Goal: Task Accomplishment & Management: Manage account settings

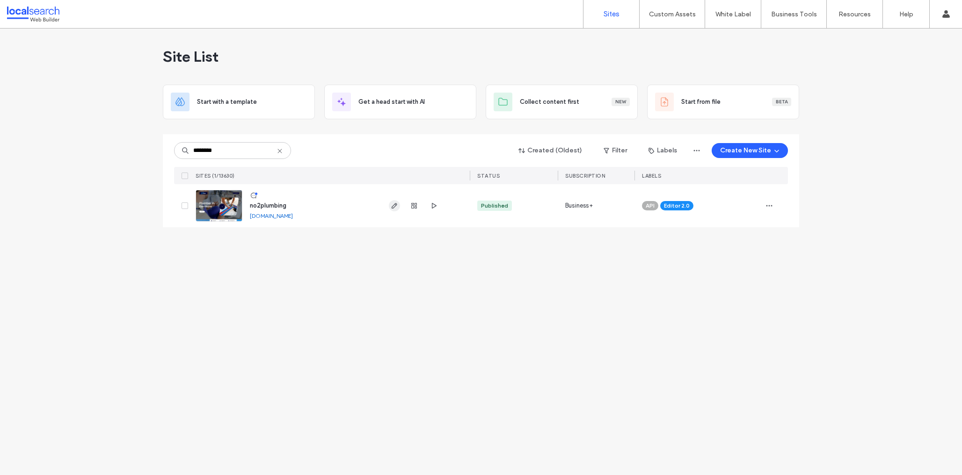
type input "********"
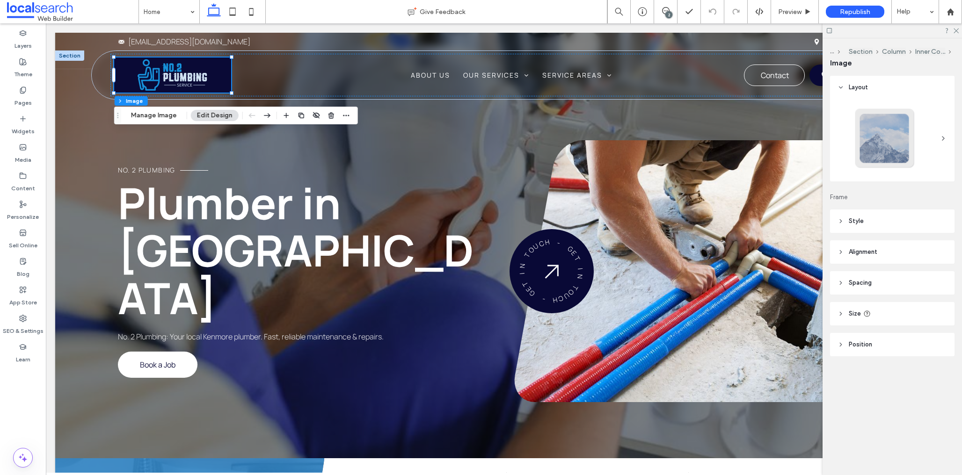
click at [893, 222] on header "Style" at bounding box center [892, 221] width 124 height 23
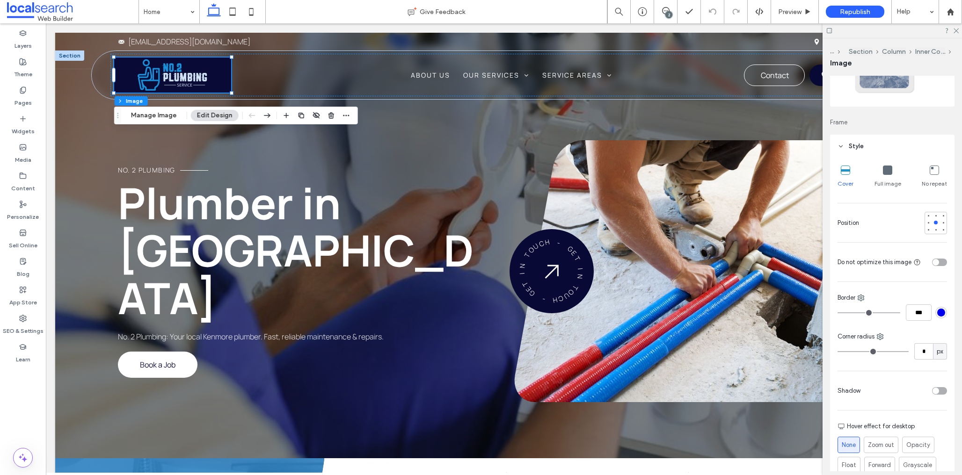
scroll to position [109, 0]
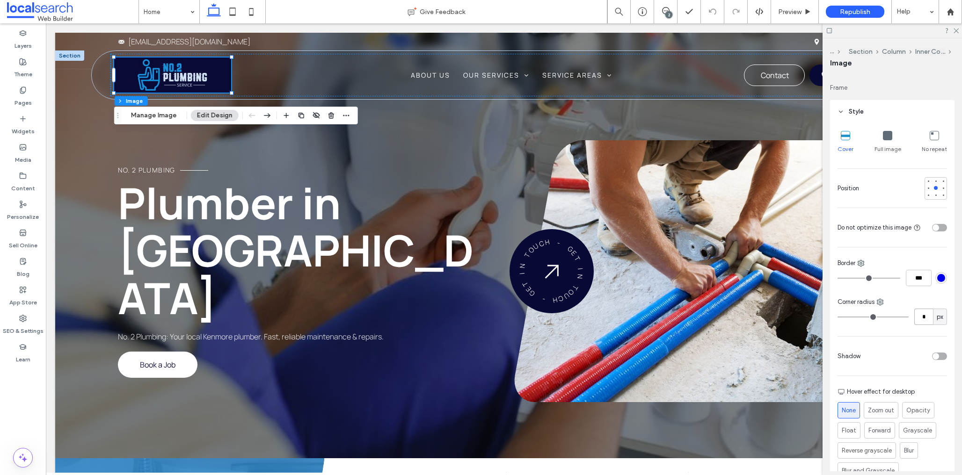
click at [927, 321] on input "*" at bounding box center [923, 317] width 19 height 16
type input "**"
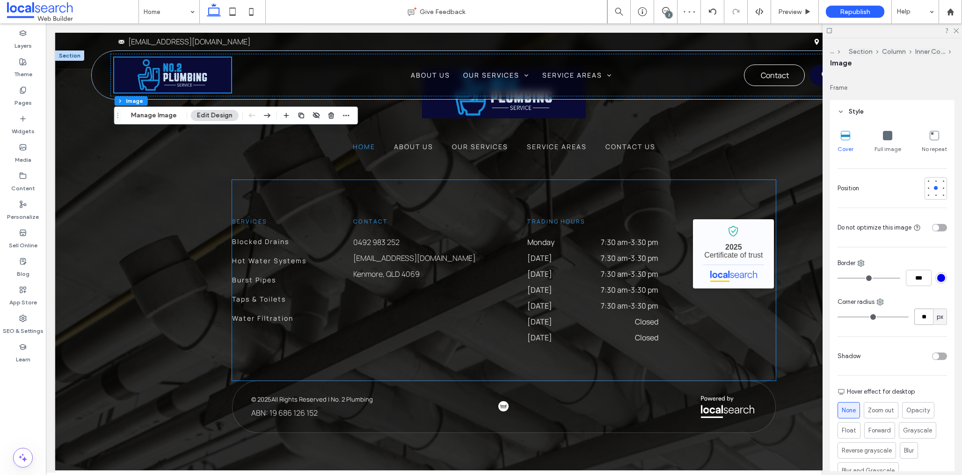
scroll to position [2297, 0]
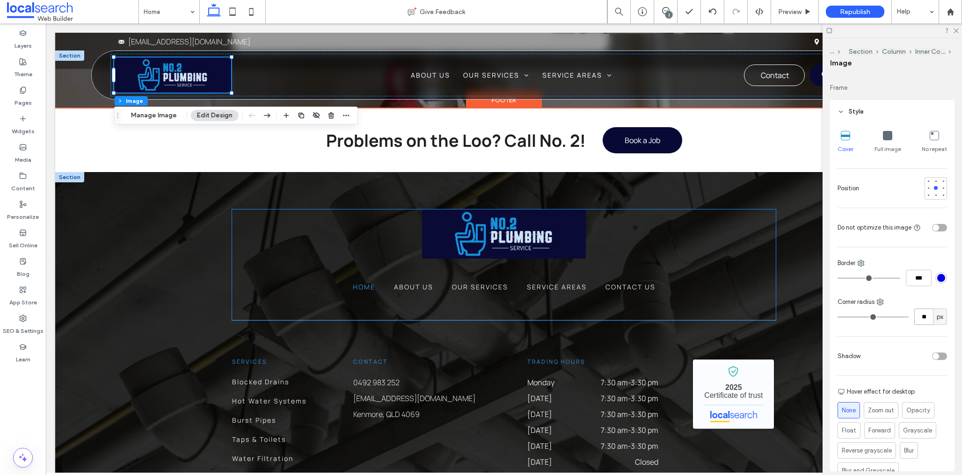
click at [513, 238] on img at bounding box center [504, 234] width 164 height 49
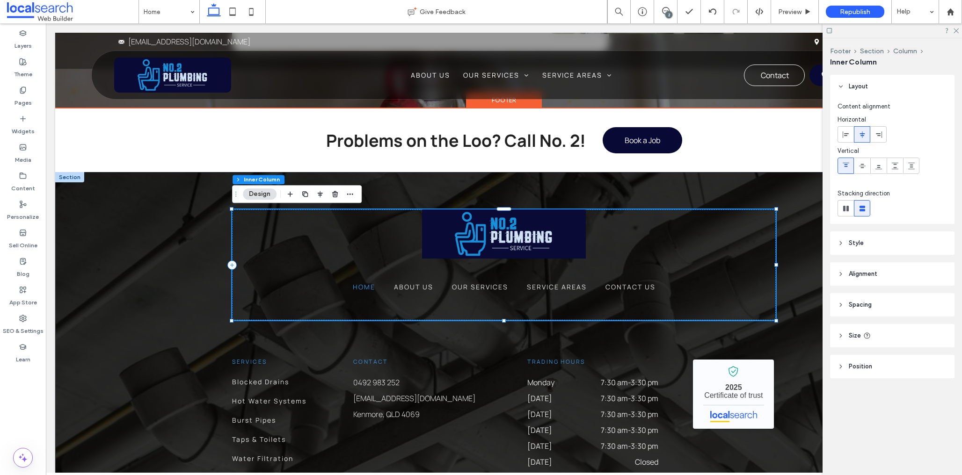
click at [513, 238] on img at bounding box center [504, 234] width 164 height 49
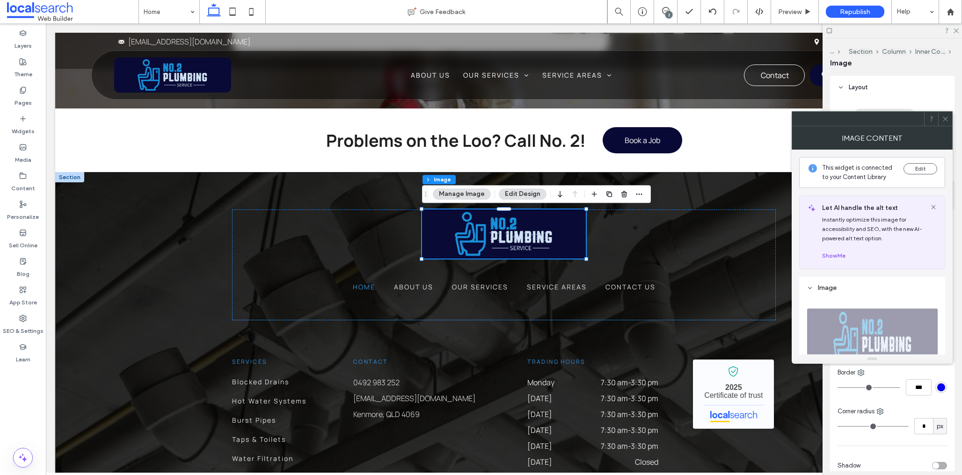
click at [941, 115] on div at bounding box center [945, 119] width 14 height 14
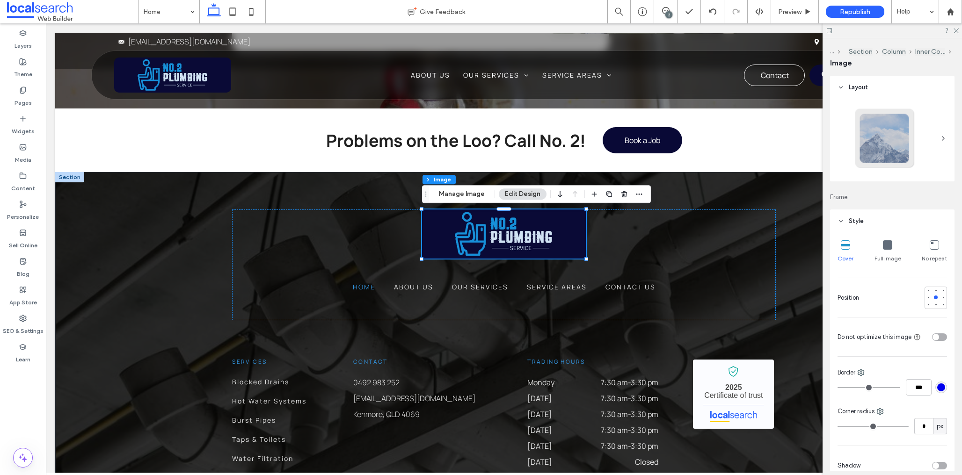
scroll to position [67, 0]
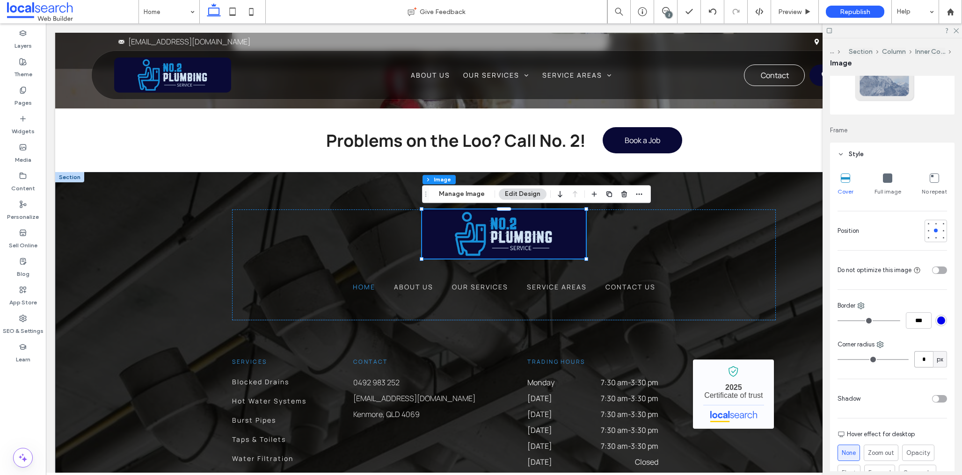
click at [926, 358] on input "*" at bounding box center [923, 359] width 19 height 16
type input "**"
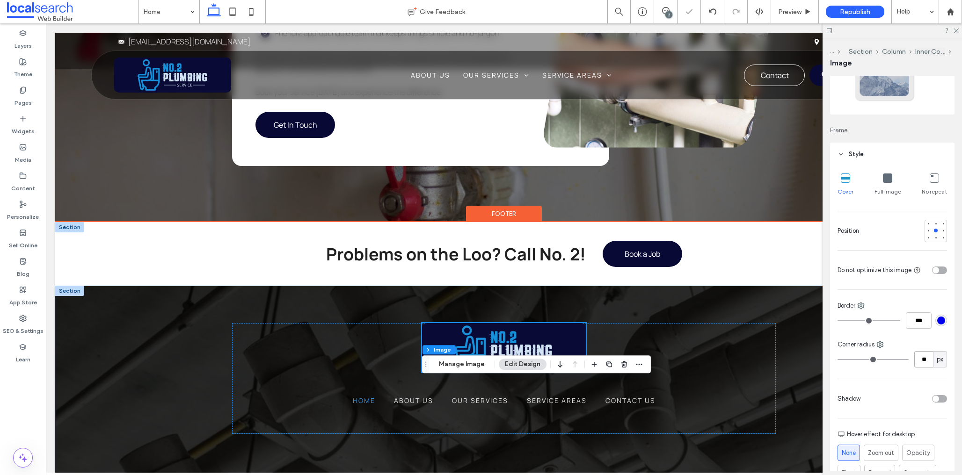
scroll to position [2216, 0]
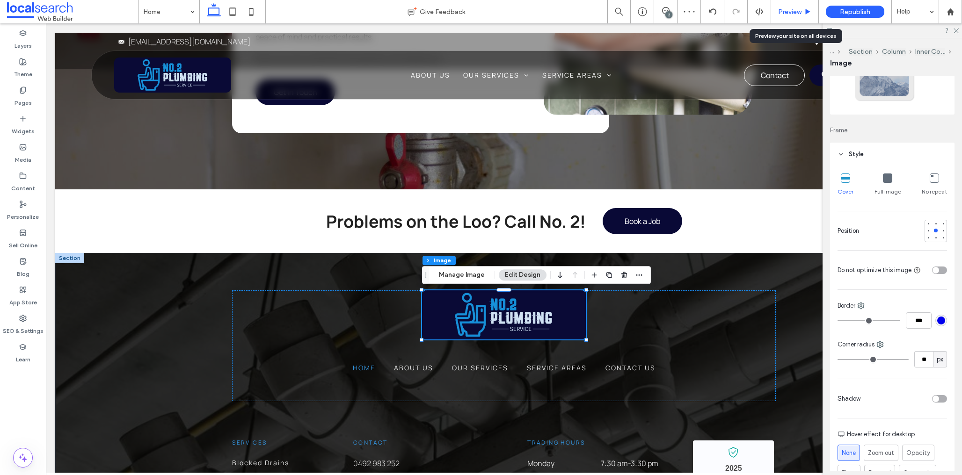
click at [793, 14] on span "Preview" at bounding box center [789, 12] width 23 height 8
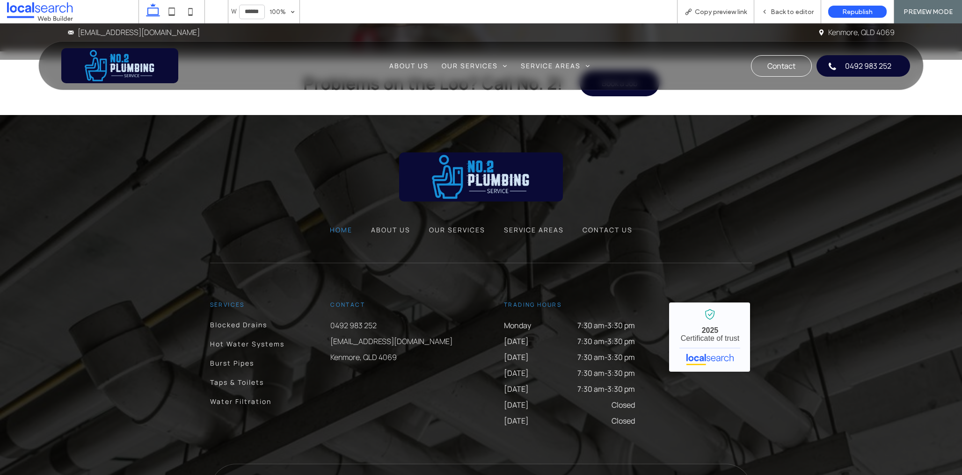
scroll to position [2330, 0]
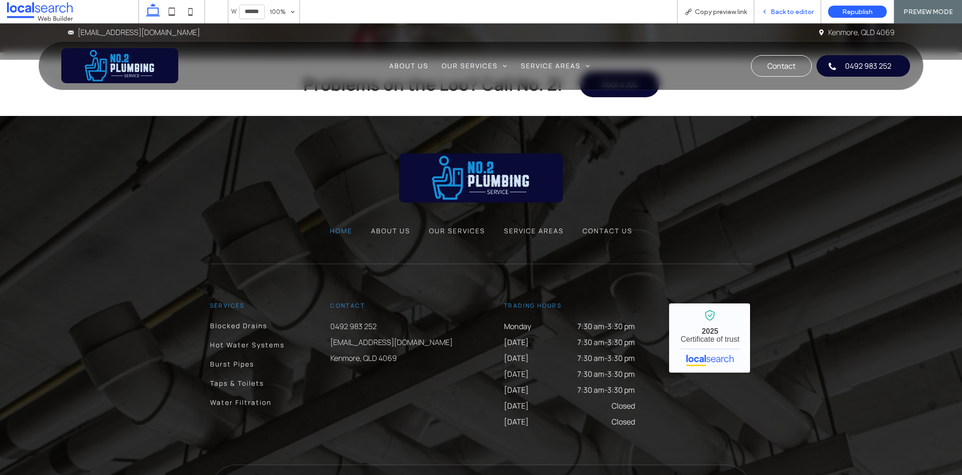
click at [776, 15] on span "Back to editor" at bounding box center [792, 12] width 43 height 8
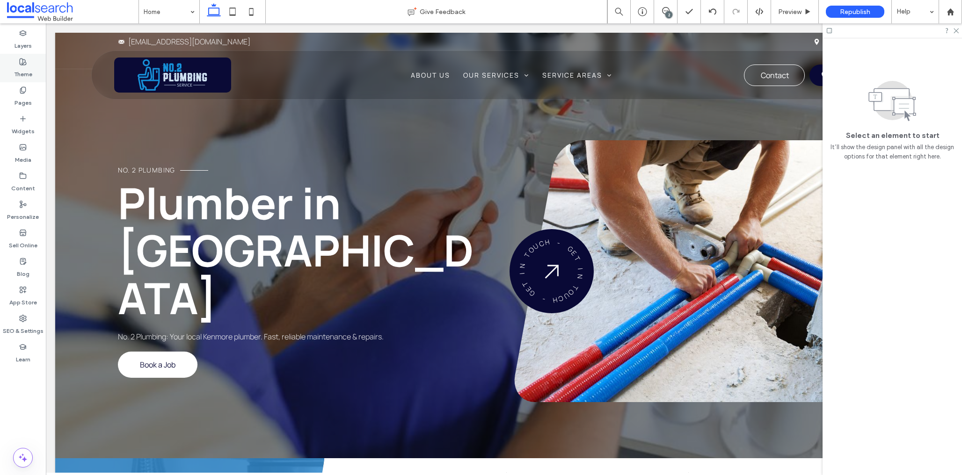
click at [25, 78] on label "Theme" at bounding box center [23, 72] width 18 height 13
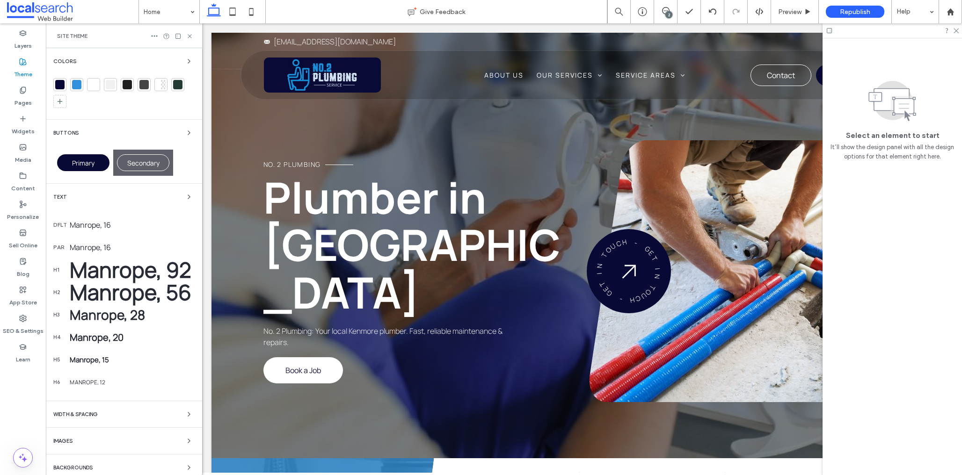
click at [86, 53] on div "Colors Buttons Primary Secondary Text dflt Manrope, 16 par Manrope, 16 h1 Manro…" at bounding box center [124, 264] width 156 height 433
click at [87, 58] on div "Colors" at bounding box center [123, 61] width 141 height 11
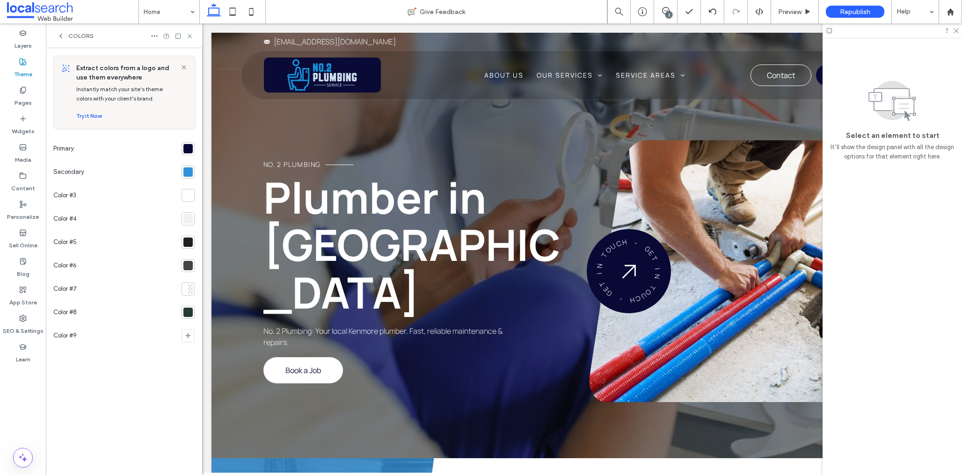
click at [186, 170] on div at bounding box center [187, 172] width 9 height 9
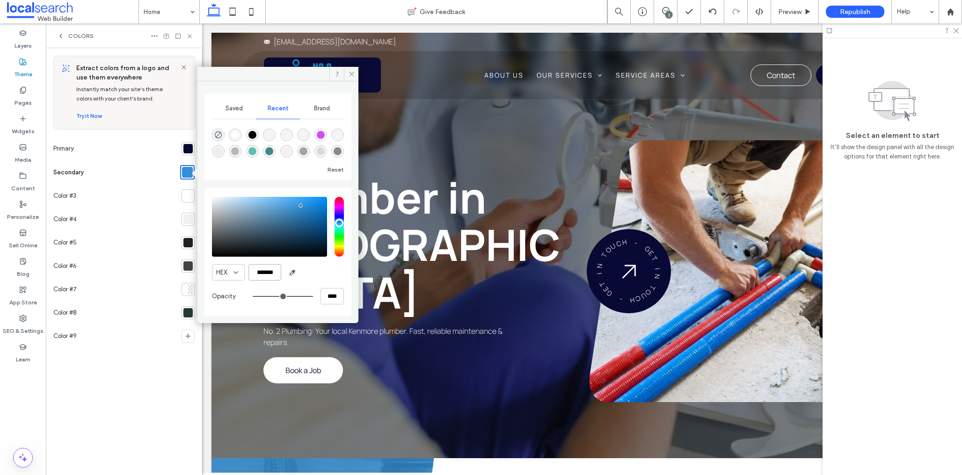
drag, startPoint x: 277, startPoint y: 273, endPoint x: 258, endPoint y: 270, distance: 19.3
click at [258, 270] on input "*******" at bounding box center [264, 272] width 33 height 16
click at [189, 147] on div at bounding box center [187, 148] width 9 height 9
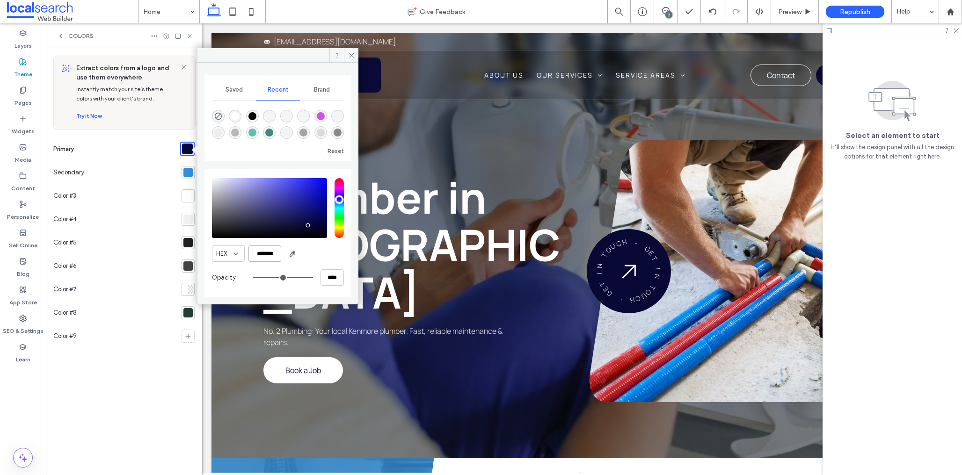
drag, startPoint x: 279, startPoint y: 256, endPoint x: 297, endPoint y: 263, distance: 19.1
click at [257, 253] on input "*******" at bounding box center [264, 254] width 33 height 16
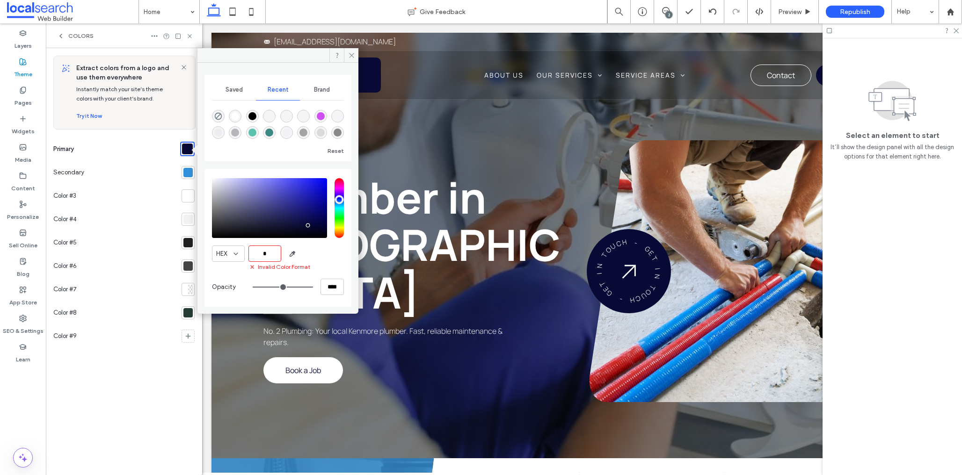
paste input "******"
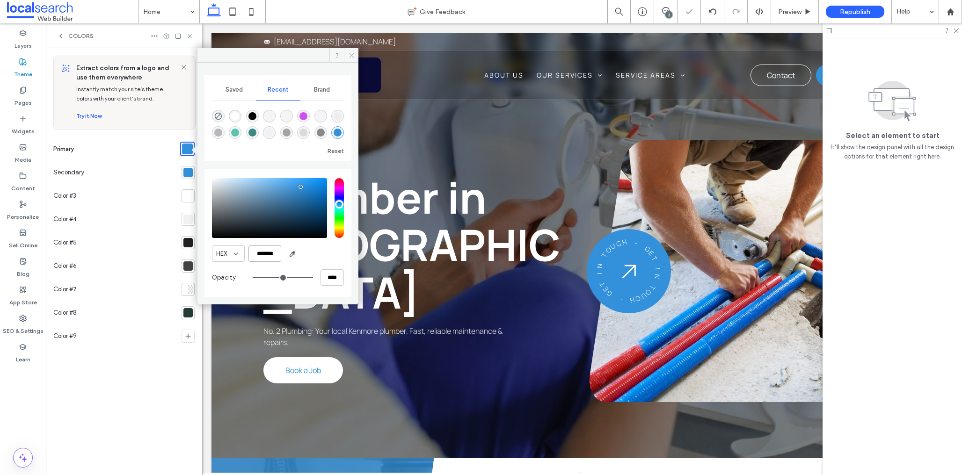
type input "*******"
click at [351, 55] on use at bounding box center [351, 55] width 5 height 5
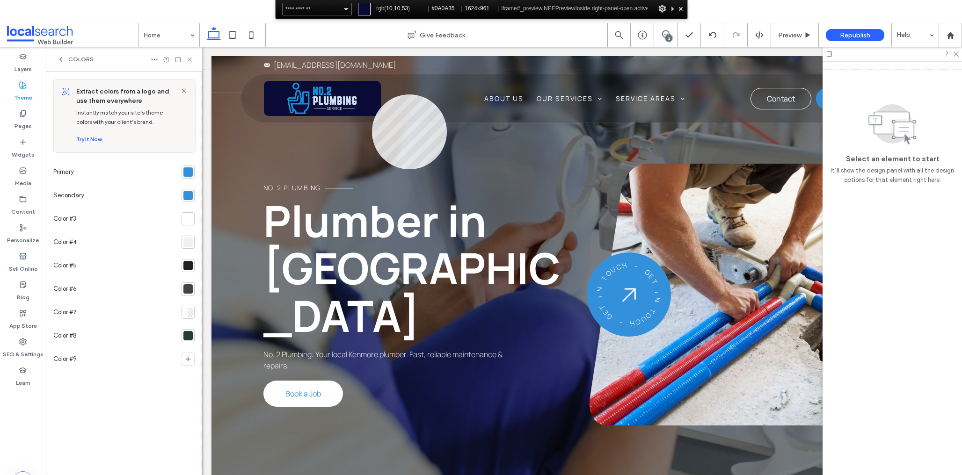
click at [372, 95] on div at bounding box center [582, 295] width 760 height 450
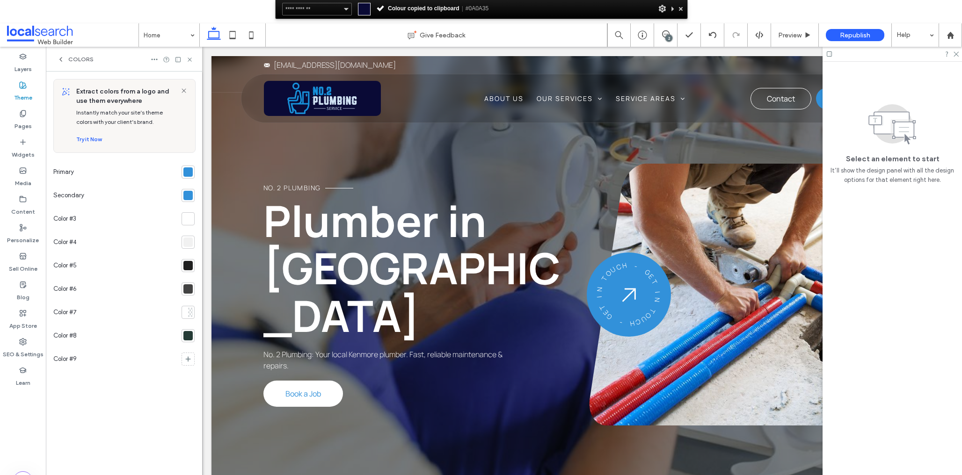
click at [186, 192] on div at bounding box center [187, 195] width 9 height 9
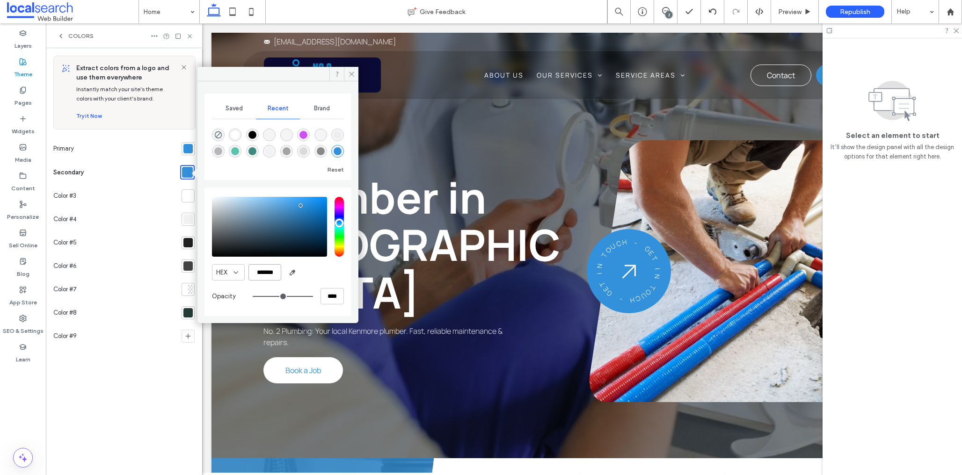
drag, startPoint x: 280, startPoint y: 272, endPoint x: 257, endPoint y: 270, distance: 22.6
click at [257, 270] on input "*******" at bounding box center [264, 272] width 33 height 16
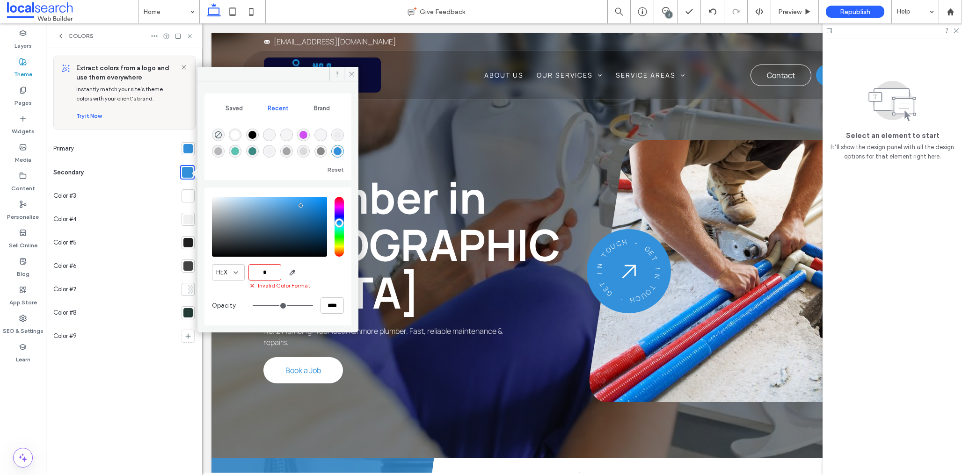
paste input "*******"
drag, startPoint x: 260, startPoint y: 272, endPoint x: 274, endPoint y: 287, distance: 20.5
click at [260, 272] on input "********" at bounding box center [264, 272] width 33 height 16
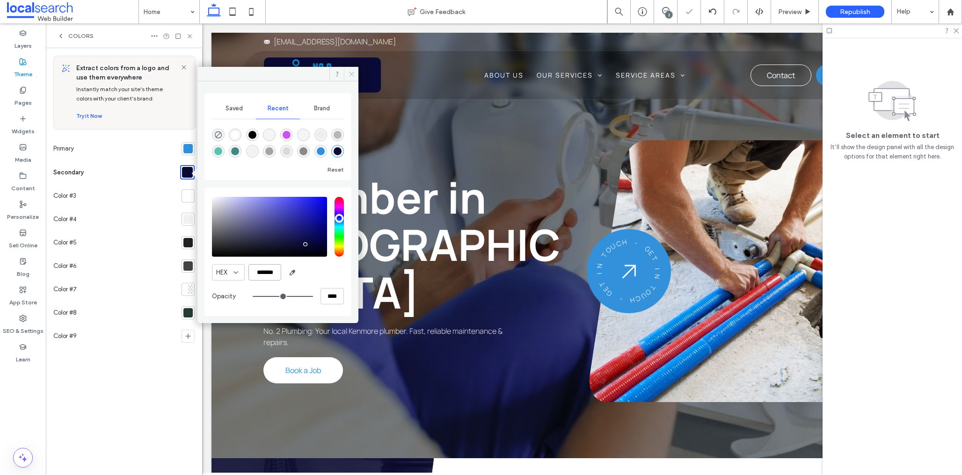
type input "*******"
click at [350, 72] on icon at bounding box center [351, 74] width 7 height 7
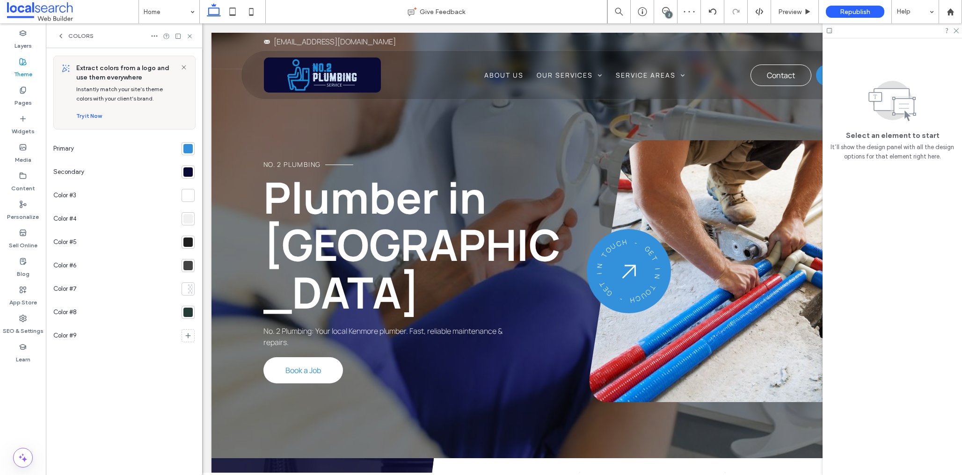
click at [192, 35] on icon at bounding box center [189, 36] width 7 height 7
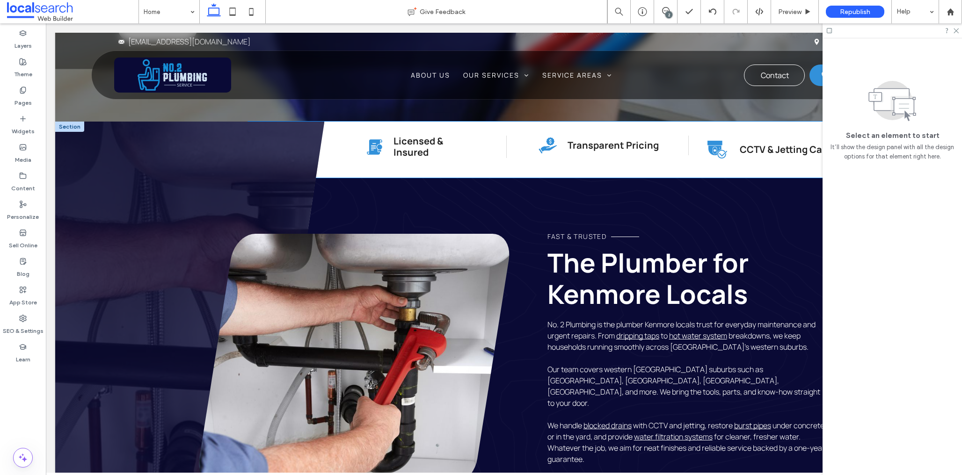
scroll to position [0, 139]
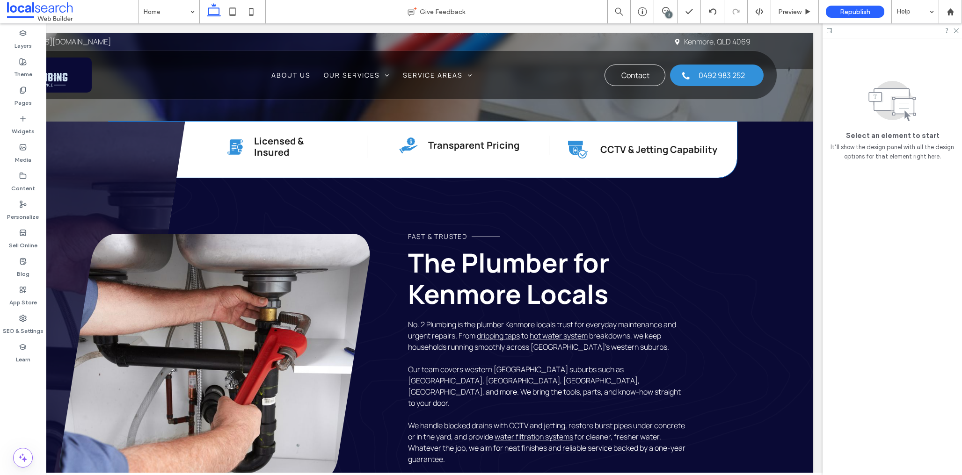
click at [633, 154] on strong "CCTV & Jetting Capability" at bounding box center [658, 149] width 117 height 13
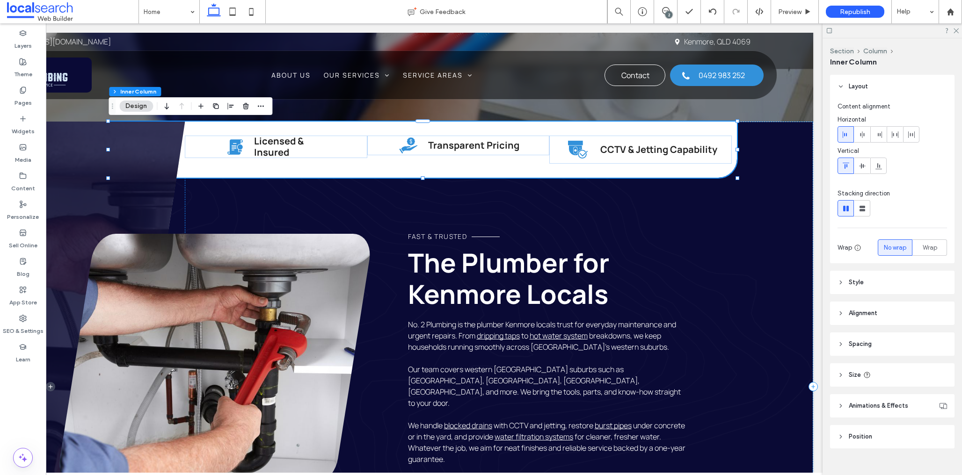
click at [627, 149] on strong "CCTV & Jetting Capability" at bounding box center [658, 149] width 117 height 13
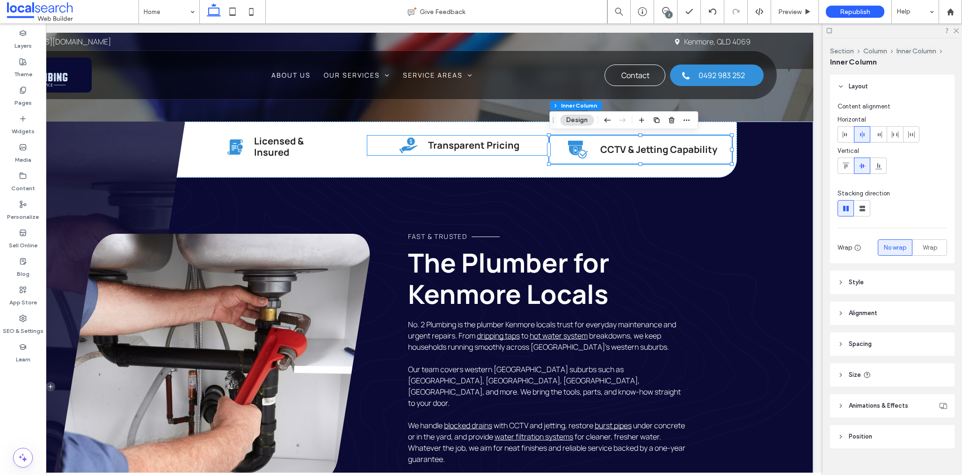
click at [501, 146] on strong "Transparent Pricing" at bounding box center [473, 145] width 91 height 13
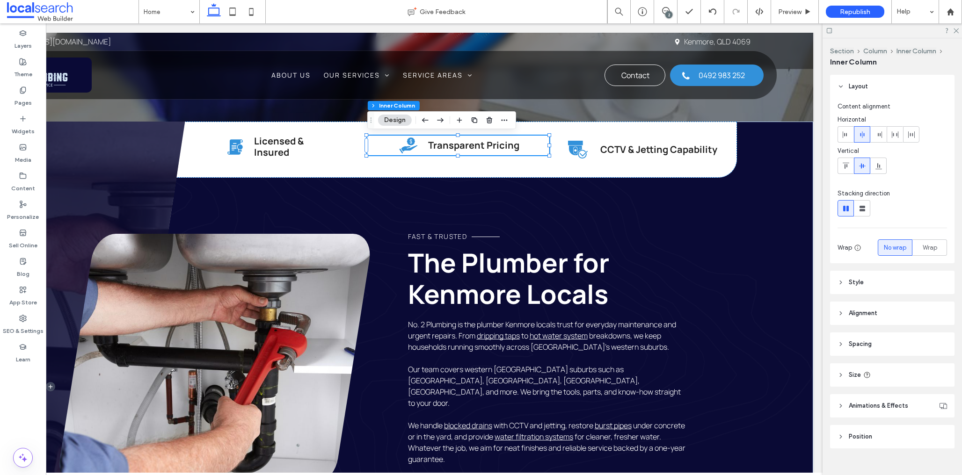
click at [893, 380] on header "Size" at bounding box center [892, 375] width 124 height 23
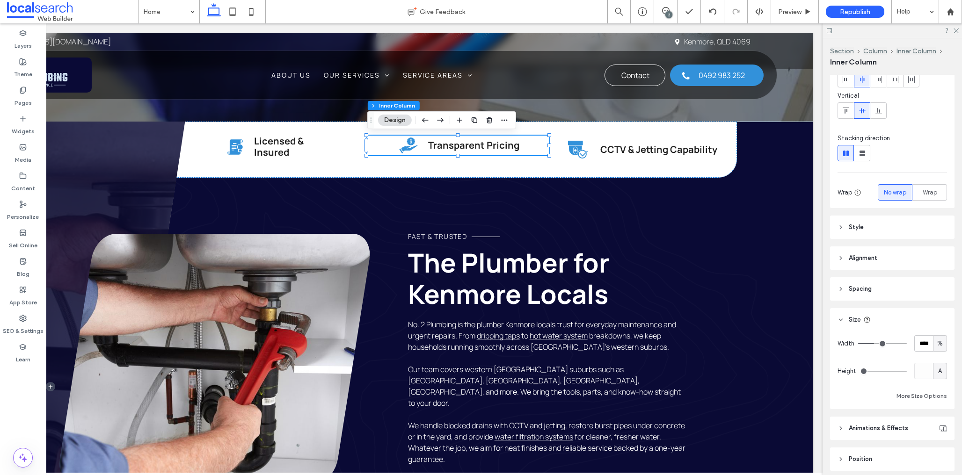
scroll to position [66, 0]
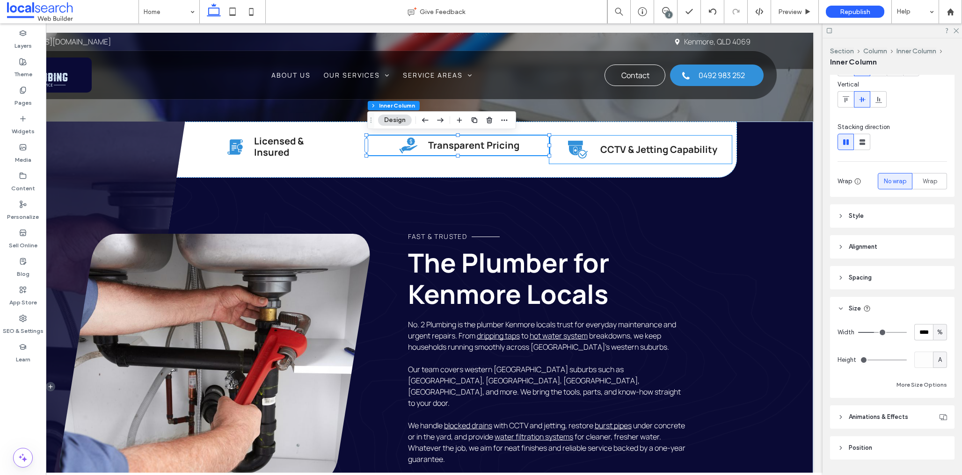
click at [657, 150] on strong "CCTV & Jetting Capability" at bounding box center [658, 149] width 117 height 13
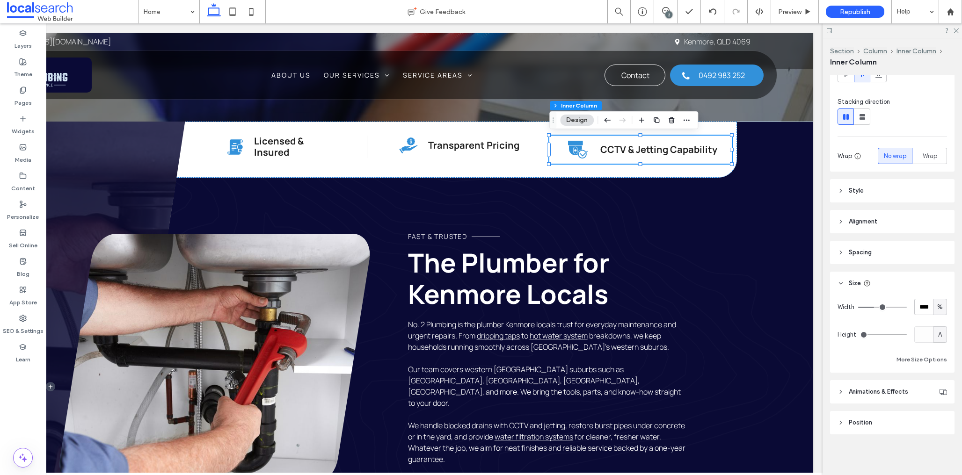
scroll to position [92, 0]
click at [868, 185] on header "Style" at bounding box center [892, 190] width 124 height 23
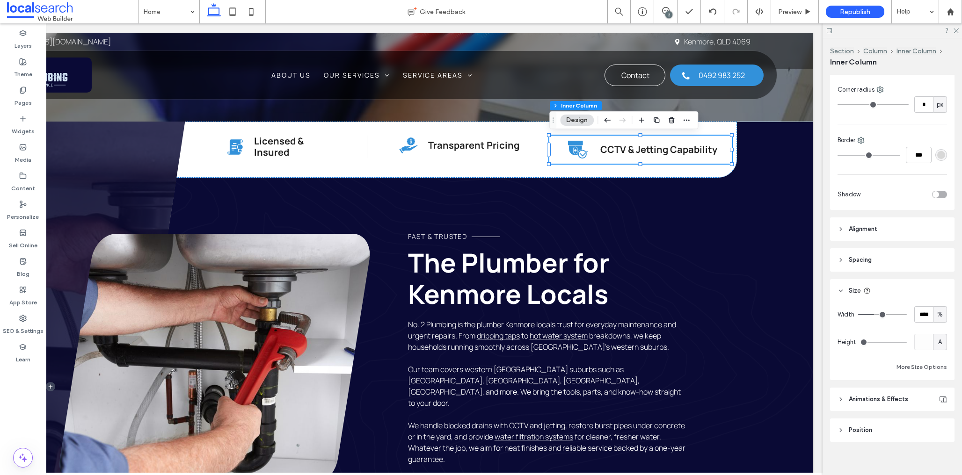
scroll to position [291, 0]
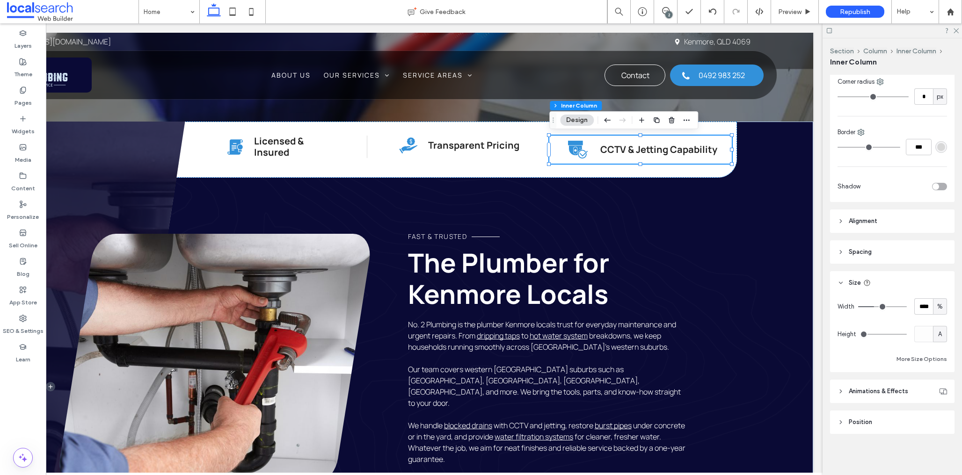
click at [867, 262] on header "Spacing" at bounding box center [892, 251] width 124 height 23
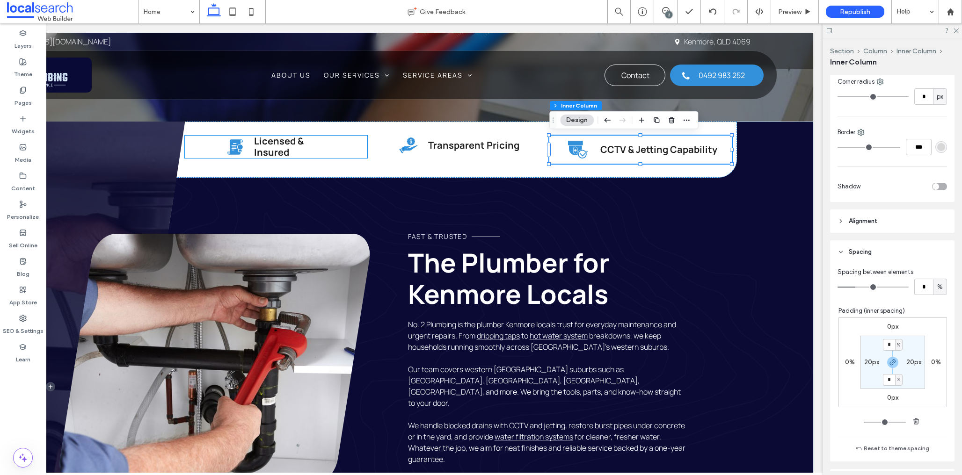
click at [317, 143] on p "Licensed & Insured" at bounding box center [290, 147] width 73 height 22
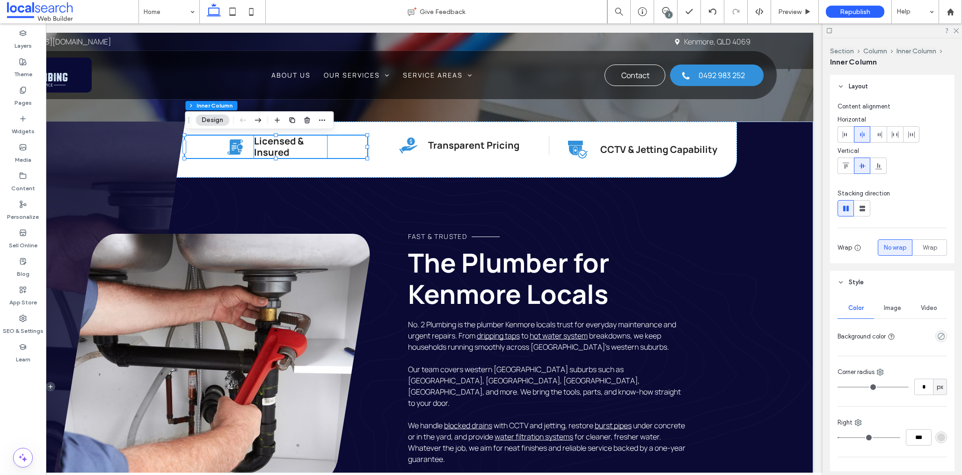
click at [270, 148] on strong "Licensed & Insured" at bounding box center [279, 147] width 50 height 24
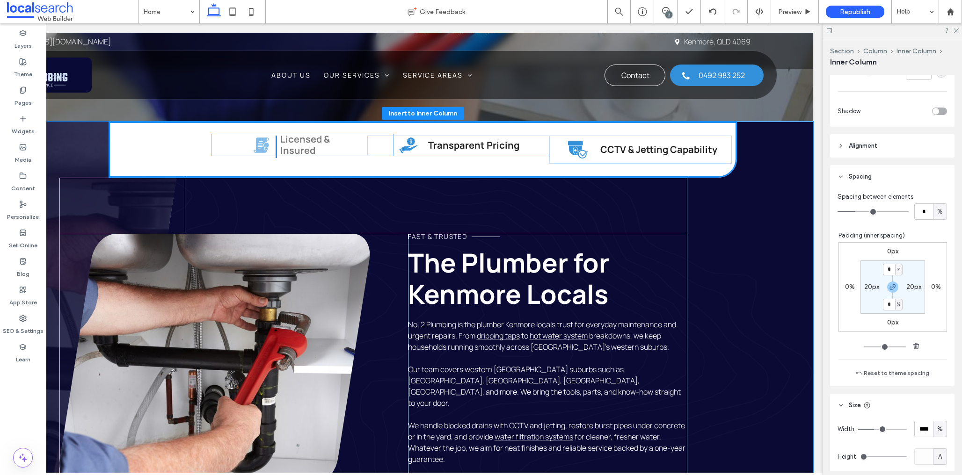
scroll to position [425, 0]
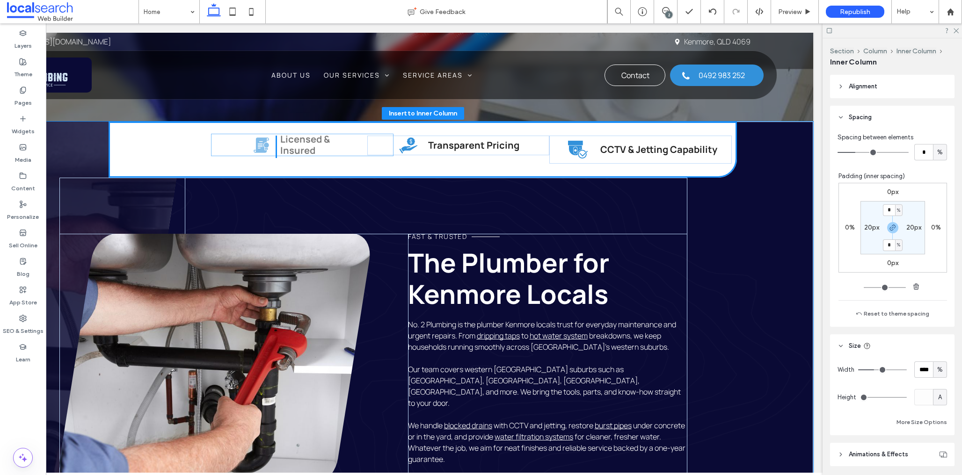
drag, startPoint x: 329, startPoint y: 146, endPoint x: 351, endPoint y: 144, distance: 22.1
drag, startPoint x: 329, startPoint y: 147, endPoint x: 351, endPoint y: 146, distance: 21.5
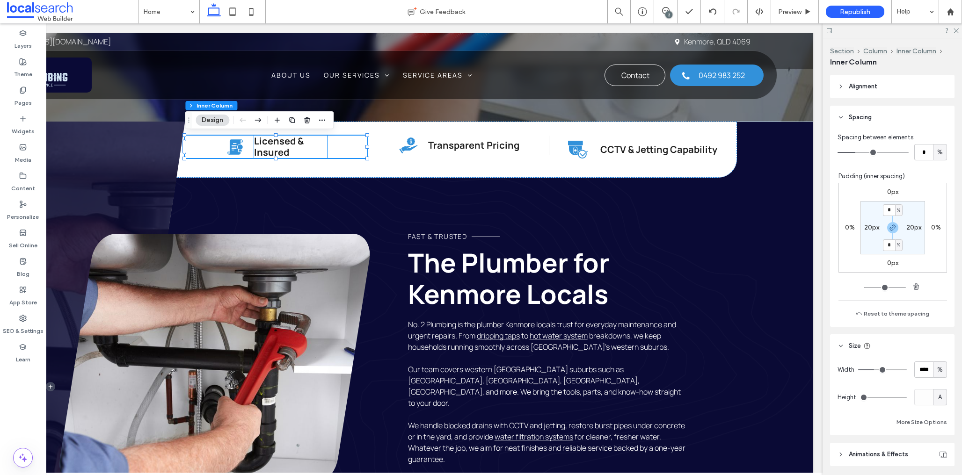
click at [309, 150] on p "Licensed & Insured" at bounding box center [290, 147] width 73 height 22
click at [318, 147] on p "Licensed & Insured" at bounding box center [290, 147] width 73 height 22
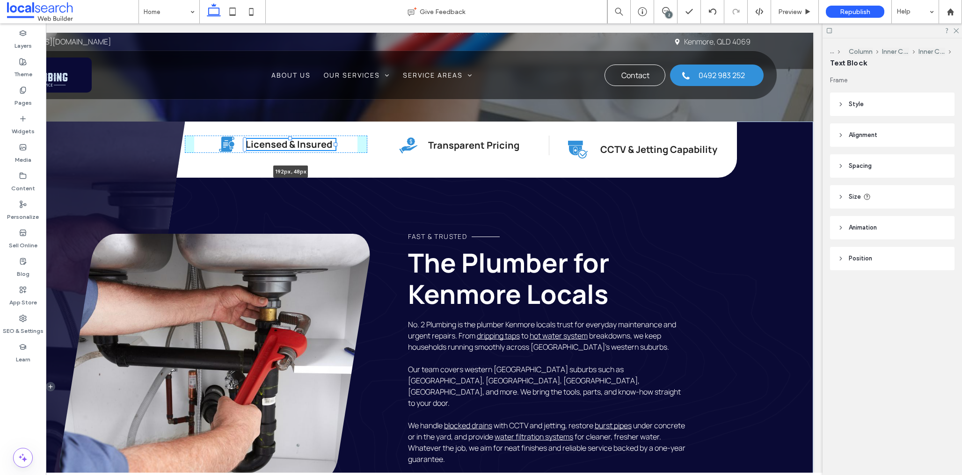
drag, startPoint x: 327, startPoint y: 148, endPoint x: 335, endPoint y: 147, distance: 8.5
click at [335, 147] on div "Licence Icon Licensed & Insured 192px , 48px Pricing Icon Transparent Pricing C…" at bounding box center [364, 387] width 897 height 531
type input "***"
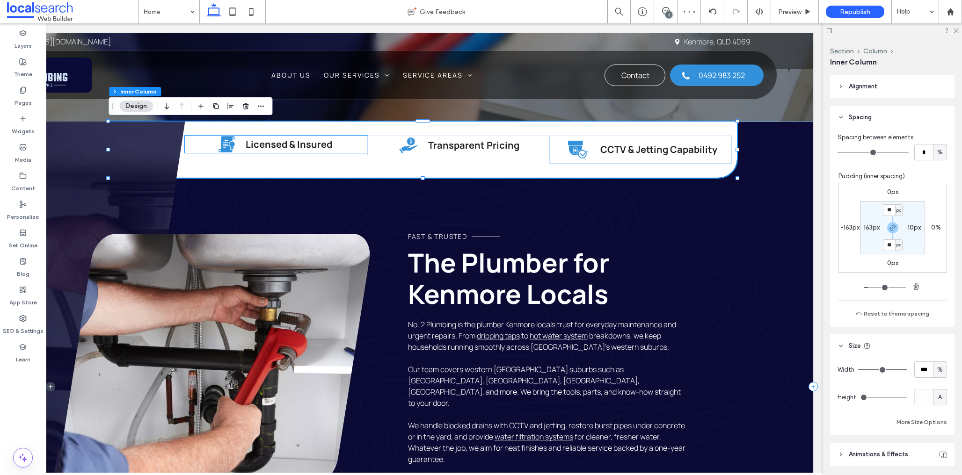
click at [230, 148] on icon "Licence Icon" at bounding box center [227, 144] width 18 height 18
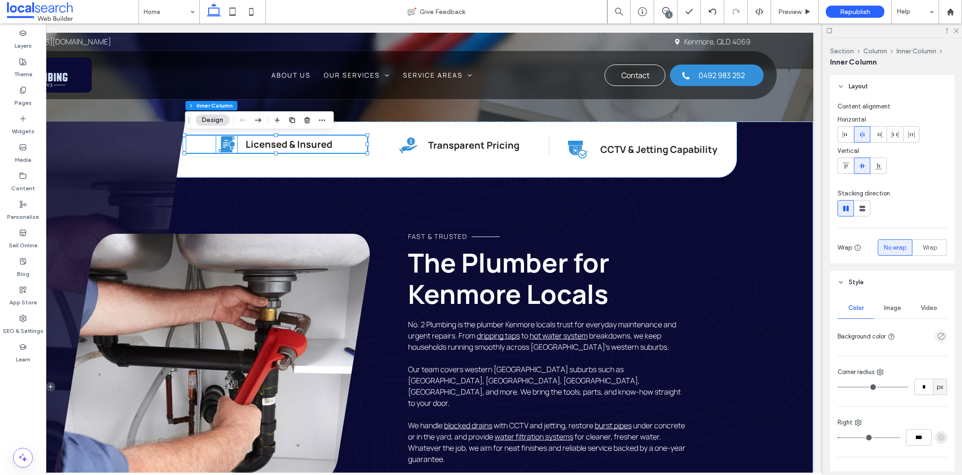
click at [229, 146] on icon "Licence Icon" at bounding box center [227, 144] width 18 height 18
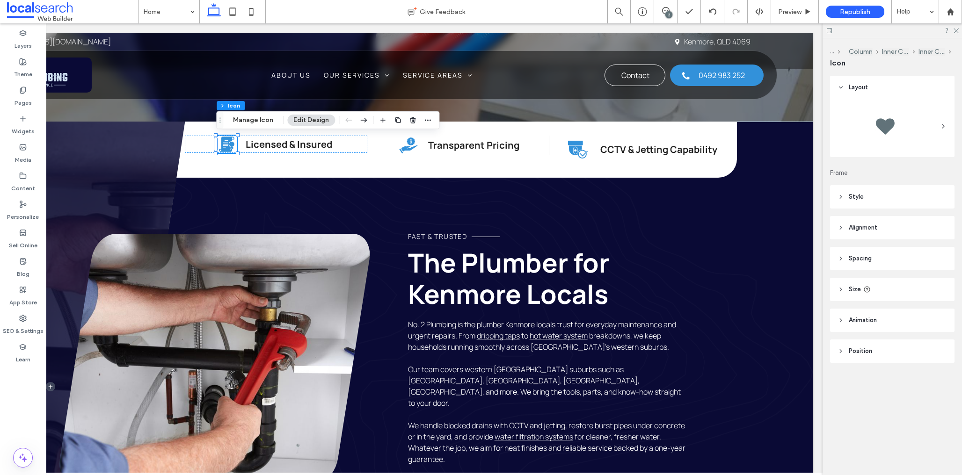
click at [880, 289] on header "Size" at bounding box center [892, 289] width 124 height 23
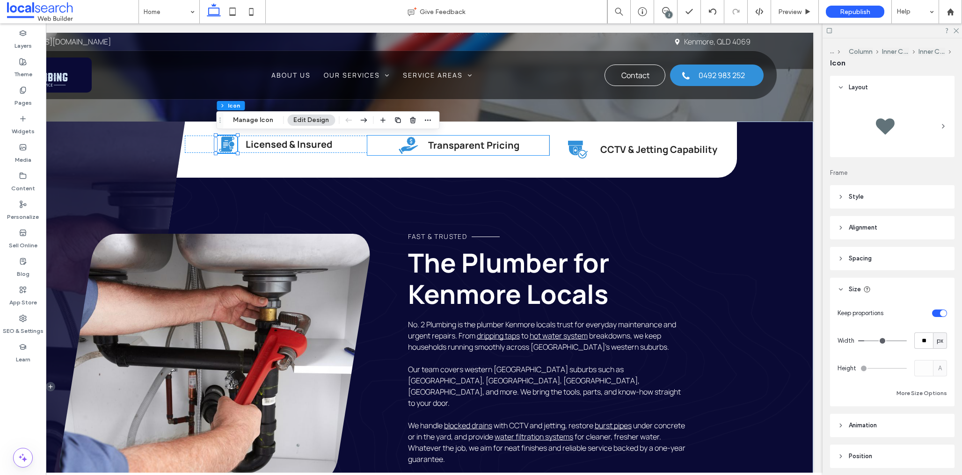
click at [408, 143] on icon "Pricing Icon" at bounding box center [408, 145] width 21 height 21
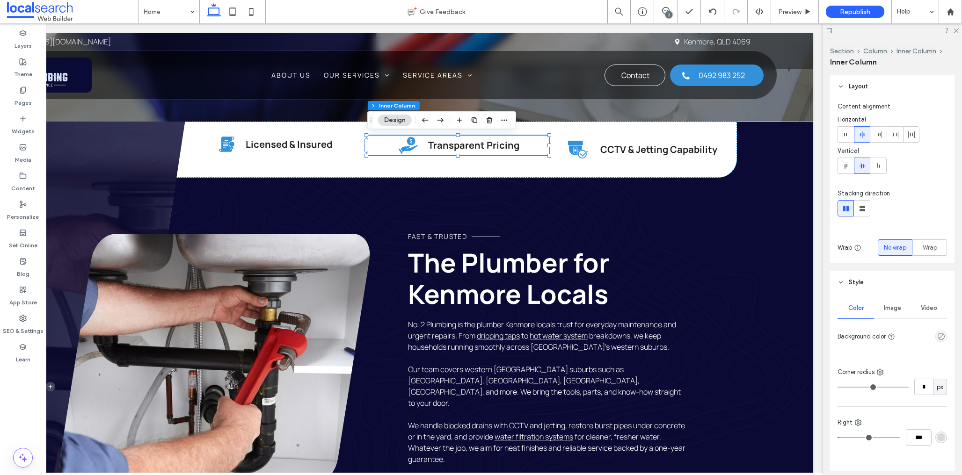
click at [408, 143] on icon "Pricing Icon" at bounding box center [408, 145] width 21 height 21
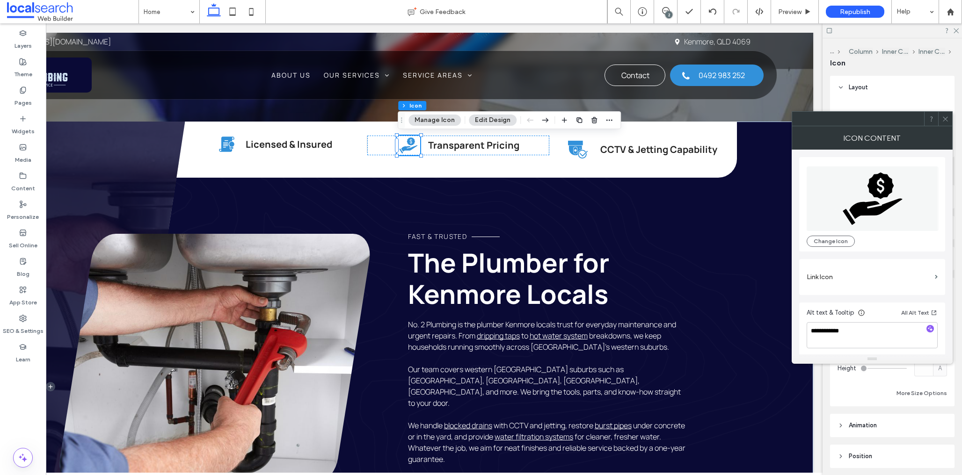
click at [947, 120] on use at bounding box center [945, 119] width 5 height 5
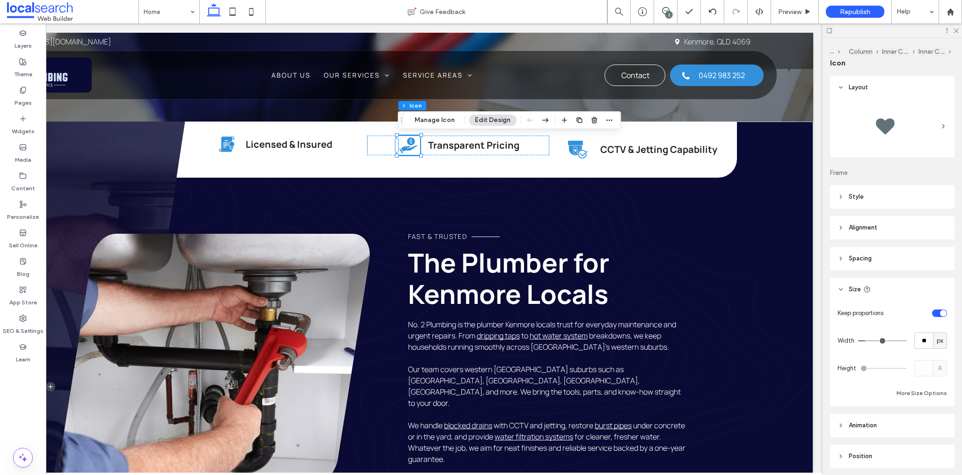
scroll to position [34, 0]
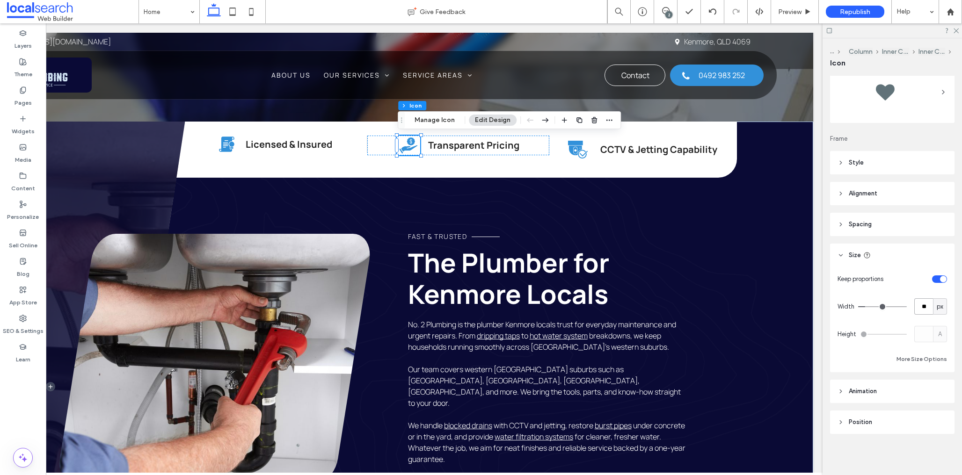
click at [925, 305] on input "**" at bounding box center [923, 307] width 19 height 16
type input "**"
click at [578, 147] on icon at bounding box center [575, 151] width 14 height 10
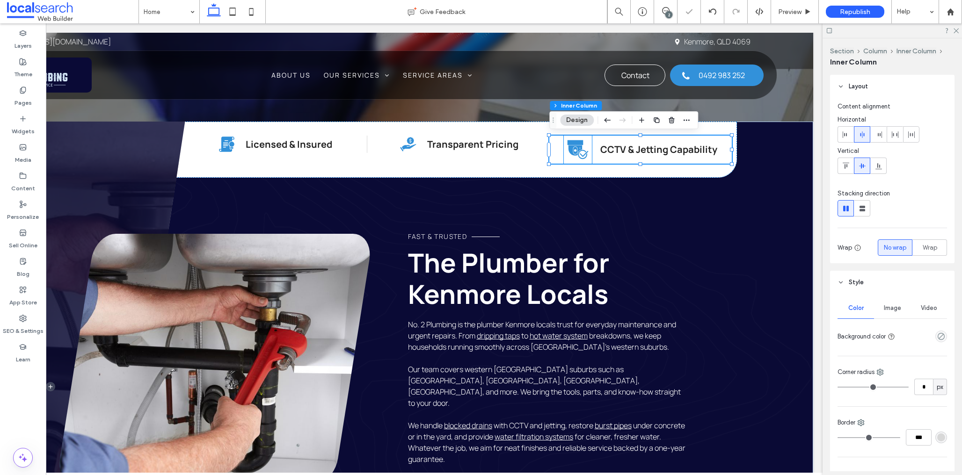
click at [577, 147] on icon at bounding box center [576, 150] width 4 height 7
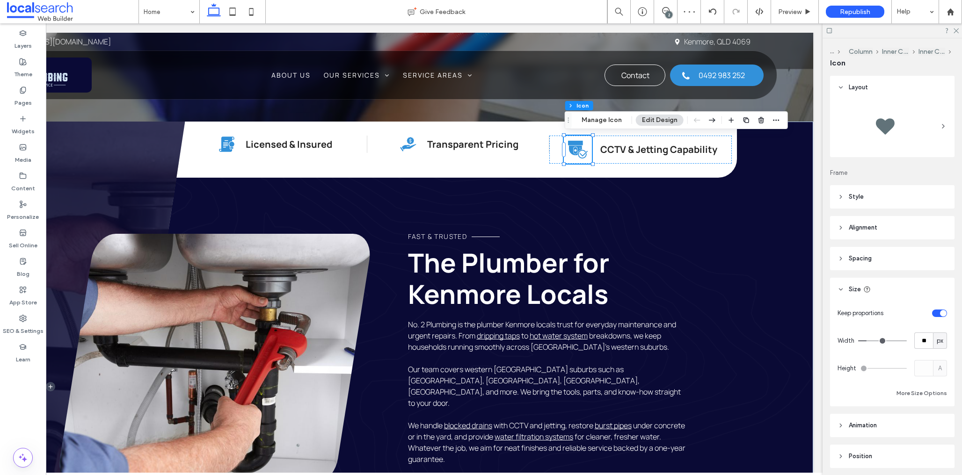
click at [924, 331] on div "Keep proportions Width ** px Height A More Size Options" at bounding box center [892, 352] width 109 height 94
click at [928, 341] on input "**" at bounding box center [923, 341] width 19 height 16
type input "**"
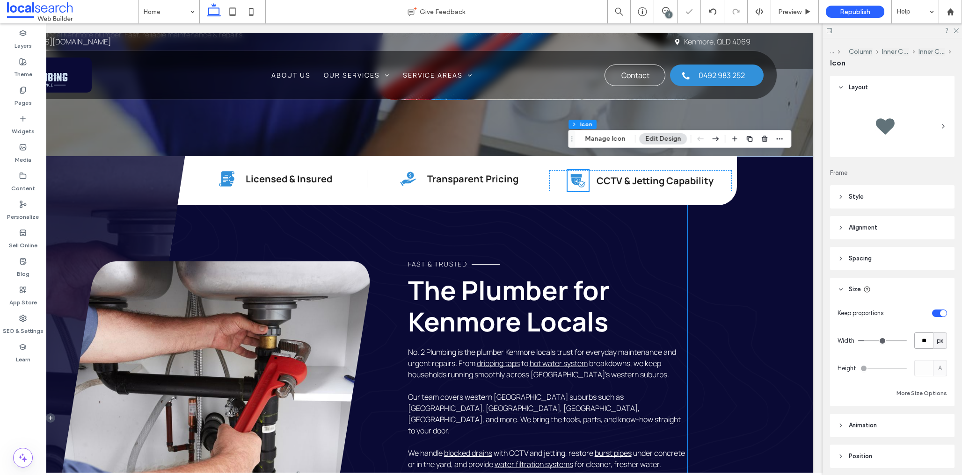
scroll to position [297, 0]
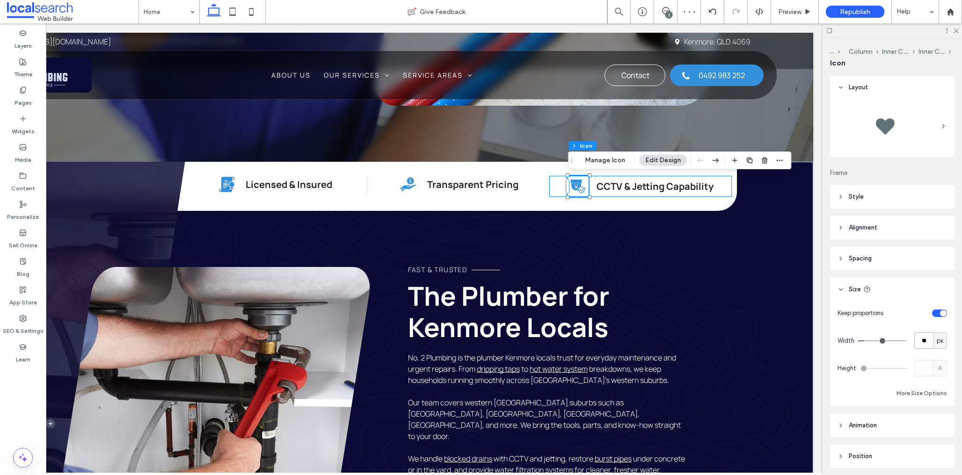
click at [552, 188] on div "CCTV Icon CCTV & Jetting Capability" at bounding box center [640, 186] width 182 height 21
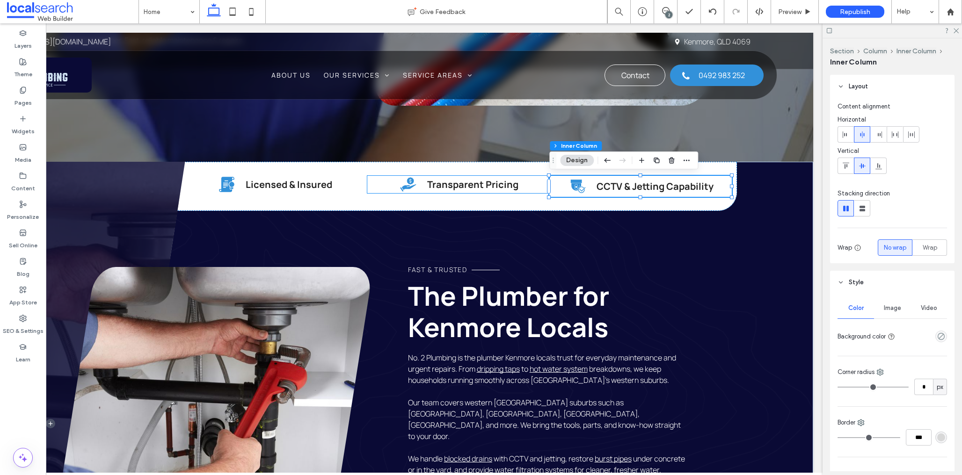
click at [495, 186] on strong "Transparent Pricing" at bounding box center [472, 184] width 91 height 13
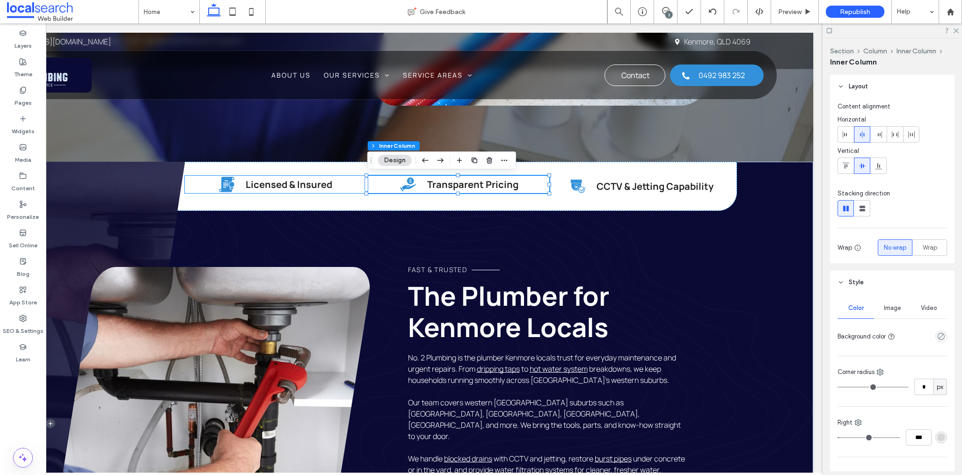
click at [316, 187] on strong "Licensed & Insured" at bounding box center [289, 184] width 87 height 13
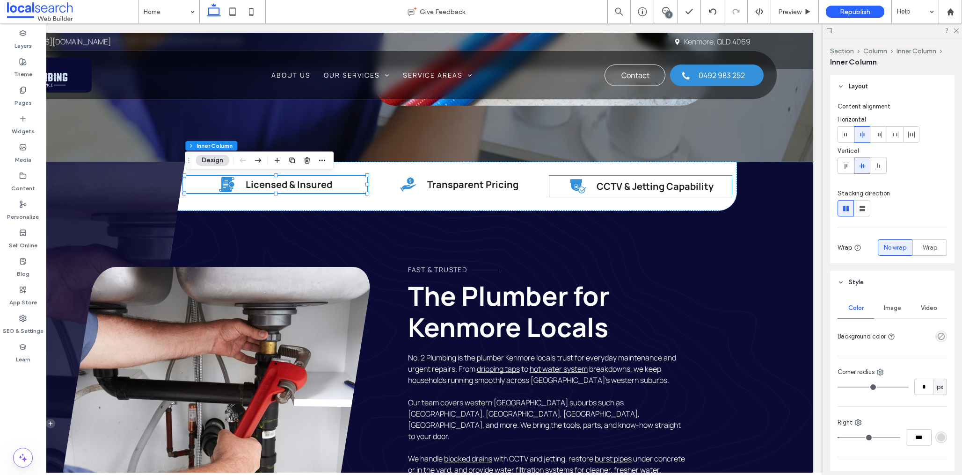
click at [579, 184] on icon at bounding box center [576, 186] width 10 height 7
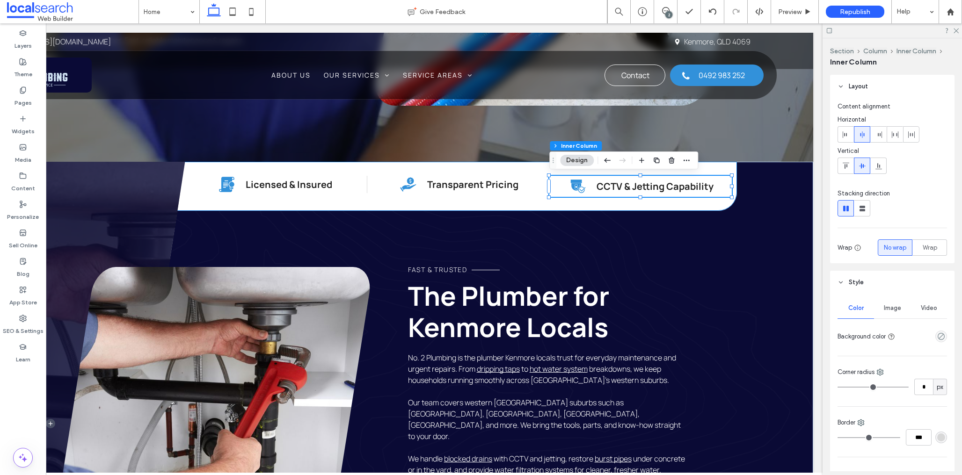
click at [535, 204] on div "Licence Icon Licensed & Insured Pricing Icon Transparent Pricing CCTV Icon CCTV…" at bounding box center [423, 186] width 628 height 49
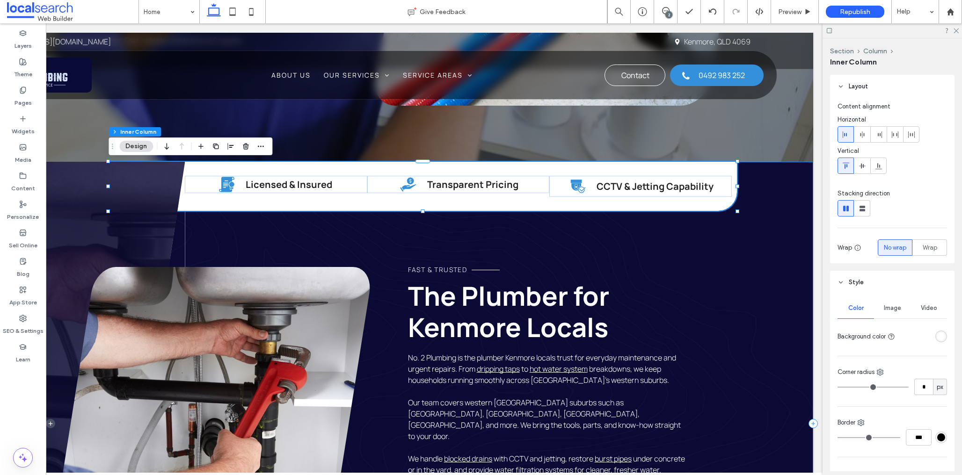
click at [732, 261] on div "Licence Icon Licensed & Insured Pricing Icon Transparent Pricing CCTV Icon CCTV…" at bounding box center [499, 424] width 628 height 524
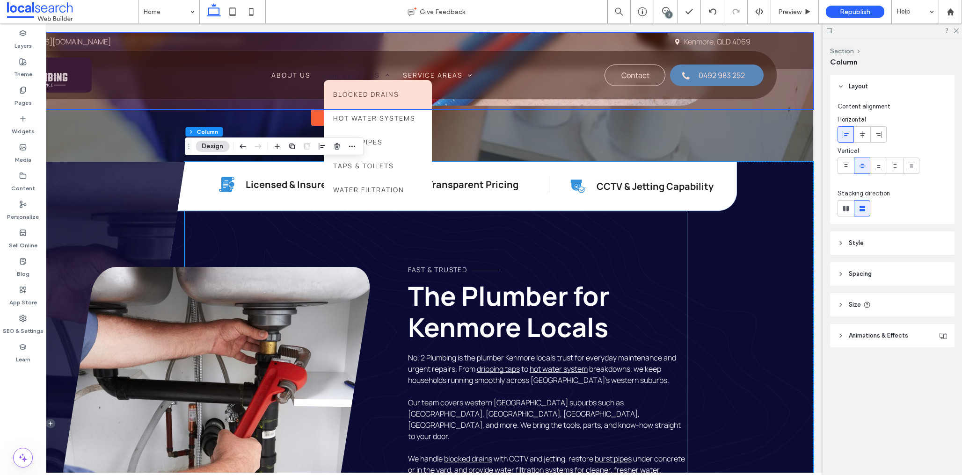
click at [352, 70] on div at bounding box center [364, 71] width 897 height 76
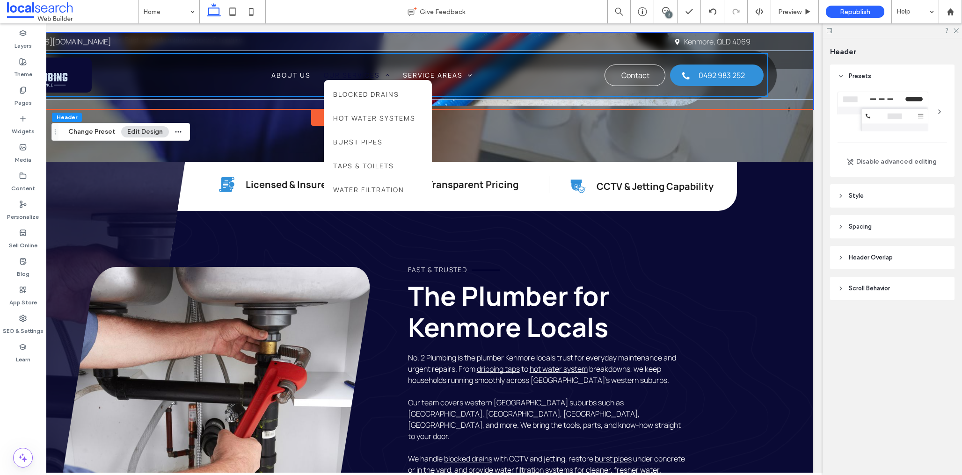
click at [352, 71] on span "Our Services" at bounding box center [357, 75] width 66 height 10
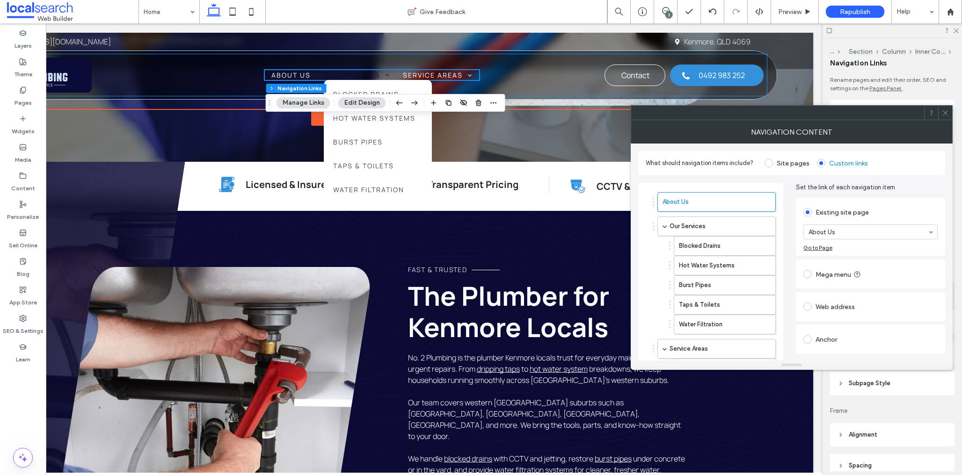
scroll to position [295, 0]
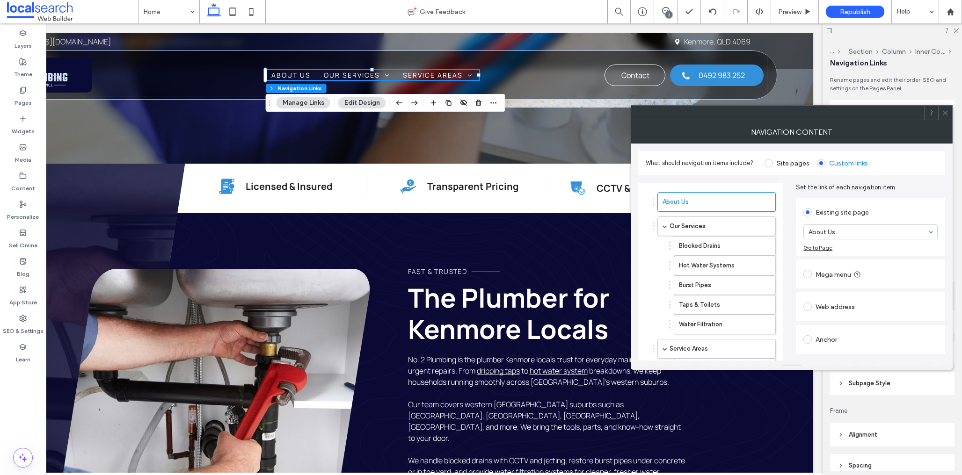
click at [947, 112] on icon at bounding box center [945, 112] width 7 height 7
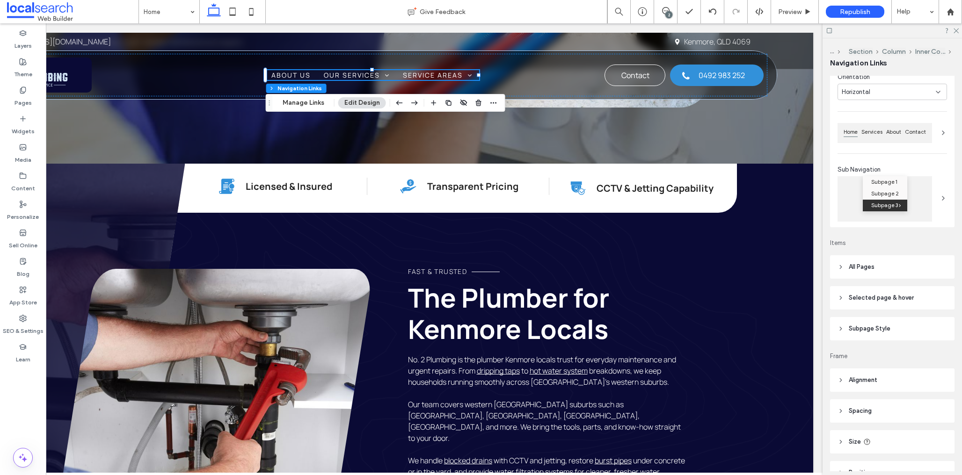
scroll to position [105, 0]
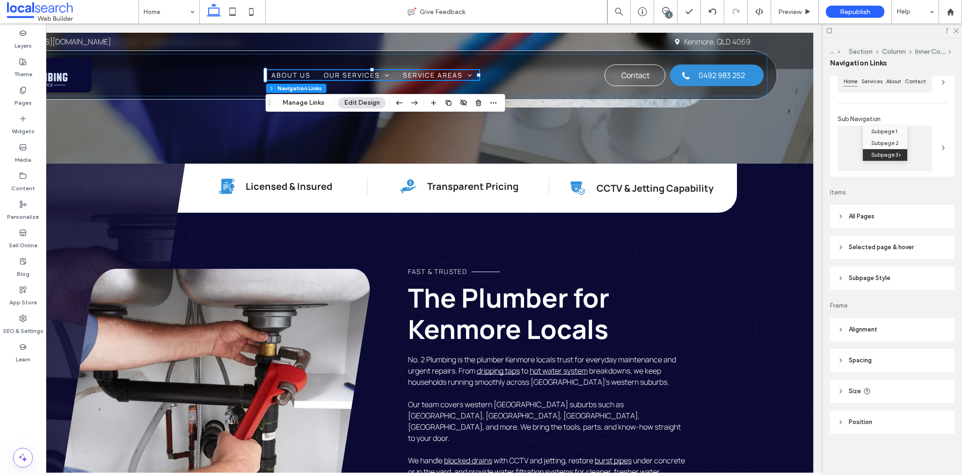
click at [875, 219] on header "All Pages" at bounding box center [892, 216] width 124 height 23
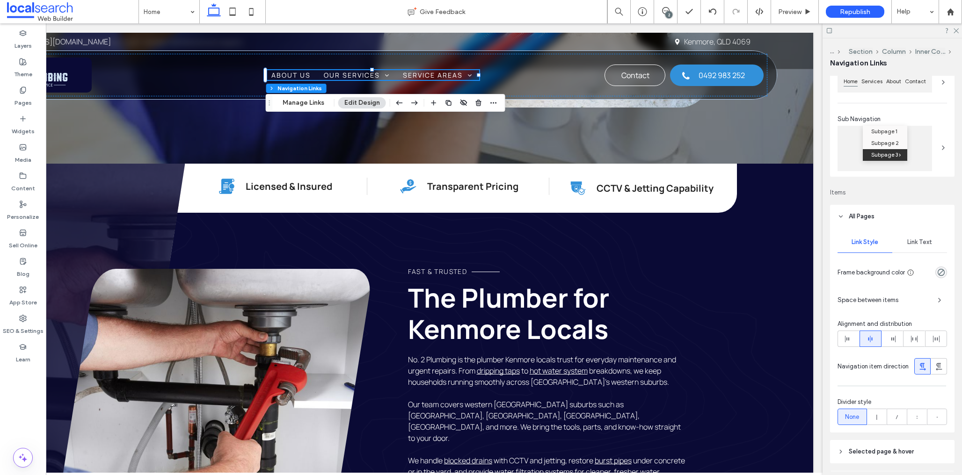
drag, startPoint x: 918, startPoint y: 237, endPoint x: 927, endPoint y: 257, distance: 22.4
click at [918, 237] on div "Link Text" at bounding box center [919, 242] width 55 height 21
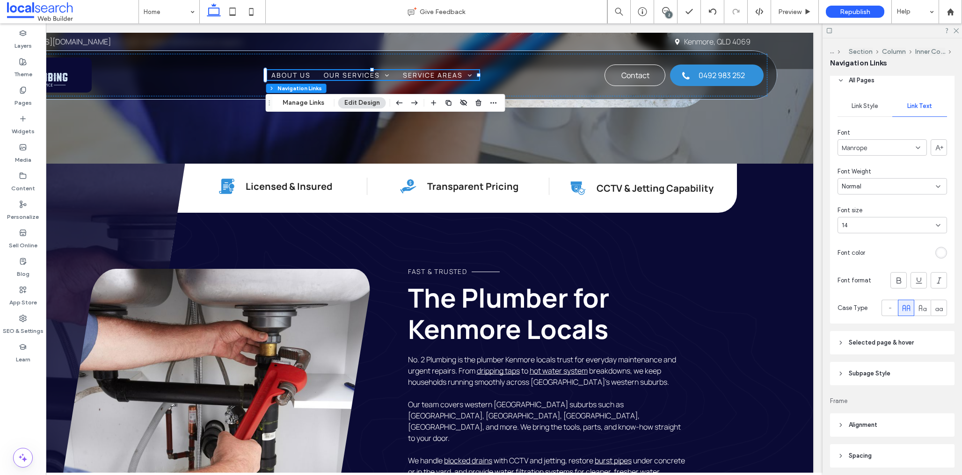
scroll to position [252, 0]
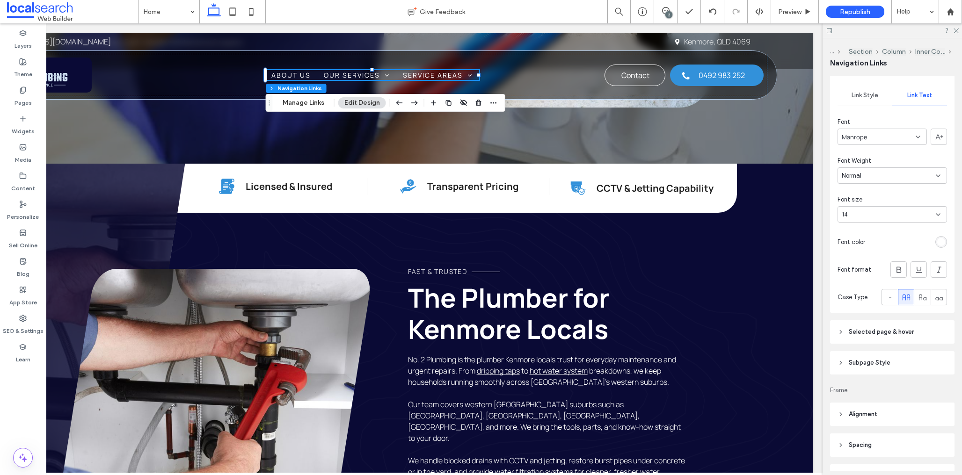
click at [902, 338] on header "Selected page & hover" at bounding box center [892, 332] width 124 height 23
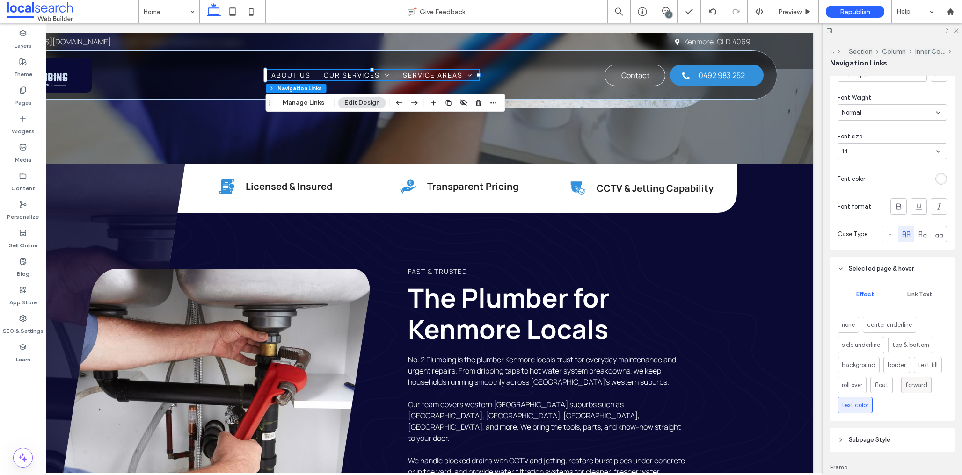
scroll to position [402, 0]
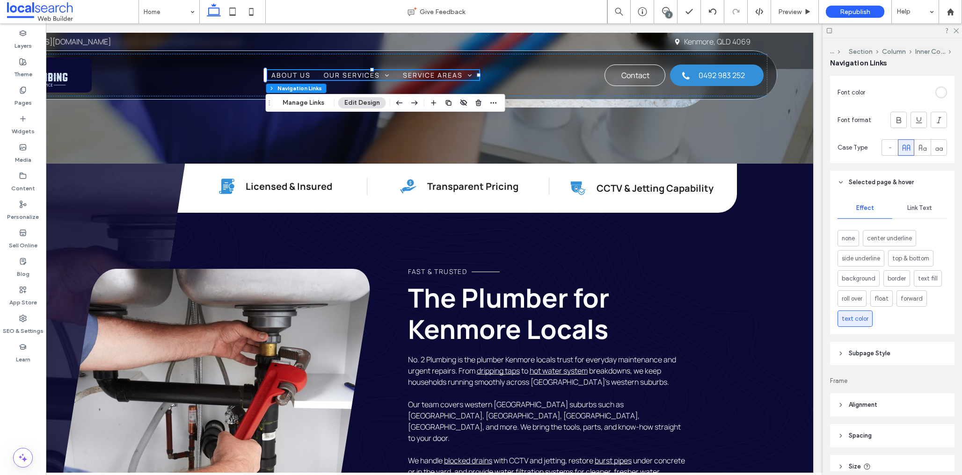
click at [922, 203] on div "Link Text" at bounding box center [919, 208] width 55 height 21
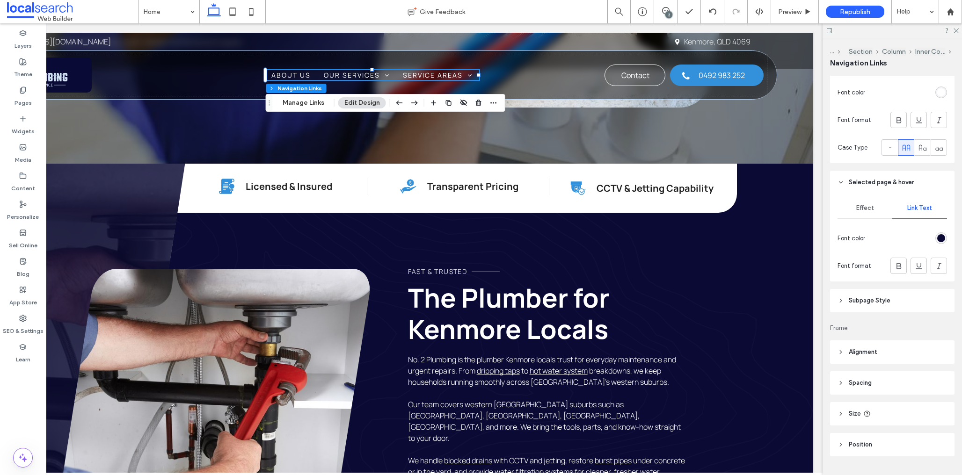
click at [940, 237] on div "rgb(10, 10, 53)" at bounding box center [941, 238] width 8 height 8
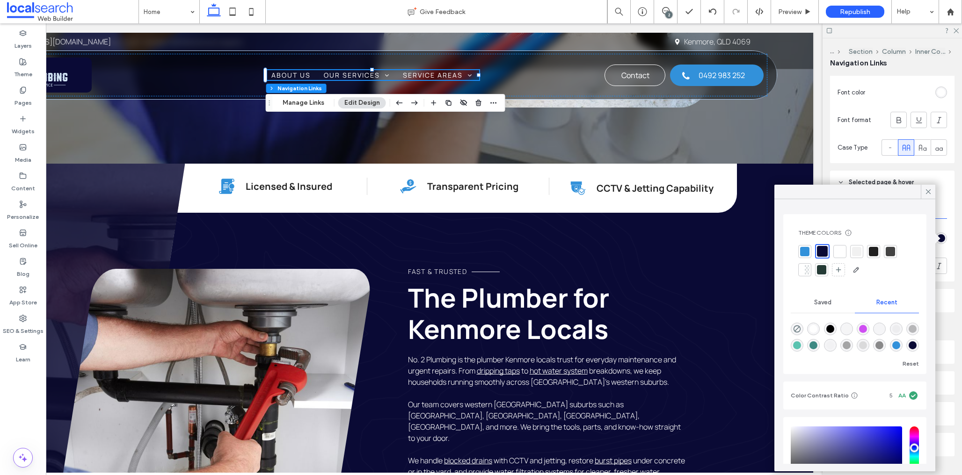
drag, startPoint x: 806, startPoint y: 250, endPoint x: 871, endPoint y: 226, distance: 69.4
click at [806, 250] on div at bounding box center [804, 251] width 9 height 9
drag, startPoint x: 925, startPoint y: 187, endPoint x: 916, endPoint y: 191, distance: 10.7
click at [925, 188] on icon at bounding box center [928, 192] width 8 height 8
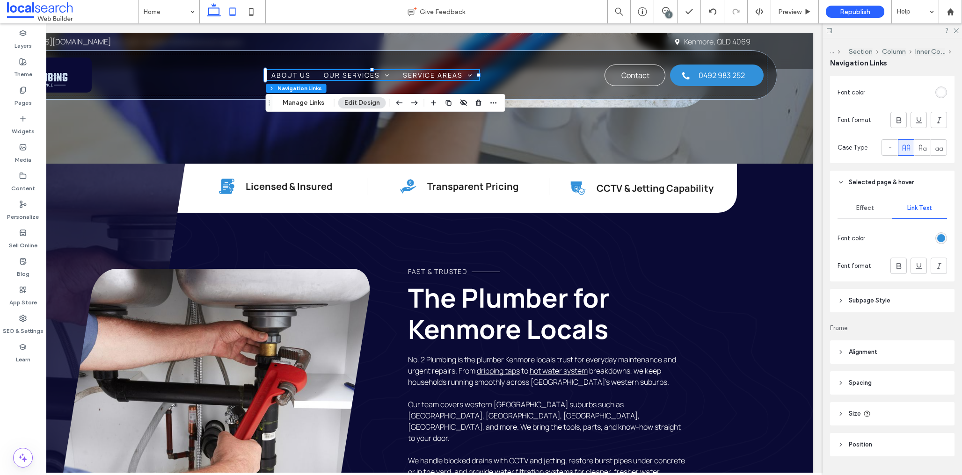
click at [235, 12] on icon at bounding box center [232, 11] width 19 height 19
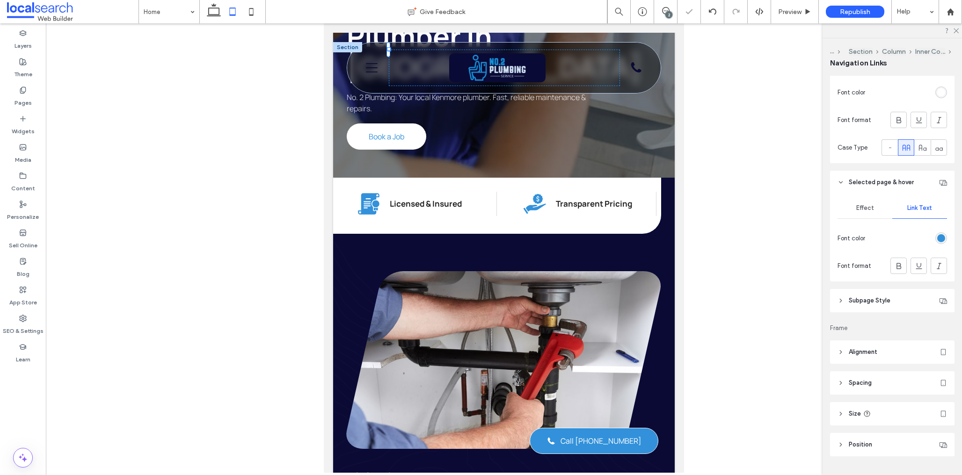
scroll to position [0, 0]
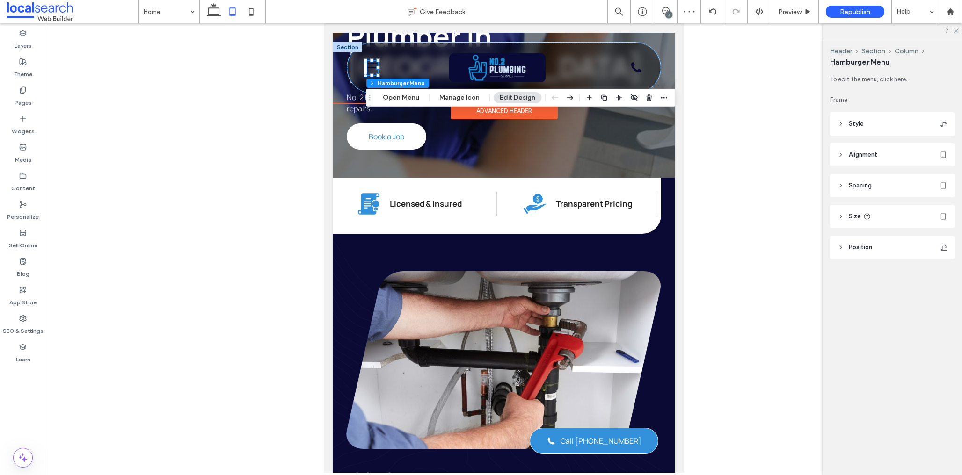
click at [850, 119] on span "Style" at bounding box center [856, 123] width 15 height 9
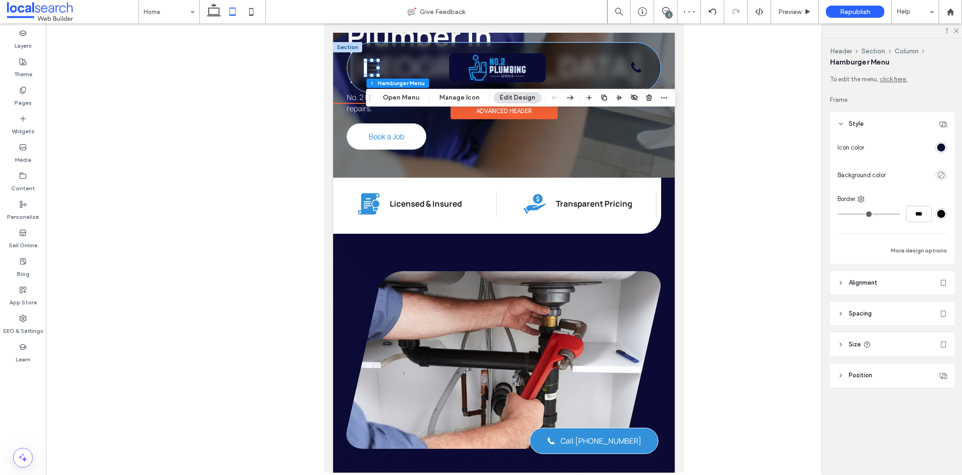
click at [943, 151] on div "rgba(10, 10, 53, 1)" at bounding box center [941, 148] width 8 height 8
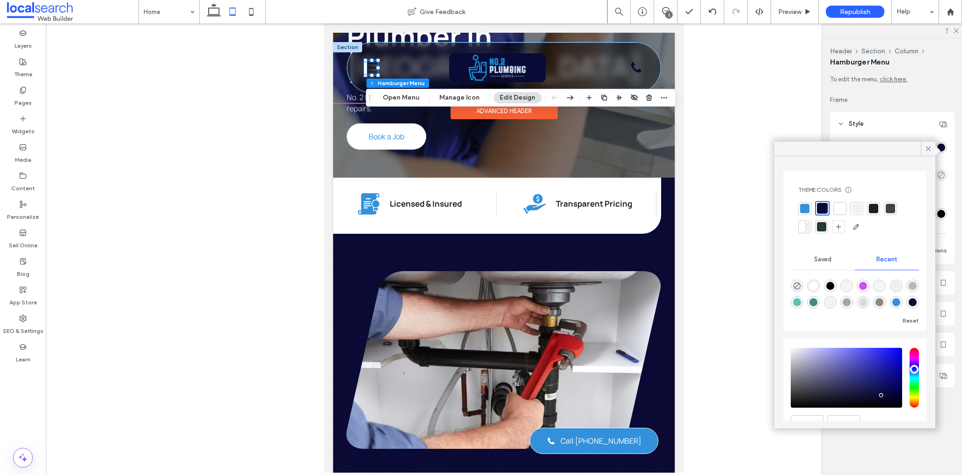
drag, startPoint x: 841, startPoint y: 206, endPoint x: 854, endPoint y: 201, distance: 14.5
click at [840, 206] on div at bounding box center [839, 208] width 9 height 9
click at [925, 150] on icon at bounding box center [928, 149] width 8 height 8
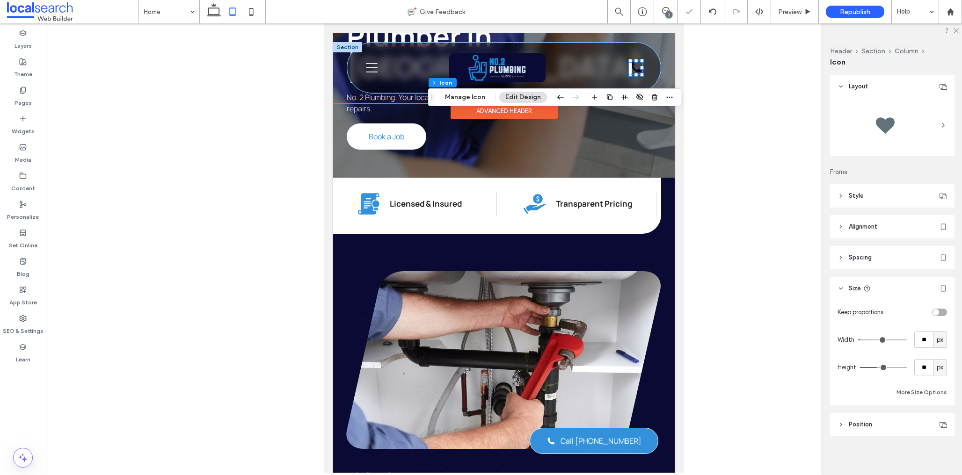
click at [883, 187] on header "Style" at bounding box center [892, 195] width 124 height 23
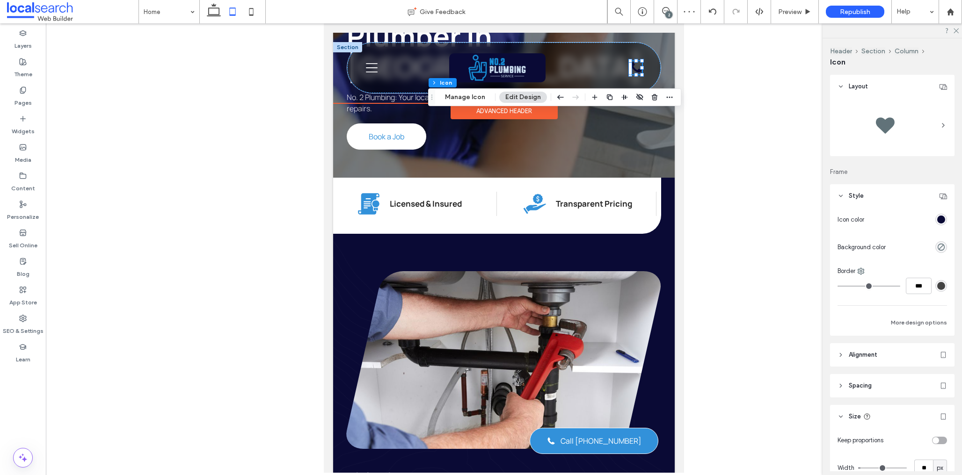
click at [939, 219] on div "rgb(10, 10, 53)" at bounding box center [941, 220] width 8 height 8
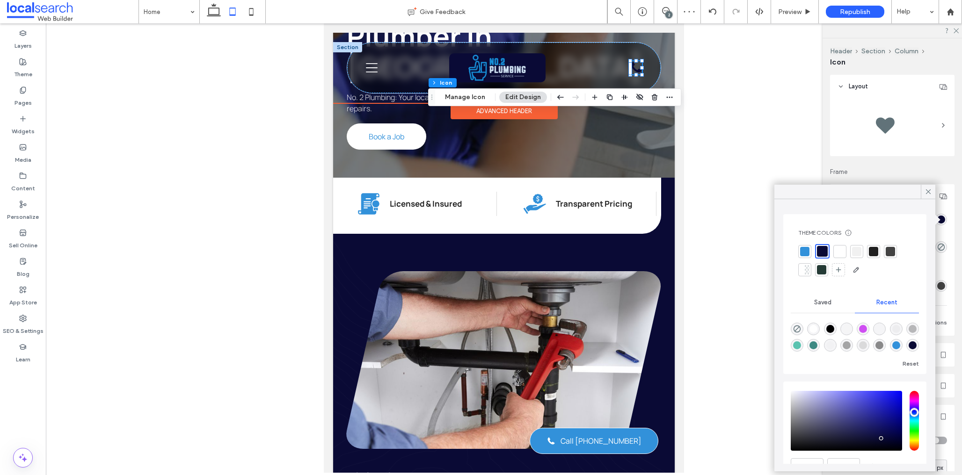
drag, startPoint x: 843, startPoint y: 252, endPoint x: 860, endPoint y: 244, distance: 19.1
click at [843, 252] on div at bounding box center [839, 251] width 9 height 9
click at [932, 193] on icon at bounding box center [928, 192] width 8 height 8
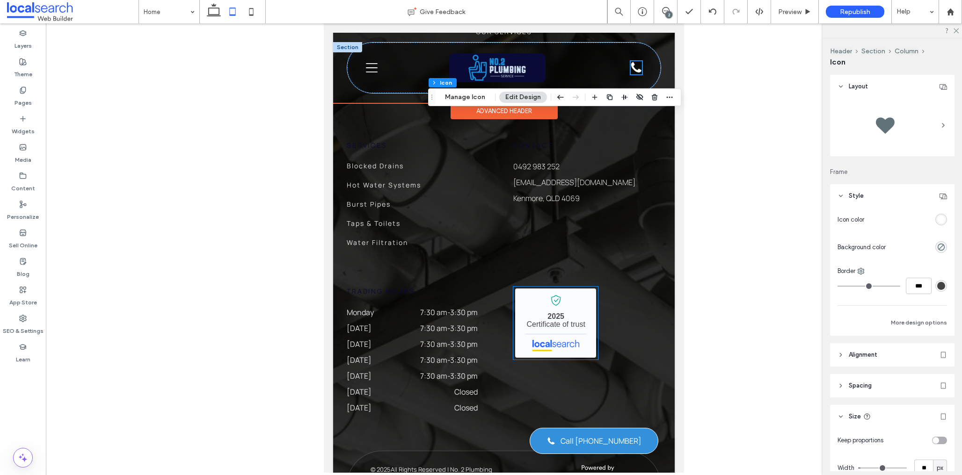
scroll to position [2598, 0]
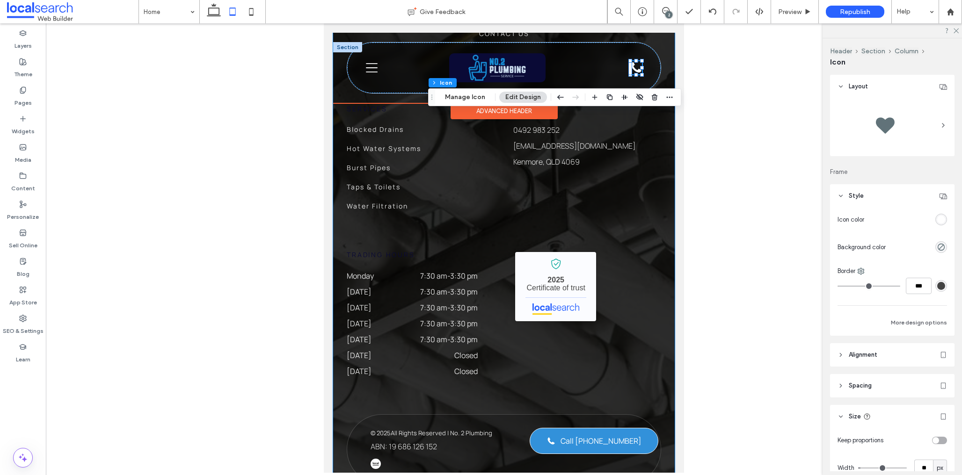
click at [666, 375] on div "Home About Us Our Services Service Areas Contact Us Services Blocked Drains Hot…" at bounding box center [504, 177] width 342 height 671
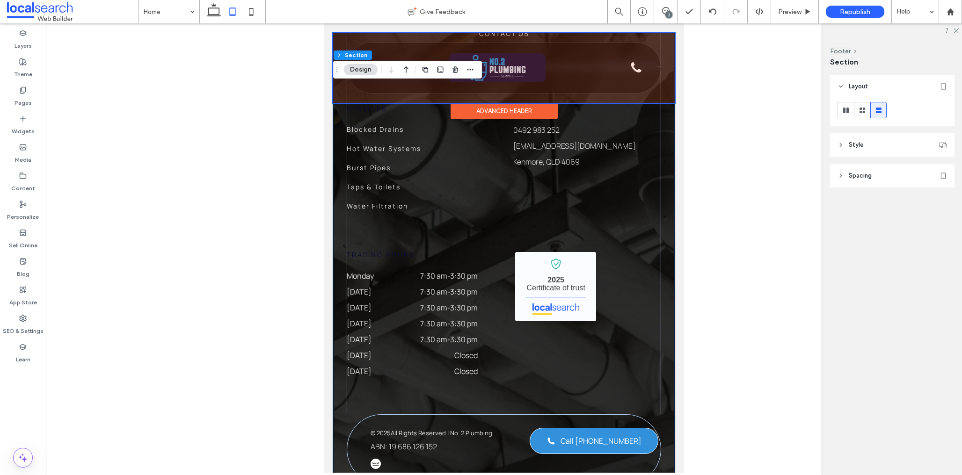
click at [873, 184] on header "Spacing" at bounding box center [892, 175] width 124 height 23
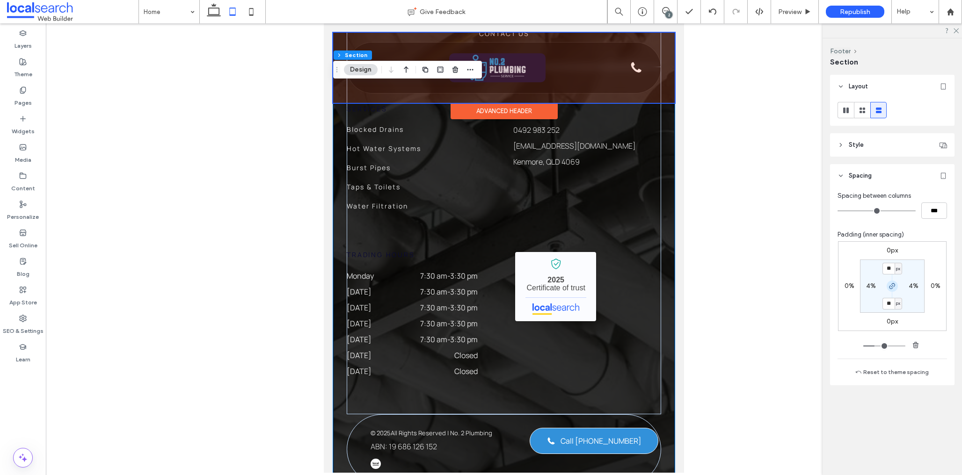
click at [892, 286] on icon "button" at bounding box center [892, 286] width 7 height 7
click at [890, 305] on label "60px" at bounding box center [892, 303] width 15 height 8
type input "**"
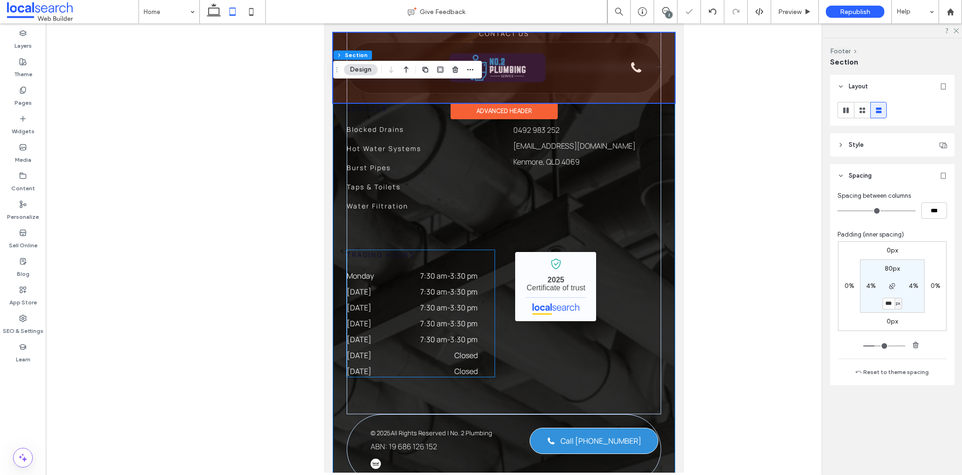
scroll to position [2608, 0]
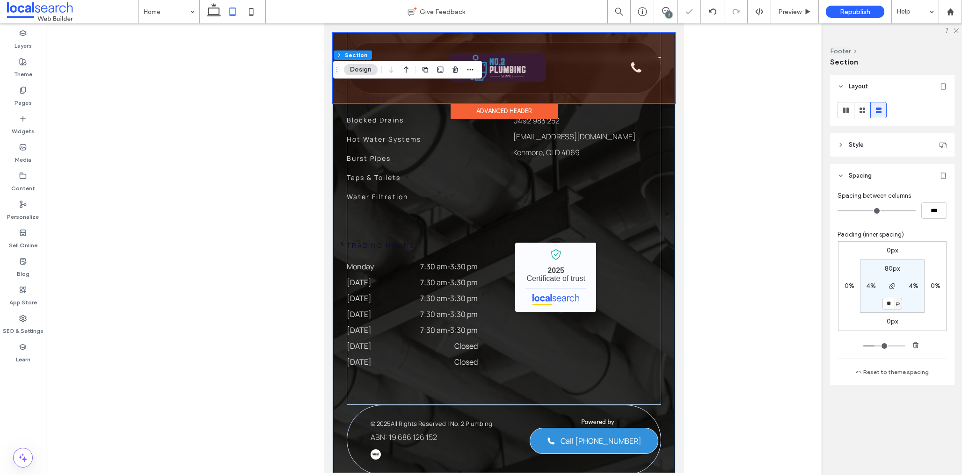
type input "*"
type input "***"
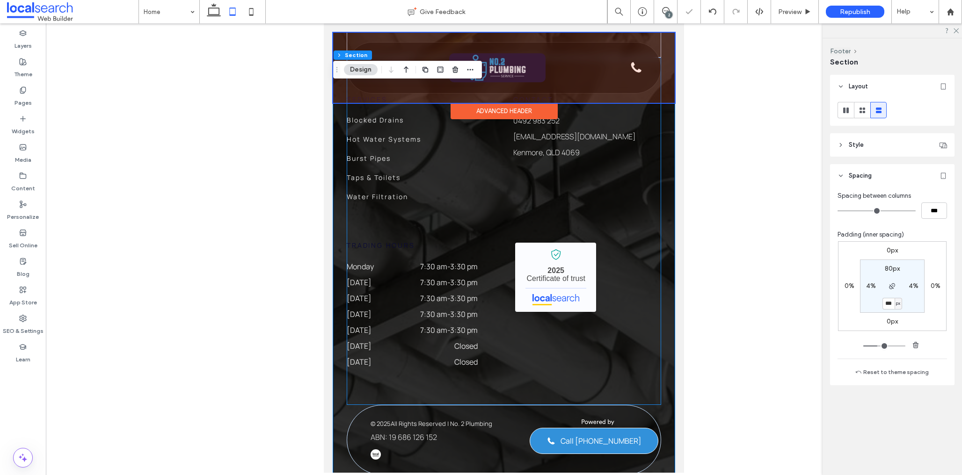
scroll to position [2617, 0]
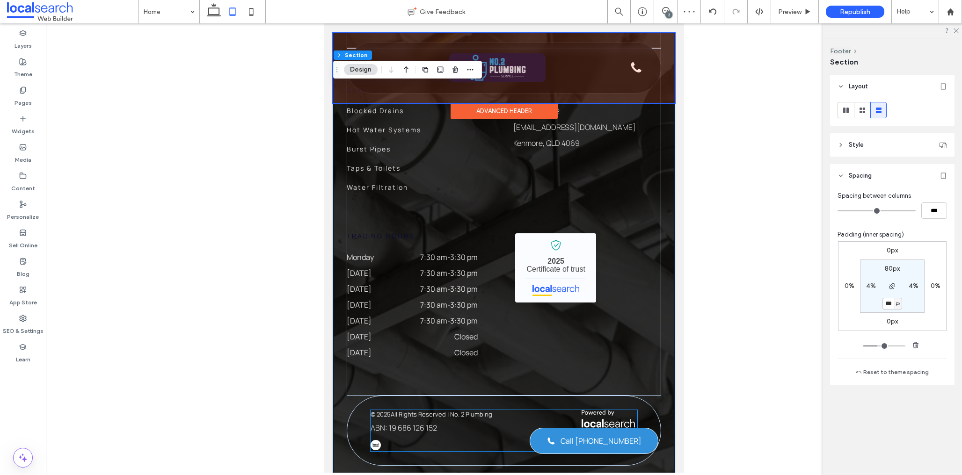
click at [555, 410] on div "© 2025 All Rights Reserved | No. 2 Plumbing ABN: 19 686 126 152" at bounding box center [464, 421] width 187 height 23
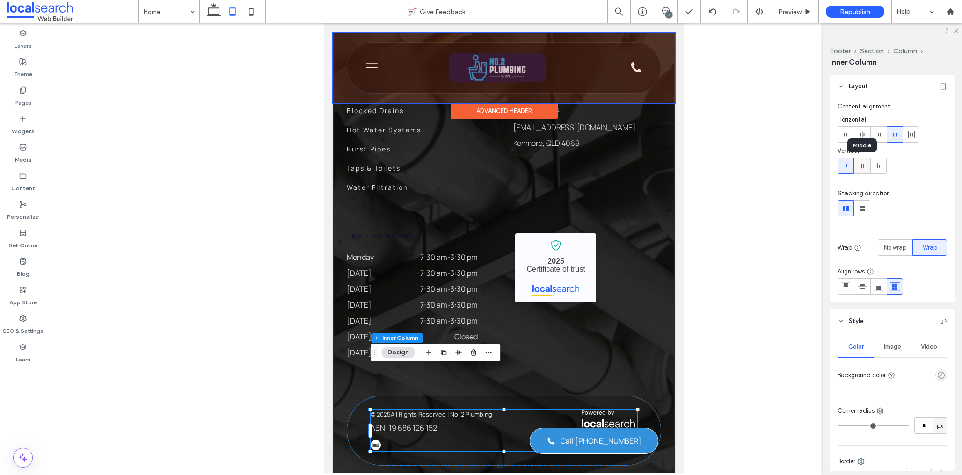
click at [862, 160] on span at bounding box center [862, 165] width 7 height 15
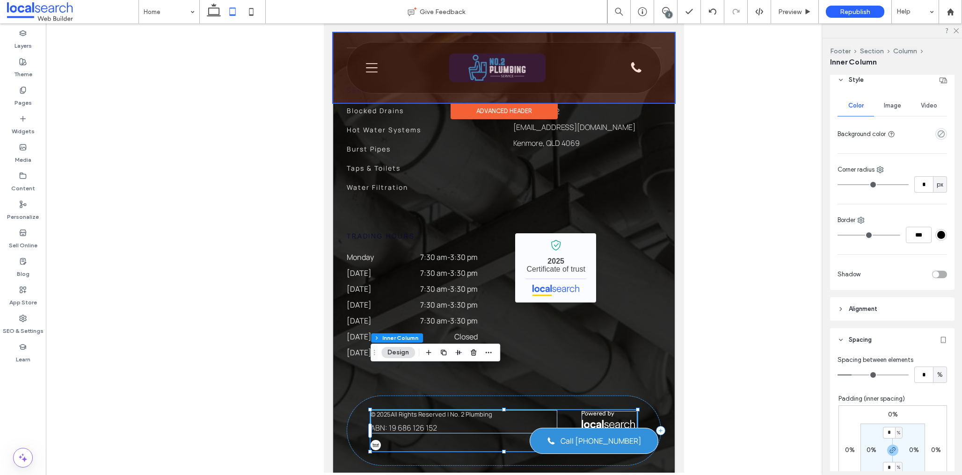
scroll to position [0, 0]
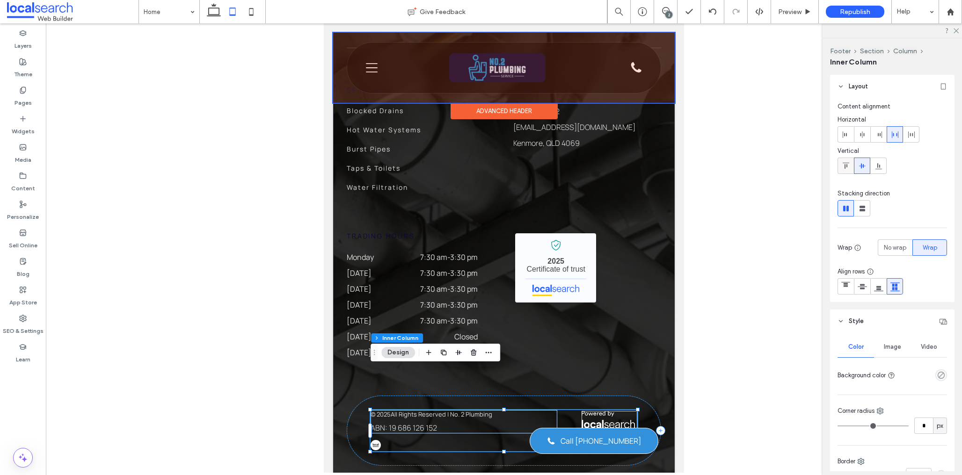
click at [845, 168] on icon at bounding box center [845, 165] width 7 height 7
click at [209, 12] on icon at bounding box center [213, 11] width 19 height 19
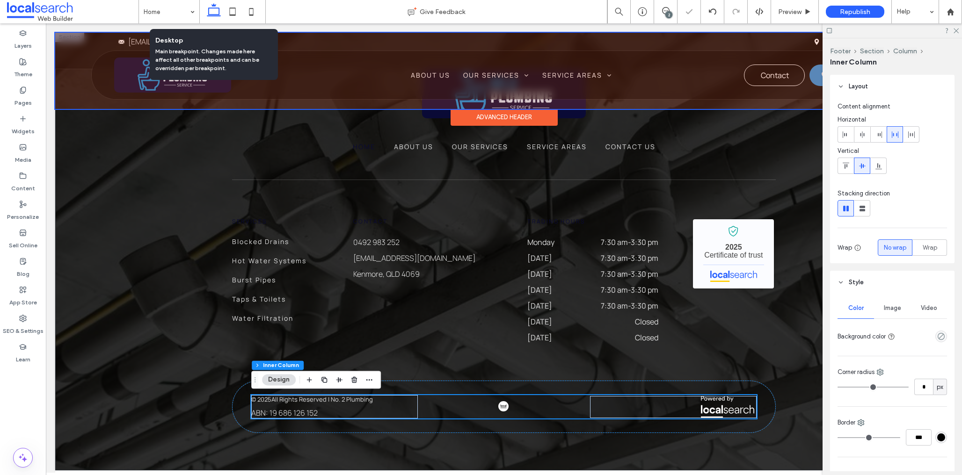
scroll to position [2430, 0]
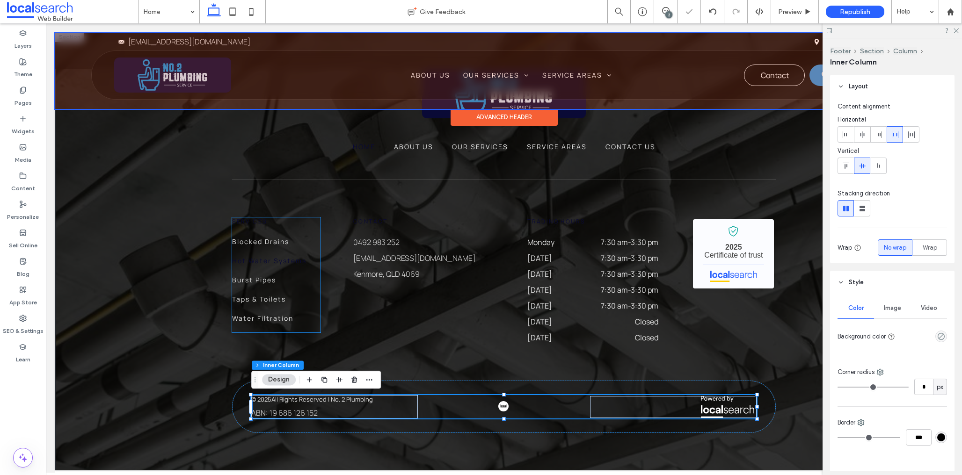
click at [249, 270] on link "Hot Water Systems" at bounding box center [269, 265] width 93 height 19
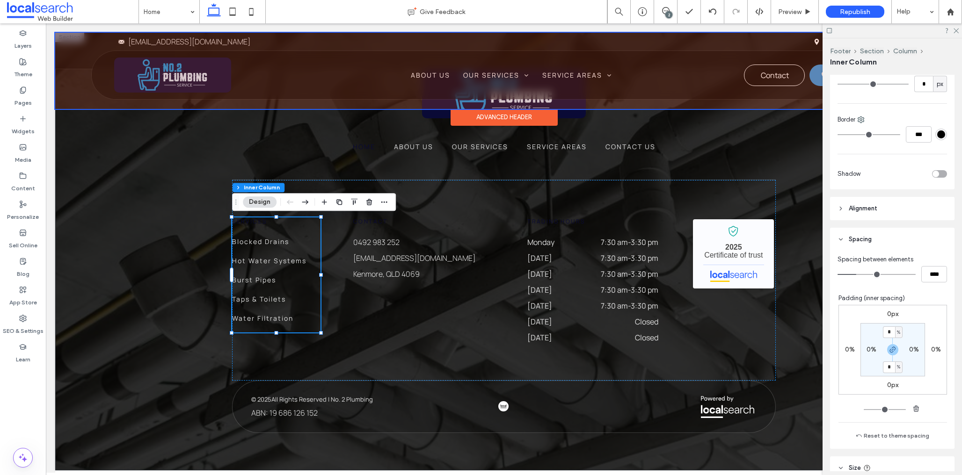
scroll to position [418, 0]
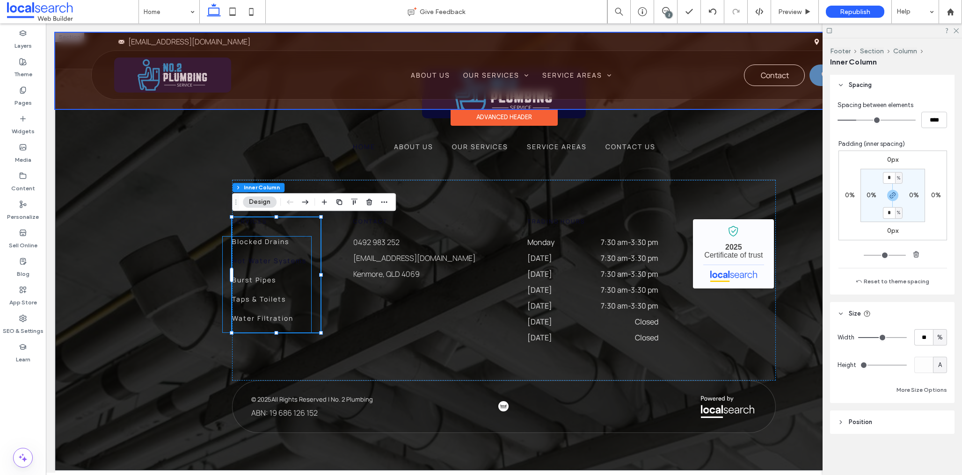
click at [266, 269] on link "Hot Water Systems" at bounding box center [269, 265] width 93 height 19
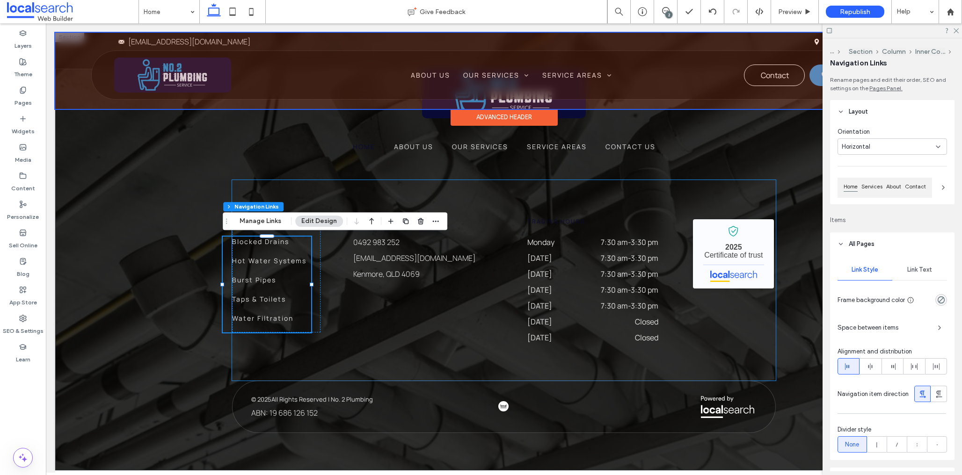
click at [392, 332] on div "Services Blocked Drains Hot Water Systems Burst Pipes Taps & Toilets Water Filt…" at bounding box center [504, 280] width 544 height 201
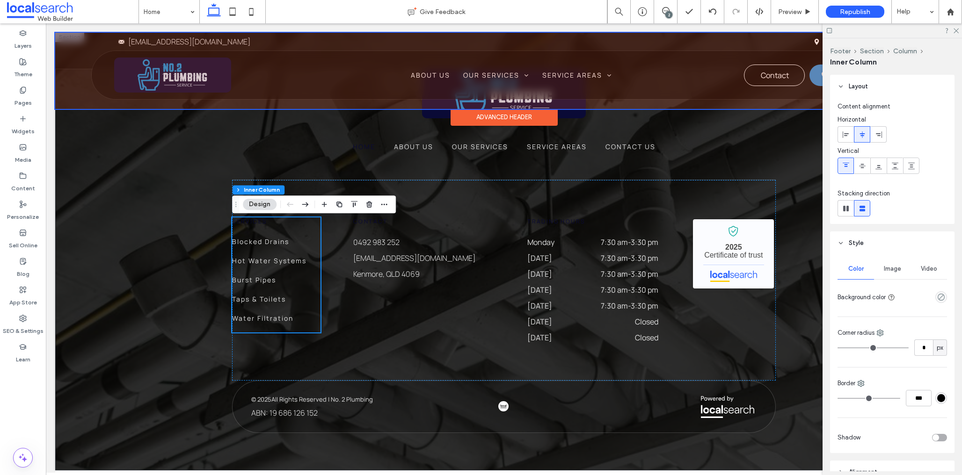
scroll to position [2428, 0]
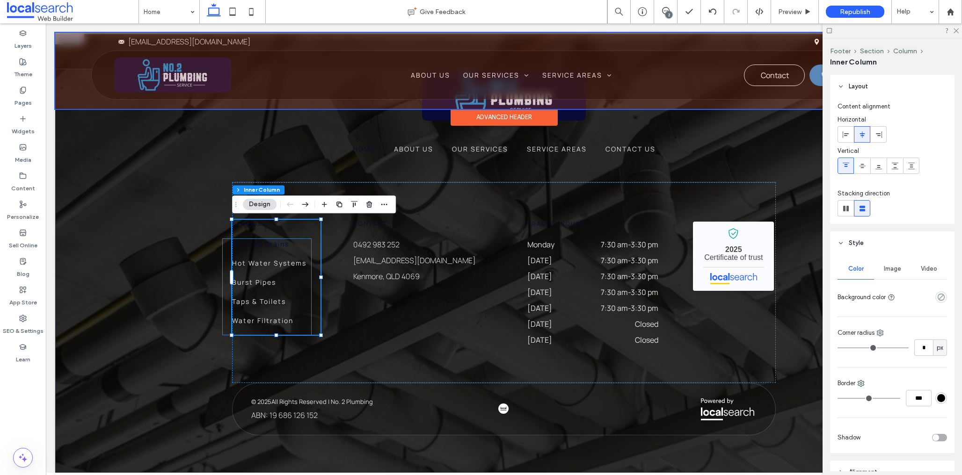
click at [250, 242] on span "Blocked Drains" at bounding box center [260, 244] width 57 height 10
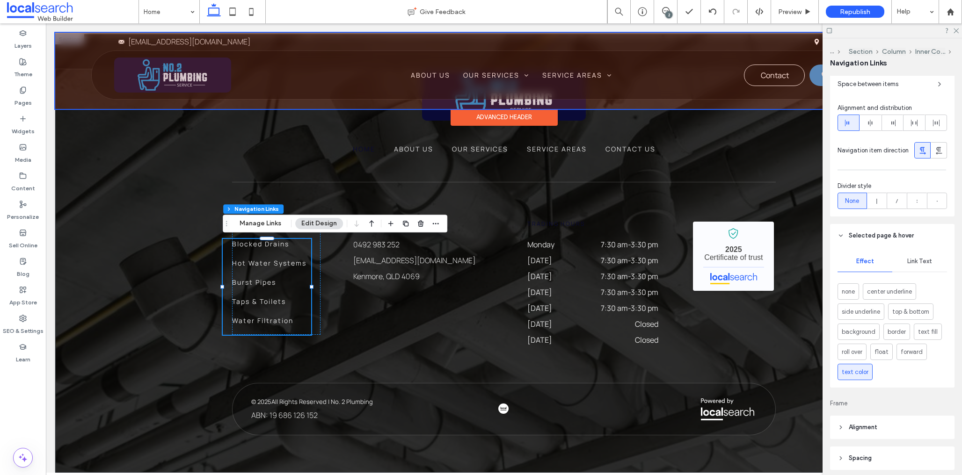
scroll to position [342, 0]
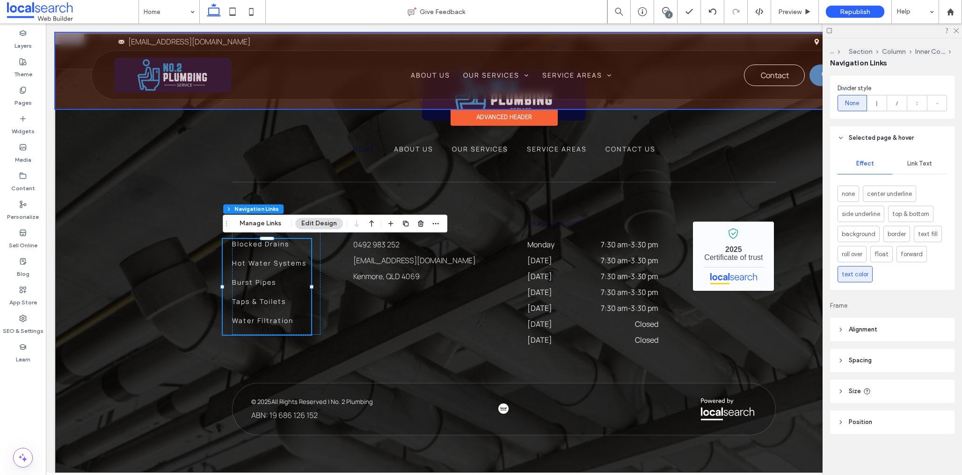
click at [882, 364] on header "Spacing" at bounding box center [892, 360] width 124 height 23
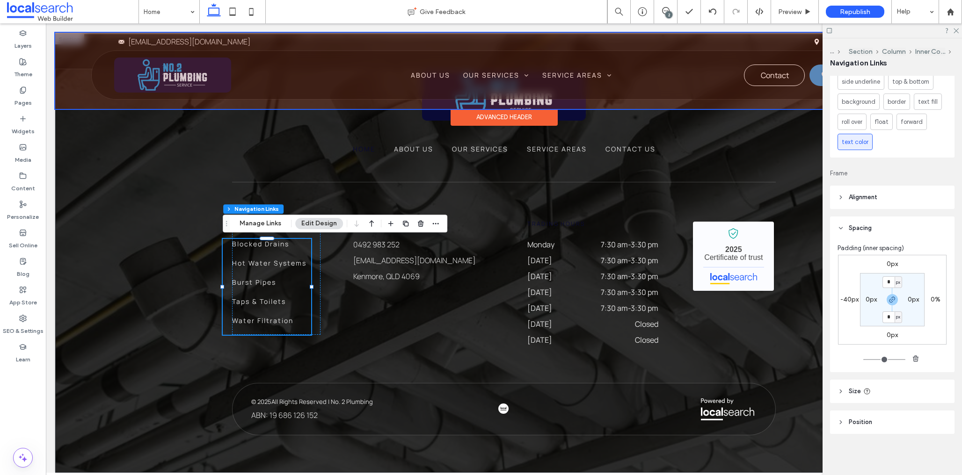
click at [847, 301] on label "-40px" at bounding box center [849, 300] width 18 height 8
type input "*"
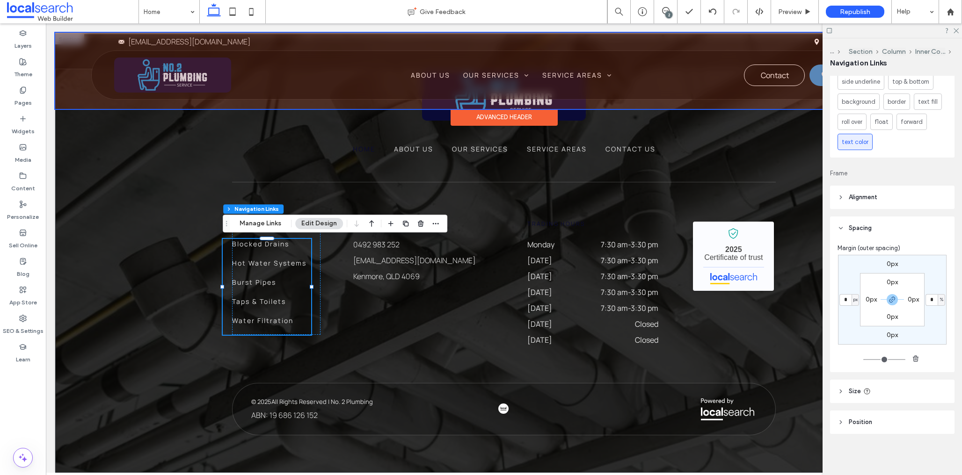
type input "*"
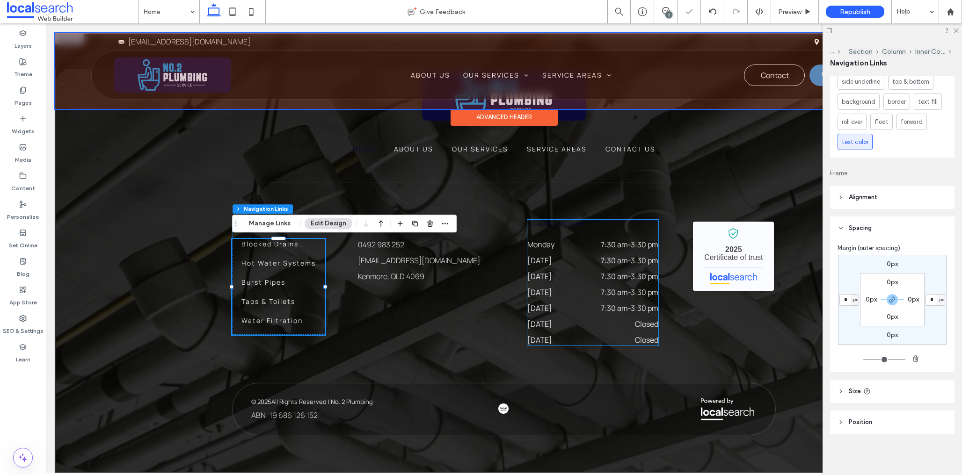
click at [543, 265] on dt "[DATE]" at bounding box center [553, 260] width 52 height 11
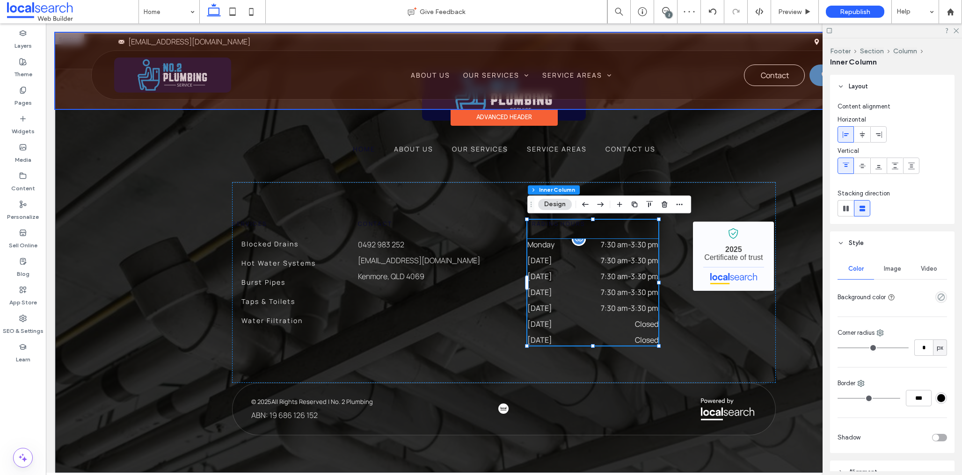
click at [558, 241] on dt "Monday" at bounding box center [553, 244] width 52 height 11
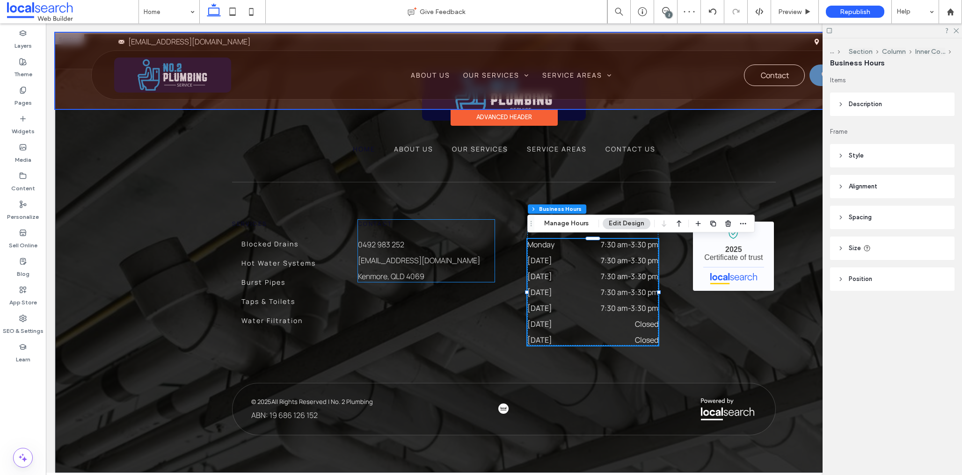
click at [418, 254] on div "0492 983 252 no2plumbing@icloud.com Kenmore, QLD 4069" at bounding box center [426, 260] width 137 height 43
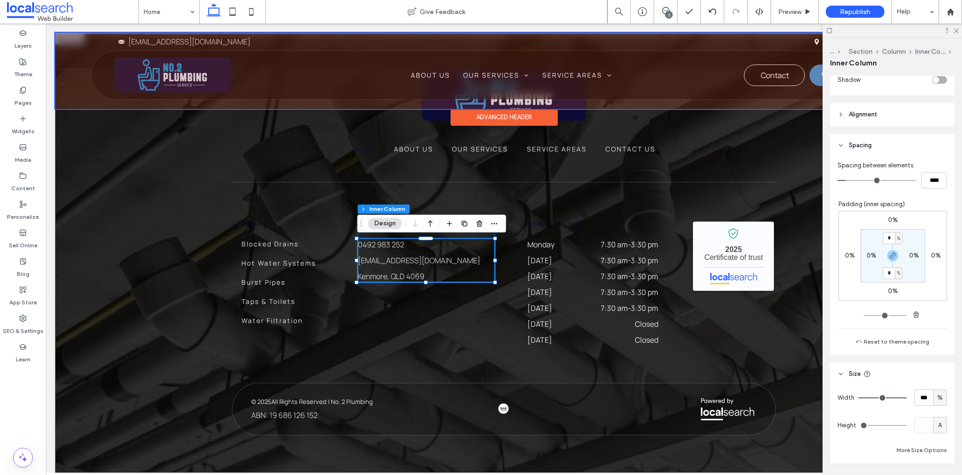
scroll to position [359, 0]
click at [485, 237] on div "Contact 0492 983 252 no2plumbing@icloud.com Kenmore, QLD 4069" at bounding box center [426, 251] width 137 height 62
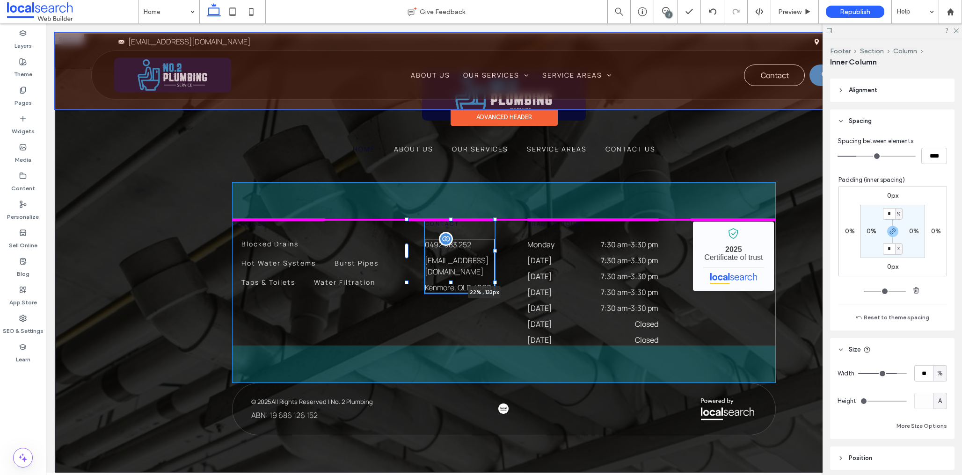
scroll to position [386, 0]
drag, startPoint x: 495, startPoint y: 250, endPoint x: 483, endPoint y: 249, distance: 12.2
click at [483, 249] on div "Home About Us Our Services Service Areas Contact Us Services Blocked Drains Hot…" at bounding box center [503, 253] width 561 height 439
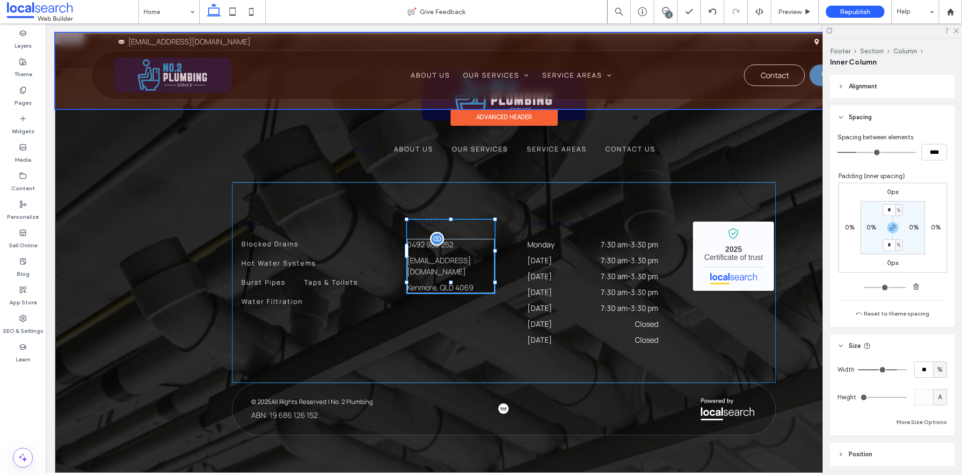
type input "**"
type input "****"
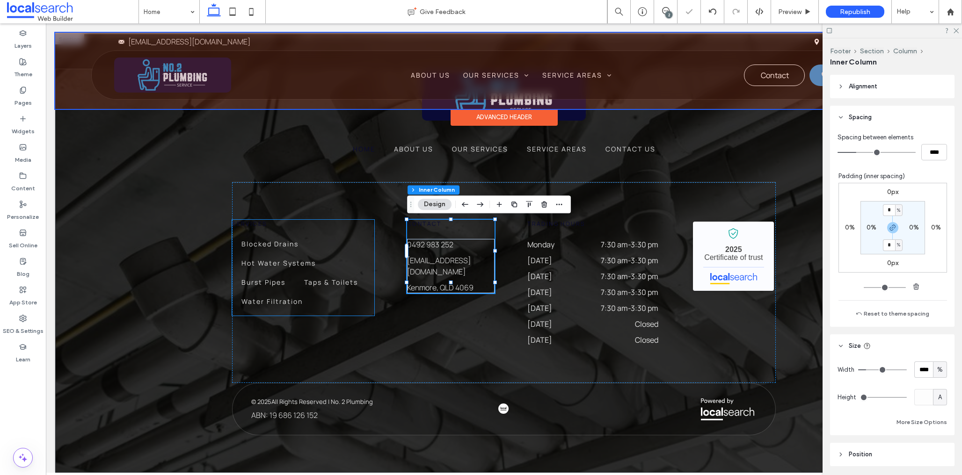
click at [335, 250] on ul "Blocked Drains Hot Water Systems Burst Pipes Taps & Toilets Water Filtration" at bounding box center [303, 277] width 142 height 77
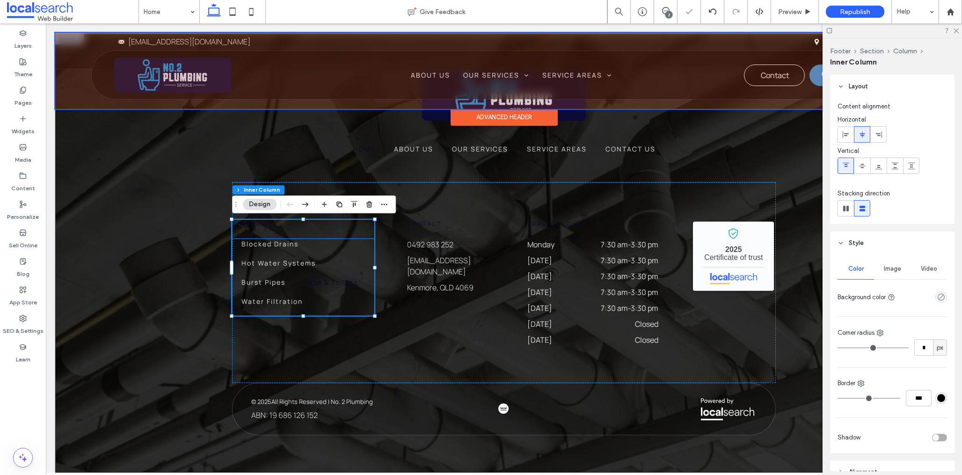
click at [297, 286] on link "Taps & Toilets" at bounding box center [331, 286] width 73 height 19
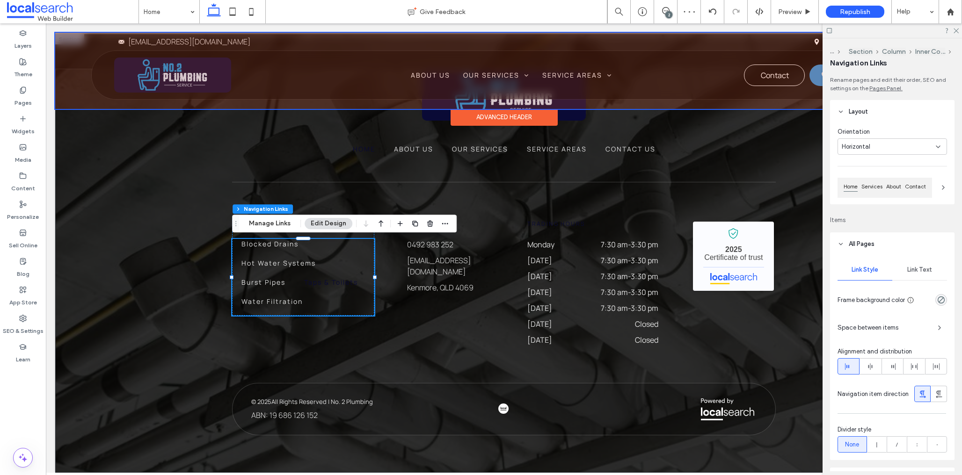
click at [314, 277] on link "Hot Water Systems" at bounding box center [278, 267] width 93 height 19
drag, startPoint x: 287, startPoint y: 265, endPoint x: 289, endPoint y: 280, distance: 15.6
click at [287, 265] on span "Hot Water Systems" at bounding box center [278, 263] width 74 height 10
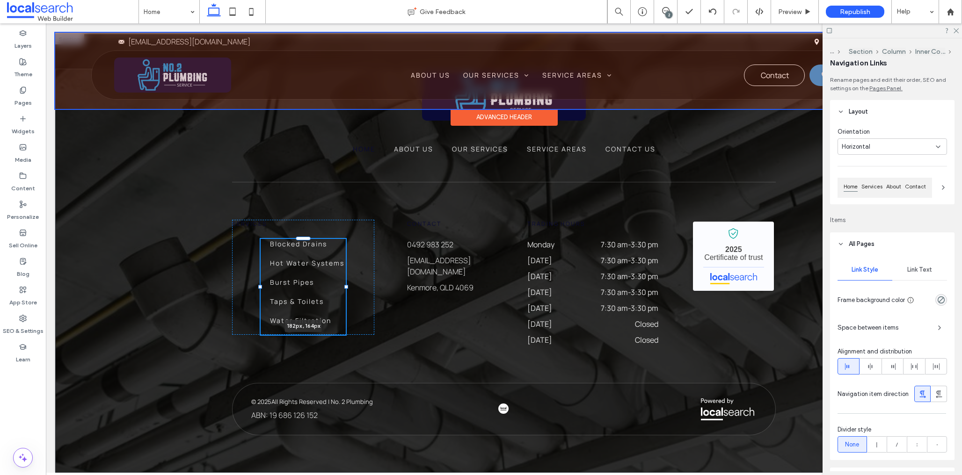
drag, startPoint x: 374, startPoint y: 277, endPoint x: 345, endPoint y: 273, distance: 28.9
click at [261, 240] on div at bounding box center [261, 239] width 0 height 0
type input "***"
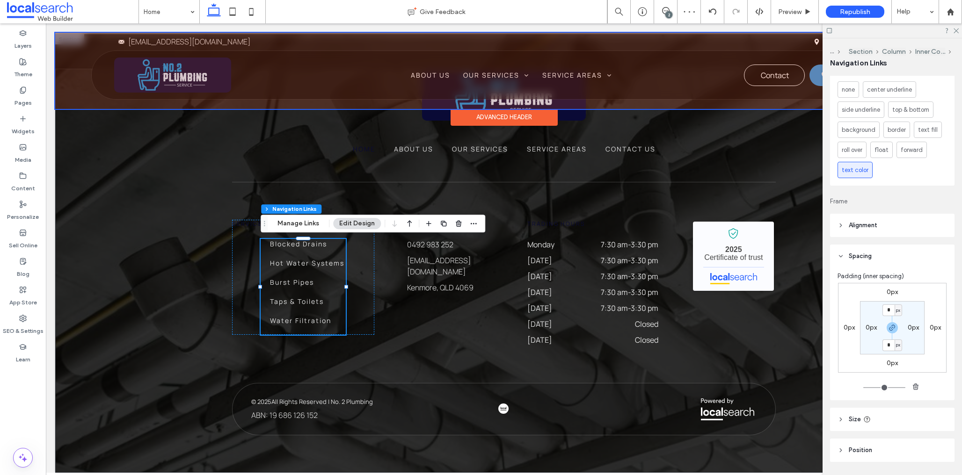
scroll to position [474, 0]
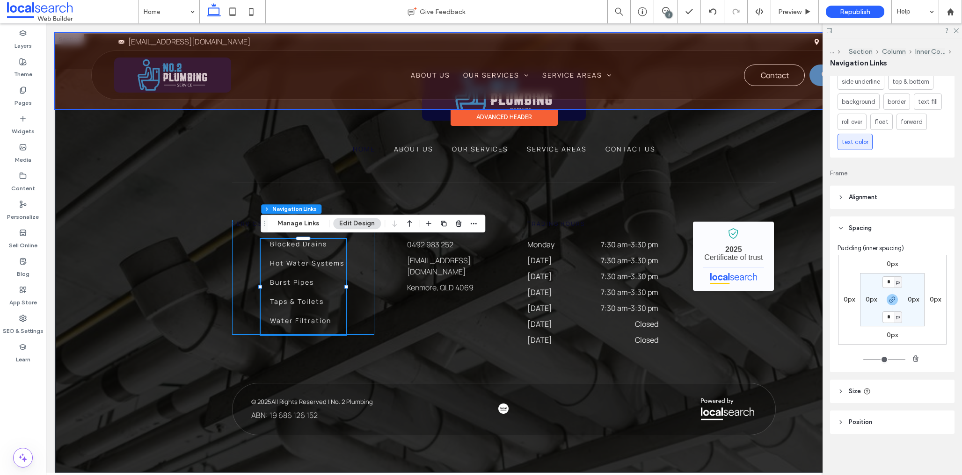
click at [248, 259] on div "Services Blocked Drains Hot Water Systems Burst Pipes Taps & Toilets Water Filt…" at bounding box center [303, 277] width 142 height 115
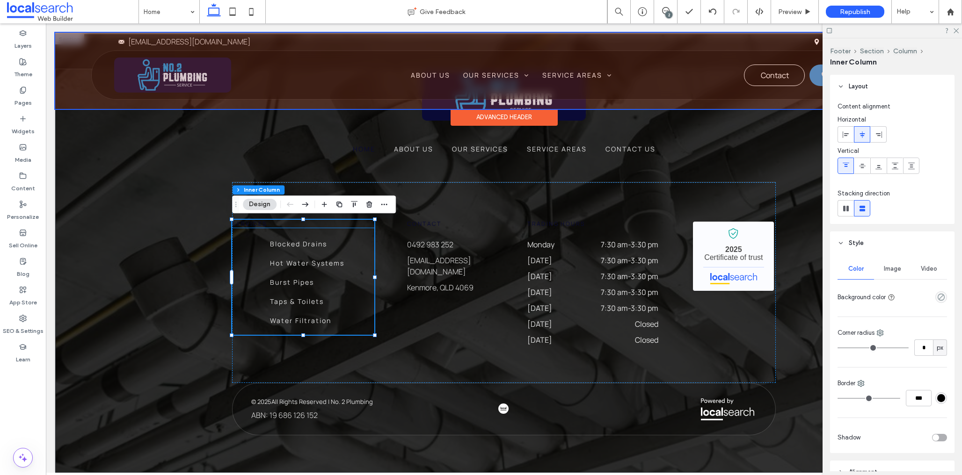
click at [321, 226] on h6 "Services" at bounding box center [303, 224] width 142 height 8
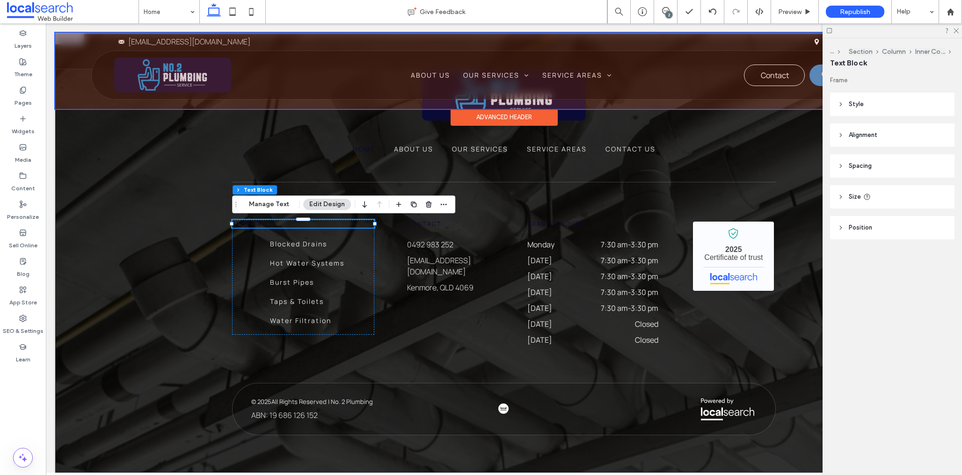
click at [891, 197] on header "Size" at bounding box center [892, 196] width 124 height 23
click at [939, 219] on span "%" at bounding box center [940, 220] width 6 height 9
click at [938, 301] on span "A" at bounding box center [940, 302] width 4 height 9
type input "*"
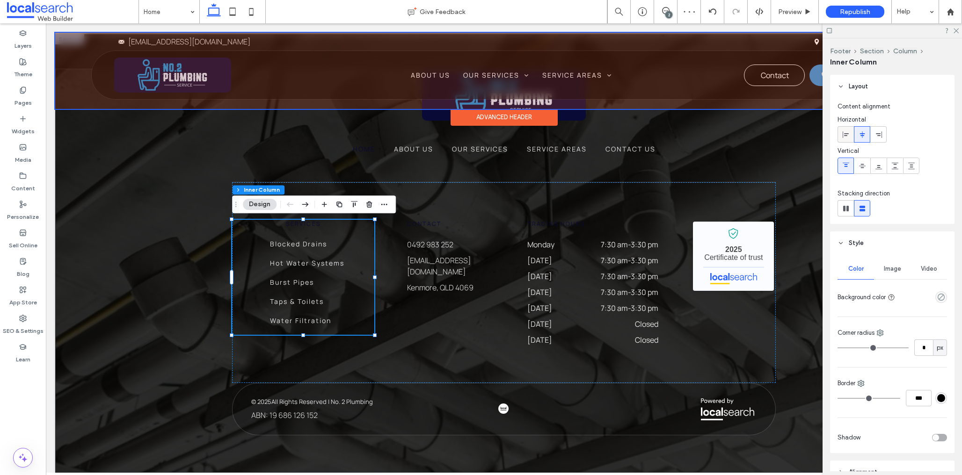
click at [843, 134] on icon at bounding box center [845, 134] width 7 height 7
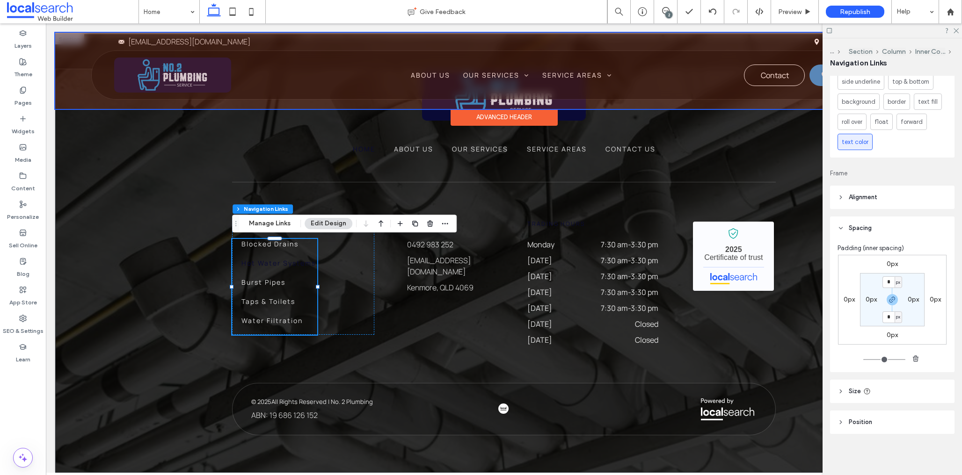
click at [278, 270] on link "Hot Water Systems" at bounding box center [278, 267] width 93 height 19
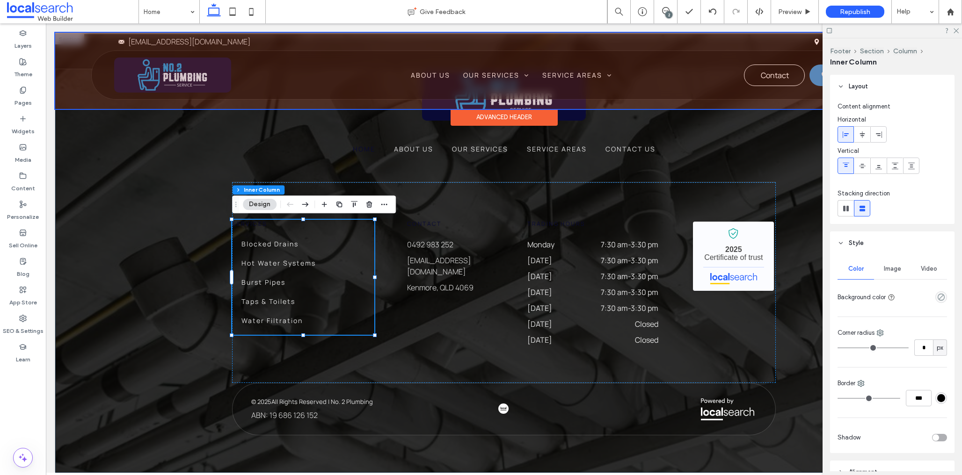
click at [127, 227] on div "Home About Us Our Services Service Areas Contact Us Services Blocked Drains Hot…" at bounding box center [503, 253] width 897 height 439
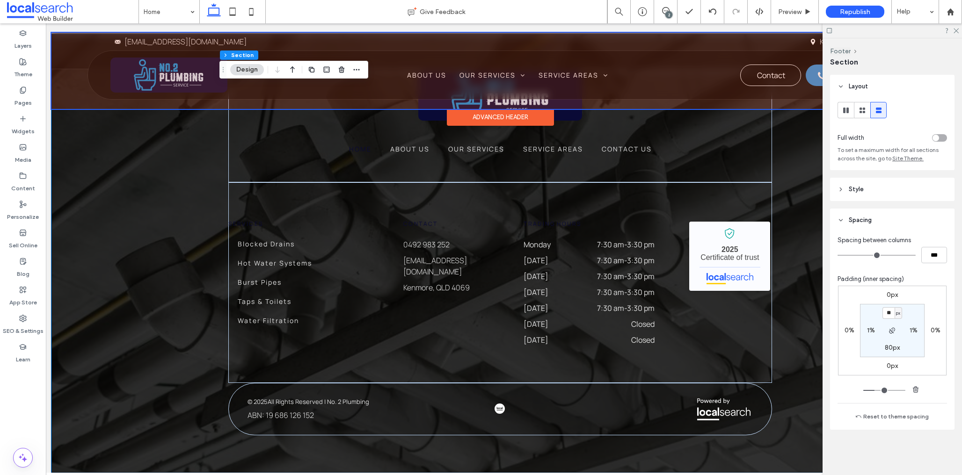
scroll to position [0, 1]
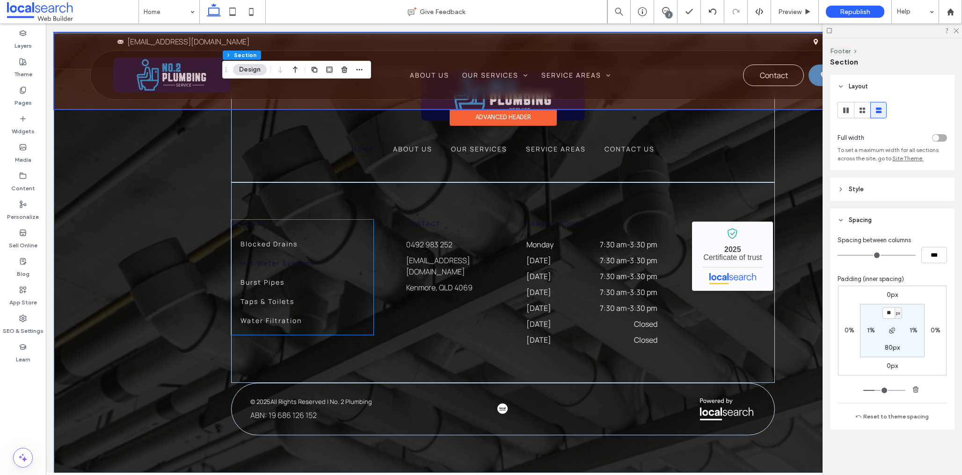
click at [297, 264] on span "Hot Water Systems" at bounding box center [277, 263] width 74 height 10
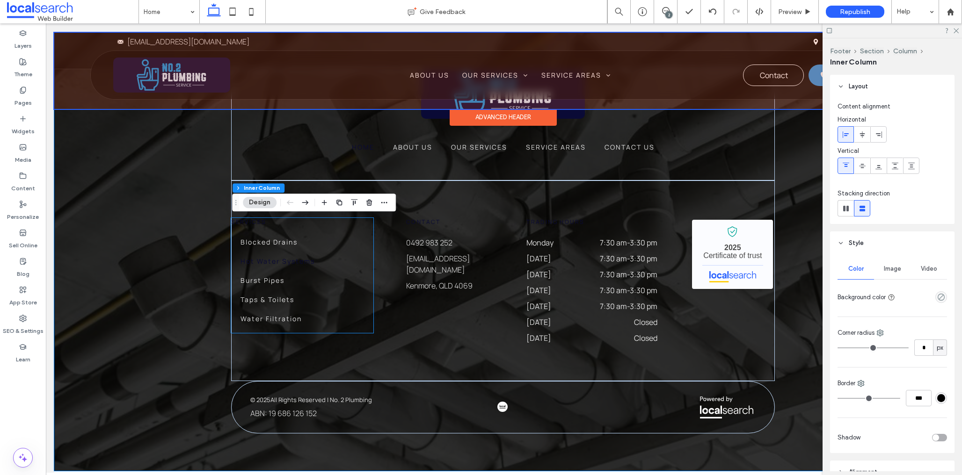
scroll to position [0, 0]
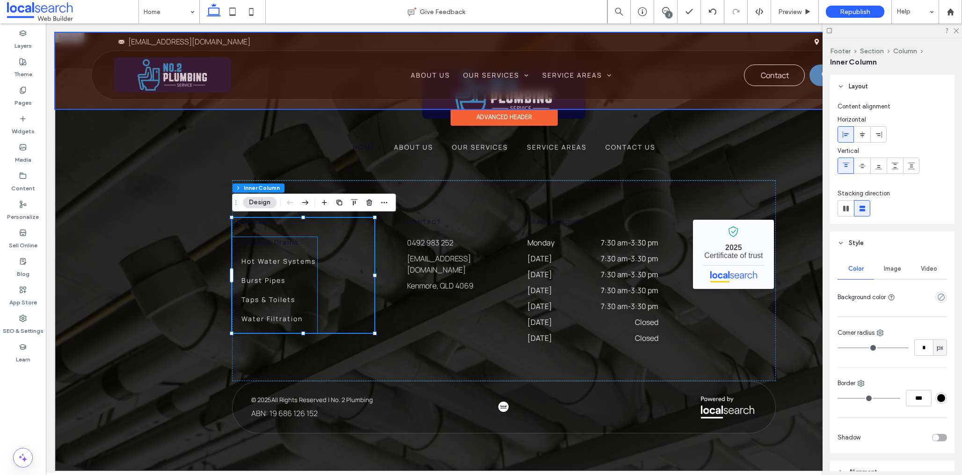
click at [274, 255] on link "Blocked Drains" at bounding box center [270, 246] width 76 height 19
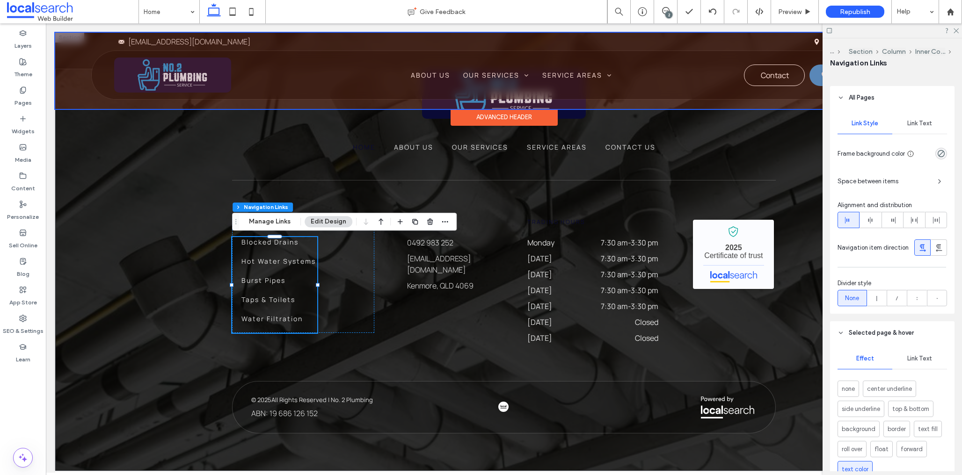
scroll to position [165, 0]
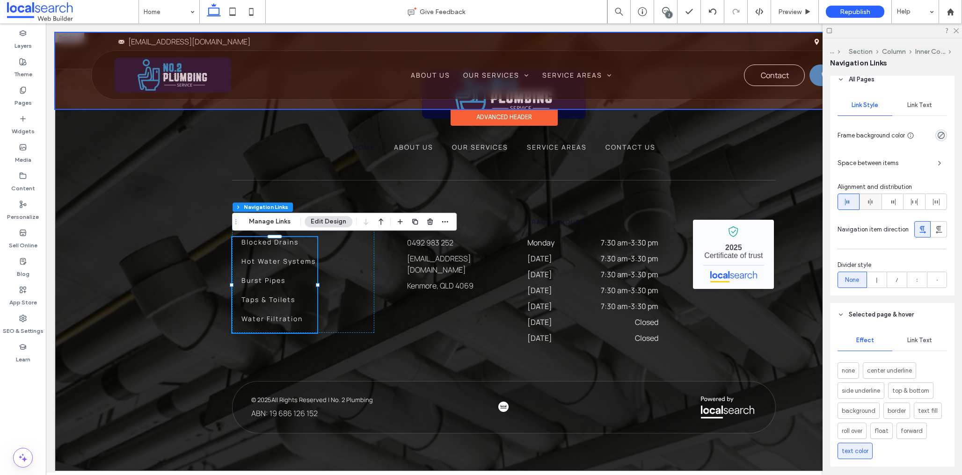
click at [872, 198] on icon at bounding box center [870, 201] width 7 height 7
click at [850, 203] on icon at bounding box center [848, 201] width 7 height 7
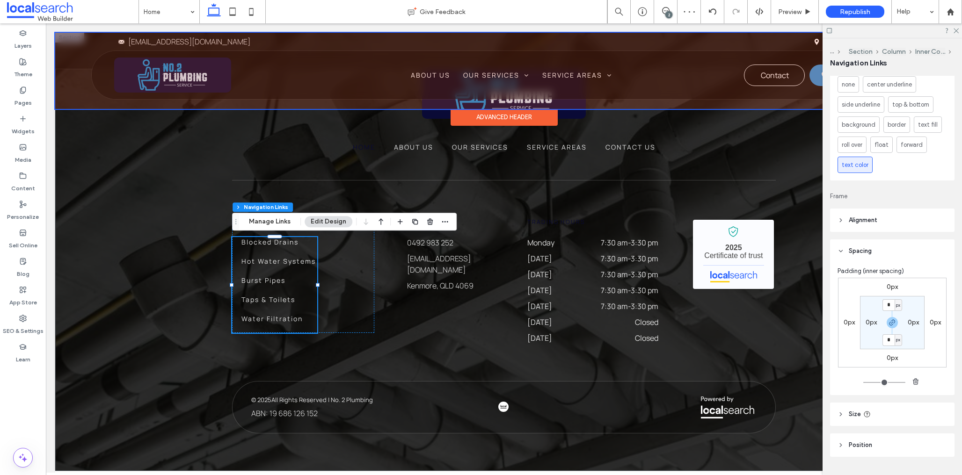
scroll to position [455, 0]
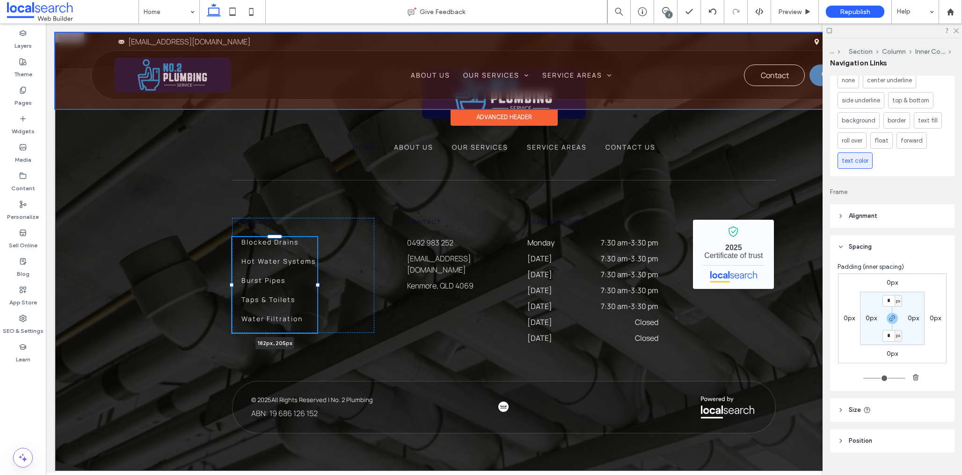
click at [319, 282] on div "Home About Us Our Services Service Areas Contact Us Services Blocked Drains Hot…" at bounding box center [503, 251] width 561 height 439
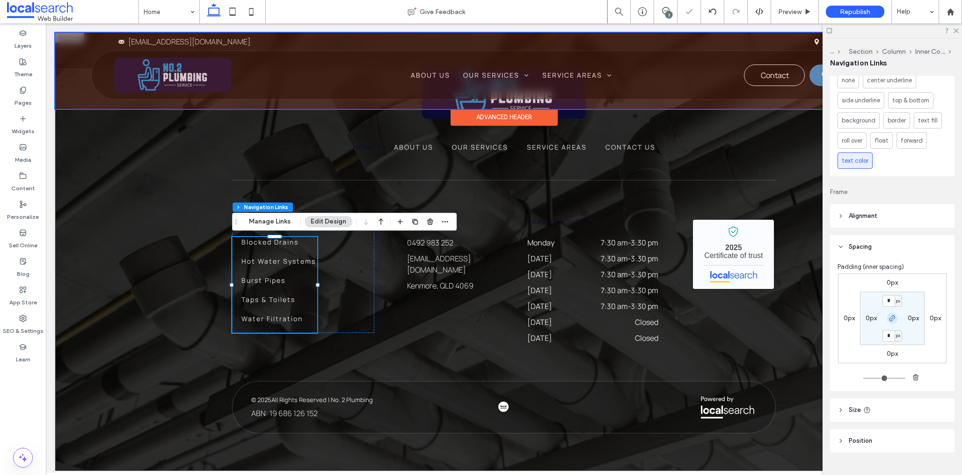
scroll to position [474, 0]
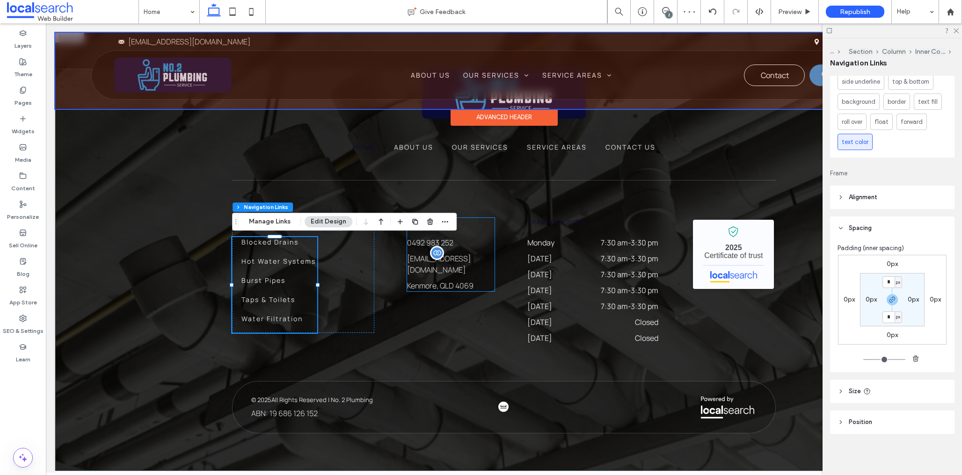
click at [428, 263] on span "no2plumbing@icloud.com" at bounding box center [439, 265] width 64 height 22
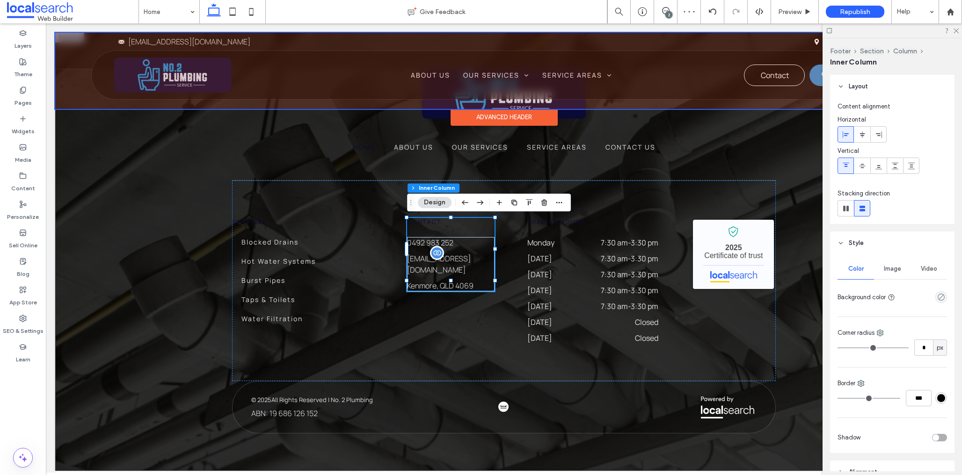
click at [428, 263] on span "no2plumbing@icloud.com" at bounding box center [439, 265] width 64 height 22
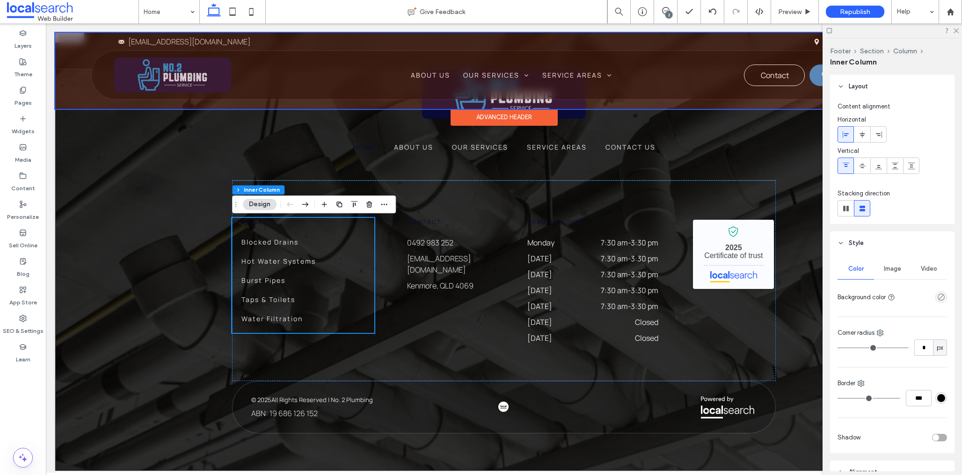
scroll to position [2428, 0]
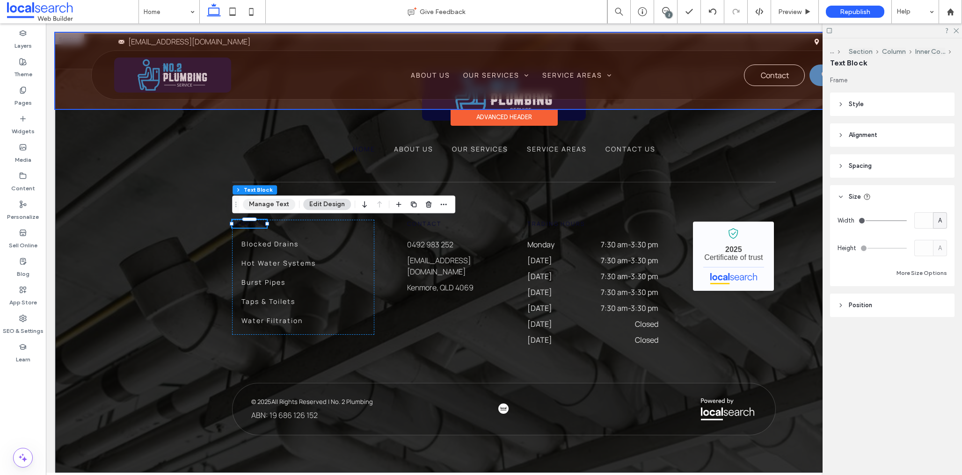
click at [265, 205] on button "Manage Text" at bounding box center [269, 204] width 52 height 11
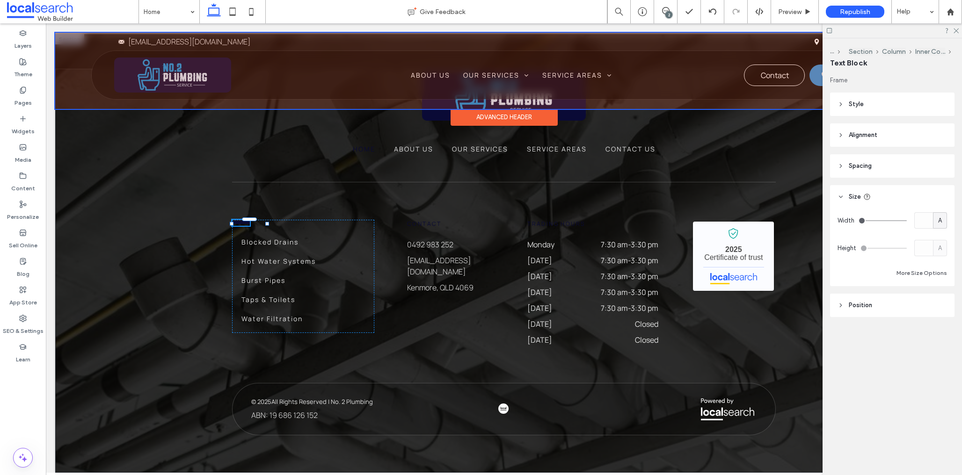
type input "*******"
type input "**"
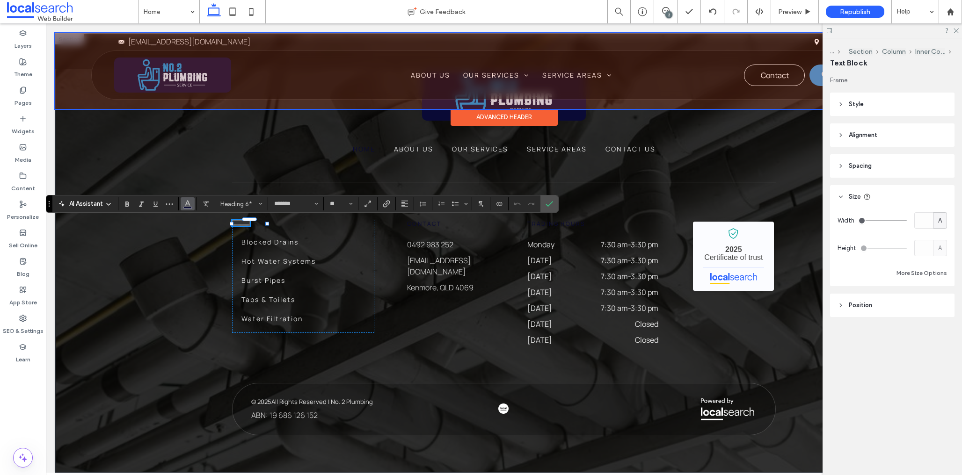
click at [189, 206] on icon "Color" at bounding box center [187, 202] width 7 height 7
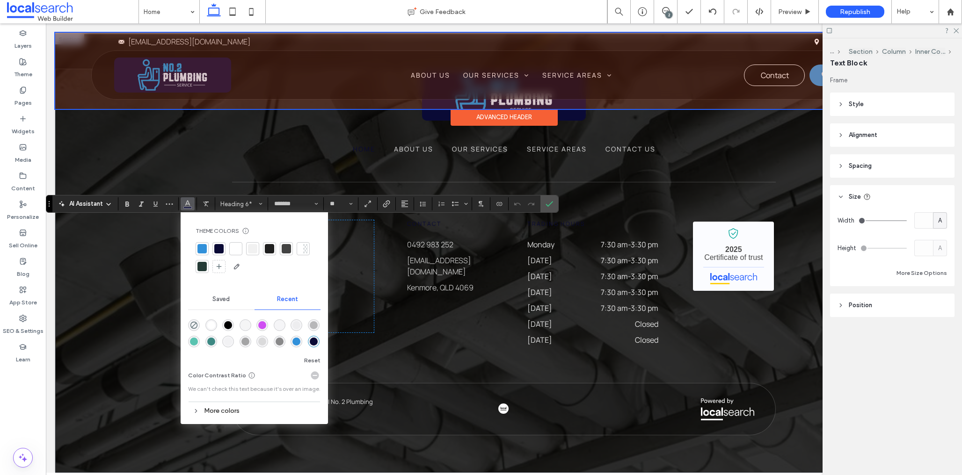
click at [237, 250] on div at bounding box center [235, 248] width 9 height 9
click at [552, 201] on icon "Confirm" at bounding box center [549, 203] width 7 height 7
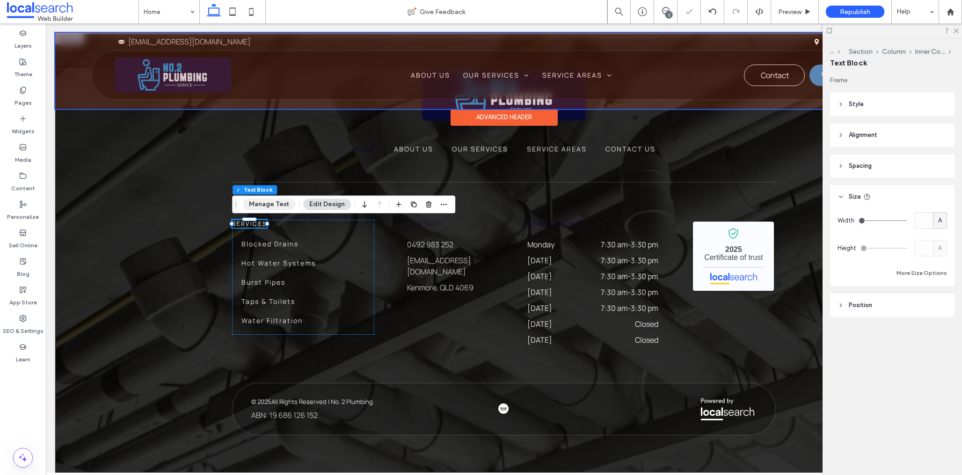
click at [253, 203] on button "Manage Text" at bounding box center [269, 204] width 52 height 11
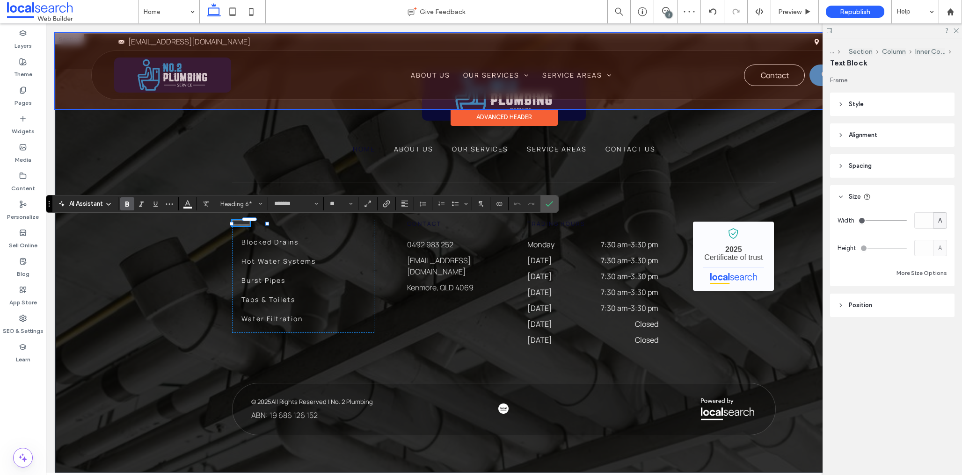
click at [129, 206] on icon "Bold" at bounding box center [127, 203] width 7 height 7
click at [552, 199] on span "Confirm" at bounding box center [549, 204] width 7 height 16
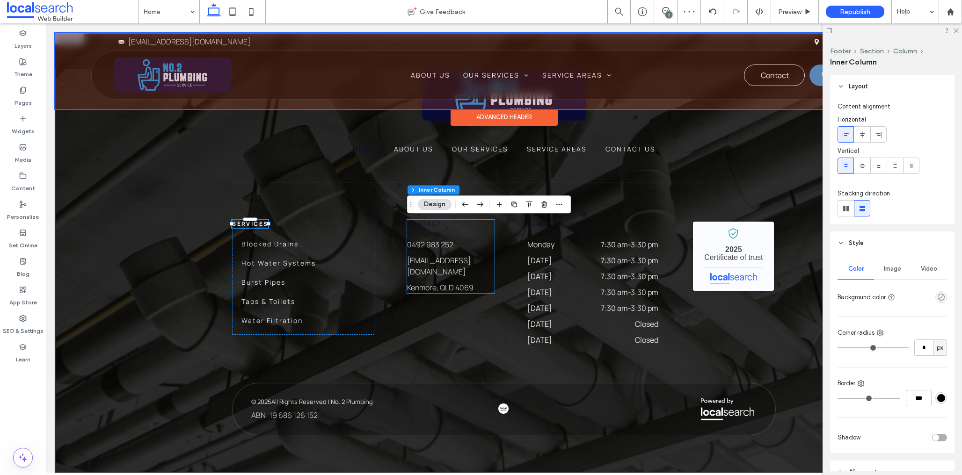
click at [430, 223] on span "Contact" at bounding box center [424, 224] width 35 height 8
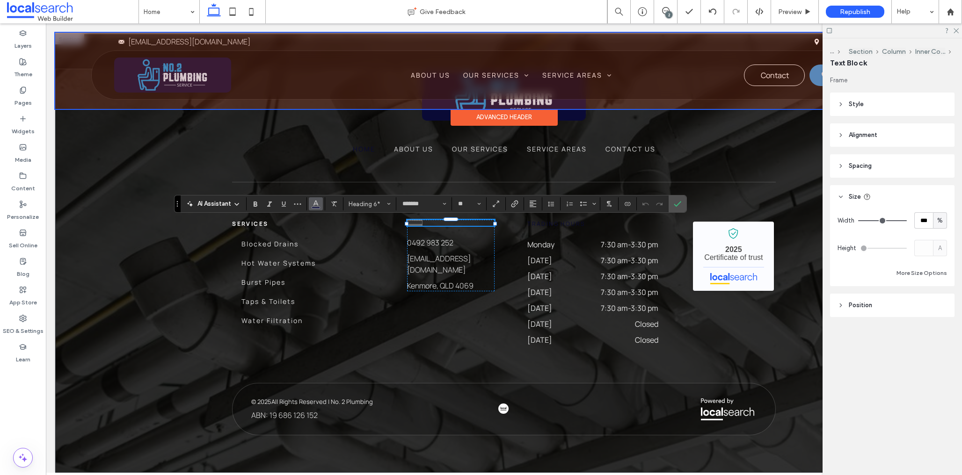
click at [312, 205] on icon "Color" at bounding box center [315, 202] width 7 height 7
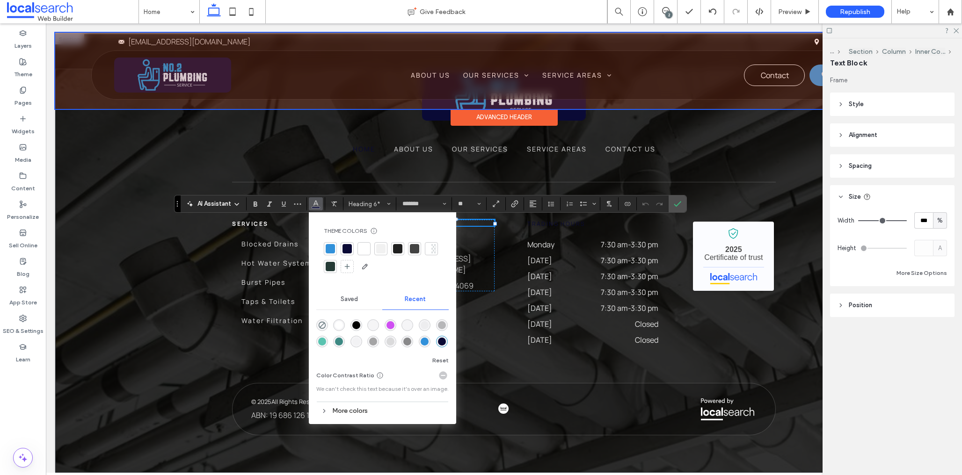
click at [371, 246] on div at bounding box center [382, 258] width 117 height 32
click at [365, 247] on div at bounding box center [363, 248] width 9 height 9
click at [360, 247] on div at bounding box center [363, 248] width 9 height 9
drag, startPoint x: 252, startPoint y: 207, endPoint x: 262, endPoint y: 207, distance: 10.3
click at [252, 207] on icon "Bold" at bounding box center [255, 203] width 7 height 7
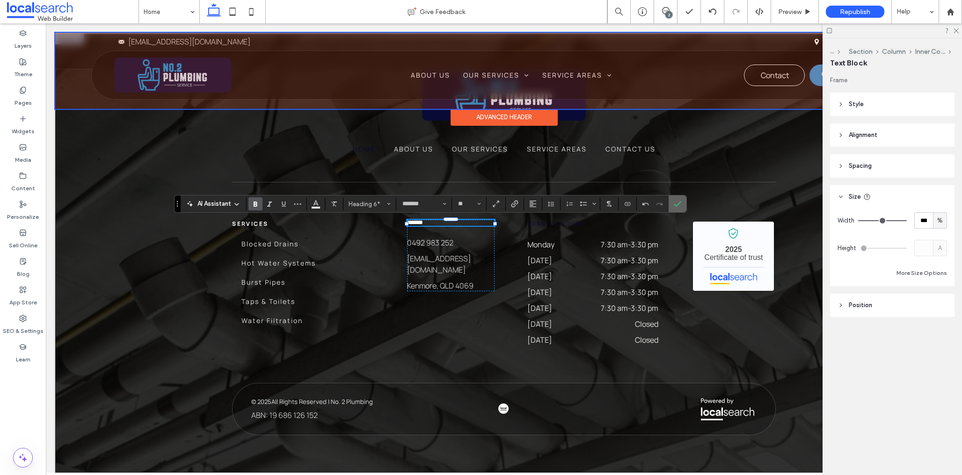
click at [675, 203] on icon "Confirm" at bounding box center [677, 203] width 7 height 7
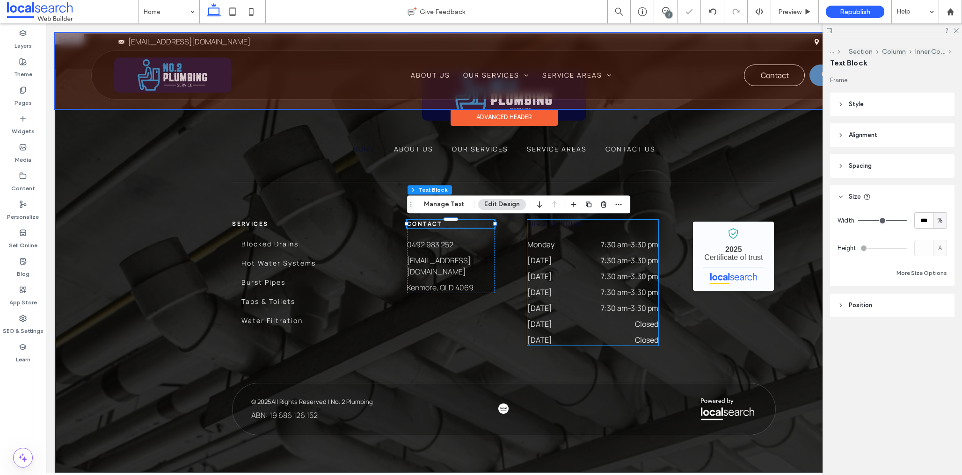
click at [541, 225] on span "Trading Hours" at bounding box center [556, 224] width 58 height 8
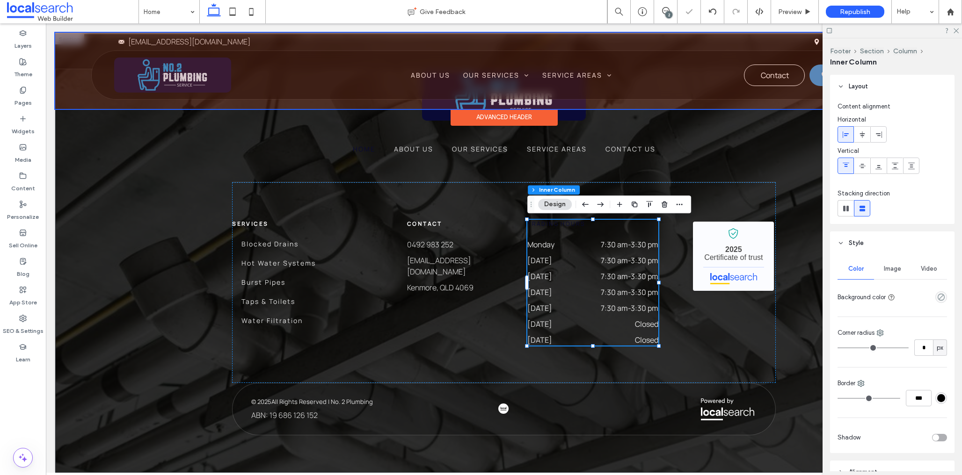
click at [541, 225] on span "Trading Hours" at bounding box center [556, 224] width 58 height 8
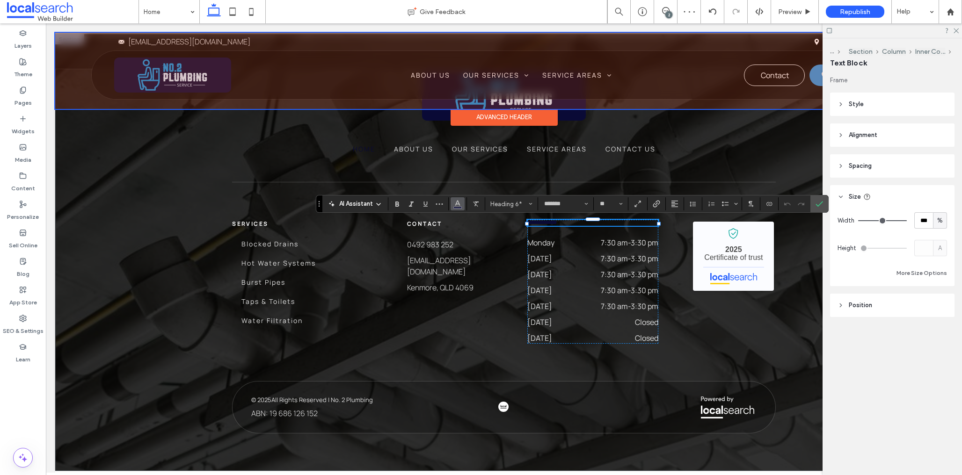
click at [462, 206] on button "Color" at bounding box center [458, 203] width 14 height 13
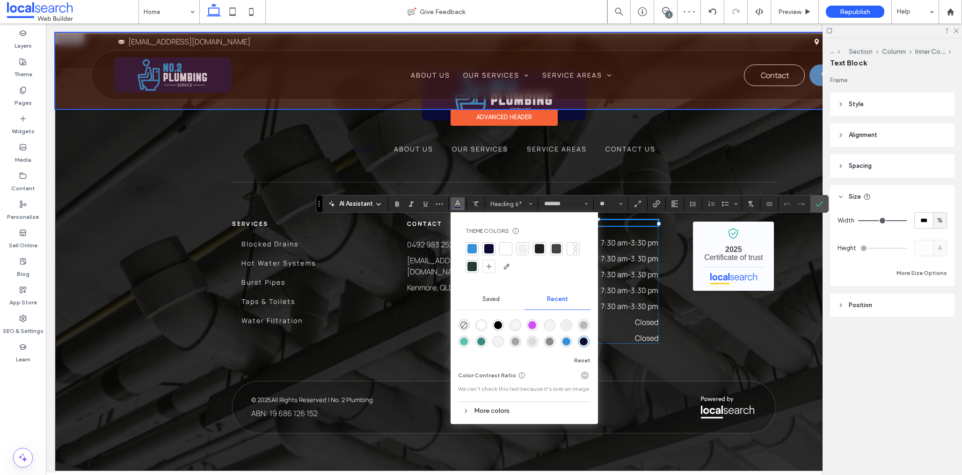
drag, startPoint x: 503, startPoint y: 249, endPoint x: 559, endPoint y: 245, distance: 55.9
click at [503, 249] on div at bounding box center [505, 248] width 9 height 9
drag, startPoint x: 818, startPoint y: 206, endPoint x: 813, endPoint y: 208, distance: 5.5
click at [818, 206] on use "Confirm" at bounding box center [819, 205] width 7 height 6
click at [819, 203] on icon "Confirm" at bounding box center [819, 203] width 7 height 7
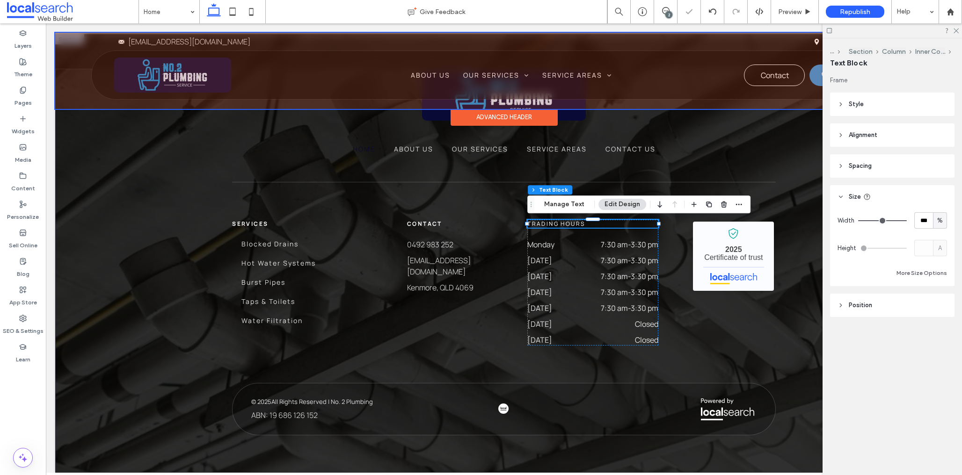
click at [556, 225] on span "Trading Hours" at bounding box center [556, 224] width 58 height 8
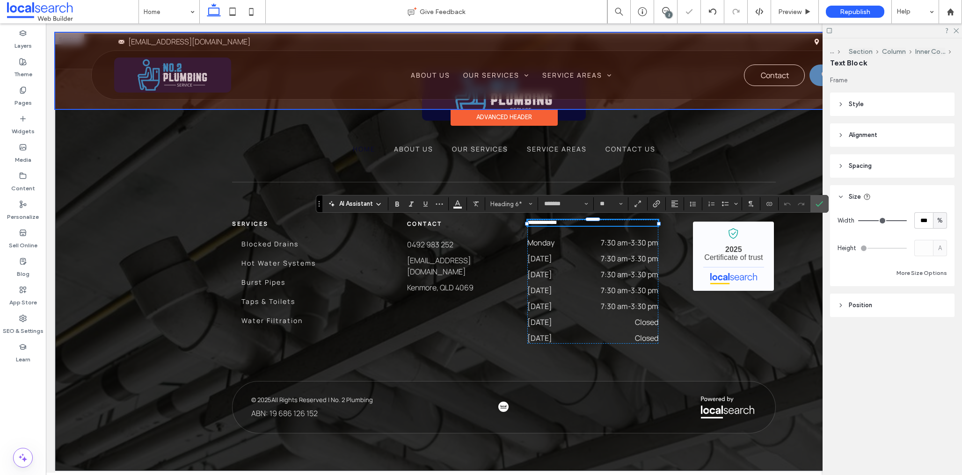
click at [556, 225] on span "**********" at bounding box center [541, 223] width 29 height 6
click at [399, 204] on icon "Bold" at bounding box center [396, 203] width 7 height 7
click at [820, 205] on use "Confirm" at bounding box center [819, 205] width 7 height 6
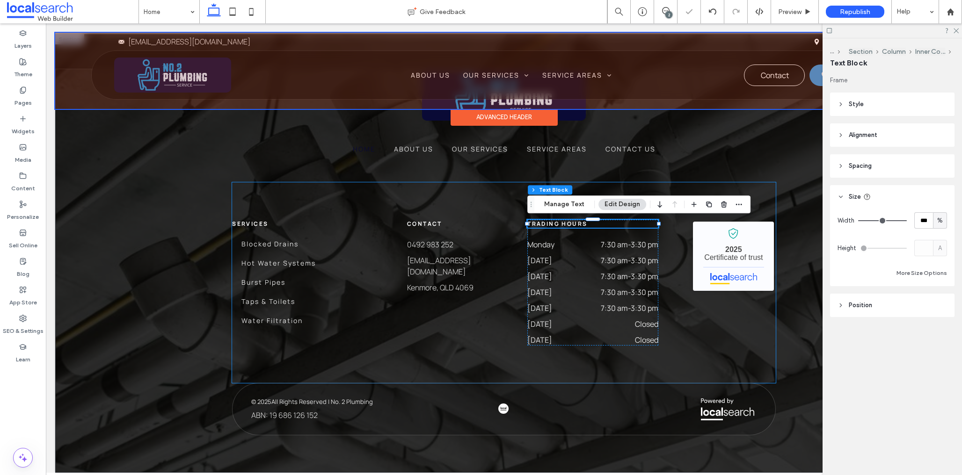
click at [724, 325] on div "Services Blocked Drains Hot Water Systems Burst Pipes Taps & Toilets Water Filt…" at bounding box center [504, 282] width 544 height 201
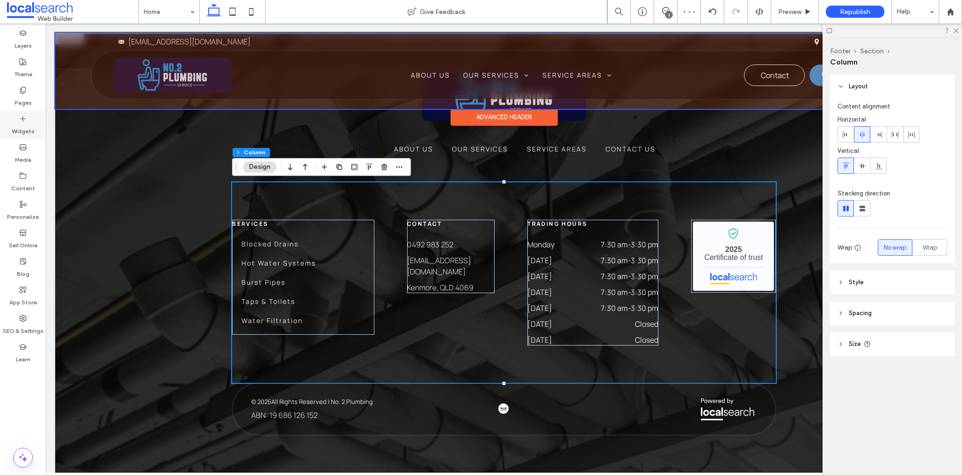
click at [30, 127] on label "Widgets" at bounding box center [23, 129] width 23 height 13
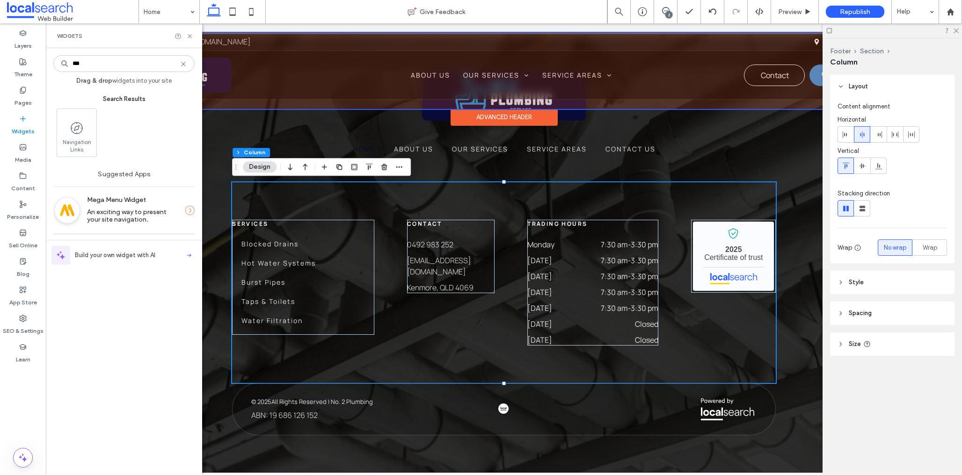
scroll to position [0, 0]
type input "***"
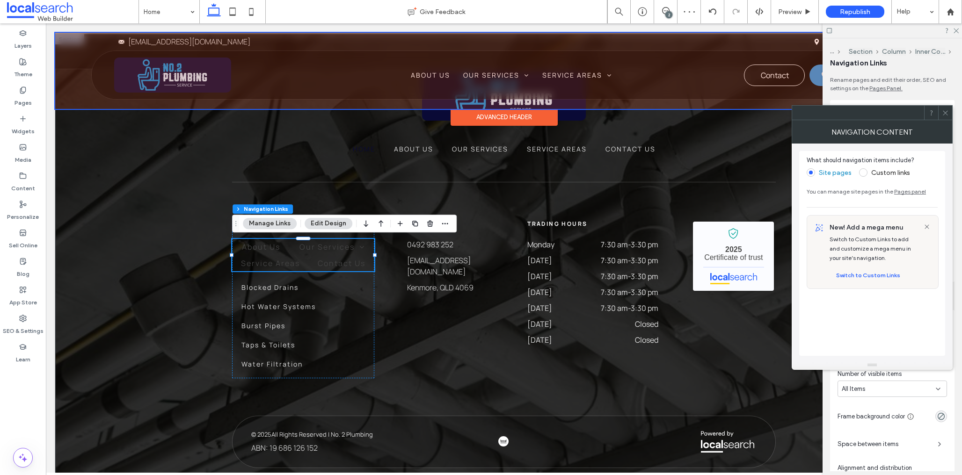
click at [861, 174] on span at bounding box center [863, 172] width 8 height 8
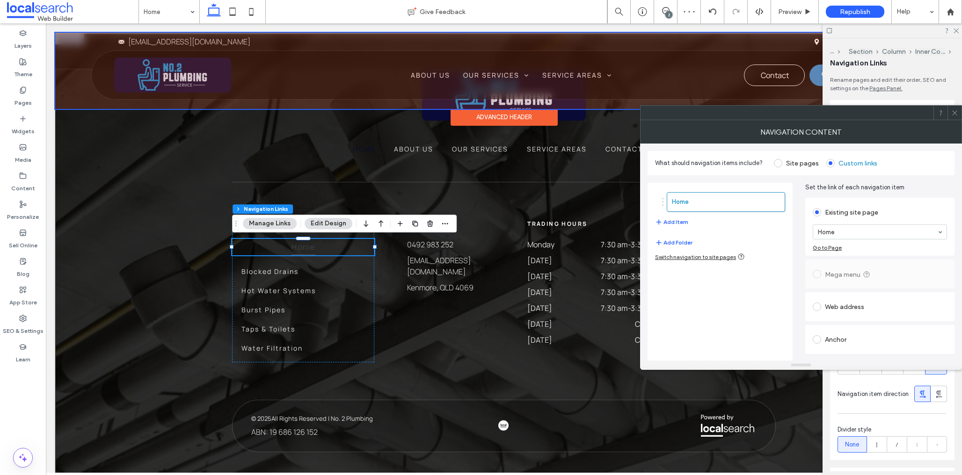
click at [683, 257] on div "Switch navigation to site pages" at bounding box center [700, 256] width 90 height 7
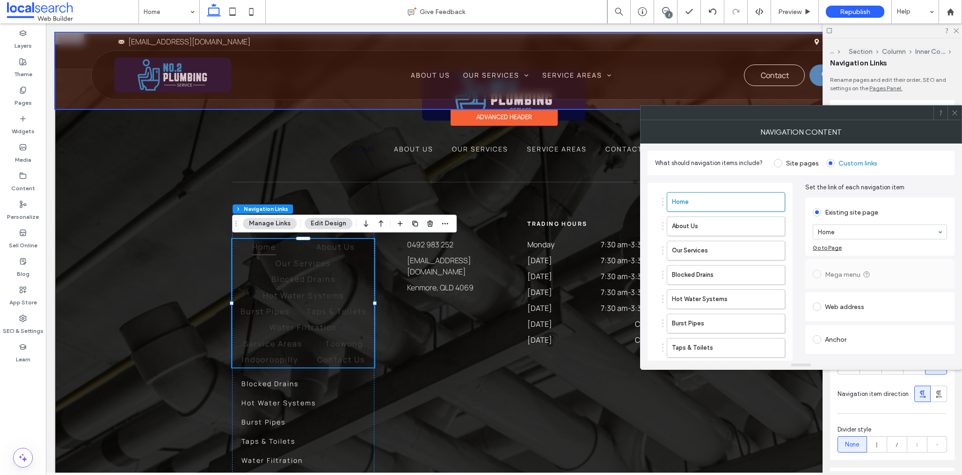
click at [957, 115] on icon at bounding box center [954, 112] width 7 height 7
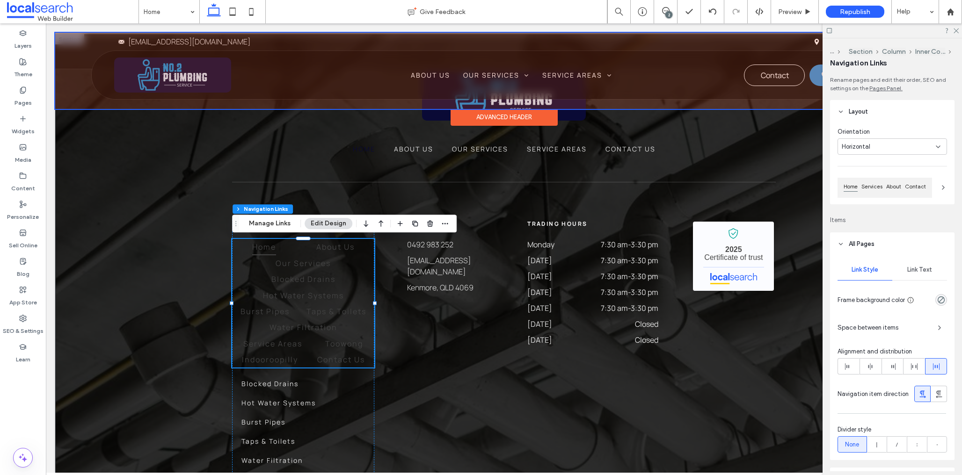
scroll to position [29, 0]
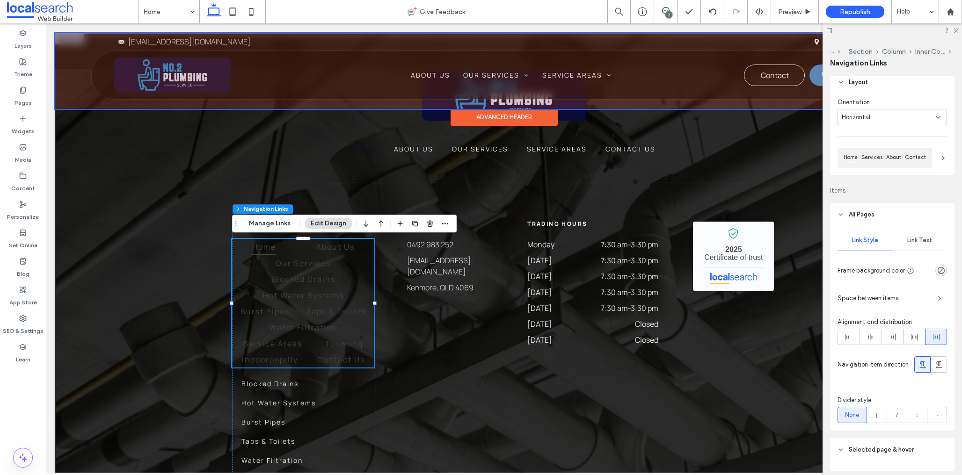
click at [890, 116] on div "Horizontal" at bounding box center [889, 117] width 94 height 9
click at [881, 150] on div "Vertical" at bounding box center [892, 150] width 109 height 16
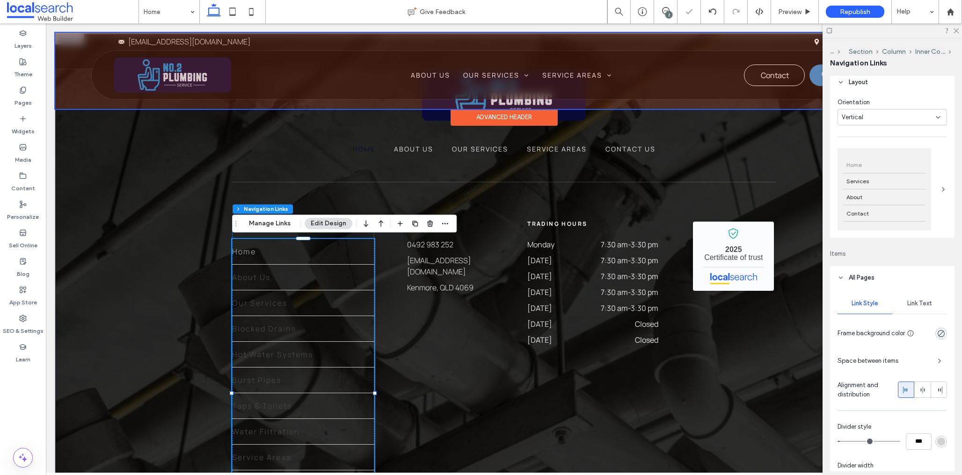
click at [930, 182] on div "Home Services About Contact" at bounding box center [885, 189] width 94 height 82
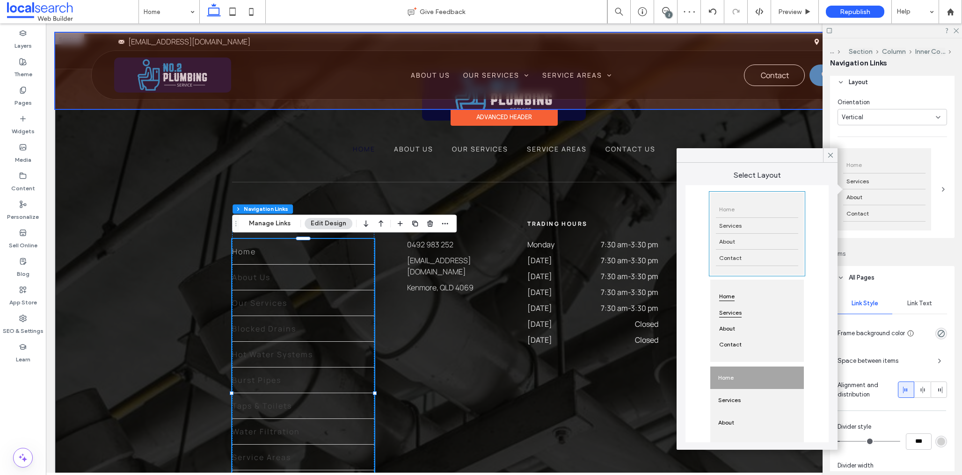
click at [740, 318] on span "Services" at bounding box center [730, 313] width 29 height 16
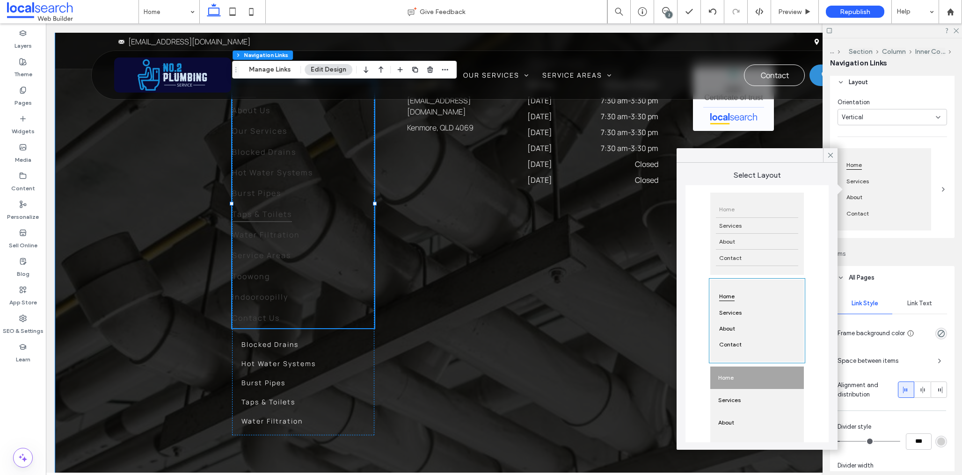
scroll to position [2570, 0]
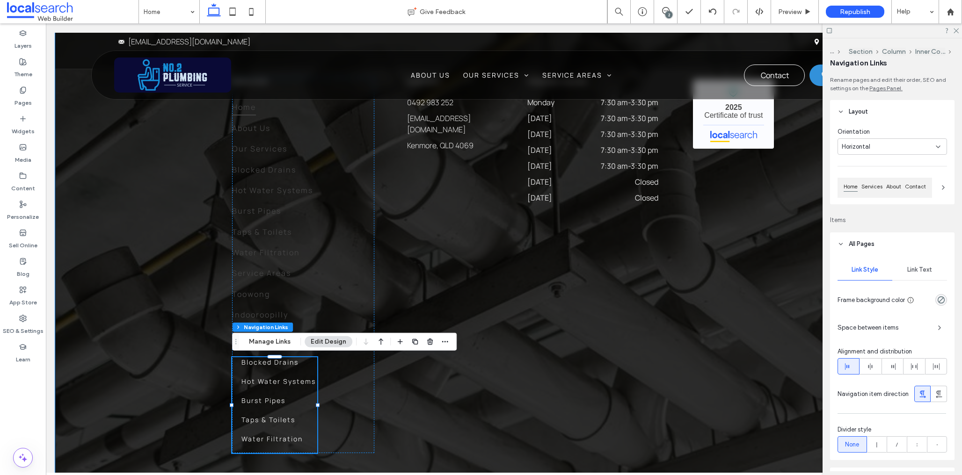
click at [884, 145] on div "Horizontal" at bounding box center [889, 146] width 94 height 9
click at [858, 179] on span "Vertical" at bounding box center [853, 179] width 22 height 9
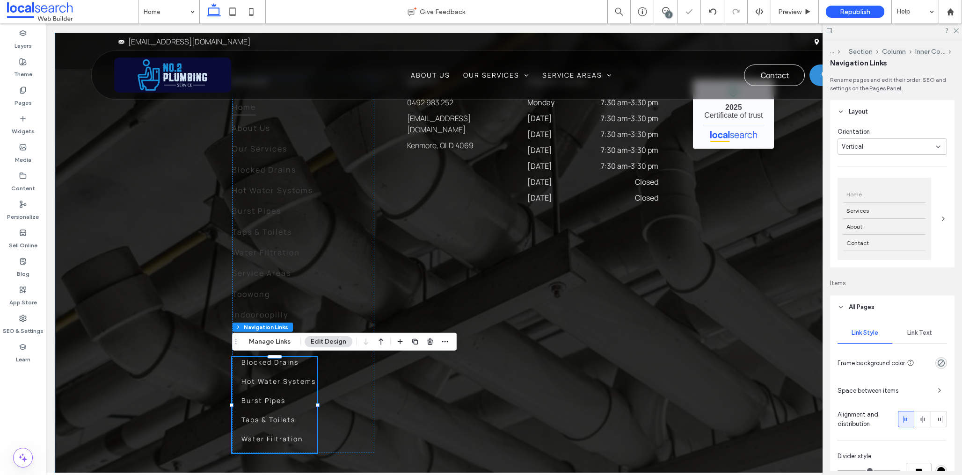
type input "*"
type input "***"
type input "****"
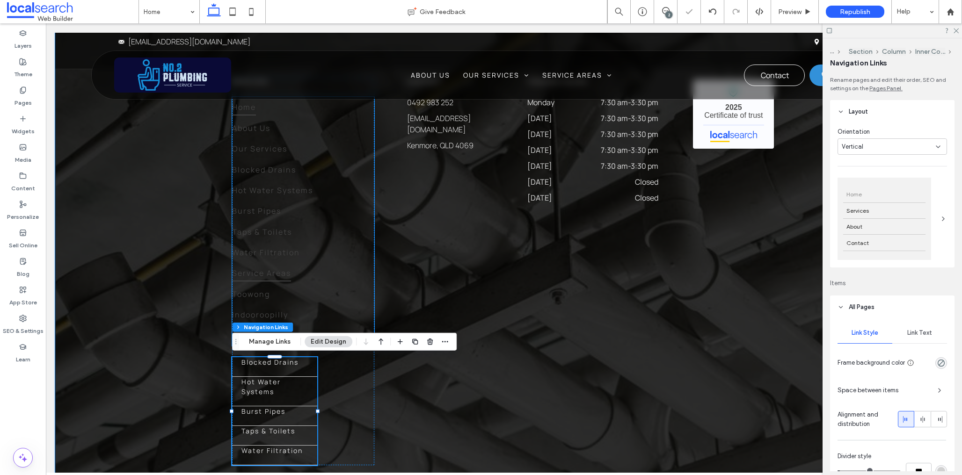
click at [282, 265] on span "Service Areas" at bounding box center [261, 273] width 59 height 16
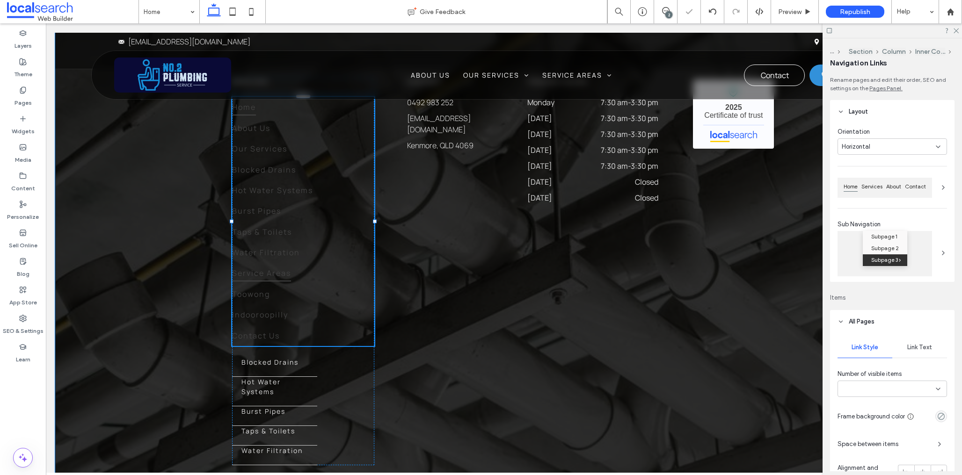
type input "***"
type input "****"
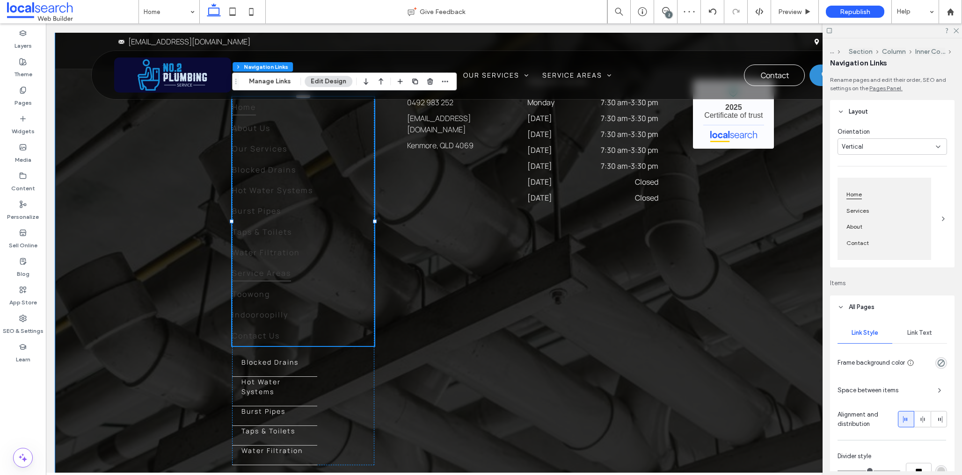
click at [282, 265] on span "Service Areas" at bounding box center [261, 273] width 59 height 16
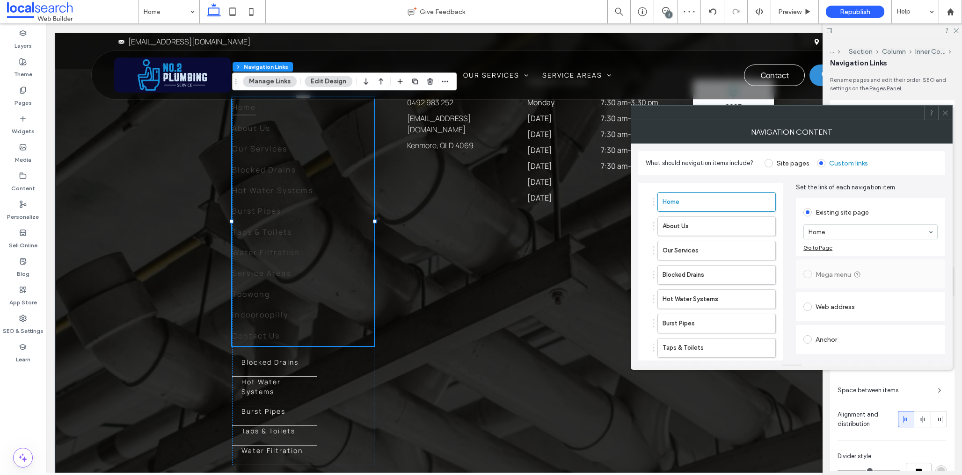
drag, startPoint x: 943, startPoint y: 113, endPoint x: 934, endPoint y: 115, distance: 8.5
click at [943, 113] on icon at bounding box center [945, 112] width 7 height 7
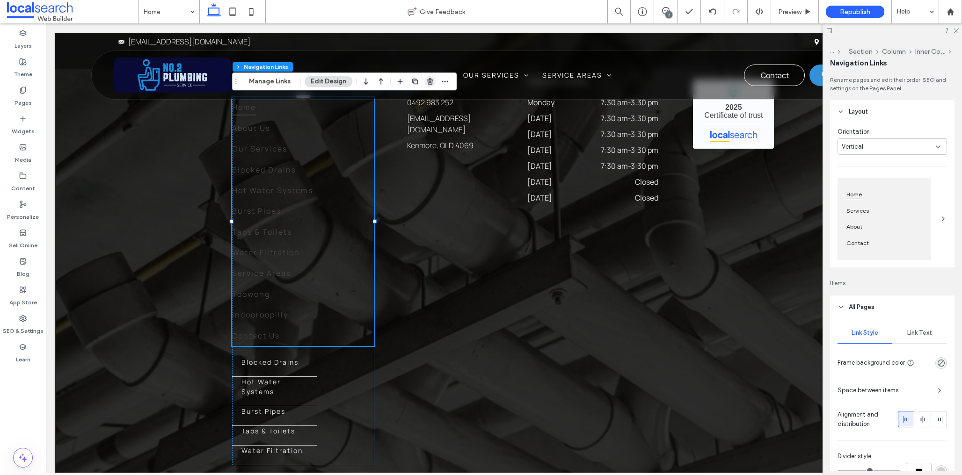
click at [434, 83] on span "button" at bounding box center [429, 81] width 11 height 11
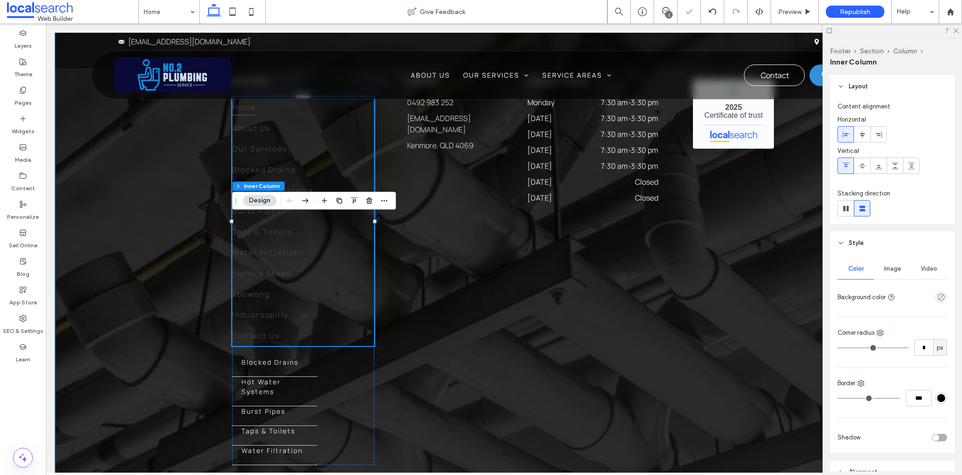
scroll to position [2432, 0]
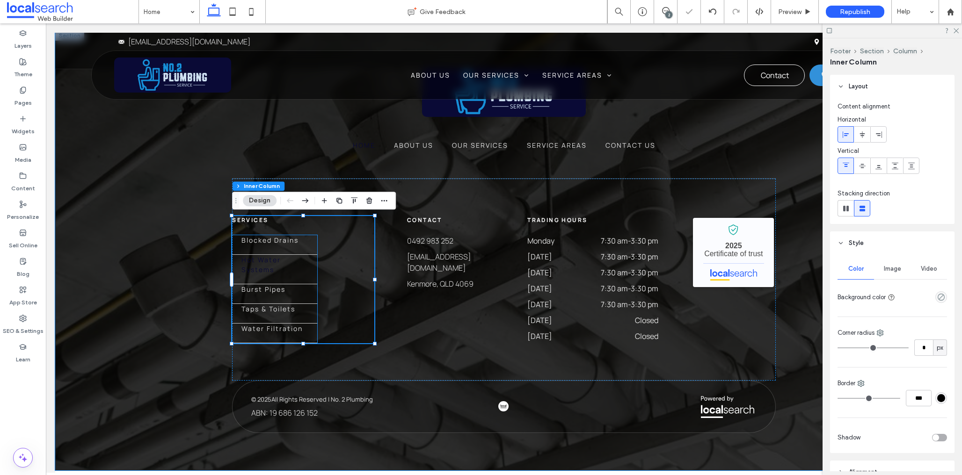
click at [287, 272] on span "Hot Water Systems" at bounding box center [274, 265] width 66 height 20
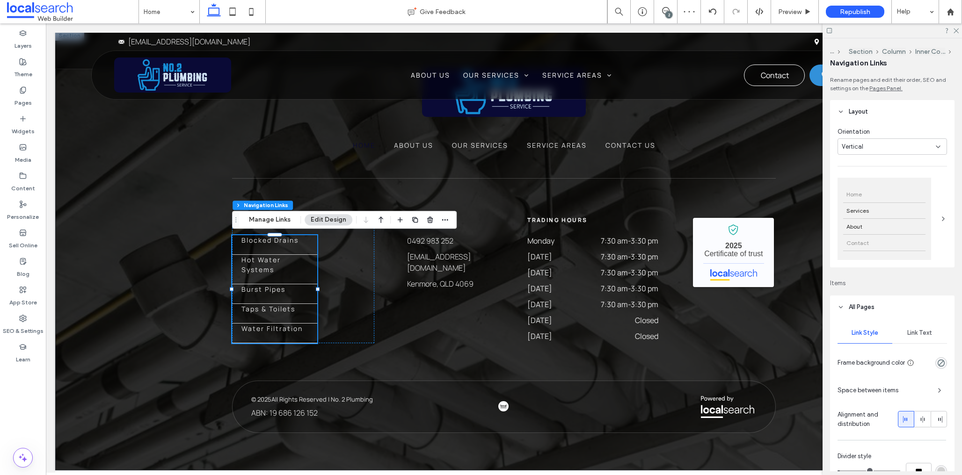
click at [916, 240] on div "Contact" at bounding box center [884, 243] width 82 height 16
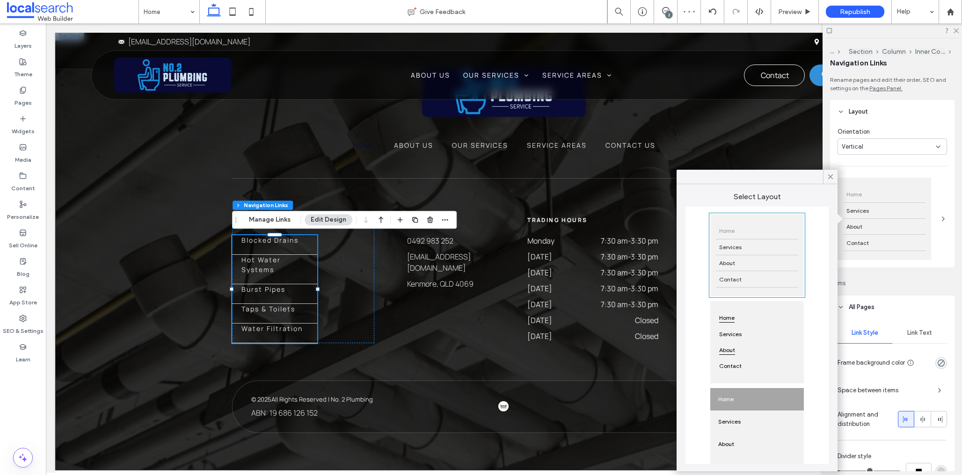
click at [753, 349] on div "About" at bounding box center [757, 350] width 82 height 16
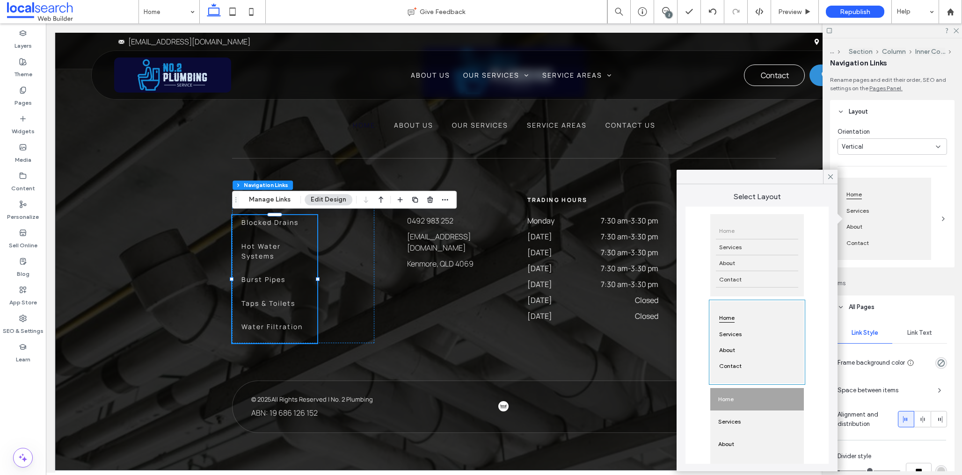
click at [837, 177] on div at bounding box center [830, 177] width 15 height 14
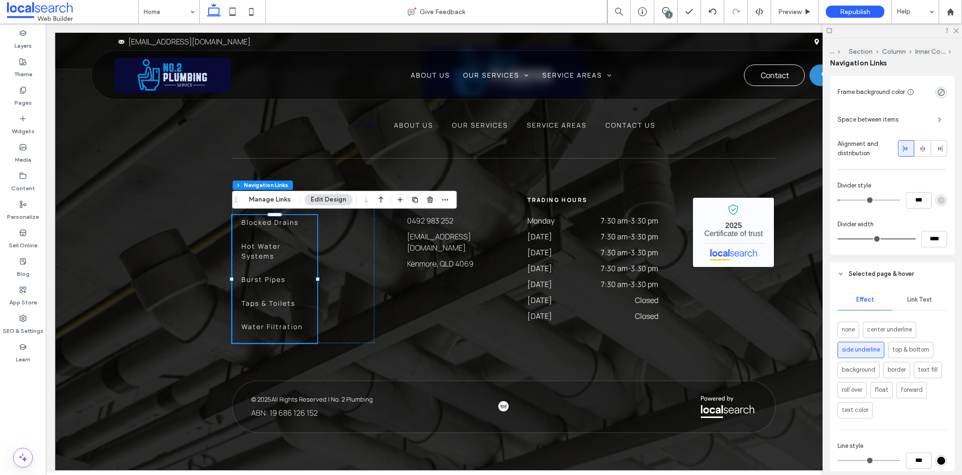
scroll to position [285, 0]
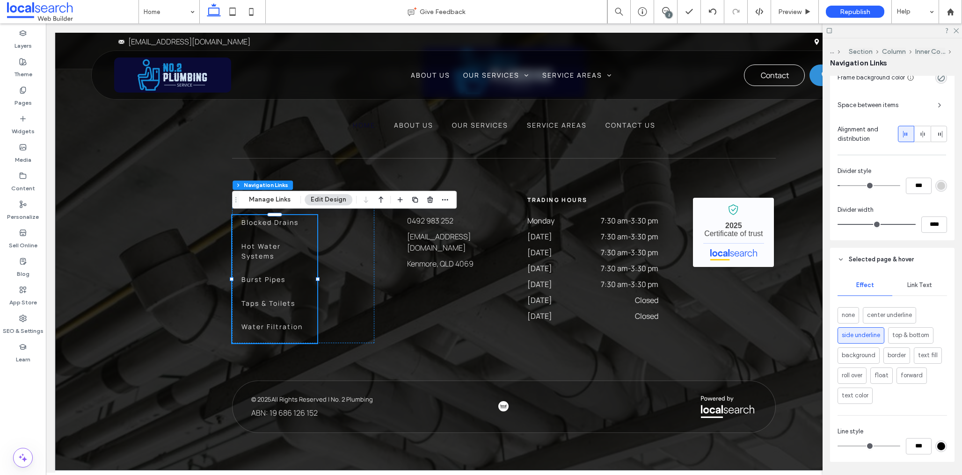
click at [882, 105] on span "Space between items" at bounding box center [884, 105] width 93 height 9
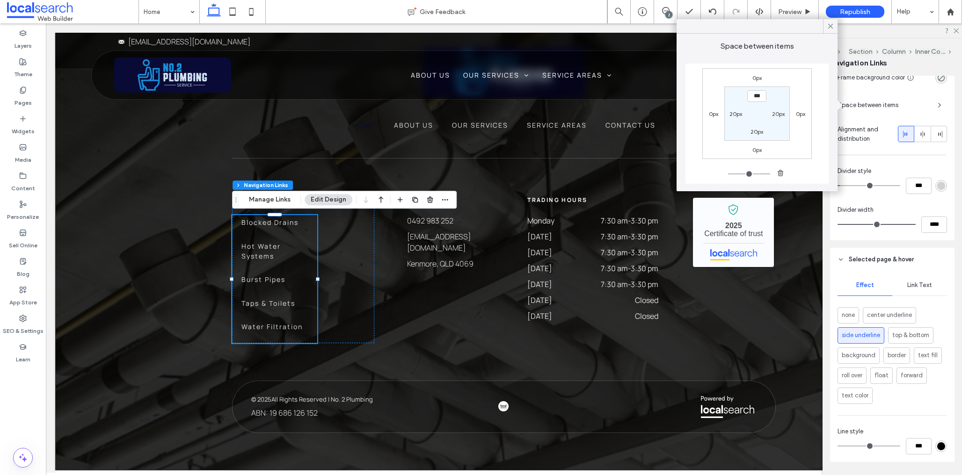
click at [733, 114] on label "20px" at bounding box center [735, 113] width 13 height 7
type input "**"
click at [729, 115] on input "****" at bounding box center [735, 114] width 19 height 12
type input "*"
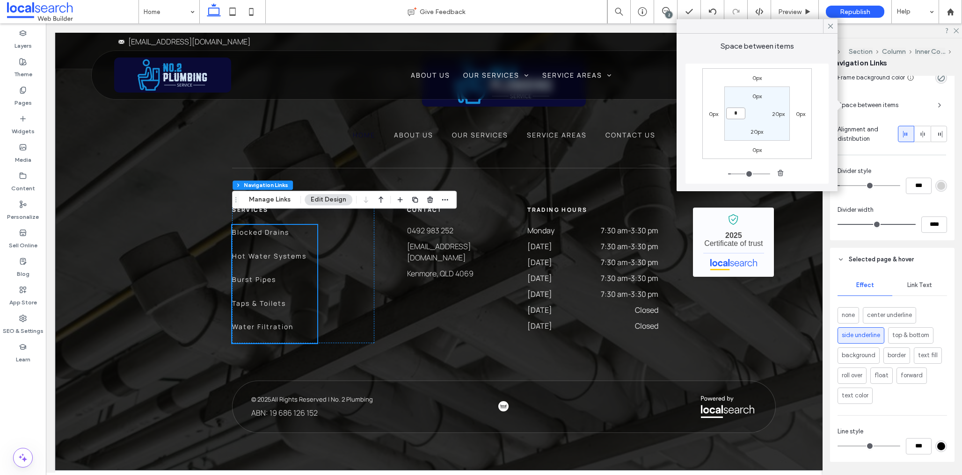
type input "*"
type input "***"
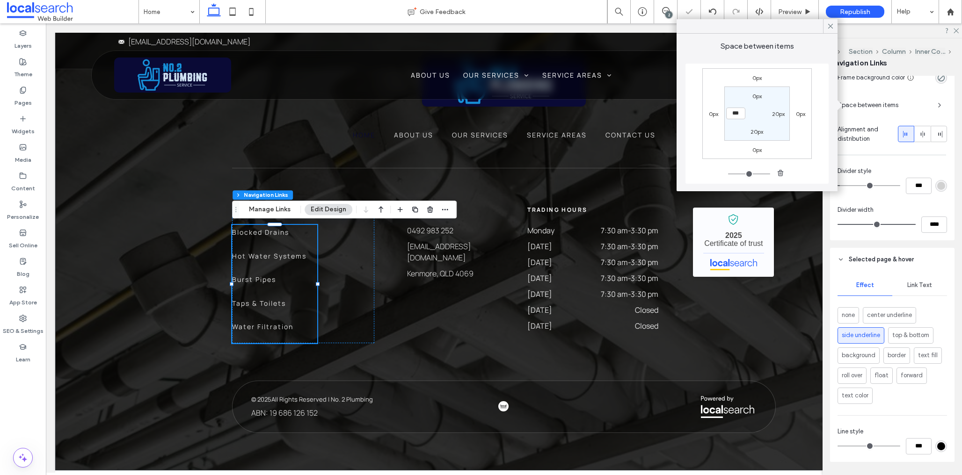
click at [832, 26] on icon at bounding box center [830, 26] width 8 height 8
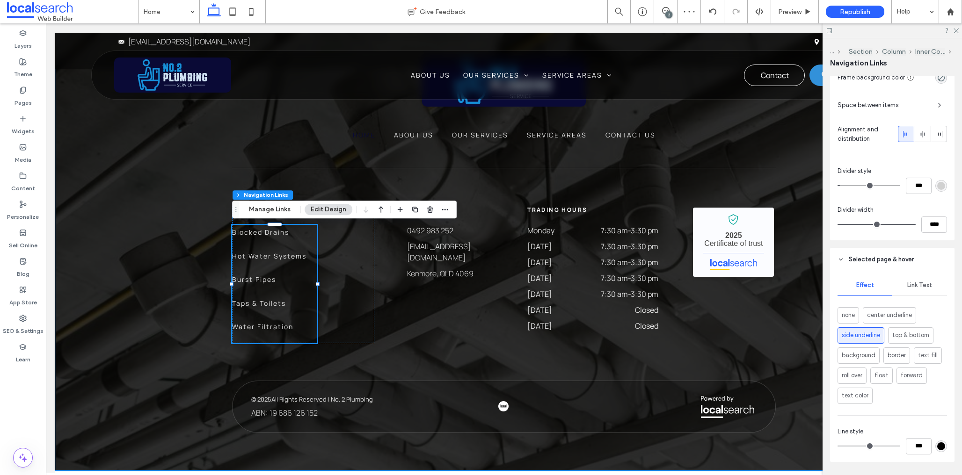
click at [160, 270] on div "Home About Us Our Services Service Areas Contact Us Services Blocked Drains Hot…" at bounding box center [503, 245] width 897 height 451
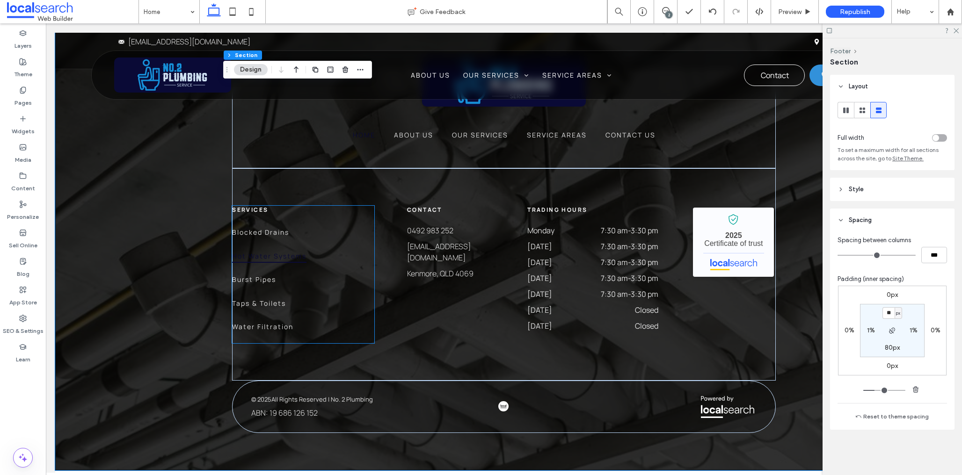
click at [262, 260] on span "Hot Water Systems" at bounding box center [269, 256] width 74 height 15
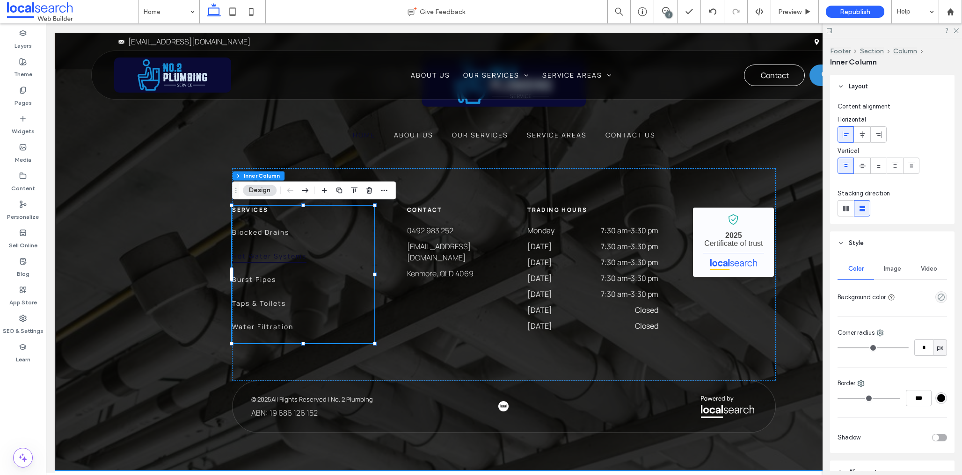
click at [262, 260] on span "Hot Water Systems" at bounding box center [269, 256] width 74 height 15
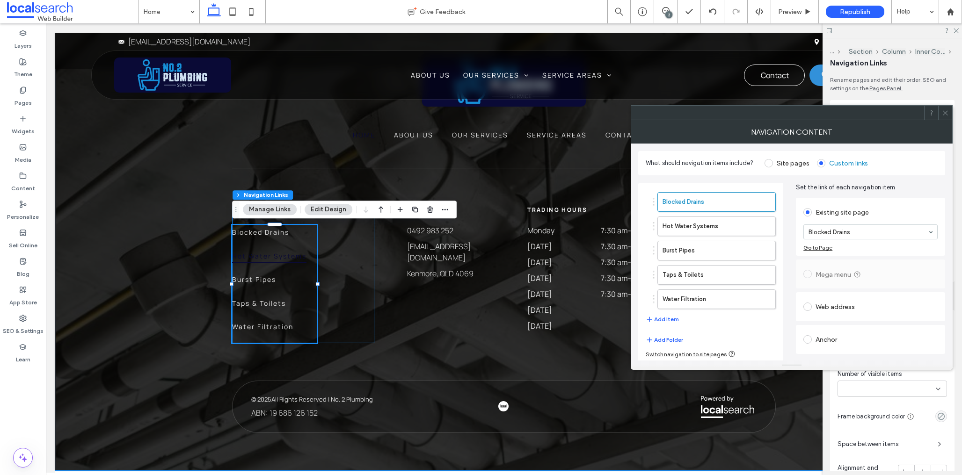
type input "***"
type input "****"
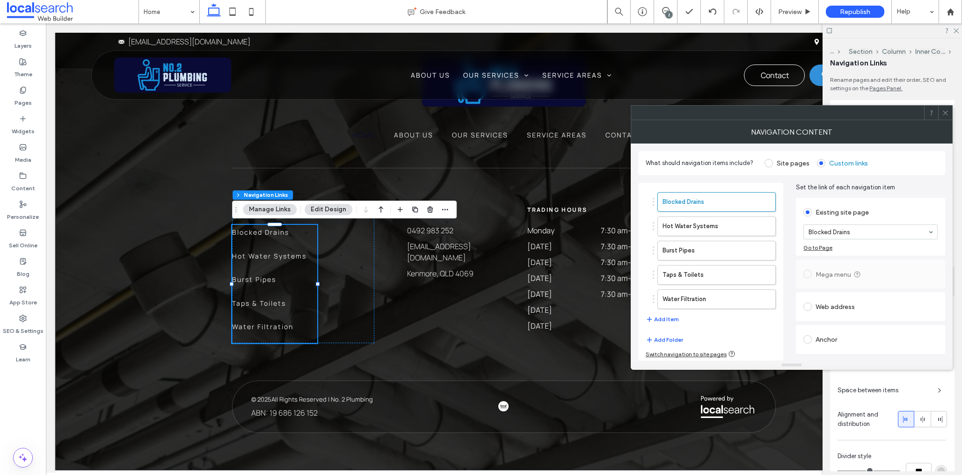
click at [942, 110] on icon at bounding box center [945, 112] width 7 height 7
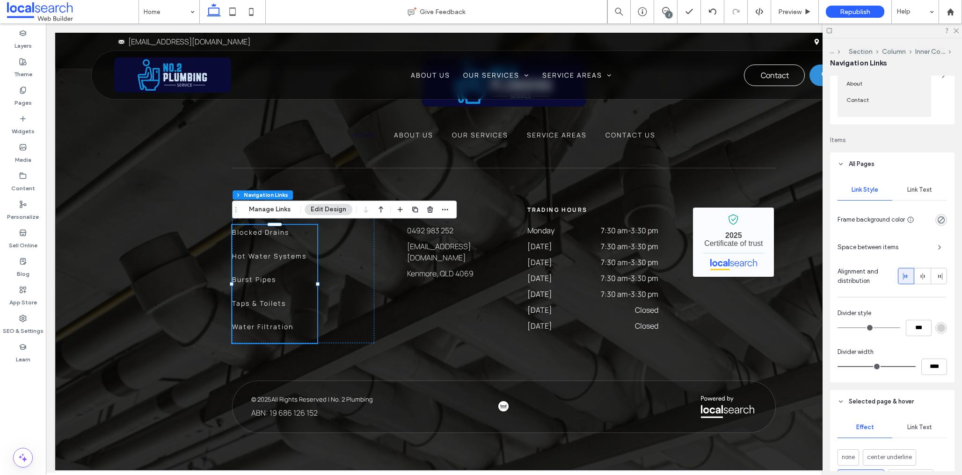
scroll to position [168, 0]
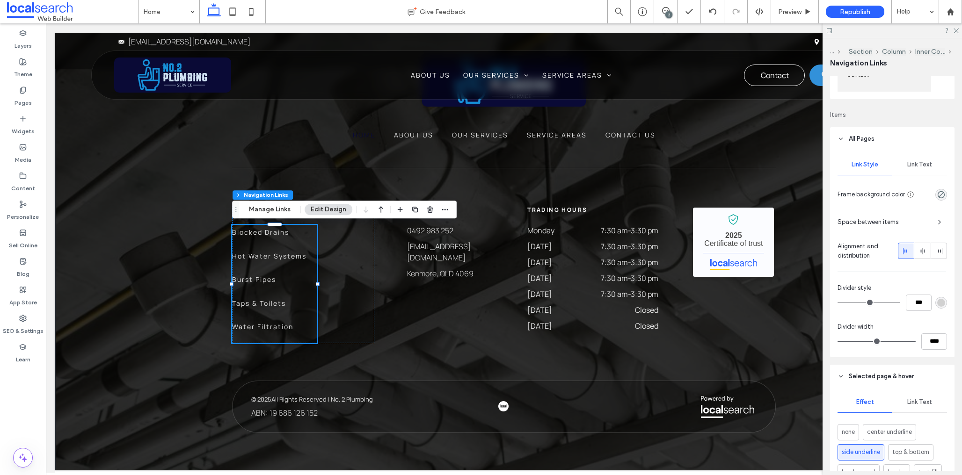
click at [937, 163] on div "Link Text" at bounding box center [919, 164] width 55 height 21
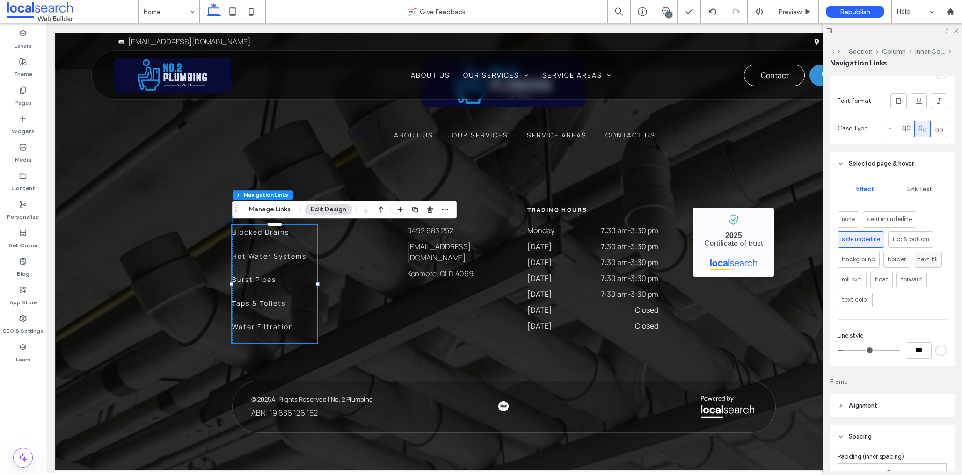
scroll to position [422, 0]
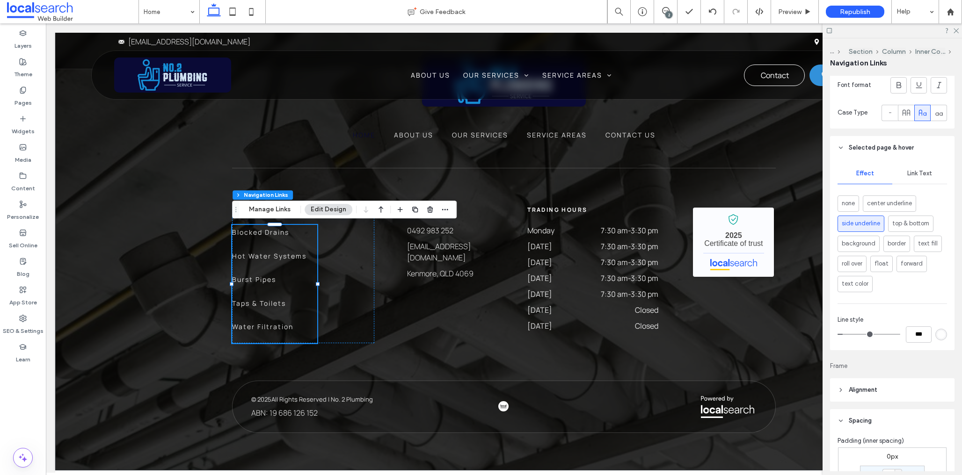
click at [926, 172] on span "Link Text" at bounding box center [919, 173] width 25 height 7
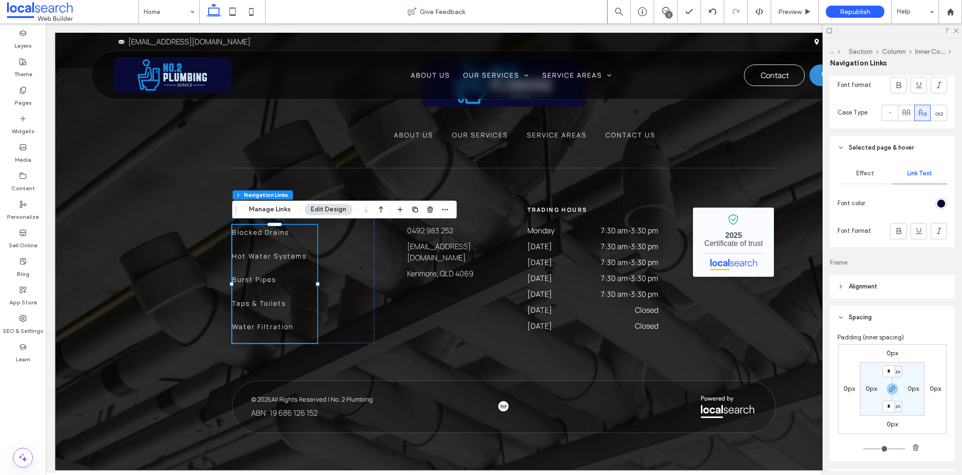
click at [862, 175] on span "Effect" at bounding box center [865, 173] width 18 height 7
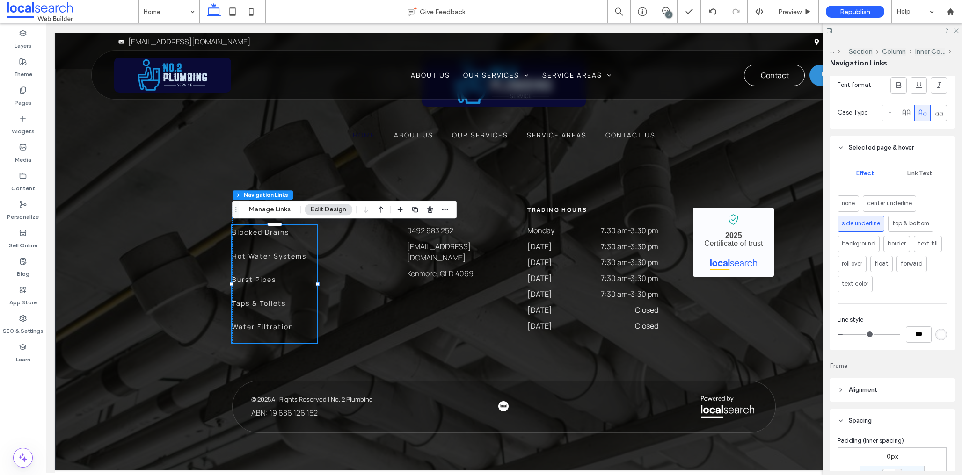
click at [937, 180] on div "Link Text" at bounding box center [919, 173] width 55 height 21
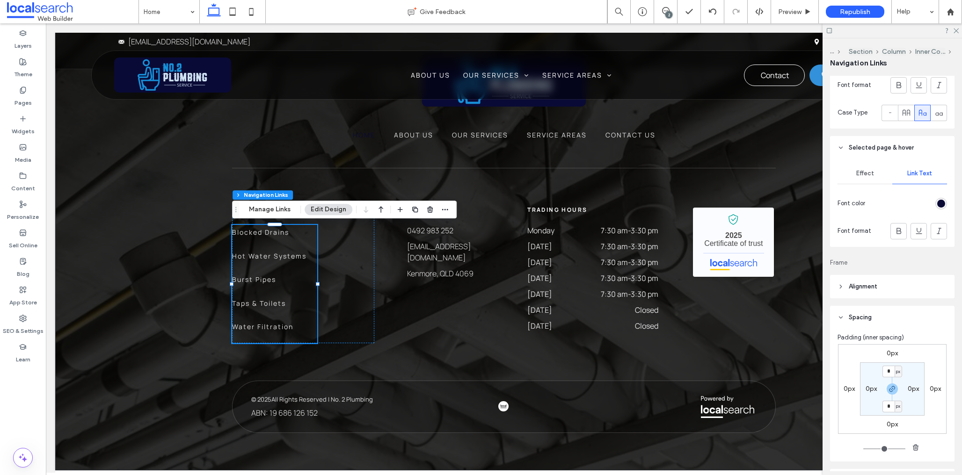
click at [942, 206] on div "rgb(10, 10, 53)" at bounding box center [941, 204] width 8 height 8
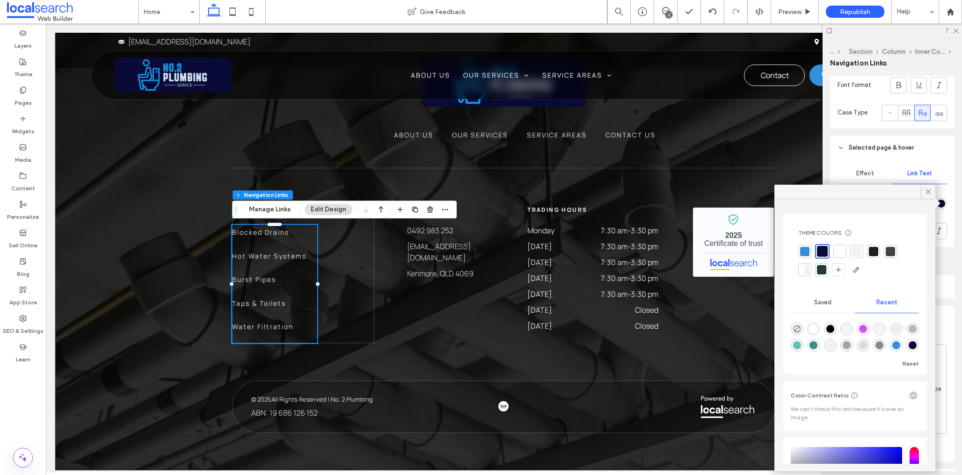
click at [804, 252] on div at bounding box center [804, 251] width 9 height 9
click at [928, 190] on icon at bounding box center [928, 192] width 8 height 8
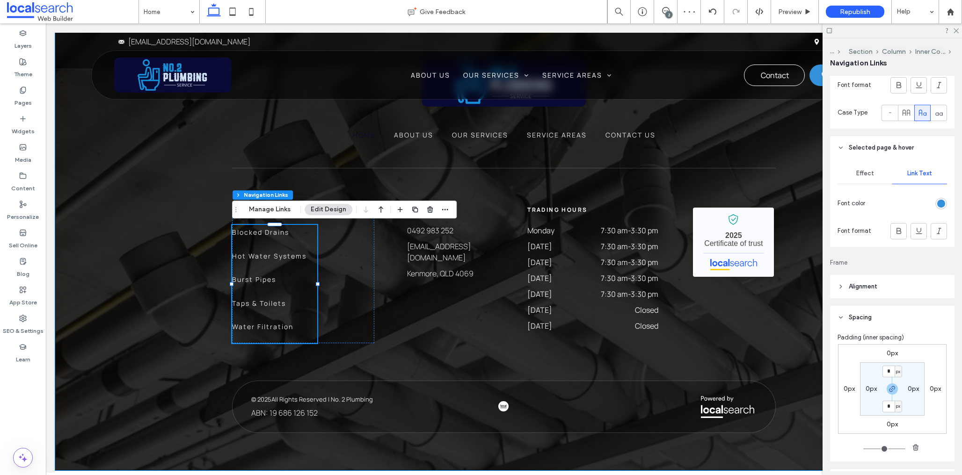
click at [171, 250] on div "Home About Us Our Services Service Areas Contact Us Services Blocked Drains Hot…" at bounding box center [503, 245] width 897 height 451
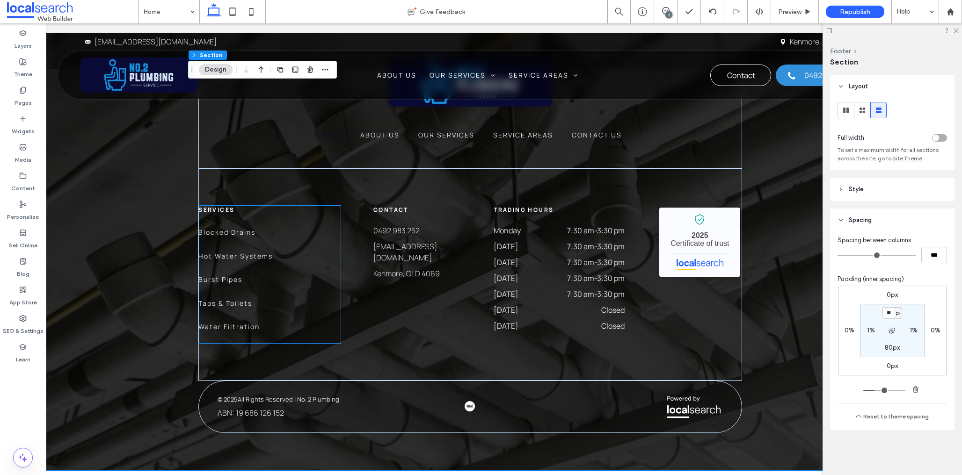
scroll to position [0, 35]
drag, startPoint x: 280, startPoint y: 252, endPoint x: 293, endPoint y: 260, distance: 15.7
click at [280, 252] on link "Hot Water Systems" at bounding box center [239, 261] width 85 height 24
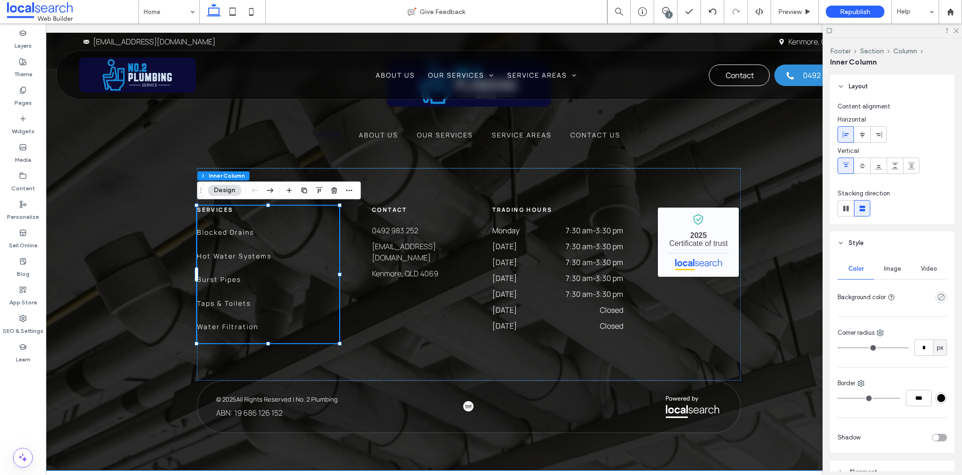
click at [295, 267] on div "Services Blocked Drains Hot Water Systems Burst Pipes Taps & Toilets Water Filt…" at bounding box center [268, 275] width 142 height 138
click at [257, 272] on link "Burst Pipes" at bounding box center [239, 284] width 85 height 24
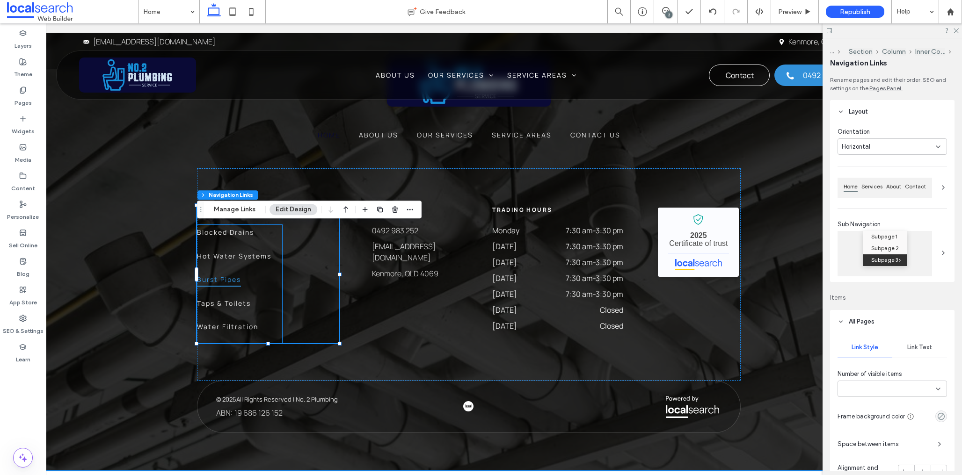
type input "***"
type input "****"
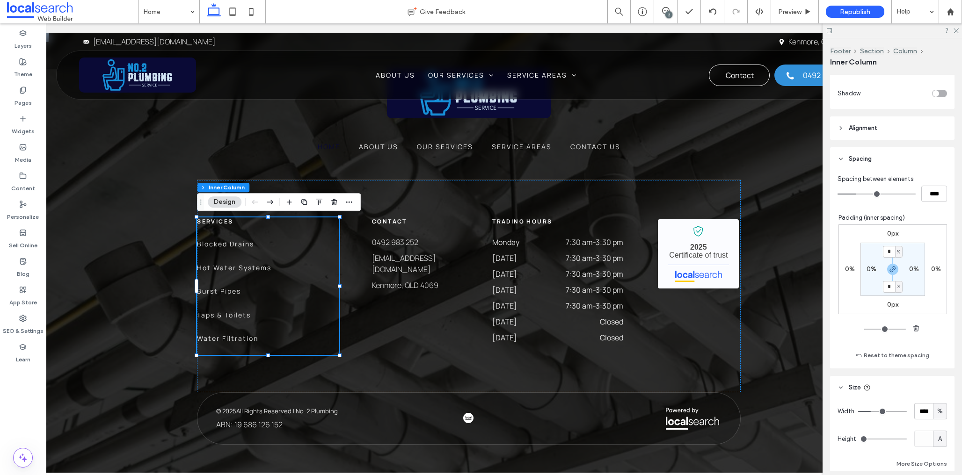
scroll to position [418, 0]
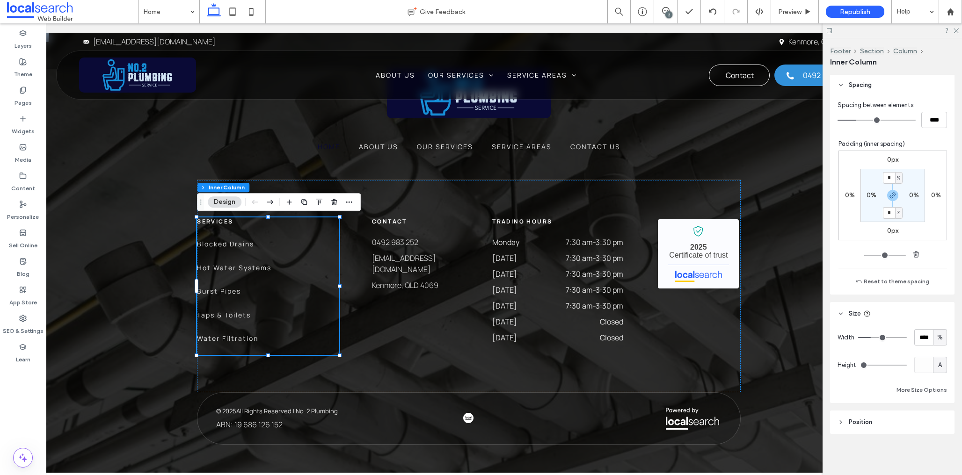
click at [940, 341] on span "%" at bounding box center [940, 337] width 6 height 9
click at [942, 416] on div "A" at bounding box center [939, 419] width 13 height 16
type input "*"
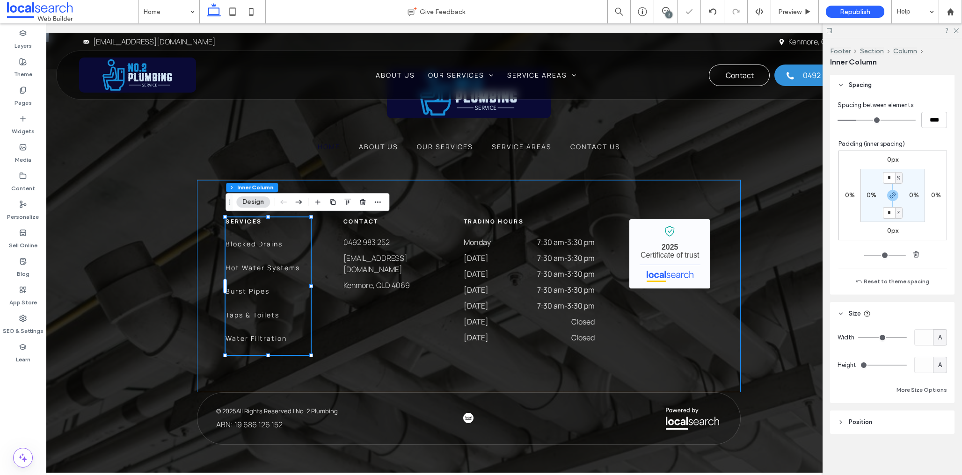
click at [389, 364] on div "Services Blocked Drains Hot Water Systems Burst Pipes Taps & Toilets Water Filt…" at bounding box center [469, 286] width 544 height 212
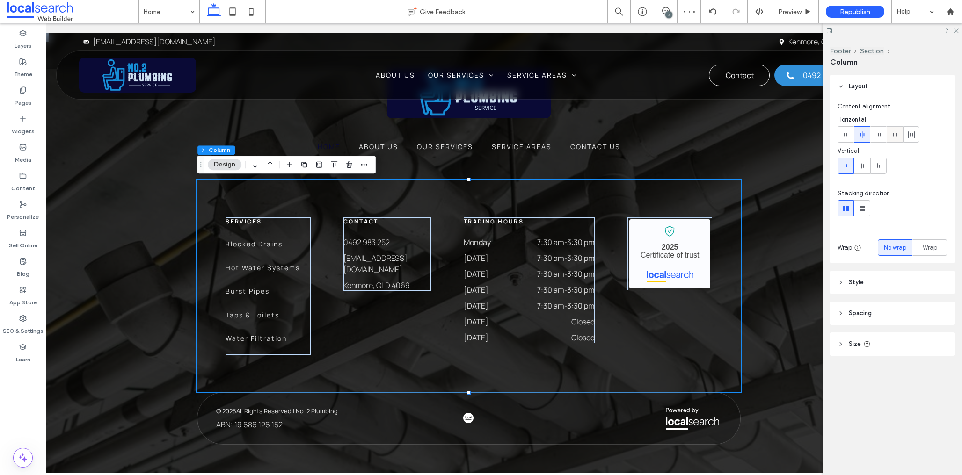
click at [892, 134] on icon at bounding box center [894, 134] width 7 height 7
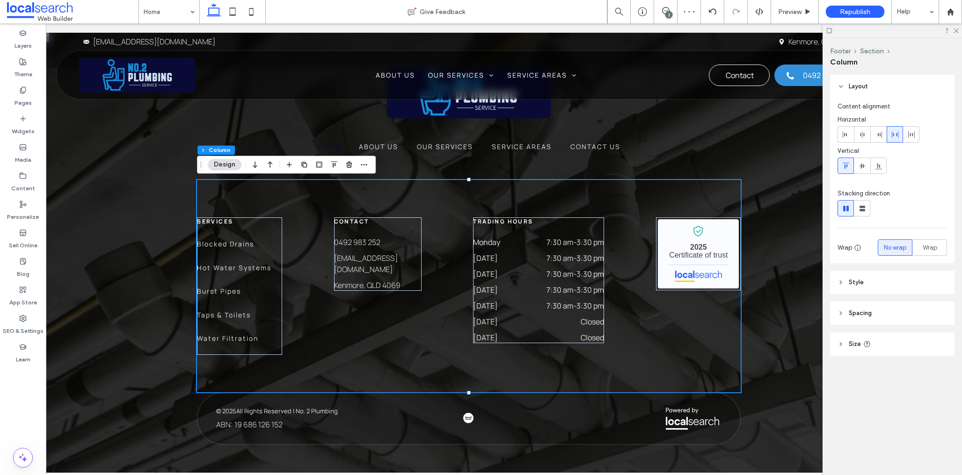
click at [156, 245] on div "Home About Us Our Services Service Areas Contact Us Services Blocked Drains Hot…" at bounding box center [468, 257] width 897 height 451
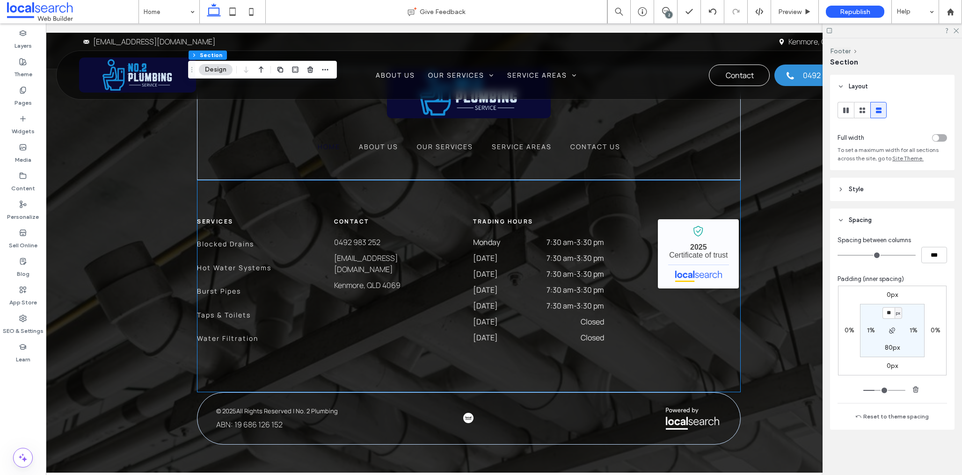
click at [392, 198] on div "Services Blocked Drains Hot Water Systems Burst Pipes Taps & Toilets Water Filt…" at bounding box center [469, 286] width 544 height 212
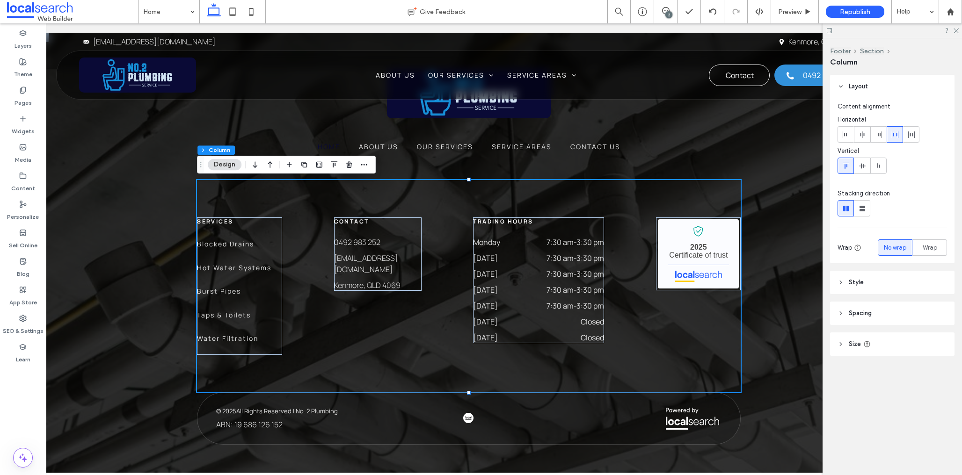
click at [883, 343] on header "Size" at bounding box center [892, 344] width 124 height 23
click at [945, 364] on div "px" at bounding box center [940, 368] width 14 height 16
click at [849, 434] on div "Footer Section Column Layout Content alignment Horizontal Vertical Stacking dir…" at bounding box center [892, 256] width 139 height 437
click at [111, 209] on div "Home About Us Our Services Service Areas Contact Us Services Blocked Drains Hot…" at bounding box center [468, 257] width 897 height 451
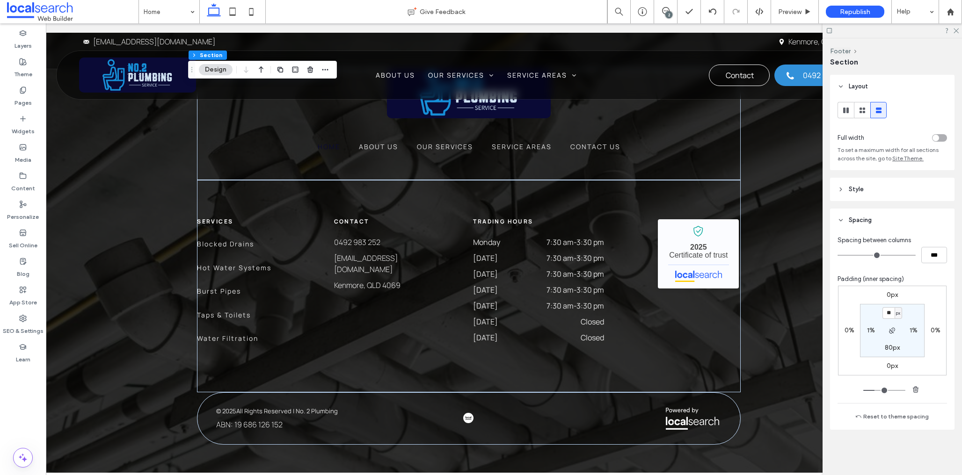
scroll to position [2390, 0]
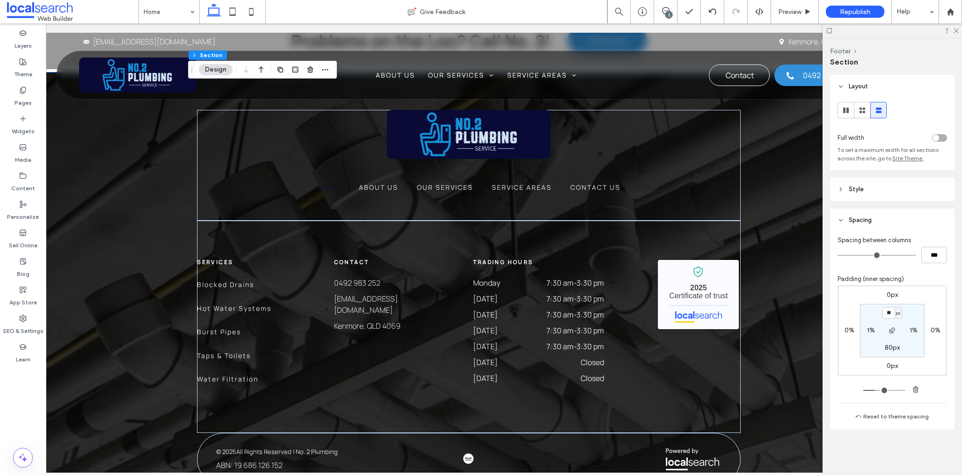
click at [135, 197] on div "Home About Us Our Services Service Areas Contact Us Services Blocked Drains Hot…" at bounding box center [468, 298] width 897 height 451
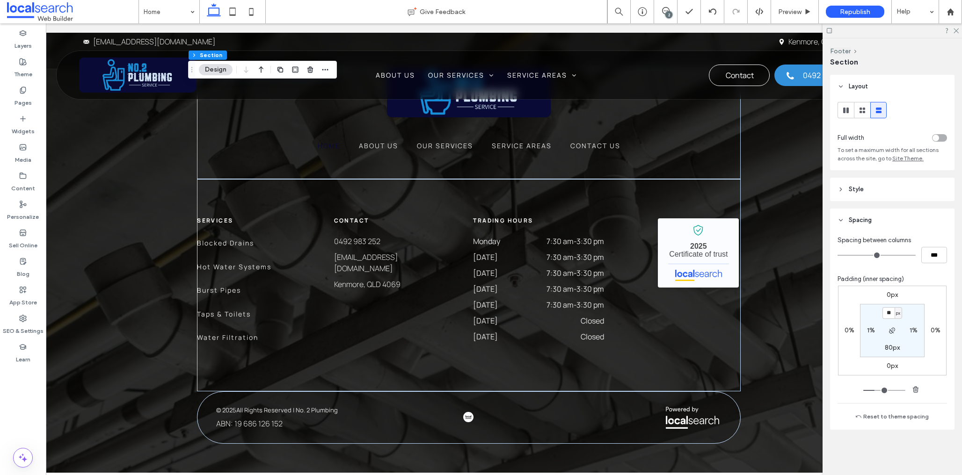
scroll to position [2442, 0]
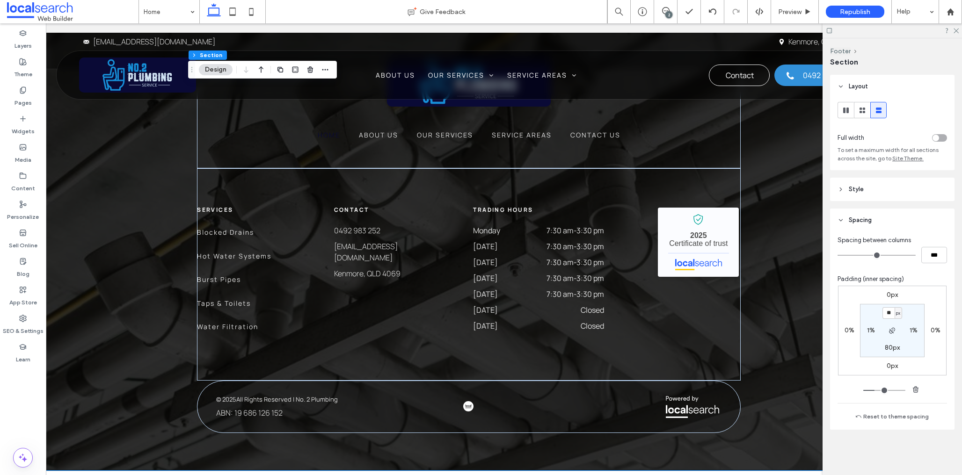
click at [161, 313] on div "Home About Us Our Services Service Areas Contact Us Services Blocked Drains Hot…" at bounding box center [468, 245] width 897 height 451
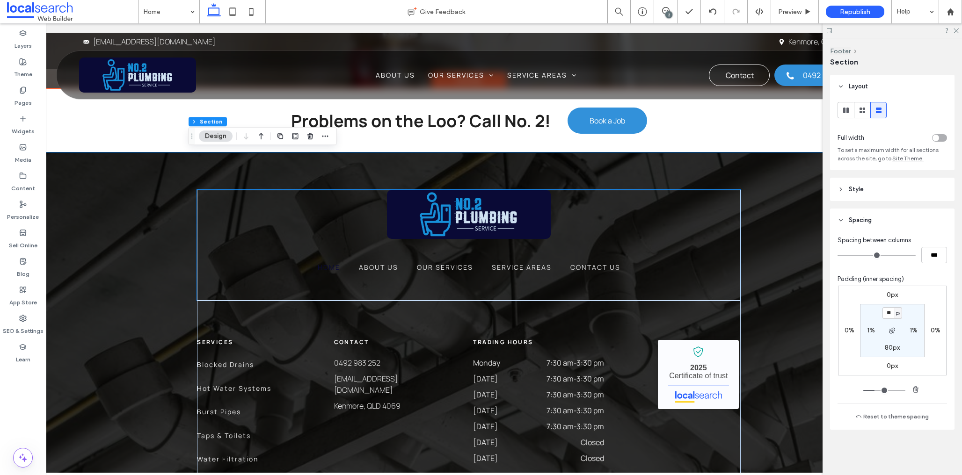
scroll to position [2314, 0]
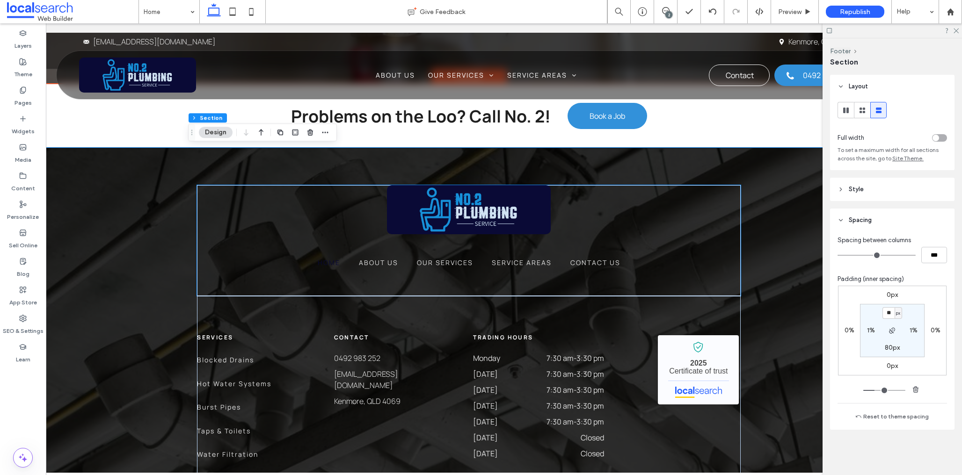
click at [345, 259] on link "Home" at bounding box center [328, 267] width 41 height 19
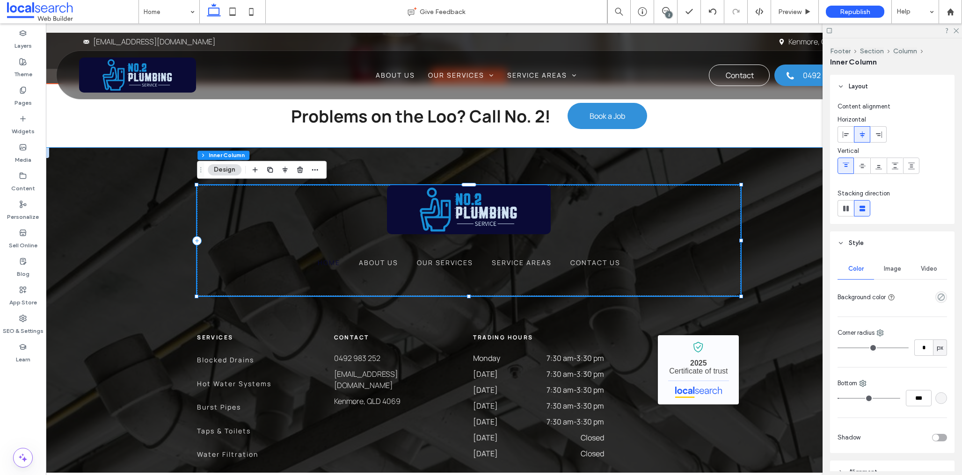
click at [343, 260] on link "Home" at bounding box center [328, 267] width 41 height 19
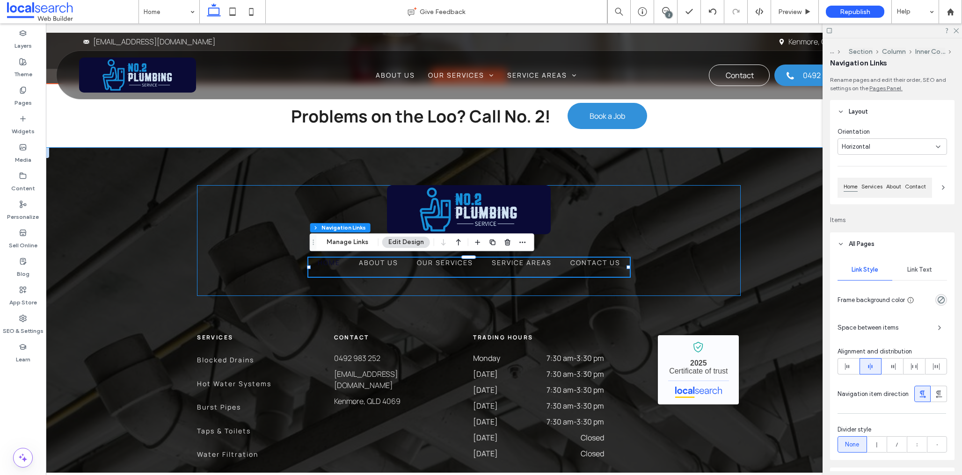
click at [342, 261] on link "Home" at bounding box center [328, 267] width 41 height 19
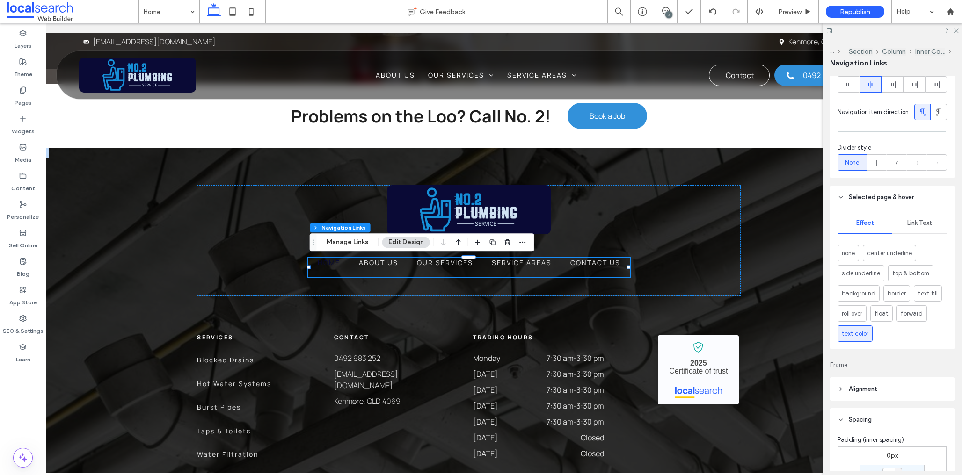
scroll to position [282, 0]
click at [915, 226] on span "Link Text" at bounding box center [919, 223] width 25 height 7
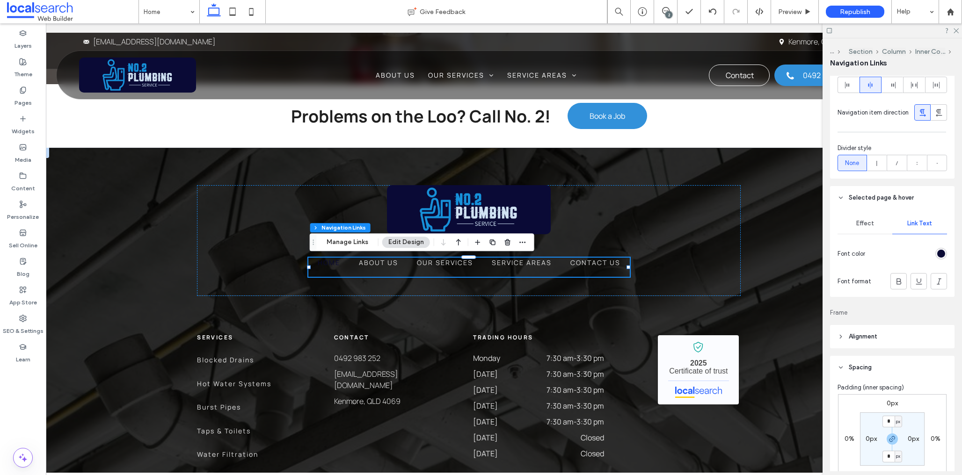
click at [939, 251] on div "rgb(10, 10, 53)" at bounding box center [941, 254] width 8 height 8
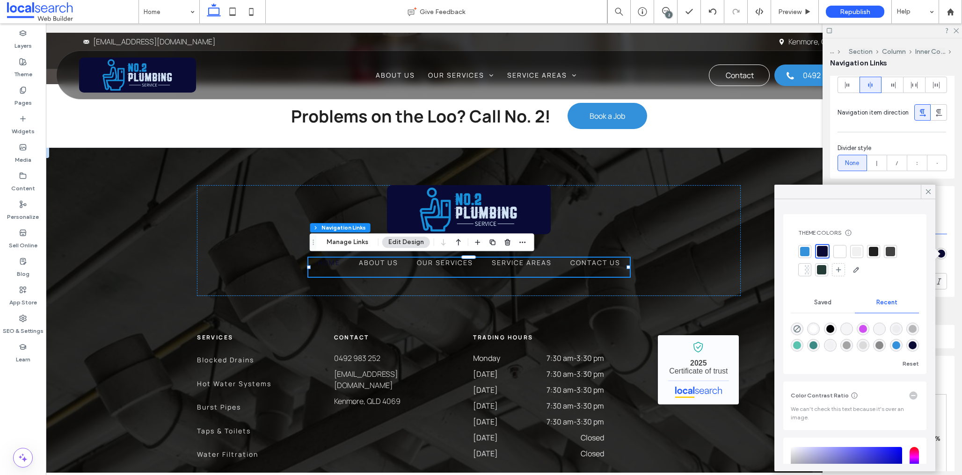
click at [801, 248] on div at bounding box center [804, 251] width 9 height 9
click at [925, 190] on icon at bounding box center [928, 192] width 8 height 8
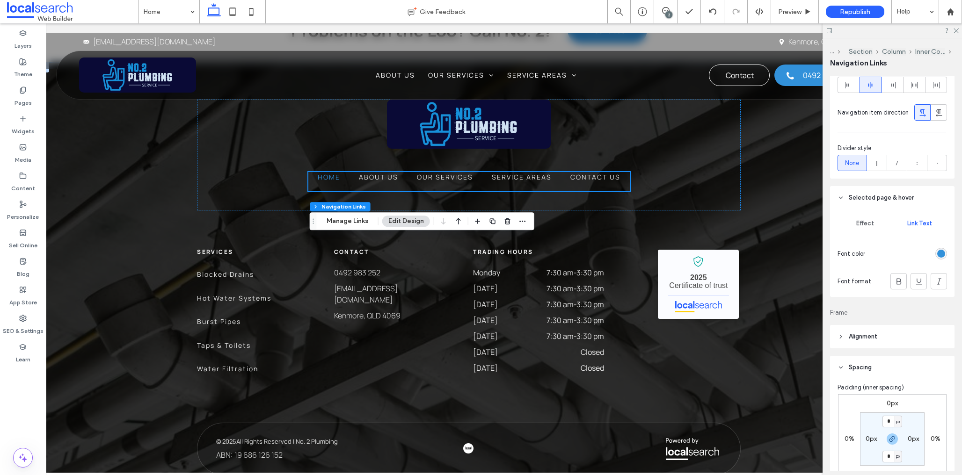
scroll to position [2442, 0]
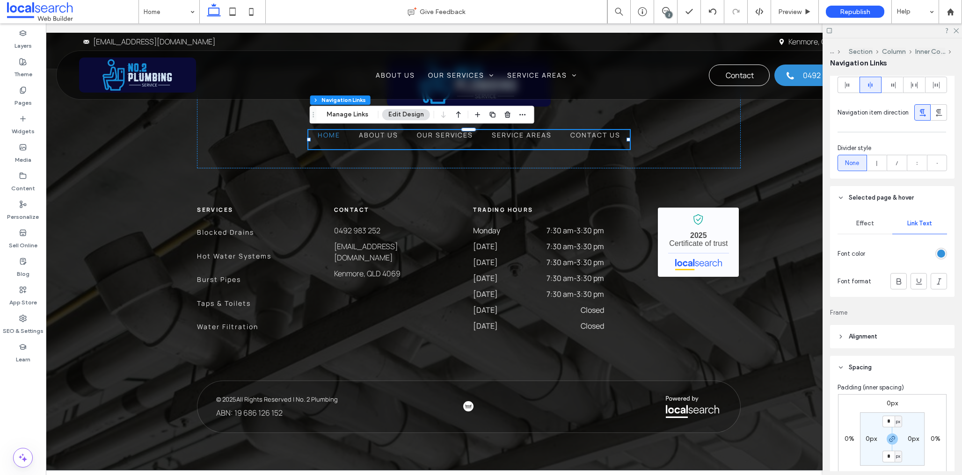
drag, startPoint x: 256, startPoint y: 12, endPoint x: 261, endPoint y: 20, distance: 9.0
click at [256, 12] on icon at bounding box center [251, 11] width 19 height 19
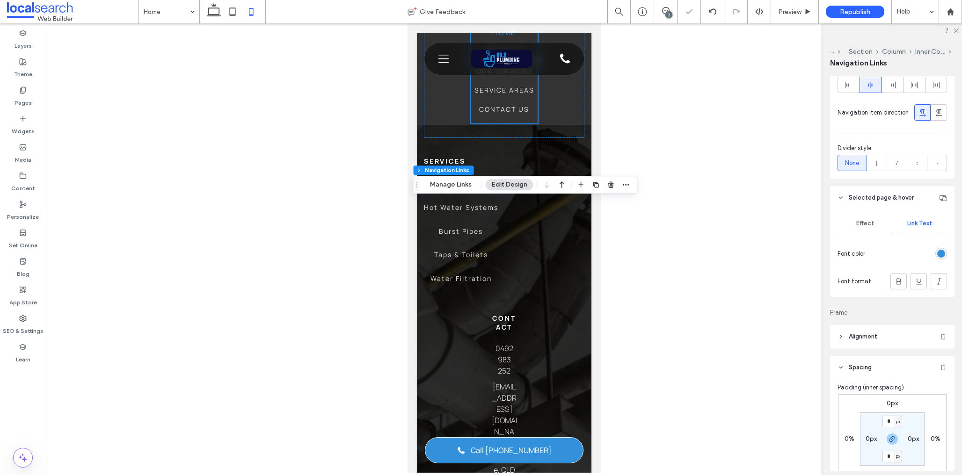
type input "**"
type input "****"
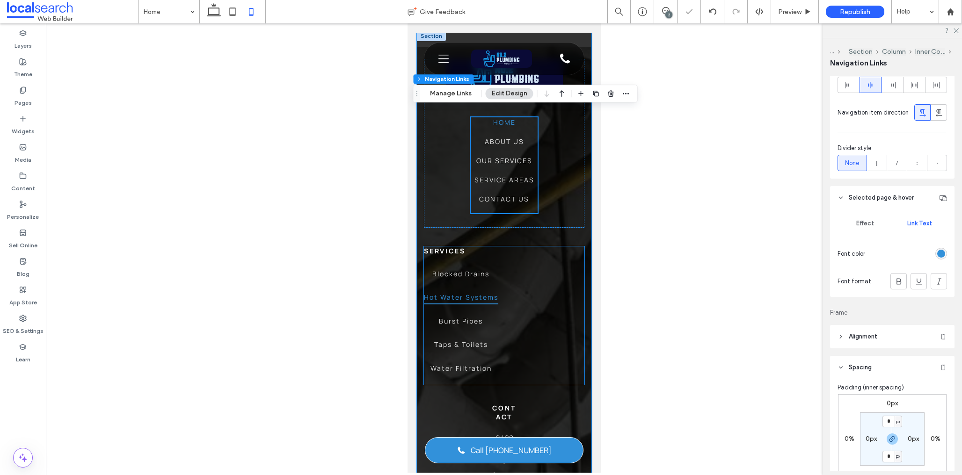
scroll to position [2361, 0]
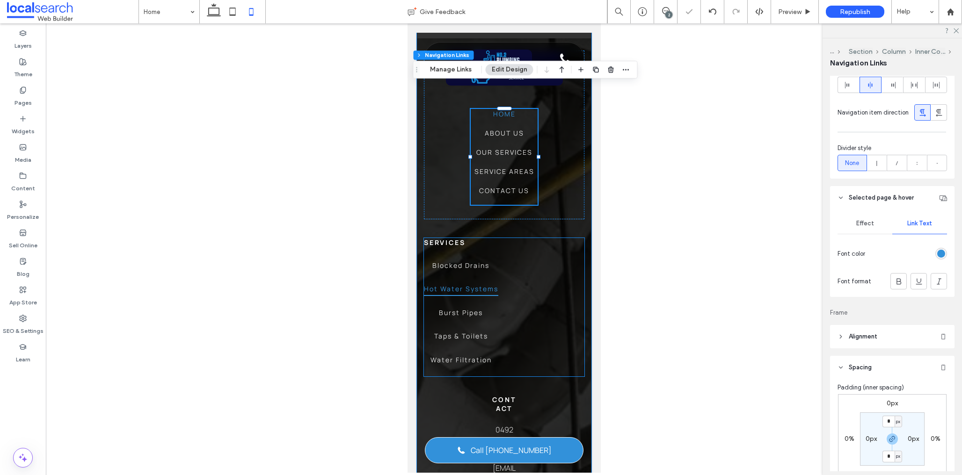
click at [436, 282] on span "Hot Water Systems" at bounding box center [460, 289] width 74 height 15
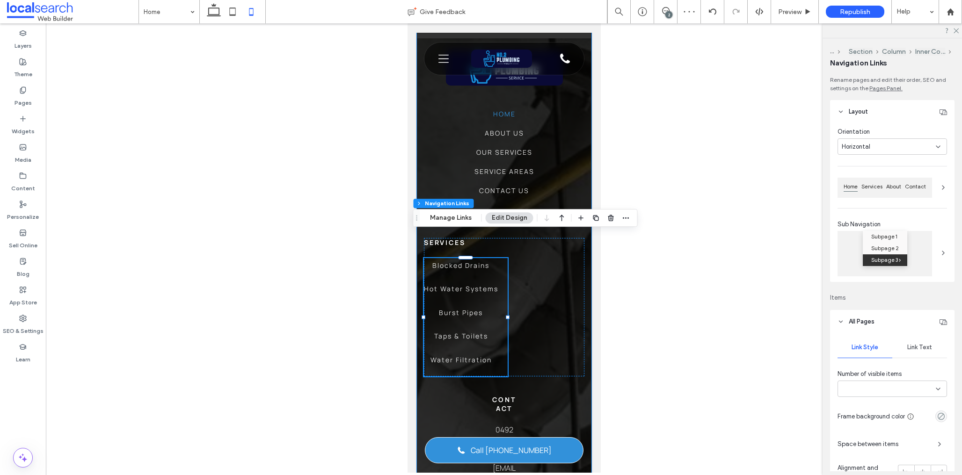
type input "***"
type input "****"
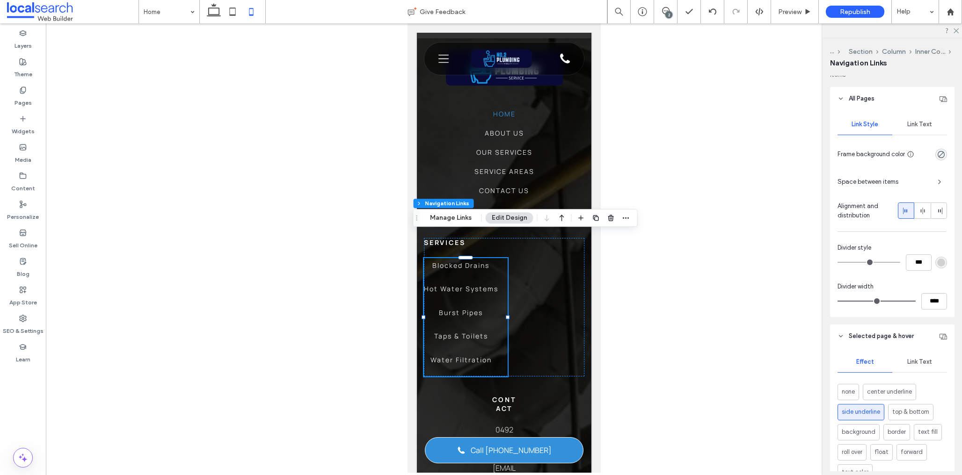
scroll to position [224, 0]
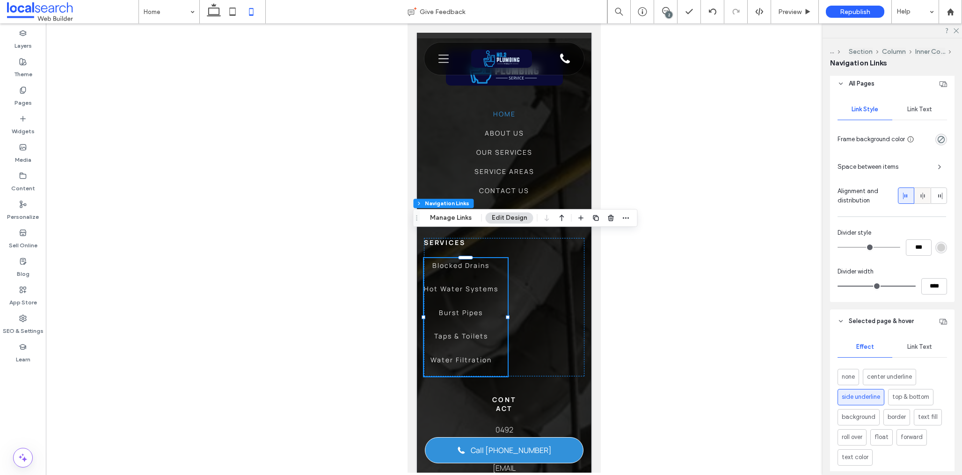
click at [917, 198] on div at bounding box center [922, 195] width 15 height 15
click at [903, 197] on icon at bounding box center [906, 195] width 7 height 7
click at [474, 282] on link "Hot Water Systems" at bounding box center [465, 294] width 84 height 24
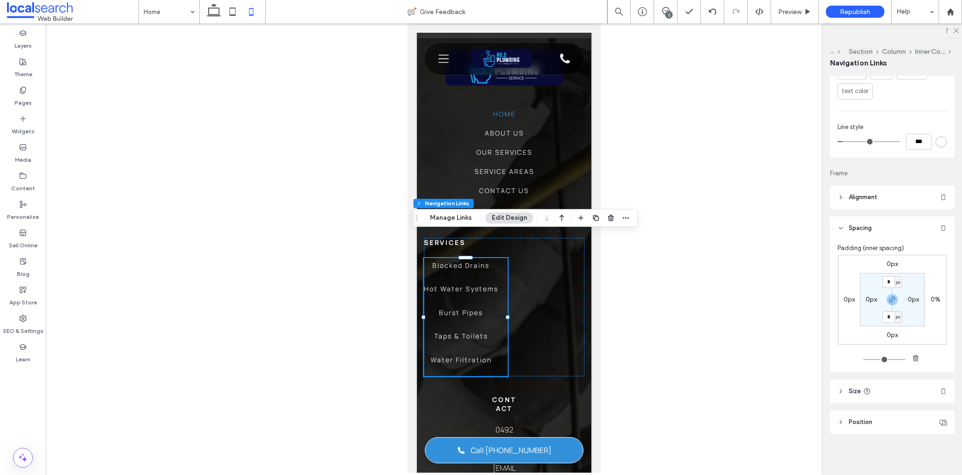
scroll to position [590, 0]
click at [870, 200] on span "Alignment" at bounding box center [863, 197] width 29 height 9
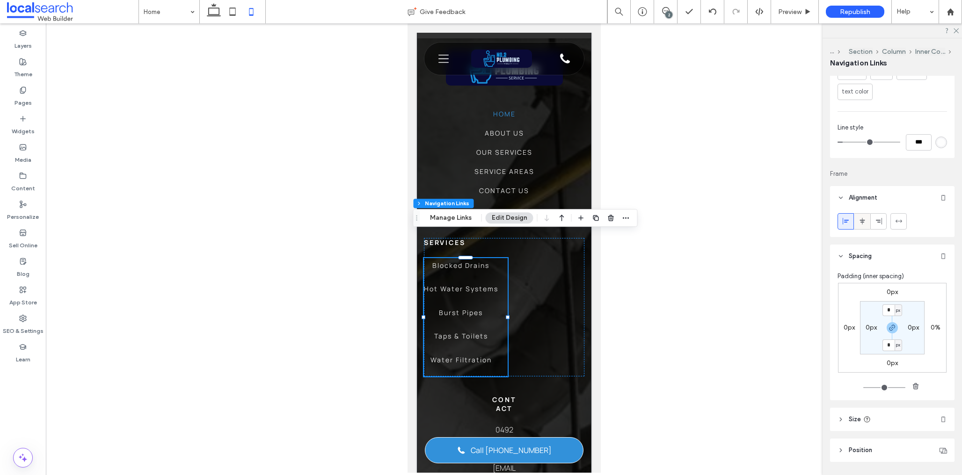
click at [861, 223] on use at bounding box center [862, 221] width 5 height 7
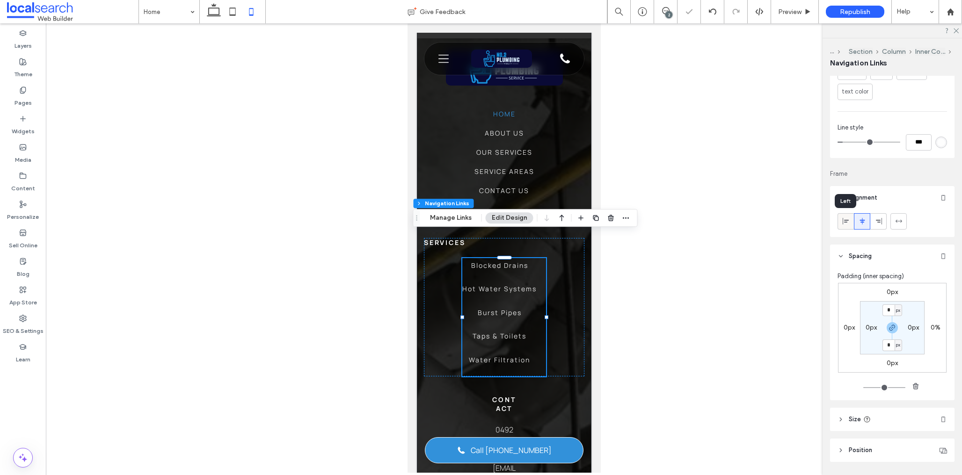
click at [849, 223] on icon at bounding box center [845, 221] width 7 height 7
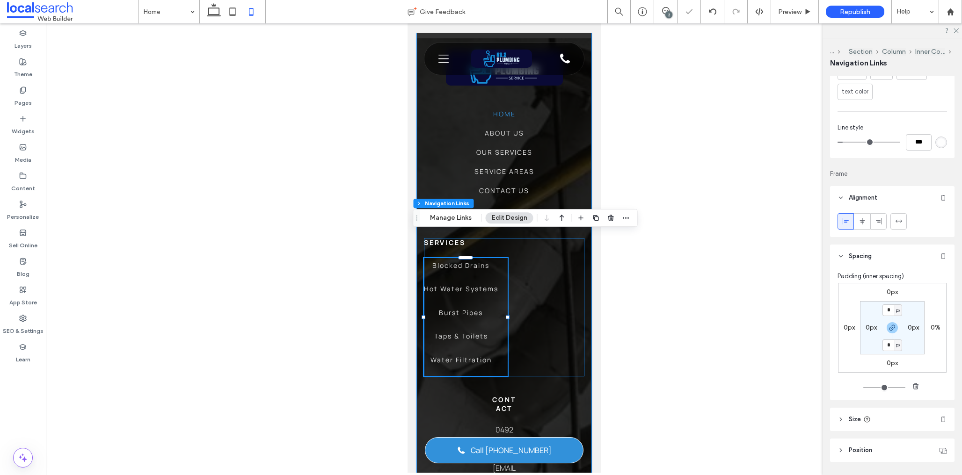
click at [541, 297] on div "Services Blocked Drains Hot Water Systems Burst Pipes Taps & Toilets Water Filt…" at bounding box center [503, 307] width 160 height 138
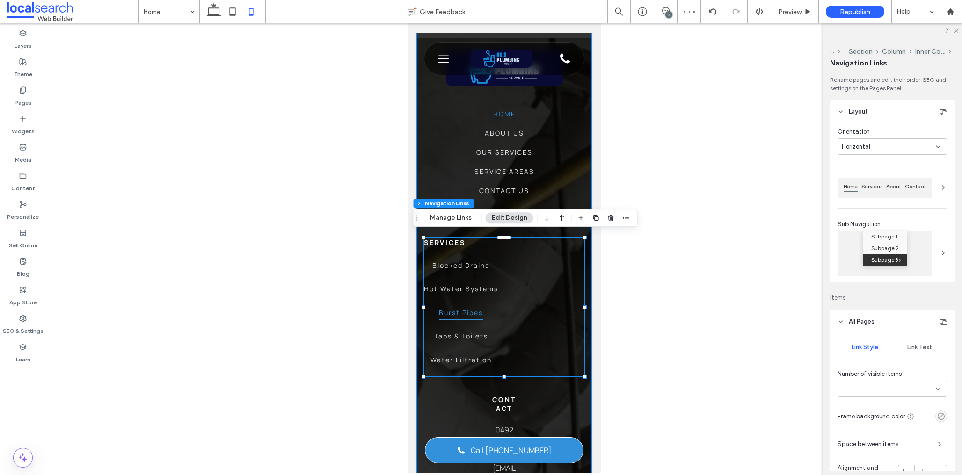
type input "***"
type input "****"
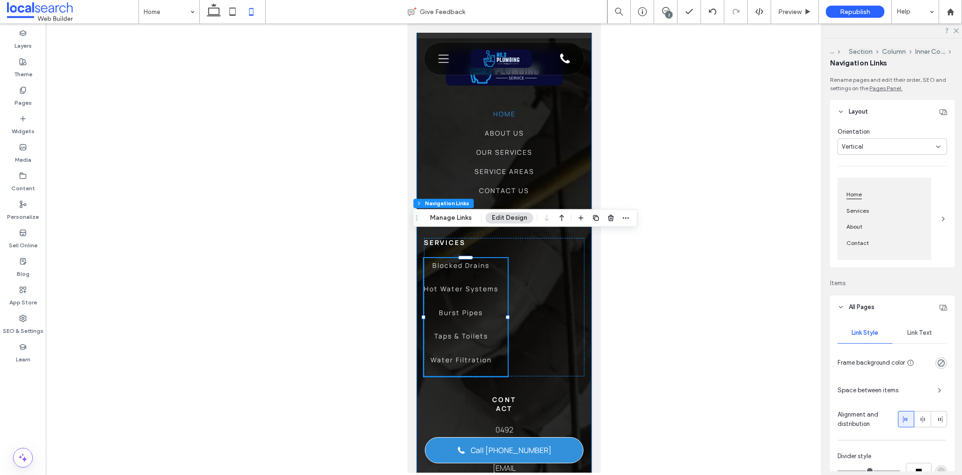
scroll to position [104, 0]
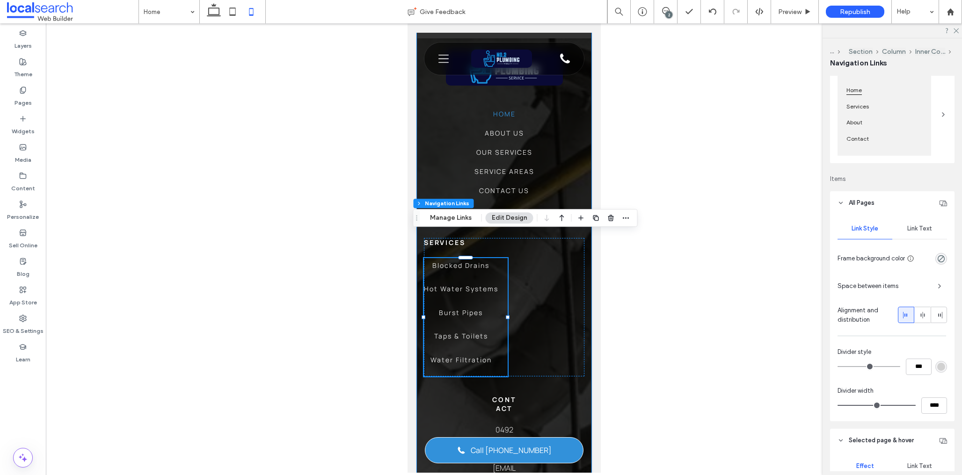
click at [919, 234] on div "Link Text" at bounding box center [919, 229] width 55 height 21
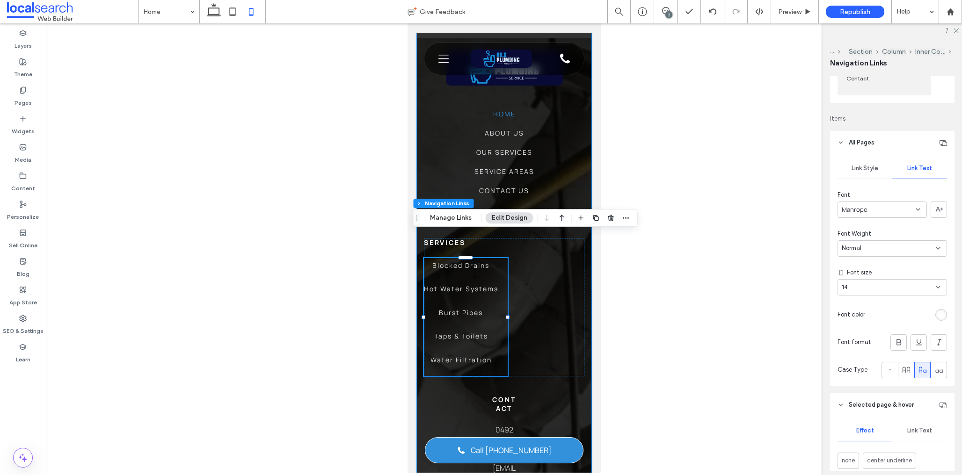
scroll to position [148, 0]
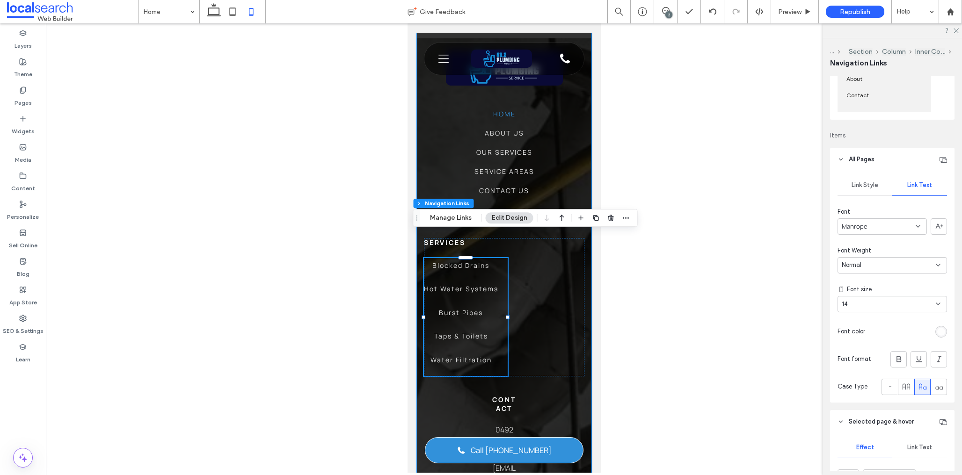
click at [852, 183] on span "Link Style" at bounding box center [865, 185] width 27 height 7
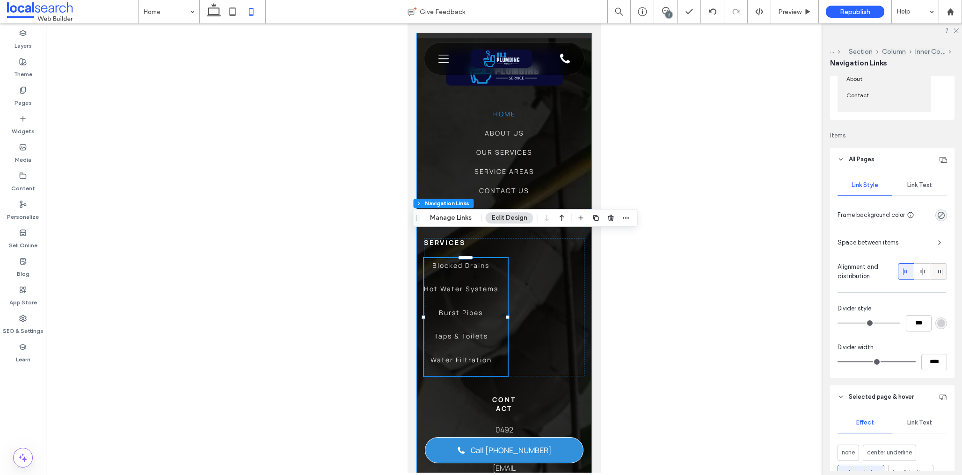
click at [946, 268] on div at bounding box center [938, 271] width 15 height 15
click at [910, 272] on icon at bounding box center [906, 271] width 7 height 7
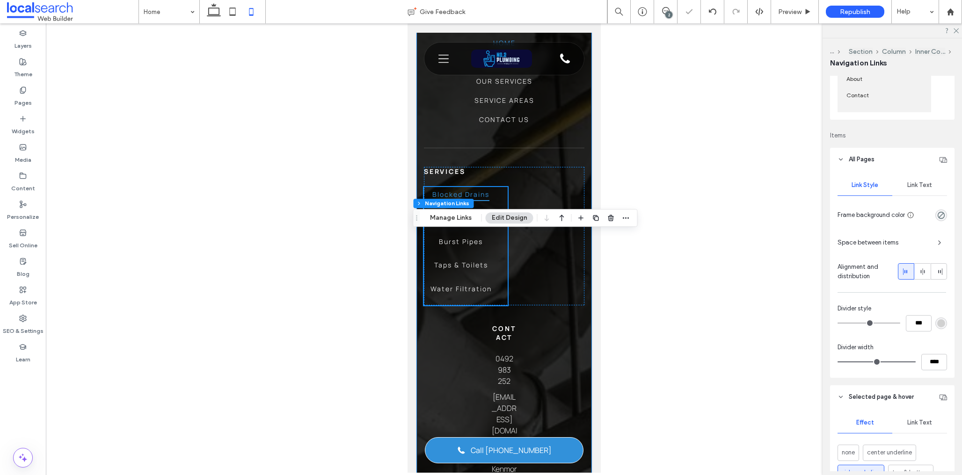
scroll to position [2537, 0]
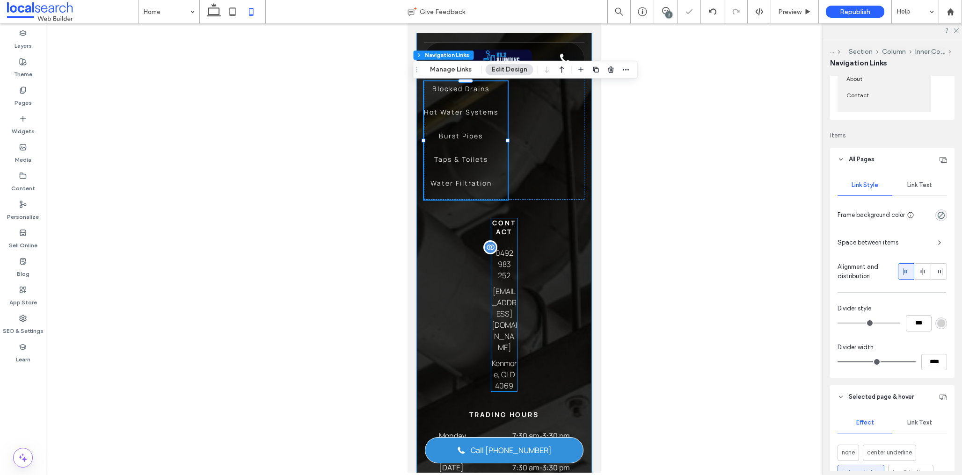
click at [516, 248] on p "0492 983 252" at bounding box center [504, 265] width 26 height 34
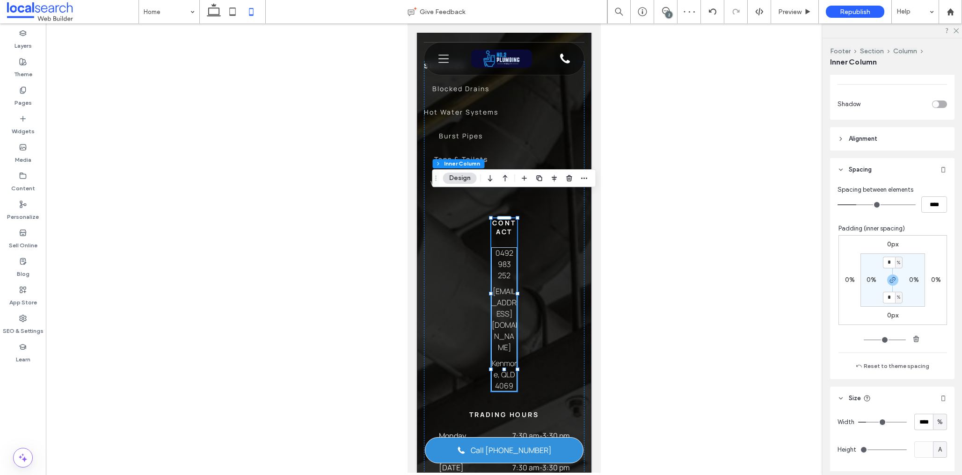
scroll to position [418, 0]
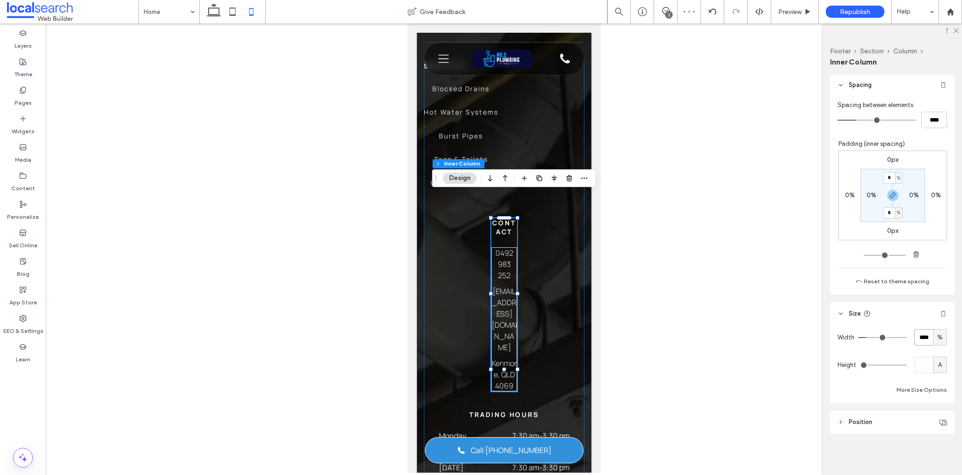
click at [919, 338] on input "****" at bounding box center [923, 337] width 19 height 16
type input "***"
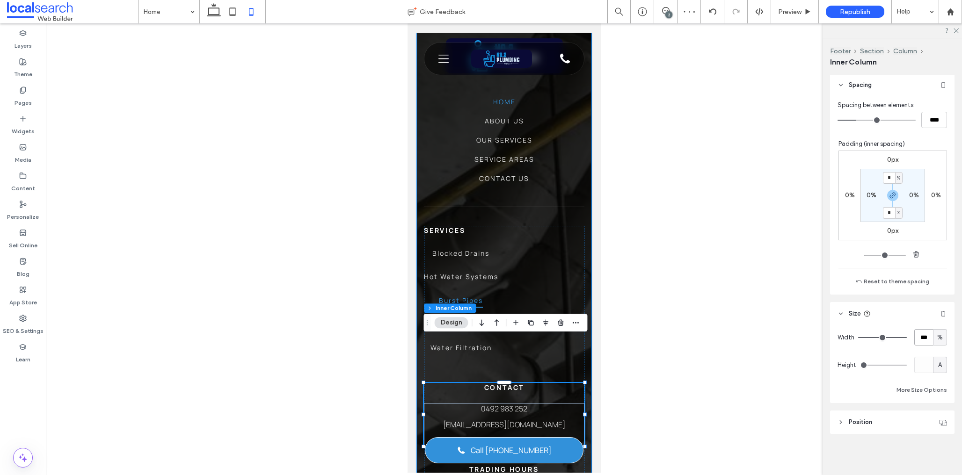
scroll to position [2393, 0]
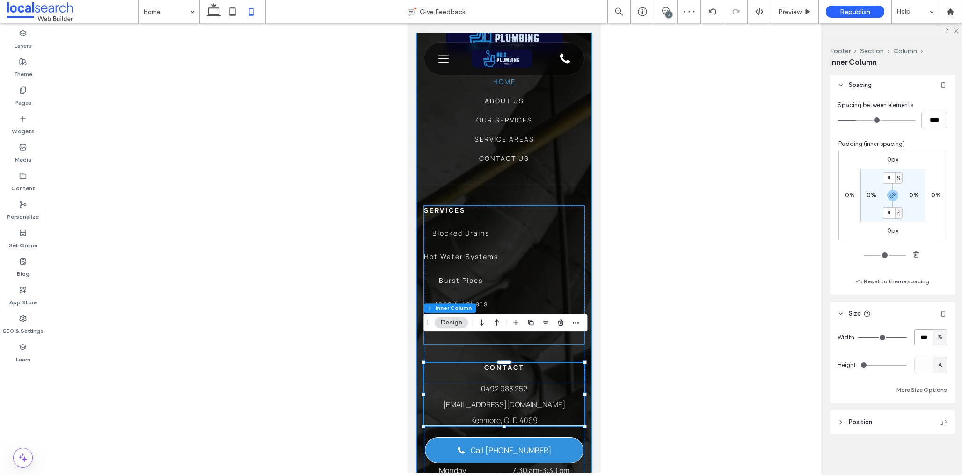
click at [546, 237] on div "Services Blocked Drains Hot Water Systems Burst Pipes Taps & Toilets Water Filt…" at bounding box center [503, 275] width 160 height 138
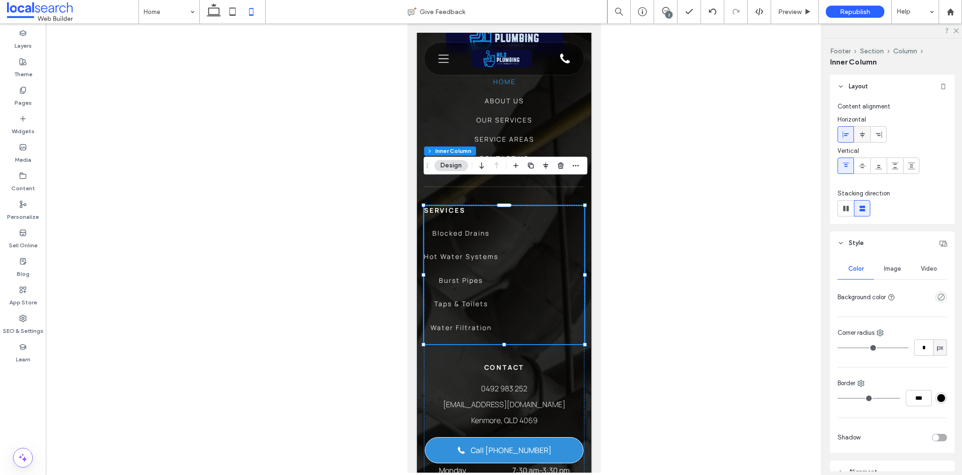
click at [861, 132] on icon at bounding box center [862, 134] width 7 height 7
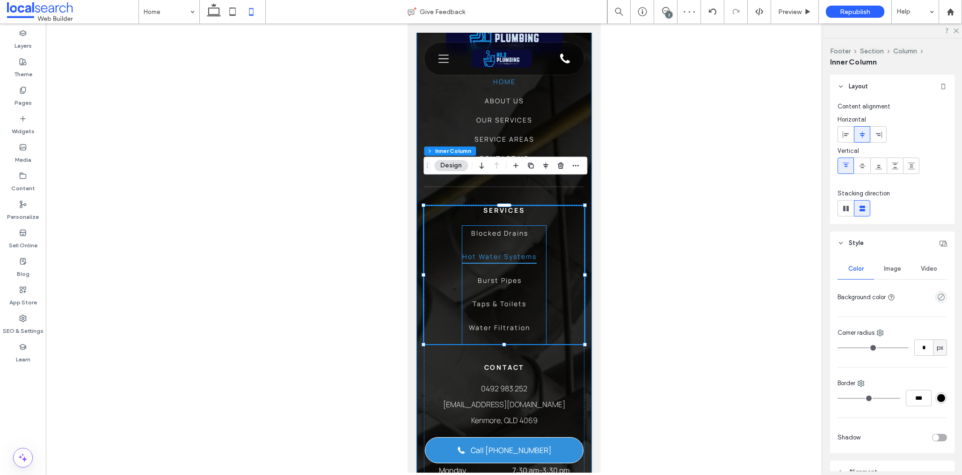
click at [533, 249] on span "Hot Water Systems" at bounding box center [499, 256] width 74 height 15
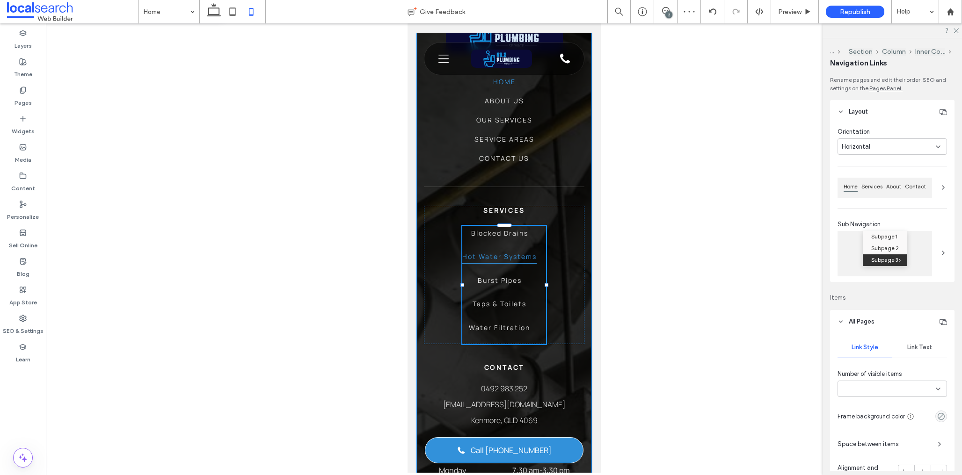
type input "***"
type input "****"
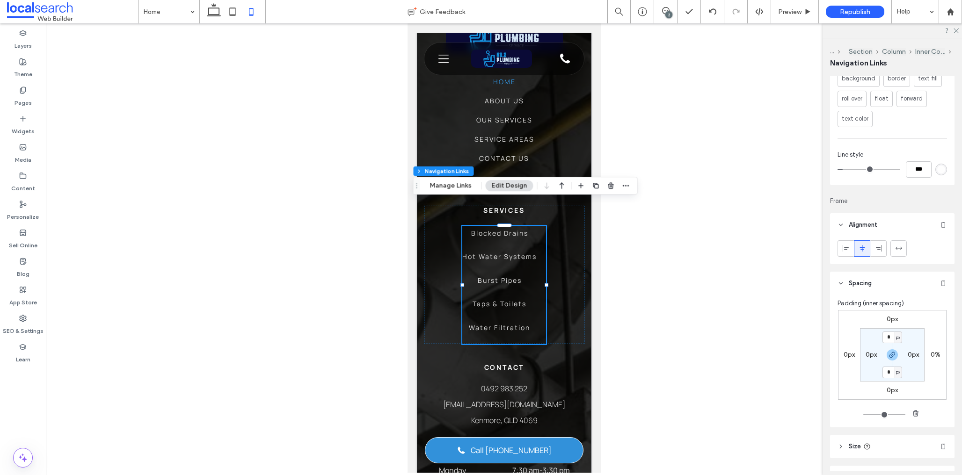
scroll to position [618, 0]
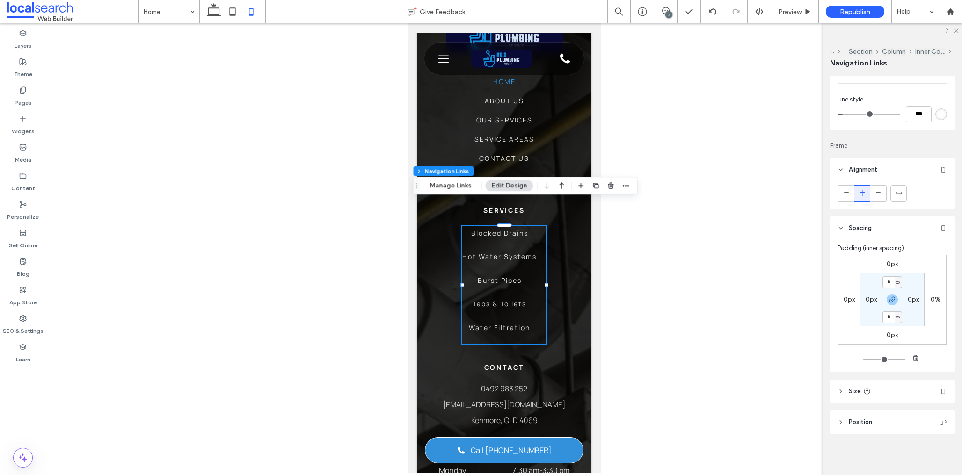
drag, startPoint x: 882, startPoint y: 394, endPoint x: 903, endPoint y: 372, distance: 30.4
click at [882, 394] on header "Size" at bounding box center [892, 391] width 124 height 23
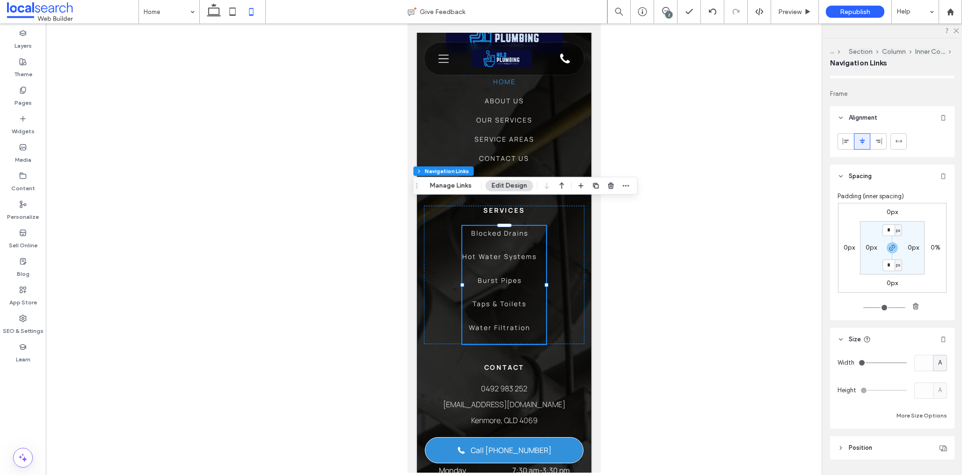
scroll to position [695, 0]
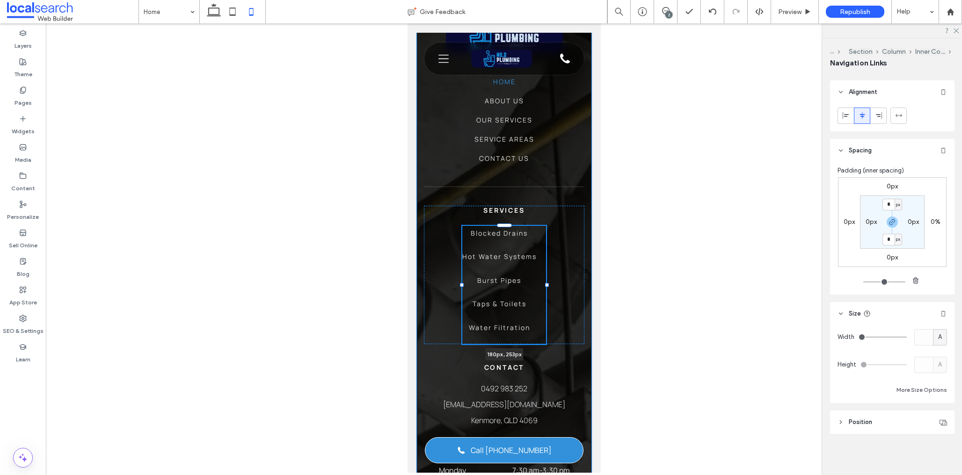
drag, startPoint x: 544, startPoint y: 260, endPoint x: 561, endPoint y: 258, distance: 17.4
click at [546, 256] on div "Home About Us Our Services Service Areas Contact Us Services Blocked Drains Hot…" at bounding box center [503, 418] width 175 height 856
type input "***"
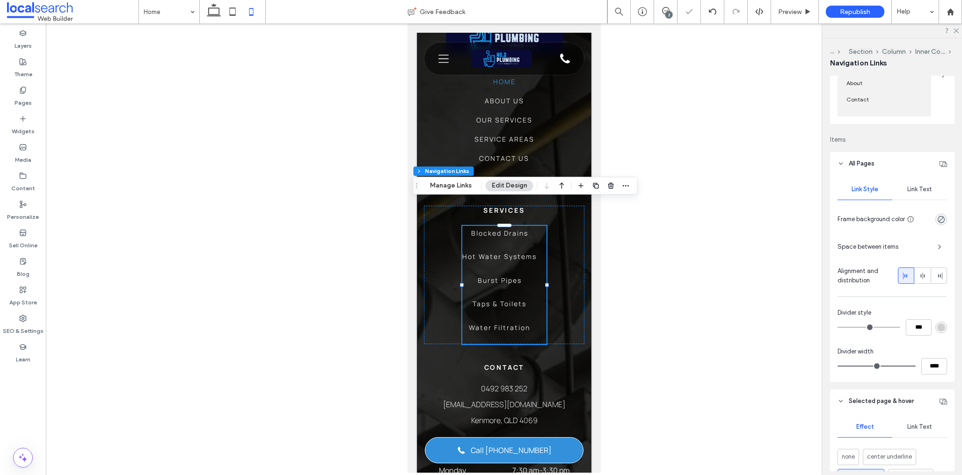
scroll to position [143, 0]
click at [915, 185] on div "Link Text" at bounding box center [919, 190] width 55 height 21
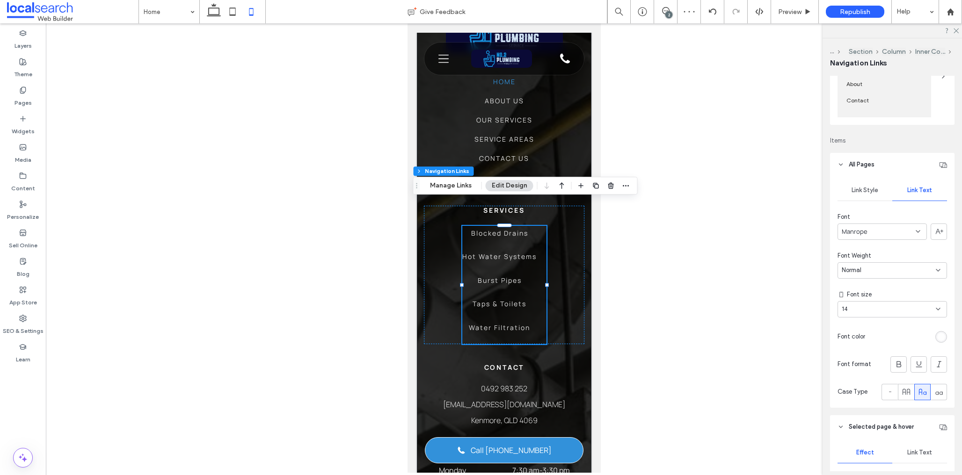
drag, startPoint x: 872, startPoint y: 187, endPoint x: 880, endPoint y: 203, distance: 17.4
click at [872, 187] on span "Link Style" at bounding box center [865, 190] width 27 height 7
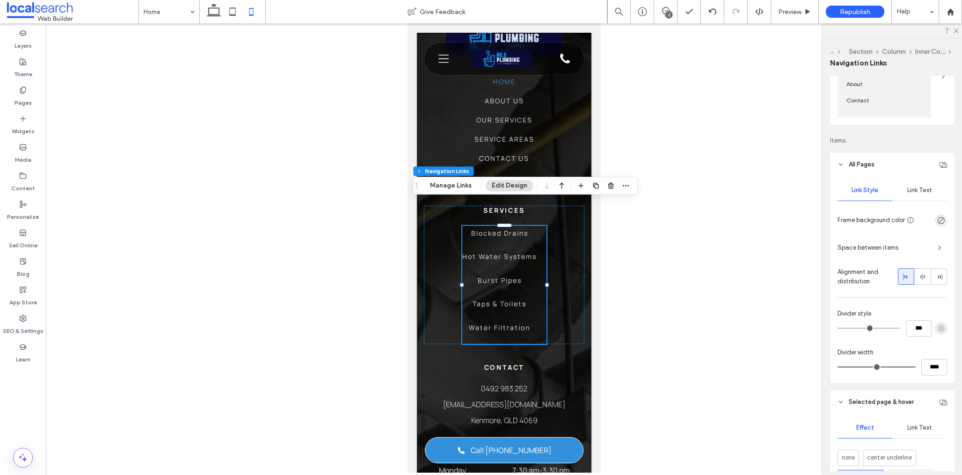
click at [894, 256] on div "Link Style Link Text Frame background color Space between items Alignment and d…" at bounding box center [892, 279] width 124 height 207
click at [895, 250] on span "Space between items" at bounding box center [884, 247] width 93 height 9
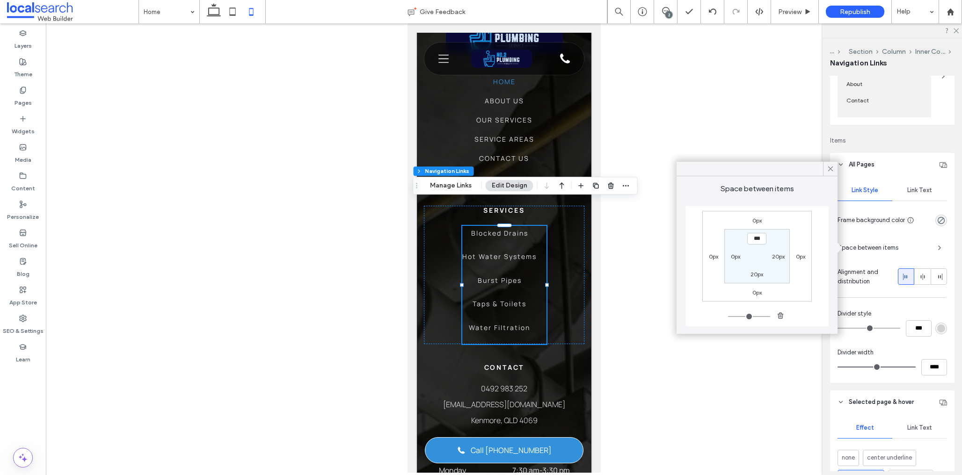
click at [777, 255] on label "20px" at bounding box center [778, 256] width 13 height 7
type input "**"
click at [778, 259] on input "****" at bounding box center [778, 256] width 19 height 12
type input "*"
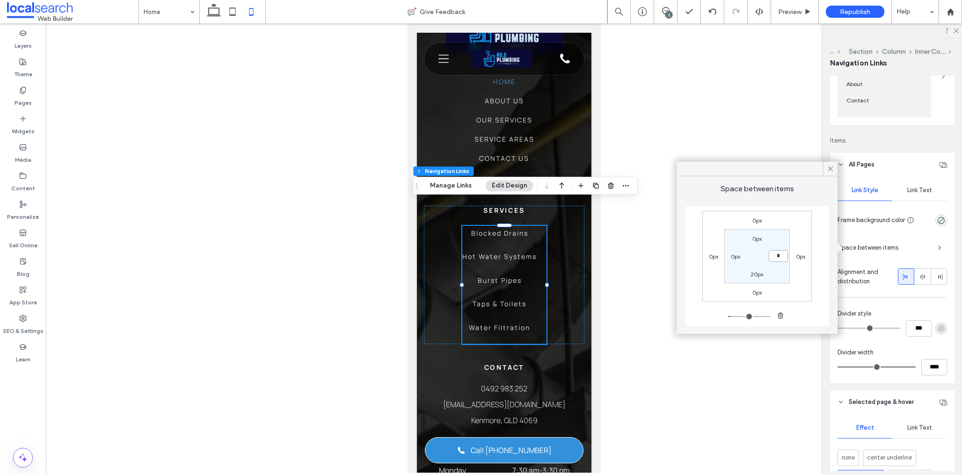
type input "***"
click at [753, 275] on label "20px" at bounding box center [756, 274] width 13 height 7
type input "**"
click at [760, 280] on section "0px 0px **** 0px" at bounding box center [756, 256] width 65 height 54
click at [754, 269] on input "****" at bounding box center [756, 274] width 19 height 12
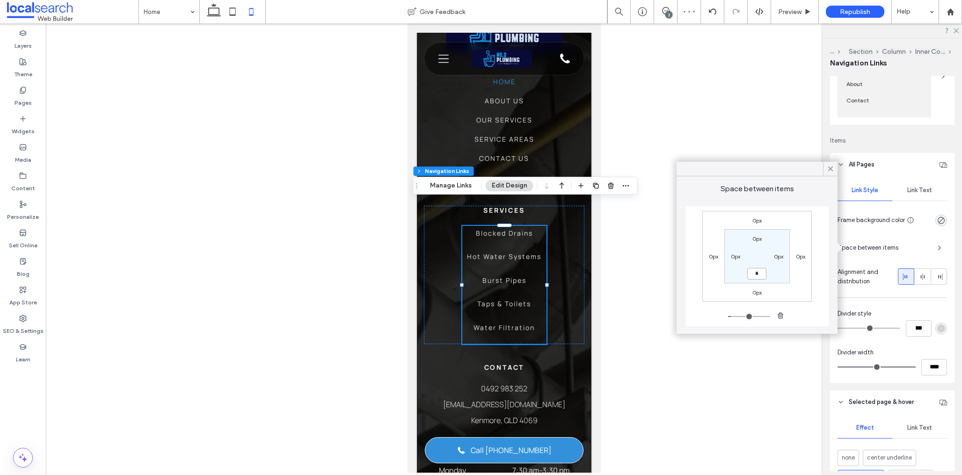
type input "*"
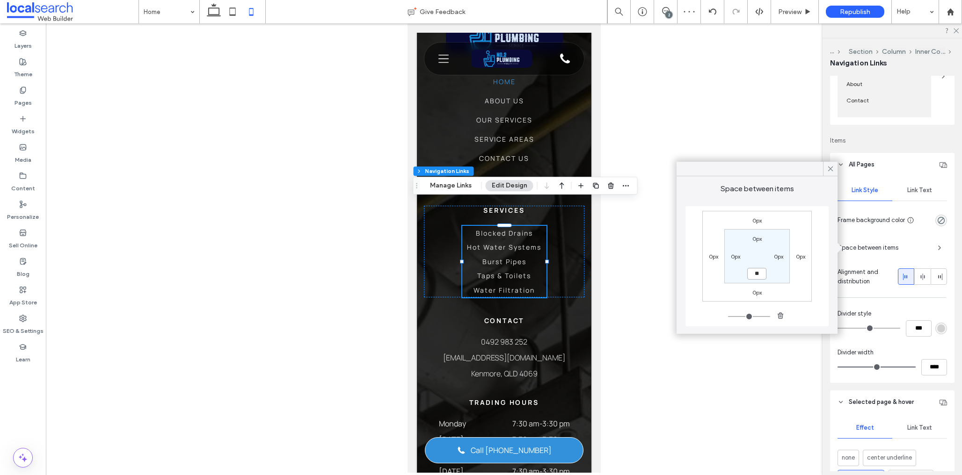
type input "*"
type input "**"
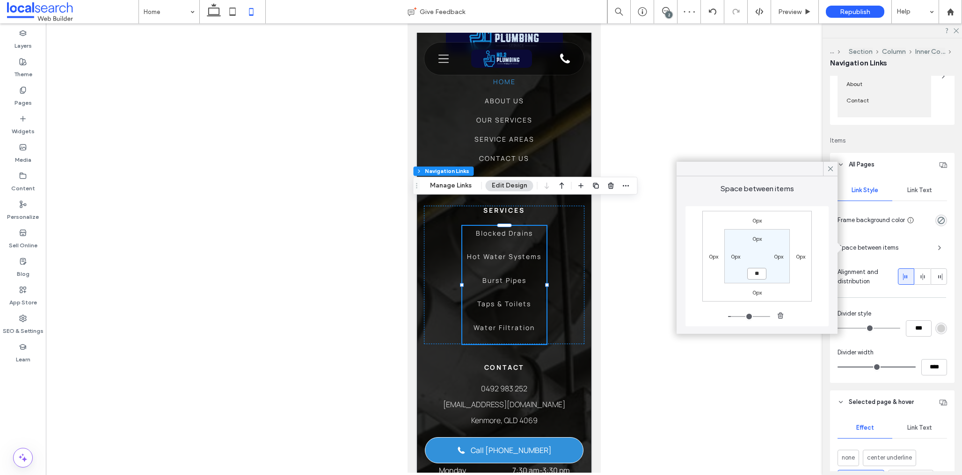
type input "*"
type input "**"
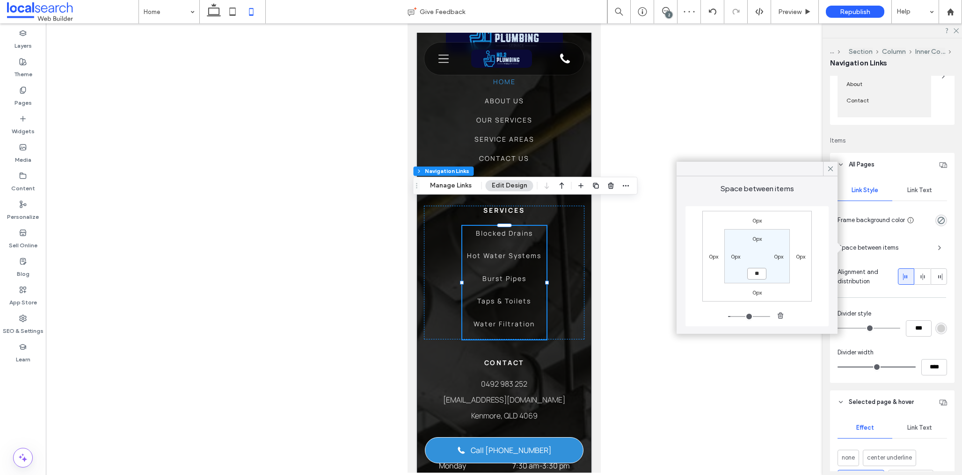
type input "****"
click at [827, 170] on icon at bounding box center [830, 169] width 8 height 8
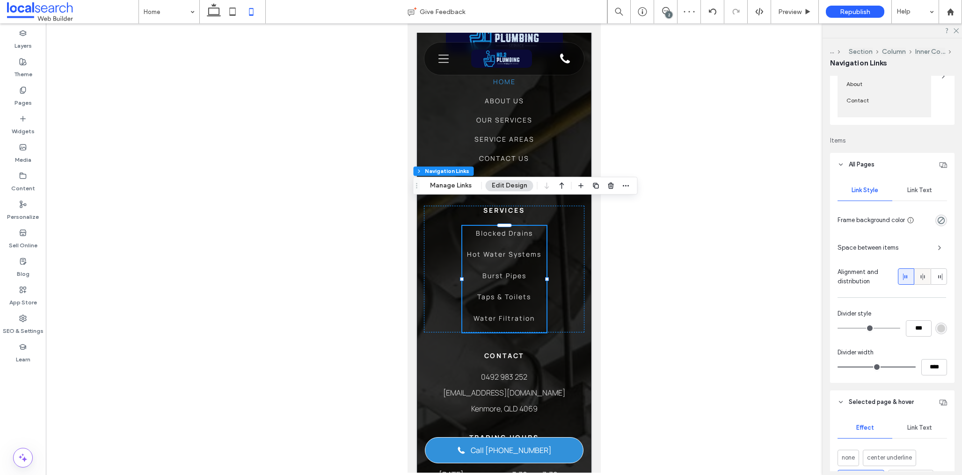
click at [924, 278] on use at bounding box center [922, 277] width 4 height 7
click at [905, 277] on icon at bounding box center [906, 276] width 7 height 7
click at [443, 179] on div "Footer Section Column Inner Column Navigation Links Manage Links Edit Design" at bounding box center [525, 186] width 225 height 18
click at [444, 184] on button "Manage Links" at bounding box center [451, 185] width 54 height 11
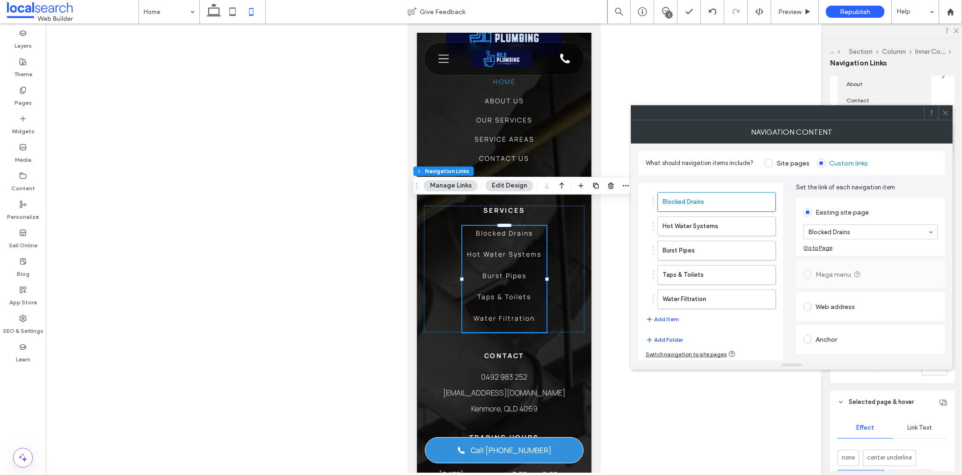
click at [948, 116] on icon at bounding box center [945, 112] width 7 height 7
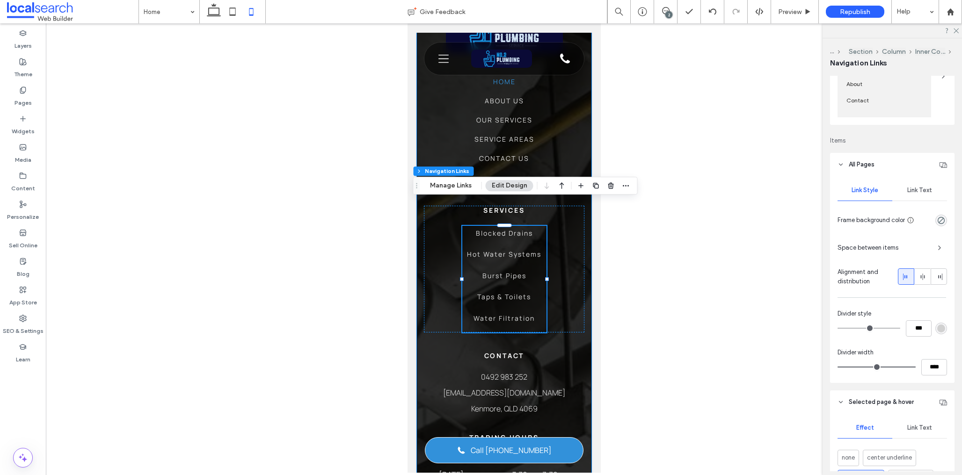
click at [586, 320] on div "Home About Us Our Services Service Areas Contact Us Services Blocked Drains Hot…" at bounding box center [503, 412] width 175 height 845
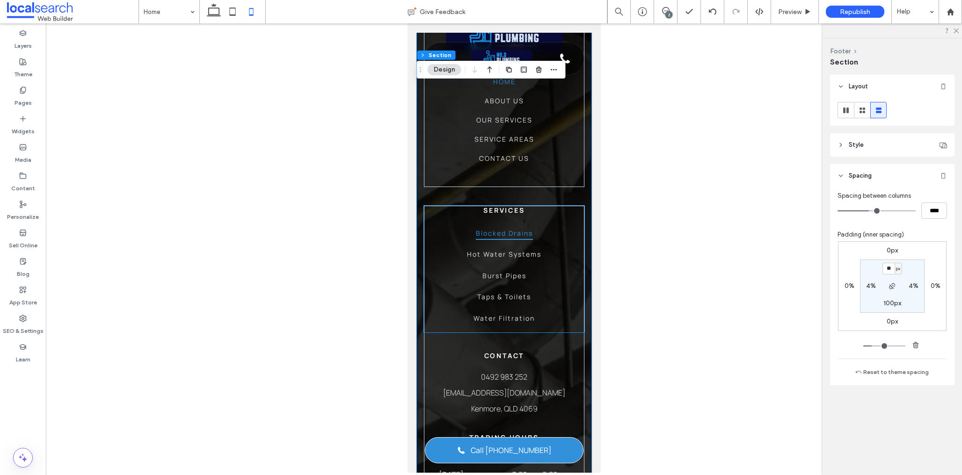
click at [515, 226] on span "Blocked Drains" at bounding box center [503, 233] width 57 height 15
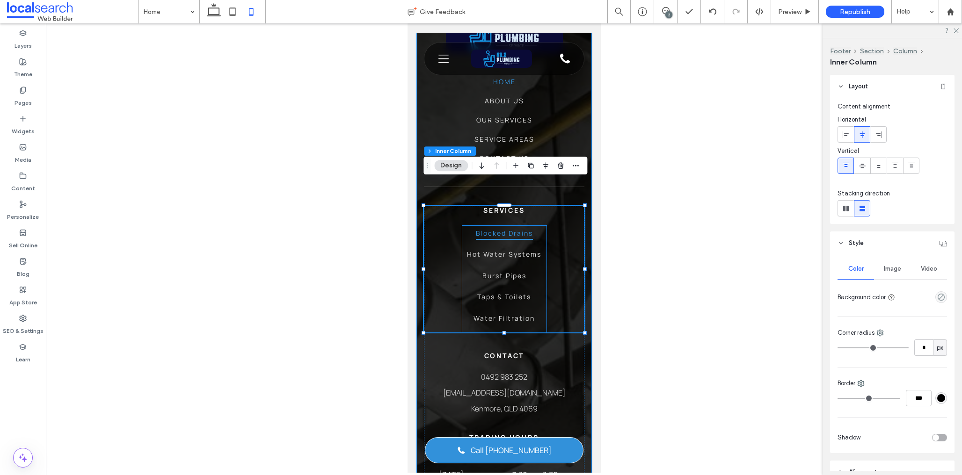
click at [508, 226] on link "Blocked Drains" at bounding box center [503, 237] width 57 height 22
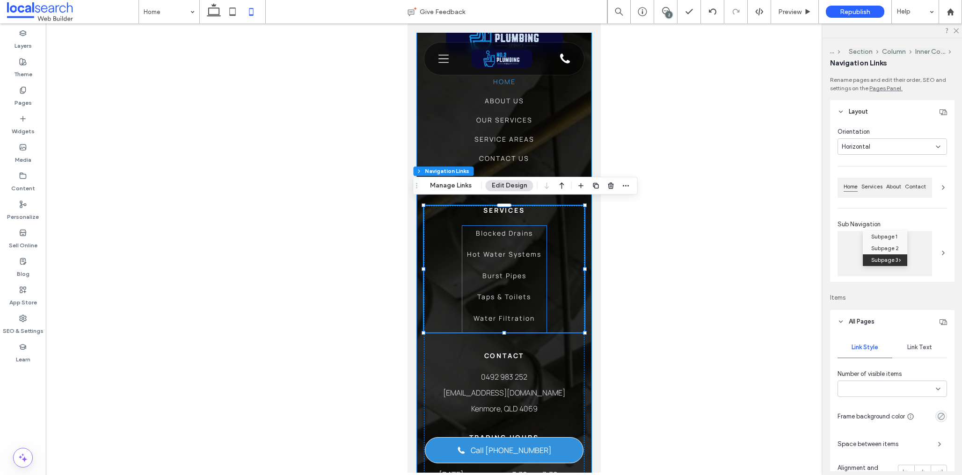
type input "***"
type input "****"
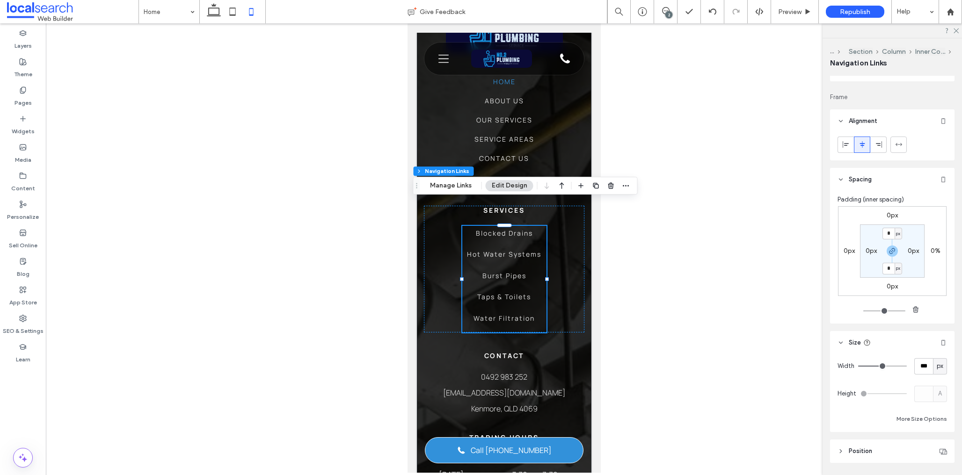
scroll to position [695, 0]
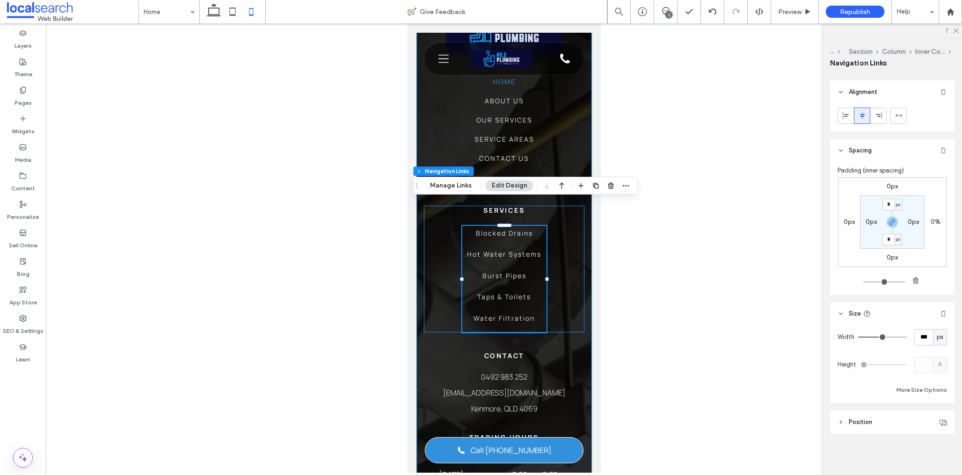
click at [561, 221] on div "Services Blocked Drains Hot Water Systems Burst Pipes Taps & Toilets Water Filt…" at bounding box center [503, 269] width 160 height 127
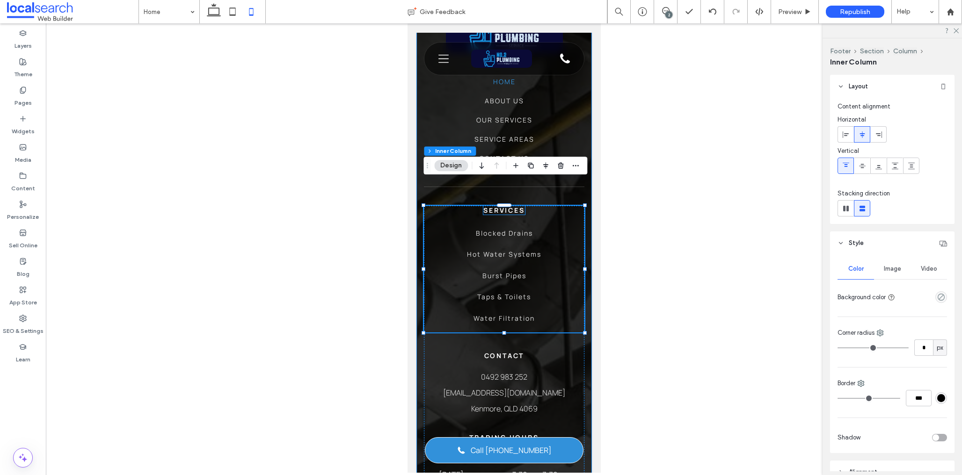
click at [512, 206] on strong "Services" at bounding box center [503, 210] width 41 height 9
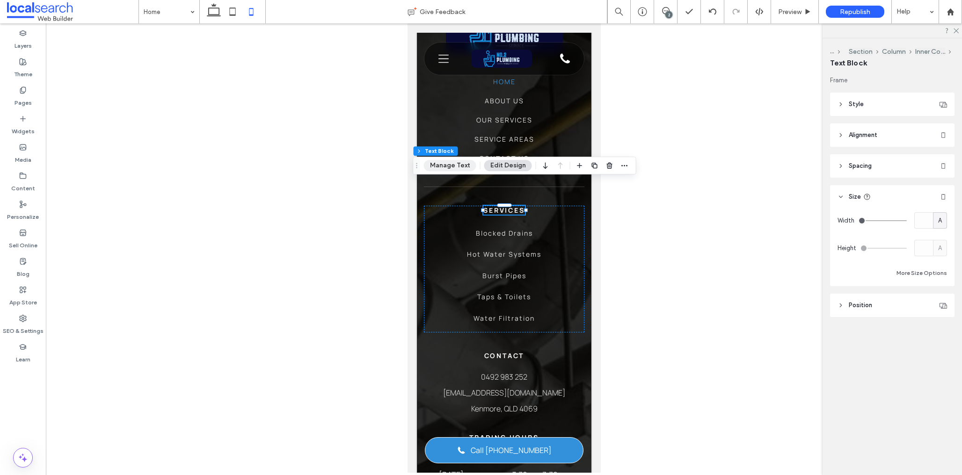
click at [462, 164] on button "Manage Text" at bounding box center [450, 165] width 52 height 11
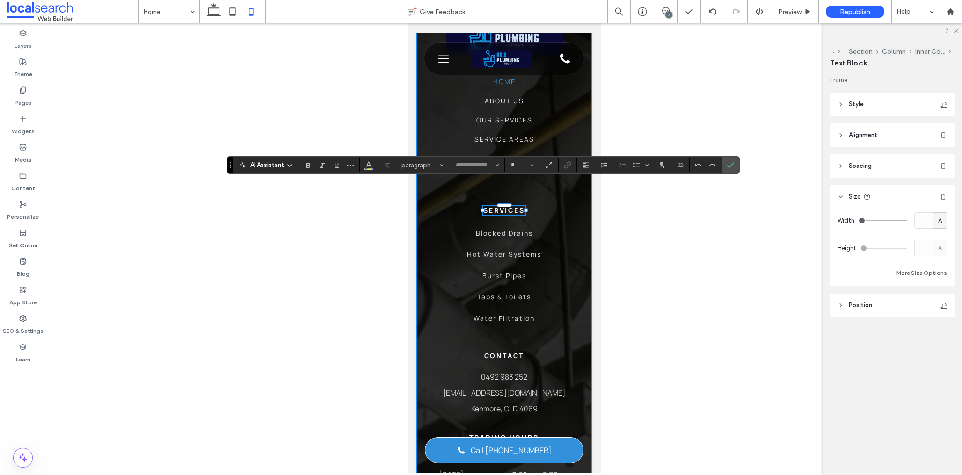
type input "*******"
type input "**"
click at [725, 166] on label "Confirm" at bounding box center [730, 165] width 14 height 17
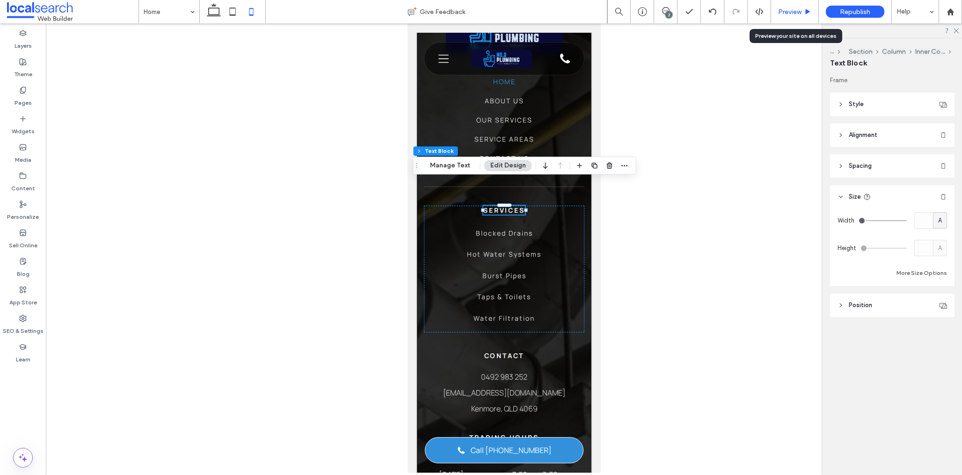
click at [798, 12] on span "Preview" at bounding box center [789, 12] width 23 height 8
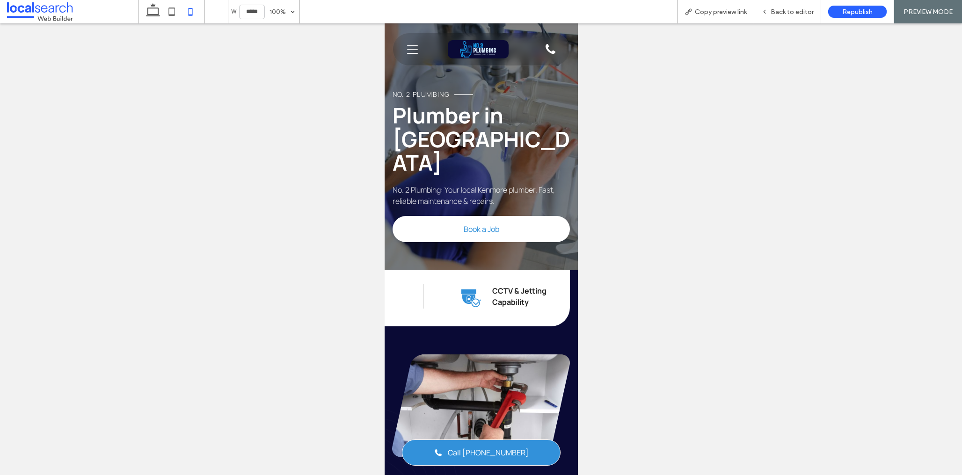
scroll to position [0, 292]
click at [801, 9] on span "Back to editor" at bounding box center [792, 12] width 43 height 8
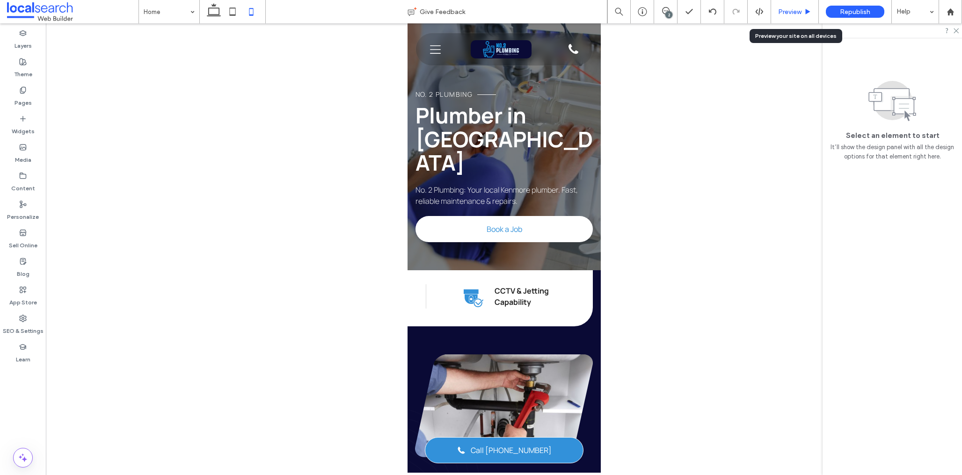
scroll to position [0, 260]
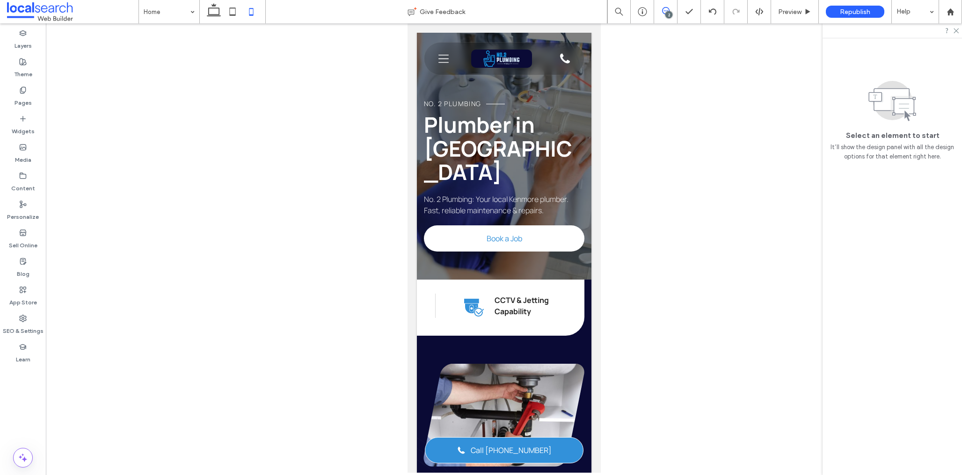
click at [663, 14] on use at bounding box center [665, 10] width 7 height 7
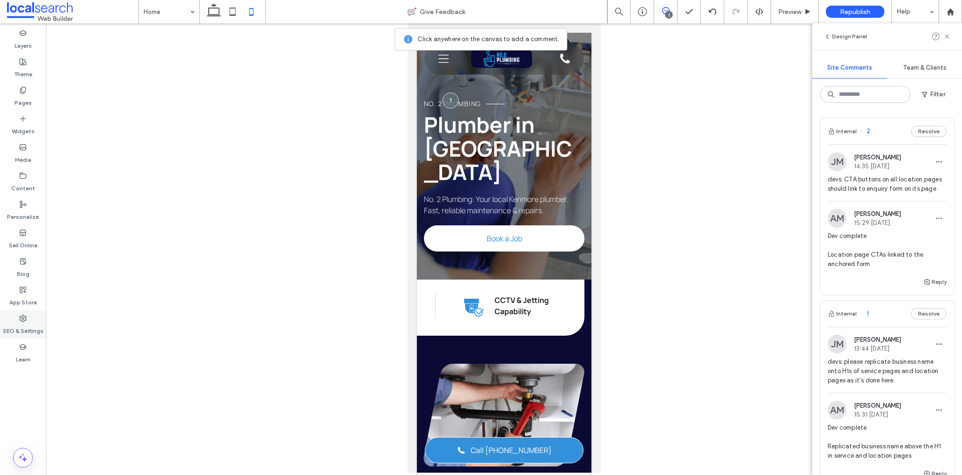
click at [23, 315] on icon at bounding box center [22, 318] width 7 height 7
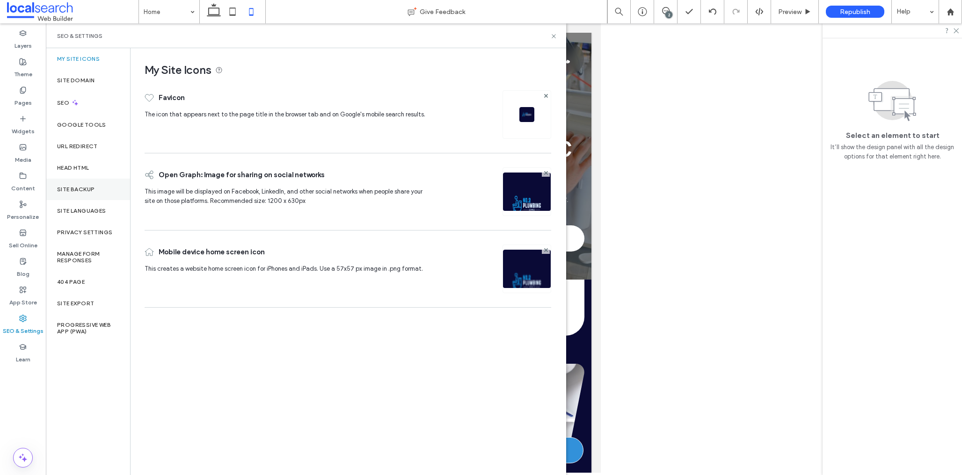
click at [69, 188] on label "Site Backup" at bounding box center [75, 189] width 37 height 7
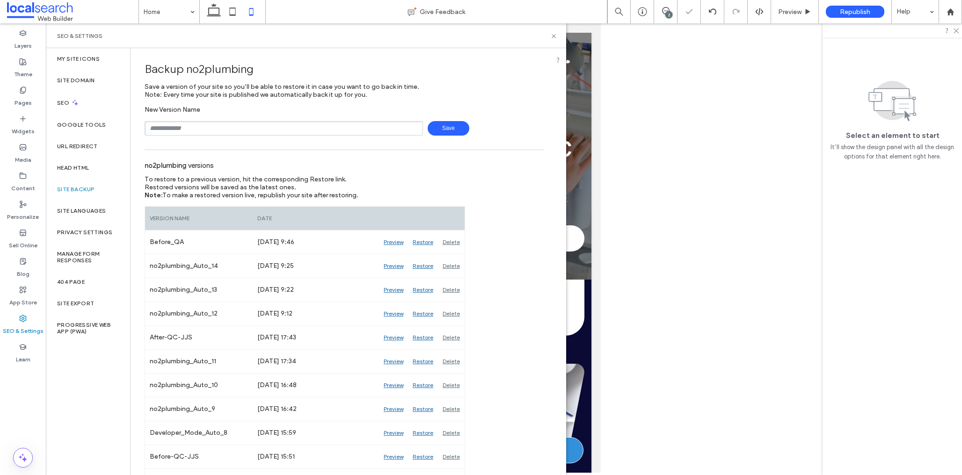
click at [214, 129] on input "text" at bounding box center [284, 128] width 278 height 15
type input "**********"
click at [442, 125] on span "Save" at bounding box center [449, 128] width 42 height 15
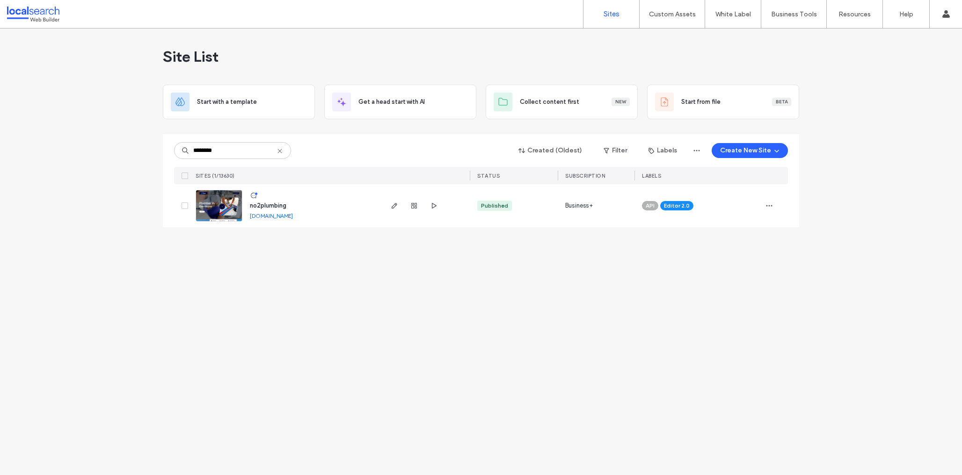
click at [278, 149] on icon at bounding box center [279, 150] width 7 height 7
paste input "********"
type input "********"
click at [281, 151] on icon at bounding box center [279, 150] width 7 height 7
paste input "********"
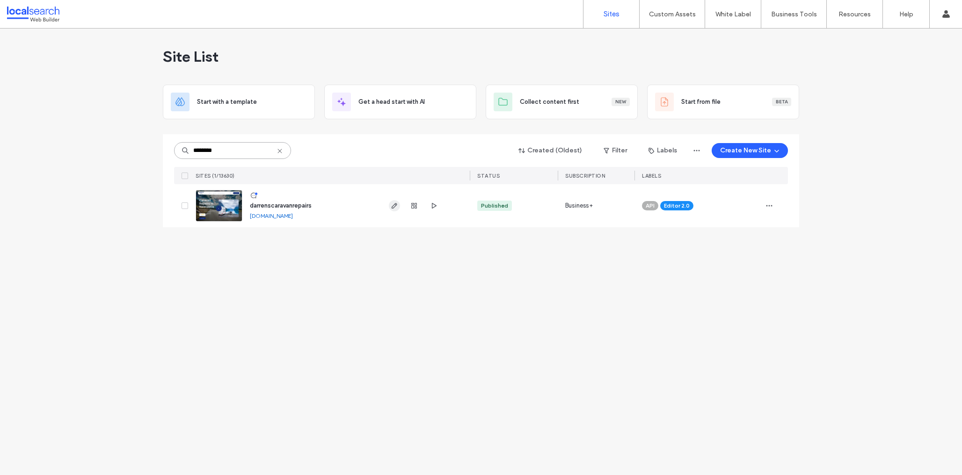
type input "********"
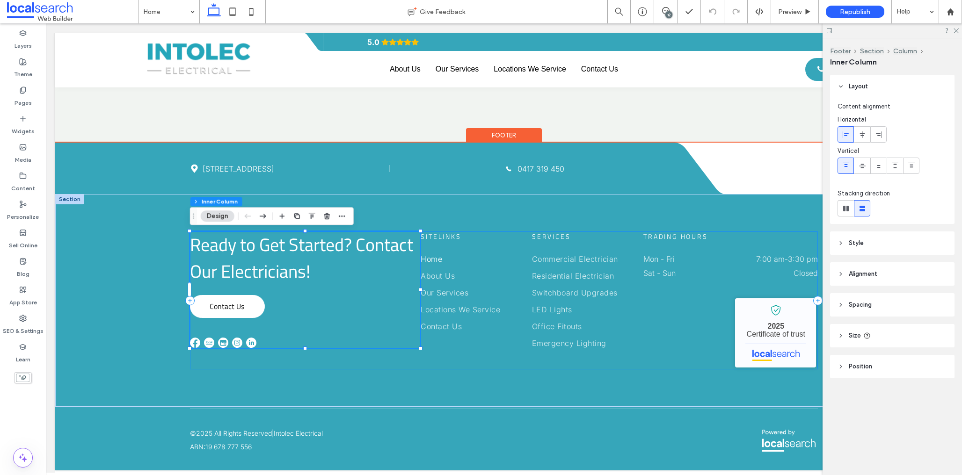
click at [393, 363] on div "Ready to Get Started? Contact Our Electricians! Contact Us Sitelinks Home About…" at bounding box center [504, 301] width 628 height 138
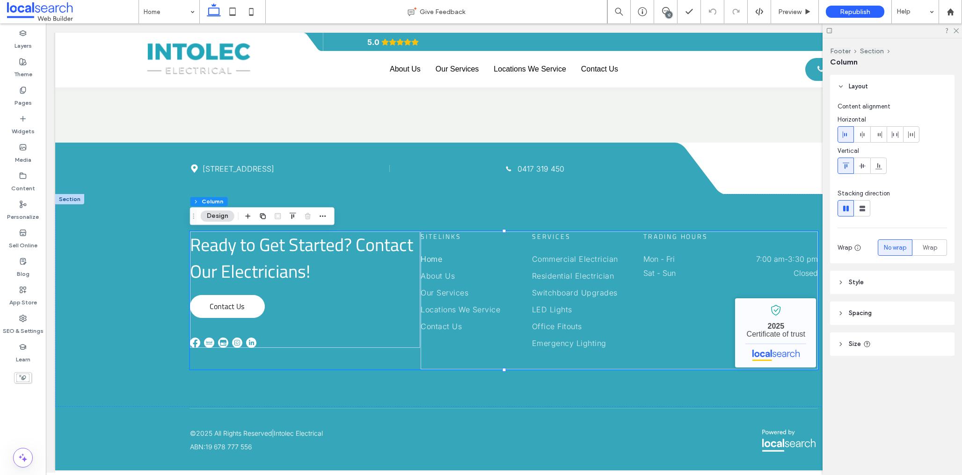
click at [889, 279] on header "Style" at bounding box center [892, 282] width 124 height 23
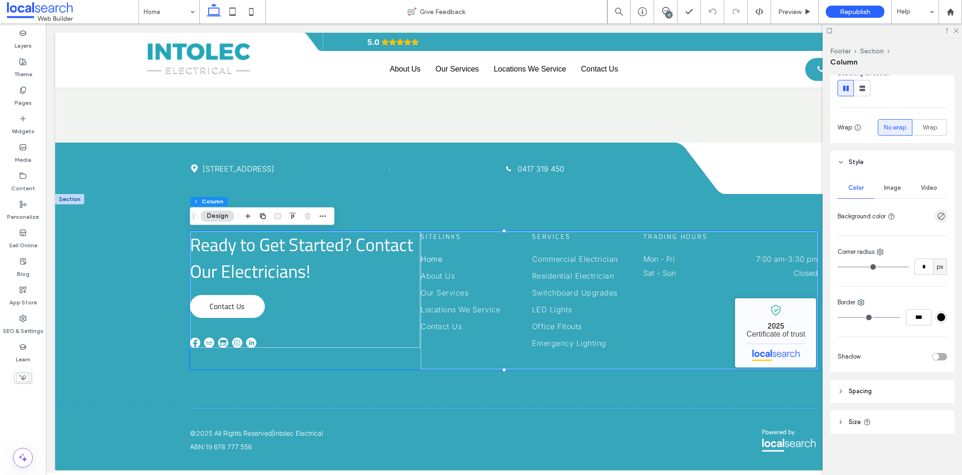
click at [880, 388] on header "Spacing" at bounding box center [892, 391] width 124 height 23
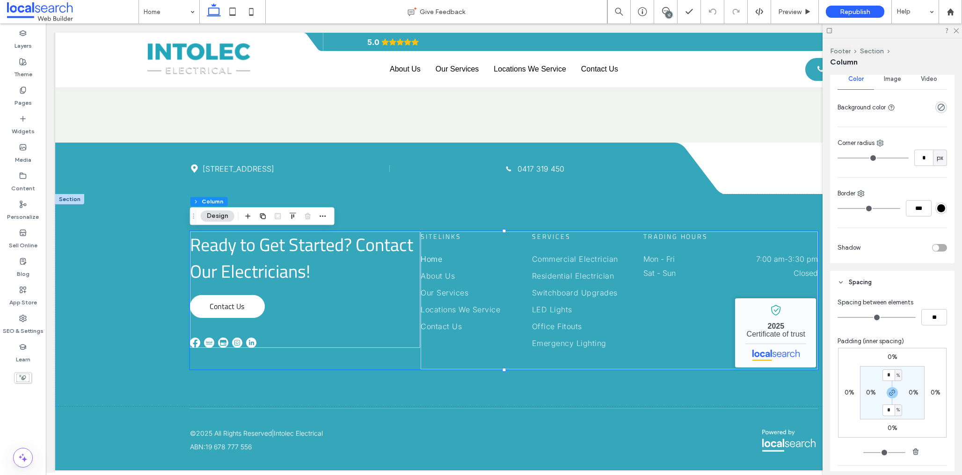
scroll to position [318, 0]
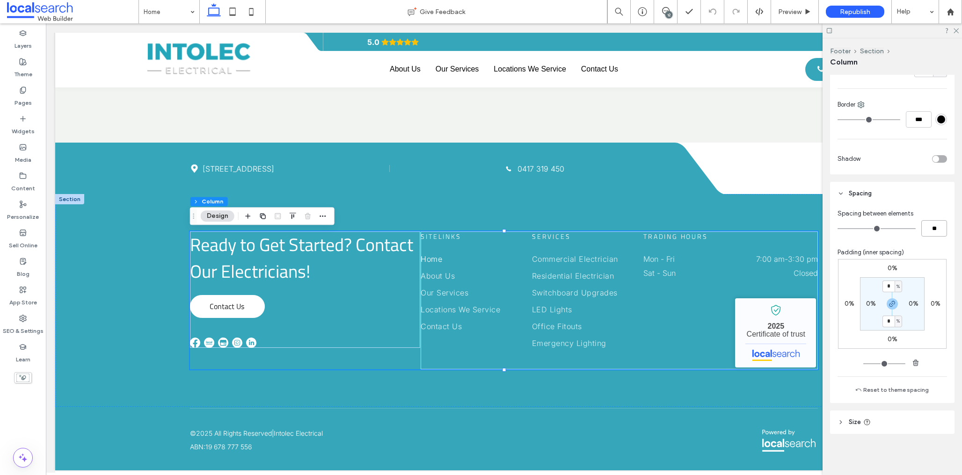
click at [935, 228] on input "**" at bounding box center [934, 228] width 26 height 16
type input "*"
type input "**"
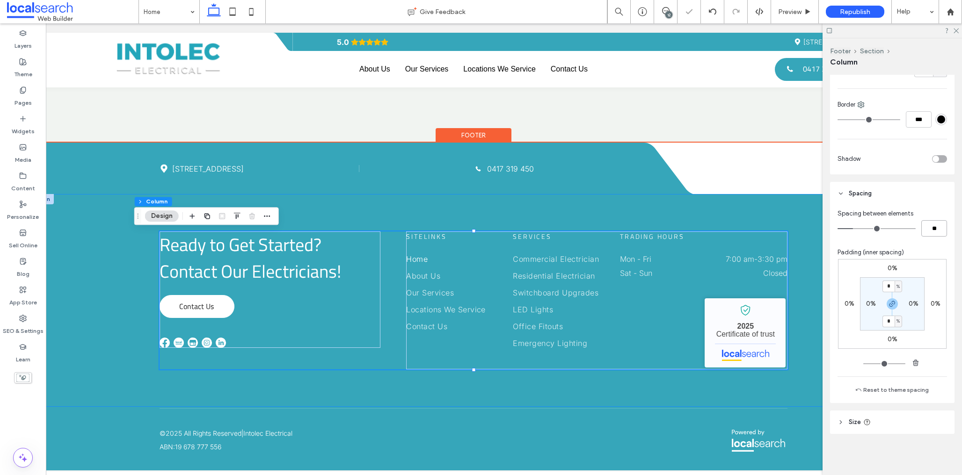
scroll to position [0, 3]
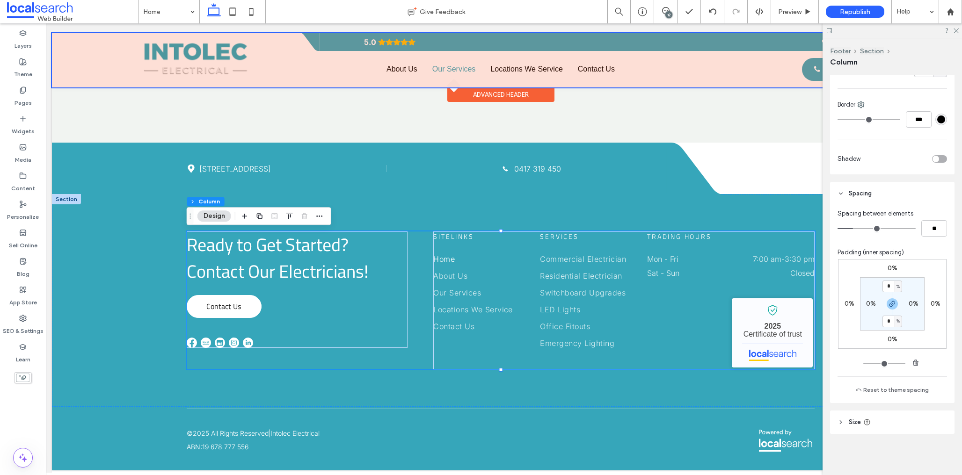
click at [454, 65] on div at bounding box center [500, 60] width 897 height 55
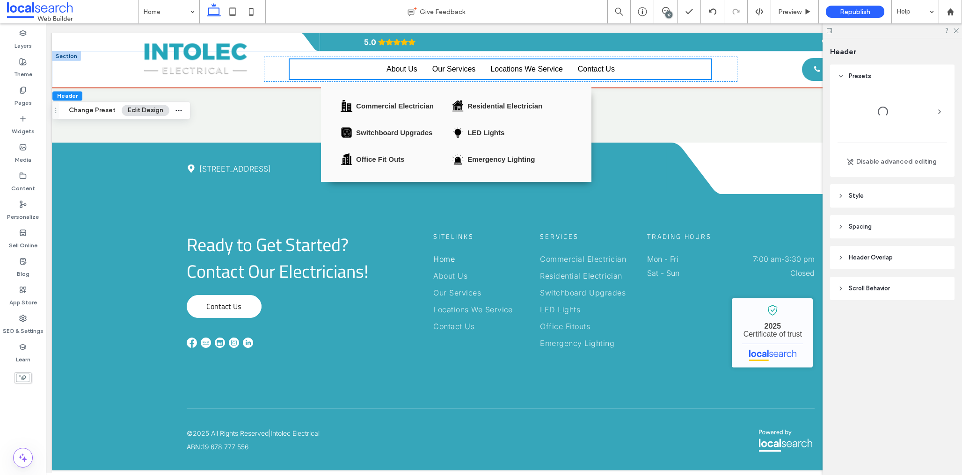
scroll to position [2918, 0]
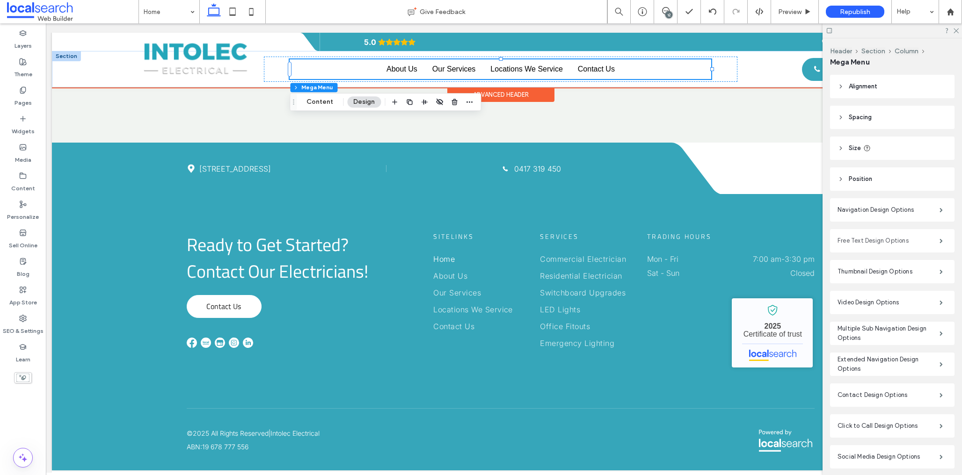
click at [905, 242] on label "Free Text Design Options" at bounding box center [889, 241] width 102 height 19
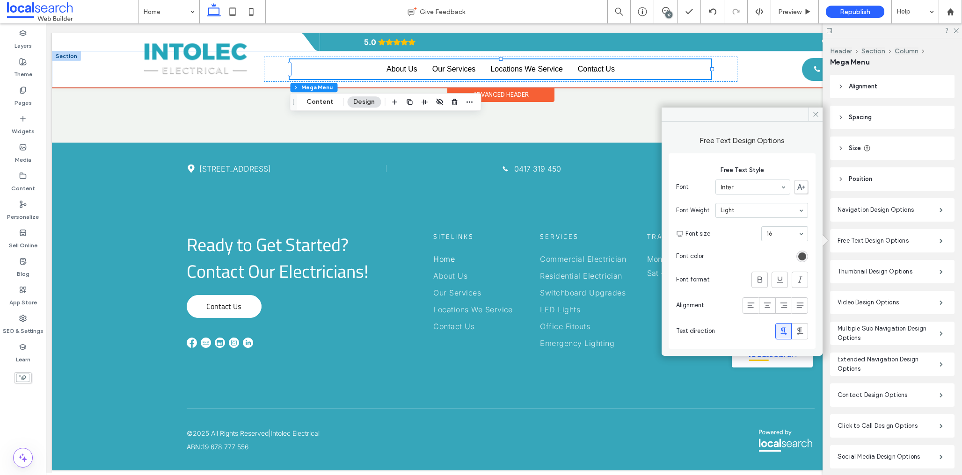
click at [802, 260] on div "rgb(56, 56, 56)" at bounding box center [802, 257] width 8 height 8
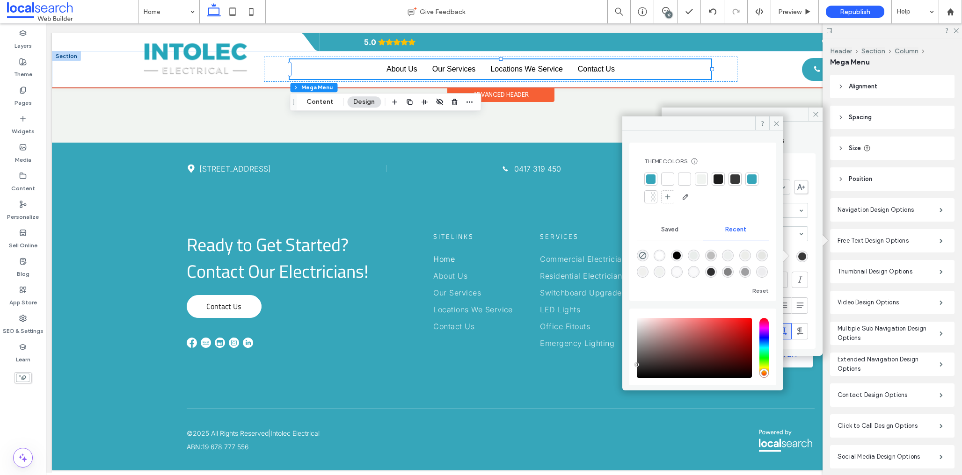
click at [735, 179] on div at bounding box center [734, 179] width 9 height 9
click at [774, 125] on use at bounding box center [776, 123] width 5 height 5
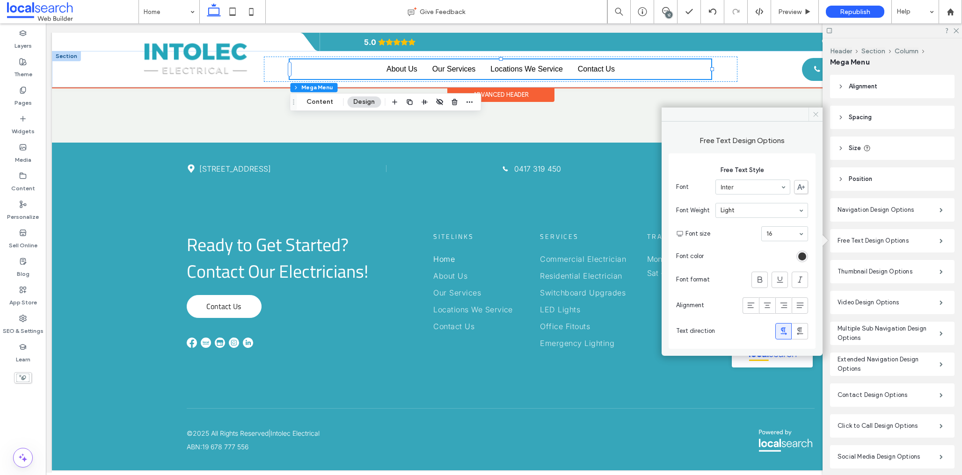
click at [815, 115] on use at bounding box center [815, 114] width 5 height 5
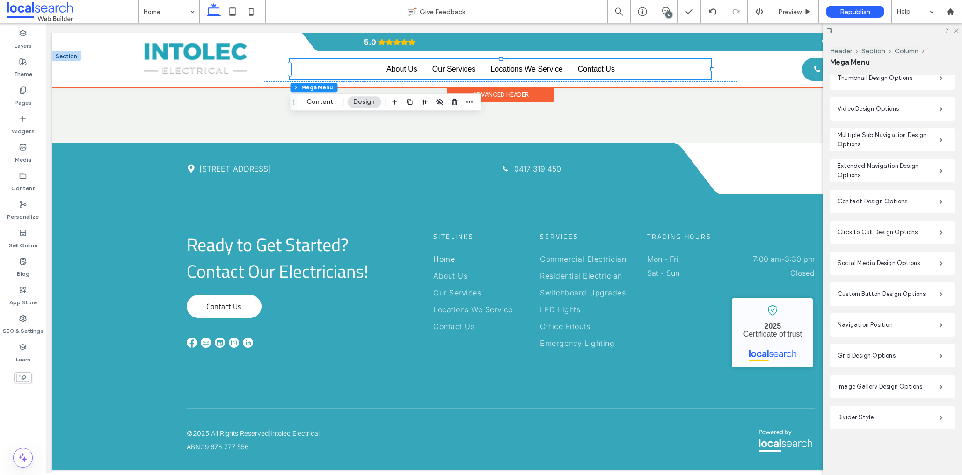
scroll to position [0, 0]
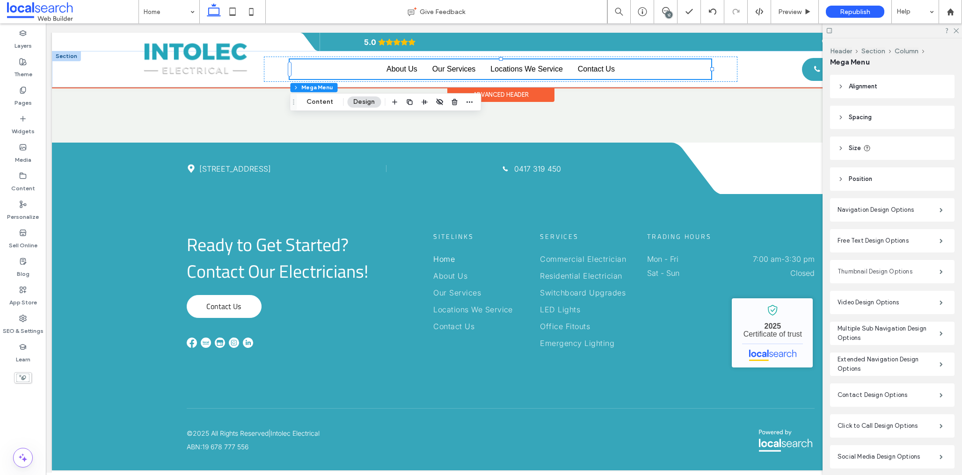
click at [906, 276] on label "Thumbnail Design Options" at bounding box center [889, 271] width 102 height 19
click at [907, 270] on label "Thumbnail Design Options" at bounding box center [889, 268] width 102 height 19
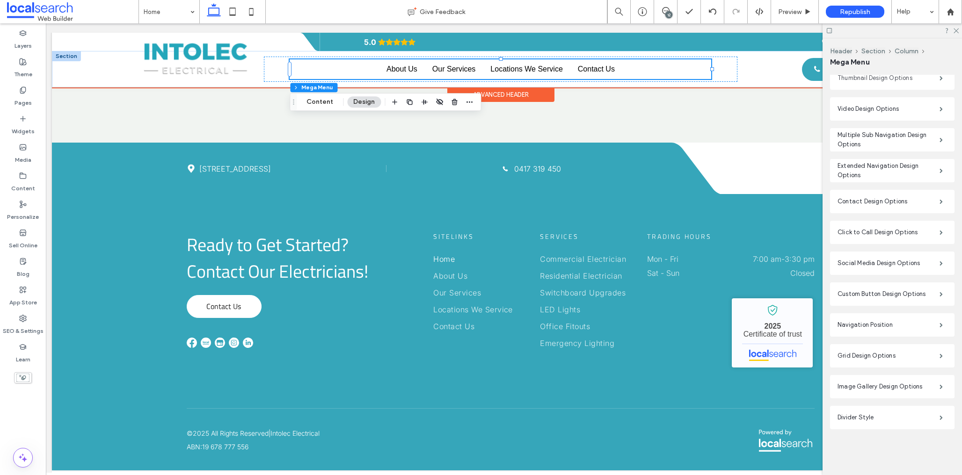
scroll to position [0, 0]
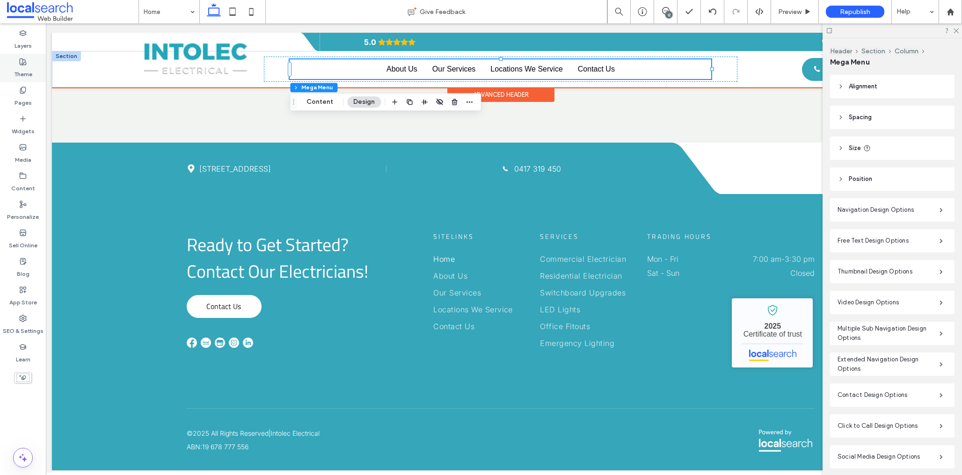
click at [25, 70] on label "Theme" at bounding box center [23, 72] width 18 height 13
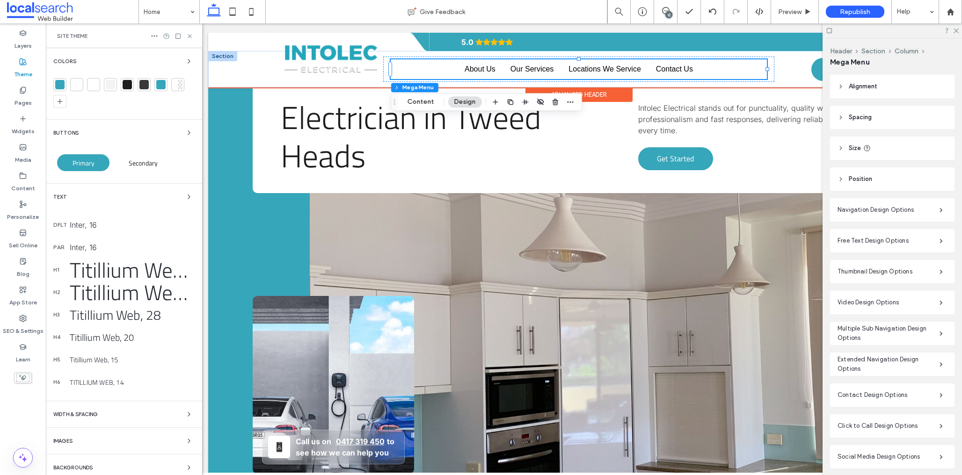
click at [126, 318] on div "Titillium Web, 28" at bounding box center [132, 315] width 125 height 20
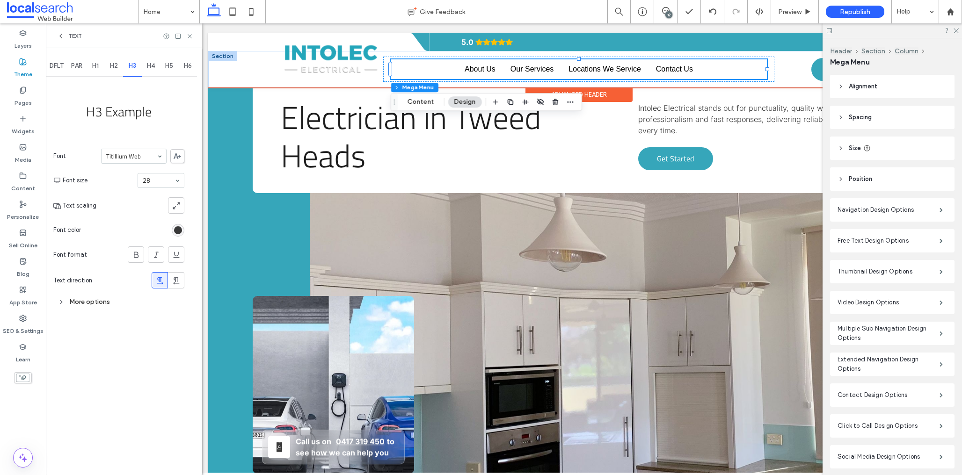
click at [178, 231] on div "rgb(28, 28, 28)" at bounding box center [178, 230] width 8 height 8
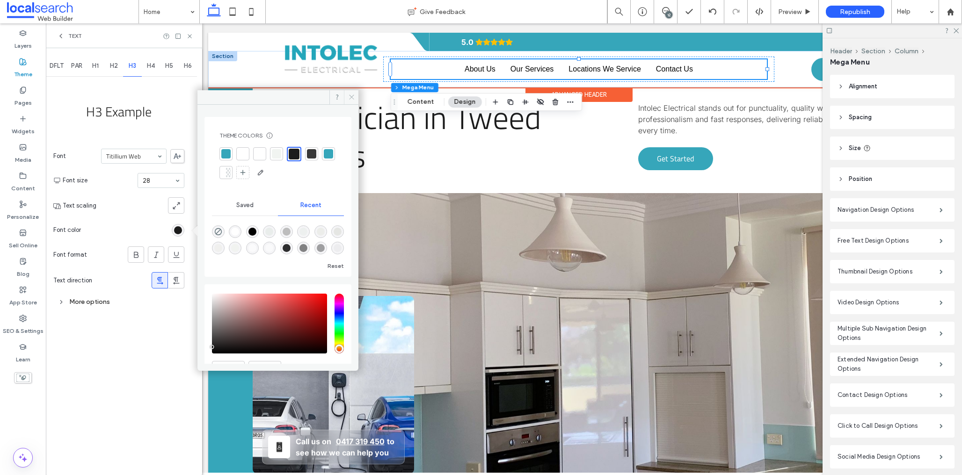
drag, startPoint x: 352, startPoint y: 97, endPoint x: 153, endPoint y: 77, distance: 199.4
click at [352, 97] on icon at bounding box center [351, 97] width 7 height 7
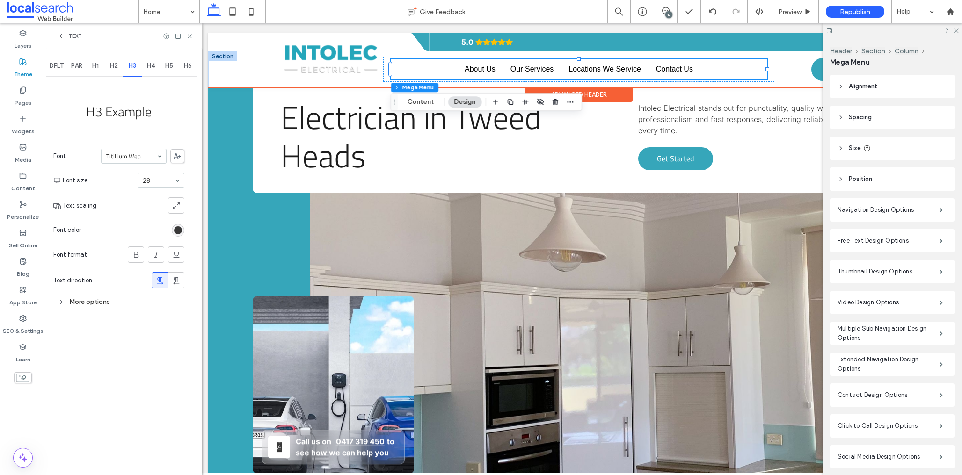
click at [176, 231] on div "rgb(28, 28, 28)" at bounding box center [178, 230] width 8 height 8
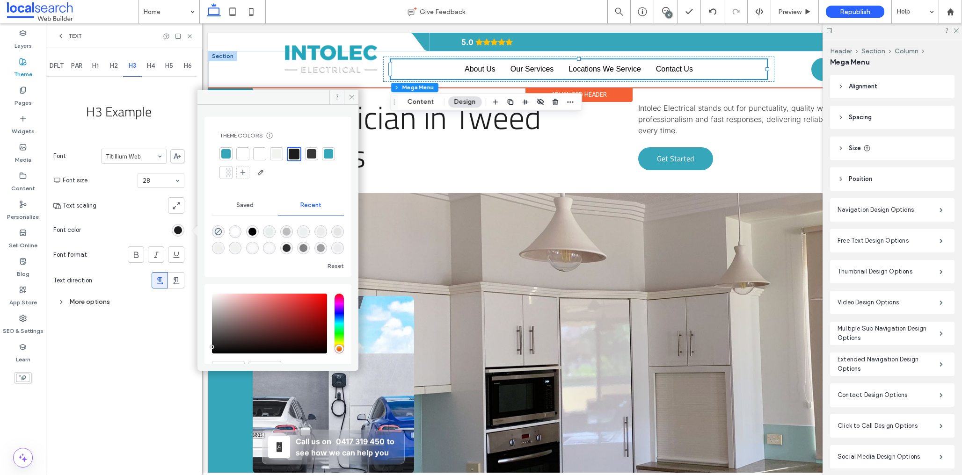
scroll to position [49, 0]
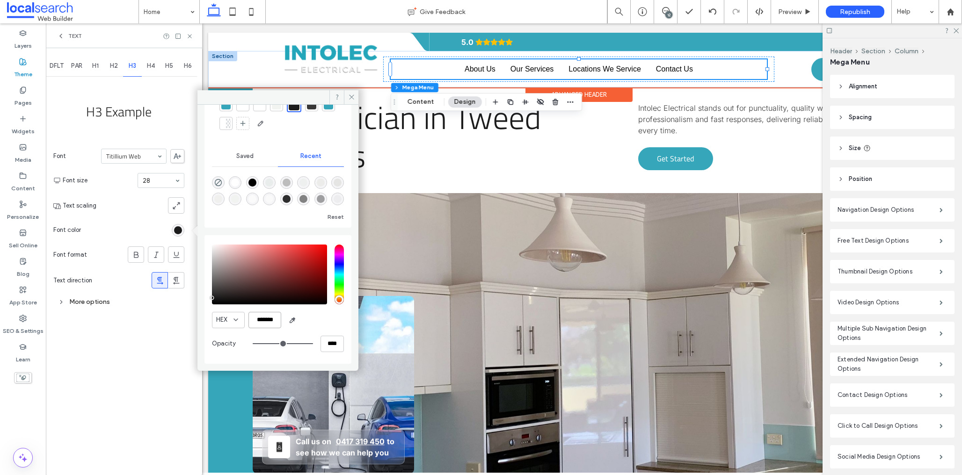
drag, startPoint x: 276, startPoint y: 320, endPoint x: 284, endPoint y: 354, distance: 34.8
click at [257, 321] on input "*******" at bounding box center [264, 320] width 33 height 16
drag, startPoint x: 279, startPoint y: 320, endPoint x: 297, endPoint y: 342, distance: 29.0
click at [249, 318] on input "*******" at bounding box center [264, 320] width 33 height 16
click at [352, 90] on span at bounding box center [351, 97] width 15 height 14
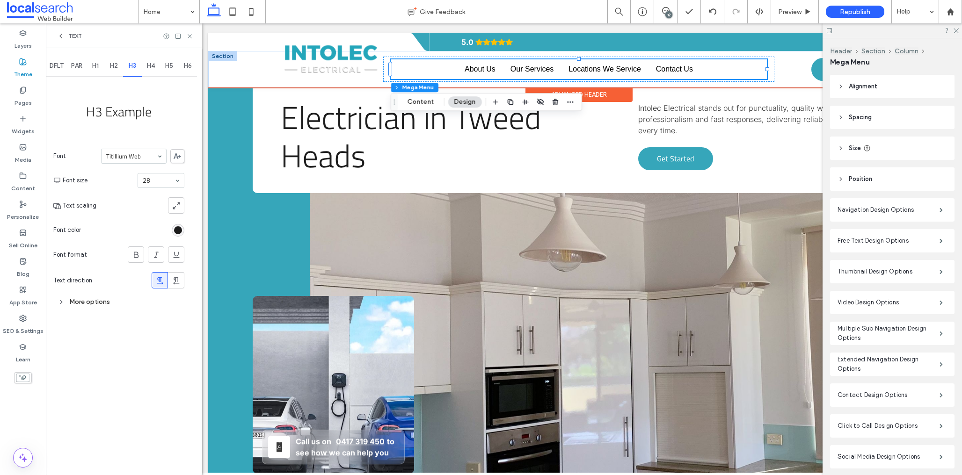
click at [190, 37] on icon at bounding box center [189, 36] width 7 height 7
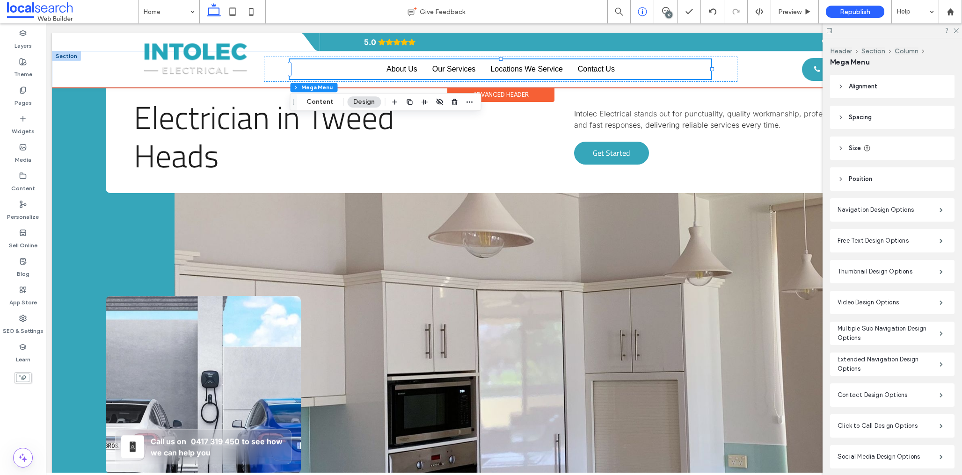
click at [667, 9] on icon at bounding box center [665, 10] width 7 height 7
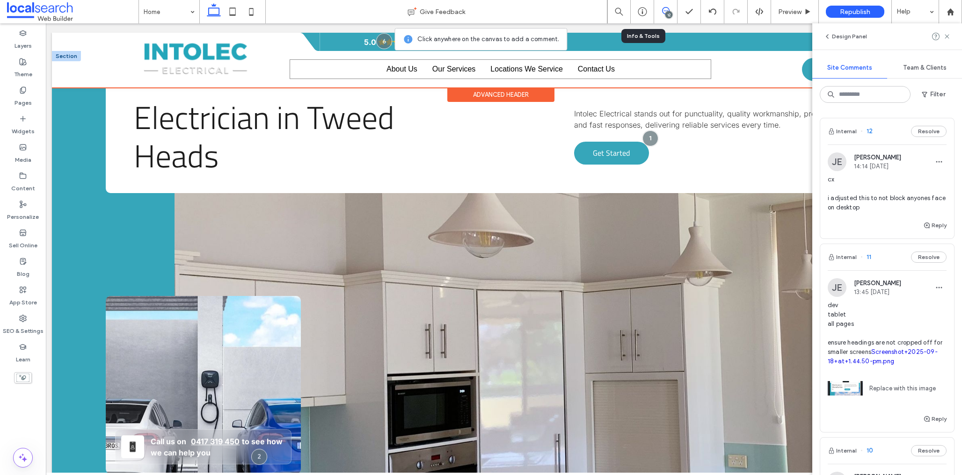
click at [559, 77] on div at bounding box center [529, 86] width 82 height 21
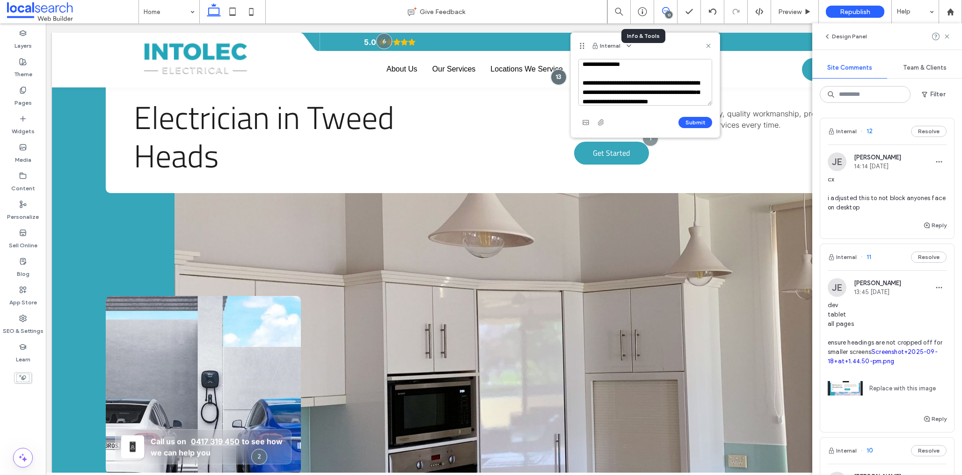
scroll to position [13, 0]
drag, startPoint x: 592, startPoint y: 93, endPoint x: 673, endPoint y: 104, distance: 81.7
click at [616, 80] on textarea "**********" at bounding box center [645, 82] width 134 height 47
drag, startPoint x: 699, startPoint y: 79, endPoint x: 715, endPoint y: 97, distance: 25.2
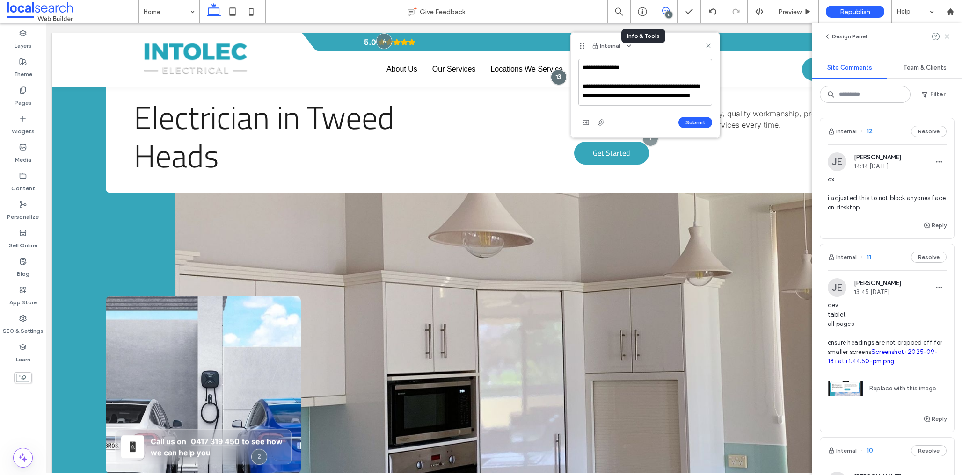
click at [699, 79] on textarea "**********" at bounding box center [645, 82] width 134 height 47
drag, startPoint x: 617, startPoint y: 87, endPoint x: 619, endPoint y: 122, distance: 35.1
click at [616, 87] on textarea "**********" at bounding box center [645, 82] width 134 height 47
click at [645, 95] on textarea "**********" at bounding box center [645, 82] width 134 height 47
type textarea "**********"
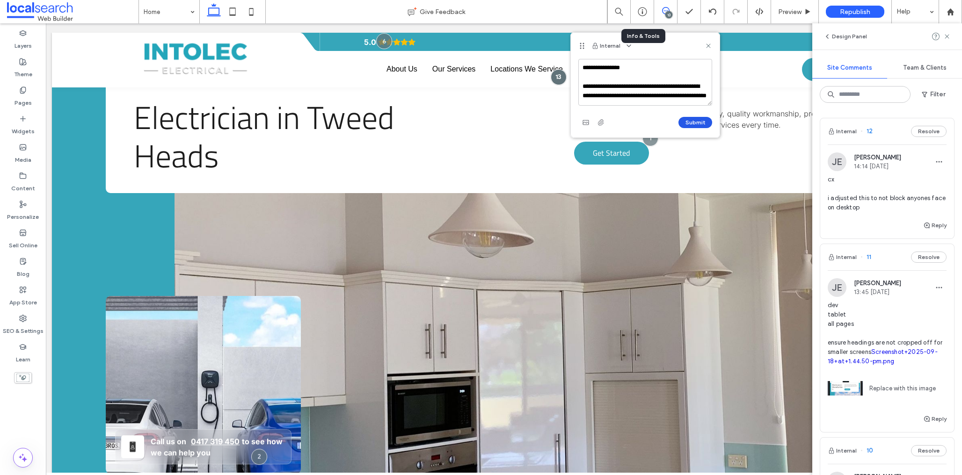
click at [699, 122] on button "Submit" at bounding box center [695, 122] width 34 height 11
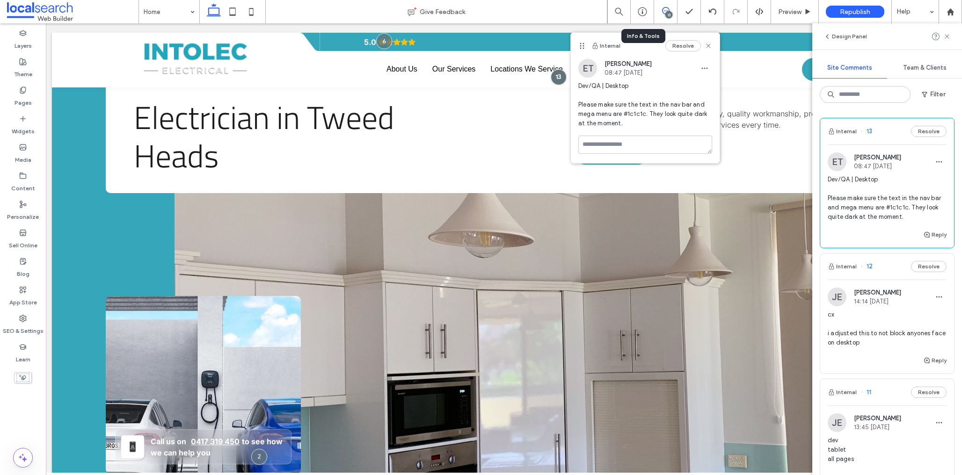
scroll to position [0, 0]
drag, startPoint x: 667, startPoint y: 8, endPoint x: 657, endPoint y: 21, distance: 16.0
click at [667, 8] on icon at bounding box center [665, 10] width 7 height 7
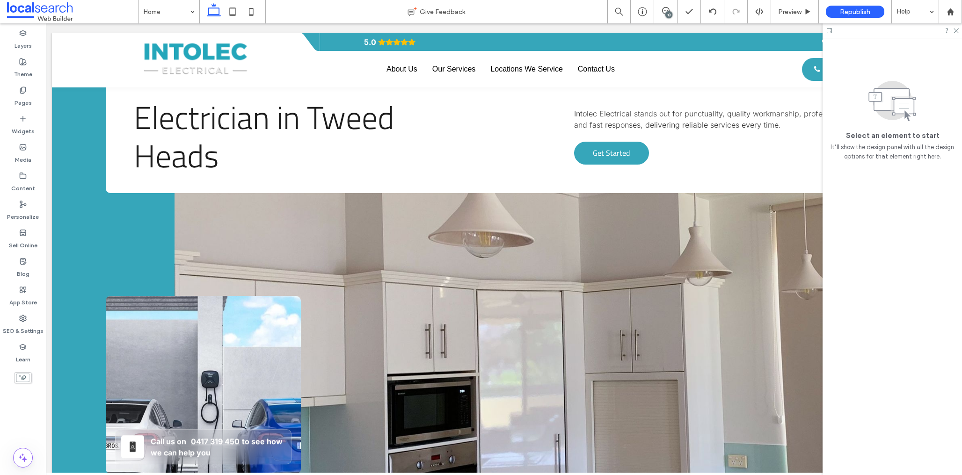
click at [671, 12] on div "13" at bounding box center [665, 10] width 23 height 7
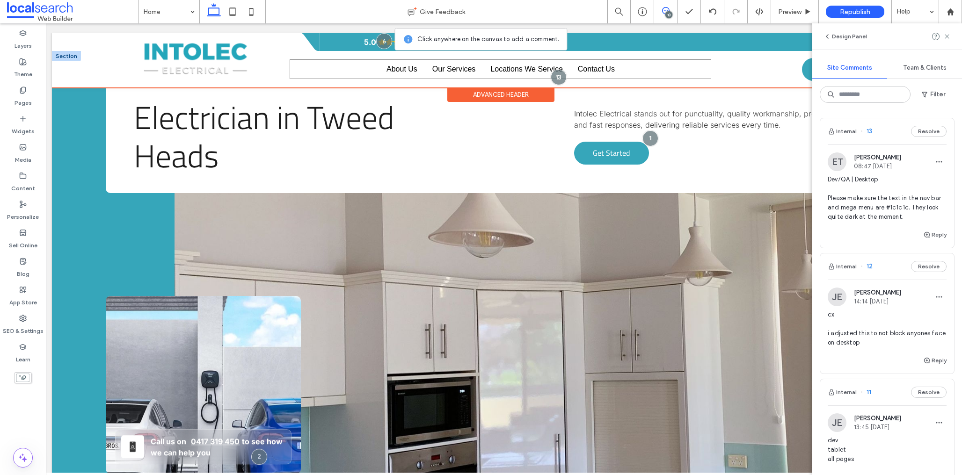
click at [580, 80] on div at bounding box center [598, 86] width 47 height 21
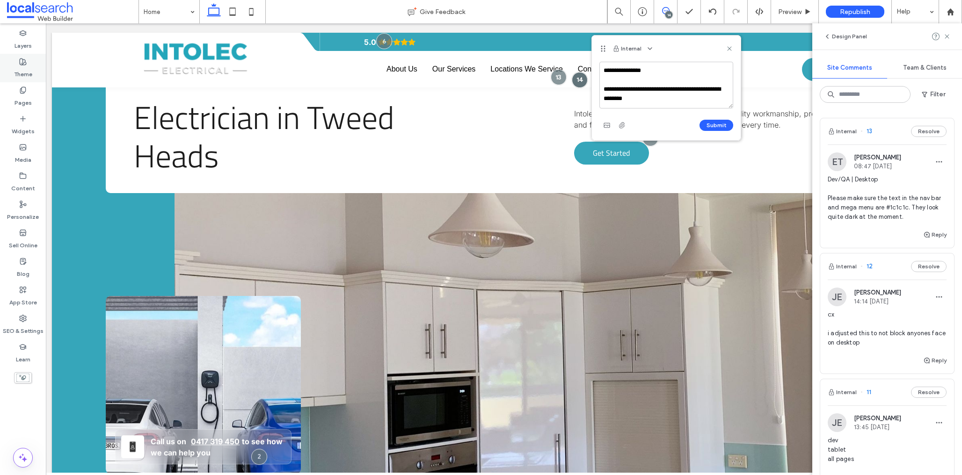
type textarea "**********"
click at [25, 66] on label "Theme" at bounding box center [23, 72] width 18 height 13
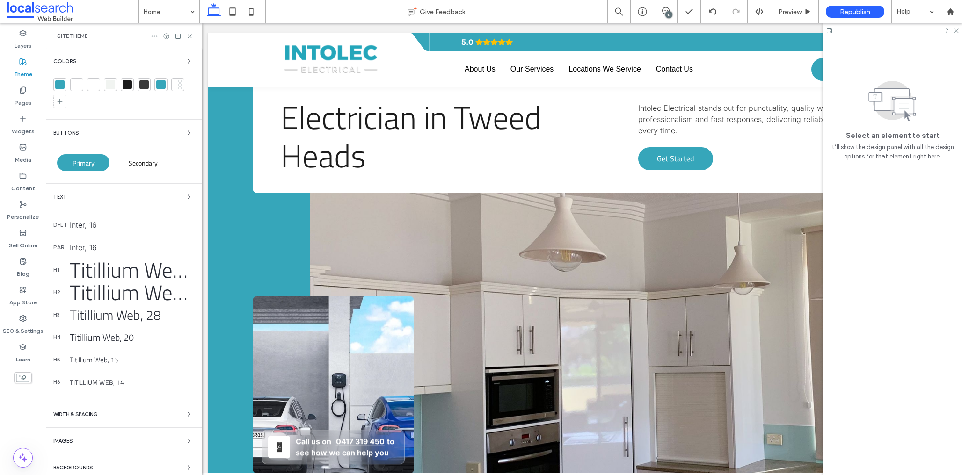
click at [58, 86] on div at bounding box center [59, 84] width 9 height 9
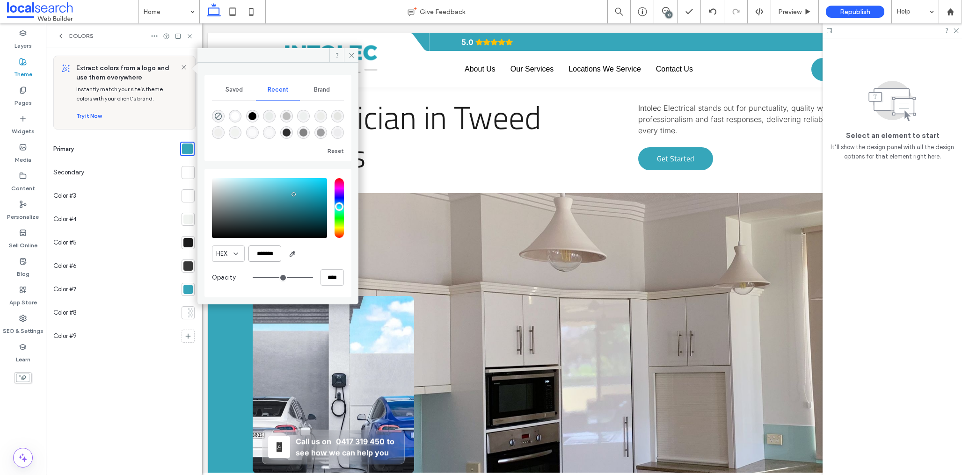
click at [248, 251] on input "*******" at bounding box center [264, 254] width 33 height 16
click at [354, 58] on span at bounding box center [351, 55] width 15 height 14
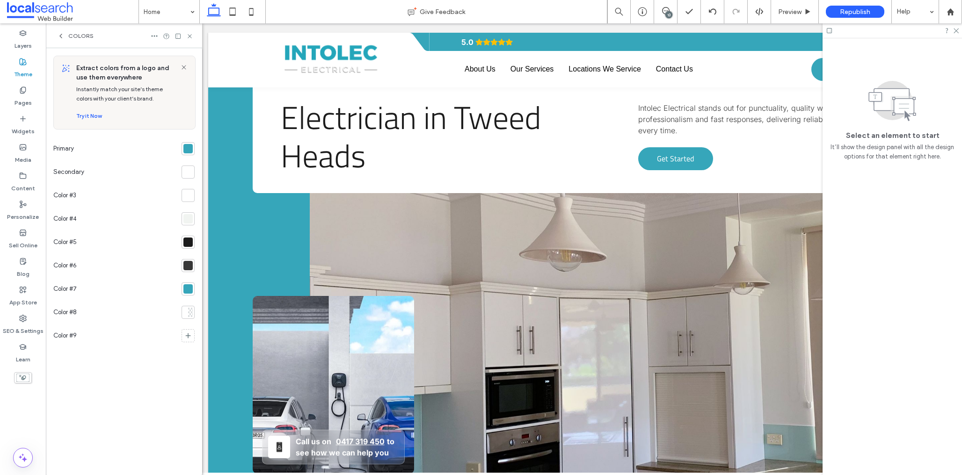
drag, startPoint x: 665, startPoint y: 10, endPoint x: 666, endPoint y: 15, distance: 5.2
click at [665, 10] on use at bounding box center [665, 10] width 7 height 7
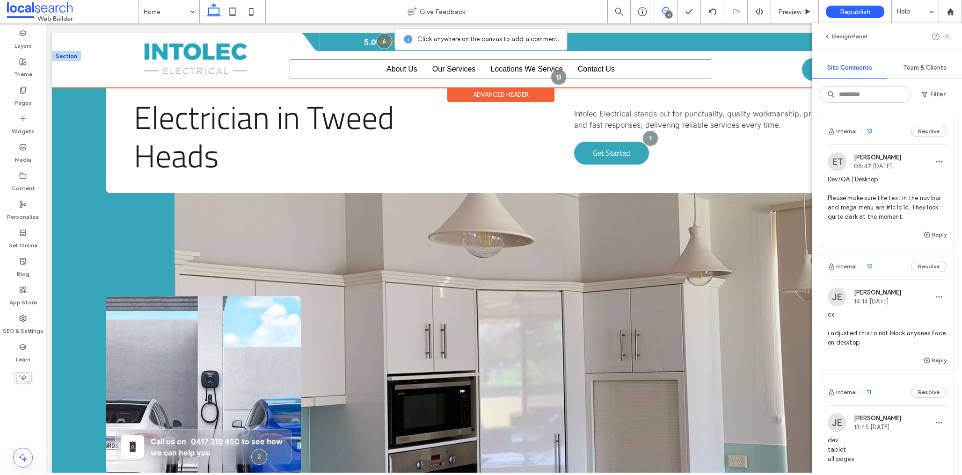
drag, startPoint x: 623, startPoint y: 74, endPoint x: 631, endPoint y: 75, distance: 8.5
click at [623, 74] on div "Home About Us Our Services Title Commercial Electrician Residential Electrician…" at bounding box center [501, 69] width 422 height 20
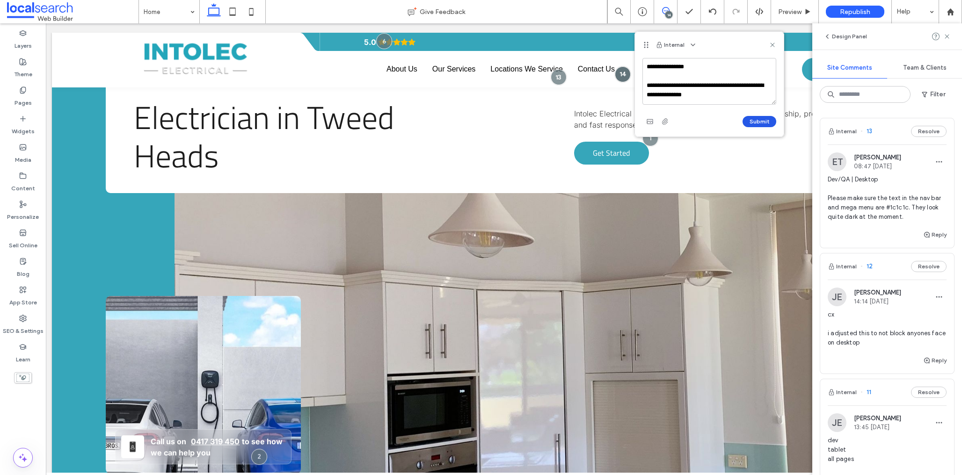
type textarea "**********"
click at [758, 123] on button "Submit" at bounding box center [760, 121] width 34 height 11
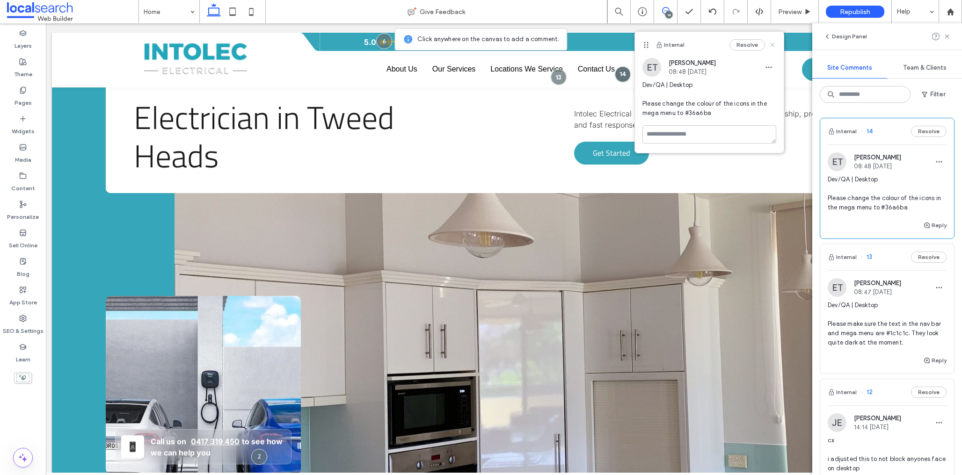
click at [770, 45] on icon at bounding box center [772, 44] width 7 height 7
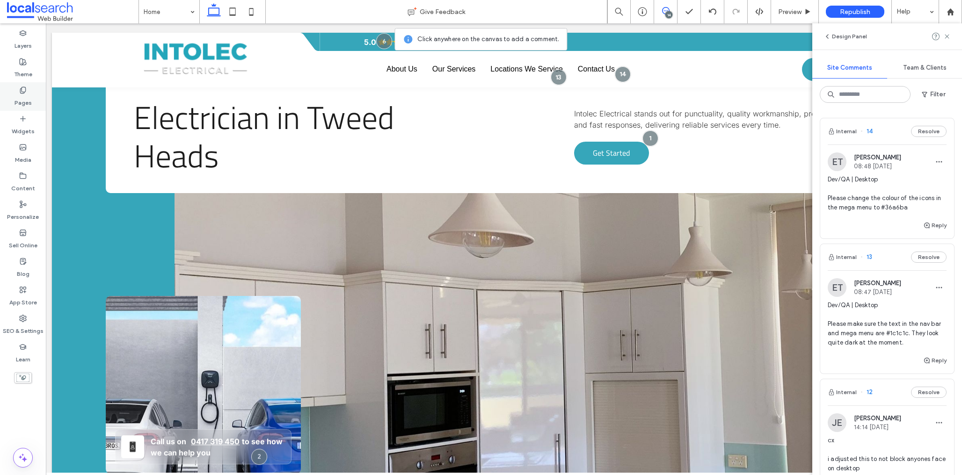
click at [34, 85] on div "Pages" at bounding box center [23, 96] width 46 height 29
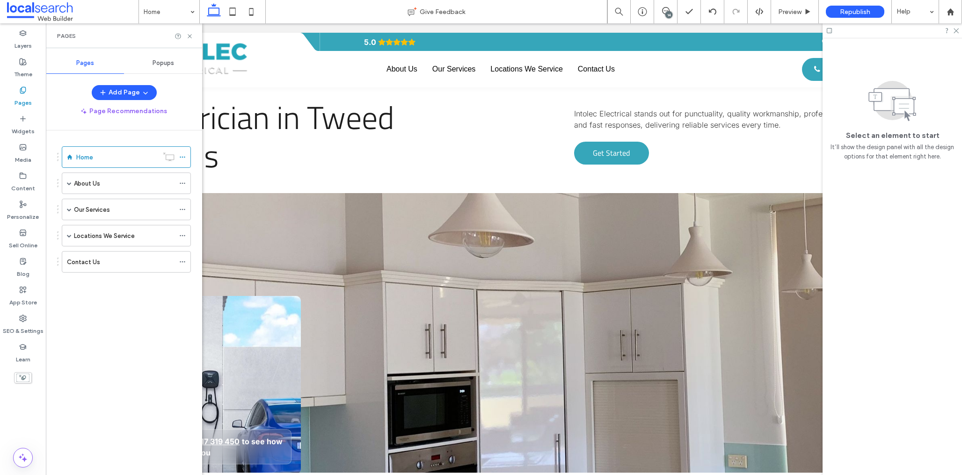
click at [97, 185] on label "About Us" at bounding box center [87, 183] width 26 height 16
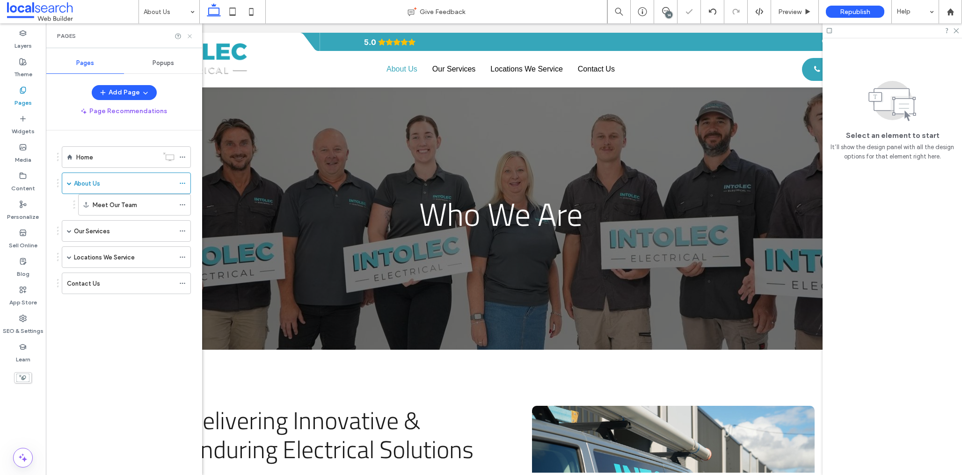
click at [190, 35] on icon at bounding box center [189, 36] width 7 height 7
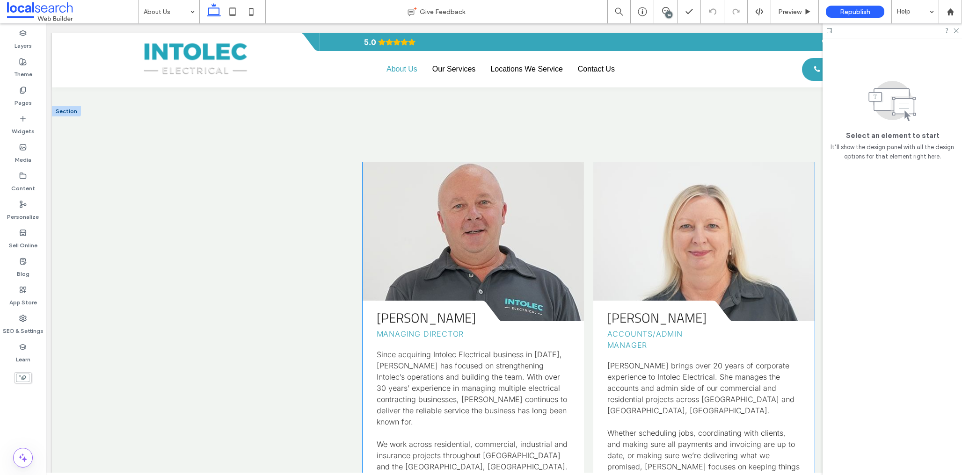
scroll to position [1026, 0]
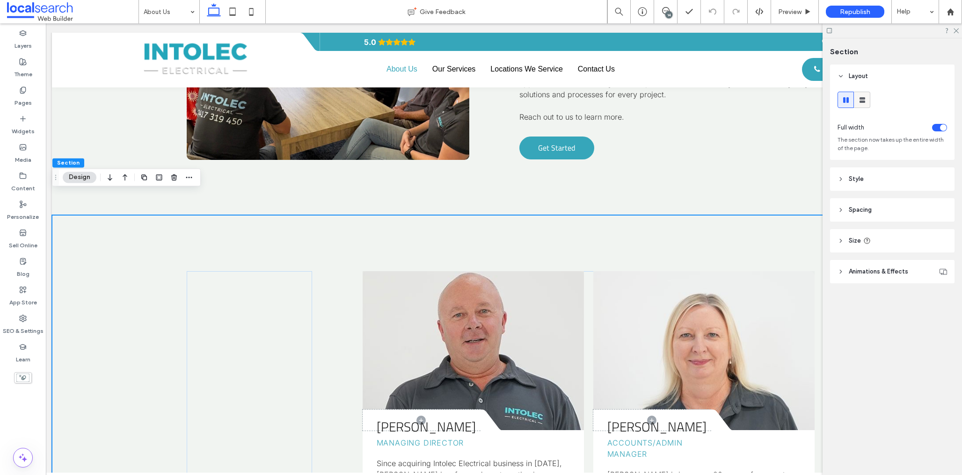
click at [860, 106] on span at bounding box center [862, 99] width 9 height 15
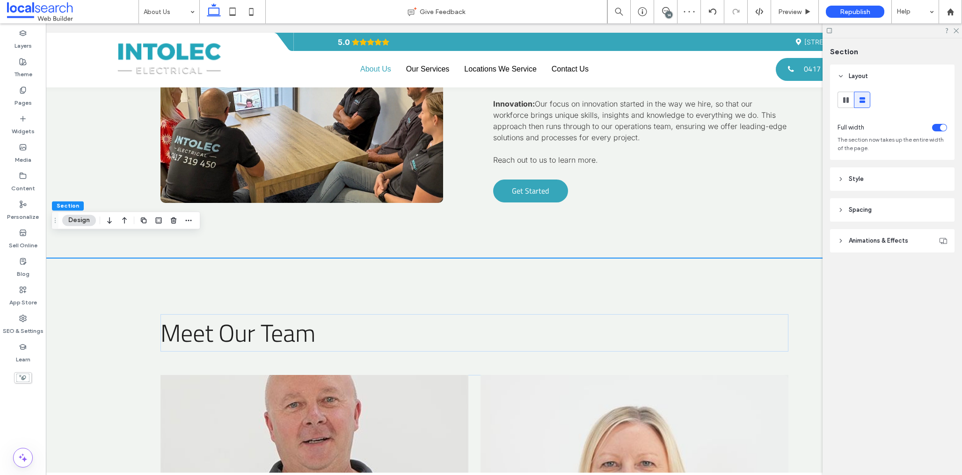
scroll to position [0, 30]
click at [462, 314] on div "Meet Our Team" at bounding box center [474, 332] width 628 height 37
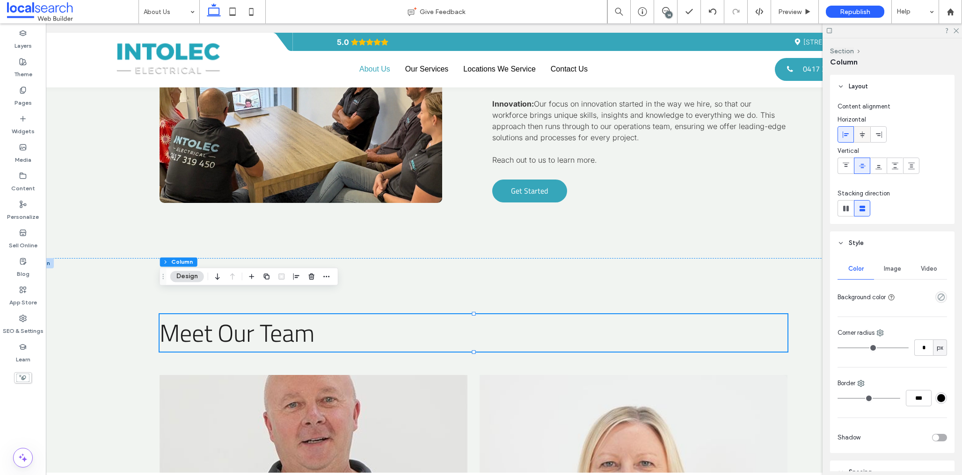
click at [866, 132] on div at bounding box center [861, 134] width 15 height 15
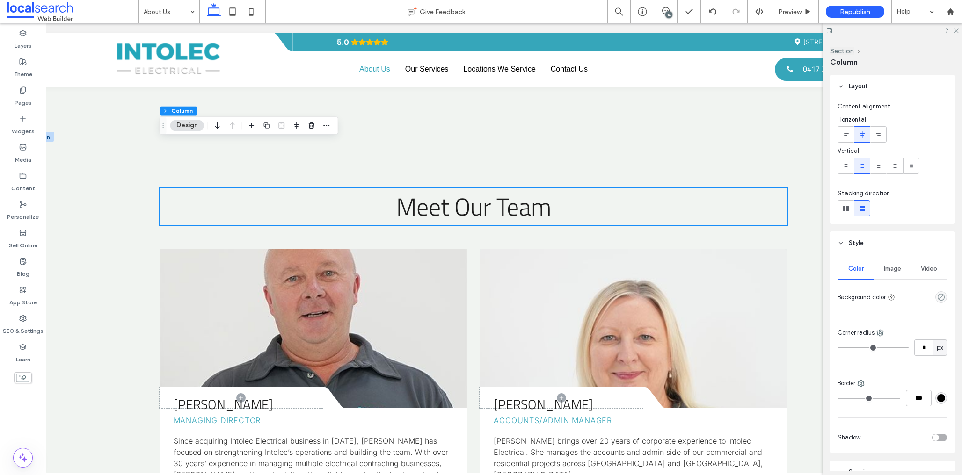
scroll to position [1065, 0]
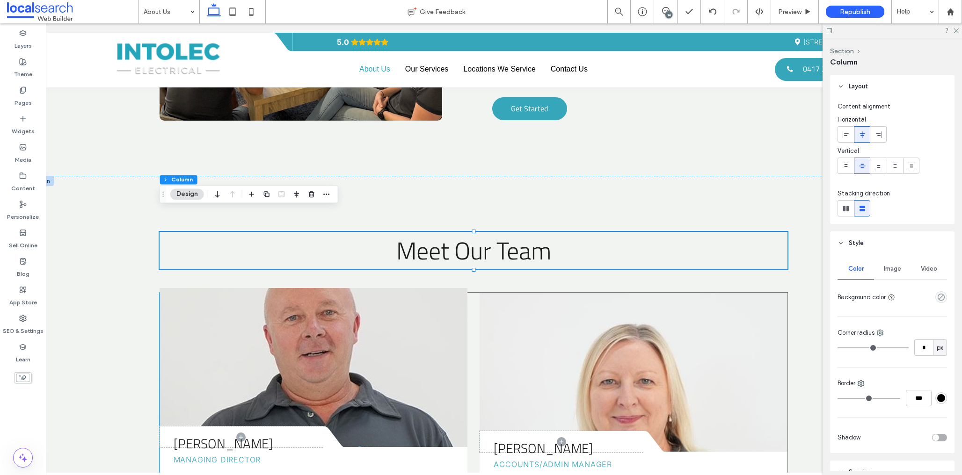
click at [460, 317] on link at bounding box center [314, 367] width 308 height 159
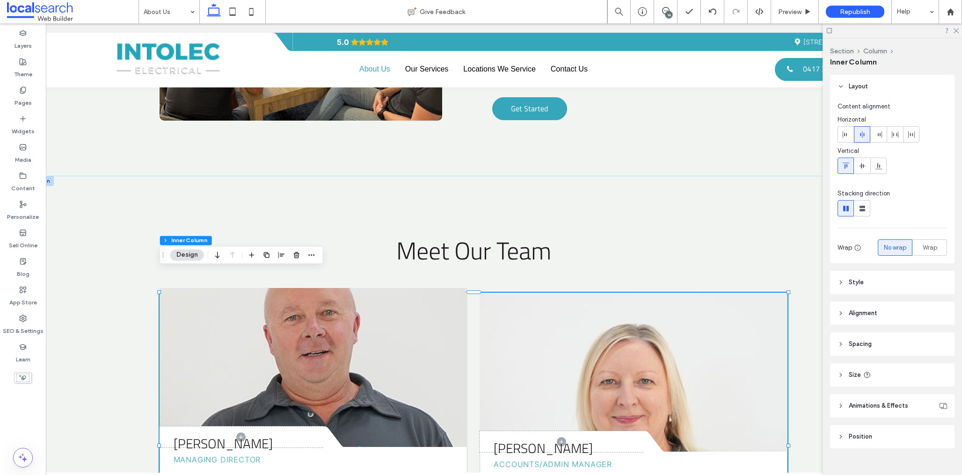
click at [455, 318] on link at bounding box center [314, 367] width 308 height 159
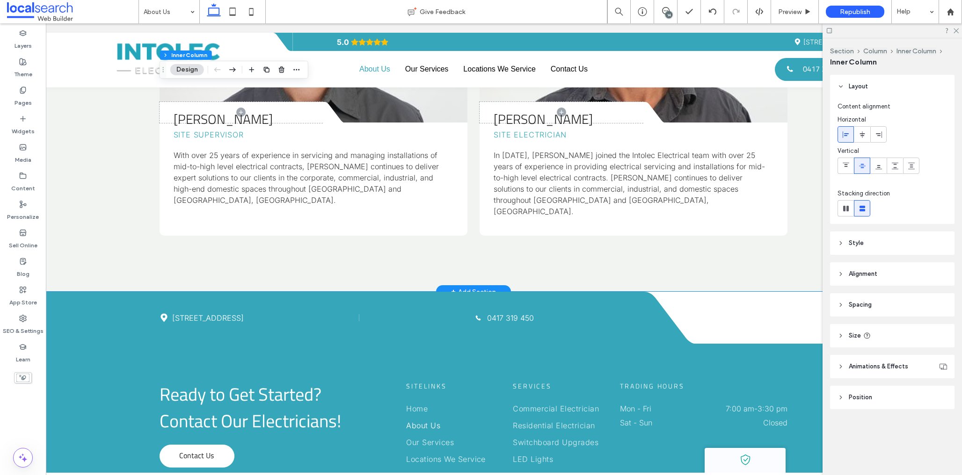
scroll to position [2054, 0]
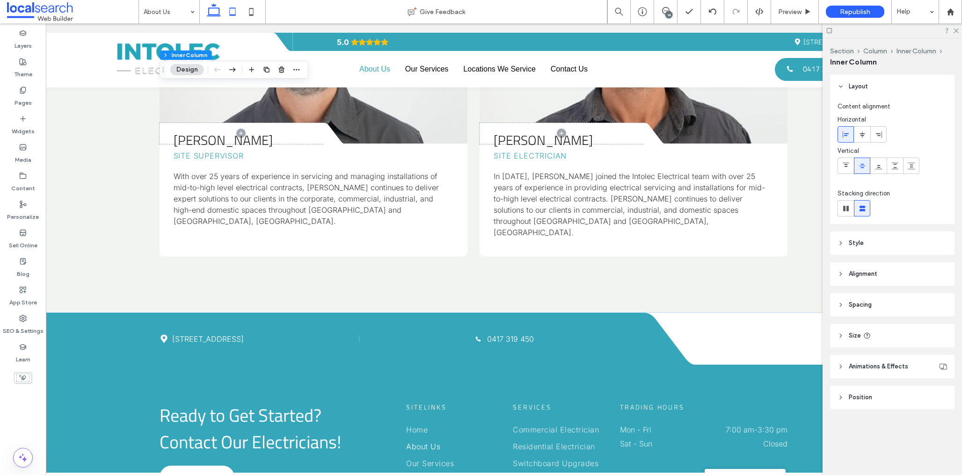
click at [229, 15] on icon at bounding box center [232, 11] width 19 height 19
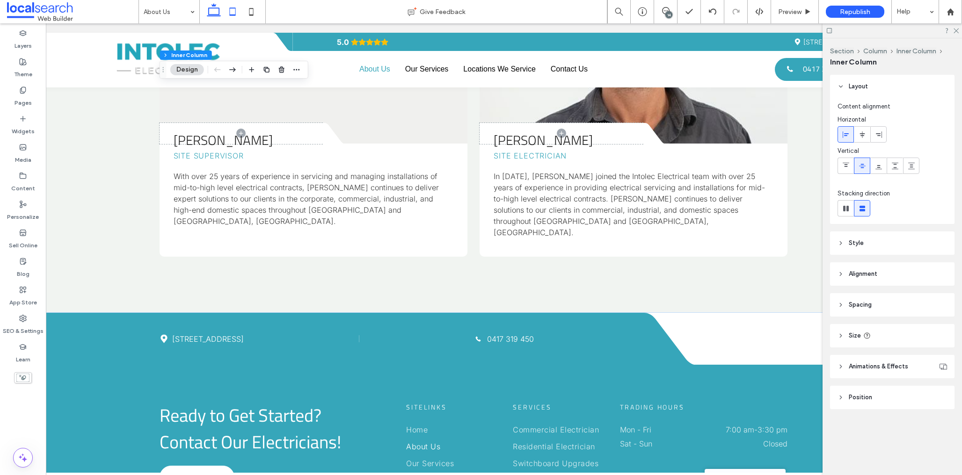
type input "***"
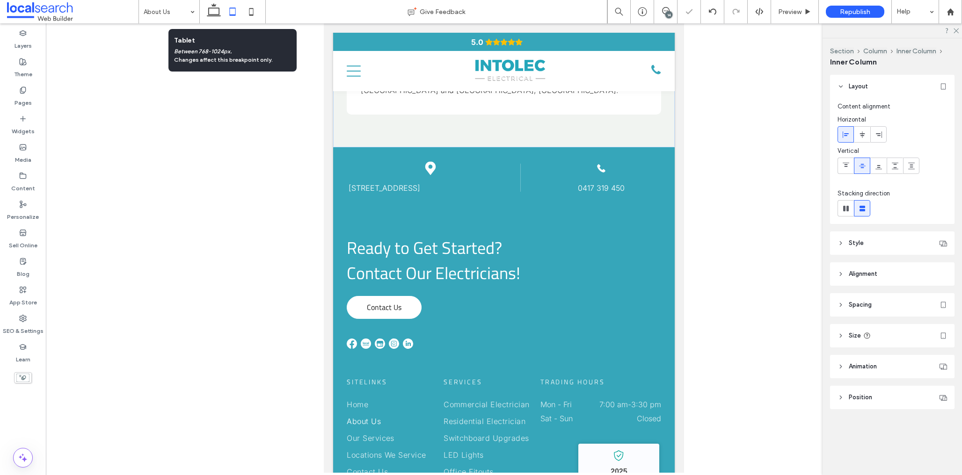
scroll to position [0, 0]
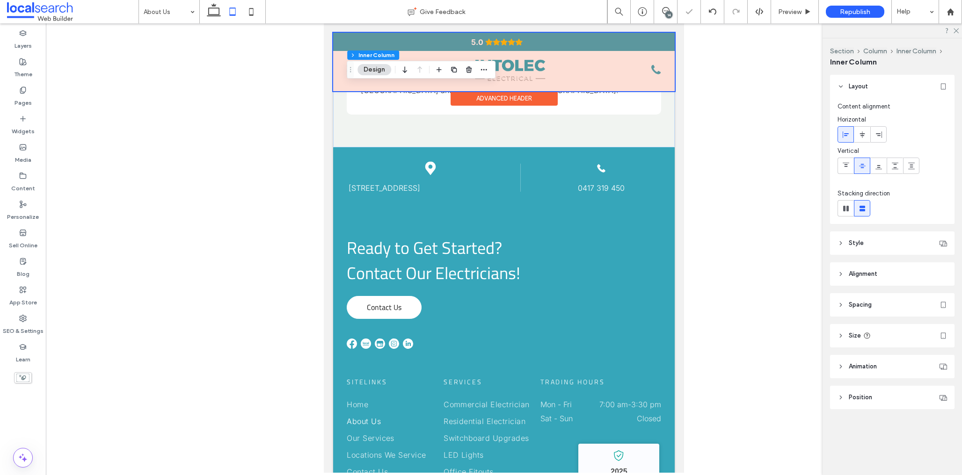
click at [509, 71] on div at bounding box center [504, 62] width 342 height 58
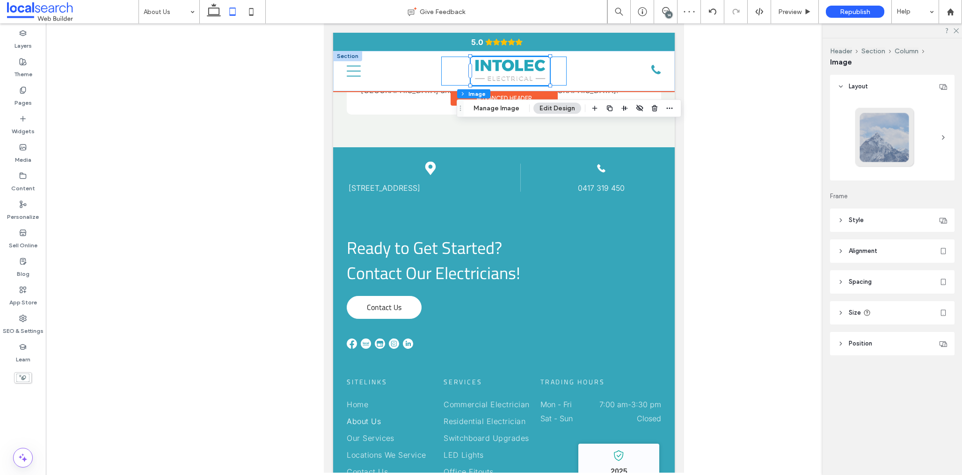
click at [554, 71] on div at bounding box center [503, 71] width 125 height 29
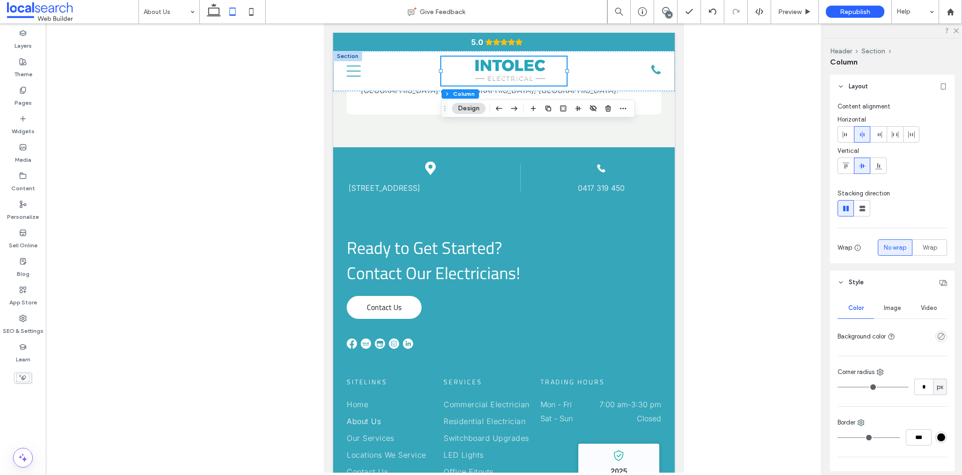
scroll to position [291, 0]
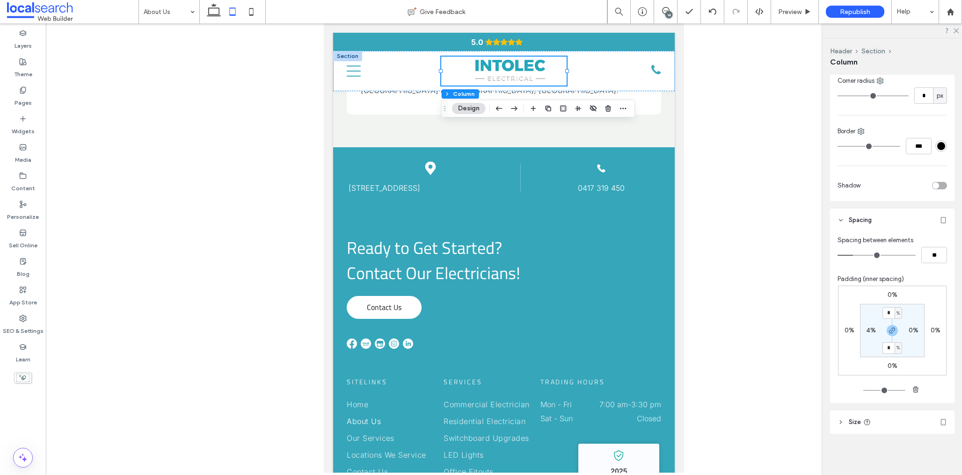
drag, startPoint x: 872, startPoint y: 331, endPoint x: 882, endPoint y: 334, distance: 10.2
click at [872, 331] on label "4%" at bounding box center [871, 331] width 10 height 8
type input "*"
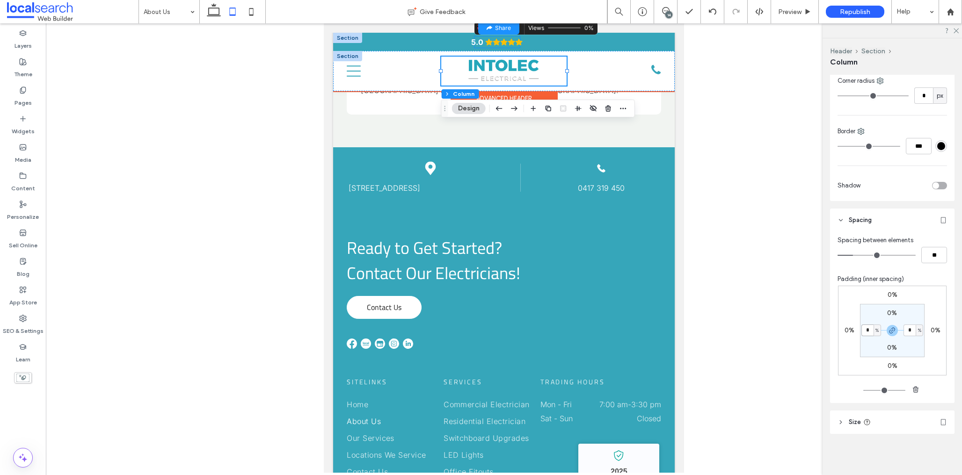
click at [487, 44] on icon "Rating: 5.0 out of 5" at bounding box center [489, 41] width 7 height 7
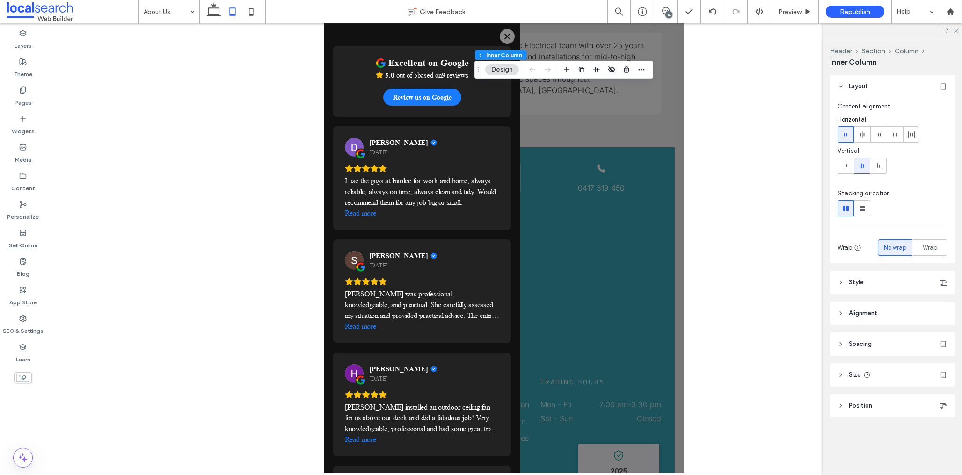
click at [505, 37] on icon "Close" at bounding box center [506, 36] width 7 height 7
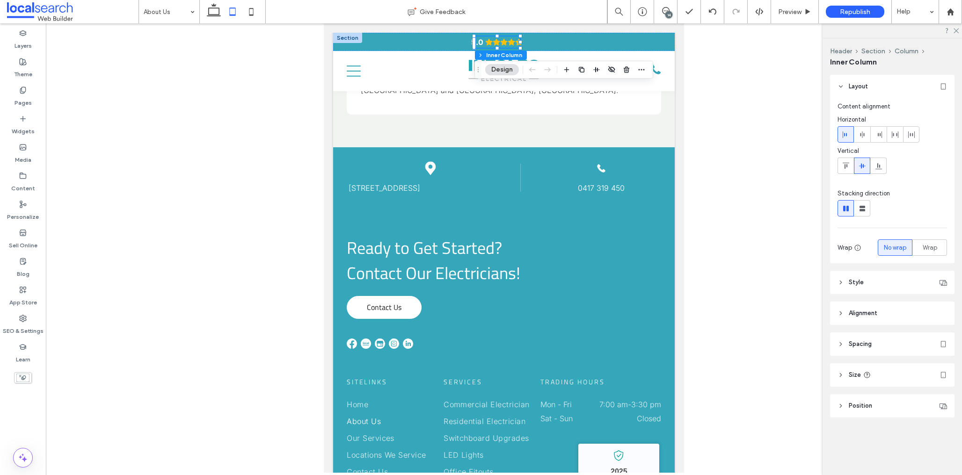
click at [883, 288] on header "Style" at bounding box center [892, 282] width 124 height 23
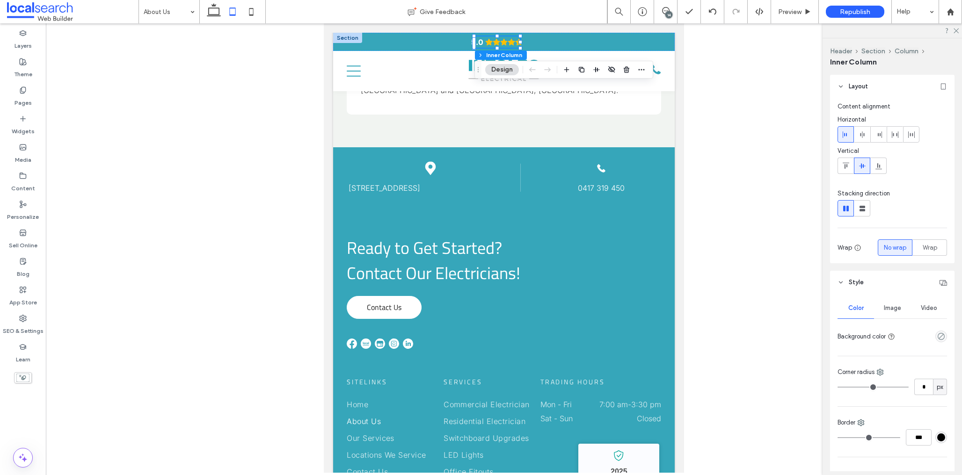
scroll to position [182, 0]
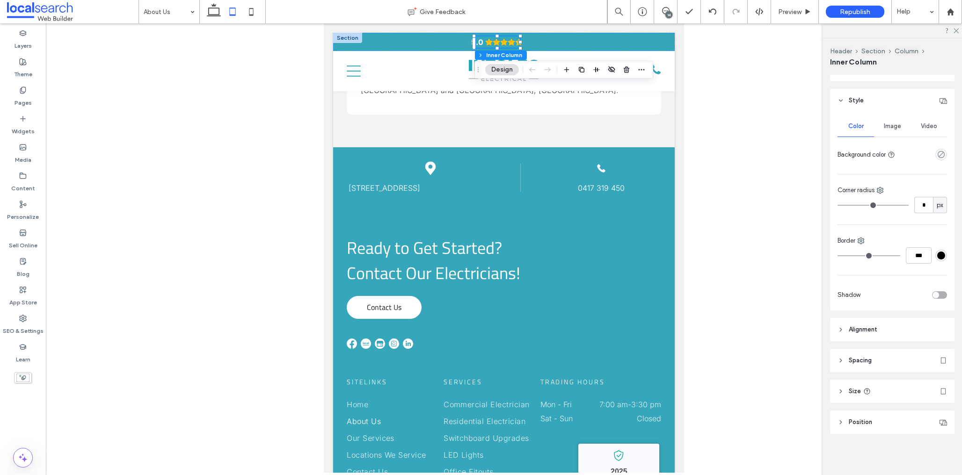
drag, startPoint x: 882, startPoint y: 384, endPoint x: 891, endPoint y: 372, distance: 15.2
click at [882, 384] on header "Size" at bounding box center [892, 391] width 124 height 23
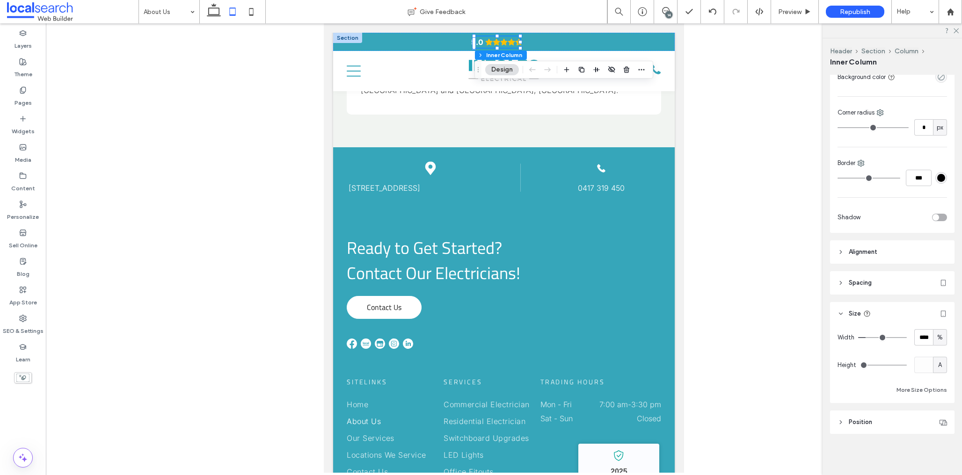
click at [940, 338] on span "%" at bounding box center [940, 337] width 6 height 9
click at [940, 419] on span "A" at bounding box center [940, 419] width 4 height 9
type input "*"
click at [862, 285] on span "Spacing" at bounding box center [860, 282] width 23 height 9
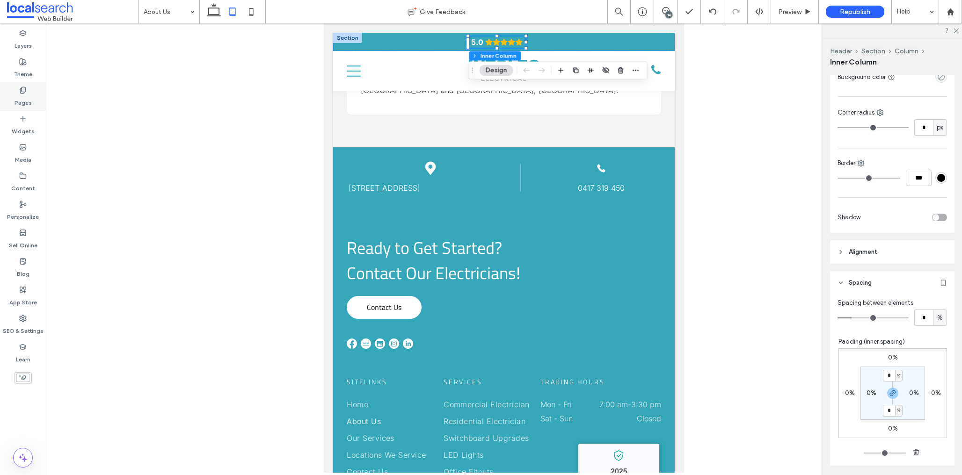
click at [12, 103] on div "Pages" at bounding box center [23, 96] width 46 height 29
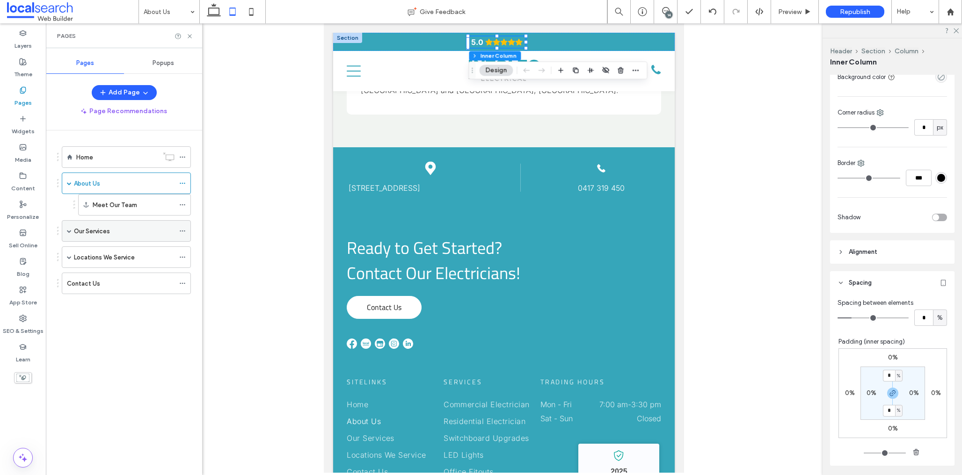
click at [70, 231] on span at bounding box center [69, 231] width 5 height 5
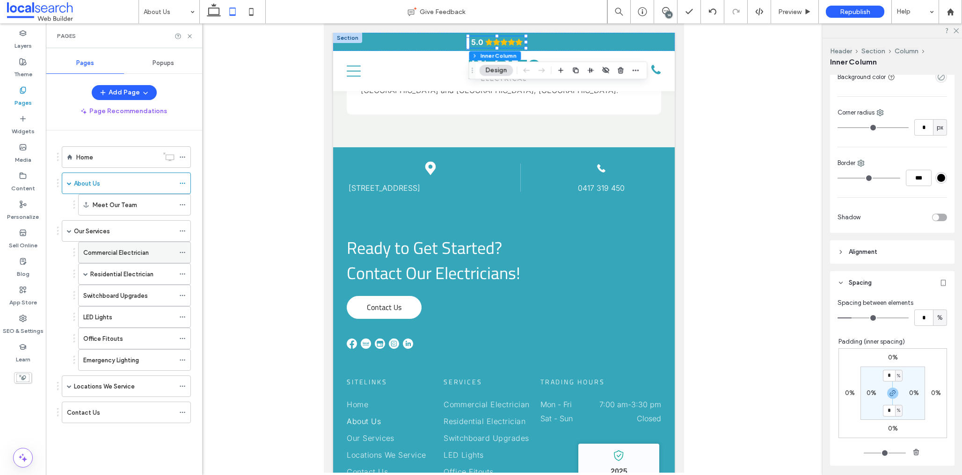
drag, startPoint x: 114, startPoint y: 255, endPoint x: 107, endPoint y: 252, distance: 7.1
click at [114, 255] on label "Commercial Electrician" at bounding box center [116, 253] width 66 height 16
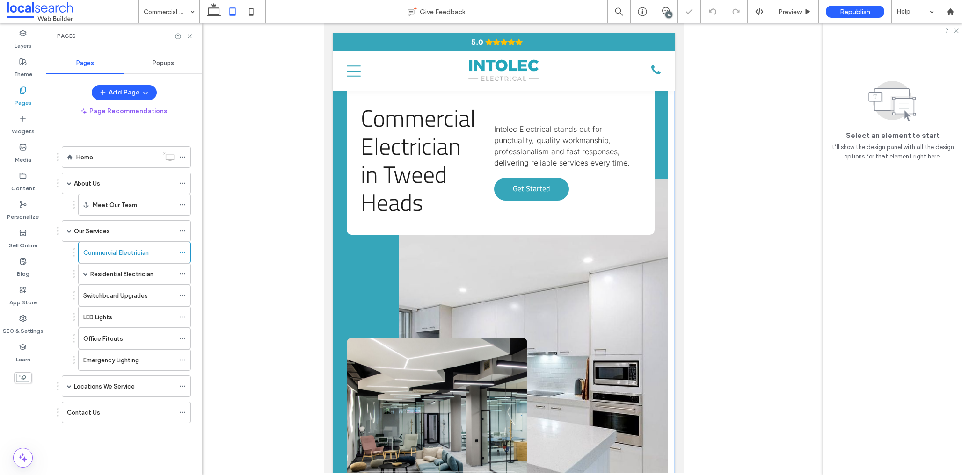
click at [669, 168] on div "Commercial Electrician in Tweed Heads Intolec Electrical stands out for punctua…" at bounding box center [504, 293] width 342 height 521
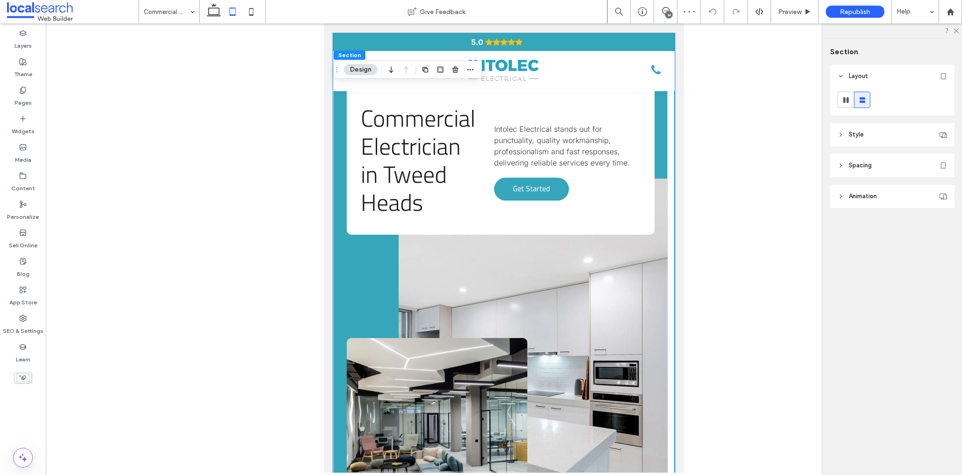
click at [908, 140] on header "Style" at bounding box center [892, 134] width 124 height 23
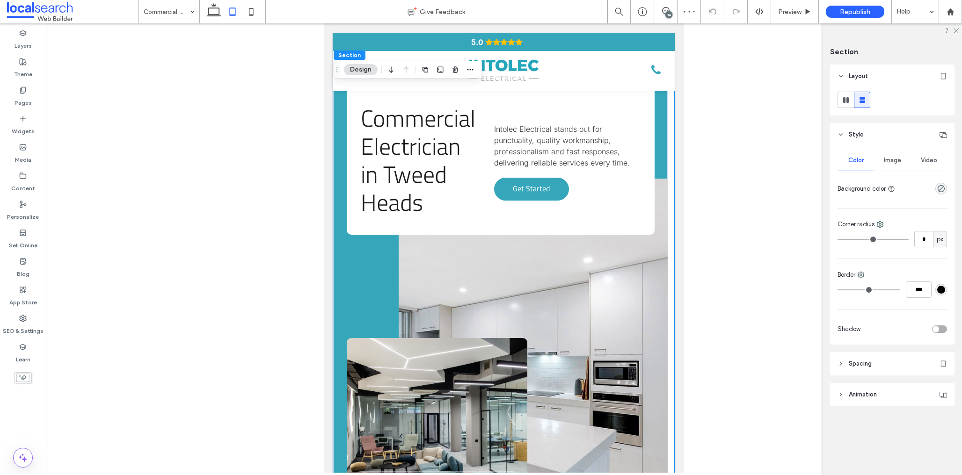
click at [871, 363] on span "Spacing" at bounding box center [860, 363] width 23 height 9
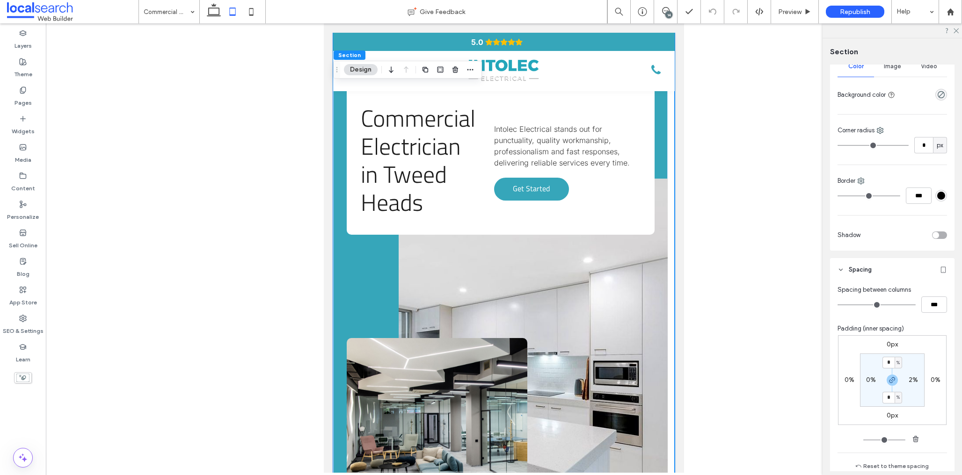
scroll to position [170, 0]
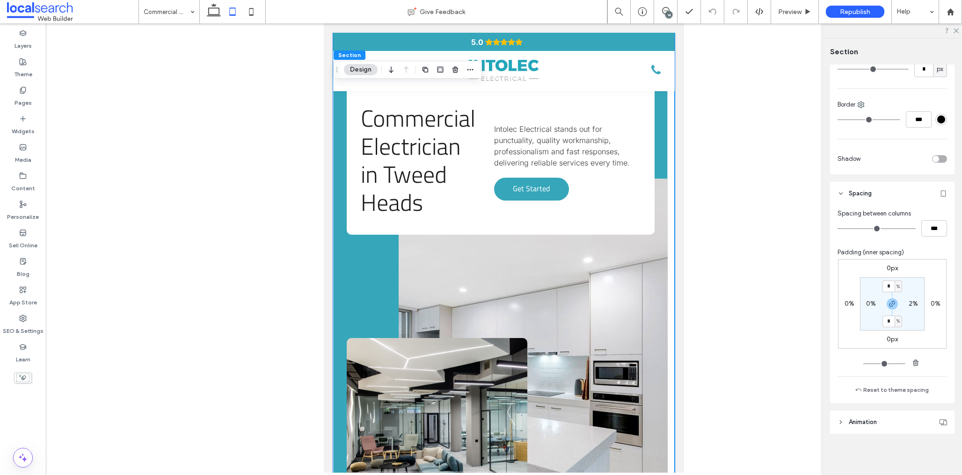
click at [913, 305] on label "2%" at bounding box center [913, 304] width 9 height 8
type input "*"
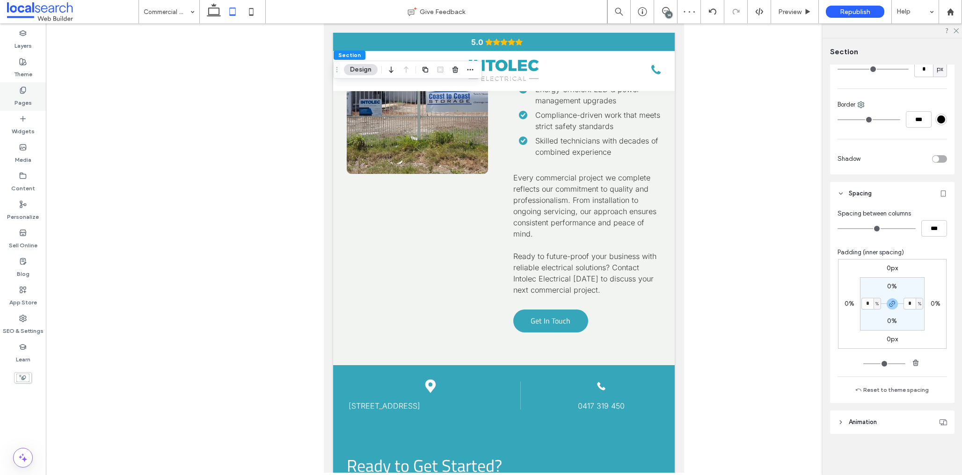
scroll to position [1918, 0]
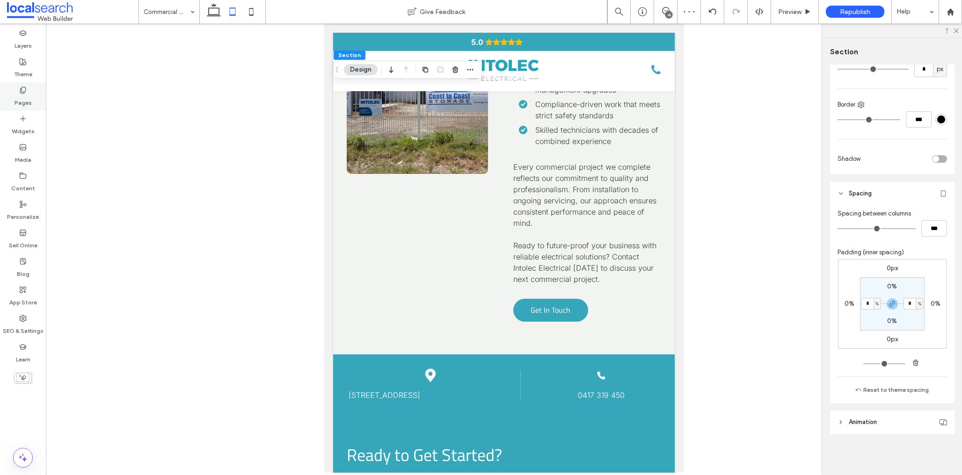
click at [21, 94] on label "Pages" at bounding box center [23, 100] width 17 height 13
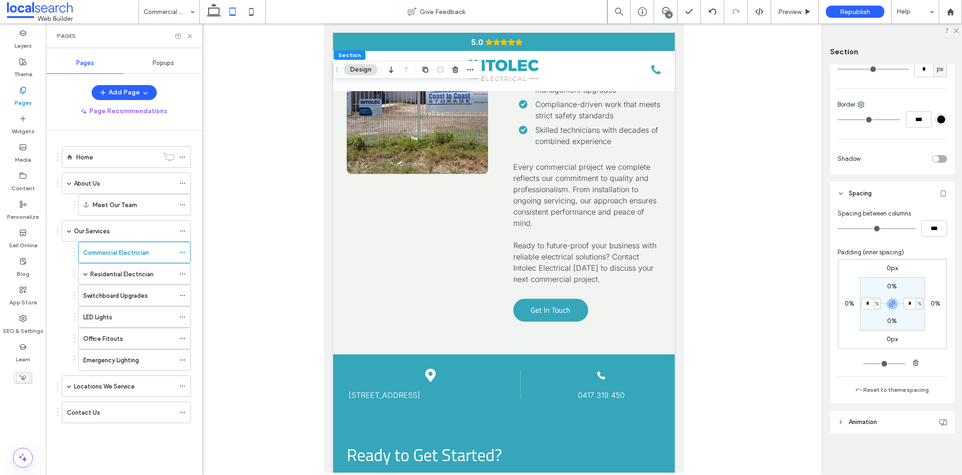
click at [113, 275] on label "Residential Electrician" at bounding box center [121, 274] width 63 height 16
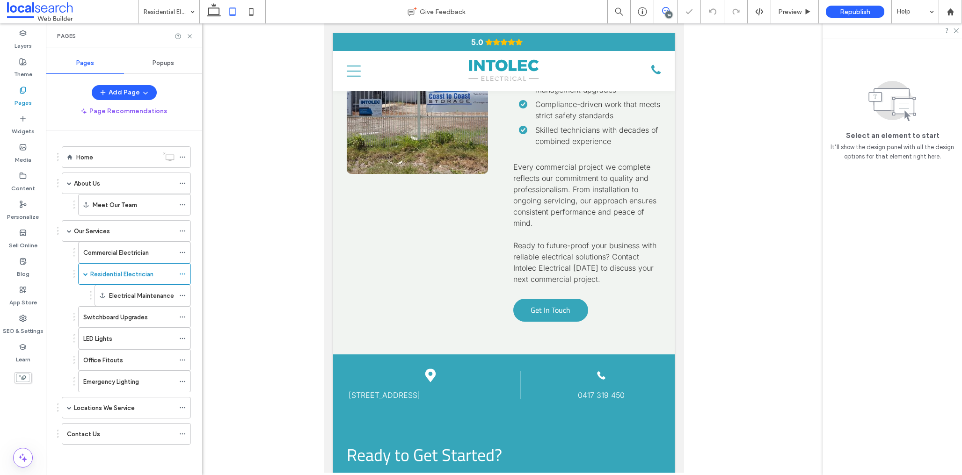
click at [664, 9] on icon at bounding box center [665, 10] width 7 height 7
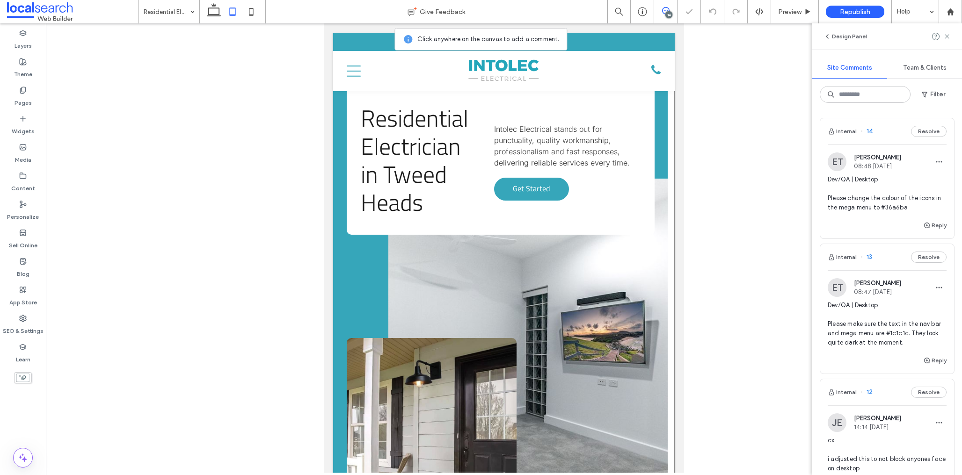
click at [669, 167] on div "Residential Electrician in Tweed Heads Intolec Electrical stands out for punctu…" at bounding box center [504, 293] width 342 height 521
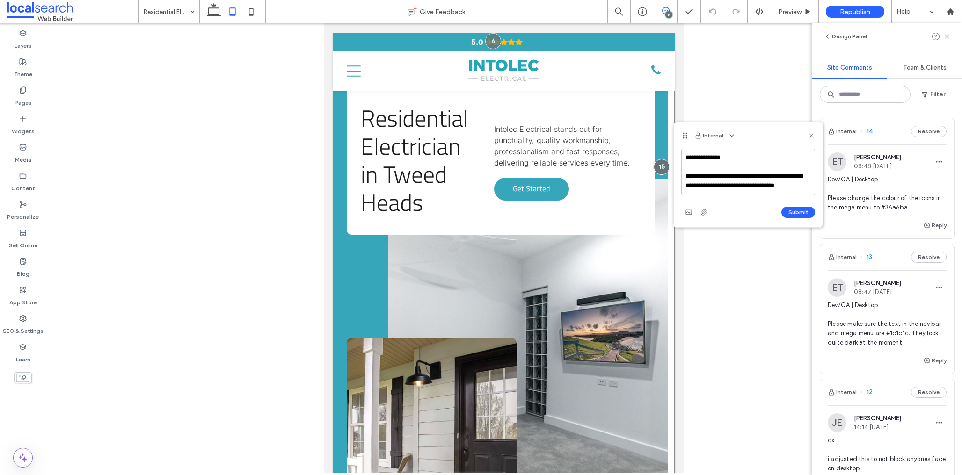
scroll to position [3, 0]
type textarea "**********"
click at [18, 100] on label "Pages" at bounding box center [23, 100] width 17 height 13
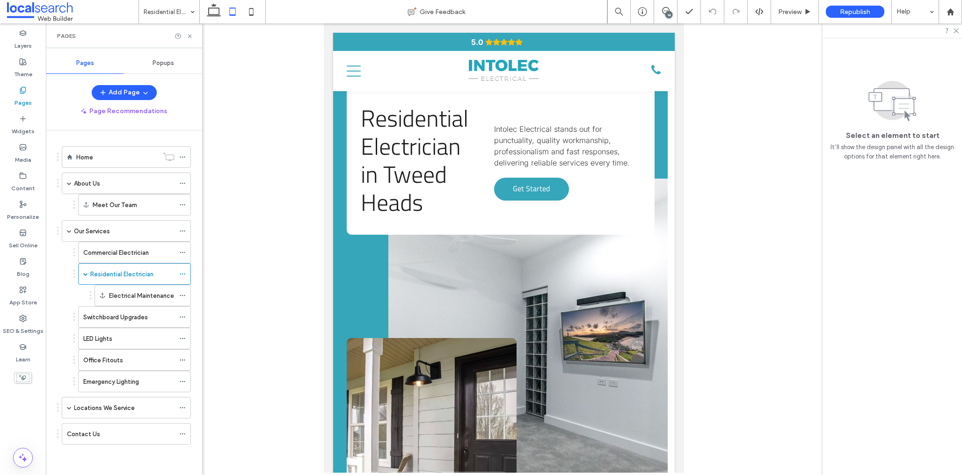
drag, startPoint x: 668, startPoint y: 9, endPoint x: 667, endPoint y: 20, distance: 11.3
click at [668, 9] on use at bounding box center [665, 10] width 7 height 7
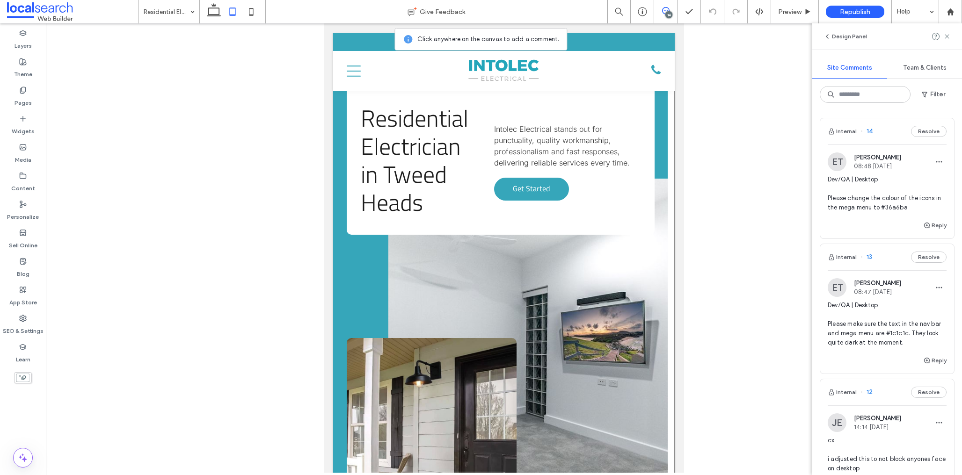
drag, startPoint x: 671, startPoint y: 152, endPoint x: 668, endPoint y: 165, distance: 13.5
click at [671, 152] on div "Residential Electrician in Tweed Heads Intolec Electrical stands out for punctu…" at bounding box center [504, 293] width 342 height 521
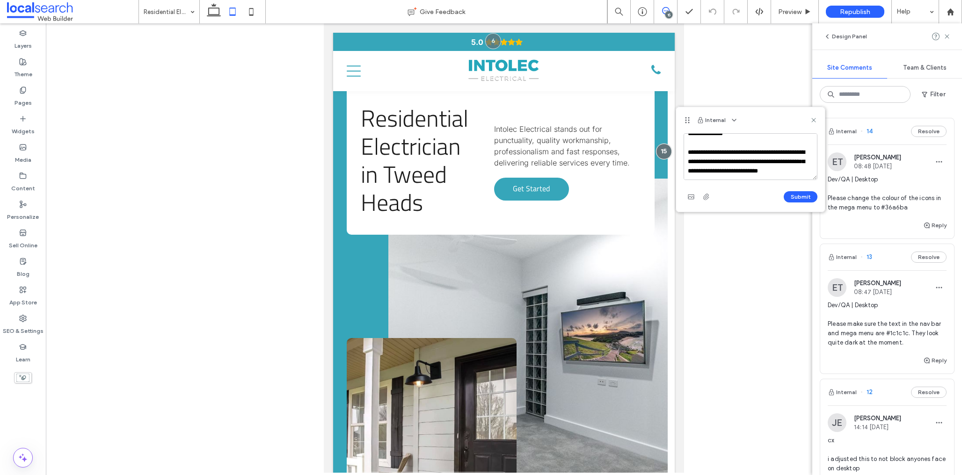
scroll to position [13, 0]
type textarea "**********"
click at [790, 199] on button "Submit" at bounding box center [801, 196] width 34 height 11
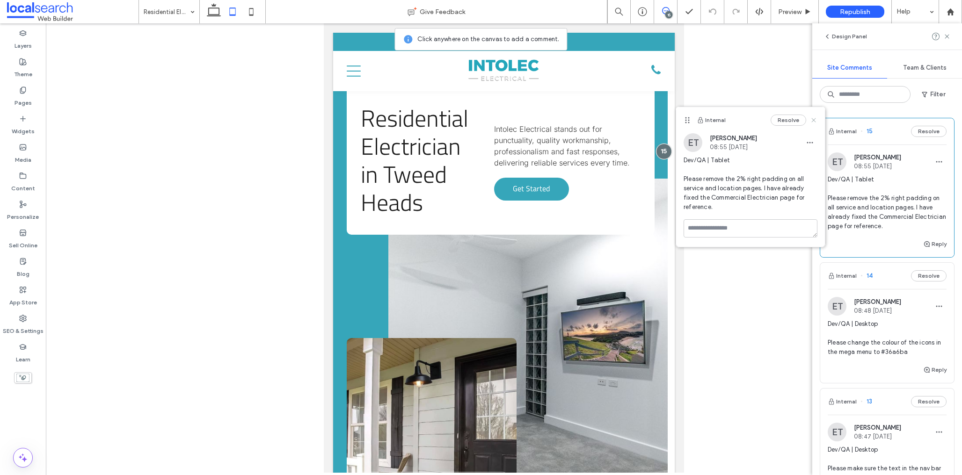
click at [814, 118] on icon at bounding box center [813, 120] width 7 height 7
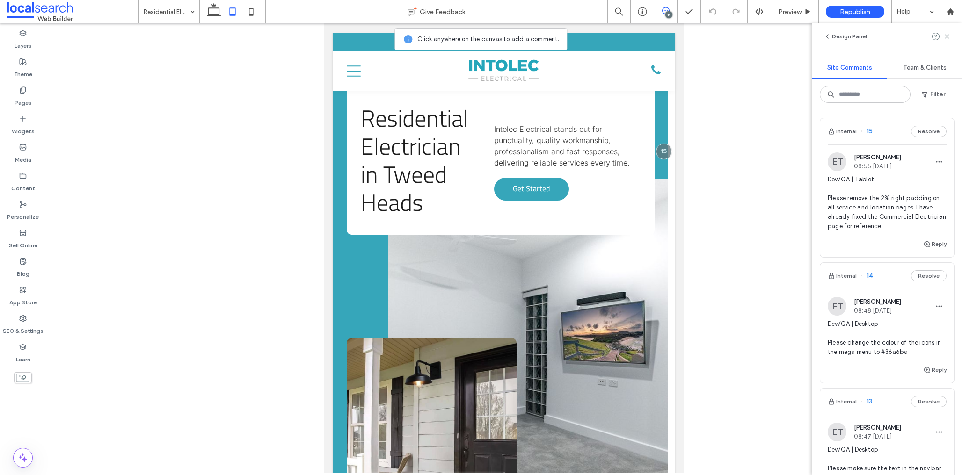
drag, startPoint x: 255, startPoint y: 14, endPoint x: 284, endPoint y: 64, distance: 58.5
click at [255, 14] on icon at bounding box center [251, 11] width 19 height 19
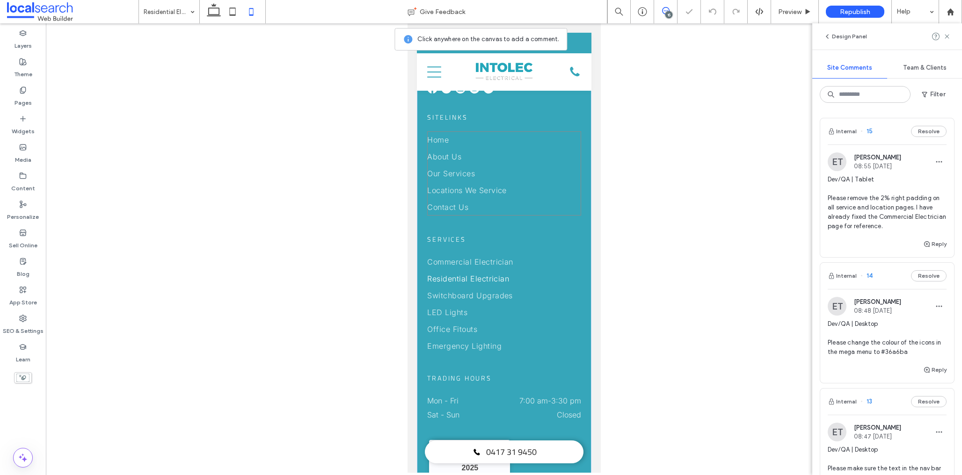
scroll to position [3169, 0]
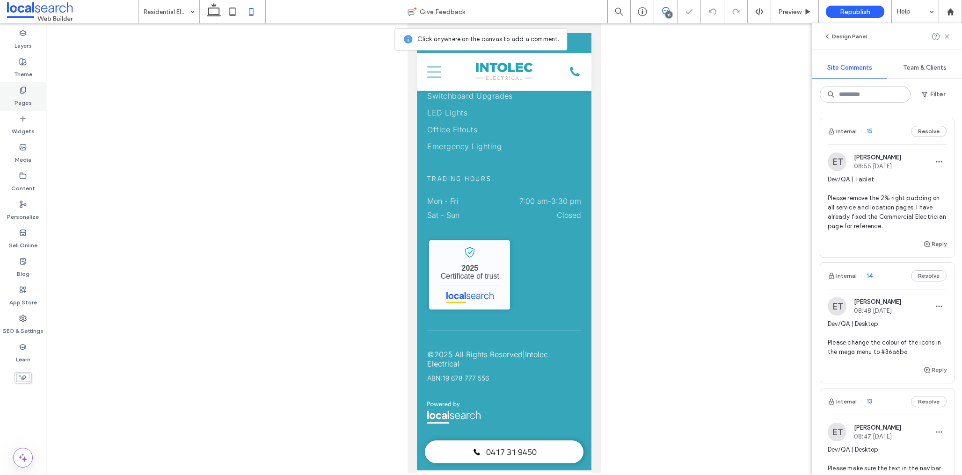
click at [9, 99] on div "Pages" at bounding box center [23, 96] width 46 height 29
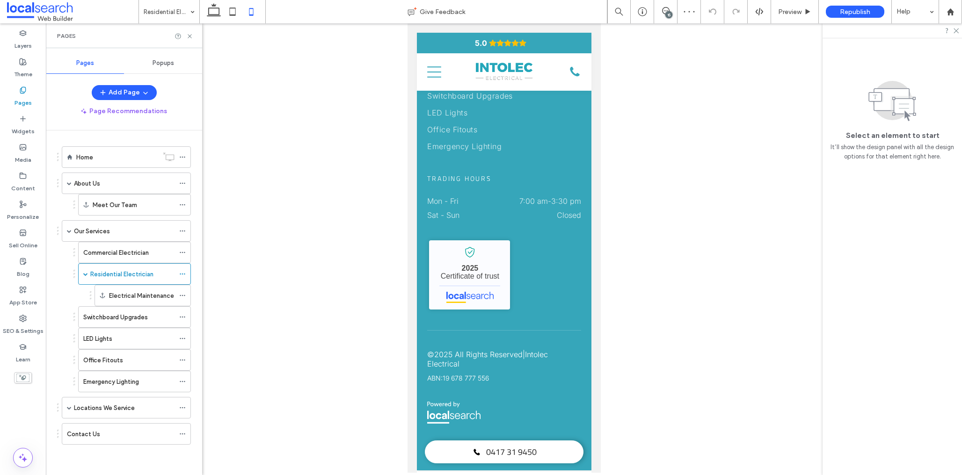
click at [121, 158] on div "Home" at bounding box center [117, 158] width 82 height 10
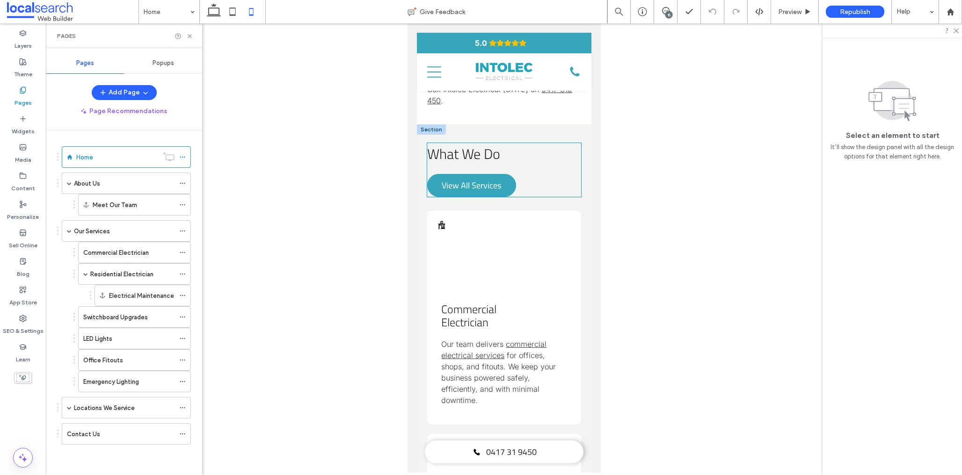
scroll to position [1240, 0]
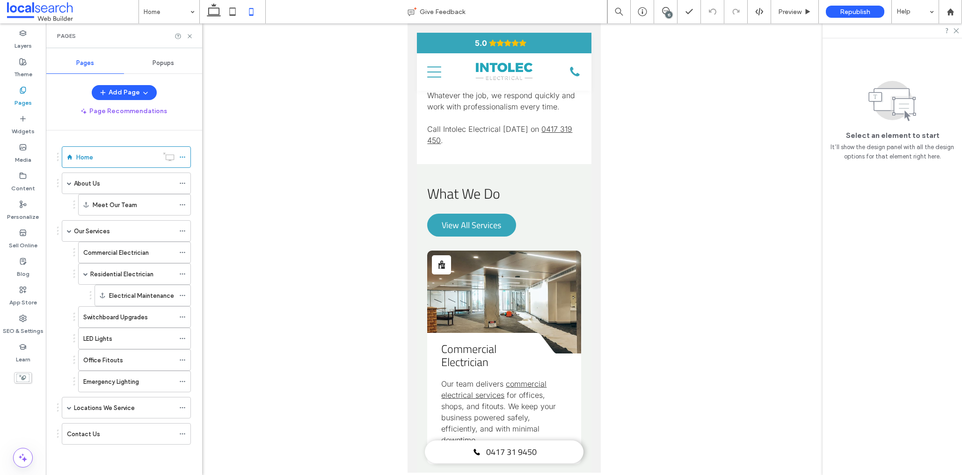
click at [663, 13] on use at bounding box center [665, 10] width 7 height 7
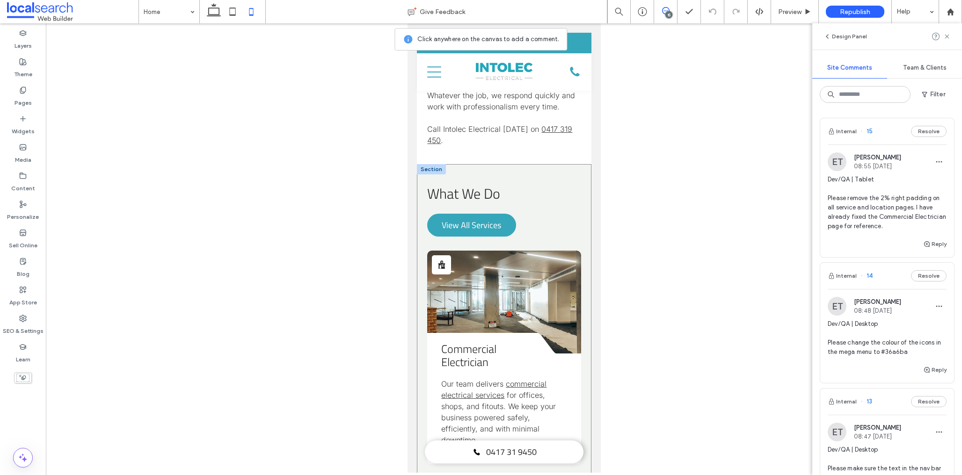
drag, startPoint x: 532, startPoint y: 204, endPoint x: 538, endPoint y: 205, distance: 6.2
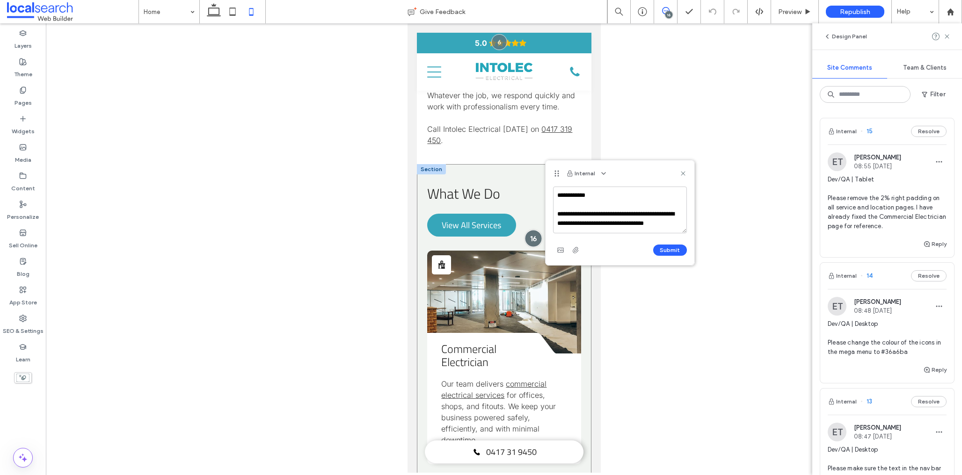
scroll to position [3, 0]
type textarea "**********"
click at [670, 253] on button "Submit" at bounding box center [670, 250] width 34 height 11
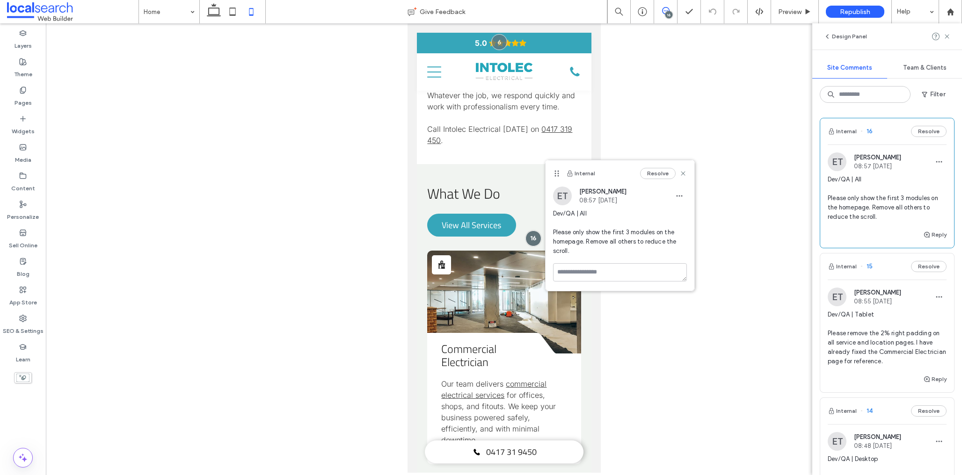
scroll to position [0, 0]
click at [681, 174] on icon at bounding box center [682, 173] width 7 height 7
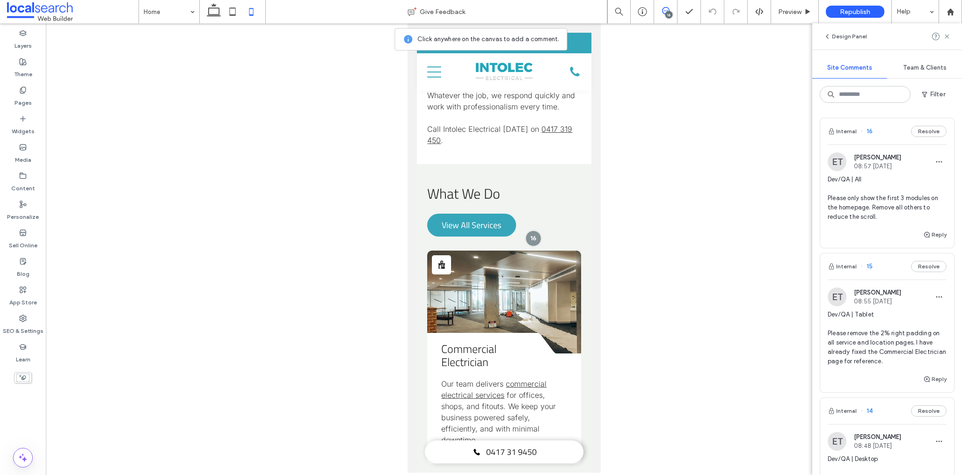
click at [670, 12] on div "16" at bounding box center [668, 14] width 7 height 7
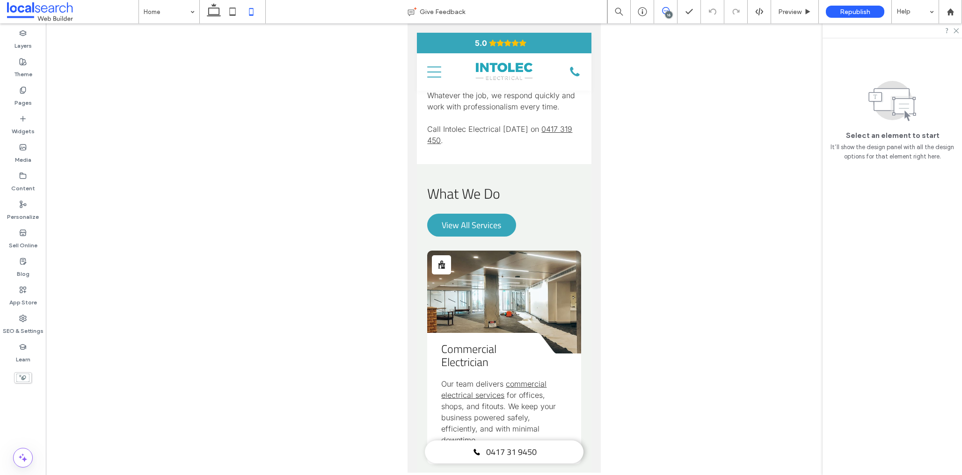
drag, startPoint x: 662, startPoint y: 8, endPoint x: 661, endPoint y: 14, distance: 5.8
click at [662, 8] on icon at bounding box center [665, 10] width 7 height 7
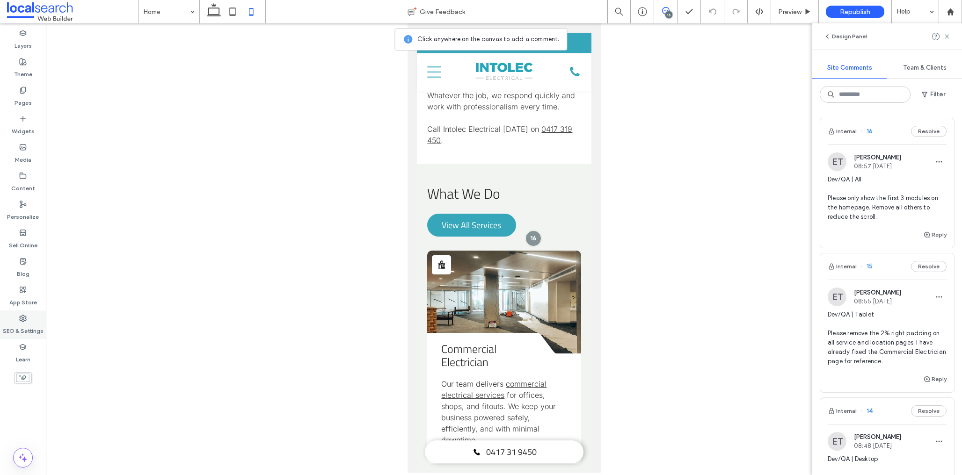
click at [22, 321] on icon at bounding box center [22, 318] width 7 height 7
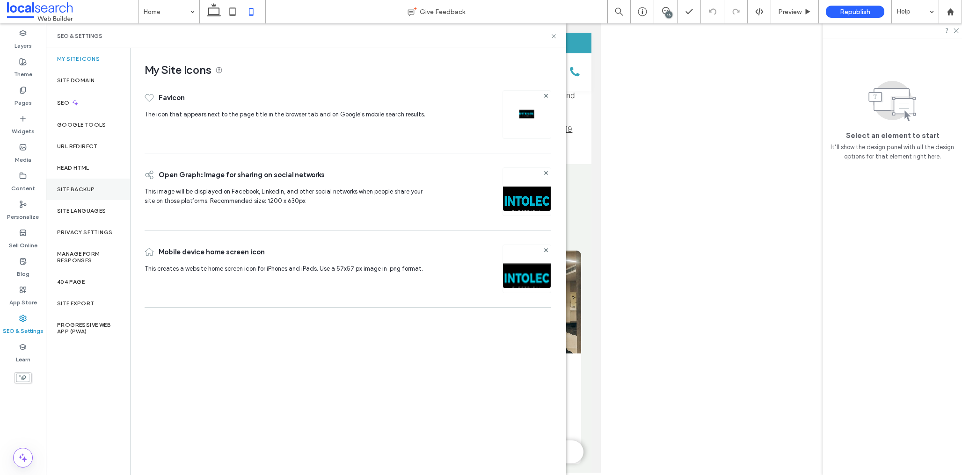
click at [74, 190] on label "Site Backup" at bounding box center [75, 189] width 37 height 7
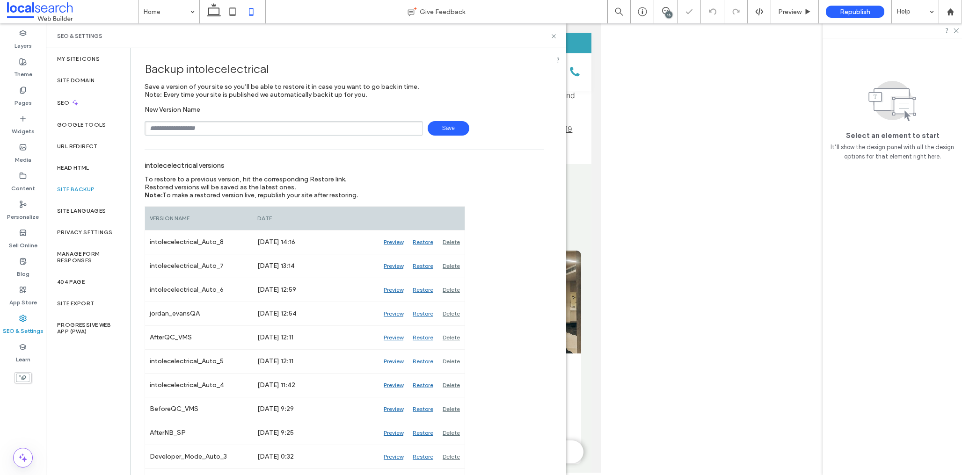
click at [230, 133] on input "text" at bounding box center [284, 128] width 278 height 15
type input "**********"
click at [457, 137] on div "**********" at bounding box center [345, 294] width 428 height 493
click at [452, 134] on span "Save" at bounding box center [449, 128] width 42 height 15
click at [665, 10] on icon at bounding box center [665, 10] width 7 height 7
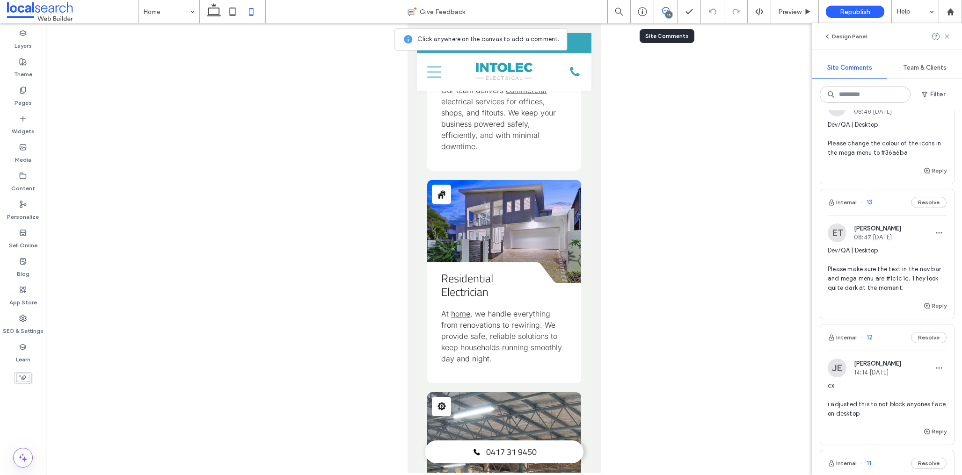
scroll to position [1535, 0]
click at [665, 9] on icon at bounding box center [665, 10] width 7 height 7
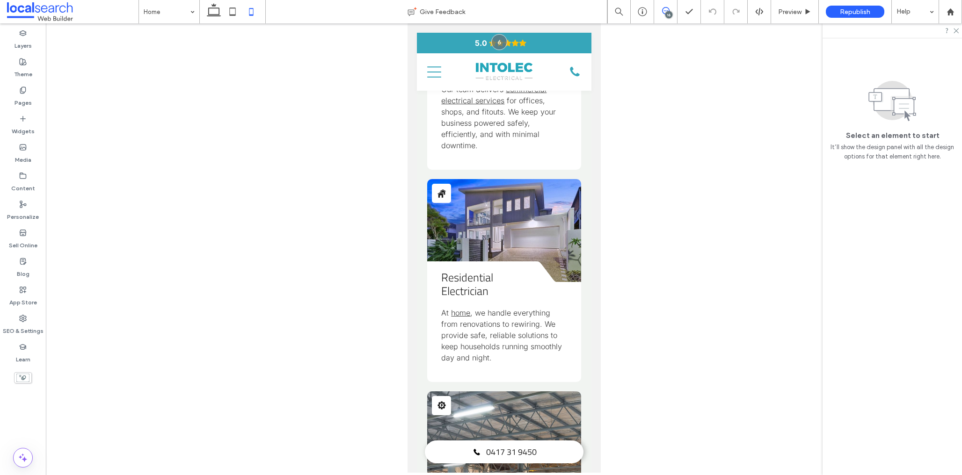
scroll to position [0, 0]
click at [665, 10] on icon at bounding box center [665, 10] width 7 height 7
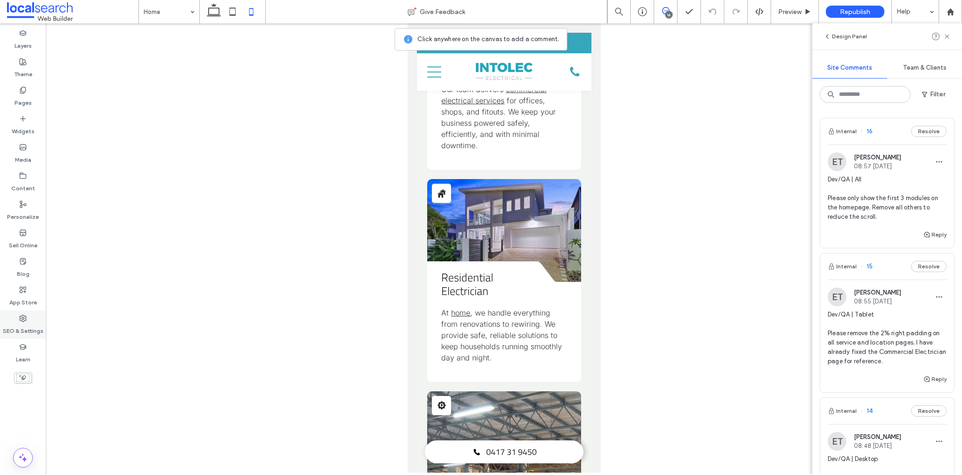
click at [18, 320] on div "SEO & Settings" at bounding box center [23, 325] width 46 height 29
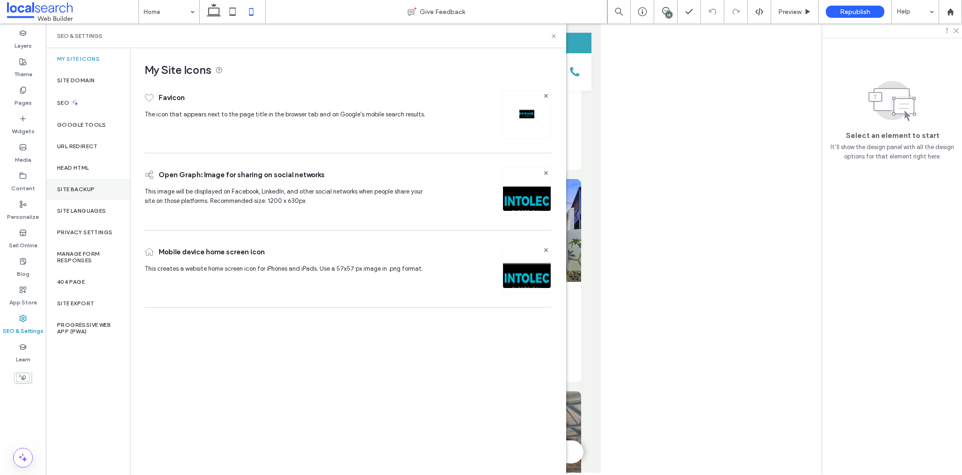
click at [84, 189] on label "Site Backup" at bounding box center [75, 189] width 37 height 7
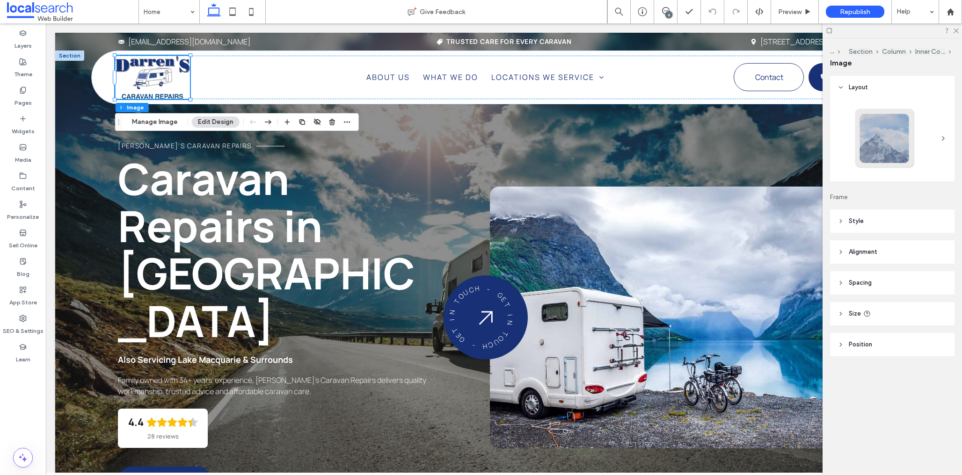
click at [849, 311] on span "Size" at bounding box center [855, 313] width 12 height 9
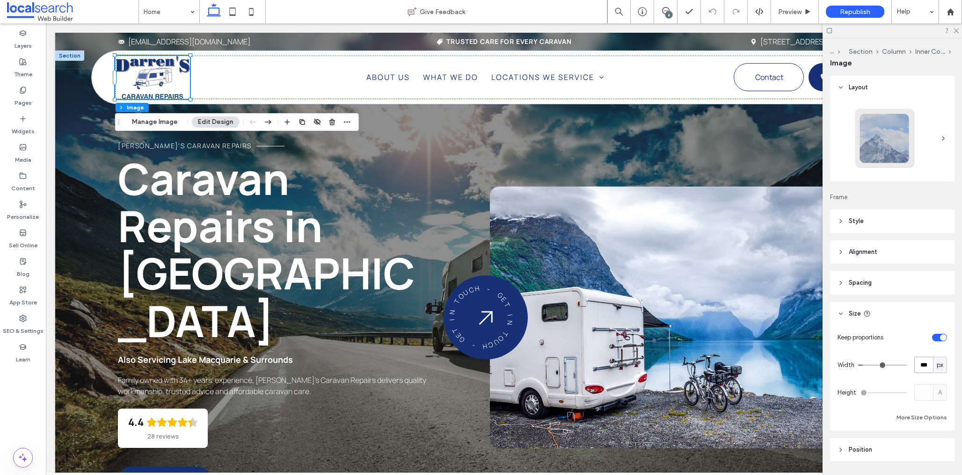
click at [926, 364] on input "***" at bounding box center [923, 365] width 19 height 16
type input "***"
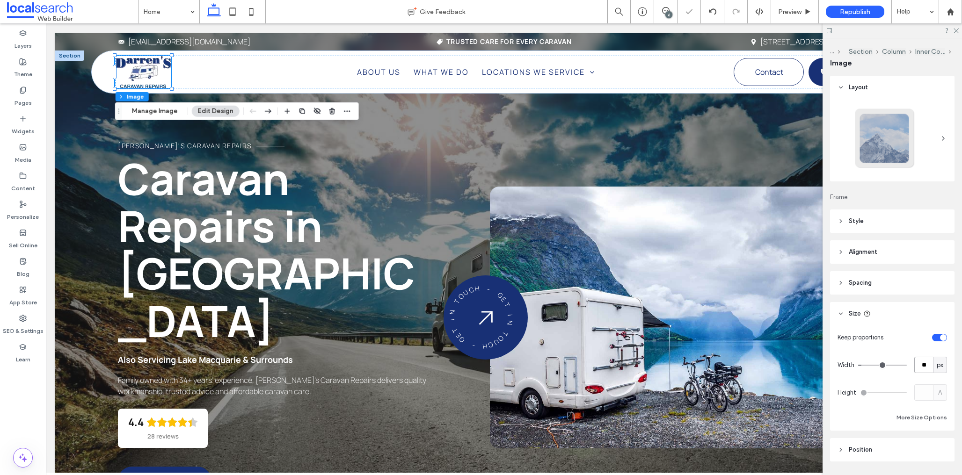
type input "*"
type input "**"
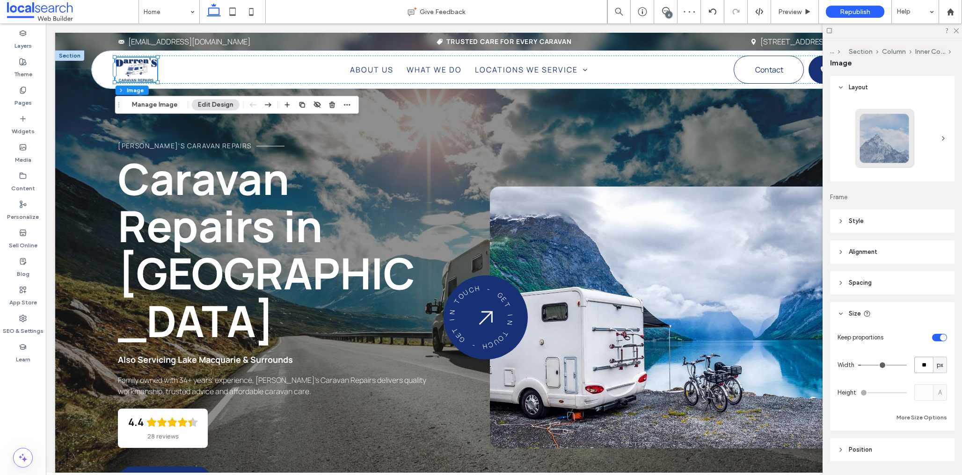
type input "*"
type input "***"
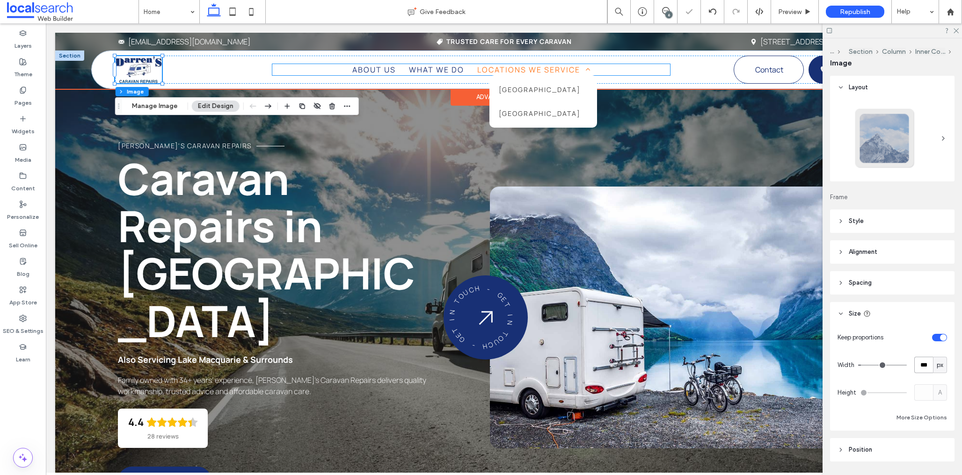
click at [473, 68] on link "Locations We Service" at bounding box center [534, 69] width 126 height 11
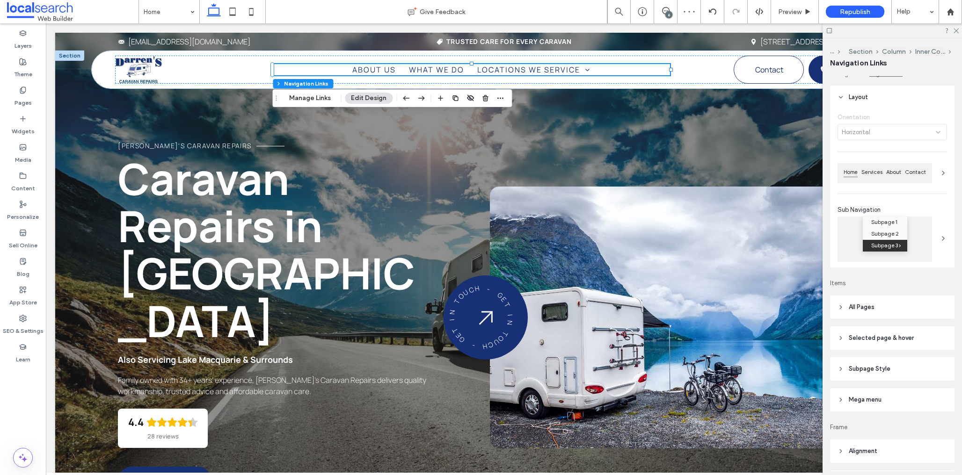
click at [874, 310] on span "All Pages" at bounding box center [862, 307] width 26 height 9
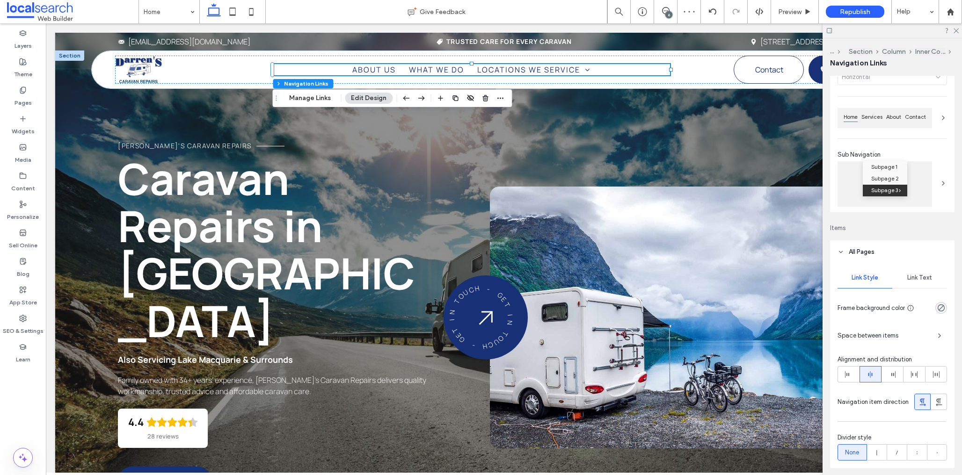
scroll to position [133, 0]
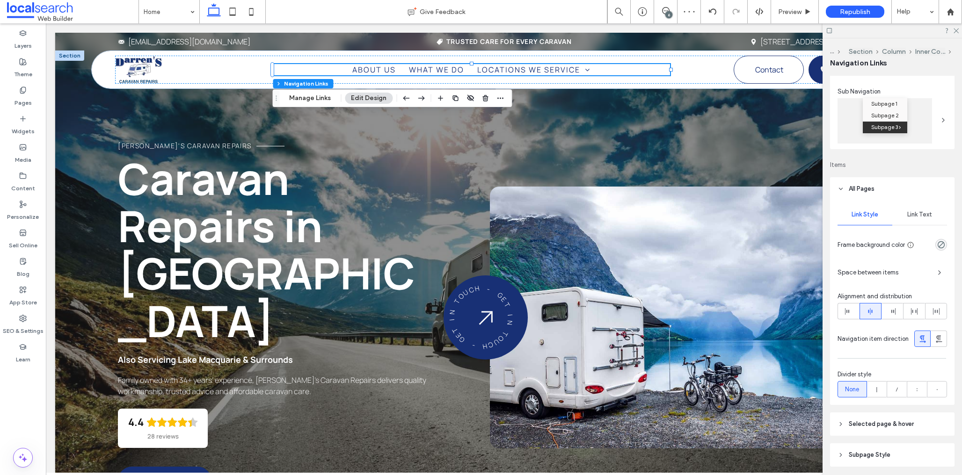
click at [914, 209] on div "Link Text" at bounding box center [919, 214] width 55 height 21
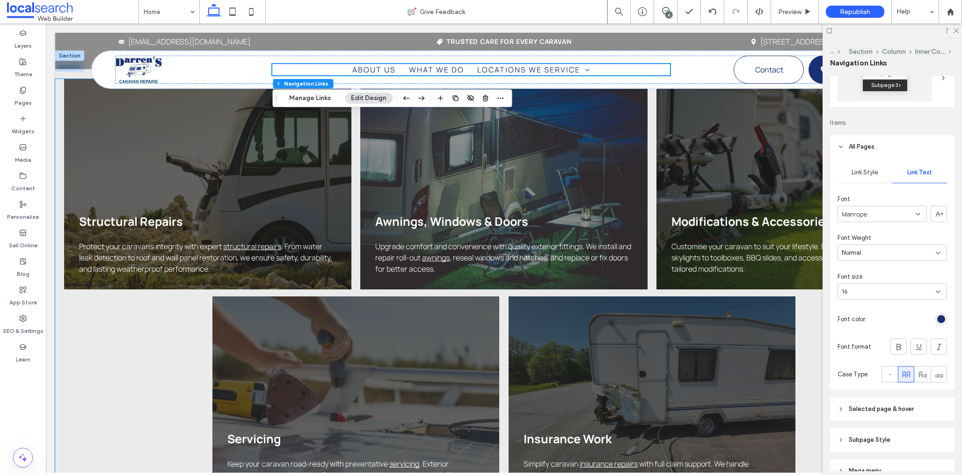
scroll to position [978, 0]
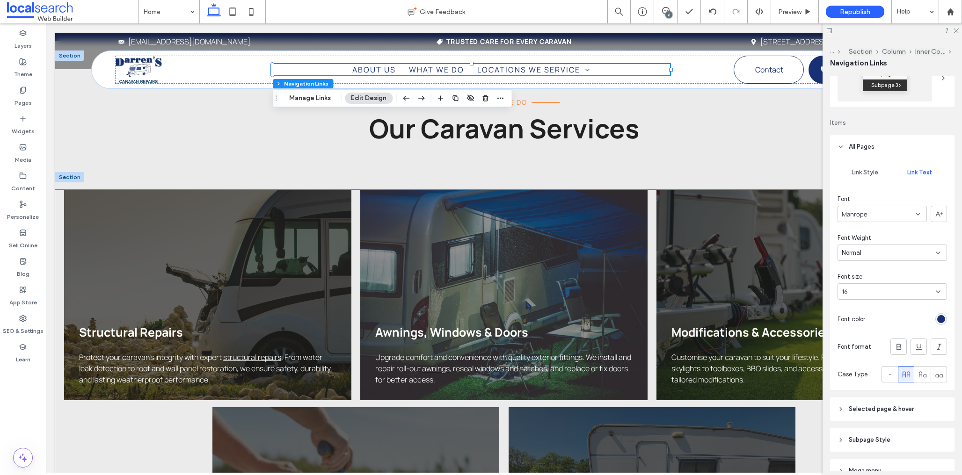
click at [270, 190] on div "Structural Repairs Protect your caravan’s integrity with expert structural repa…" at bounding box center [207, 295] width 287 height 211
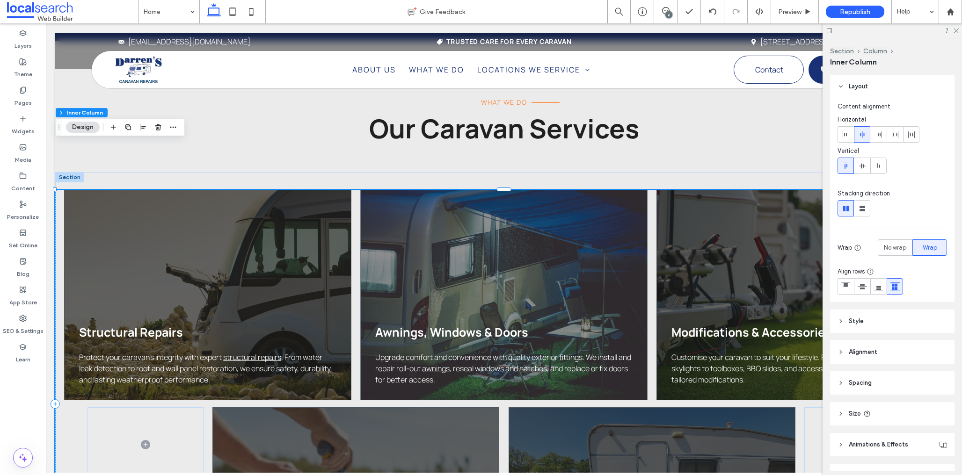
click at [270, 190] on div "Structural Repairs Protect your caravan’s integrity with expert structural repa…" at bounding box center [207, 295] width 287 height 211
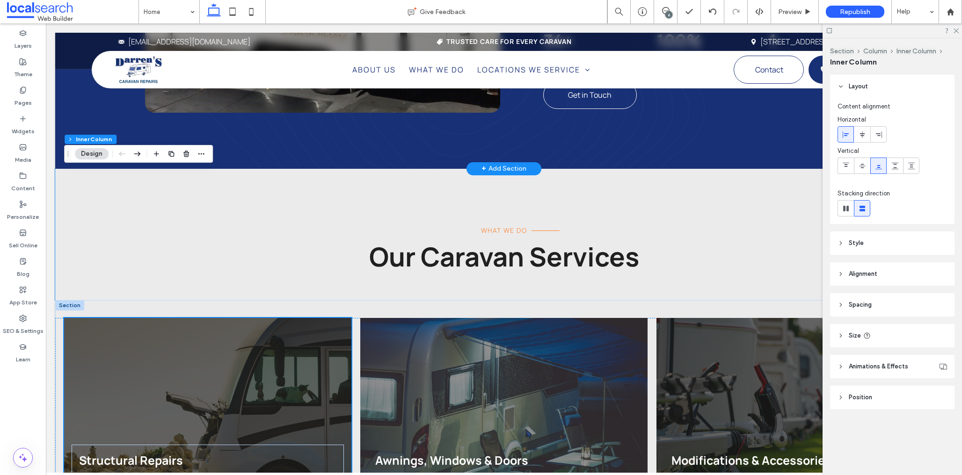
scroll to position [748, 0]
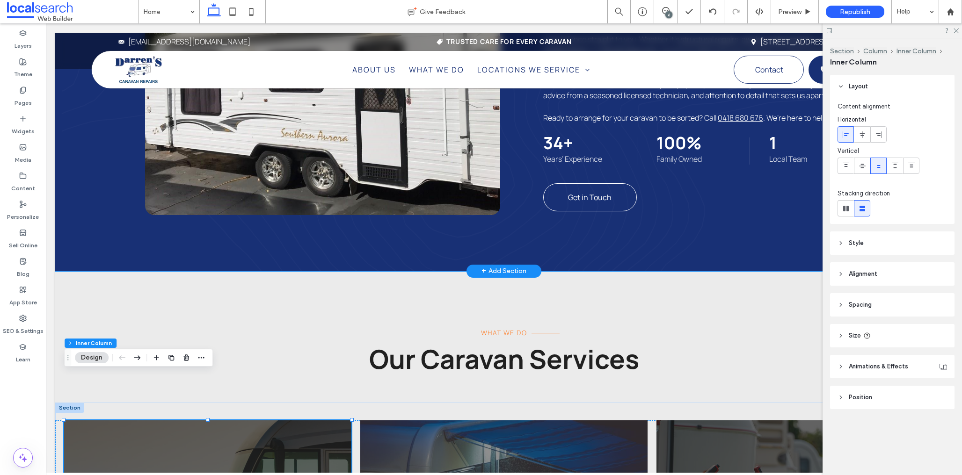
click at [430, 144] on link at bounding box center [322, 63] width 355 height 304
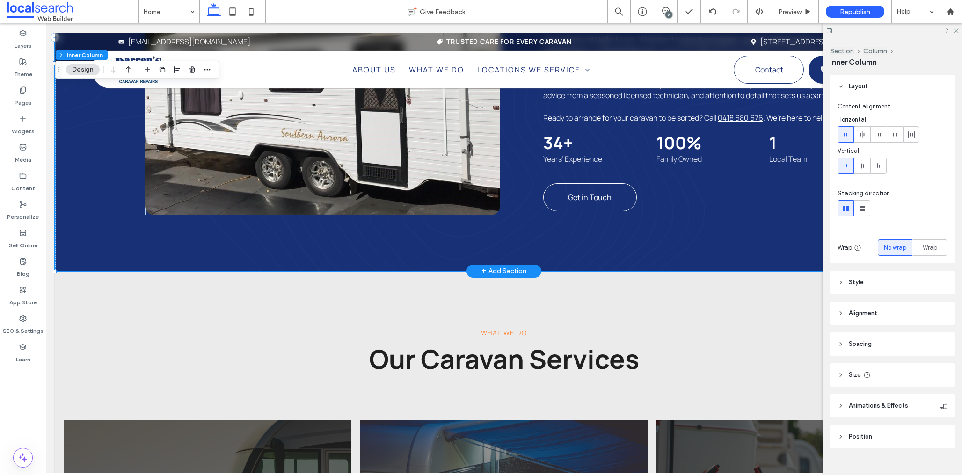
click at [430, 144] on link at bounding box center [322, 63] width 355 height 304
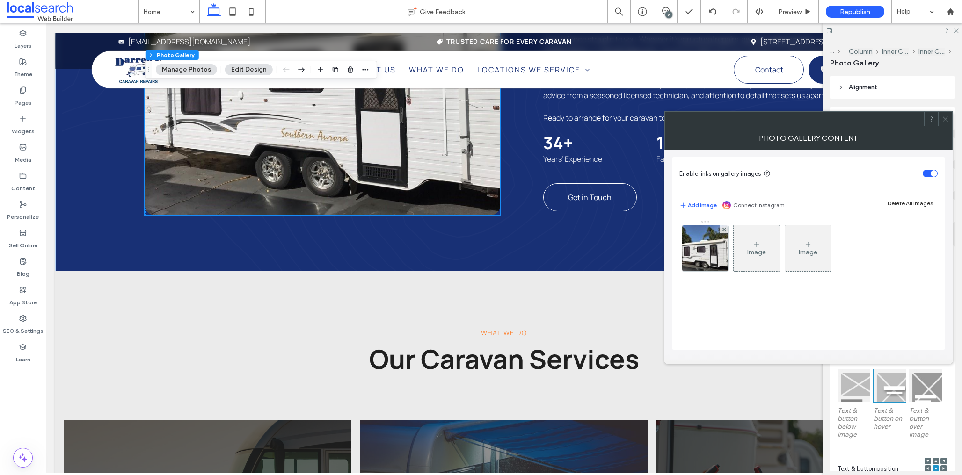
click at [945, 118] on icon at bounding box center [945, 119] width 7 height 7
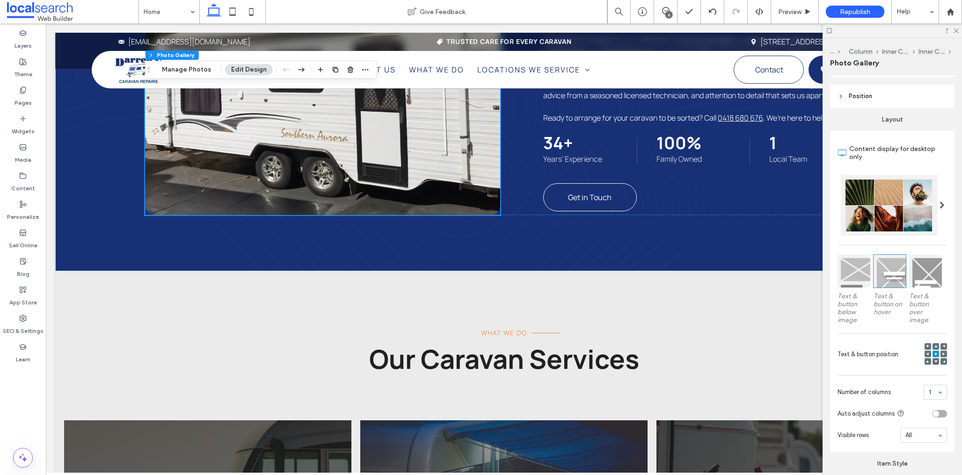
scroll to position [238, 0]
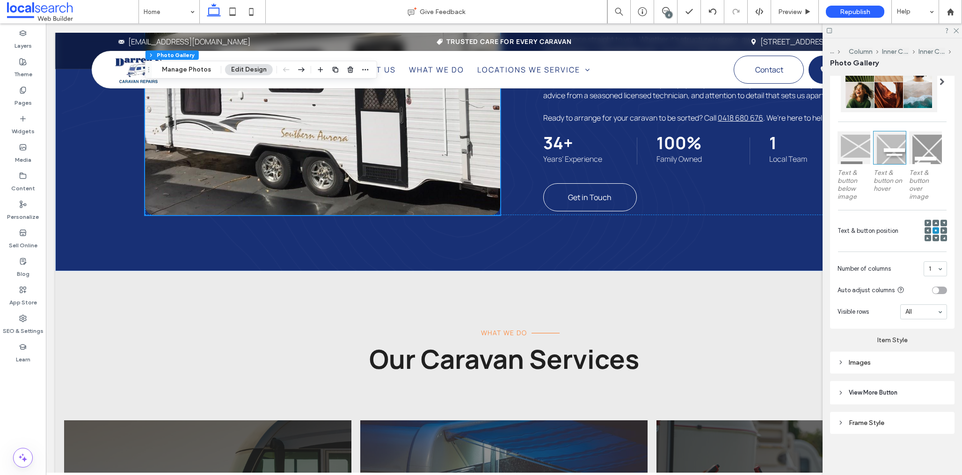
drag, startPoint x: 883, startPoint y: 359, endPoint x: 886, endPoint y: 354, distance: 6.1
click at [883, 359] on div "Images" at bounding box center [892, 363] width 109 height 8
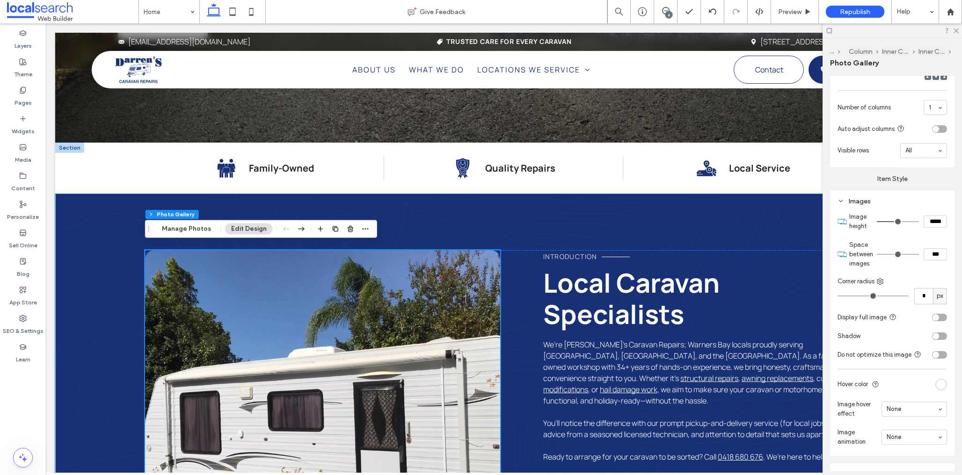
scroll to position [474, 0]
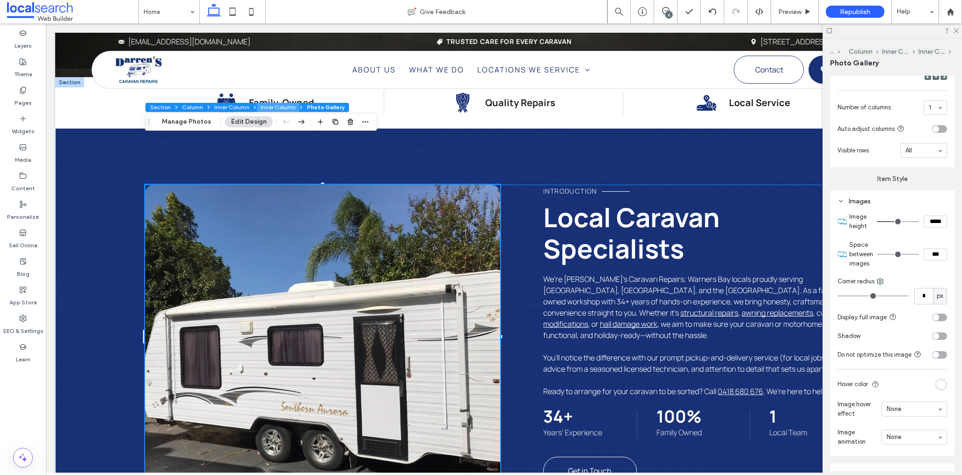
click at [274, 106] on button "Inner Column" at bounding box center [278, 107] width 43 height 9
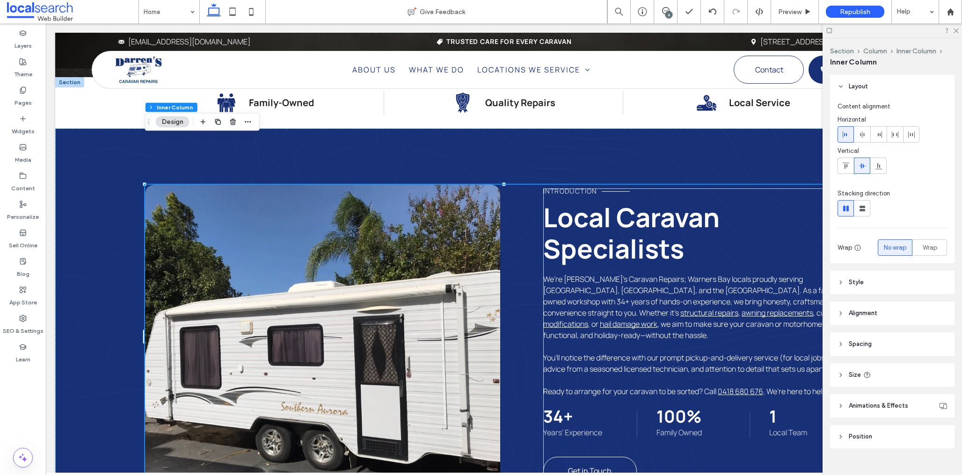
click at [880, 276] on header "Style" at bounding box center [892, 282] width 124 height 23
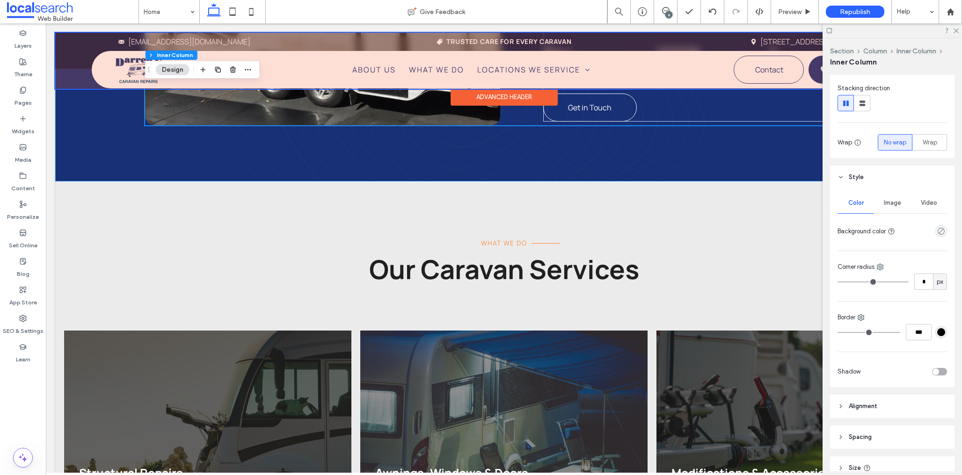
scroll to position [743, 0]
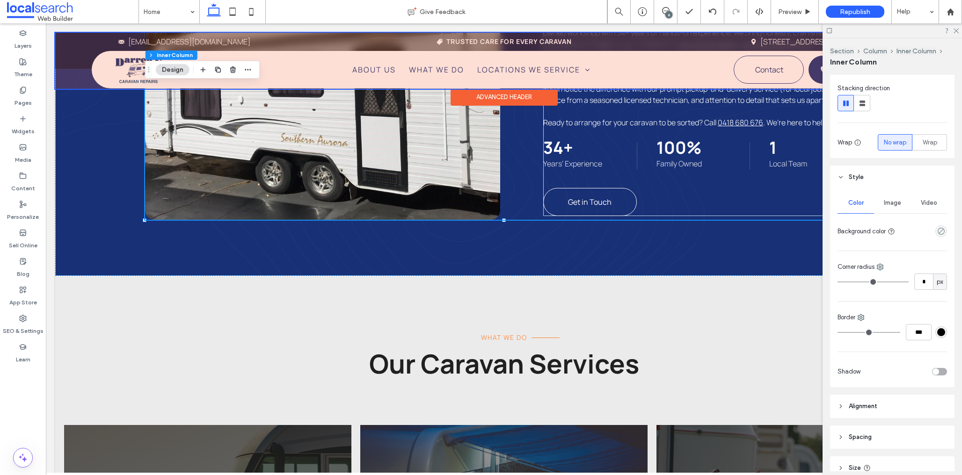
click at [748, 69] on div at bounding box center [503, 61] width 897 height 56
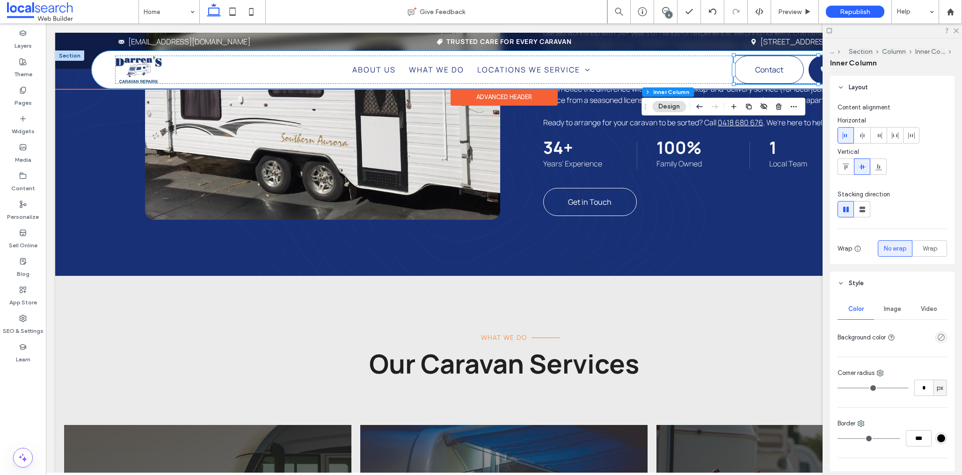
scroll to position [0, 139]
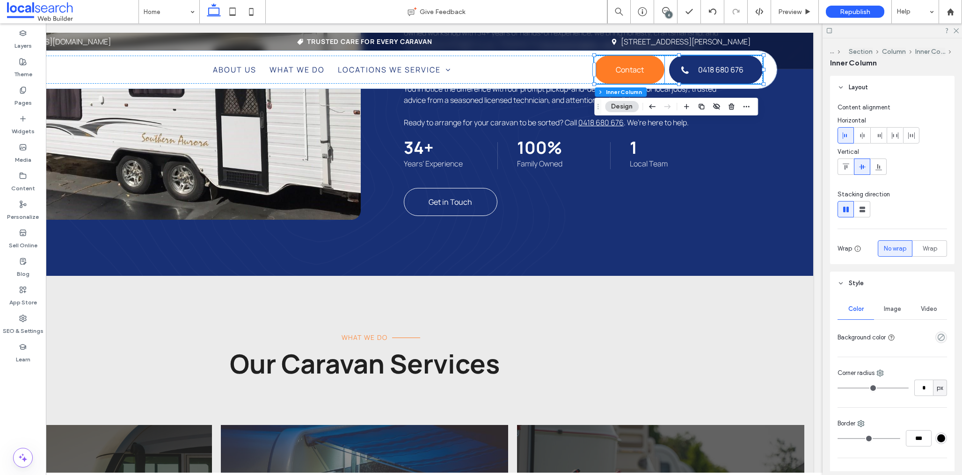
click at [644, 73] on link "Contact" at bounding box center [629, 70] width 70 height 28
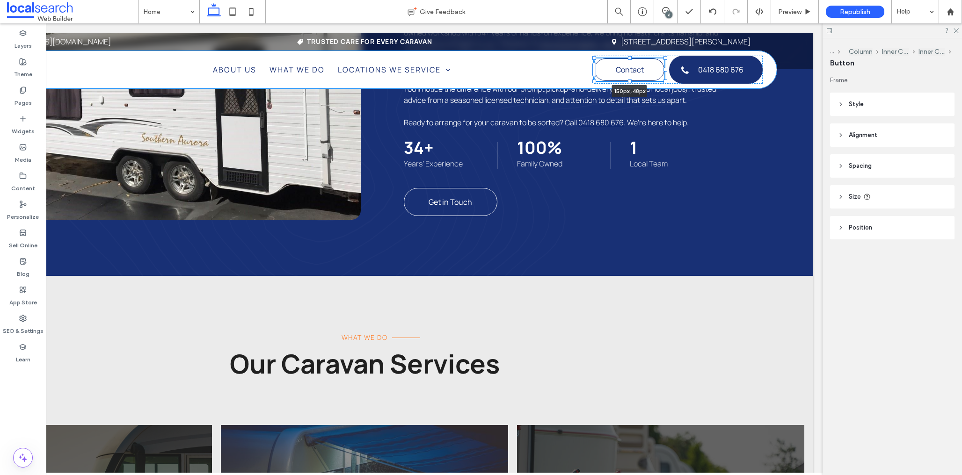
click at [629, 80] on div at bounding box center [630, 82] width 4 height 4
type input "**"
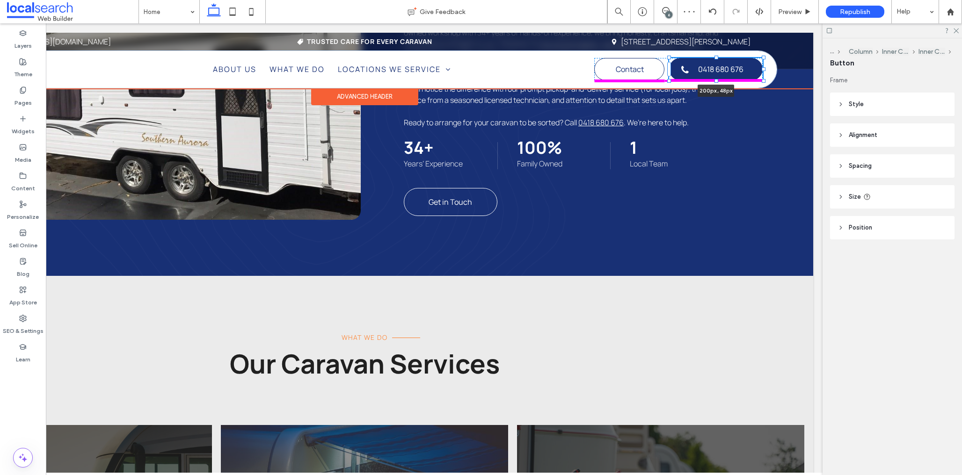
click at [716, 81] on div at bounding box center [716, 81] width 4 height 4
type input "**"
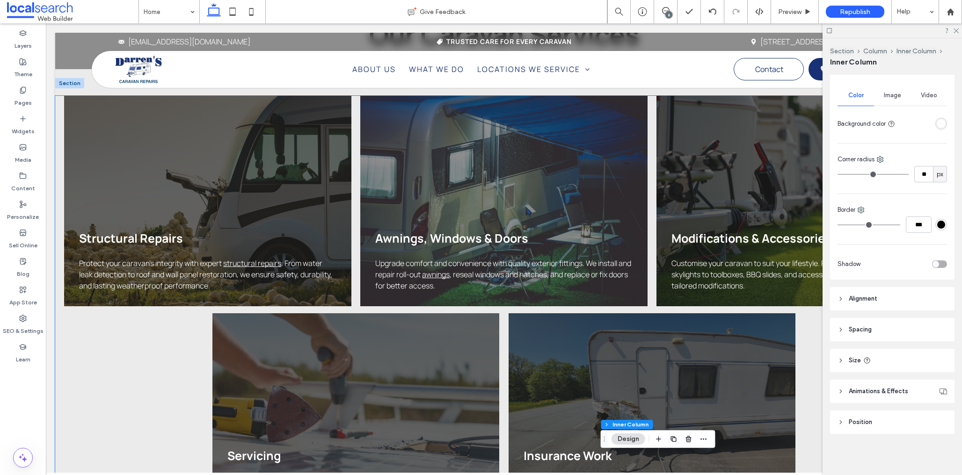
scroll to position [945, 0]
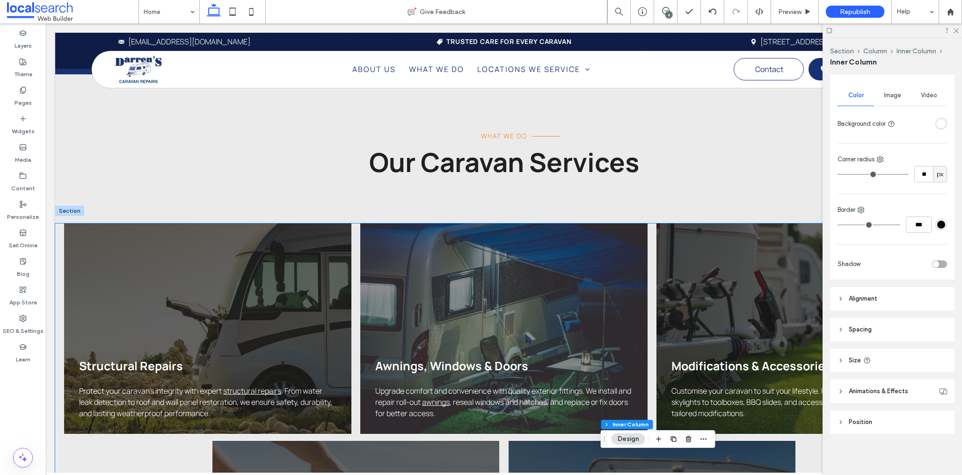
click at [194, 224] on div "Structural Repairs Protect your caravan’s integrity with expert structural repa…" at bounding box center [207, 329] width 287 height 211
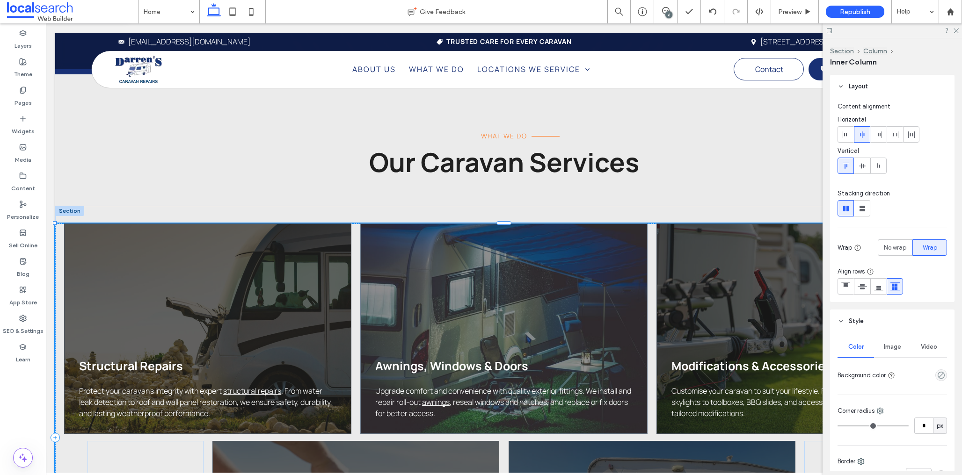
click at [194, 224] on div "Structural Repairs Protect your caravan’s integrity with expert structural repa…" at bounding box center [207, 329] width 287 height 211
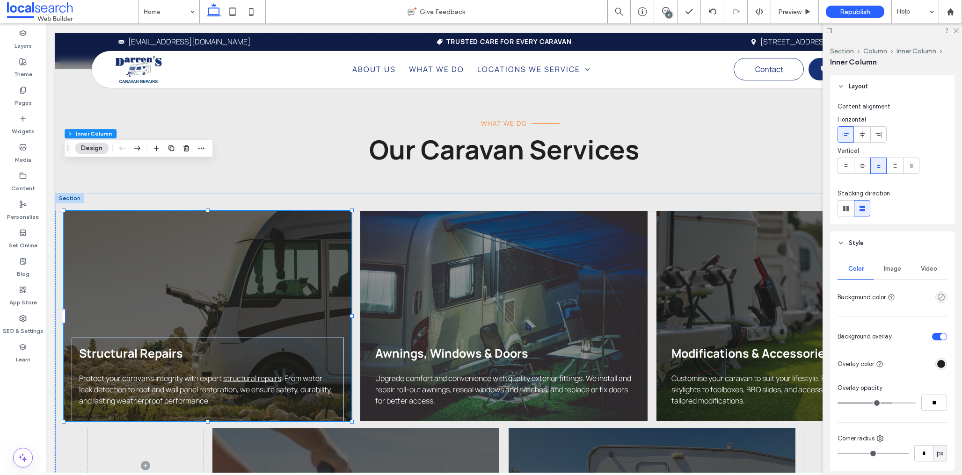
scroll to position [146, 0]
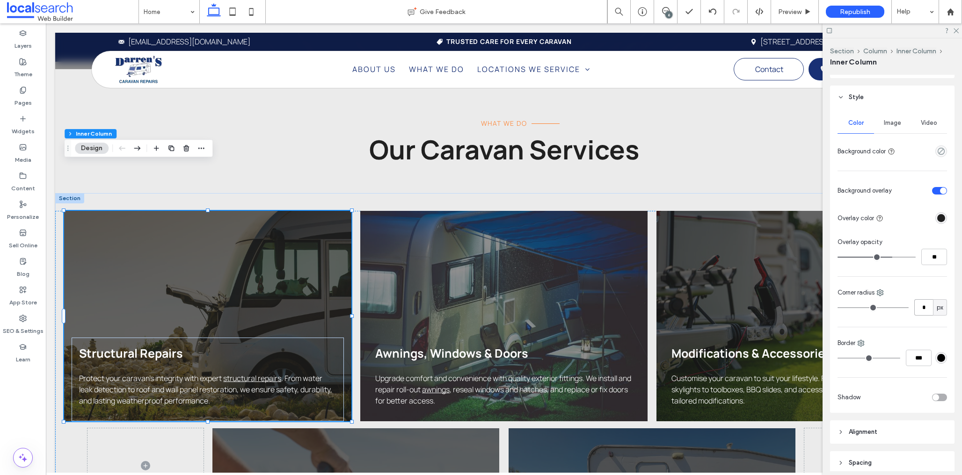
click at [926, 306] on input "*" at bounding box center [923, 307] width 19 height 16
type input "**"
click at [523, 218] on div "Awnings, Windows & Doors Upgrade comfort and convenience with quality exterior …" at bounding box center [503, 316] width 287 height 211
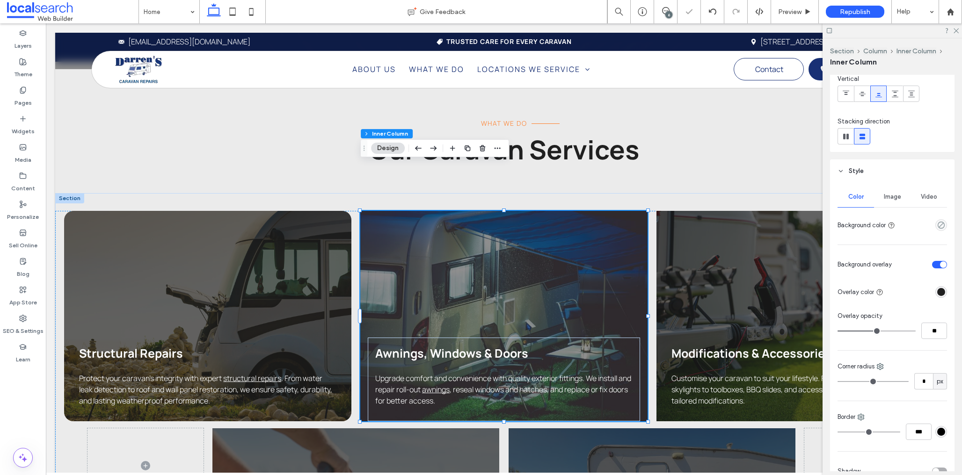
scroll to position [79, 0]
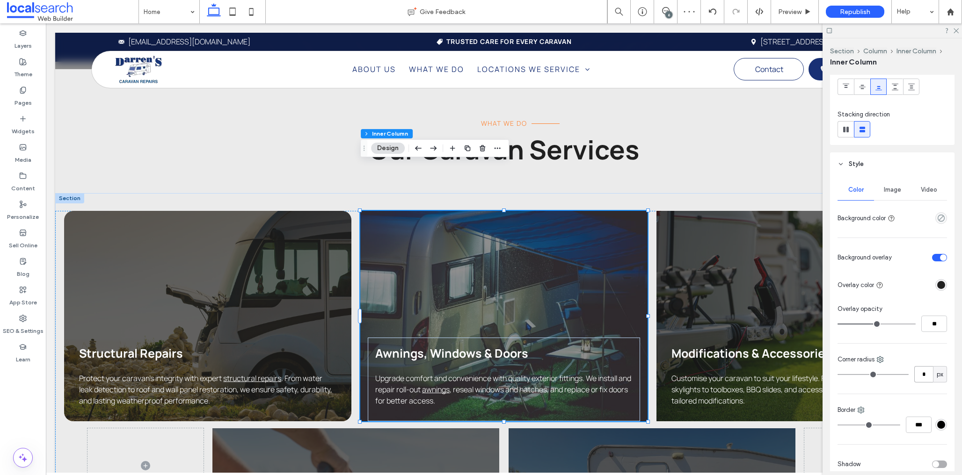
click at [925, 378] on input "*" at bounding box center [923, 374] width 19 height 16
type input "**"
click at [750, 226] on div "Modifications & Accessories Customise your caravan to suit your lifestyle. From…" at bounding box center [799, 316] width 287 height 211
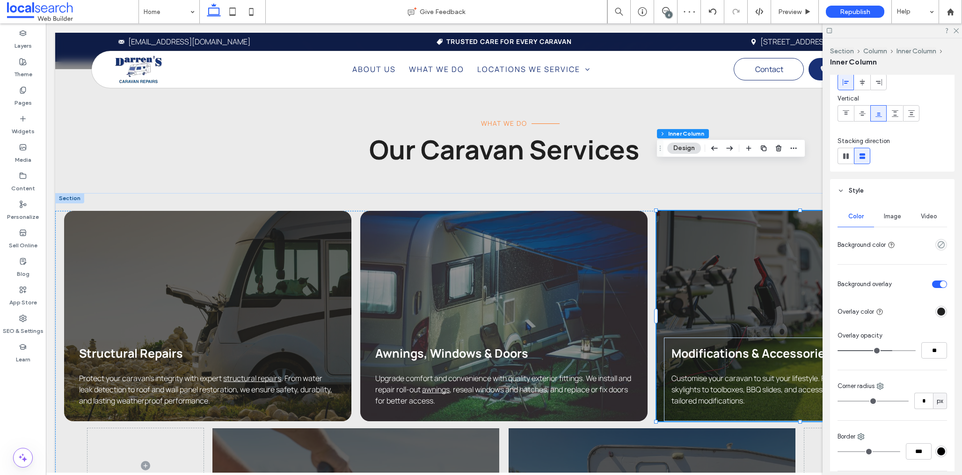
scroll to position [58, 0]
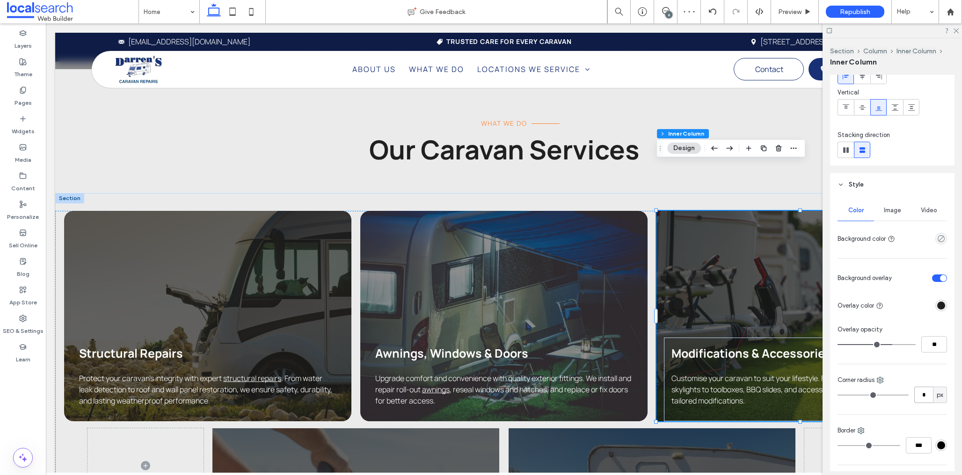
click at [927, 395] on input "*" at bounding box center [923, 395] width 19 height 16
type input "**"
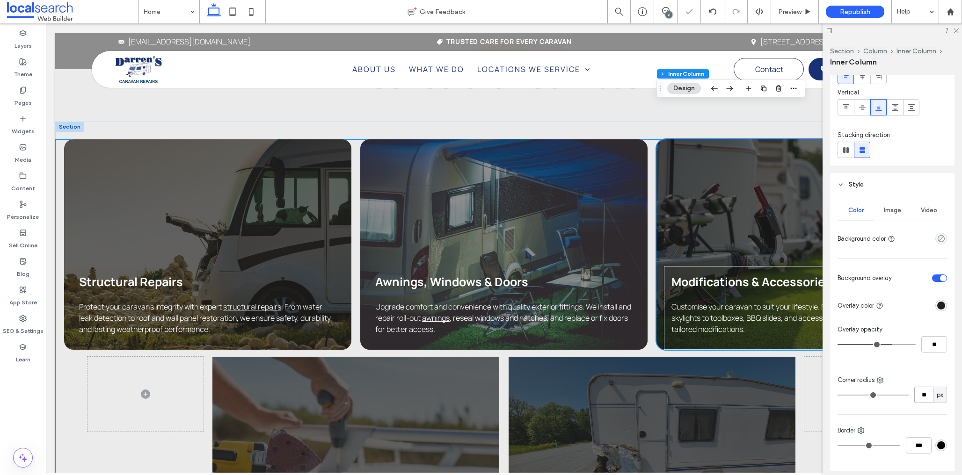
scroll to position [1168, 0]
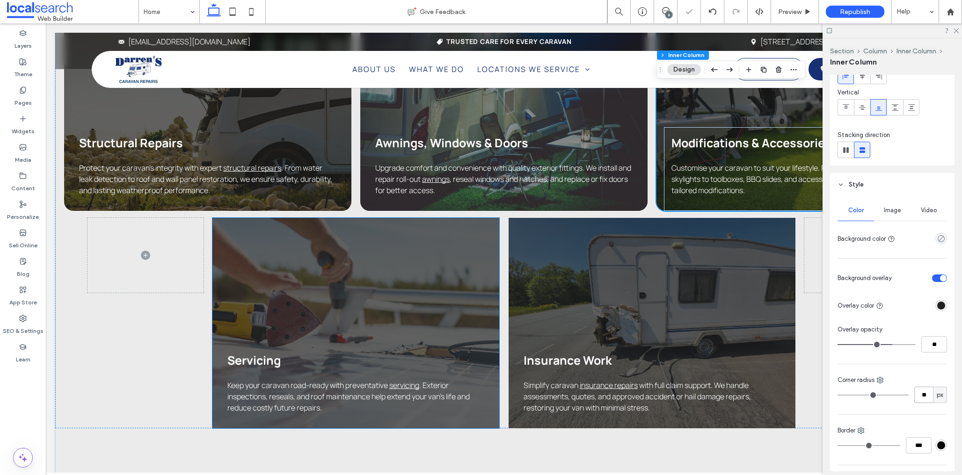
click at [406, 249] on div "04 Servicing Keep your caravan road-ready with preventative servicing . Exterio…" at bounding box center [355, 323] width 287 height 211
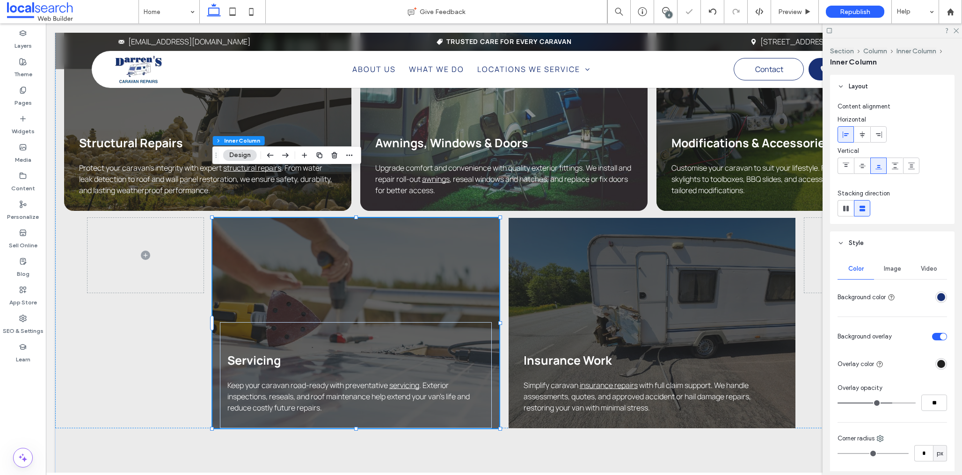
click at [407, 250] on div "04 Servicing Keep your caravan road-ready with preventative servicing . Exterio…" at bounding box center [355, 323] width 287 height 211
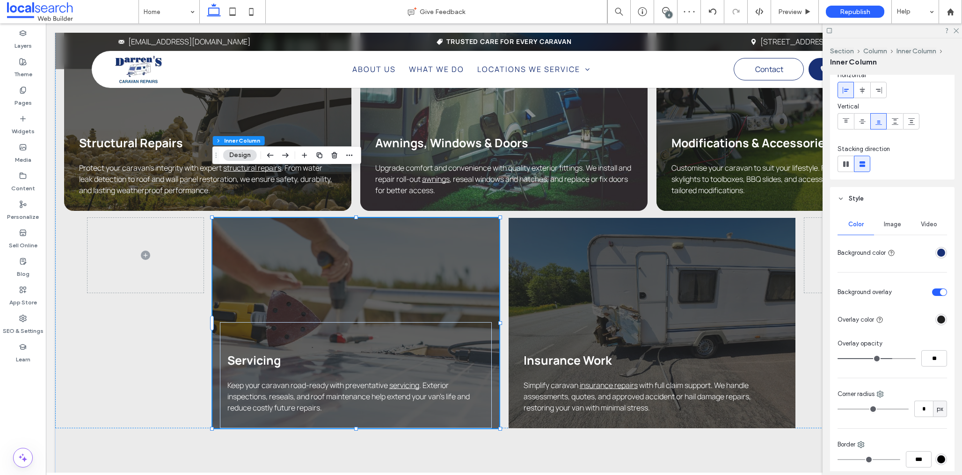
scroll to position [88, 0]
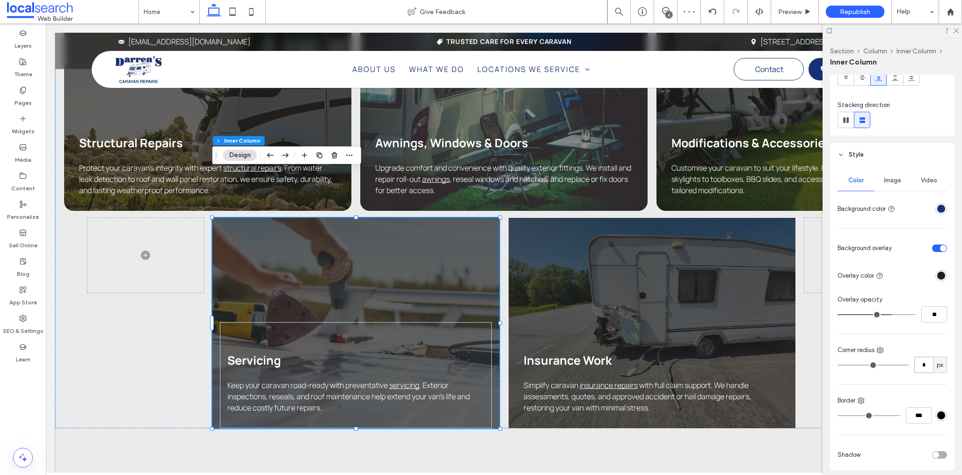
click at [929, 368] on input "*" at bounding box center [923, 365] width 19 height 16
type input "**"
click at [634, 272] on div "05 Insurance Work Simplify caravan insurance repairs with full claim support. W…" at bounding box center [652, 323] width 287 height 211
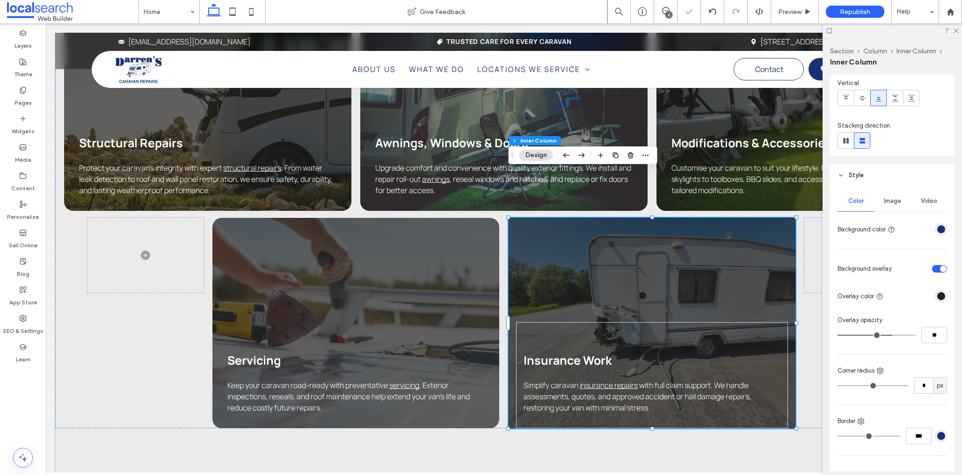
scroll to position [210, 0]
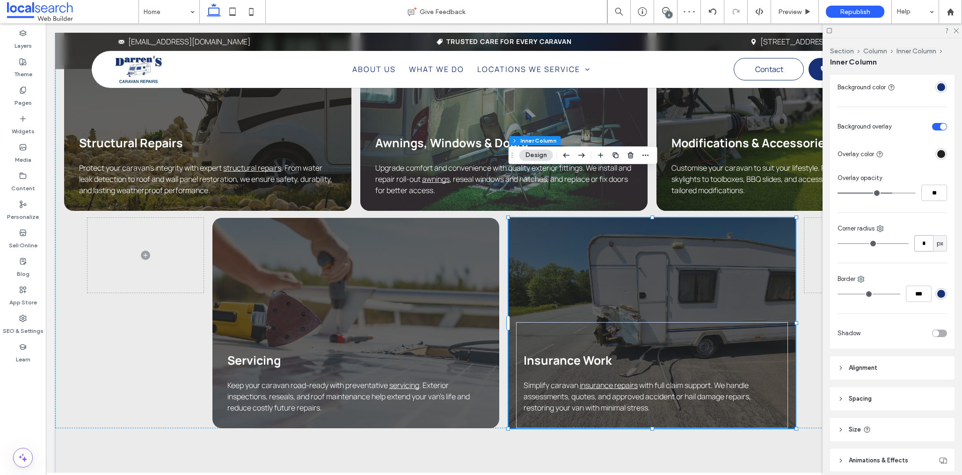
drag, startPoint x: 925, startPoint y: 242, endPoint x: 931, endPoint y: 248, distance: 8.9
click at [925, 243] on input "*" at bounding box center [923, 243] width 19 height 16
type input "**"
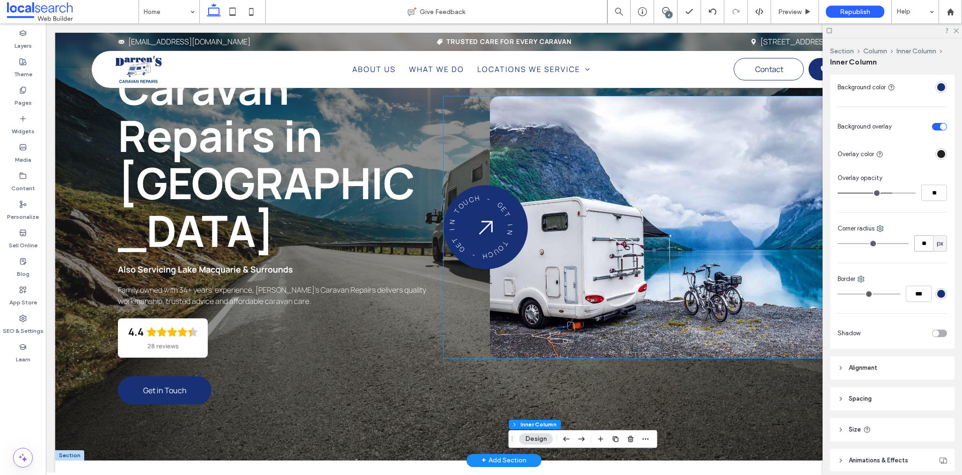
scroll to position [0, 0]
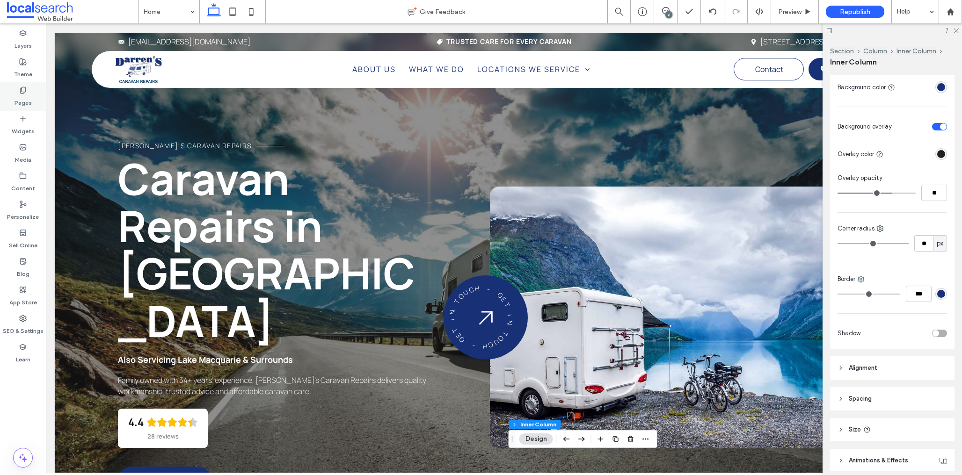
click at [25, 95] on label "Pages" at bounding box center [23, 100] width 17 height 13
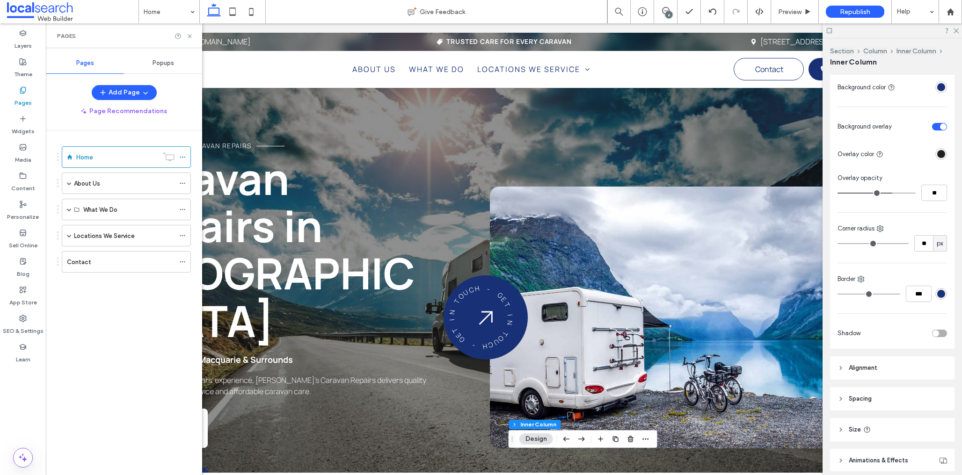
click at [96, 235] on label "Locations We Service" at bounding box center [104, 236] width 61 height 16
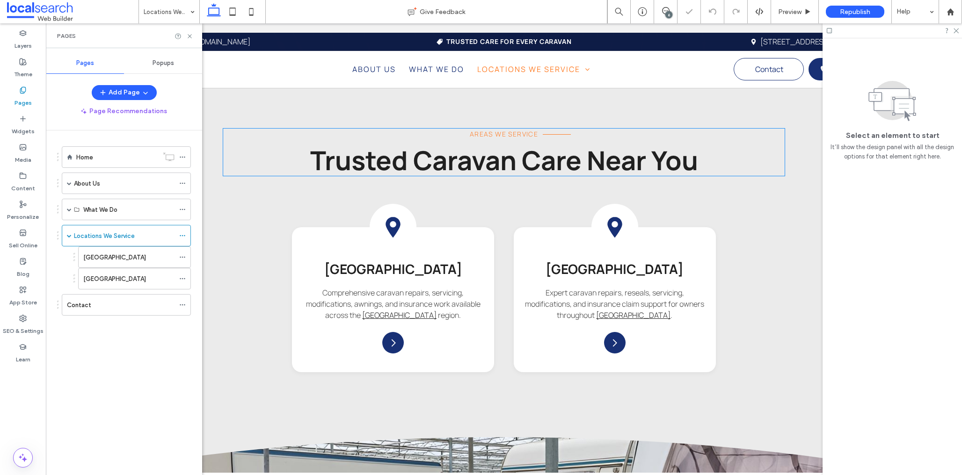
scroll to position [773, 0]
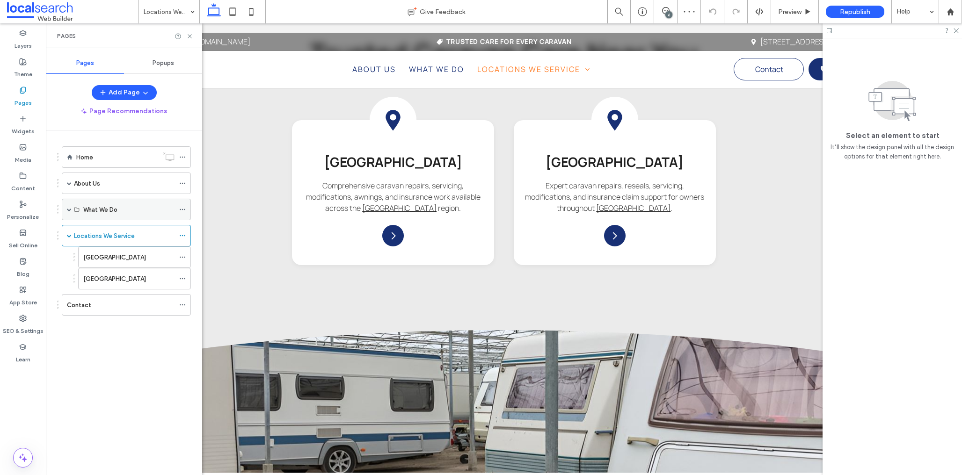
click at [108, 211] on label "What We Do" at bounding box center [100, 210] width 34 height 16
click at [114, 157] on div "Home" at bounding box center [117, 158] width 82 height 10
click at [188, 34] on icon at bounding box center [189, 36] width 7 height 7
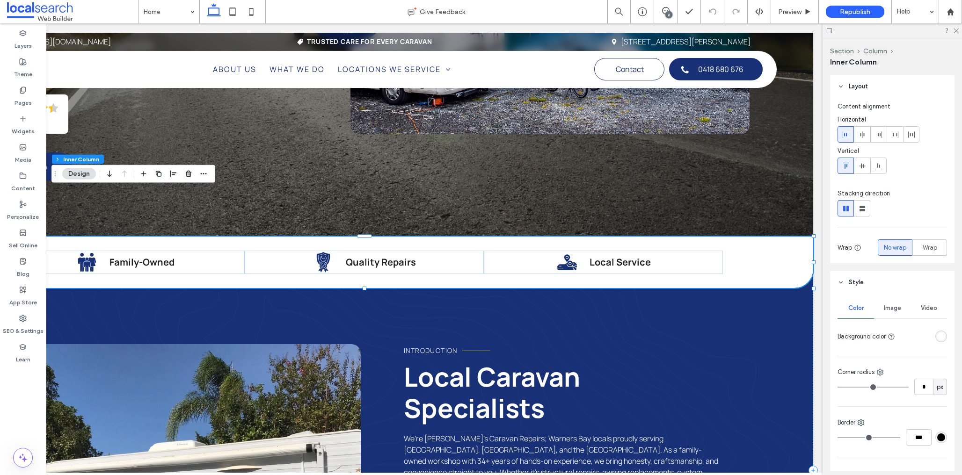
scroll to position [151, 0]
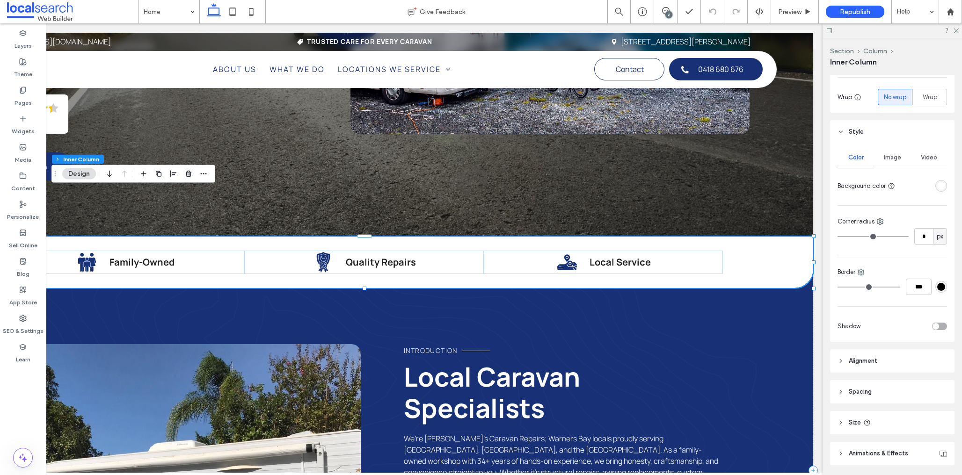
click at [880, 225] on use at bounding box center [880, 222] width 6 height 6
click at [906, 297] on span "Bottom right" at bounding box center [913, 295] width 34 height 9
type input "**"
click at [928, 237] on input "**" at bounding box center [923, 236] width 19 height 16
type input "*"
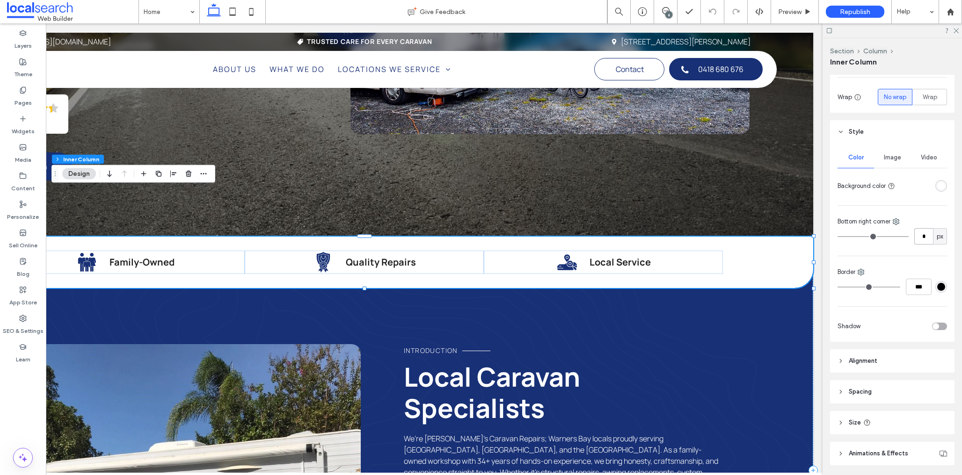
type input "*"
drag, startPoint x: 235, startPoint y: 13, endPoint x: 255, endPoint y: 25, distance: 24.2
click at [235, 12] on icon at bounding box center [232, 11] width 19 height 19
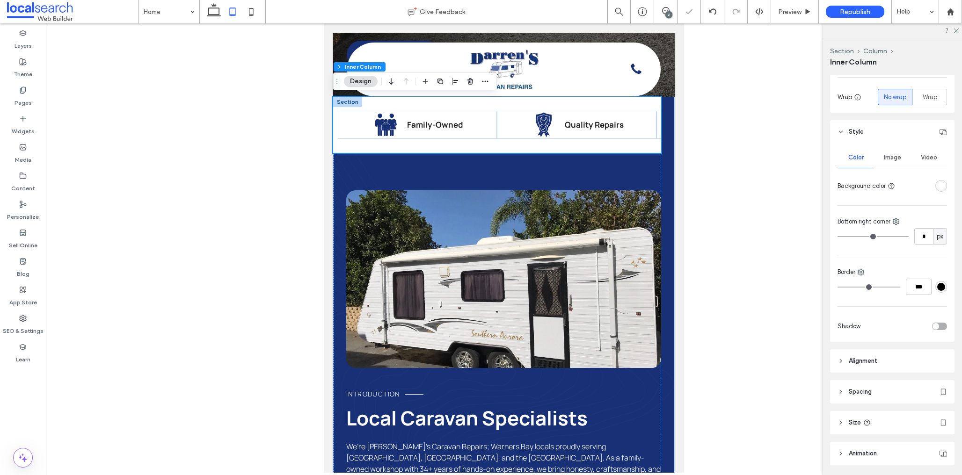
scroll to position [0, 0]
click at [670, 158] on div "Family Owned Icon Family-Owned Quality Repair Icon Quality Repairs Local Servic…" at bounding box center [504, 393] width 342 height 593
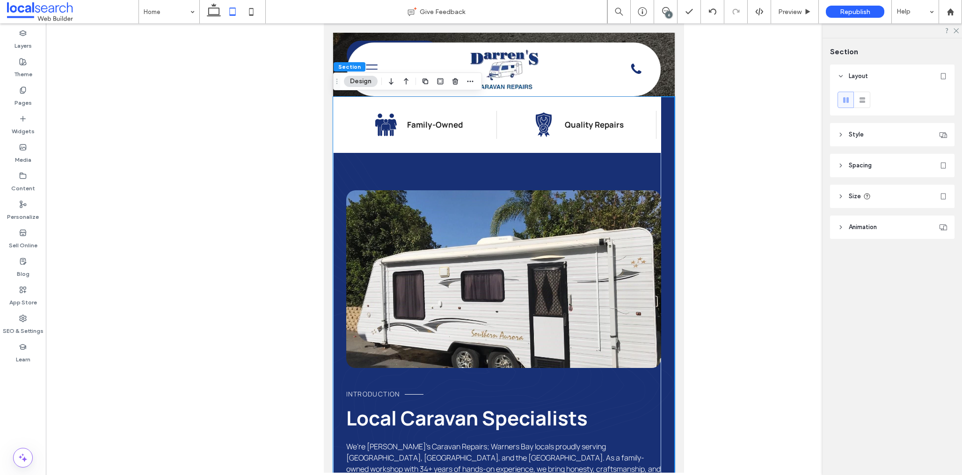
click at [872, 168] on span "Spacing" at bounding box center [860, 165] width 23 height 9
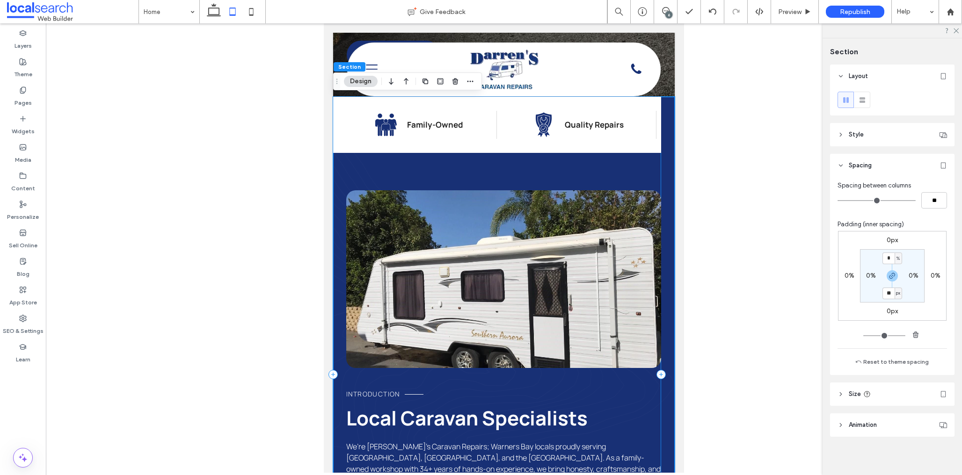
click at [653, 171] on div "Family Owned Icon Family-Owned Quality Repair Icon Quality Repairs Local Servic…" at bounding box center [497, 375] width 328 height 556
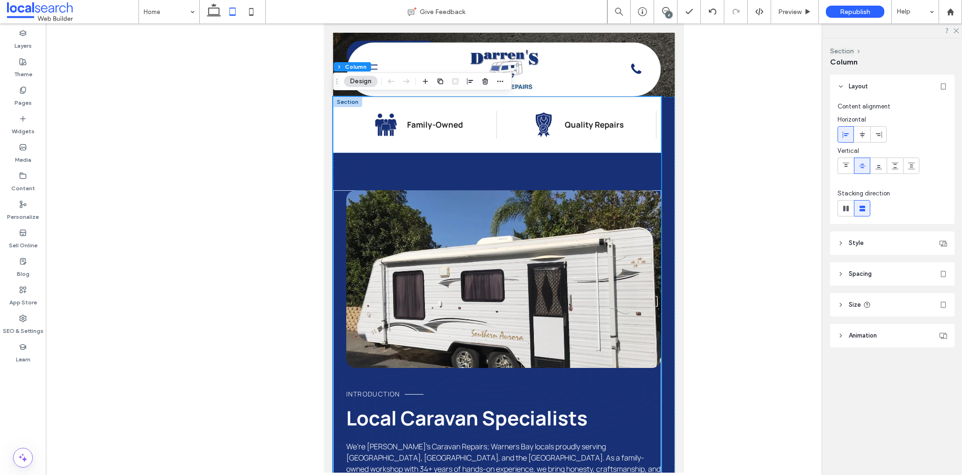
click at [871, 241] on header "Style" at bounding box center [892, 243] width 124 height 23
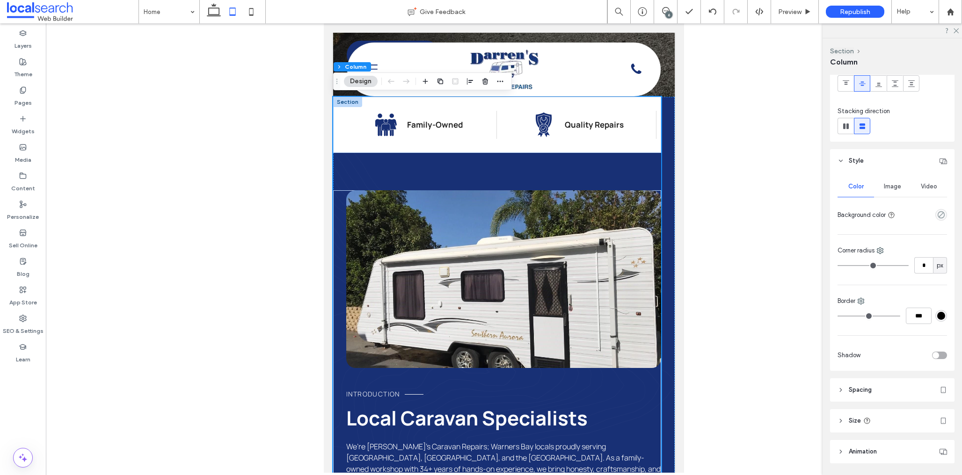
scroll to position [112, 0]
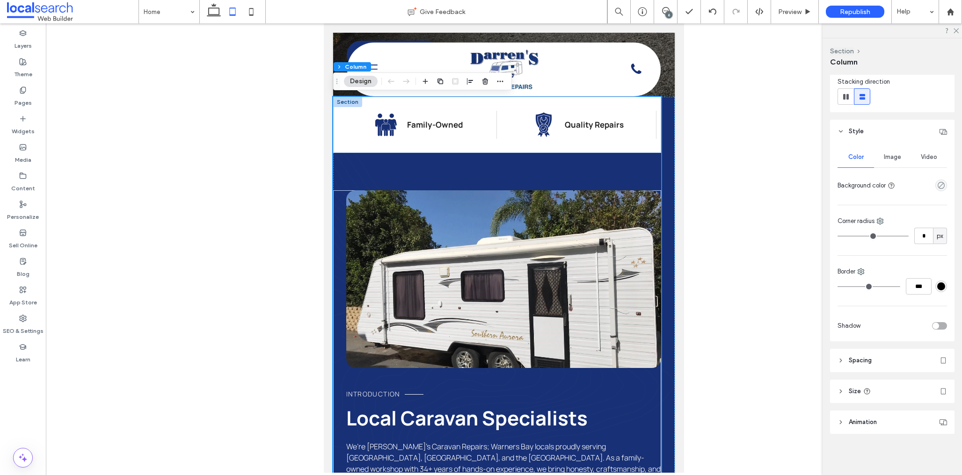
click at [865, 353] on header "Spacing" at bounding box center [892, 360] width 124 height 23
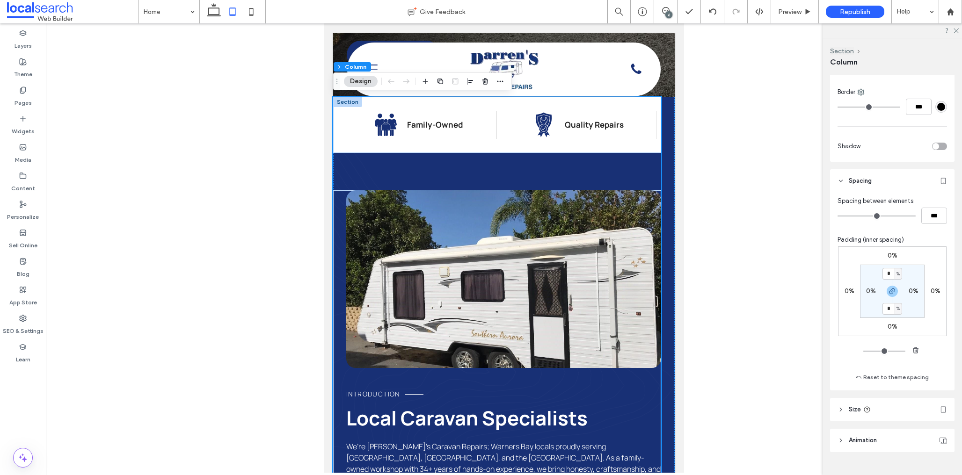
scroll to position [307, 0]
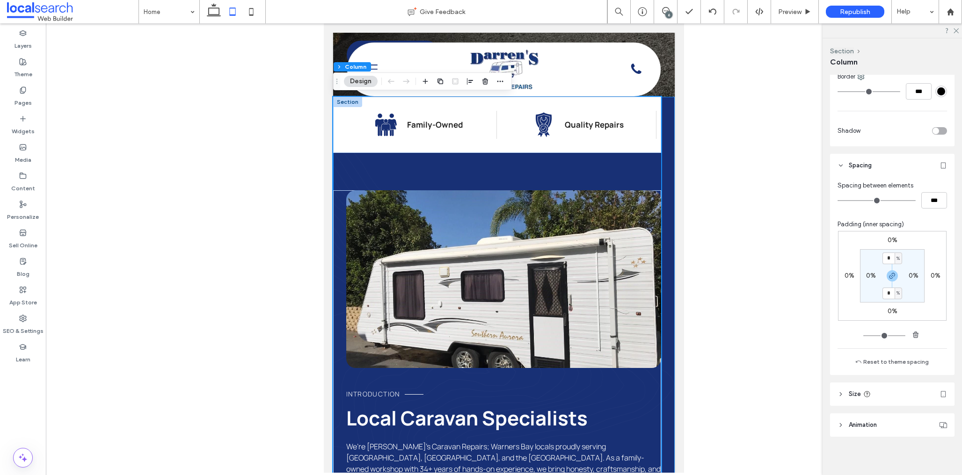
click at [668, 124] on div "Family Owned Icon Family-Owned Quality Repair Icon Quality Repairs Local Servic…" at bounding box center [504, 393] width 342 height 593
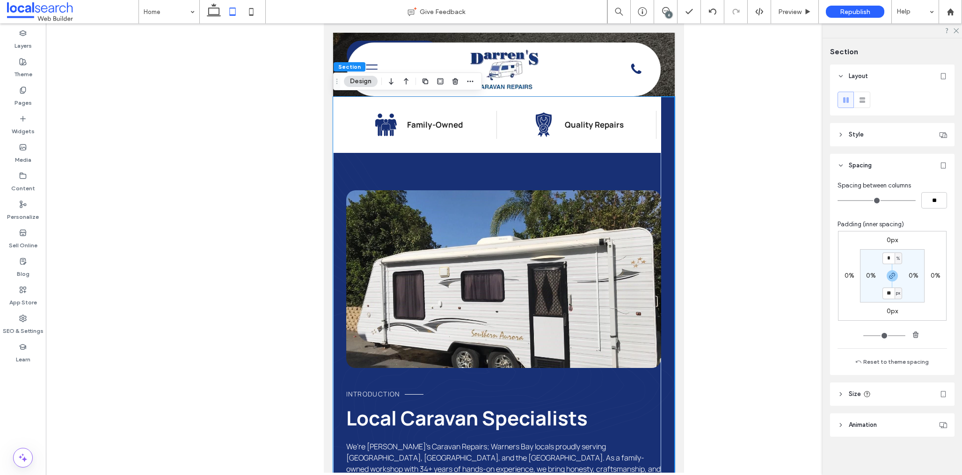
scroll to position [3, 0]
click at [594, 171] on div "Family Owned Icon Family-Owned Quality Repair Icon Quality Repairs Local Servic…" at bounding box center [497, 375] width 328 height 556
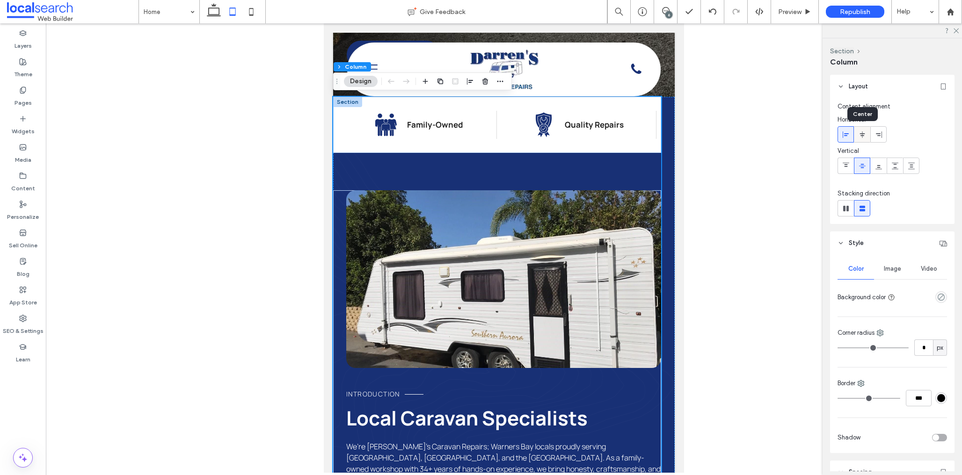
click at [862, 135] on use at bounding box center [862, 134] width 5 height 7
click at [667, 157] on div "Family Owned Icon Family-Owned Quality Repair Icon Quality Repairs Local Servic…" at bounding box center [504, 393] width 342 height 593
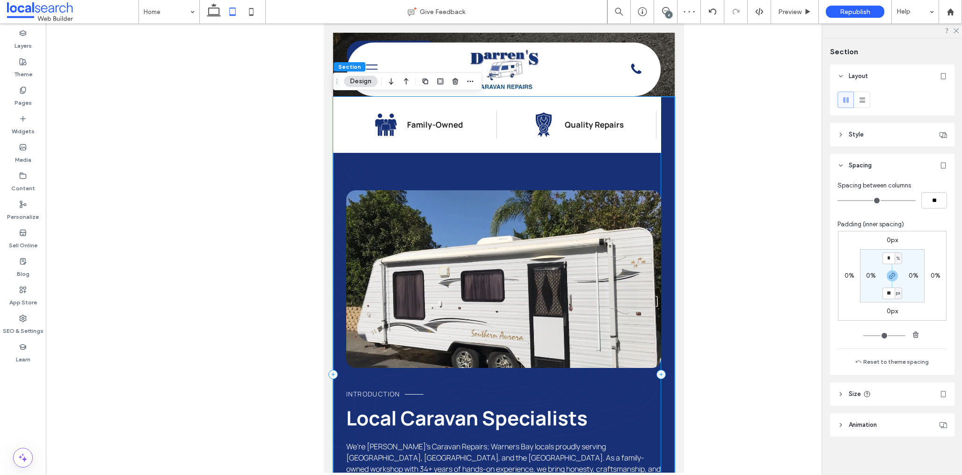
click at [612, 181] on div "Family Owned Icon Family-Owned Quality Repair Icon Quality Repairs Local Servic…" at bounding box center [497, 375] width 328 height 556
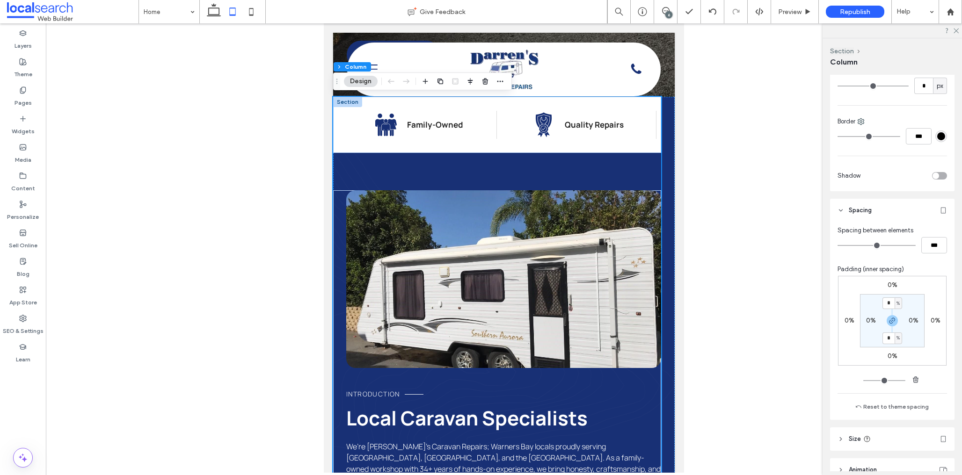
scroll to position [294, 0]
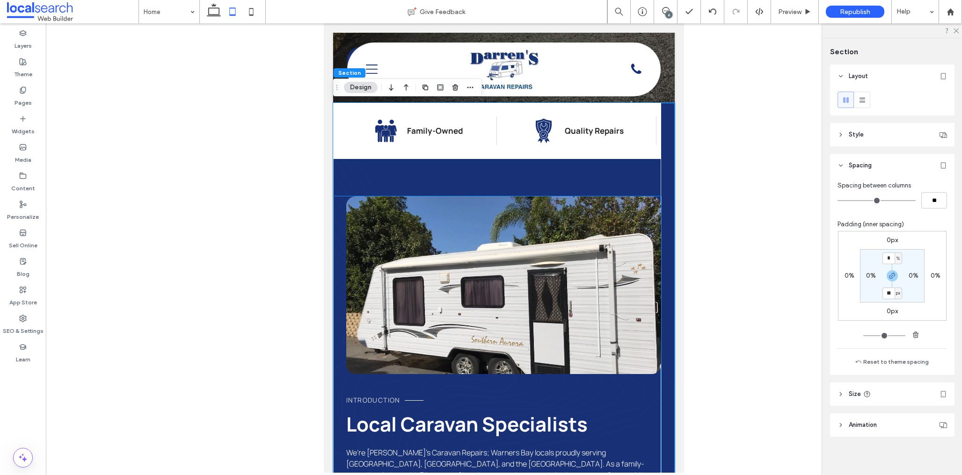
scroll to position [399, 0]
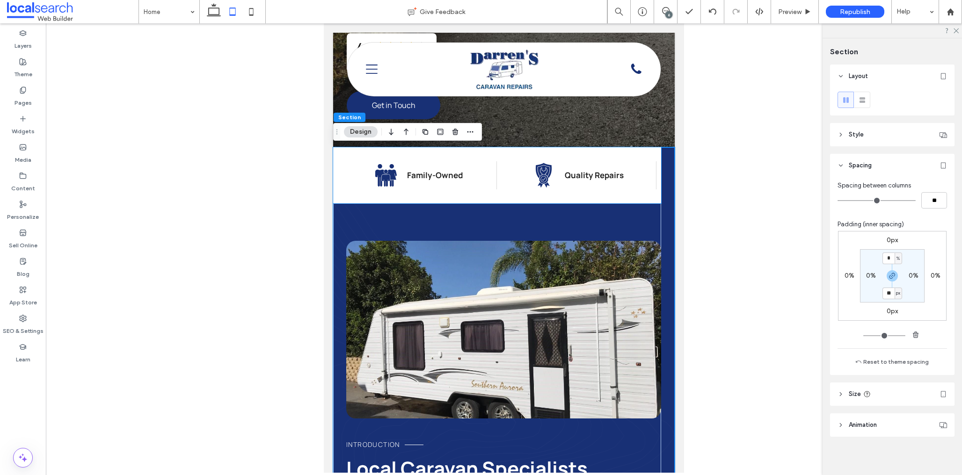
click at [635, 183] on div "Quality Repair Icon Quality Repairs" at bounding box center [576, 175] width 159 height 28
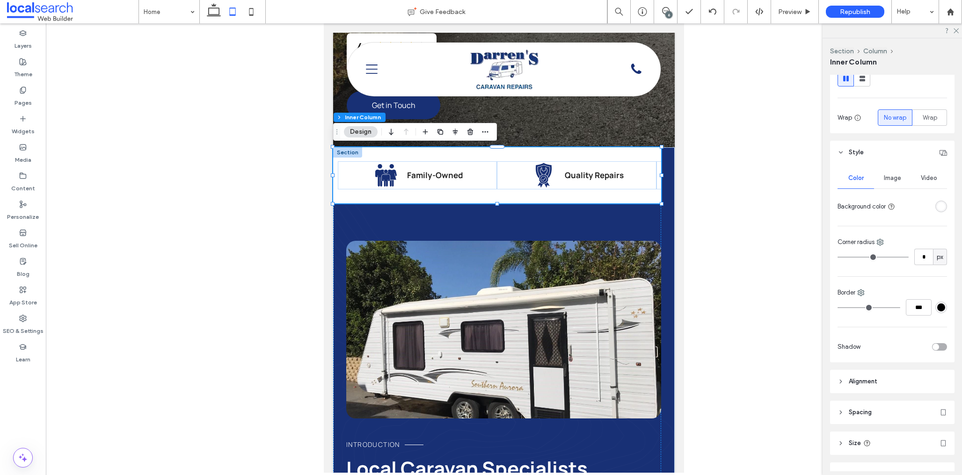
scroll to position [158, 0]
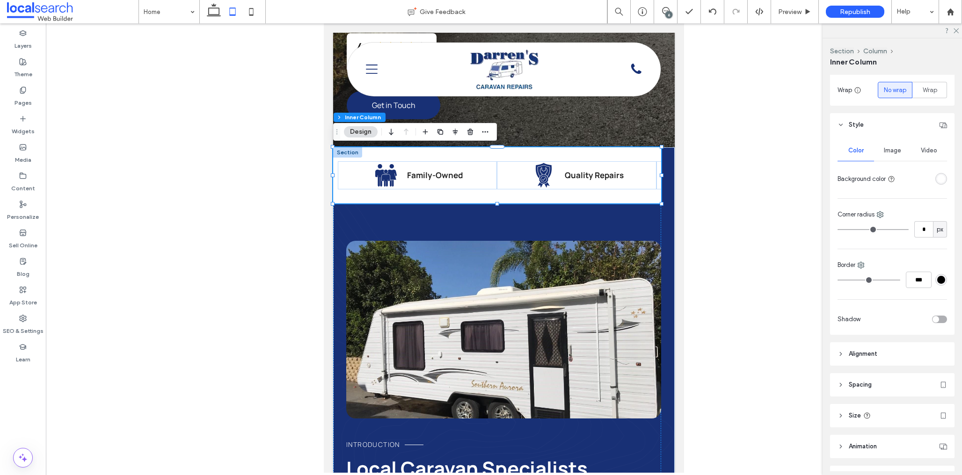
click at [881, 380] on header "Spacing" at bounding box center [892, 384] width 124 height 23
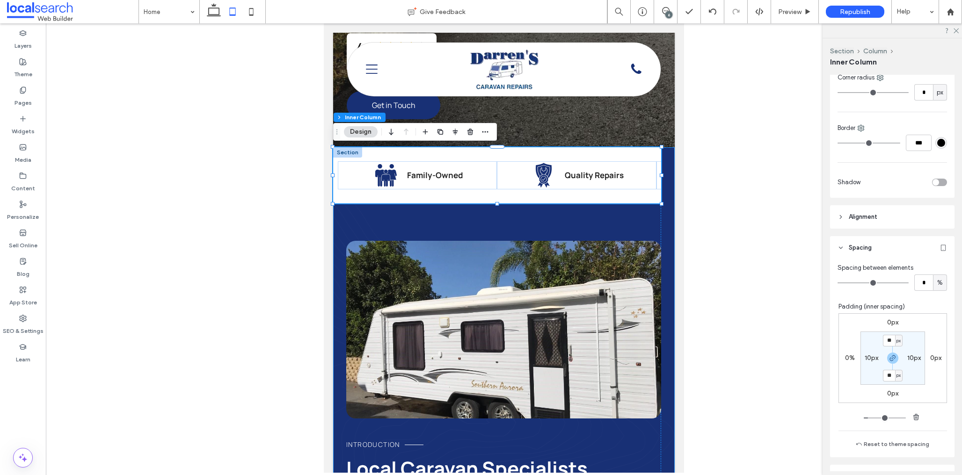
click at [663, 213] on div "Family Owned Icon Family-Owned Quality Repair Icon Quality Repairs Local Servic…" at bounding box center [504, 443] width 342 height 593
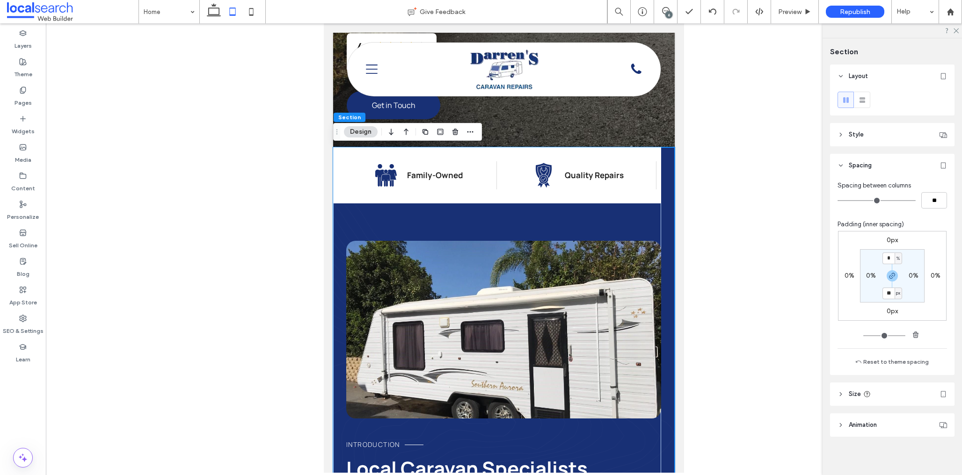
click at [888, 134] on header "Style" at bounding box center [892, 134] width 124 height 23
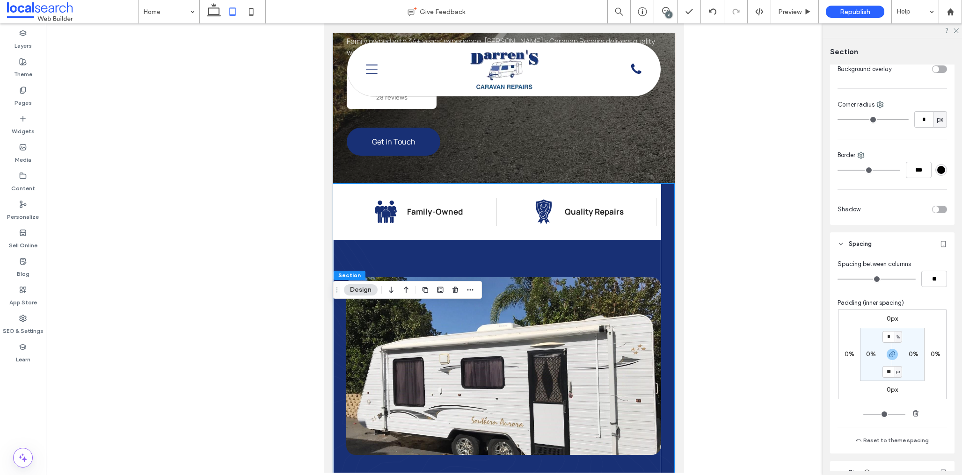
scroll to position [413, 0]
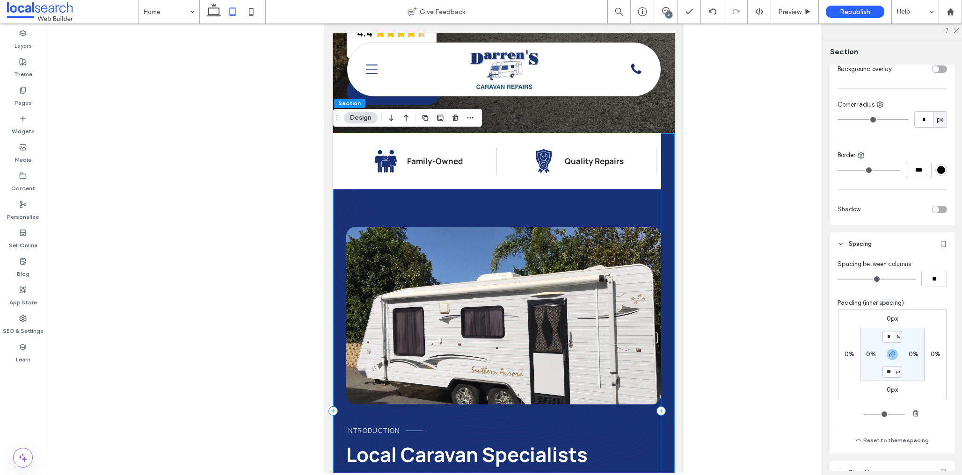
click at [356, 215] on div "Family Owned Icon Family-Owned Quality Repair Icon Quality Repairs Local Servic…" at bounding box center [497, 411] width 328 height 556
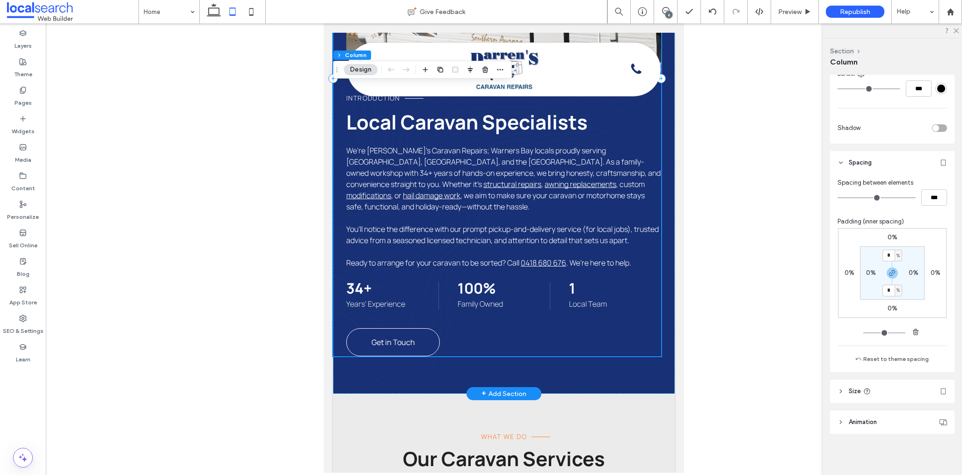
scroll to position [821, 0]
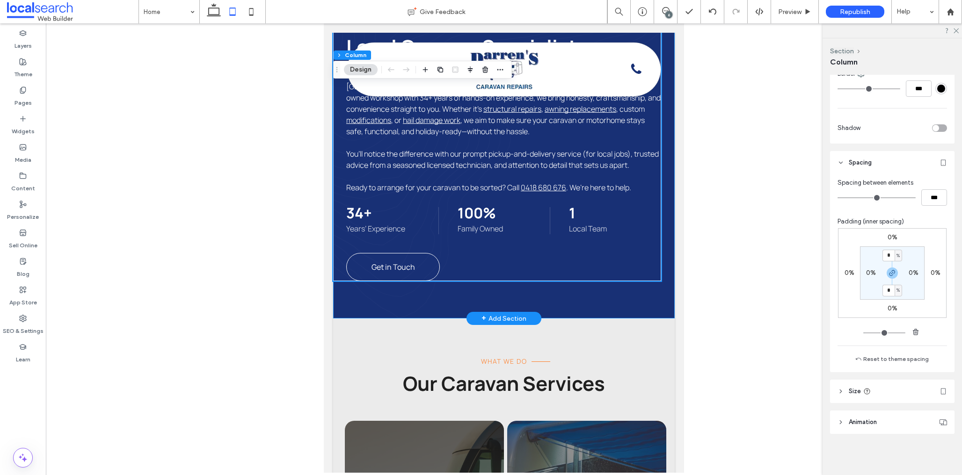
click at [641, 314] on div "Family Owned Icon Family-Owned Quality Repair Icon Quality Repairs Local Servic…" at bounding box center [504, 21] width 342 height 593
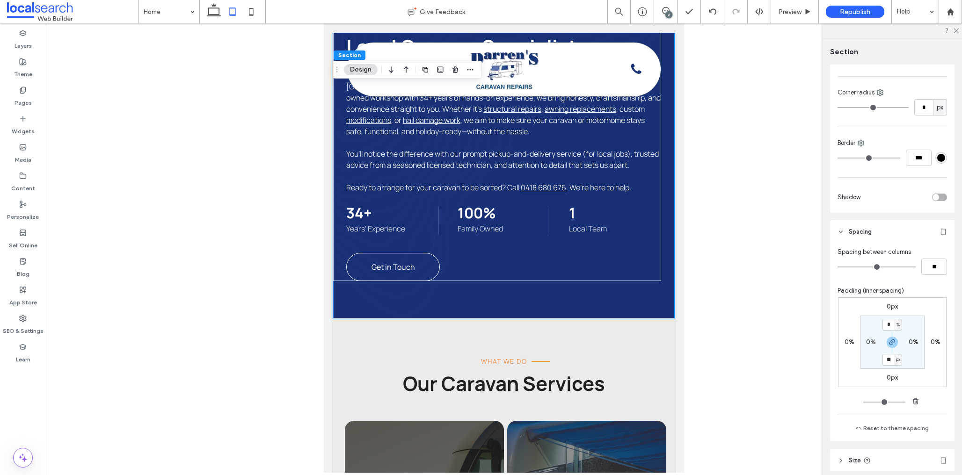
scroll to position [240, 0]
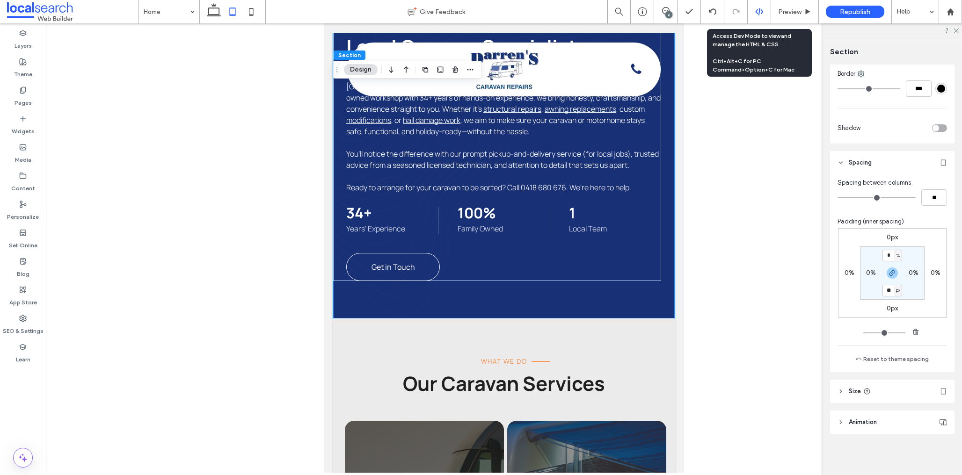
click at [760, 13] on icon at bounding box center [759, 11] width 8 height 8
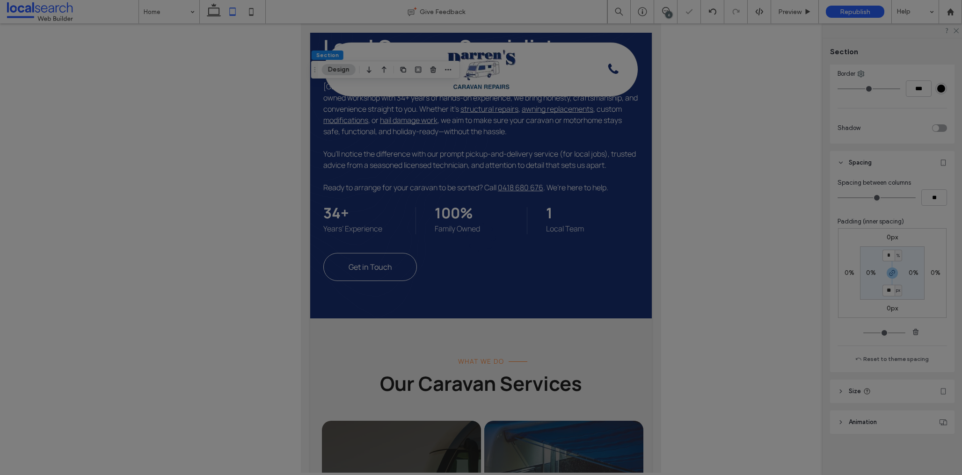
scroll to position [0, 0]
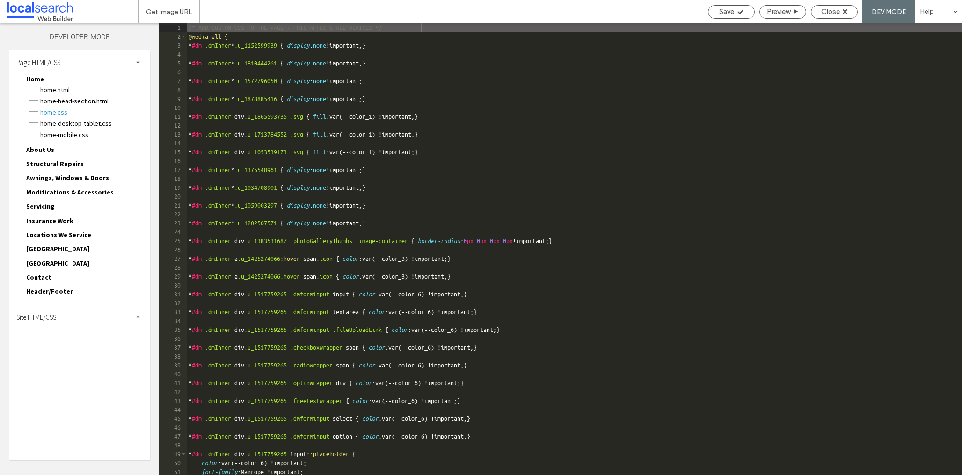
click at [79, 309] on div "Site HTML/CSS" at bounding box center [79, 317] width 140 height 23
click at [78, 359] on span "site.css" at bounding box center [97, 357] width 106 height 9
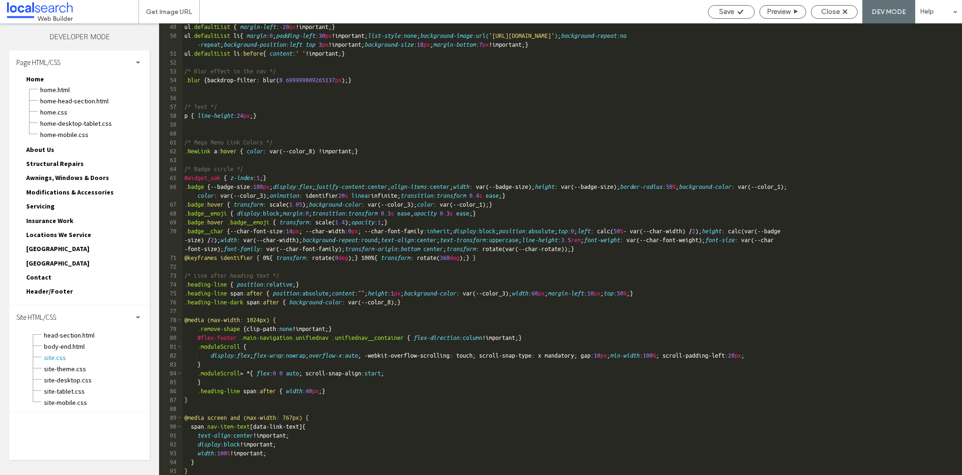
scroll to position [499, 0]
click at [826, 8] on span "Close" at bounding box center [830, 11] width 19 height 8
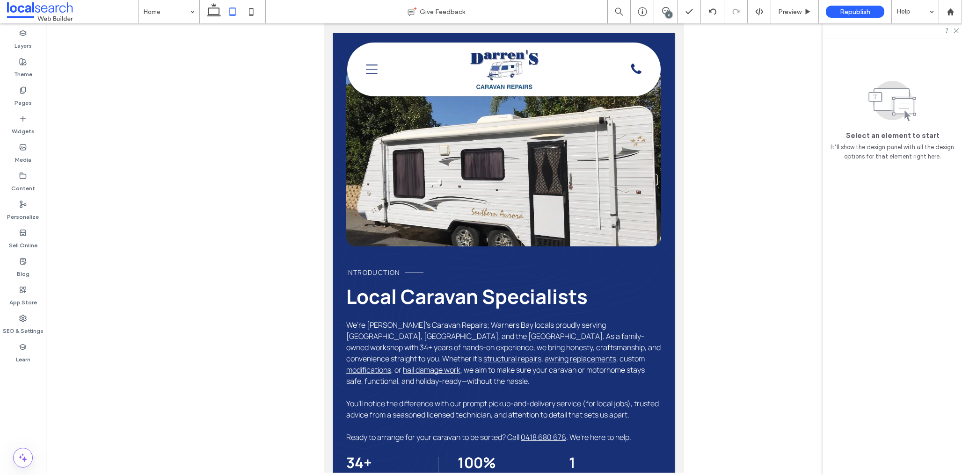
scroll to position [574, 0]
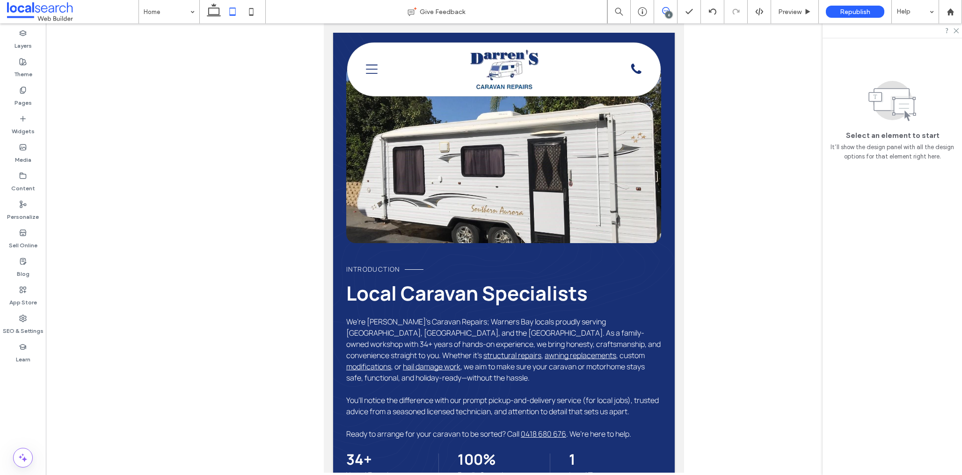
click at [663, 9] on icon at bounding box center [665, 10] width 7 height 7
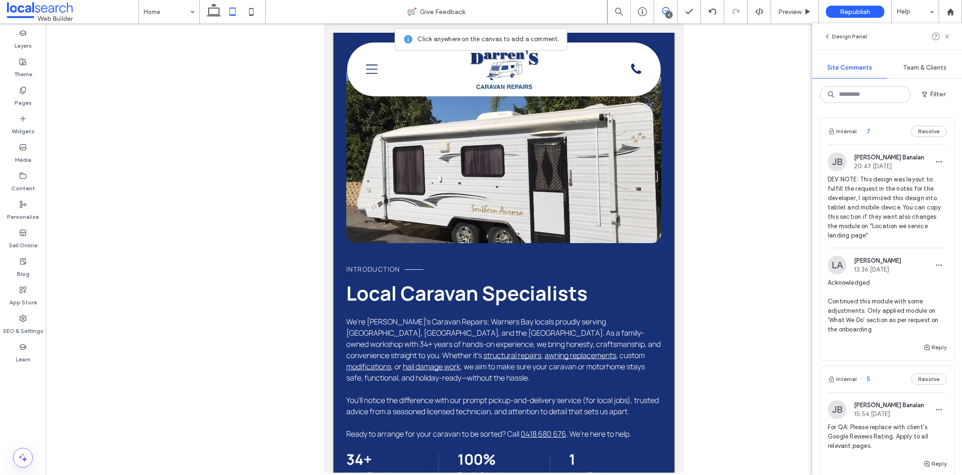
click at [668, 152] on div "Family Owned Icon Family-Owned Quality Repair Icon Quality Repairs Local Servic…" at bounding box center [504, 268] width 342 height 593
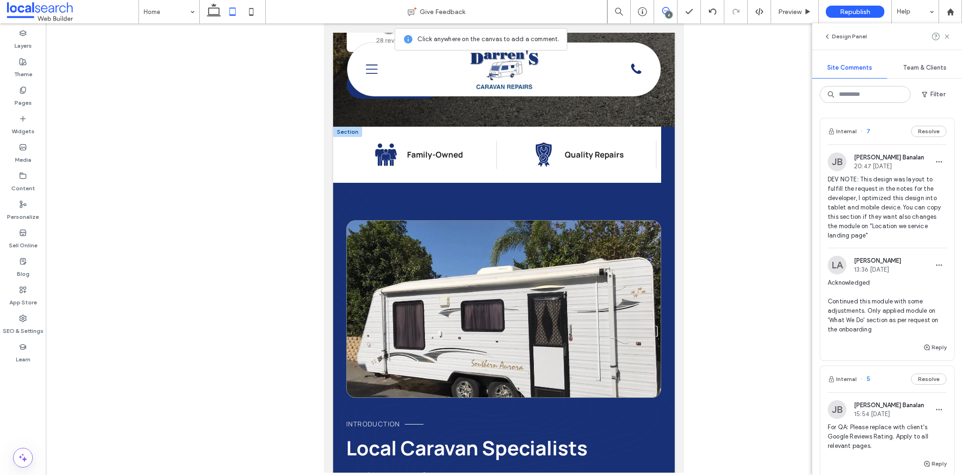
scroll to position [355, 0]
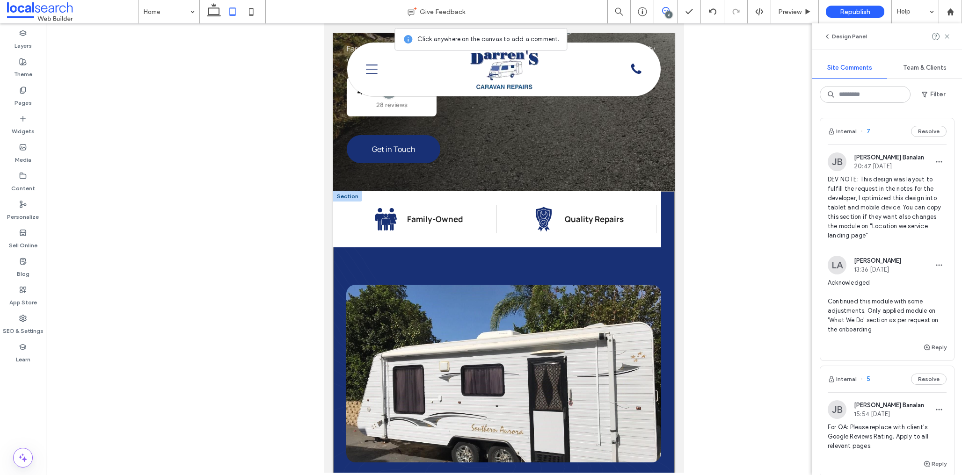
drag, startPoint x: 816, startPoint y: 184, endPoint x: 689, endPoint y: 185, distance: 127.3
click at [816, 184] on use at bounding box center [816, 185] width 4 height 4
click at [336, 197] on div at bounding box center [347, 196] width 29 height 10
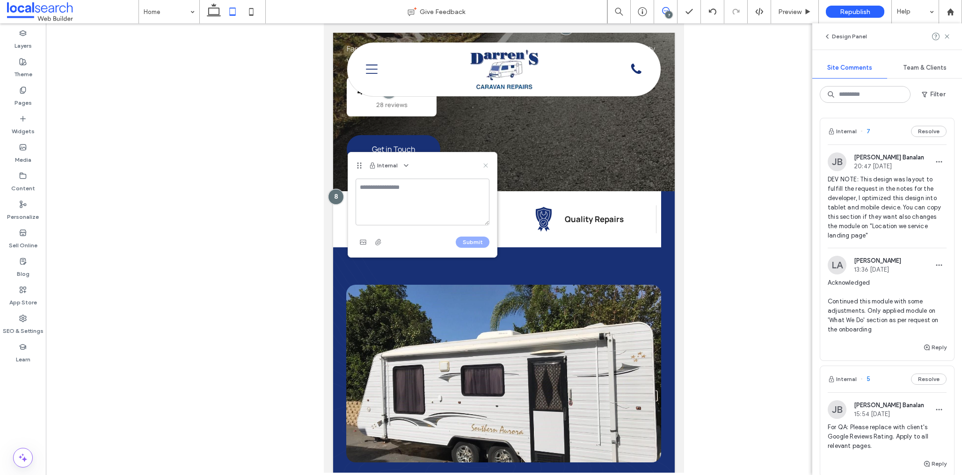
click at [484, 165] on icon at bounding box center [485, 165] width 7 height 7
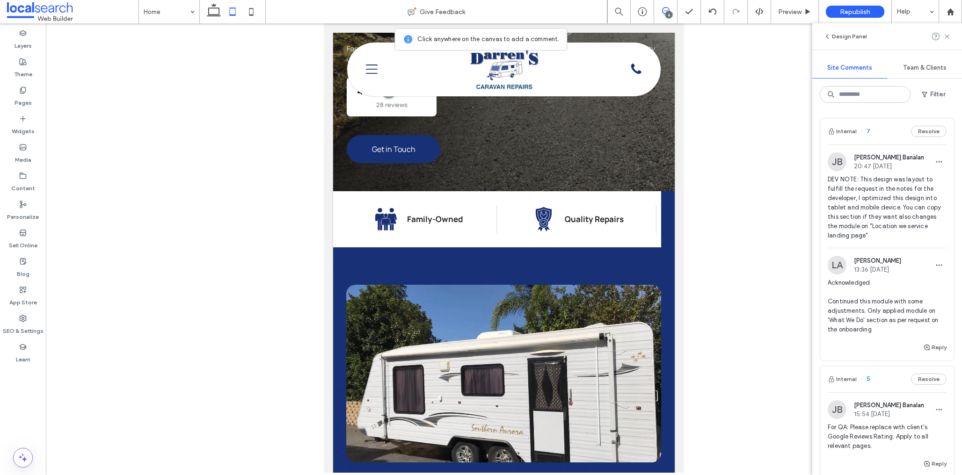
click at [667, 10] on icon at bounding box center [665, 10] width 7 height 7
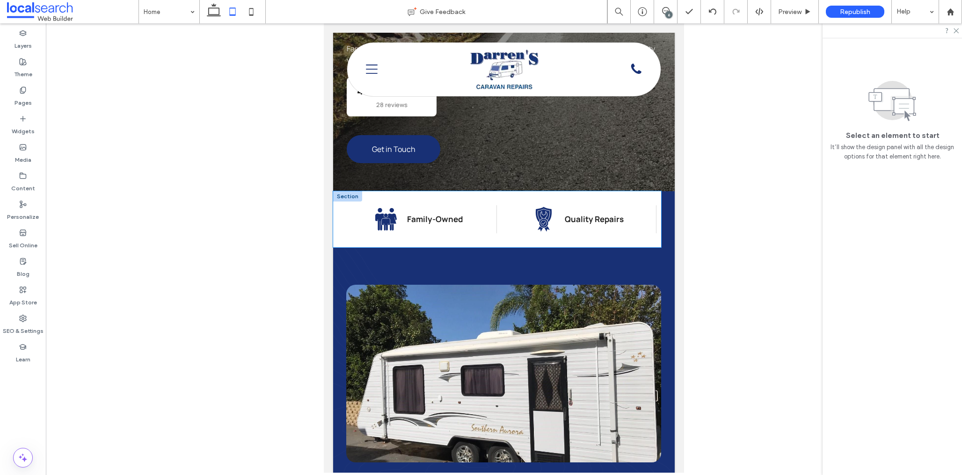
click at [343, 204] on div "Family Owned Icon Family-Owned Quality Repair Icon Quality Repairs Local Servic…" at bounding box center [497, 219] width 328 height 56
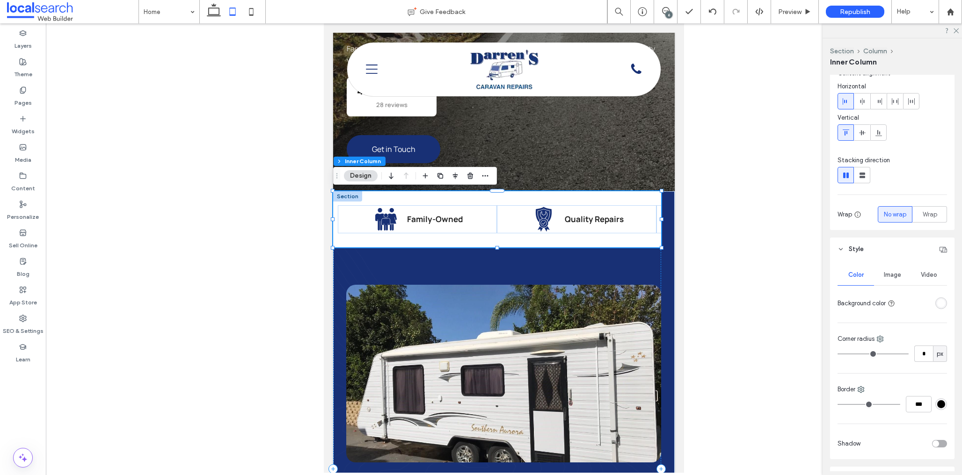
scroll to position [0, 0]
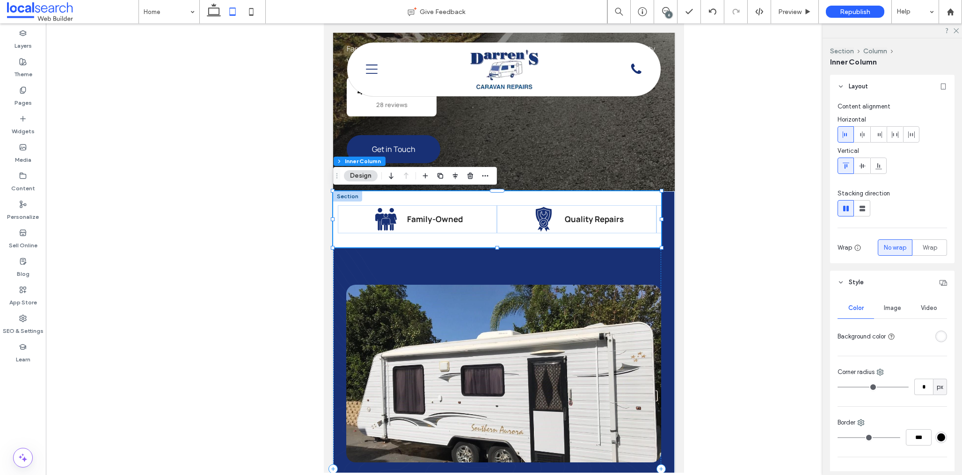
click at [670, 12] on div "6" at bounding box center [668, 14] width 7 height 7
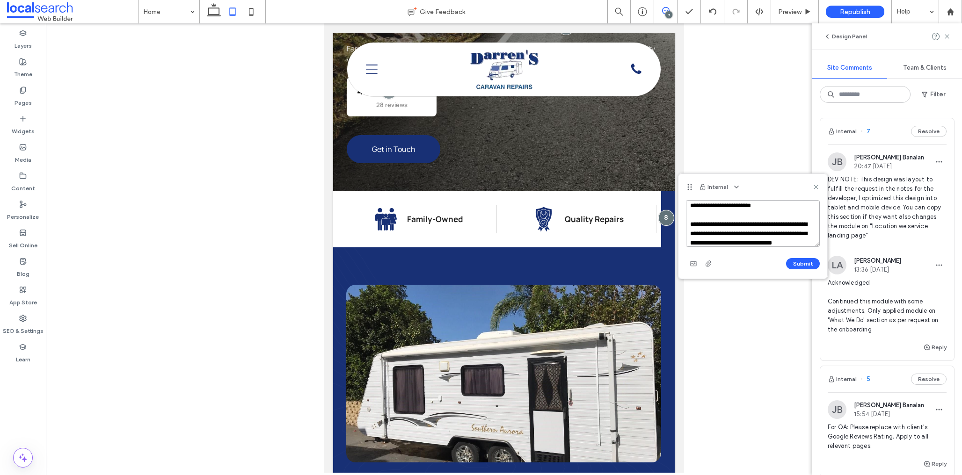
scroll to position [13, 0]
type textarea "**********"
click at [807, 265] on button "Submit" at bounding box center [803, 263] width 34 height 11
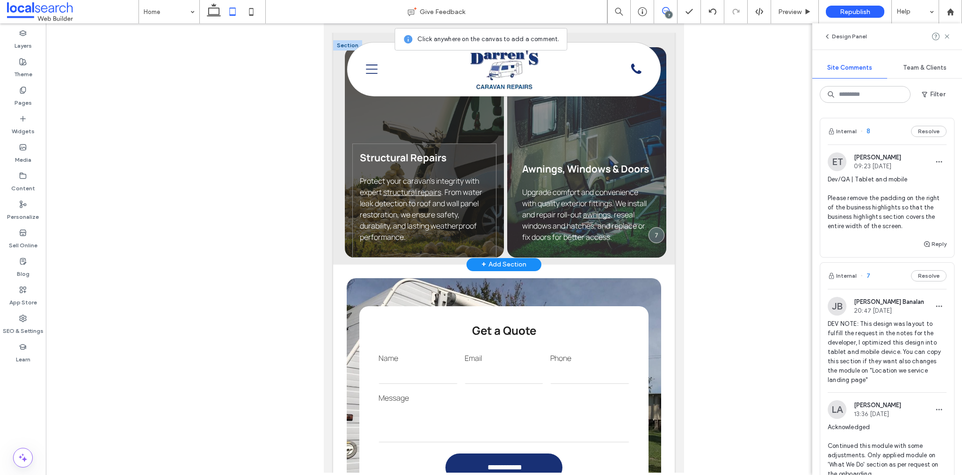
scroll to position [1193, 0]
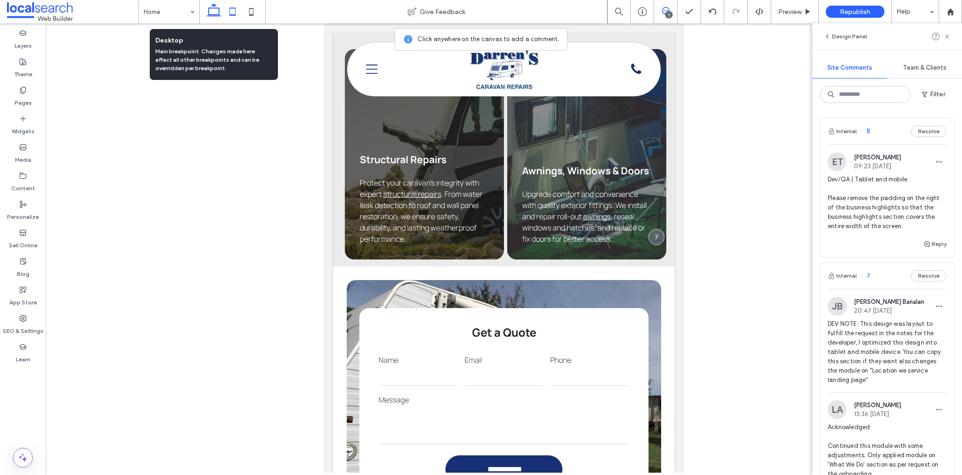
click at [216, 14] on icon at bounding box center [213, 11] width 19 height 19
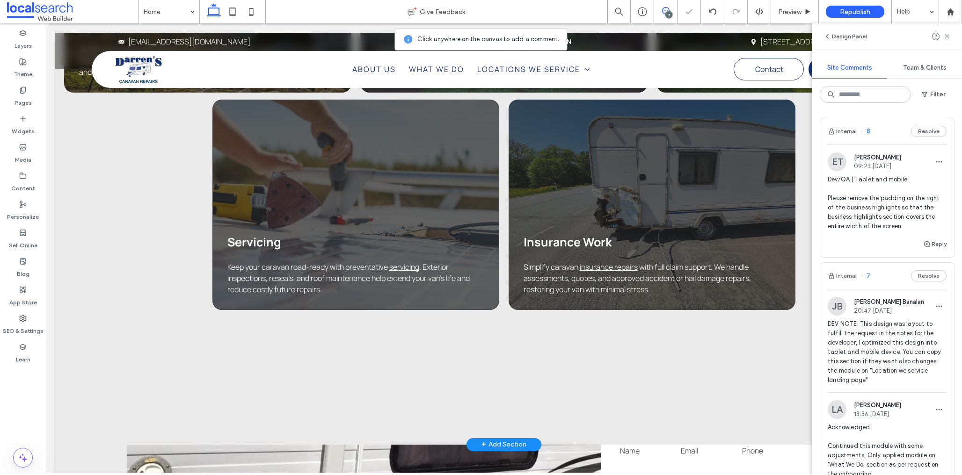
scroll to position [1304, 0]
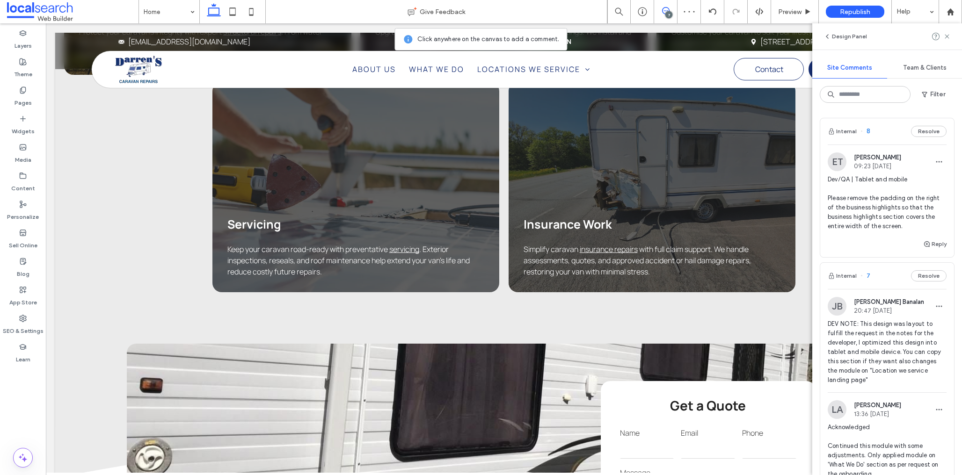
drag, startPoint x: 228, startPoint y: 12, endPoint x: 243, endPoint y: 47, distance: 38.0
click at [228, 12] on icon at bounding box center [232, 11] width 19 height 19
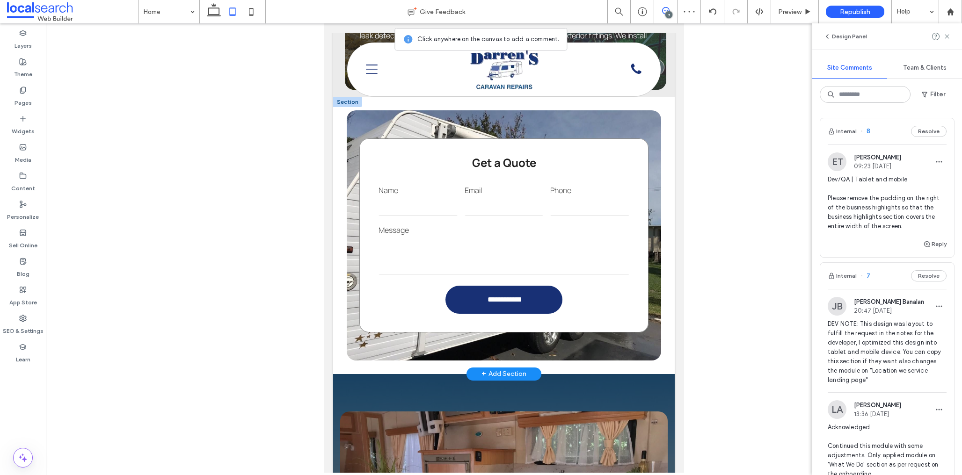
scroll to position [1038, 0]
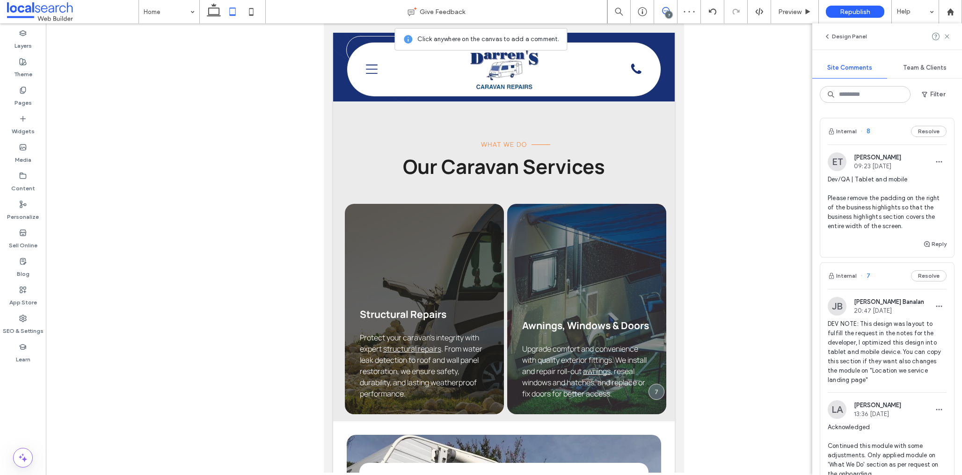
drag, startPoint x: 665, startPoint y: 12, endPoint x: 665, endPoint y: 16, distance: 4.7
click at [665, 12] on icon at bounding box center [665, 10] width 7 height 7
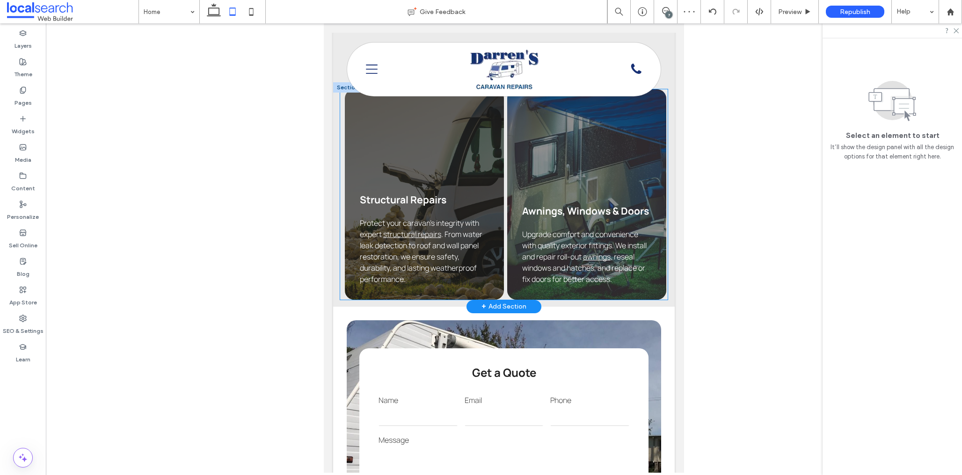
scroll to position [1284, 0]
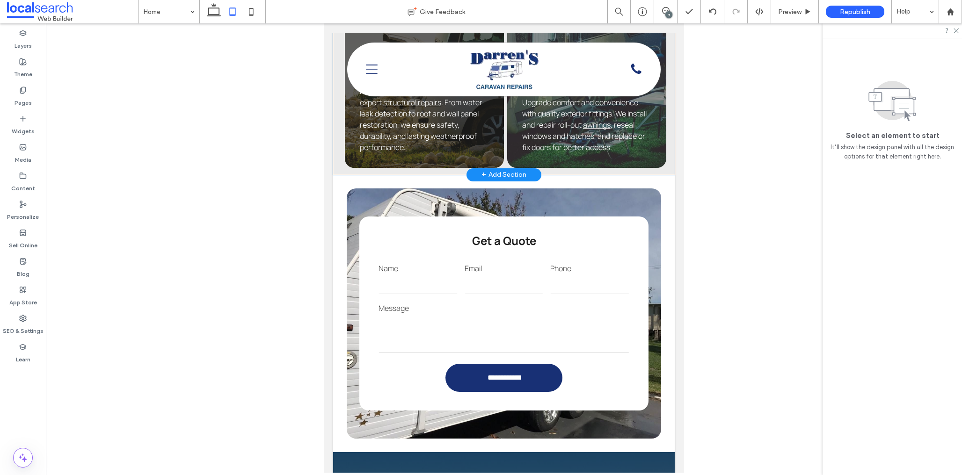
click at [338, 170] on div "Structural Repairs Protect your caravan’s integrity with expert structural repa…" at bounding box center [504, 62] width 342 height 224
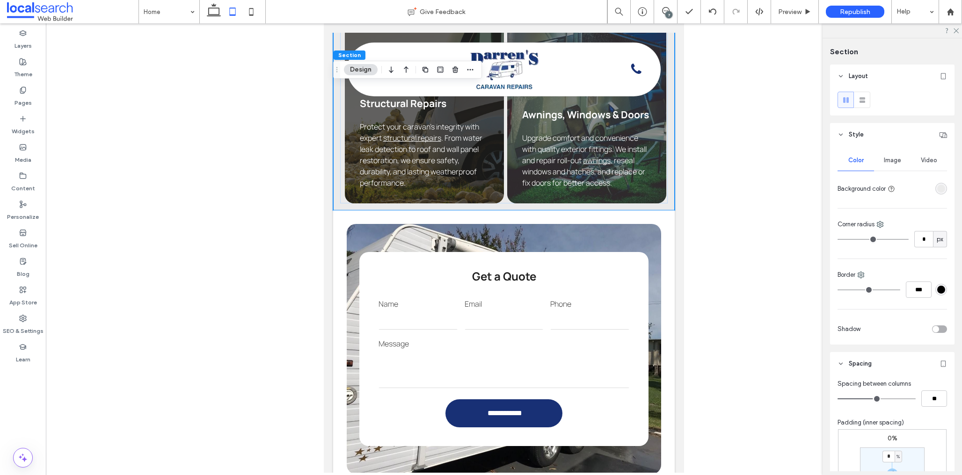
scroll to position [201, 0]
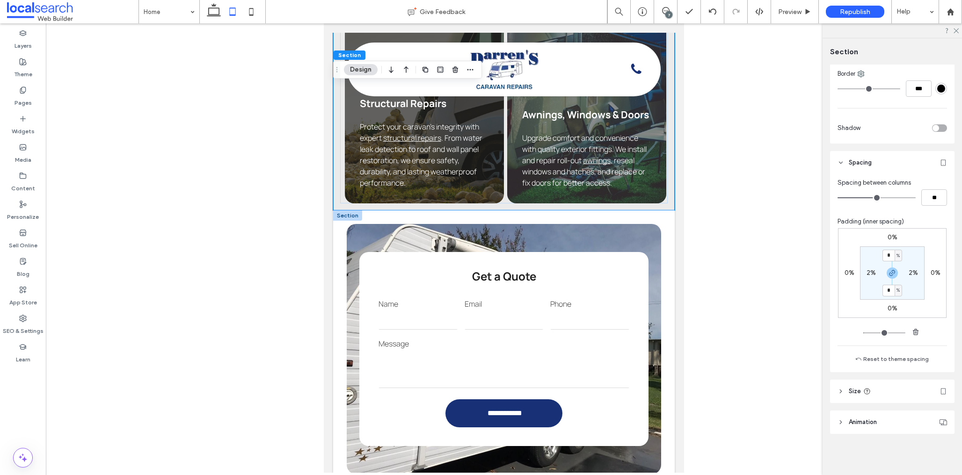
click at [339, 221] on div at bounding box center [347, 216] width 29 height 10
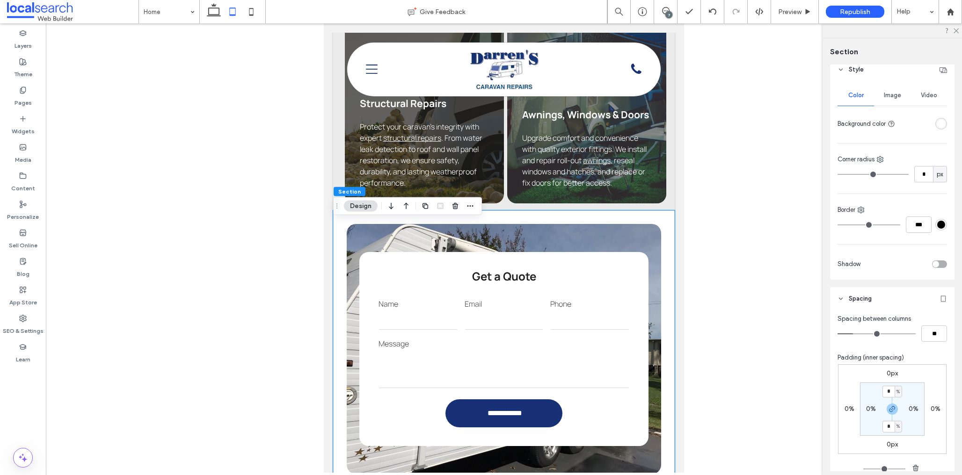
scroll to position [156, 0]
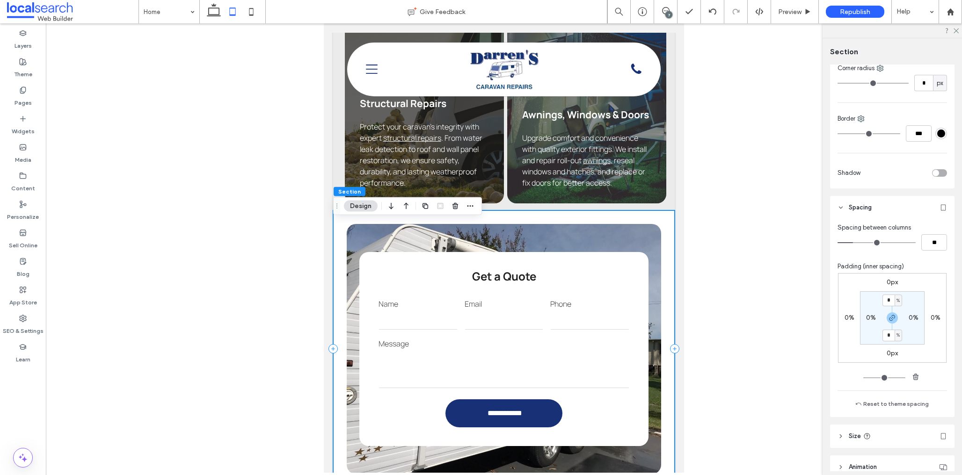
click at [529, 232] on div "**********" at bounding box center [504, 349] width 342 height 277
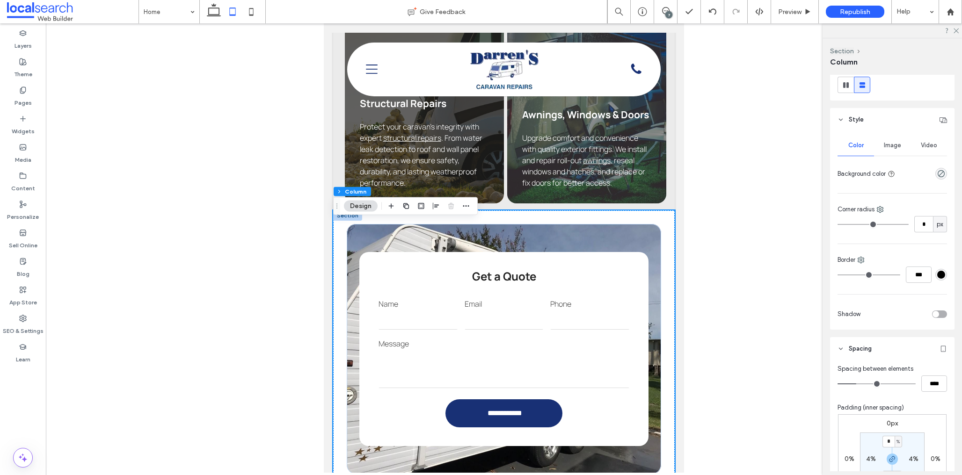
scroll to position [256, 0]
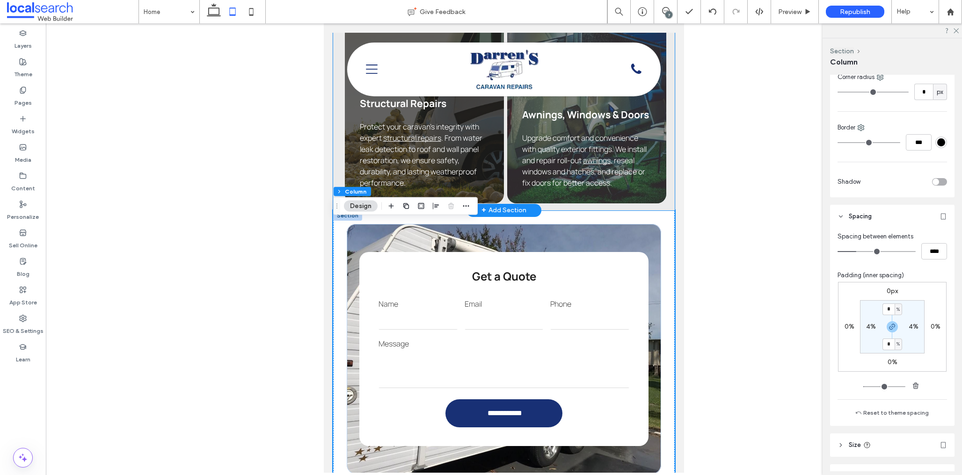
click at [672, 210] on div "Structural Repairs Protect your caravan’s integrity with expert structural repa…" at bounding box center [504, 98] width 342 height 224
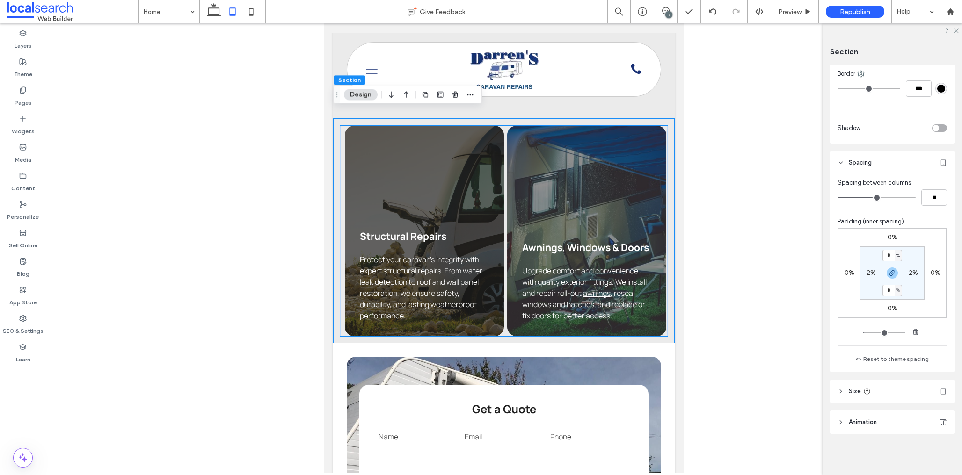
scroll to position [1188, 0]
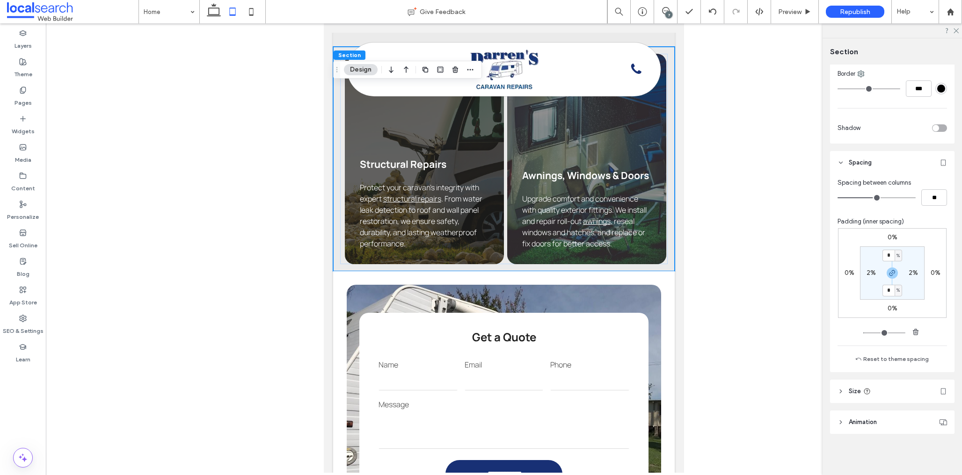
drag, startPoint x: 893, startPoint y: 271, endPoint x: 889, endPoint y: 285, distance: 14.7
click at [893, 271] on icon "button" at bounding box center [892, 273] width 7 height 7
click at [891, 294] on label "2%" at bounding box center [892, 290] width 9 height 8
type input "*"
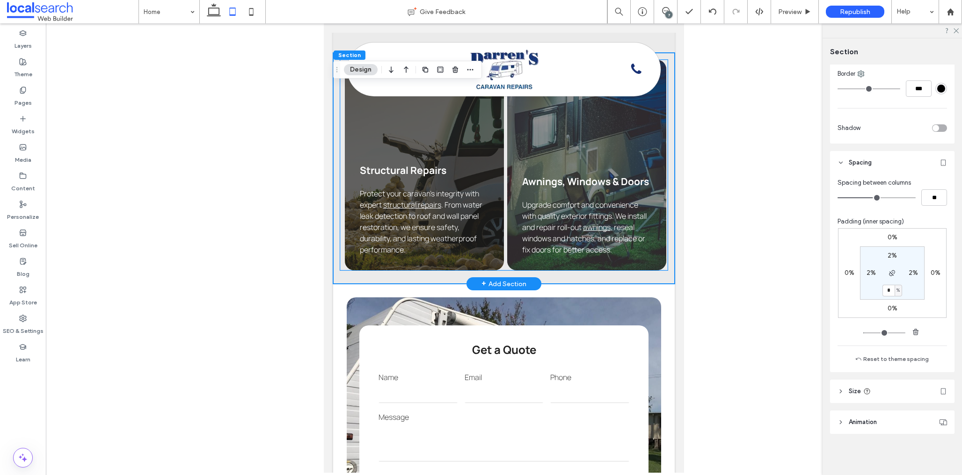
scroll to position [1202, 0]
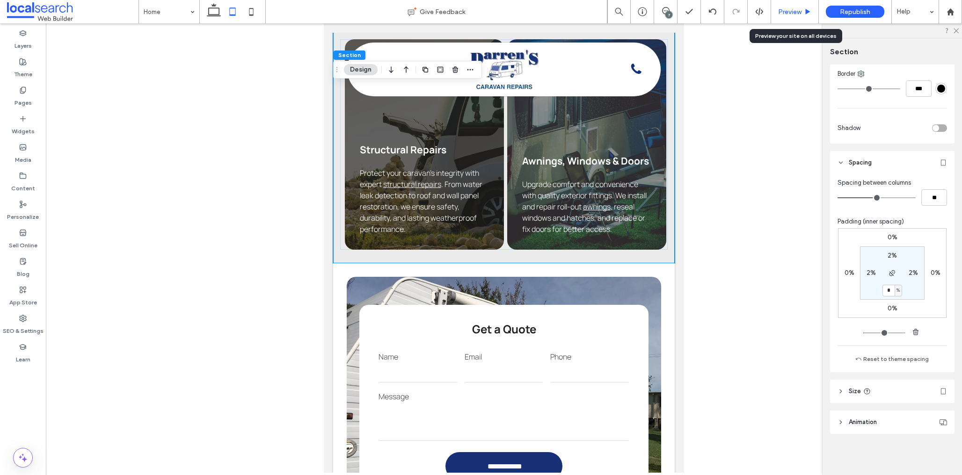
click at [793, 12] on span "Preview" at bounding box center [789, 12] width 23 height 8
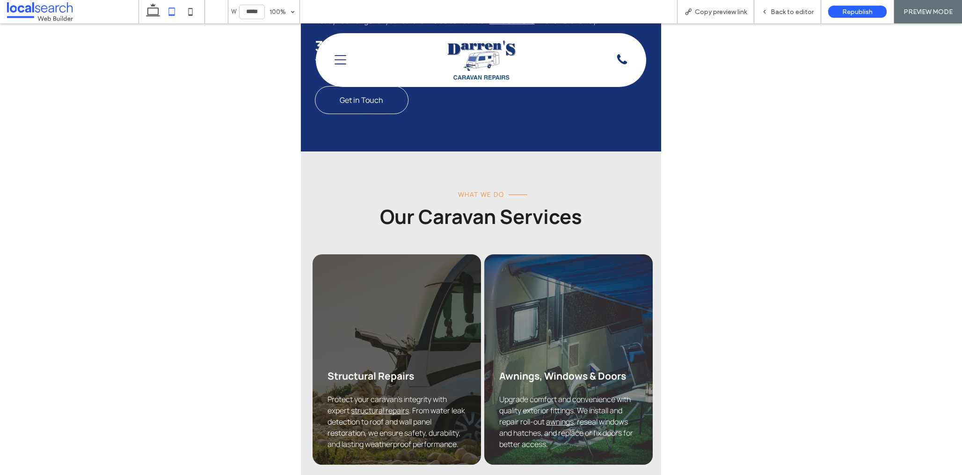
drag, startPoint x: 789, startPoint y: 8, endPoint x: 716, endPoint y: 51, distance: 85.4
click at [789, 8] on span "Back to editor" at bounding box center [792, 12] width 43 height 8
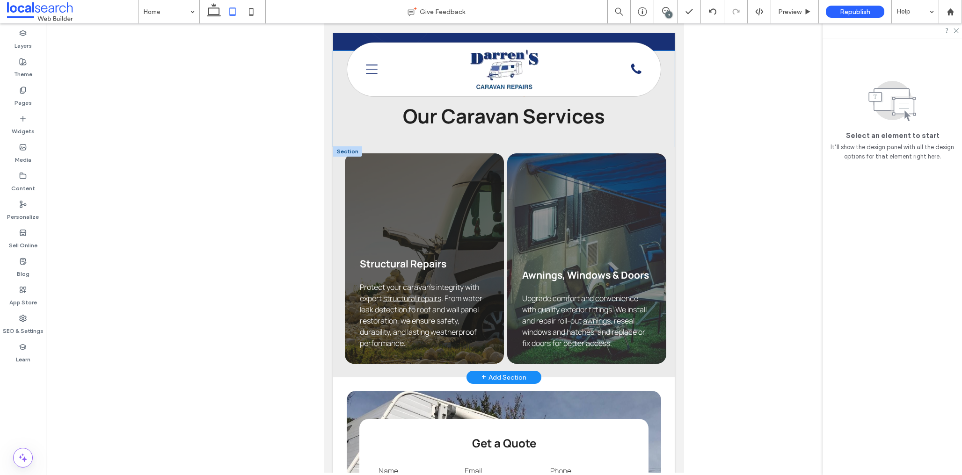
scroll to position [1164, 0]
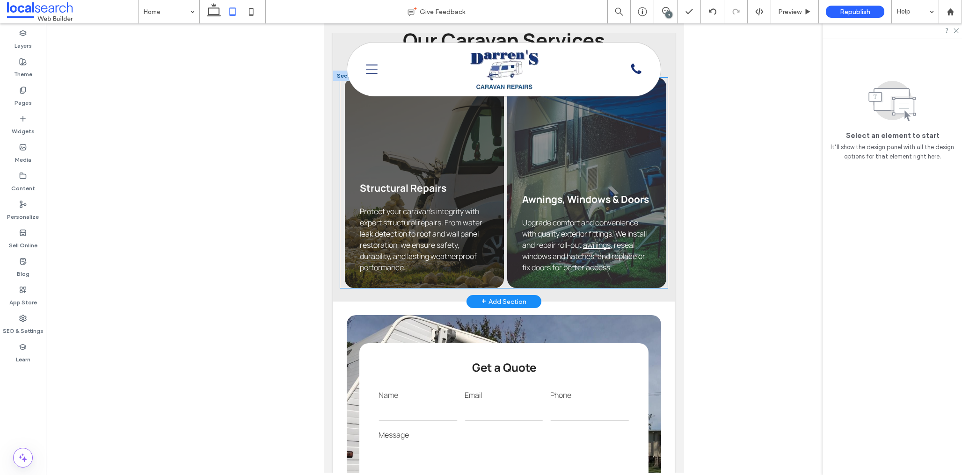
click at [343, 152] on div "Structural Repairs Protect your caravan’s integrity with expert structural repa…" at bounding box center [504, 183] width 328 height 211
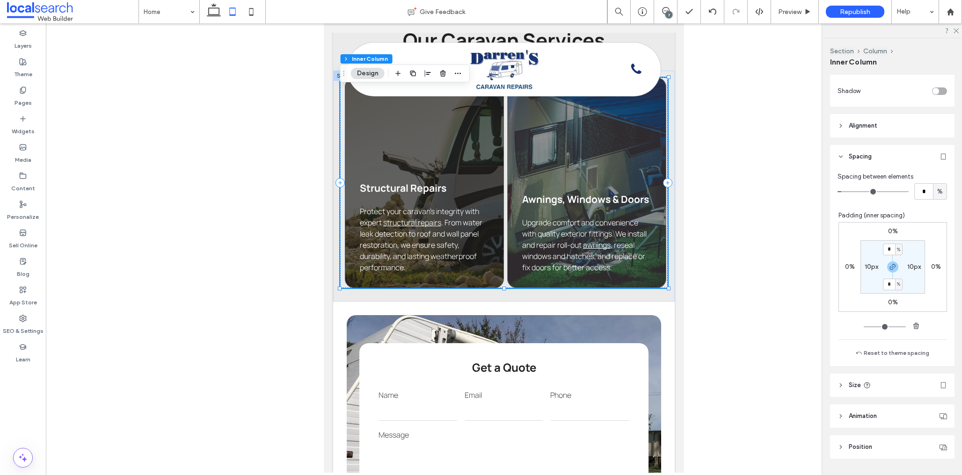
scroll to position [385, 0]
click at [867, 269] on label "10px" at bounding box center [872, 268] width 14 height 8
type input "**"
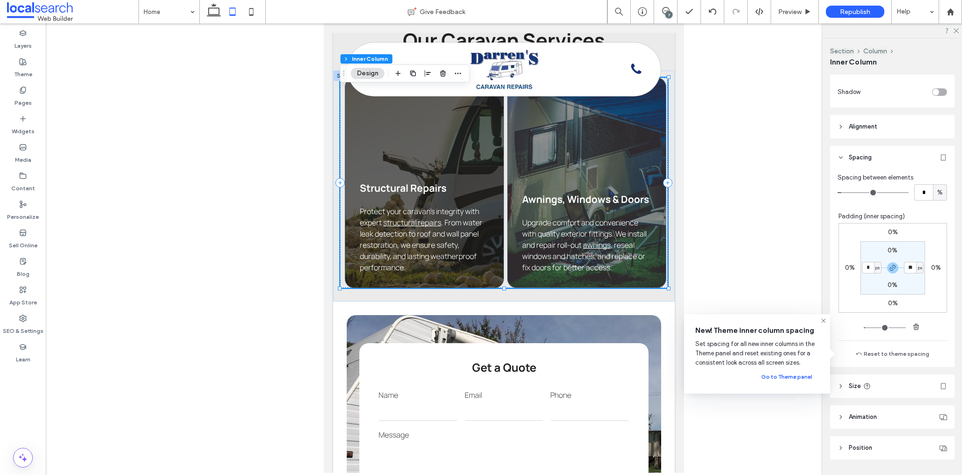
type input "*"
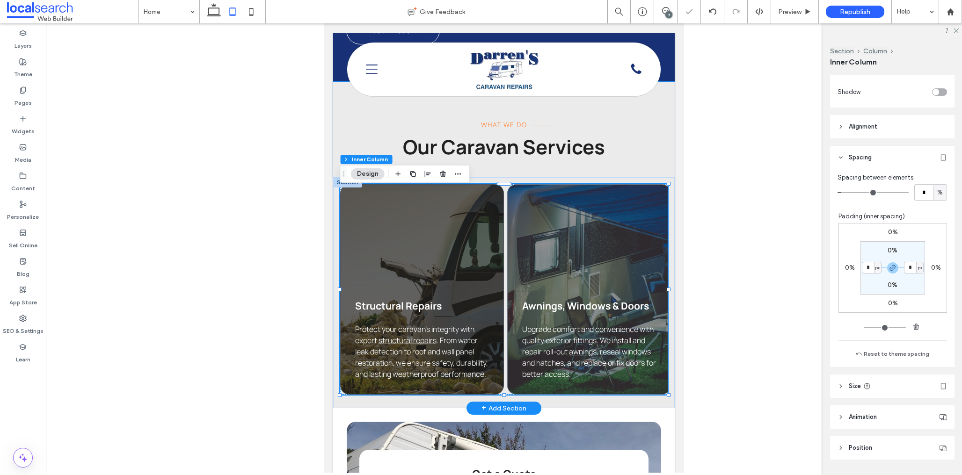
scroll to position [1064, 0]
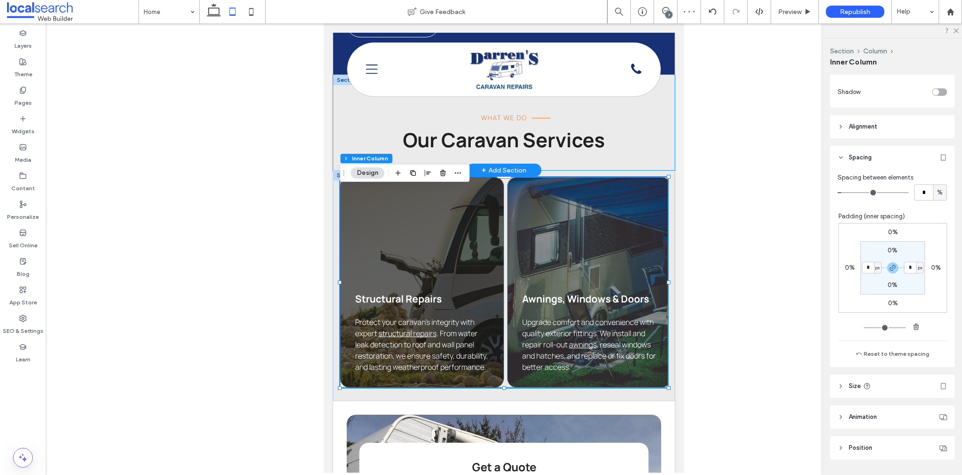
click at [336, 158] on div "What We Do Our Caravan Services" at bounding box center [504, 122] width 342 height 95
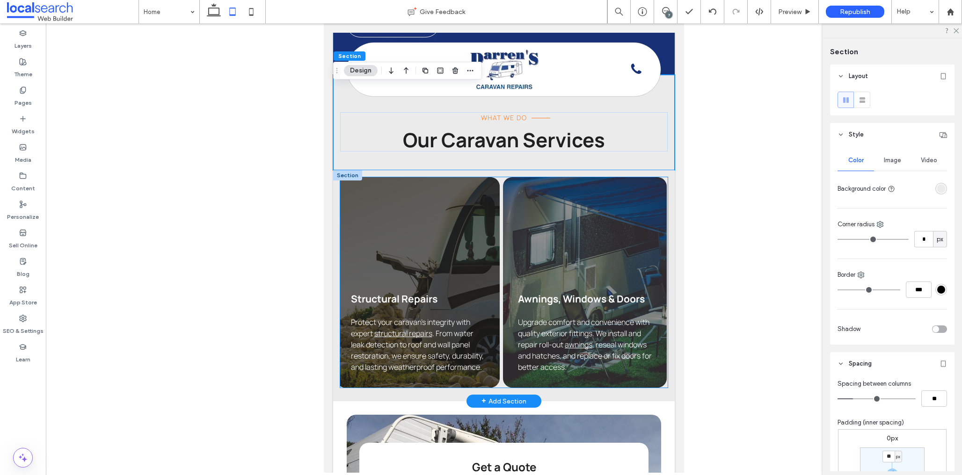
scroll to position [0, 0]
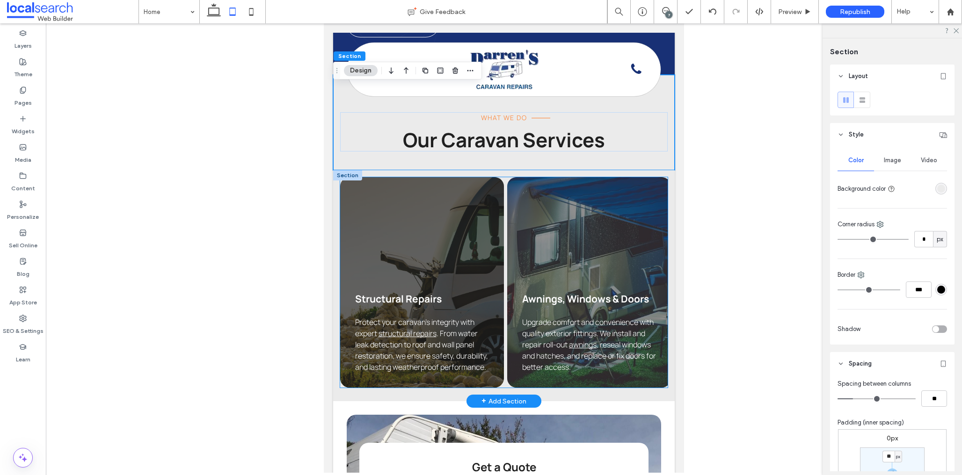
click at [539, 306] on span "Awnings, Windows & Doors" at bounding box center [585, 298] width 127 height 13
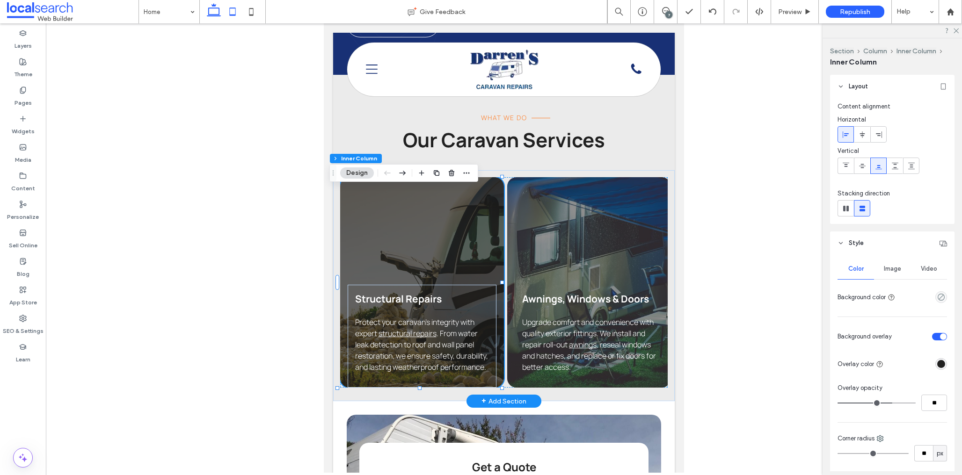
click at [211, 12] on icon at bounding box center [213, 11] width 19 height 19
type input "**"
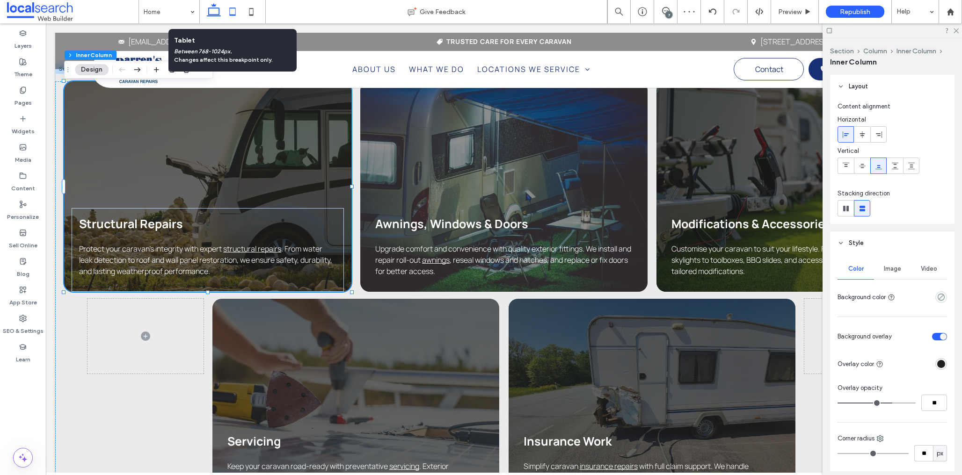
click at [233, 16] on icon at bounding box center [232, 11] width 19 height 19
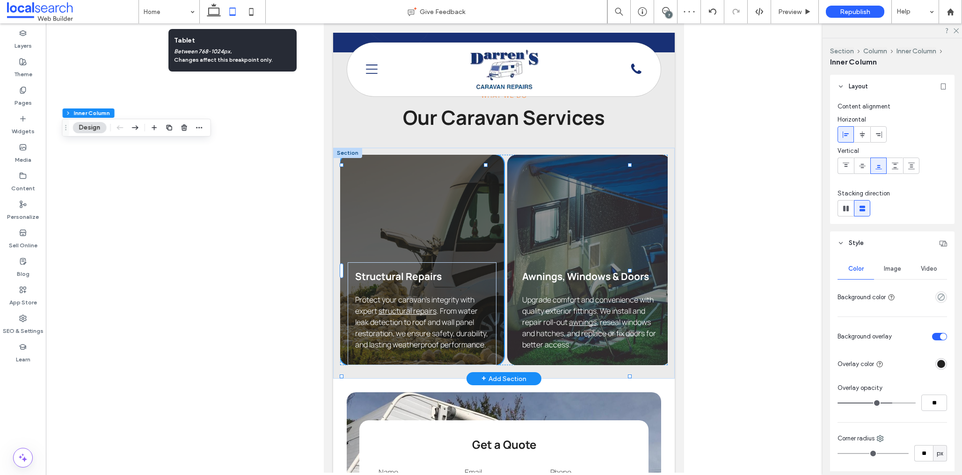
type input "**"
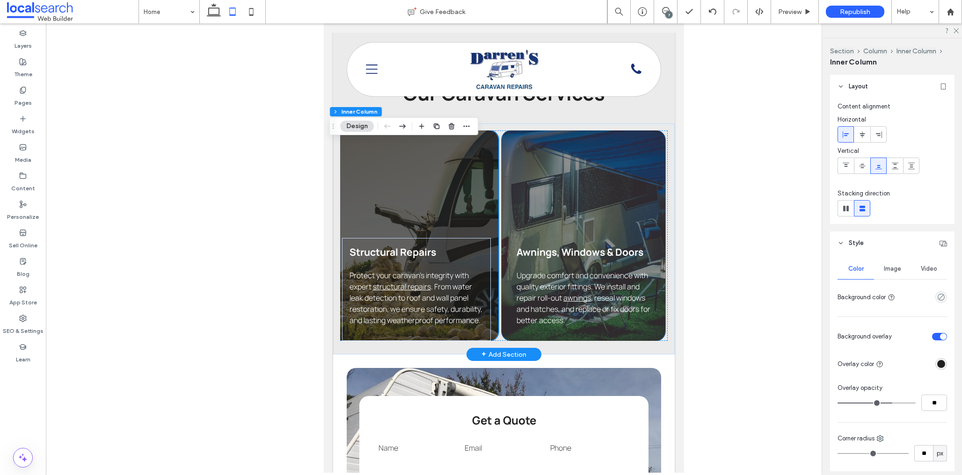
scroll to position [0, 0]
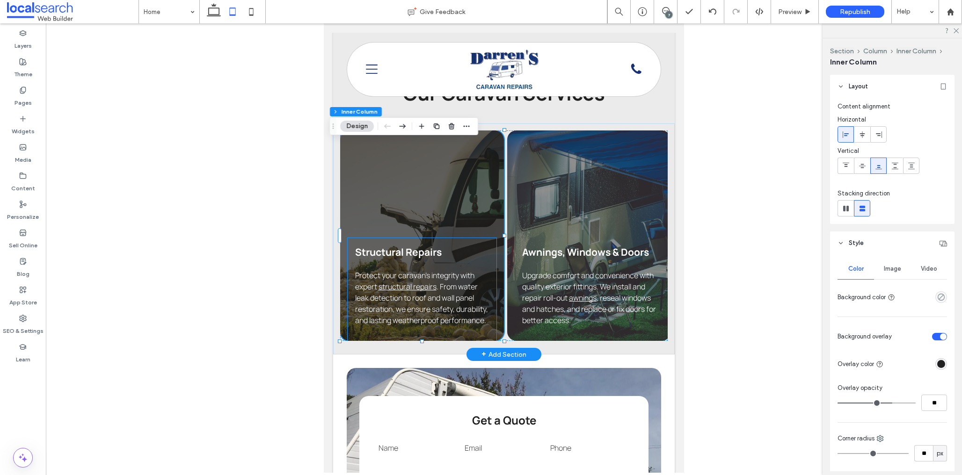
click at [444, 256] on h3 "Structural Repairs" at bounding box center [422, 252] width 134 height 13
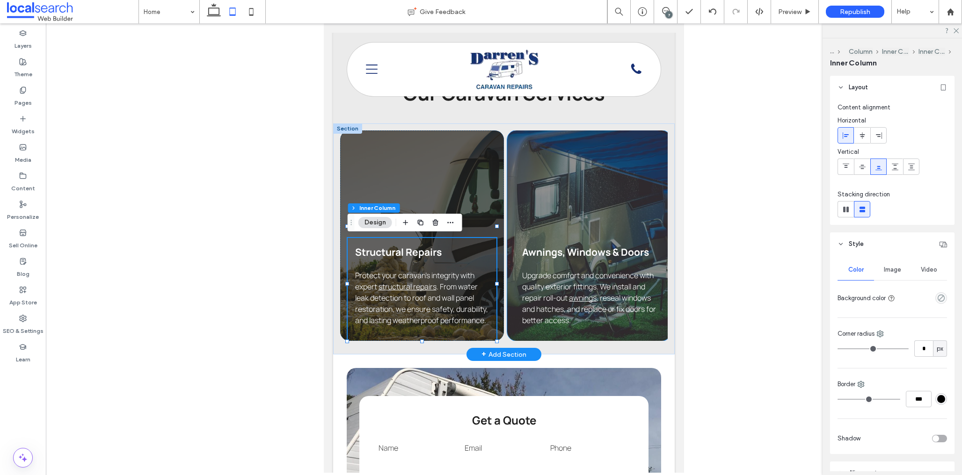
click at [598, 276] on div "Awnings, Windows & Doors Upgrade comfort and convenience with quality exterior …" at bounding box center [589, 289] width 149 height 103
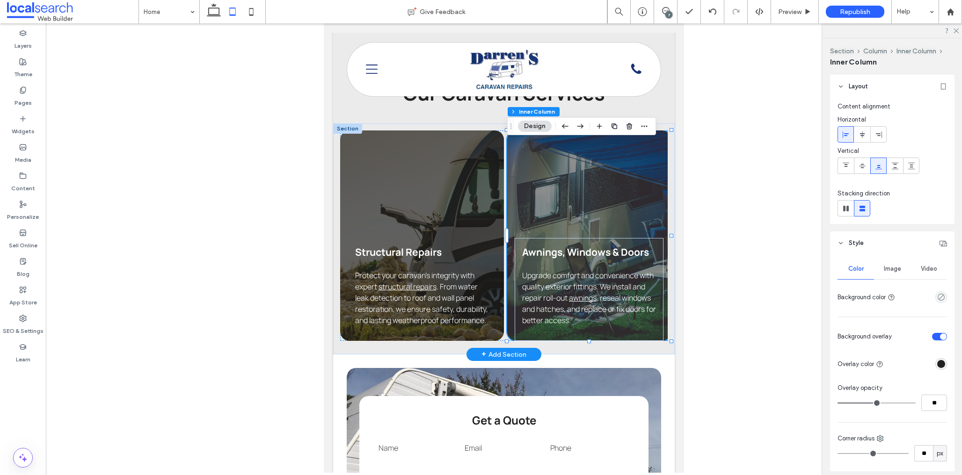
click at [580, 278] on div "Awnings, Windows & Doors Upgrade comfort and convenience with quality exterior …" at bounding box center [589, 289] width 149 height 103
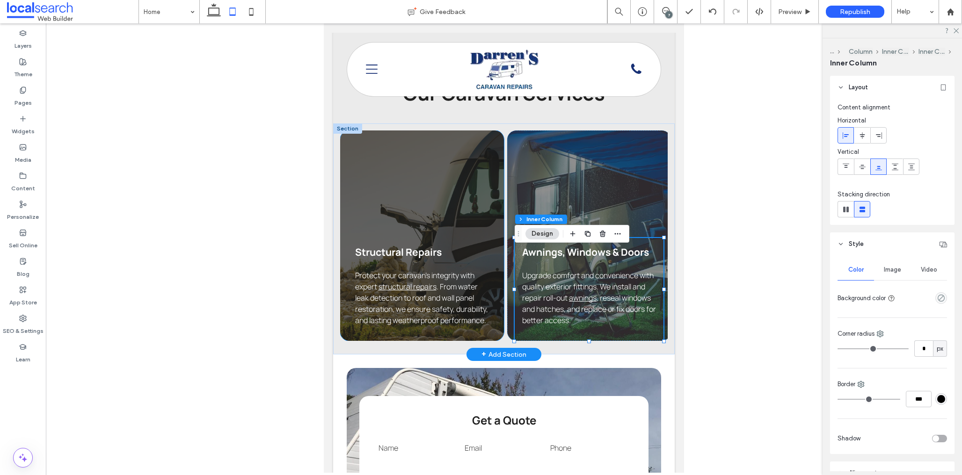
click at [434, 272] on span "Protect your caravan’s integrity with expert" at bounding box center [414, 281] width 119 height 22
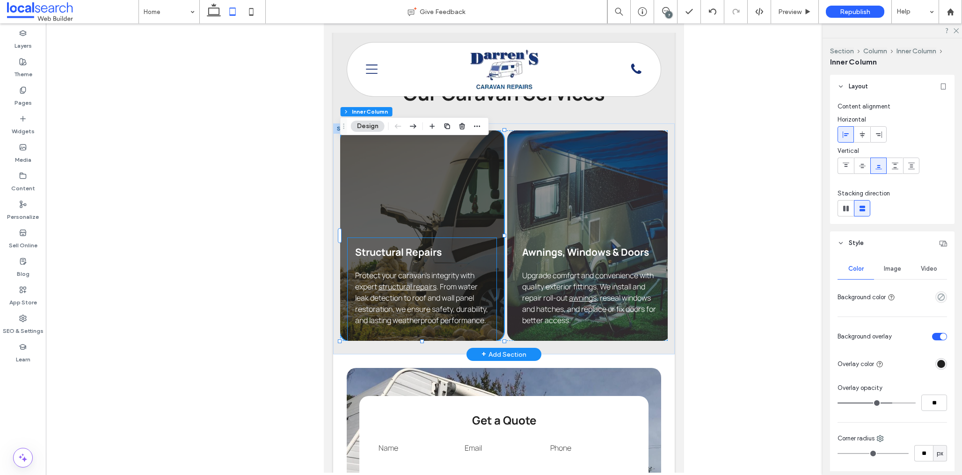
click at [424, 256] on span "Structural Repairs" at bounding box center [398, 252] width 87 height 13
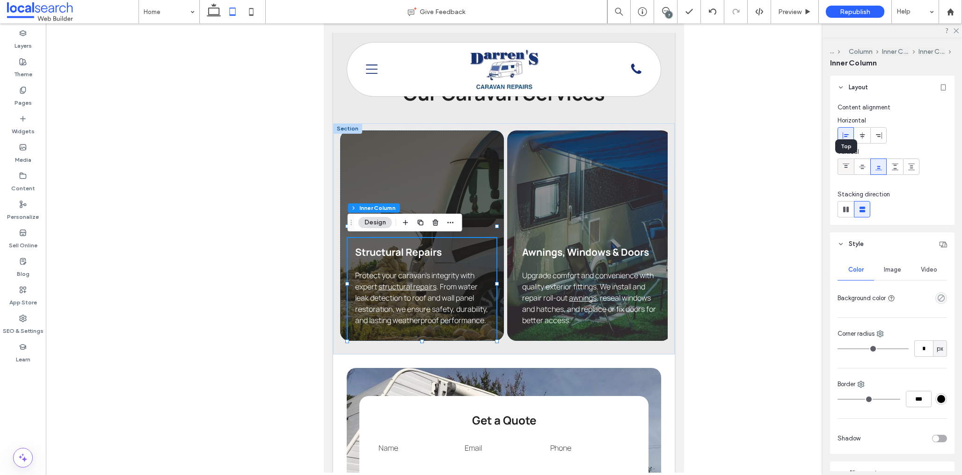
click at [845, 165] on icon at bounding box center [845, 166] width 7 height 7
click at [466, 205] on div "Structural Repairs Protect your caravan’s integrity with expert structural repa…" at bounding box center [422, 236] width 164 height 211
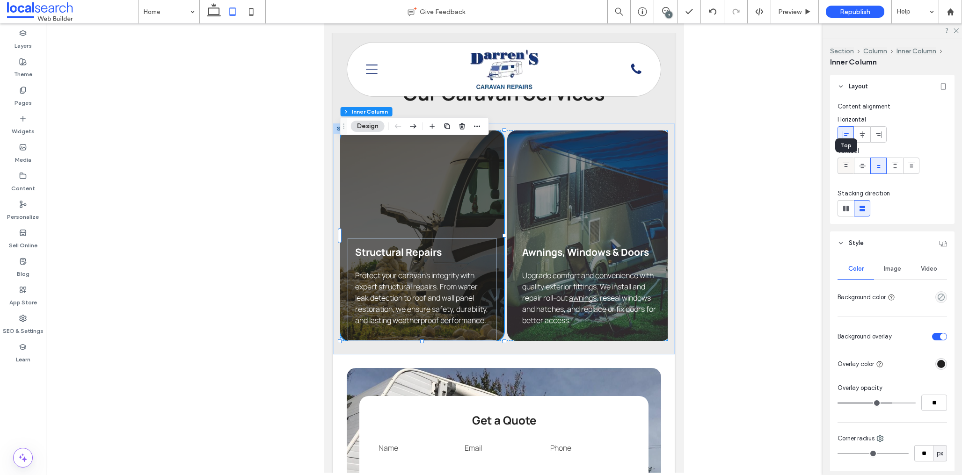
click at [847, 166] on use at bounding box center [846, 165] width 7 height 4
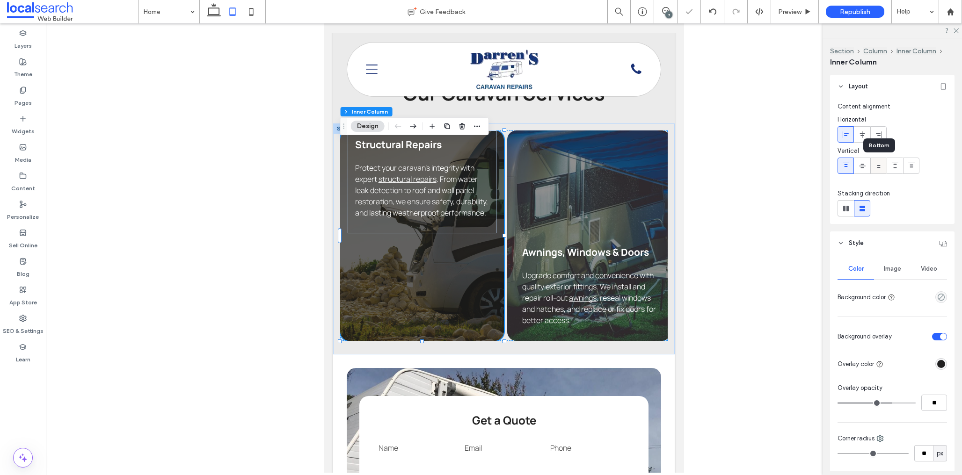
click at [882, 167] on div at bounding box center [878, 165] width 15 height 15
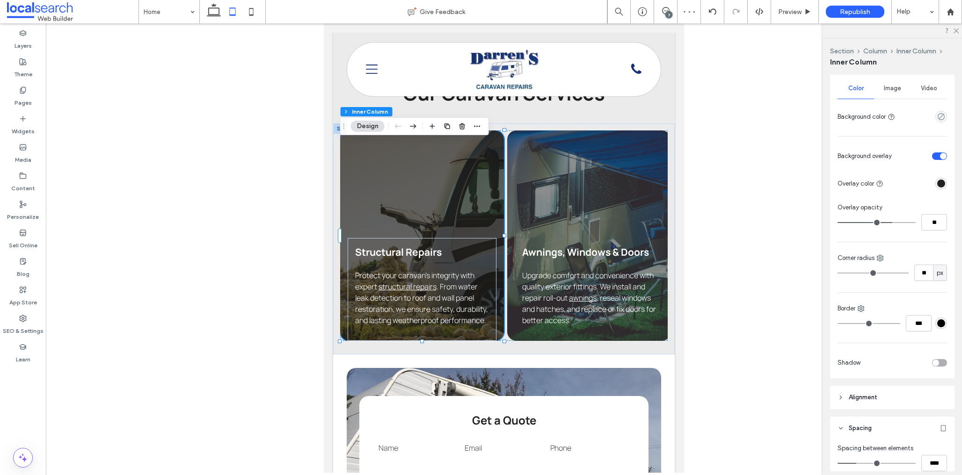
scroll to position [211, 0]
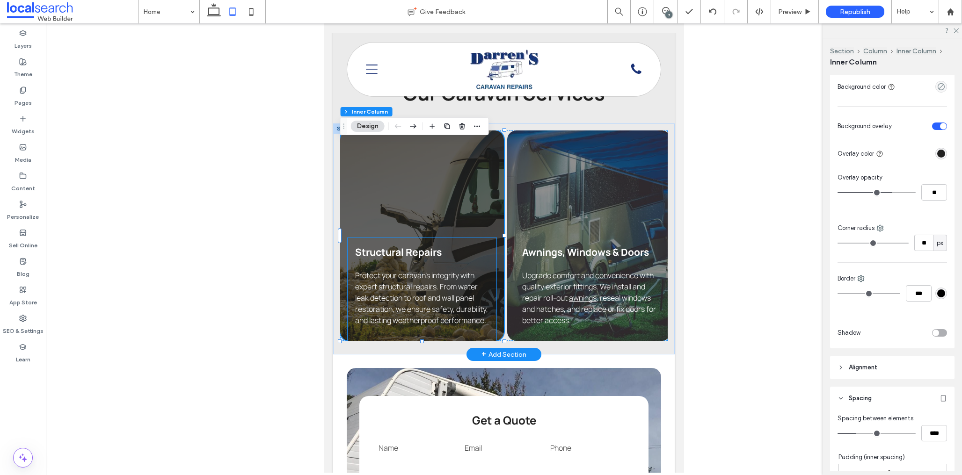
click at [449, 263] on div "Structural Repairs Protect your caravan’s integrity with expert structural repa…" at bounding box center [422, 289] width 149 height 103
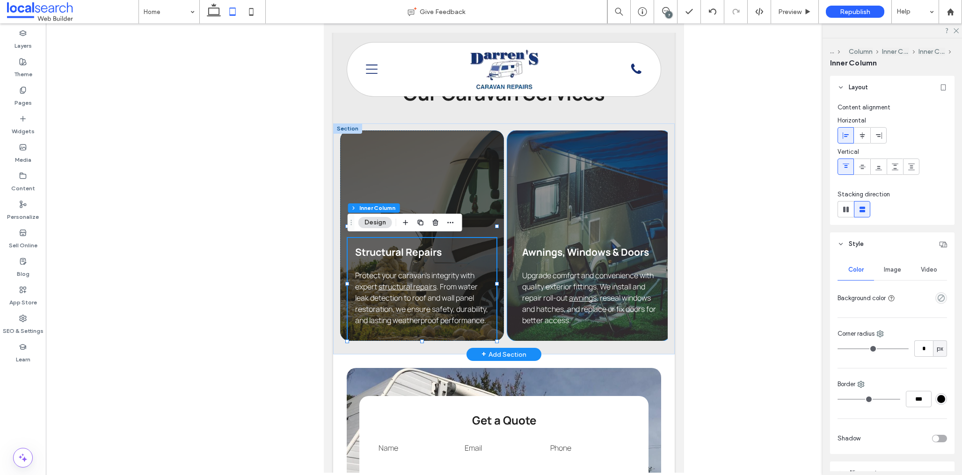
click at [592, 224] on div "Awnings, Windows & Doors Upgrade comfort and convenience with quality exterior …" at bounding box center [589, 236] width 164 height 211
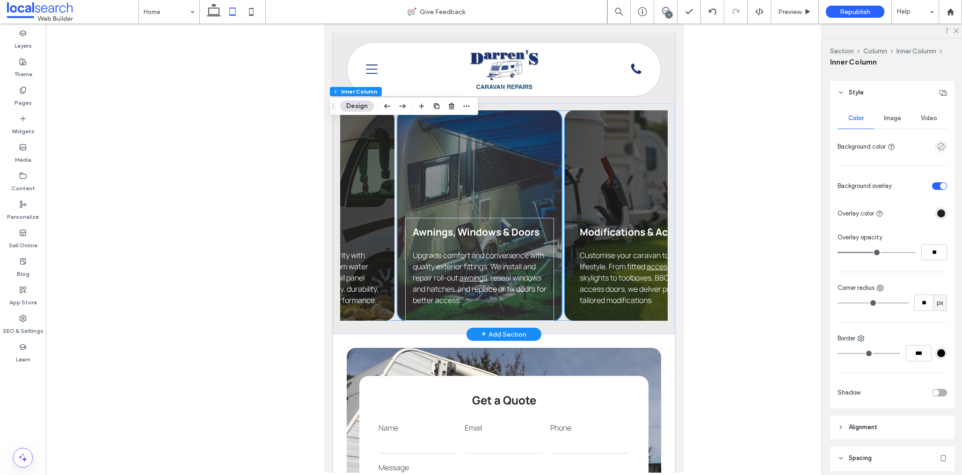
scroll to position [0, 0]
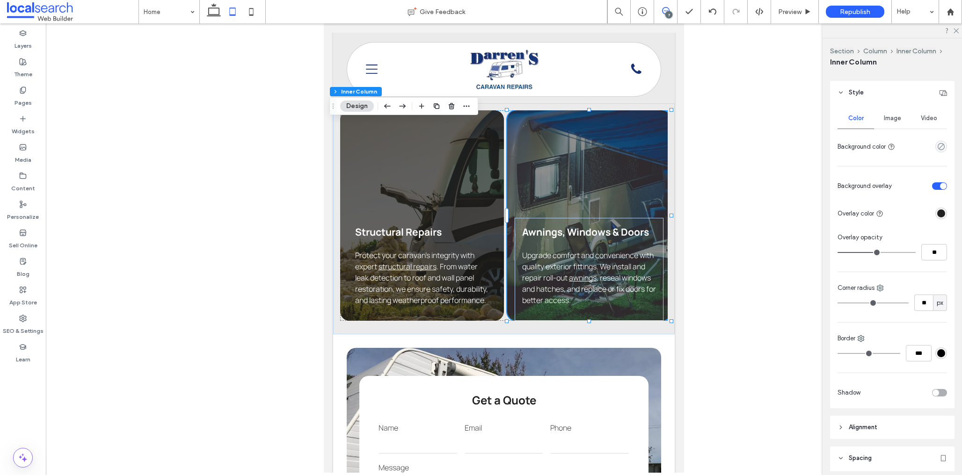
click at [666, 7] on use at bounding box center [665, 10] width 7 height 7
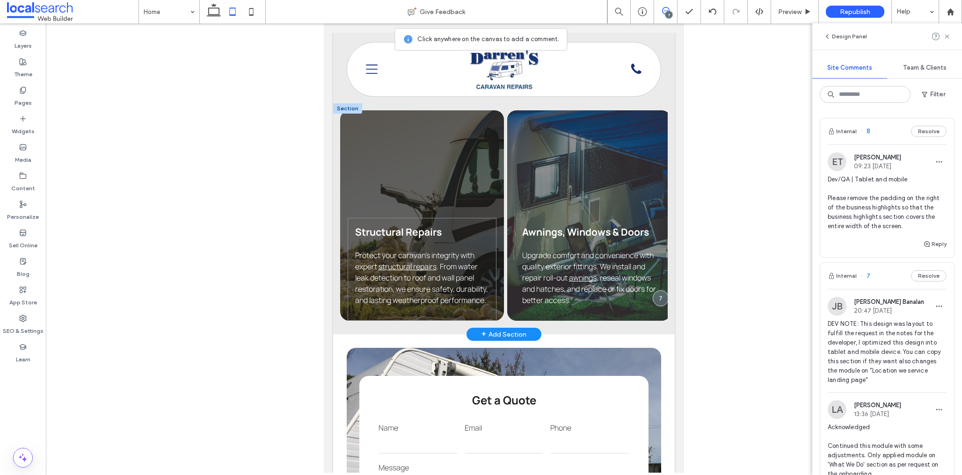
click at [479, 243] on div "Structural Repairs Protect your caravan’s integrity with expert structural repa…" at bounding box center [422, 269] width 149 height 103
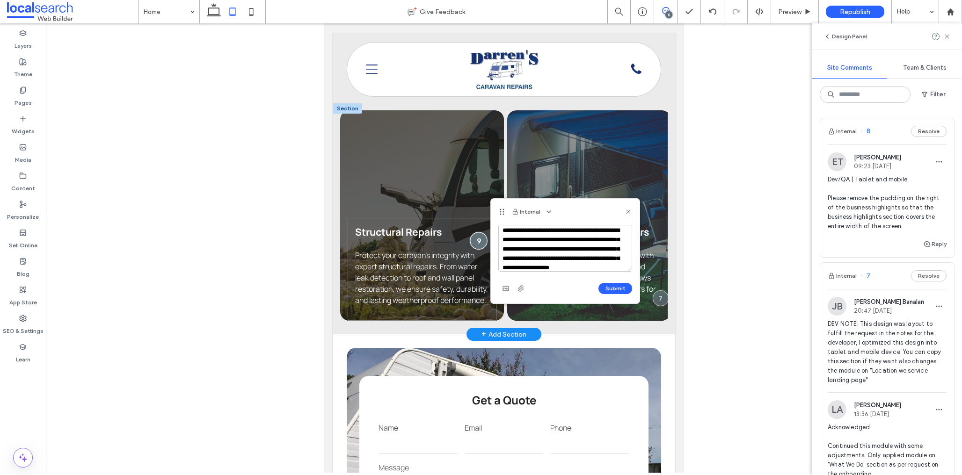
scroll to position [31, 0]
type textarea "**********"
click at [605, 290] on button "Submit" at bounding box center [615, 288] width 34 height 11
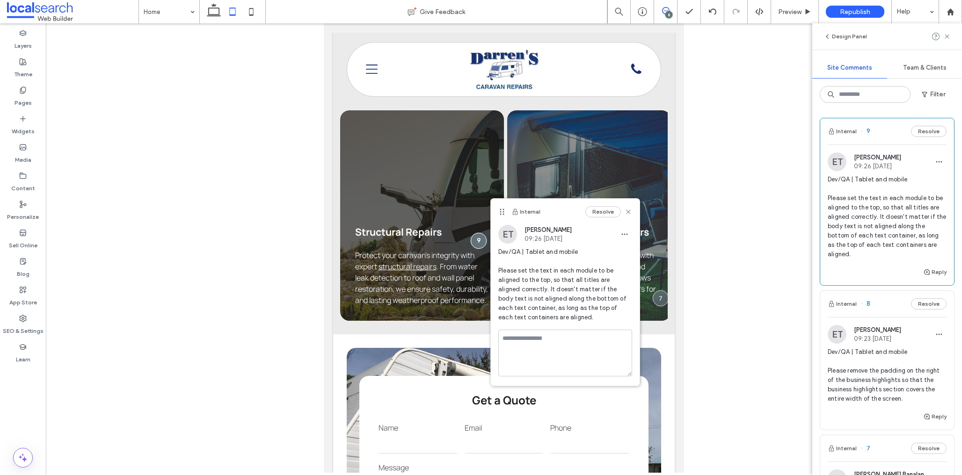
scroll to position [0, 0]
click at [631, 210] on icon at bounding box center [628, 211] width 7 height 7
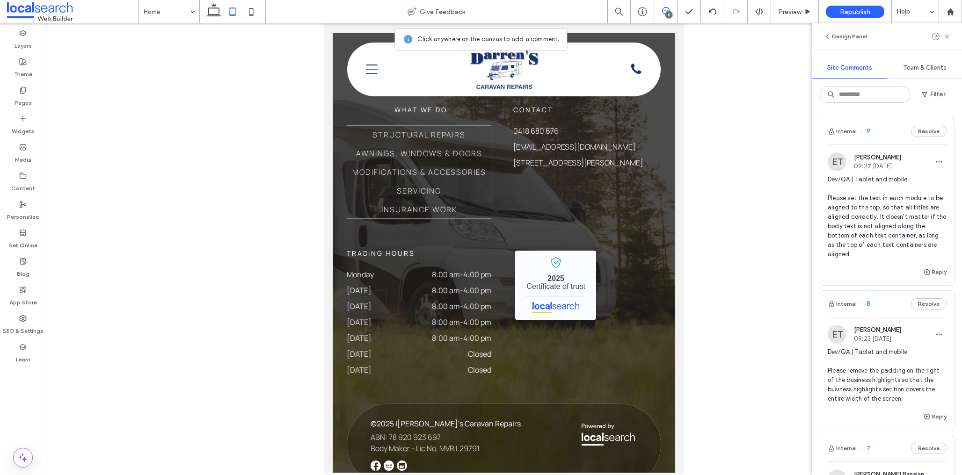
scroll to position [2391, 0]
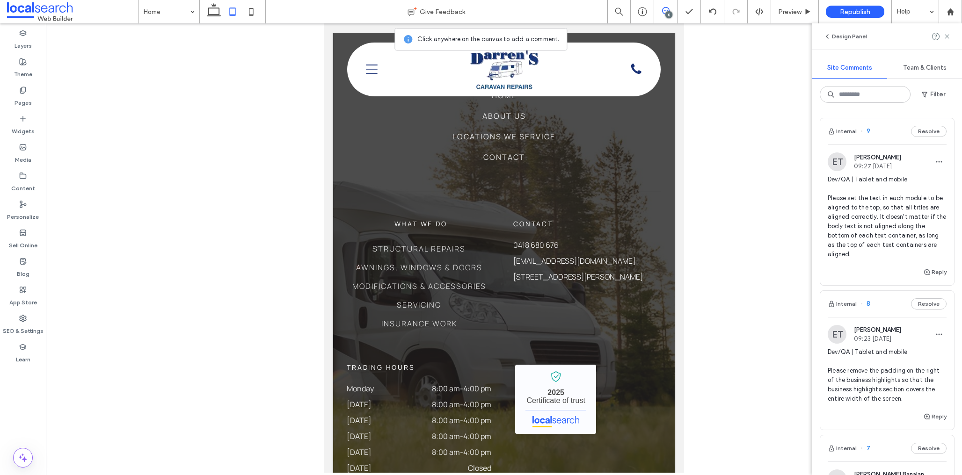
click at [658, 9] on span at bounding box center [665, 10] width 23 height 7
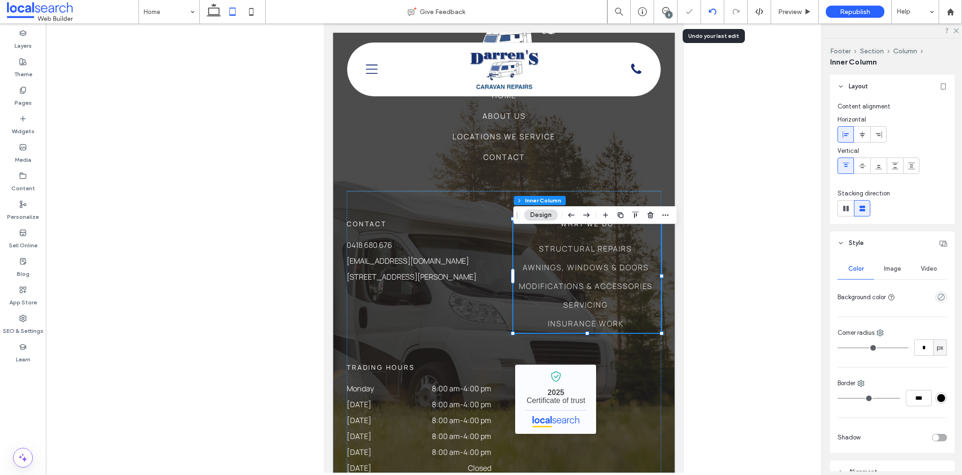
click at [716, 14] on div at bounding box center [712, 11] width 23 height 7
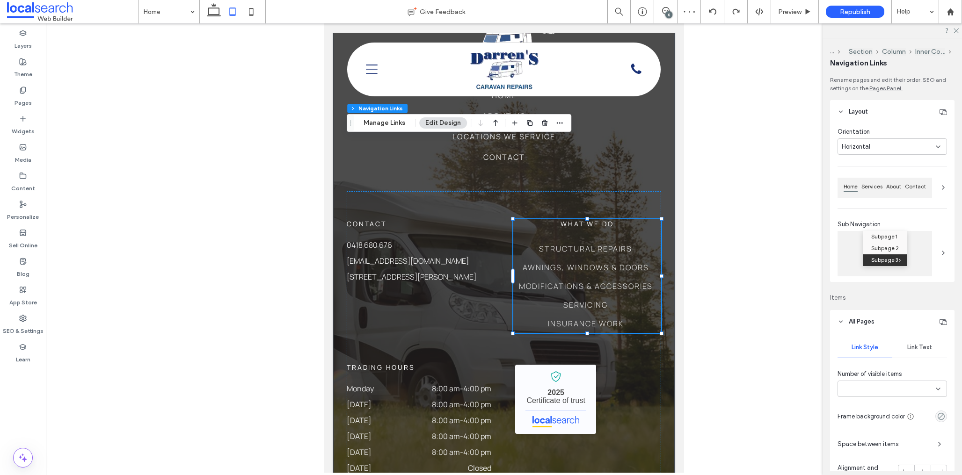
type input "***"
type input "****"
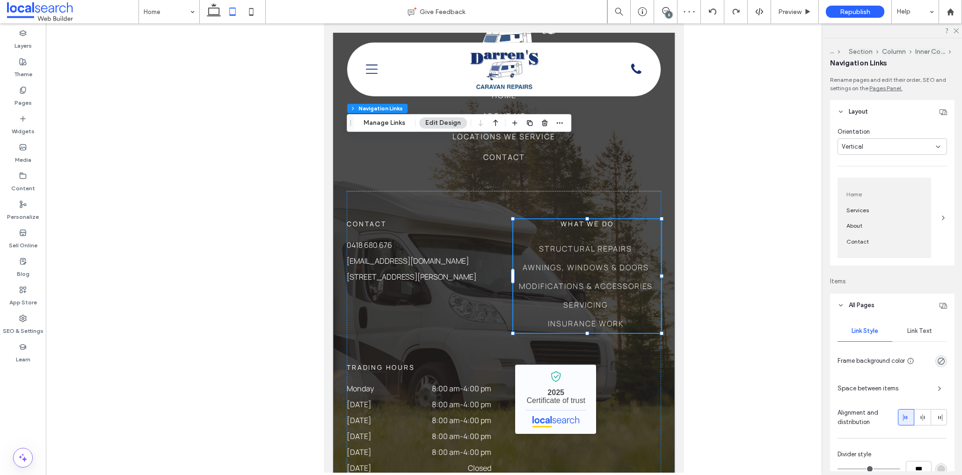
scroll to position [38, 0]
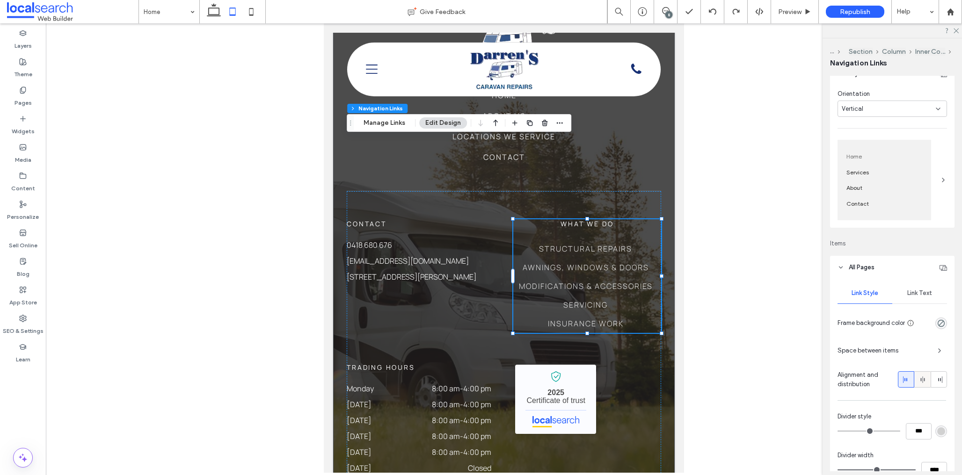
click at [925, 382] on icon at bounding box center [922, 379] width 7 height 7
click at [909, 380] on icon at bounding box center [906, 379] width 7 height 7
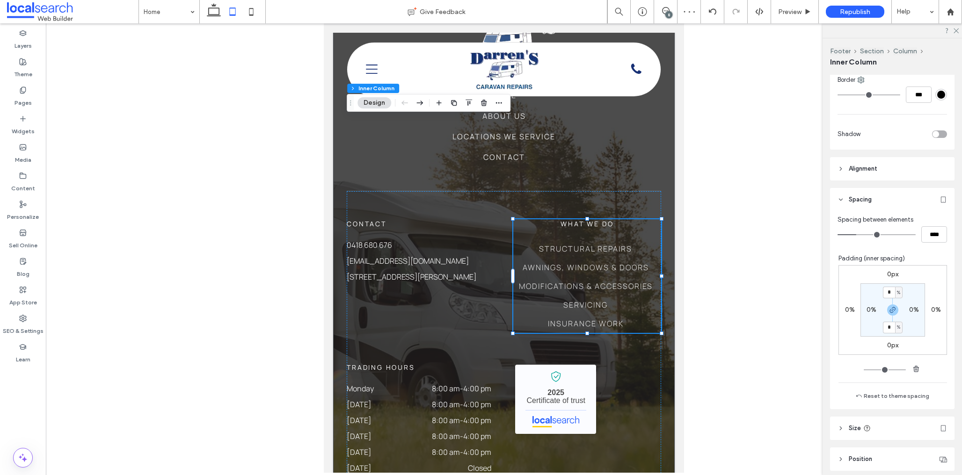
scroll to position [341, 0]
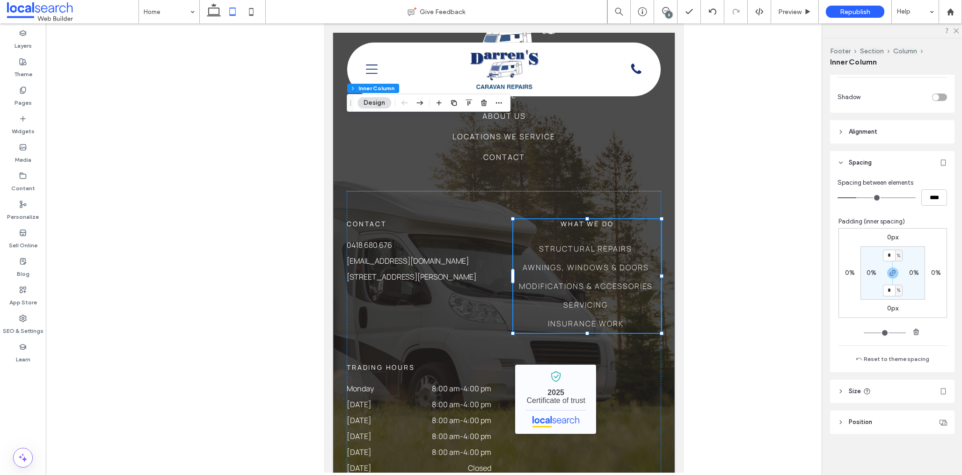
click at [880, 392] on header "Size" at bounding box center [892, 391] width 124 height 23
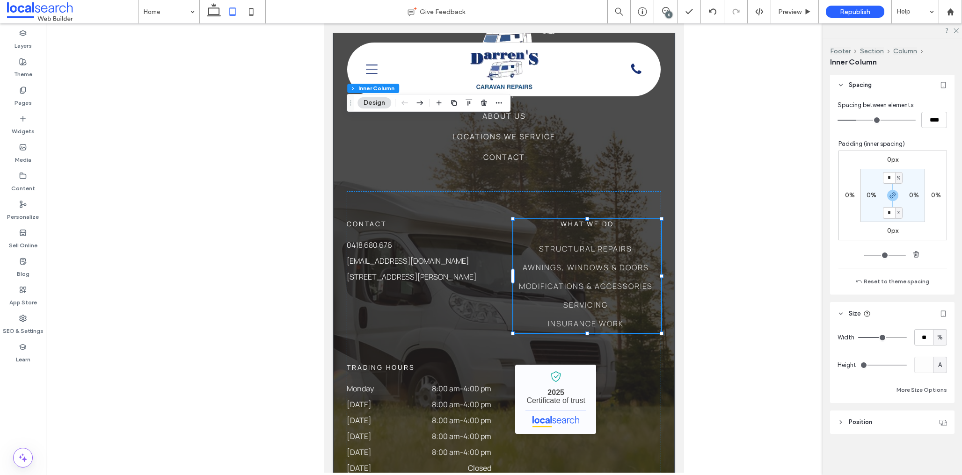
click at [936, 337] on div "%" at bounding box center [939, 337] width 9 height 9
click at [941, 422] on span "A" at bounding box center [940, 419] width 4 height 9
type input "*"
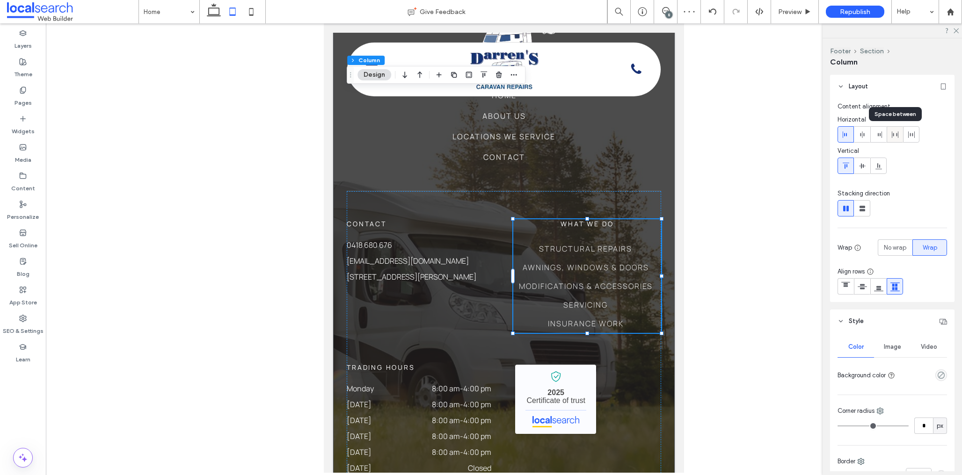
click at [893, 138] on icon at bounding box center [894, 134] width 7 height 7
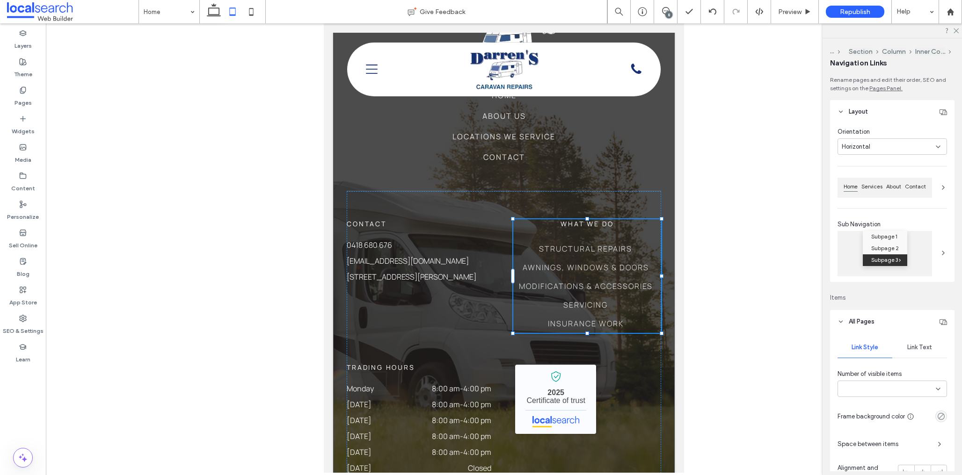
type input "***"
type input "****"
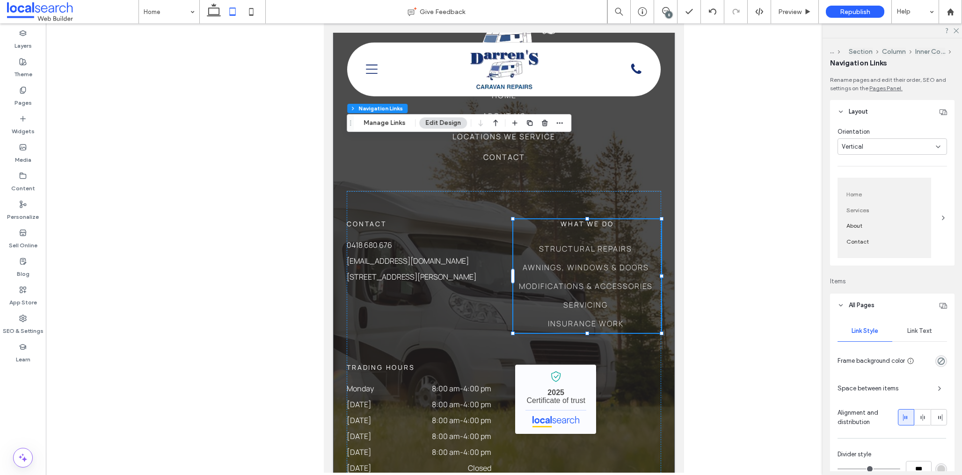
click at [924, 215] on div "Services" at bounding box center [884, 210] width 82 height 15
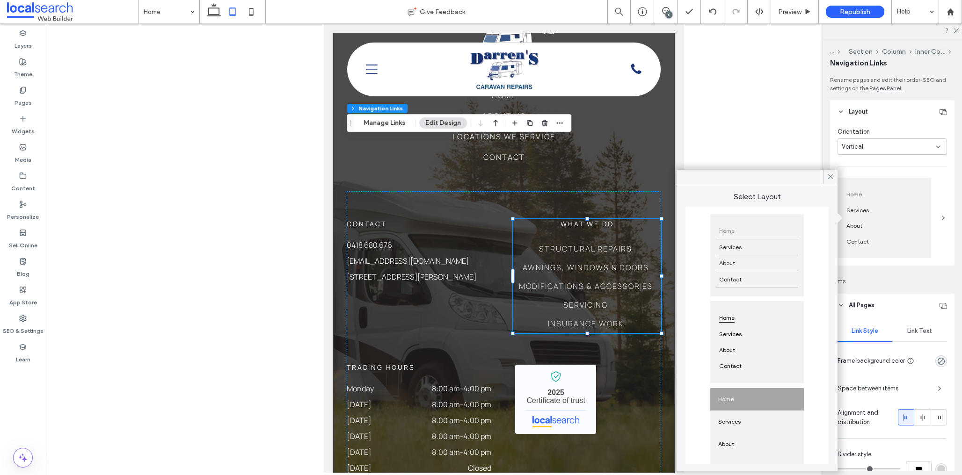
click at [831, 177] on use at bounding box center [830, 177] width 5 height 5
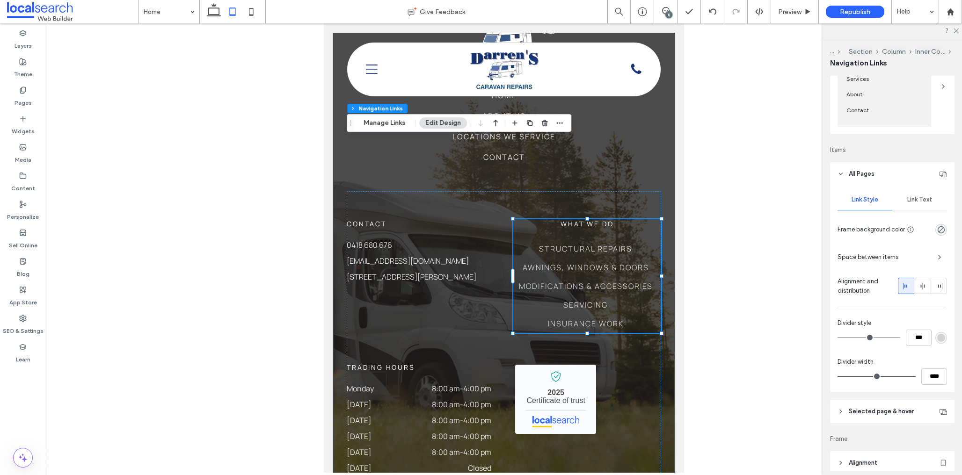
scroll to position [146, 0]
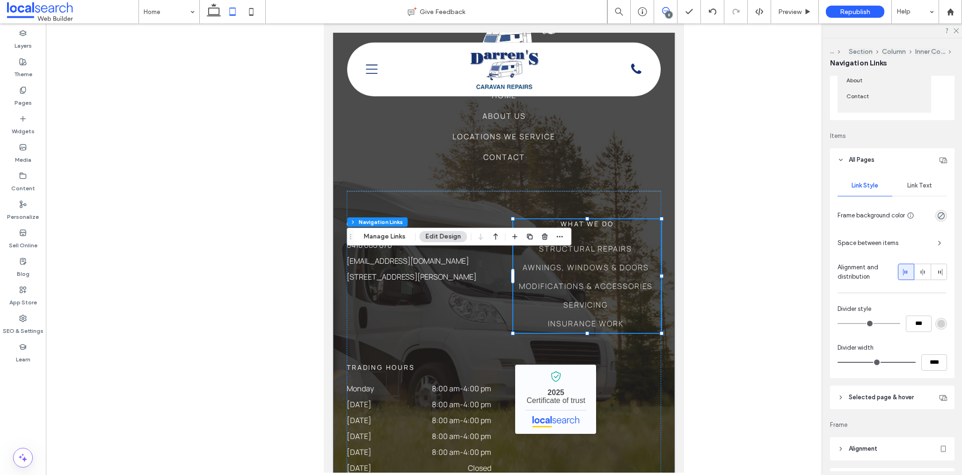
click at [666, 11] on icon at bounding box center [665, 10] width 7 height 7
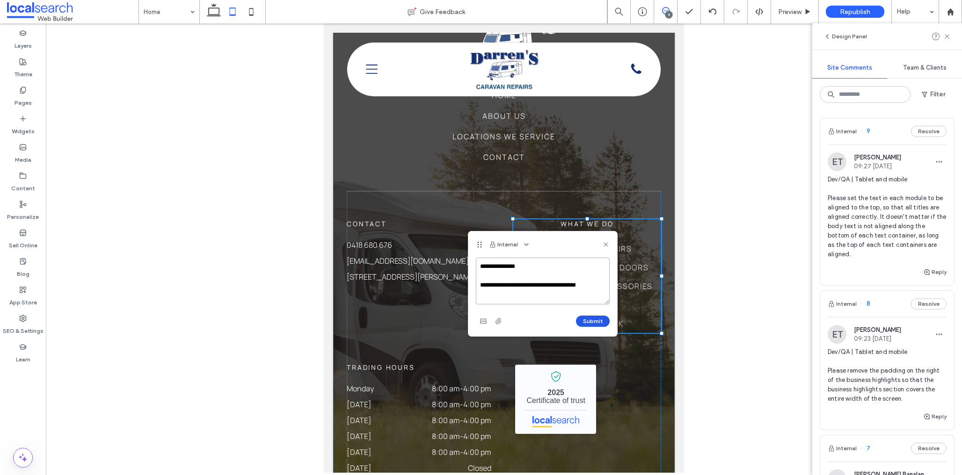
type textarea "**********"
click at [586, 319] on button "Submit" at bounding box center [593, 321] width 34 height 11
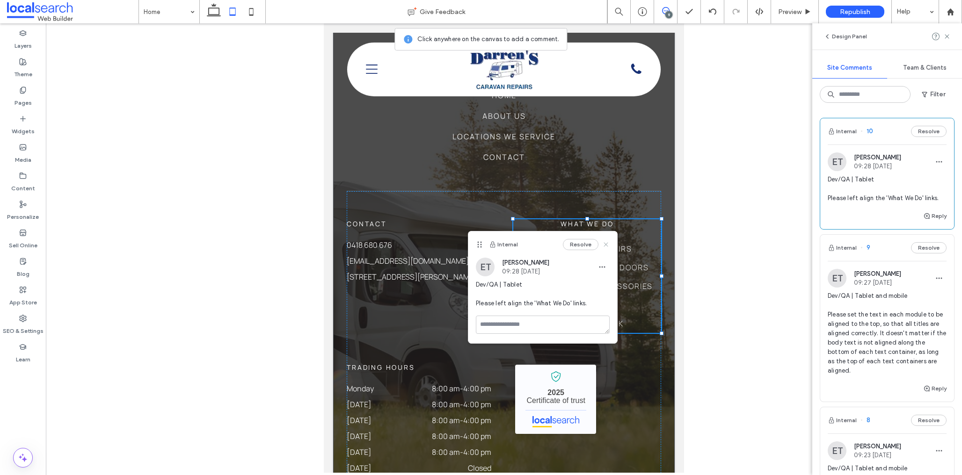
click at [608, 241] on icon at bounding box center [605, 244] width 7 height 7
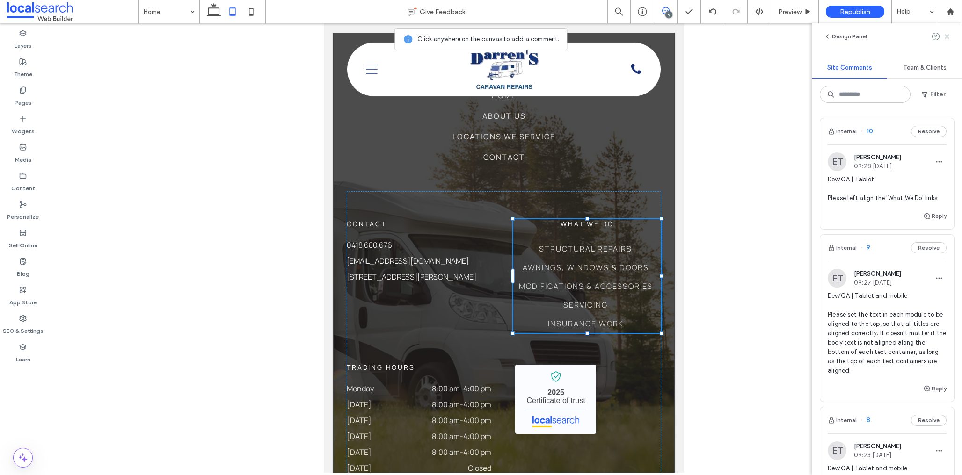
click at [664, 9] on icon at bounding box center [665, 10] width 7 height 7
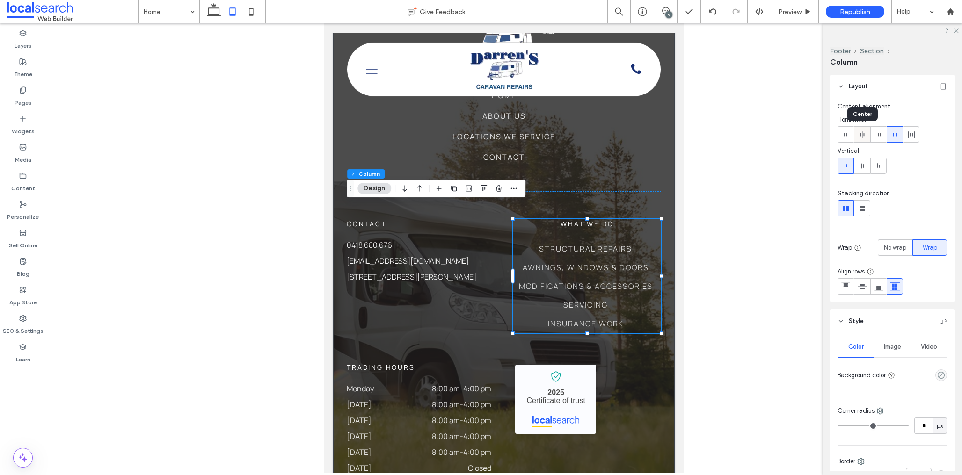
click at [860, 136] on icon at bounding box center [862, 134] width 7 height 7
click at [895, 135] on icon at bounding box center [894, 134] width 7 height 7
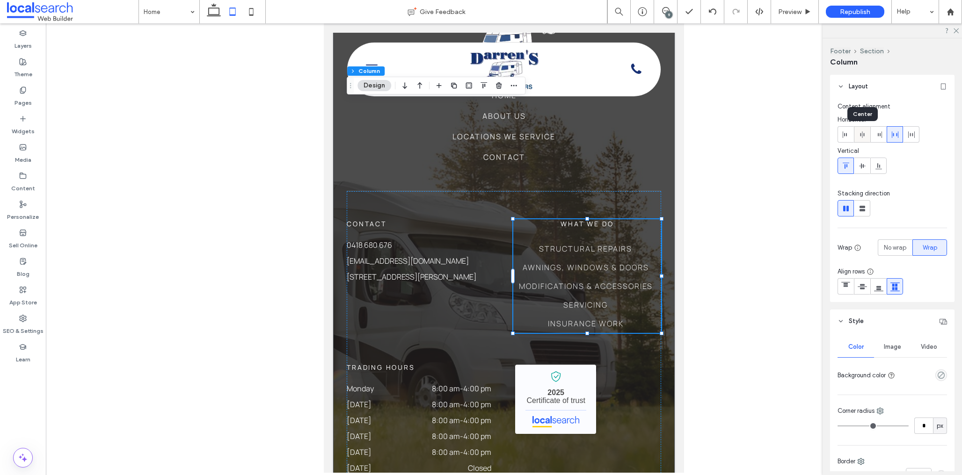
click at [860, 135] on use at bounding box center [862, 134] width 4 height 7
click at [891, 135] on icon at bounding box center [894, 134] width 7 height 7
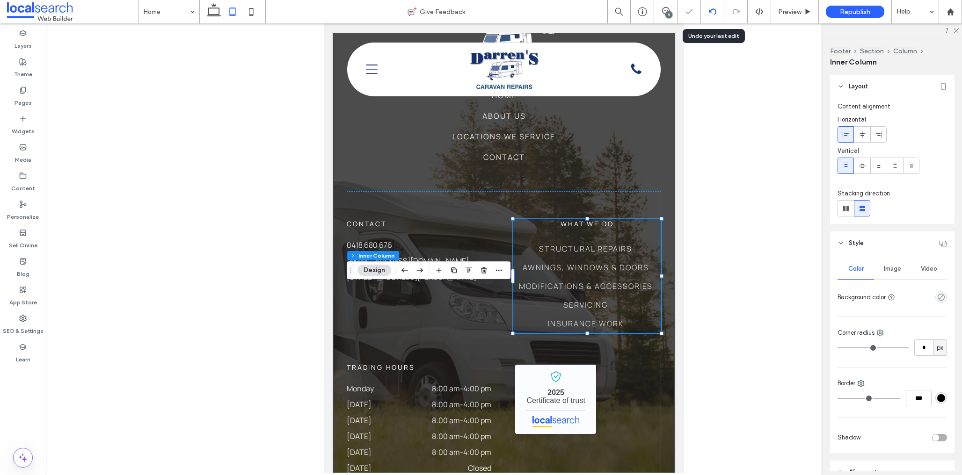
click at [716, 12] on div at bounding box center [712, 11] width 23 height 7
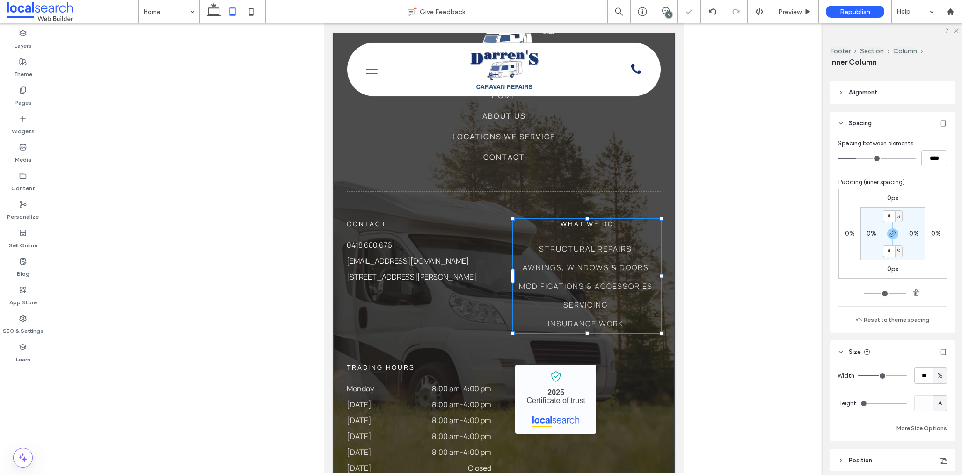
scroll to position [386, 0]
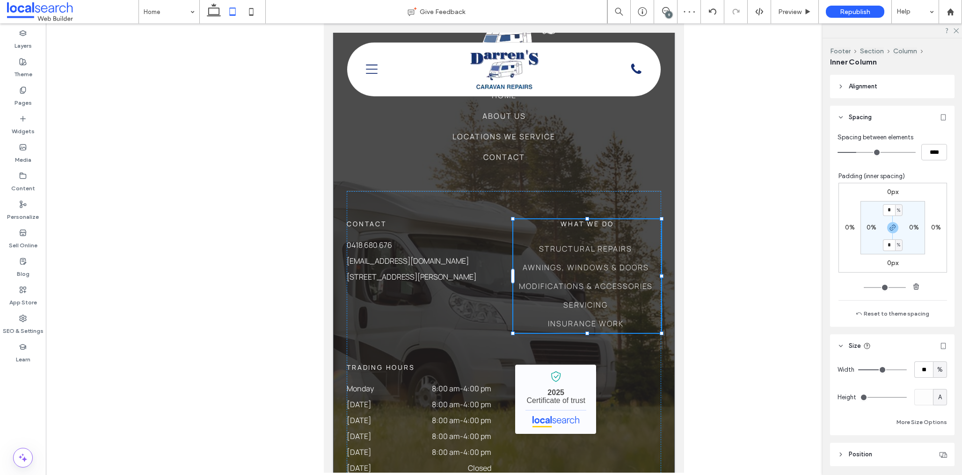
type input "**"
type input "****"
click at [15, 93] on div "Pages" at bounding box center [23, 96] width 46 height 29
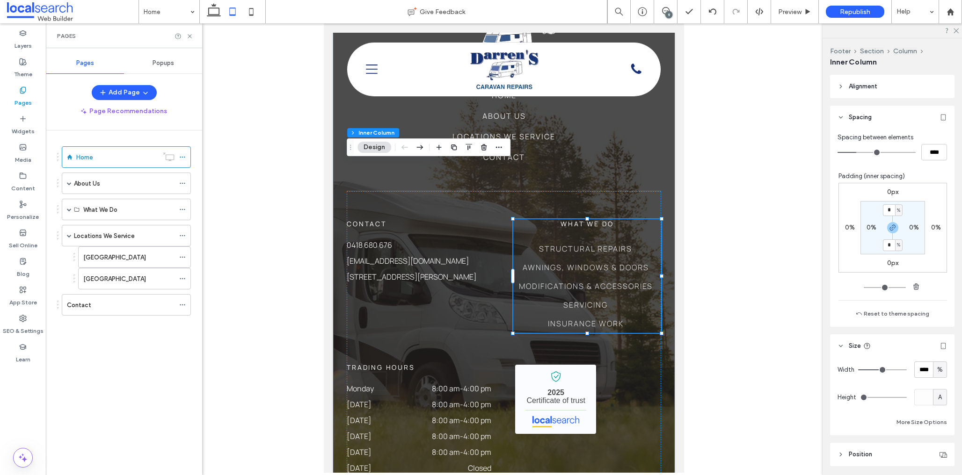
click at [102, 185] on div "About Us" at bounding box center [124, 184] width 101 height 10
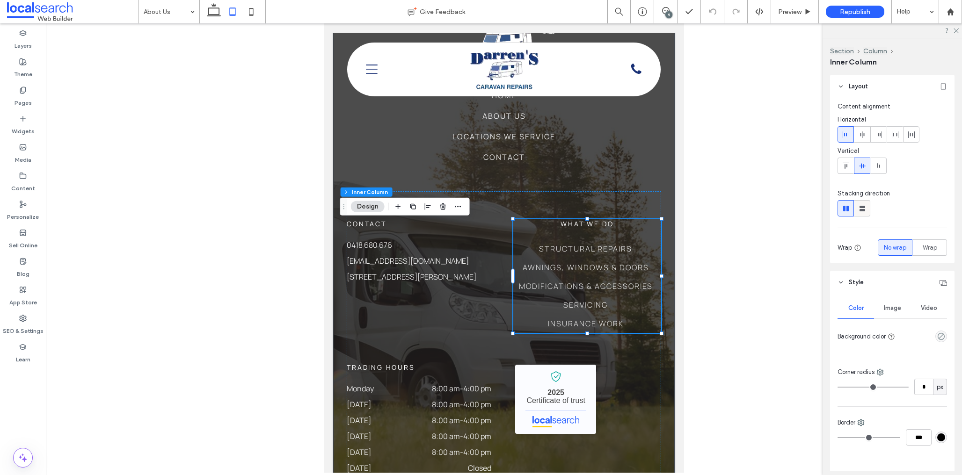
click at [860, 209] on use at bounding box center [863, 209] width 6 height 6
type input "**"
type input "****"
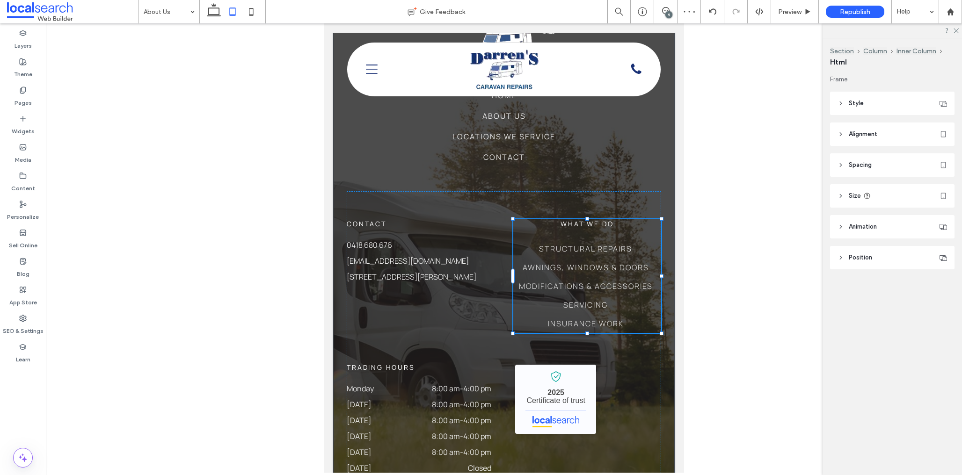
type input "***"
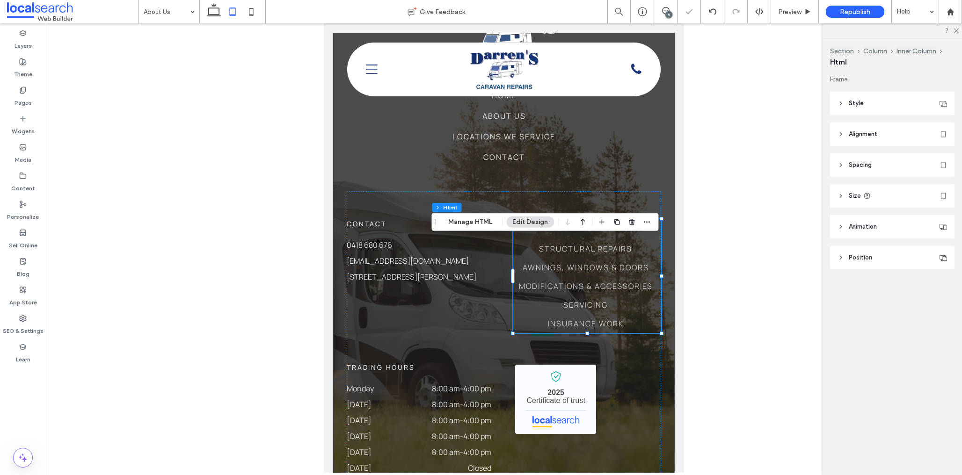
click at [883, 198] on header "Size" at bounding box center [892, 195] width 124 height 23
drag, startPoint x: 935, startPoint y: 218, endPoint x: 936, endPoint y: 223, distance: 5.6
click at [935, 218] on div "%" at bounding box center [939, 219] width 9 height 9
drag, startPoint x: 941, startPoint y: 307, endPoint x: 941, endPoint y: 265, distance: 42.1
click at [941, 307] on div "A" at bounding box center [939, 301] width 13 height 16
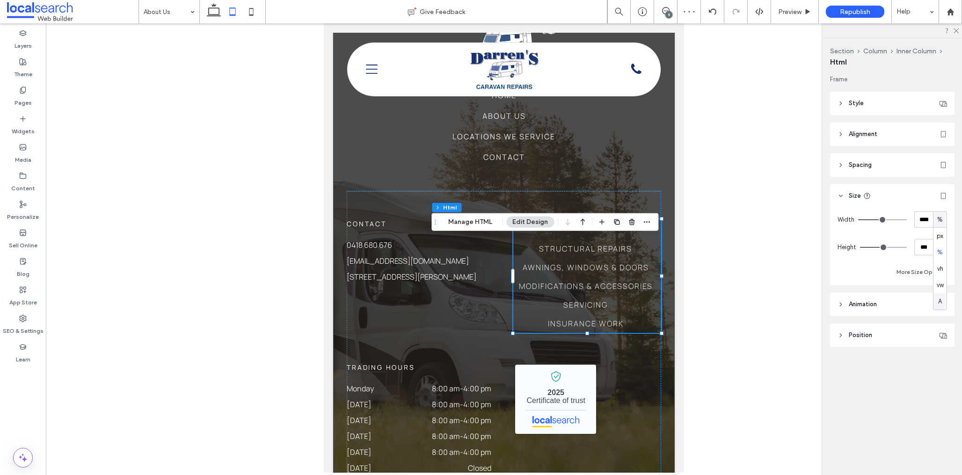
type input "*"
click at [941, 248] on span "px" at bounding box center [940, 247] width 7 height 9
click at [942, 331] on div "A" at bounding box center [939, 329] width 13 height 16
type input "*"
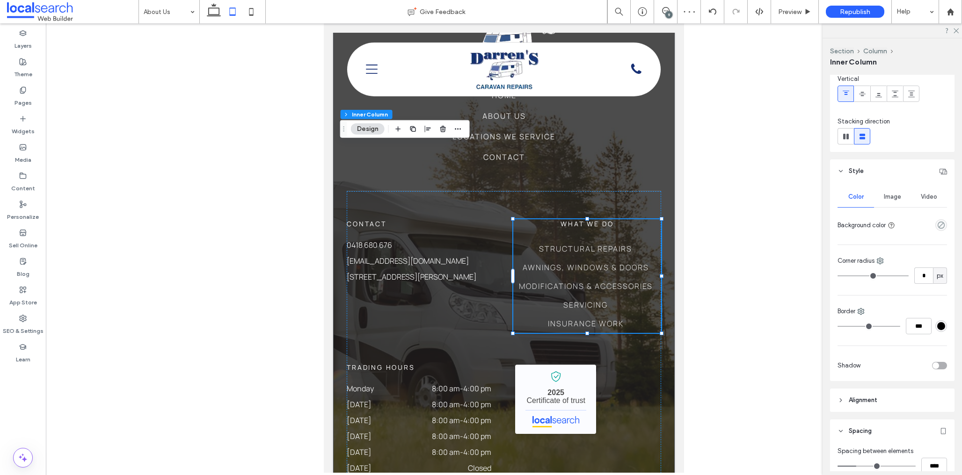
scroll to position [170, 0]
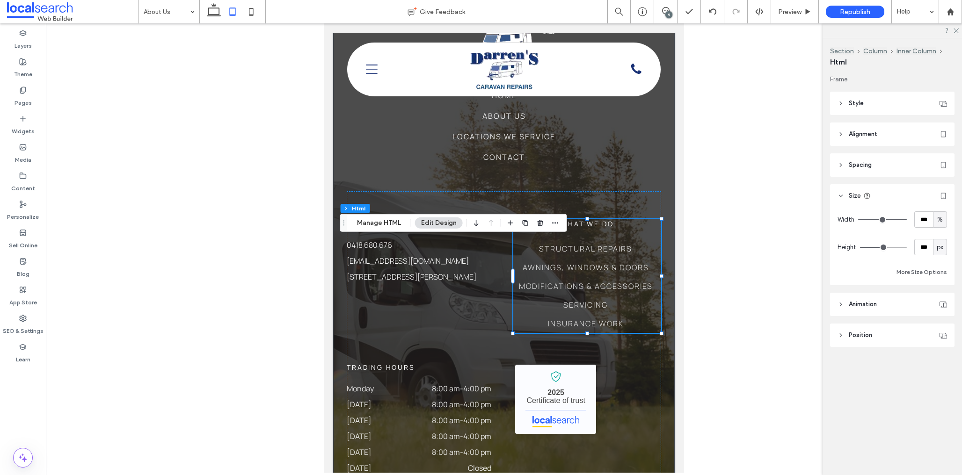
drag, startPoint x: 940, startPoint y: 249, endPoint x: 940, endPoint y: 254, distance: 4.8
click at [940, 250] on span "px" at bounding box center [940, 247] width 7 height 9
click at [943, 331] on div "A" at bounding box center [939, 329] width 13 height 16
type input "*"
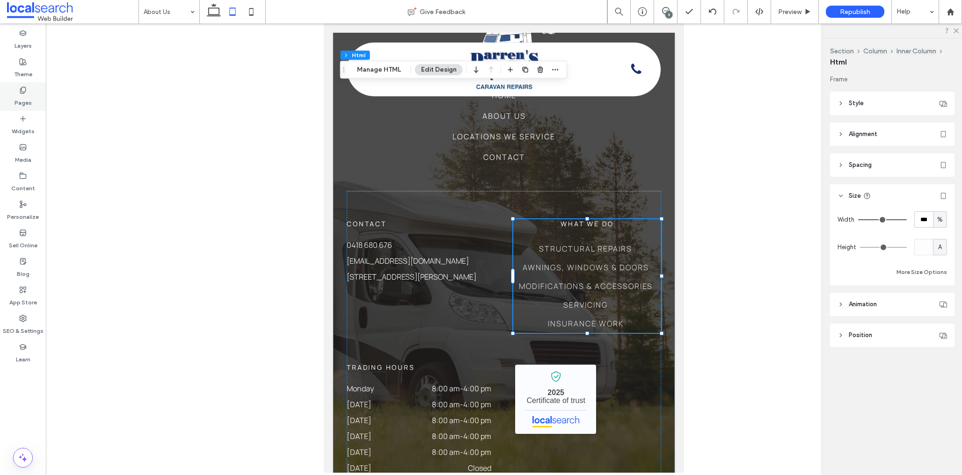
click at [25, 96] on label "Pages" at bounding box center [23, 100] width 17 height 13
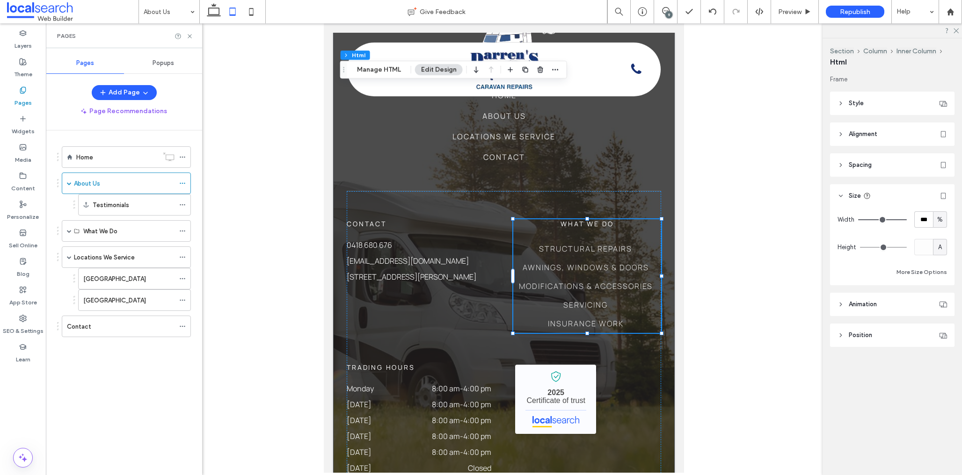
click at [109, 158] on div "Home" at bounding box center [117, 158] width 82 height 10
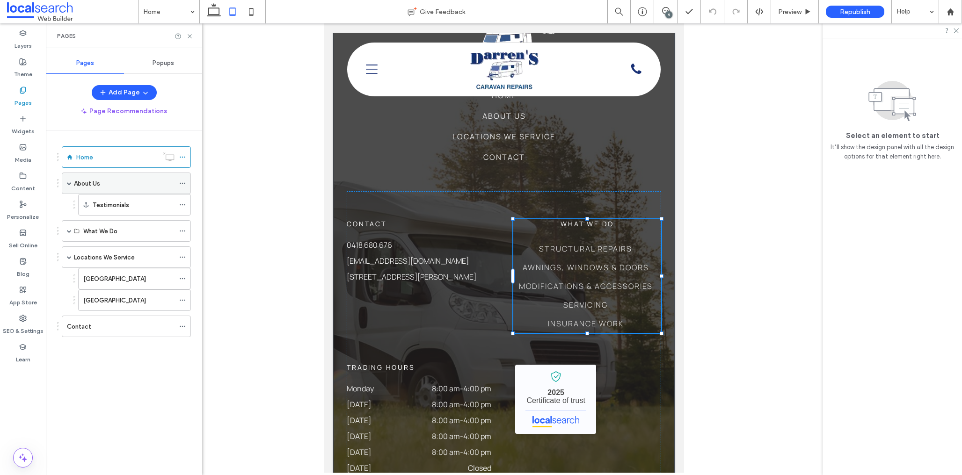
click at [110, 187] on div "About Us" at bounding box center [124, 184] width 101 height 10
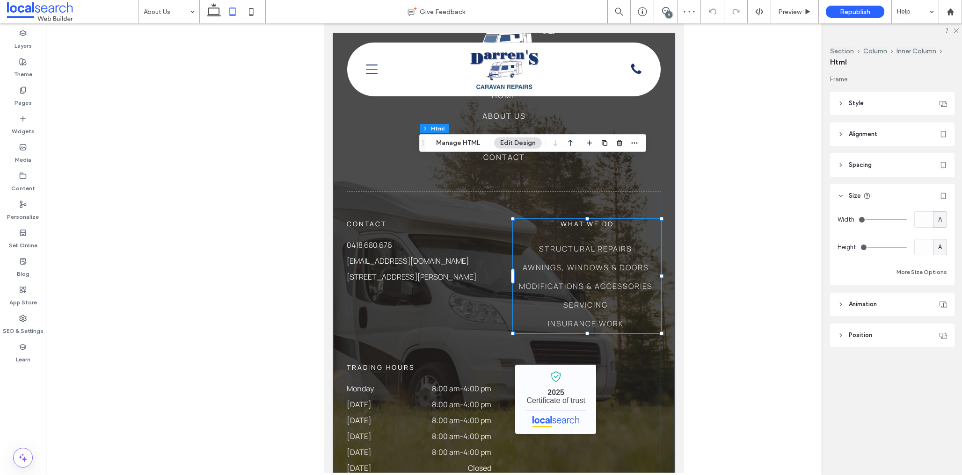
click at [878, 105] on header "Style" at bounding box center [892, 103] width 124 height 23
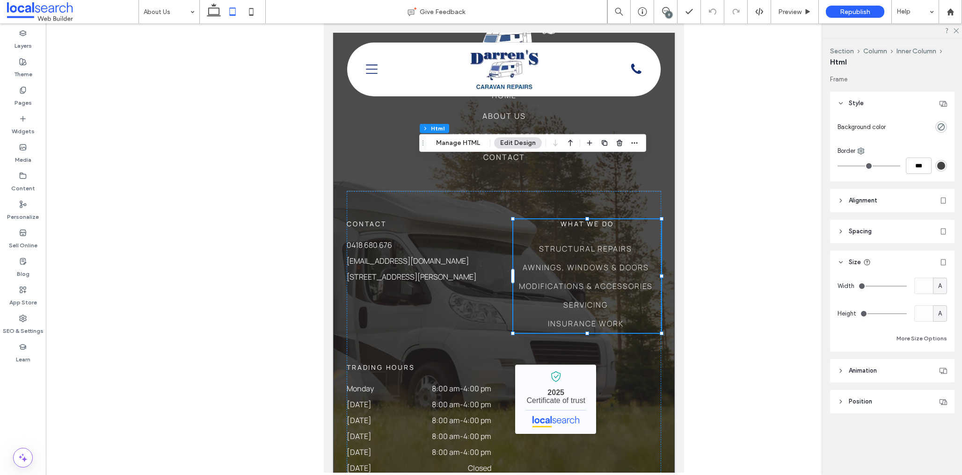
click at [872, 199] on span "Alignment" at bounding box center [863, 200] width 29 height 9
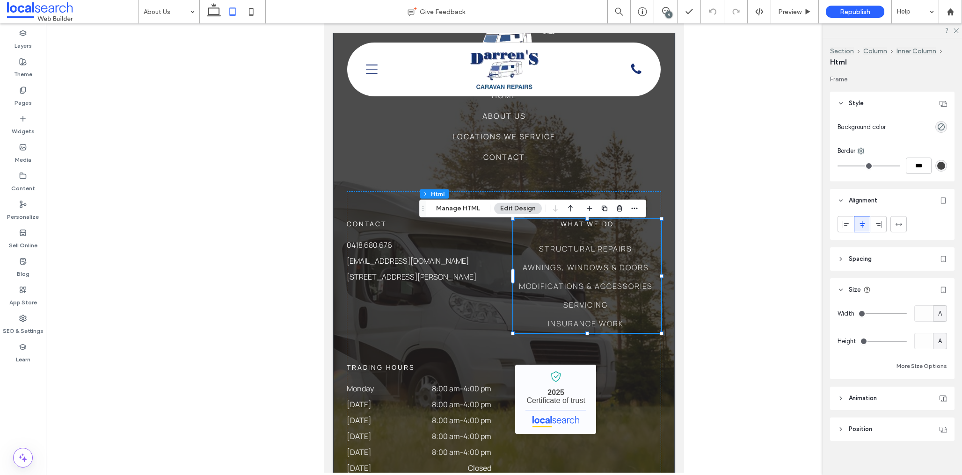
scroll to position [7, 0]
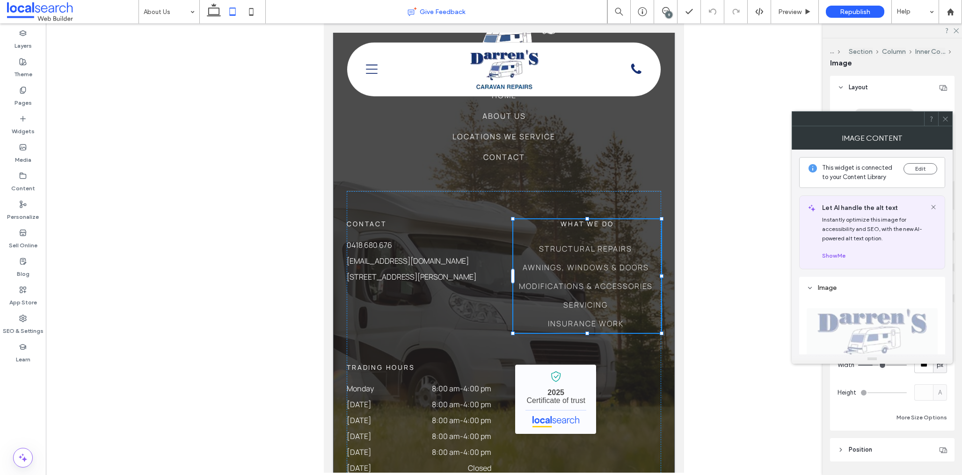
type input "***"
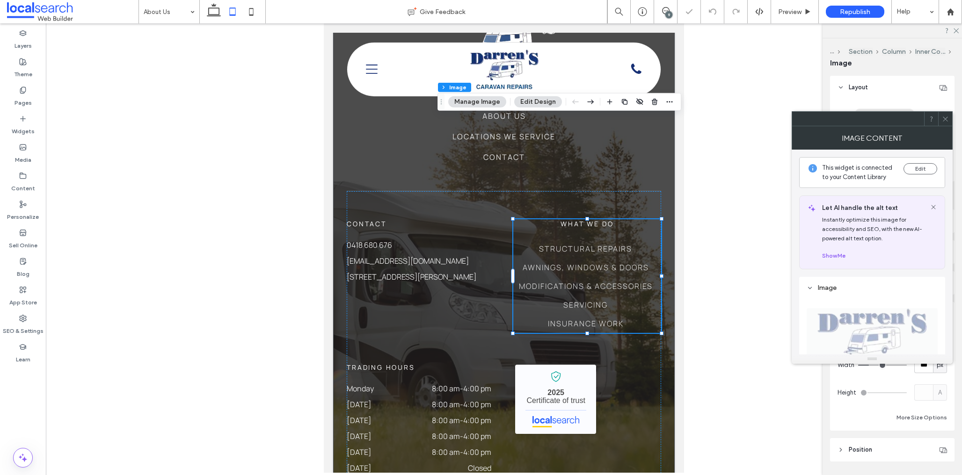
click at [945, 118] on icon at bounding box center [945, 119] width 7 height 7
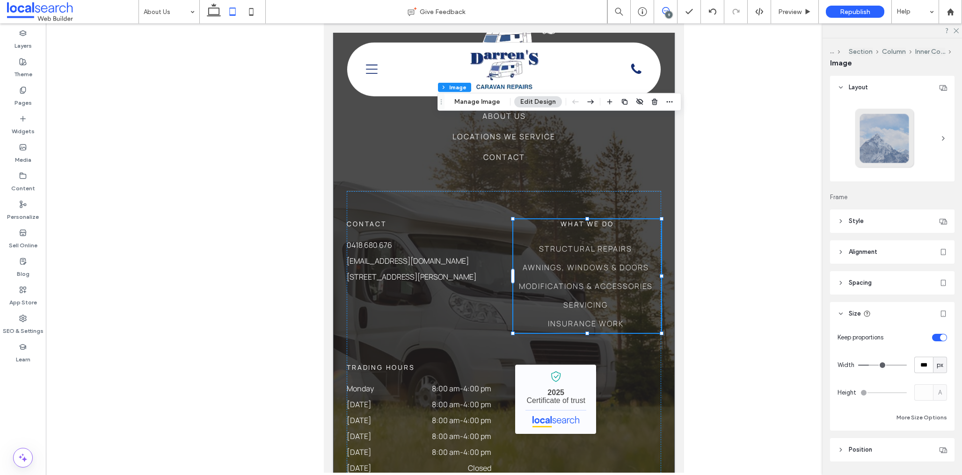
click at [671, 11] on span at bounding box center [665, 10] width 23 height 7
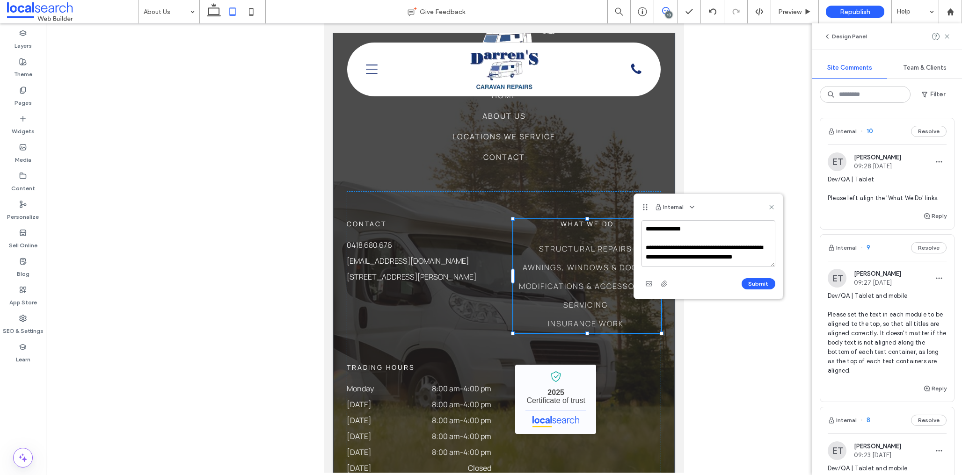
scroll to position [3, 0]
type textarea "**********"
click at [649, 280] on icon "button" at bounding box center [648, 283] width 7 height 7
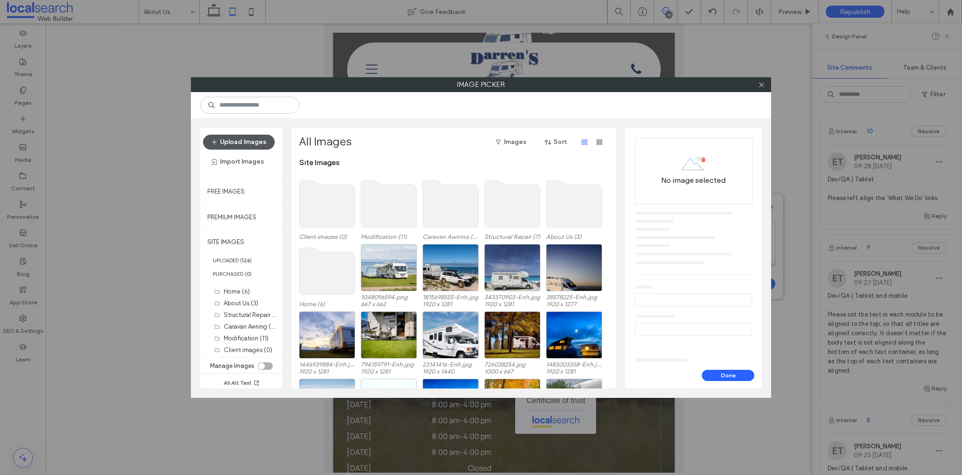
click at [239, 142] on button "Upload Images" at bounding box center [239, 142] width 72 height 15
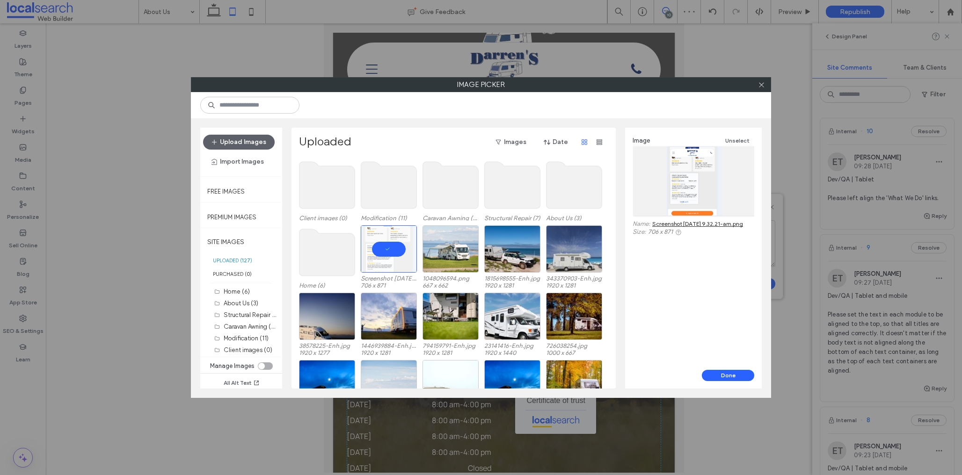
click at [735, 373] on button "Done" at bounding box center [728, 375] width 52 height 11
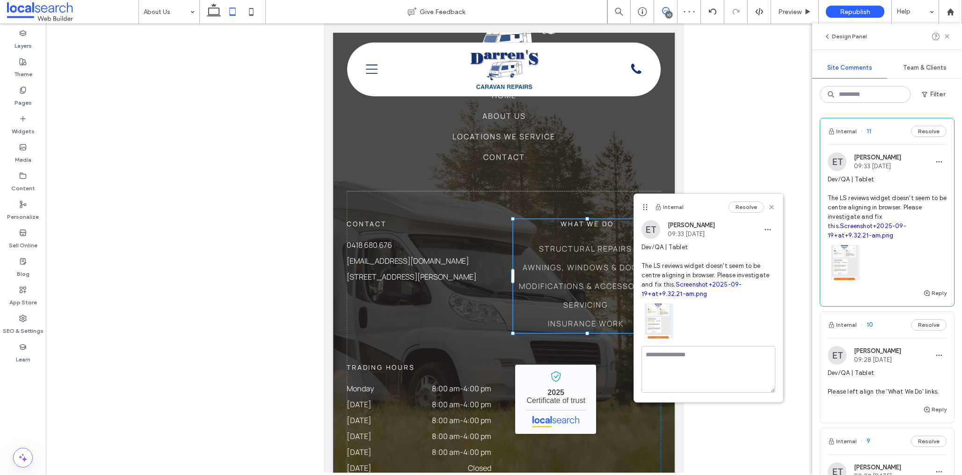
scroll to position [0, 0]
click at [773, 207] on icon at bounding box center [771, 207] width 7 height 7
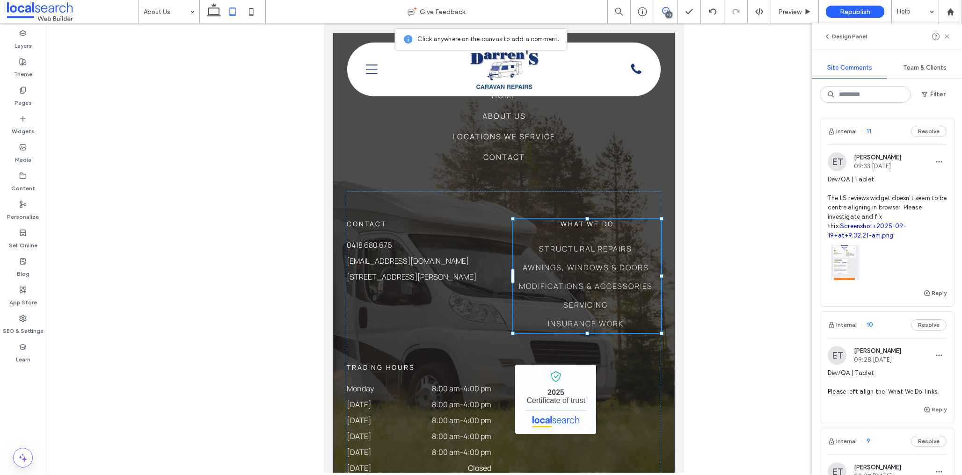
click at [666, 12] on div "10" at bounding box center [668, 14] width 7 height 7
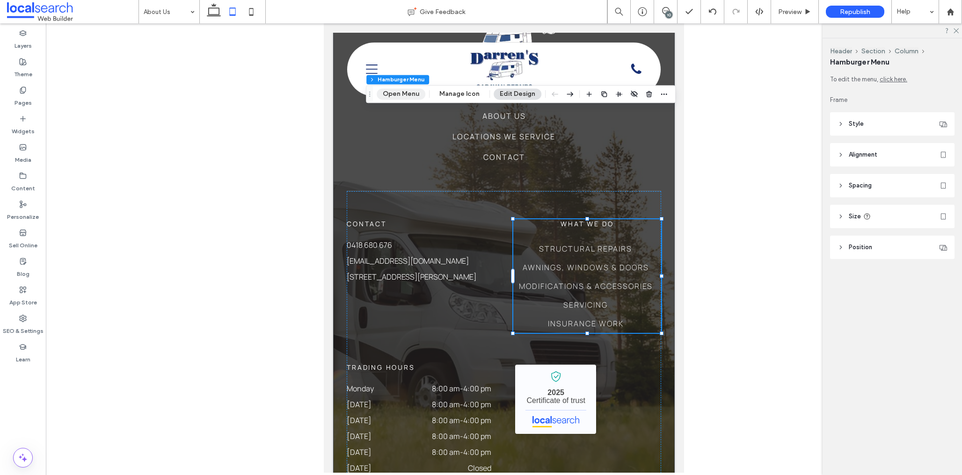
click at [388, 92] on button "Open Menu" at bounding box center [401, 93] width 49 height 11
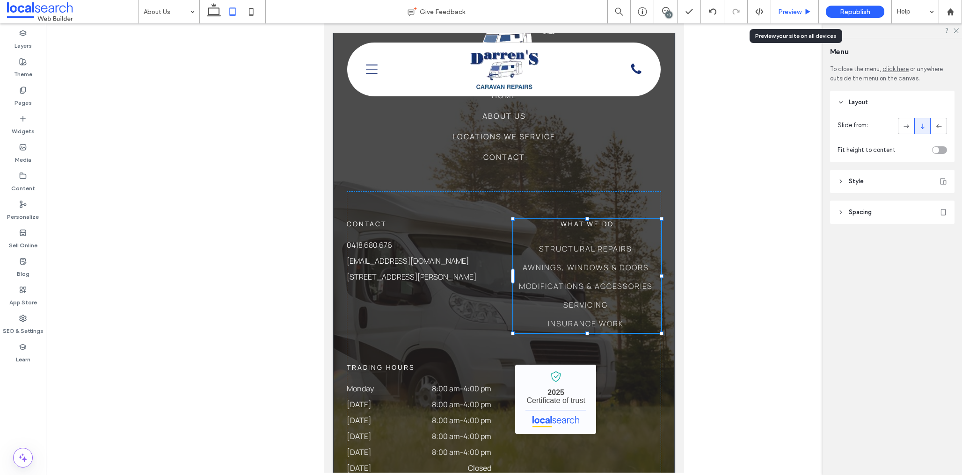
click at [797, 9] on span "Preview" at bounding box center [789, 12] width 23 height 8
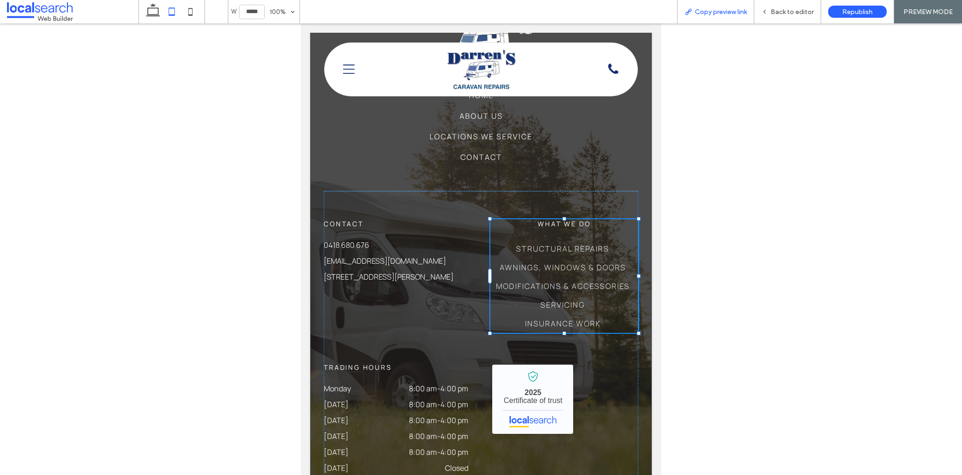
click at [729, 15] on span "Copy preview link" at bounding box center [721, 12] width 52 height 8
click at [774, 12] on span "Back to editor" at bounding box center [792, 12] width 43 height 8
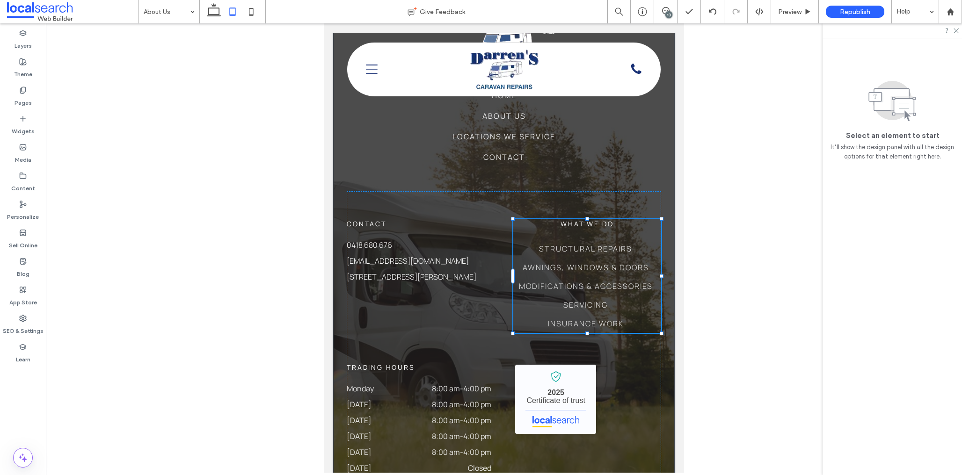
click at [670, 12] on div "10" at bounding box center [668, 14] width 7 height 7
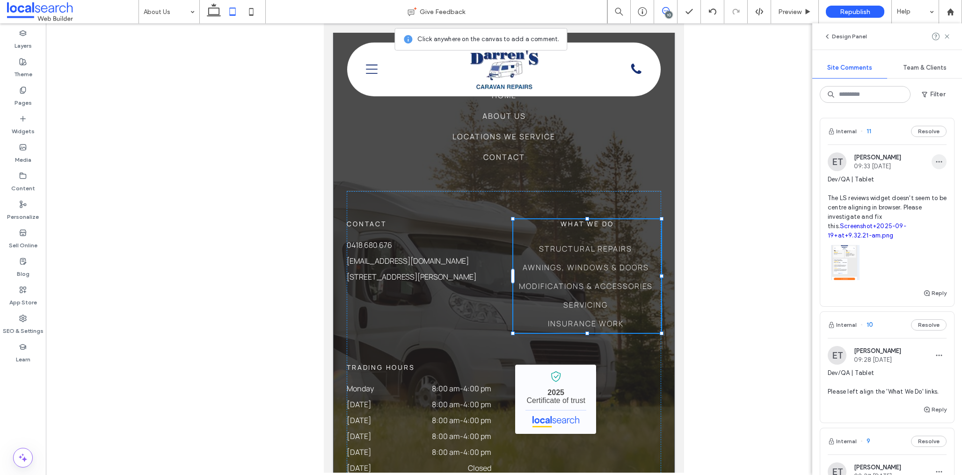
click at [934, 158] on span "button" at bounding box center [939, 161] width 15 height 15
click at [896, 206] on div "Delete" at bounding box center [904, 204] width 83 height 18
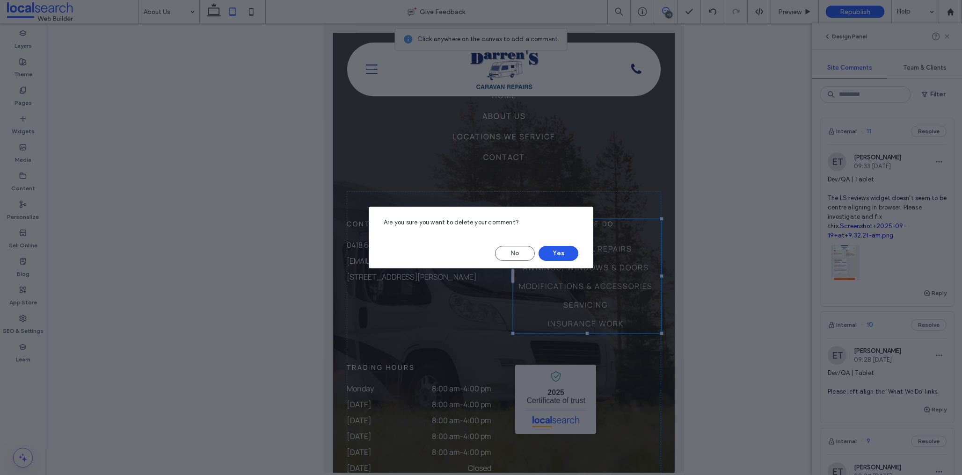
click at [558, 254] on button "Yes" at bounding box center [559, 253] width 40 height 15
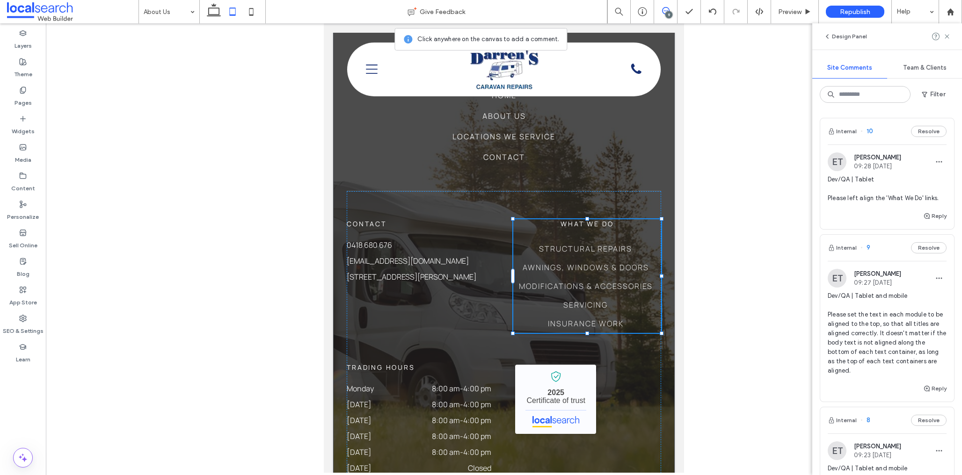
click at [668, 11] on icon at bounding box center [665, 10] width 7 height 7
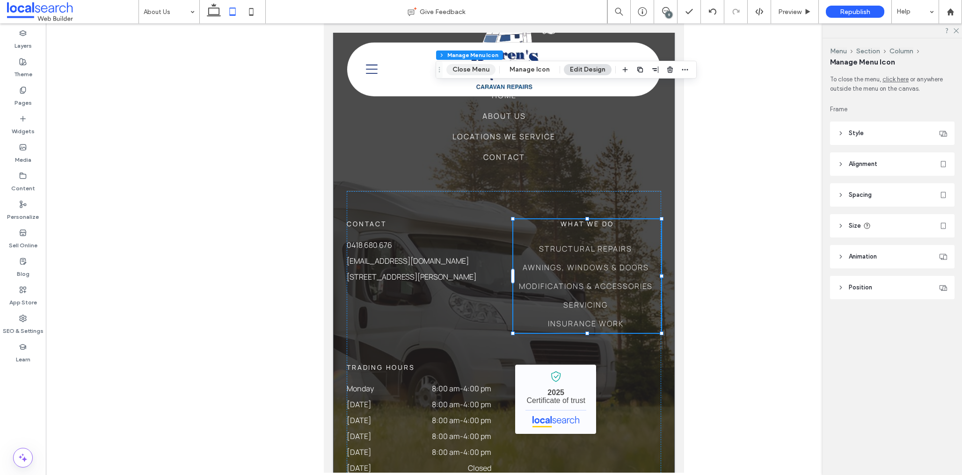
click at [471, 66] on button "Close Menu" at bounding box center [470, 69] width 49 height 11
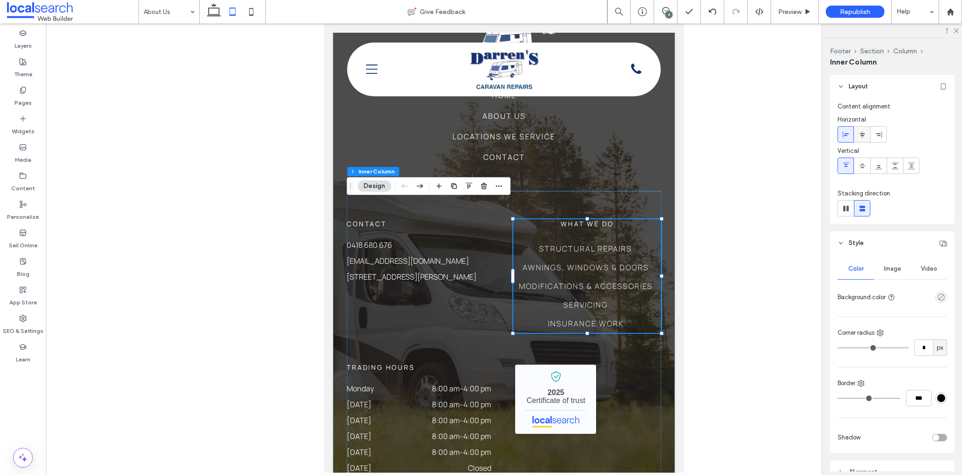
click at [862, 137] on icon at bounding box center [862, 134] width 7 height 7
click at [845, 135] on use at bounding box center [846, 134] width 6 height 7
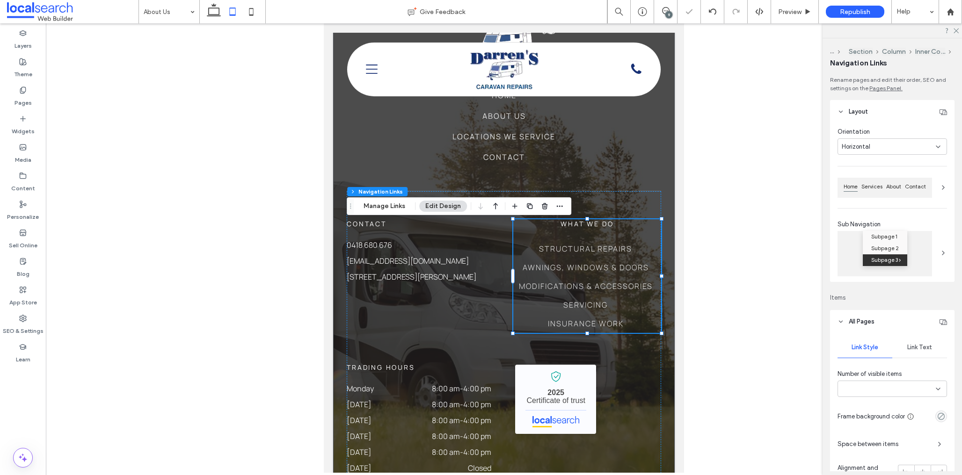
type input "***"
type input "****"
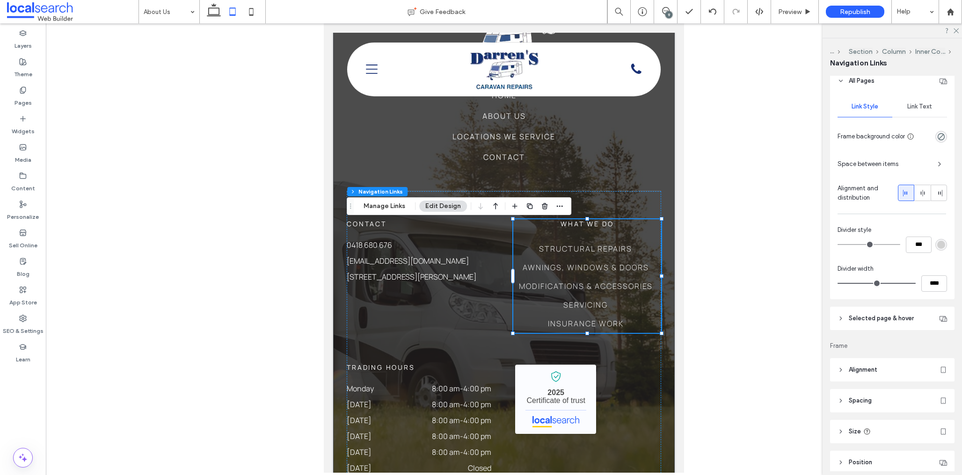
scroll to position [225, 0]
click at [249, 13] on icon at bounding box center [251, 11] width 19 height 19
type input "***"
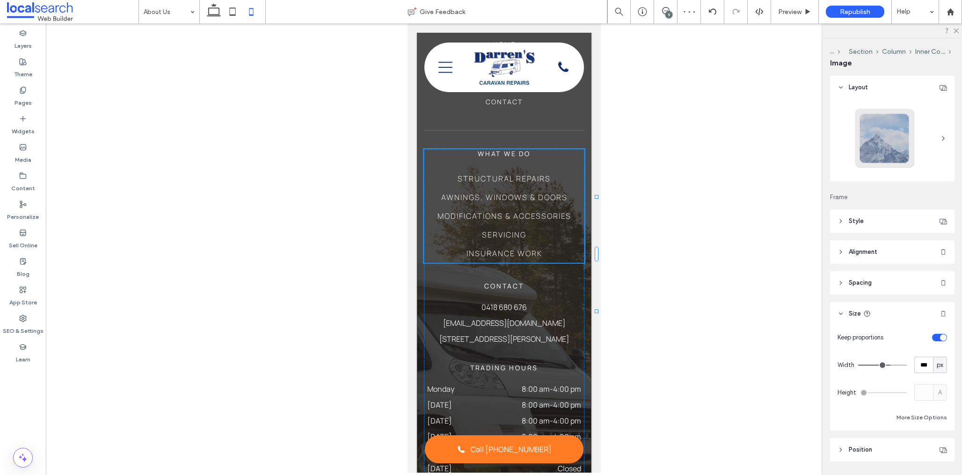
type input "**"
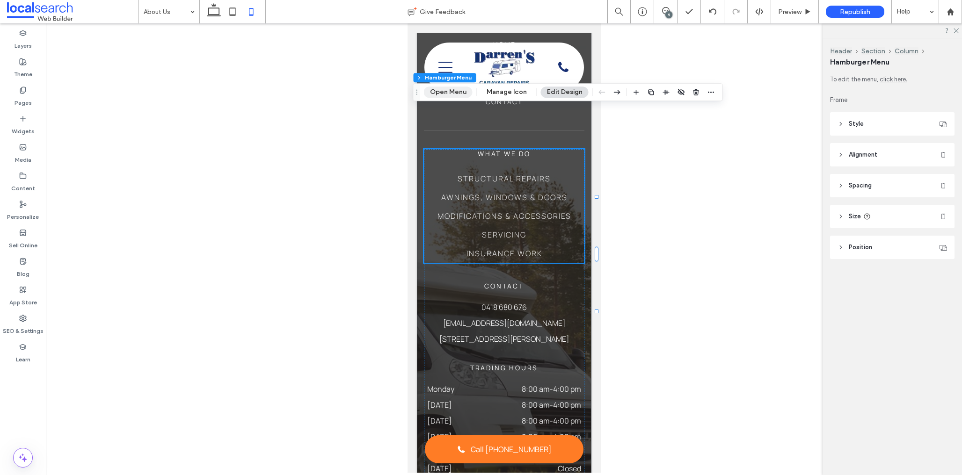
click at [444, 87] on button "Open Menu" at bounding box center [448, 92] width 49 height 11
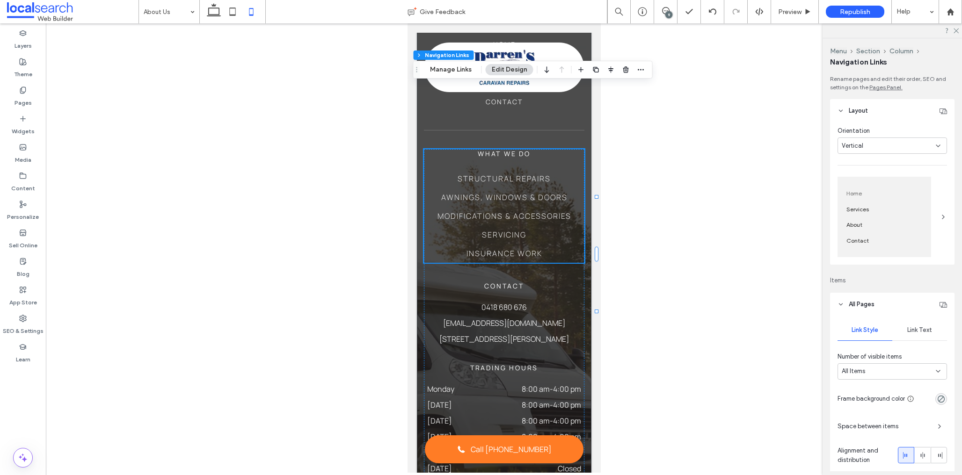
click at [857, 146] on span "Vertical" at bounding box center [853, 145] width 22 height 9
click at [881, 136] on div "Orientation Vertical" at bounding box center [892, 140] width 109 height 28
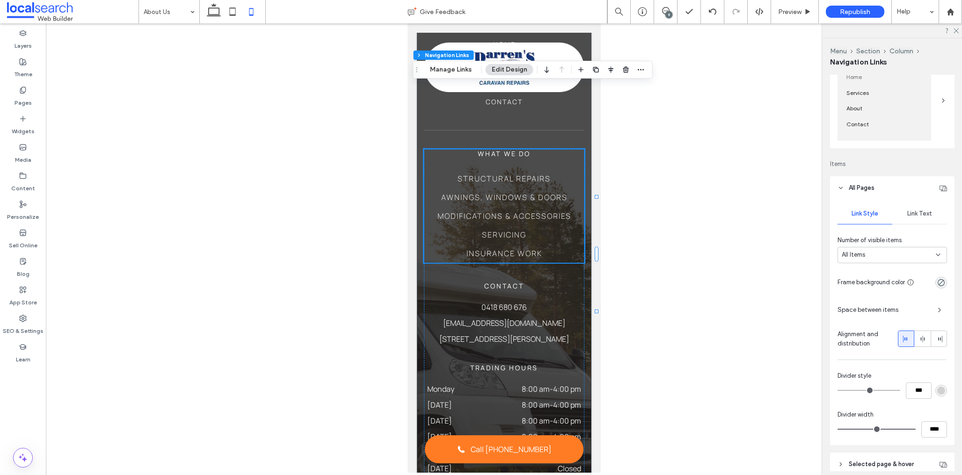
scroll to position [199, 0]
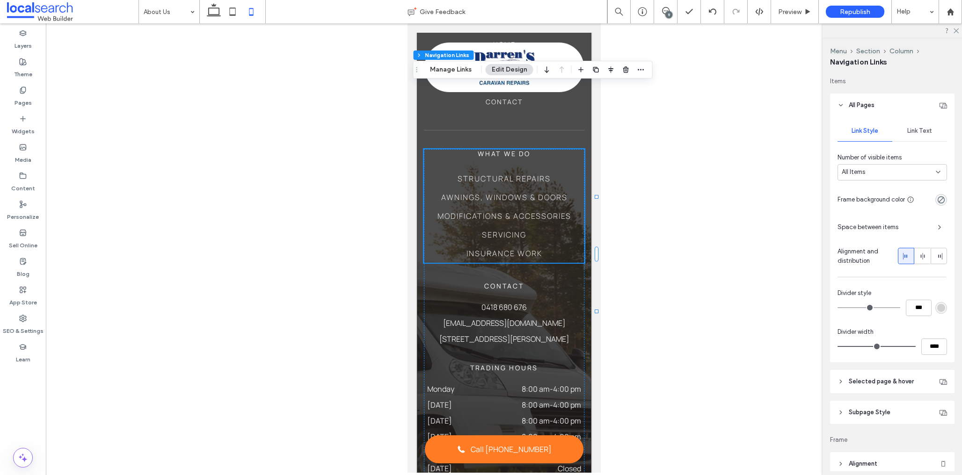
drag, startPoint x: 916, startPoint y: 256, endPoint x: 906, endPoint y: 259, distance: 10.1
click at [916, 256] on div at bounding box center [922, 255] width 15 height 15
click at [906, 259] on icon at bounding box center [906, 256] width 7 height 7
click at [663, 12] on icon at bounding box center [665, 10] width 7 height 7
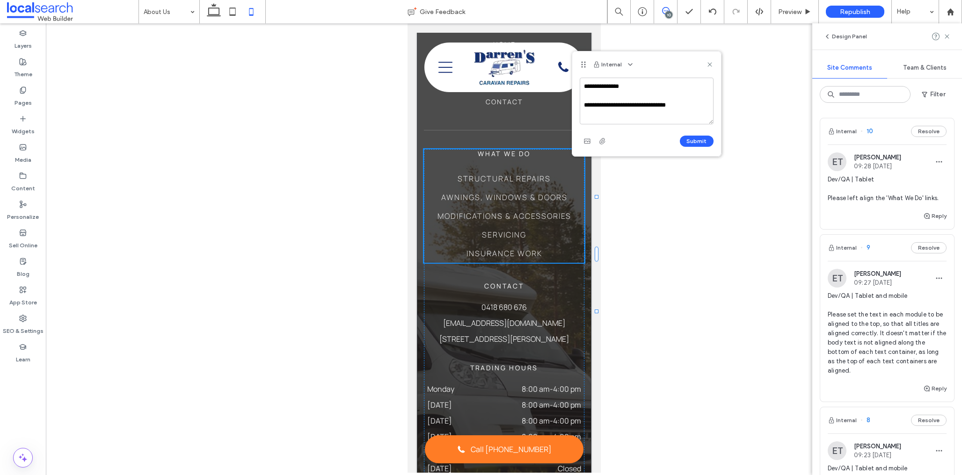
type textarea "**********"
click at [692, 141] on button "Submit" at bounding box center [697, 141] width 34 height 11
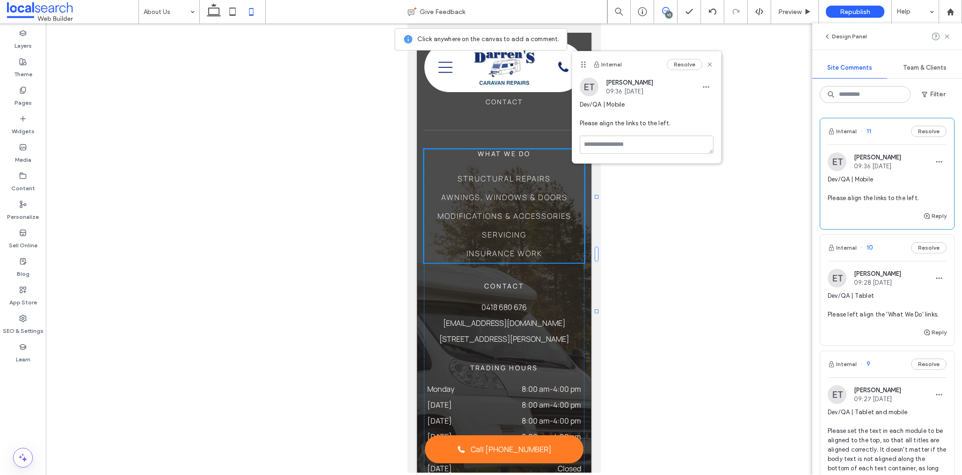
drag, startPoint x: 708, startPoint y: 63, endPoint x: 606, endPoint y: 67, distance: 102.1
click at [708, 63] on use at bounding box center [709, 64] width 4 height 4
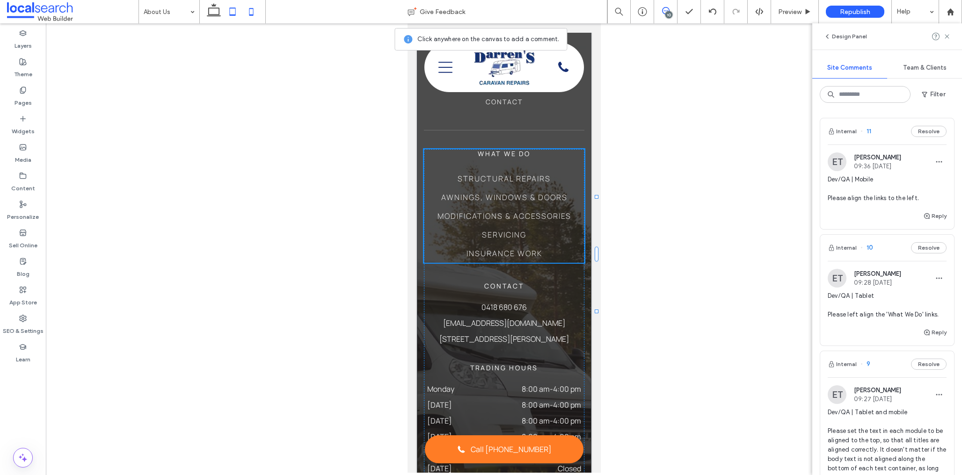
click at [235, 12] on use at bounding box center [232, 11] width 6 height 8
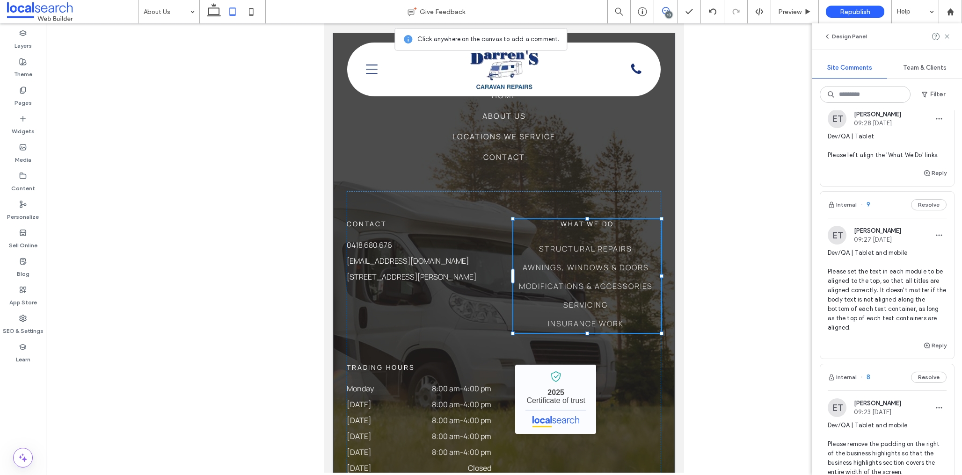
scroll to position [0, 0]
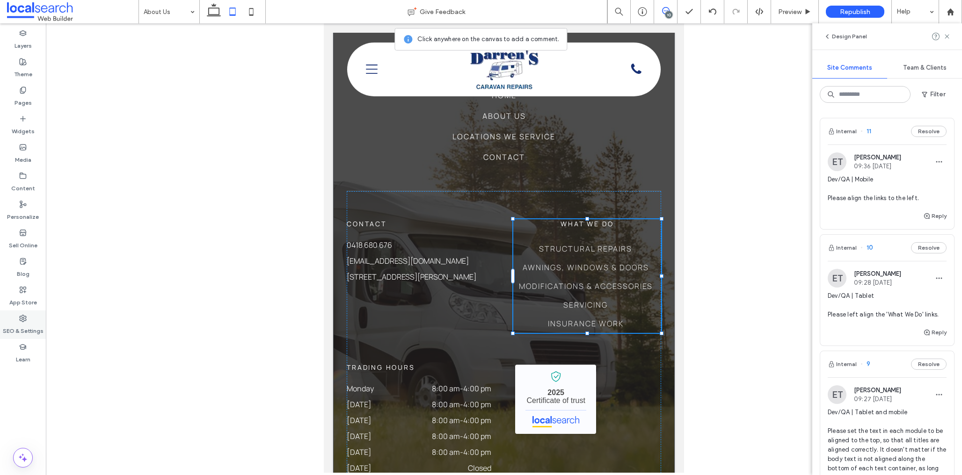
click at [22, 324] on label "SEO & Settings" at bounding box center [23, 328] width 41 height 13
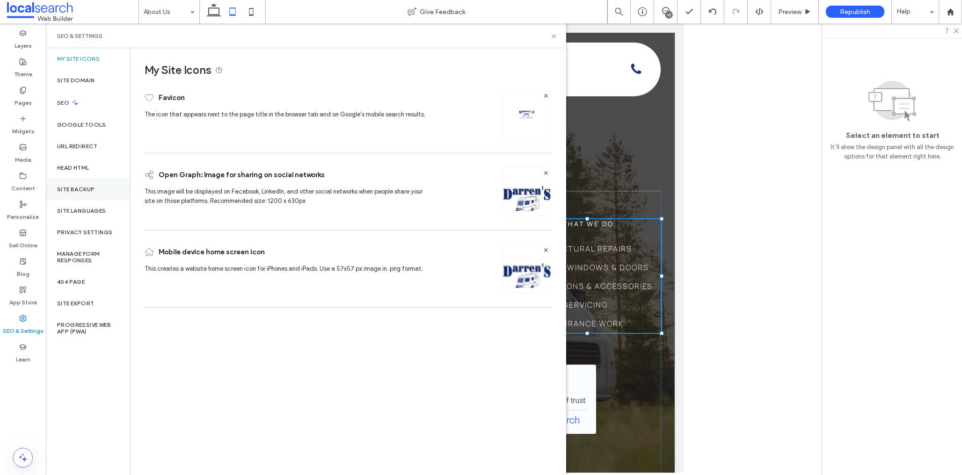
click at [86, 191] on label "Site Backup" at bounding box center [75, 189] width 37 height 7
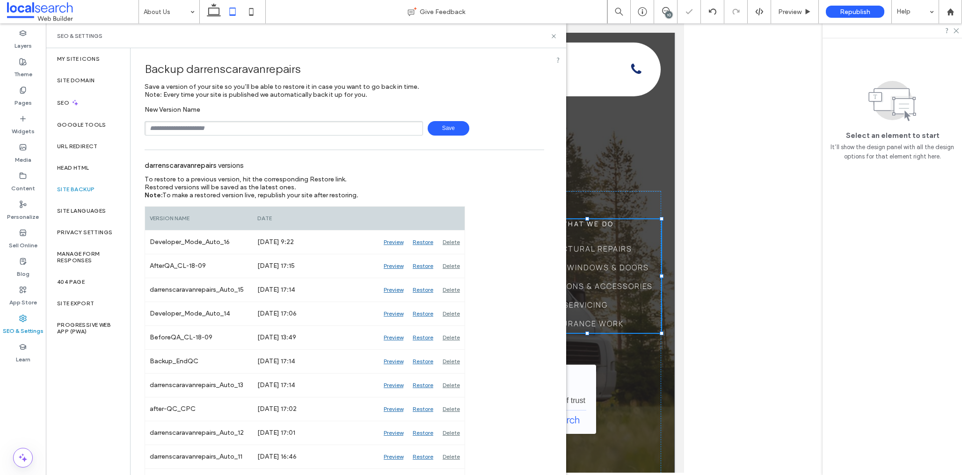
click at [235, 127] on input "text" at bounding box center [284, 128] width 278 height 15
type input "**********"
click at [438, 125] on span "Save" at bounding box center [449, 128] width 42 height 15
click at [663, 14] on use at bounding box center [665, 10] width 7 height 7
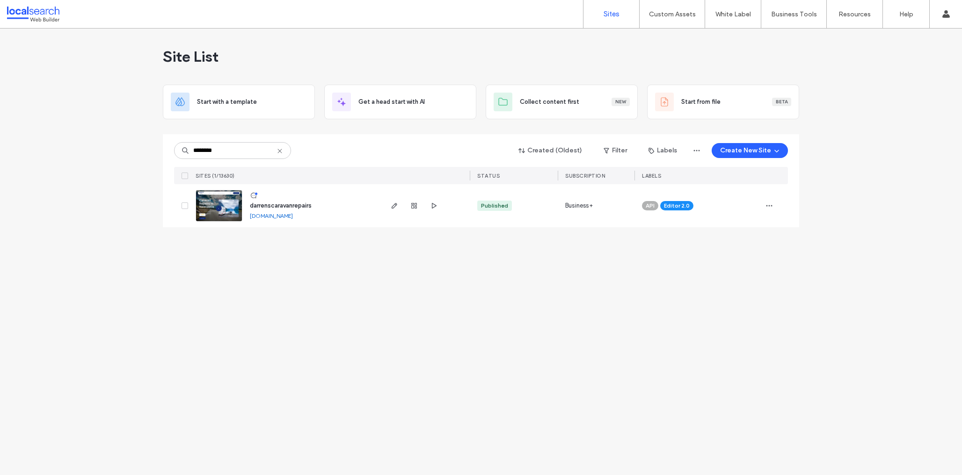
click at [281, 147] on icon at bounding box center [279, 150] width 7 height 7
type input "******"
click at [278, 150] on use at bounding box center [279, 151] width 4 height 4
paste input "********"
type input "********"
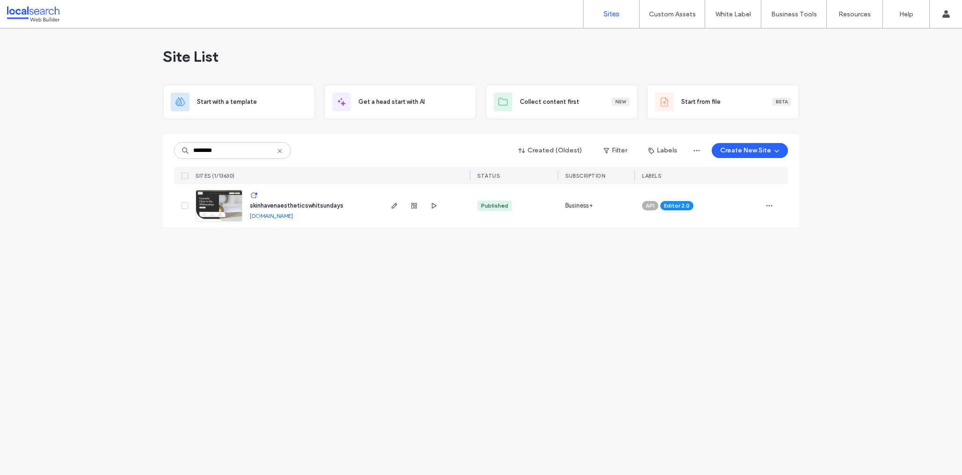
drag, startPoint x: 283, startPoint y: 150, endPoint x: 271, endPoint y: 154, distance: 12.6
click at [279, 151] on icon at bounding box center [279, 150] width 7 height 7
paste input "********"
type input "********"
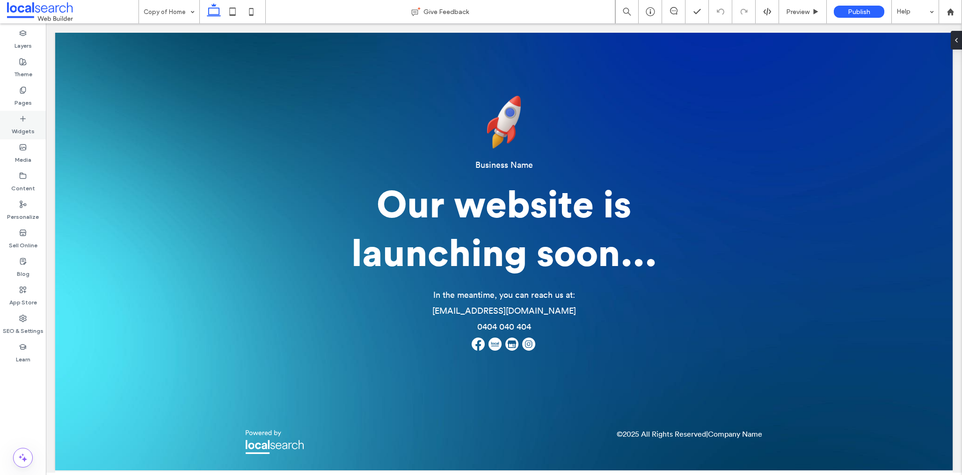
click at [27, 129] on label "Widgets" at bounding box center [23, 129] width 23 height 13
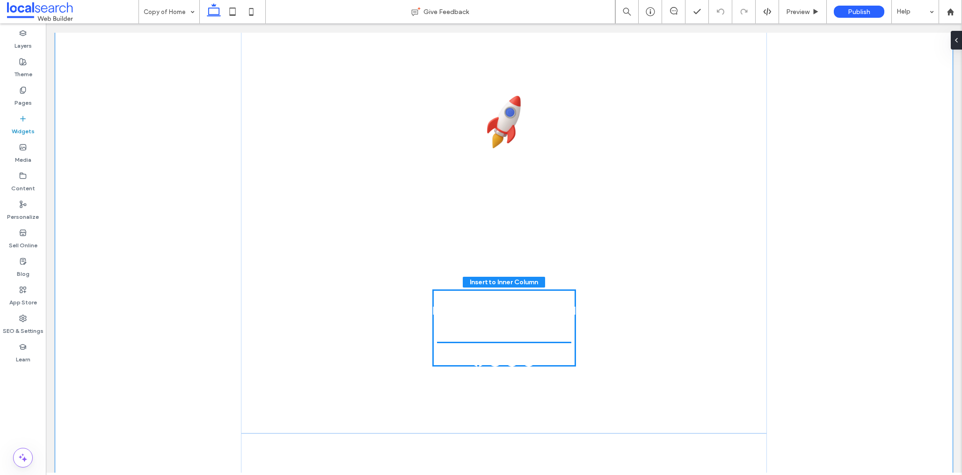
drag, startPoint x: 207, startPoint y: 160, endPoint x: 215, endPoint y: 167, distance: 10.4
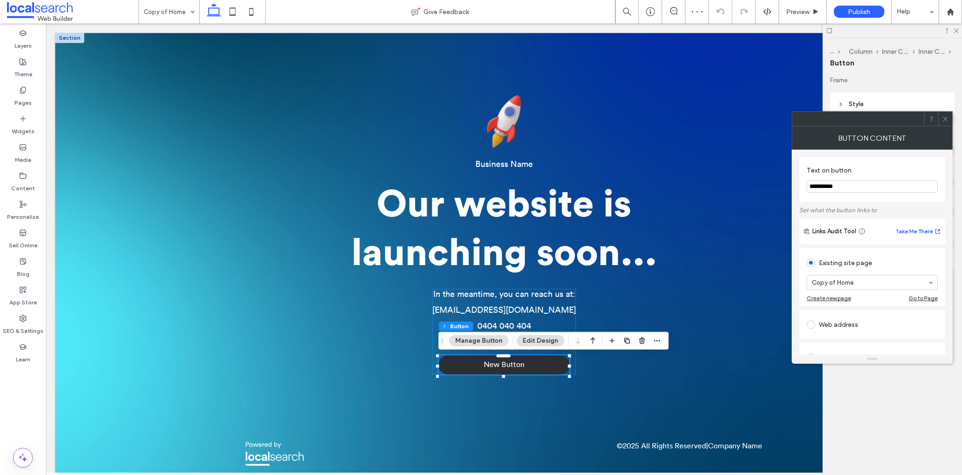
drag, startPoint x: 885, startPoint y: 206, endPoint x: 788, endPoint y: 180, distance: 99.8
type input "*"
type input "*******"
click at [943, 119] on icon at bounding box center [945, 119] width 7 height 7
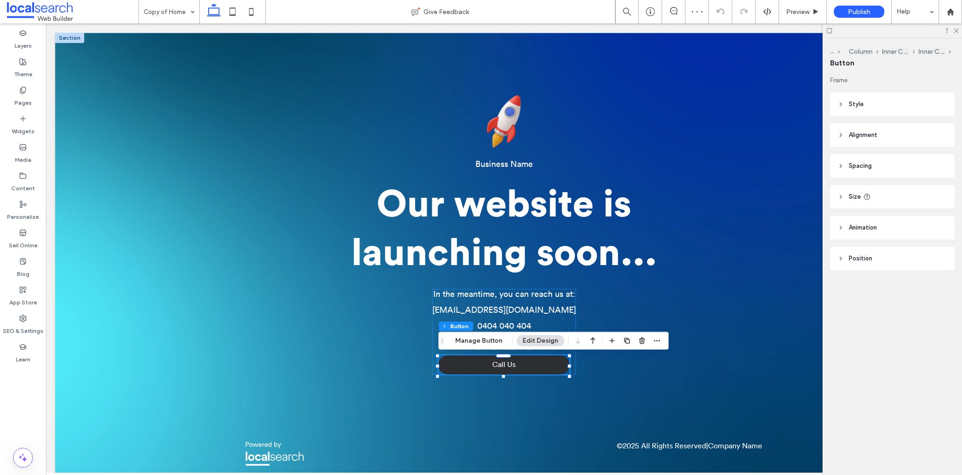
drag, startPoint x: 890, startPoint y: 105, endPoint x: 899, endPoint y: 111, distance: 11.2
click at [890, 105] on header "Style" at bounding box center [892, 104] width 124 height 23
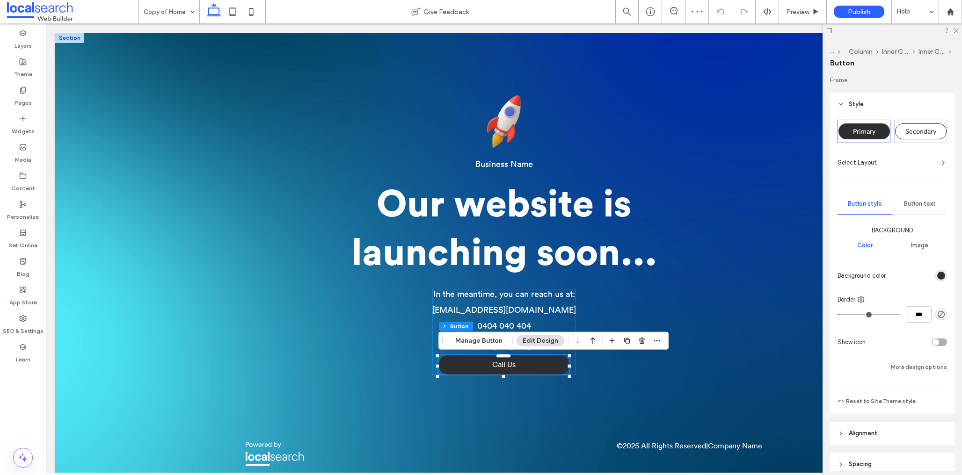
click at [939, 345] on div "toggle" at bounding box center [939, 342] width 15 height 7
type input "**"
type input "****"
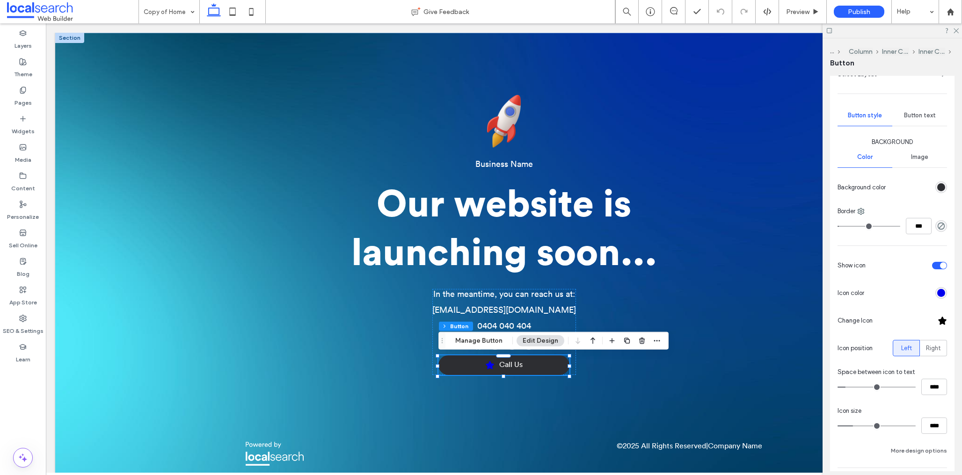
scroll to position [91, 0]
click at [940, 322] on div at bounding box center [942, 318] width 9 height 9
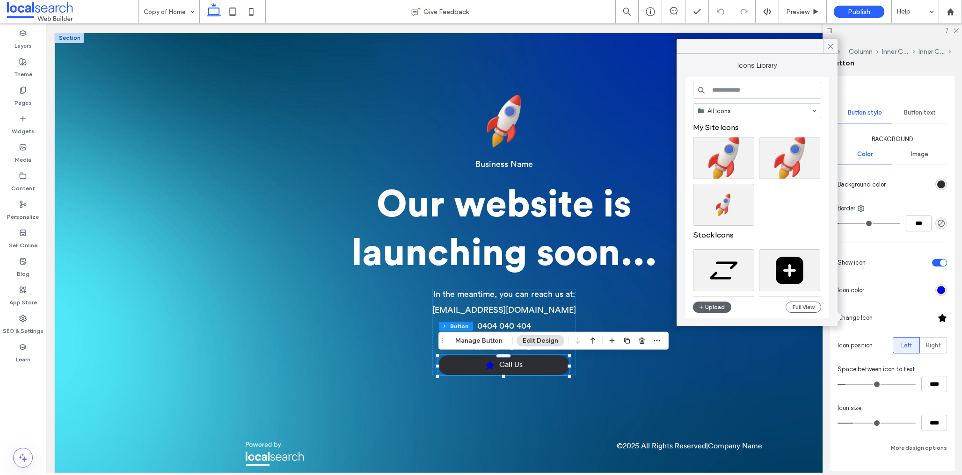
click at [757, 96] on input at bounding box center [757, 90] width 128 height 17
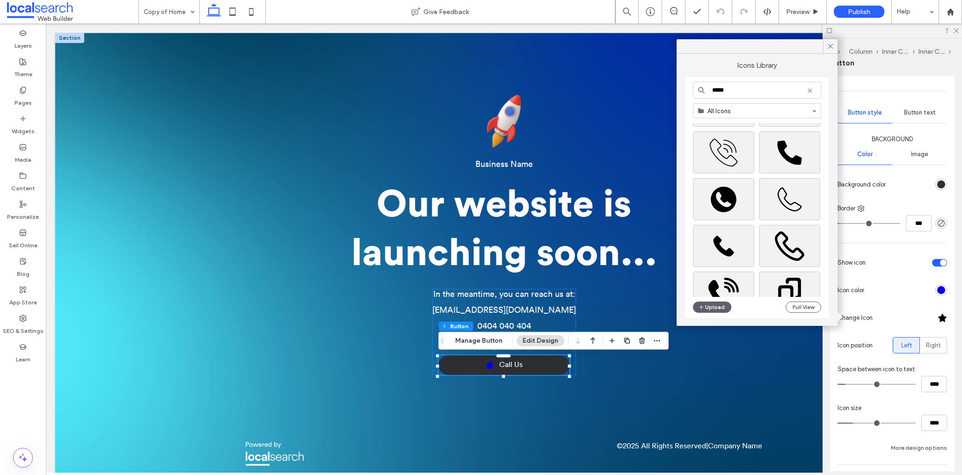
scroll to position [121, 0]
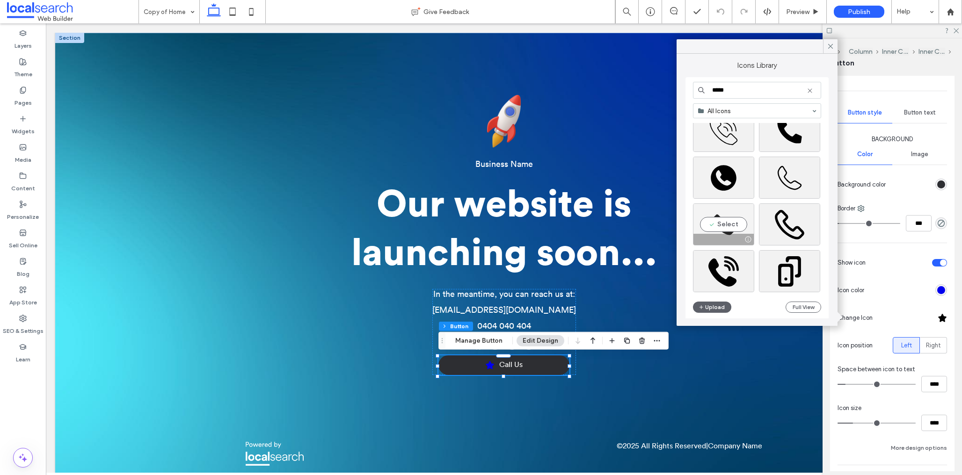
type input "*****"
click at [731, 227] on div "Select" at bounding box center [723, 225] width 61 height 42
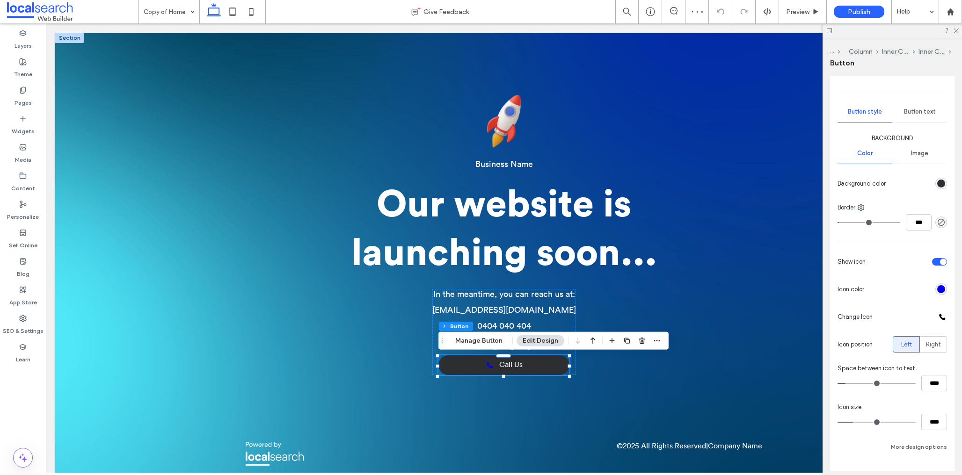
scroll to position [90, 0]
click at [938, 186] on div "rgb(45, 46, 50)" at bounding box center [941, 186] width 8 height 8
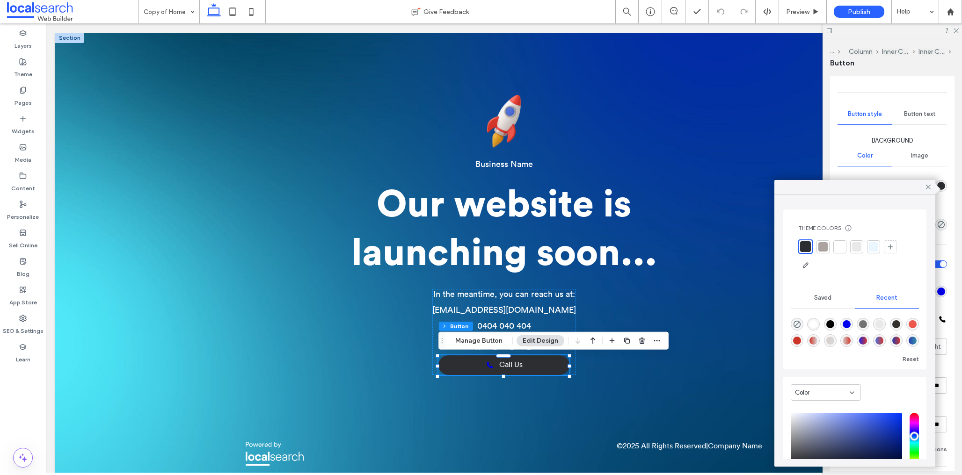
click at [837, 246] on div at bounding box center [839, 246] width 9 height 9
click at [510, 370] on span "Call Us" at bounding box center [510, 365] width 23 height 9
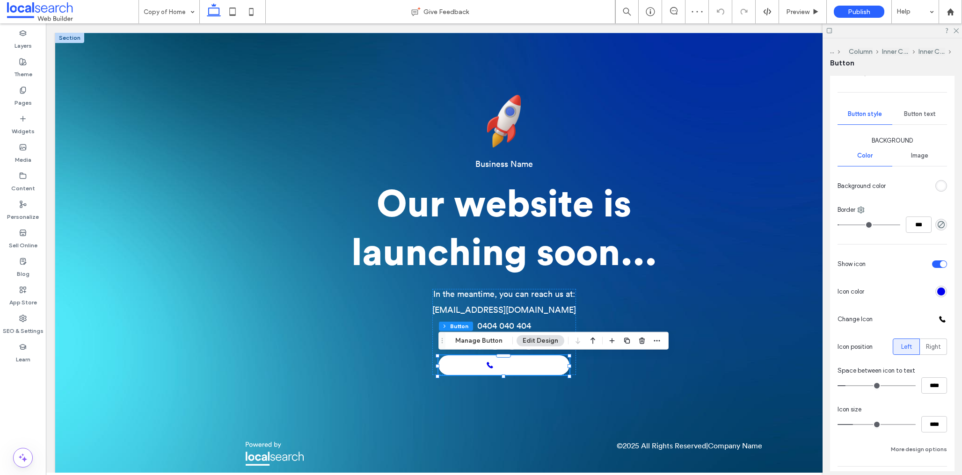
click at [921, 108] on div "Button text" at bounding box center [919, 114] width 55 height 21
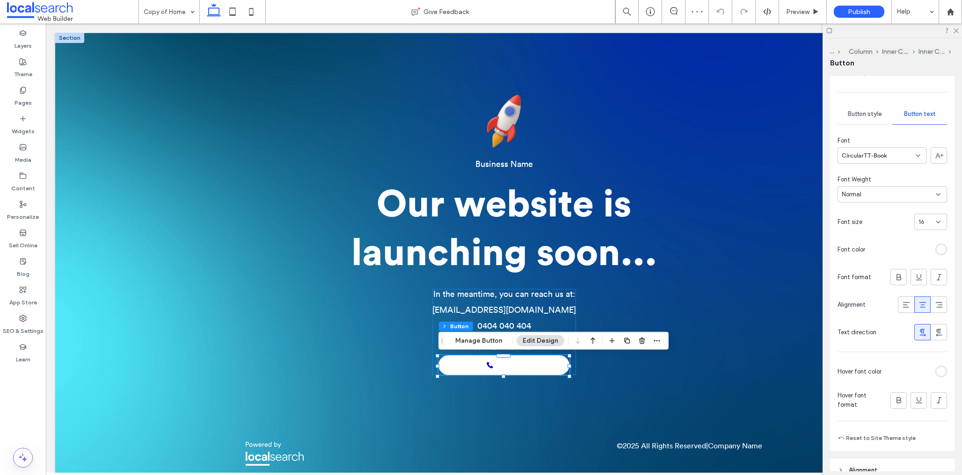
click at [937, 249] on div "rgb(255, 255, 255)" at bounding box center [941, 250] width 8 height 8
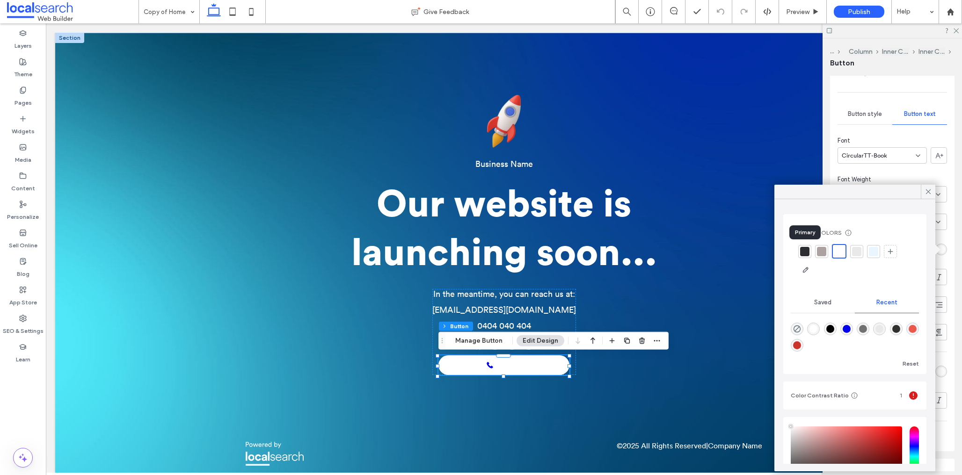
click at [804, 252] on div at bounding box center [804, 251] width 9 height 9
drag, startPoint x: 930, startPoint y: 190, endPoint x: 845, endPoint y: 241, distance: 99.1
click at [930, 190] on use at bounding box center [928, 191] width 5 height 5
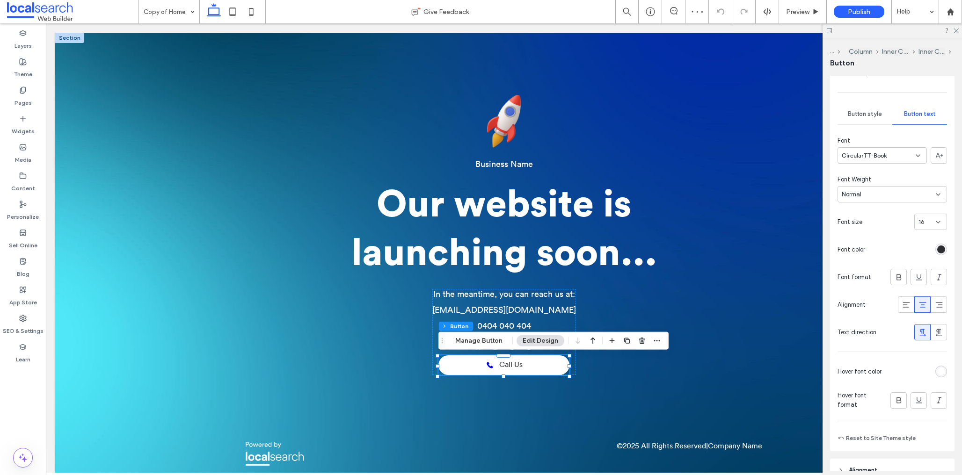
click at [942, 249] on div "rgb(45, 46, 50)" at bounding box center [941, 250] width 8 height 8
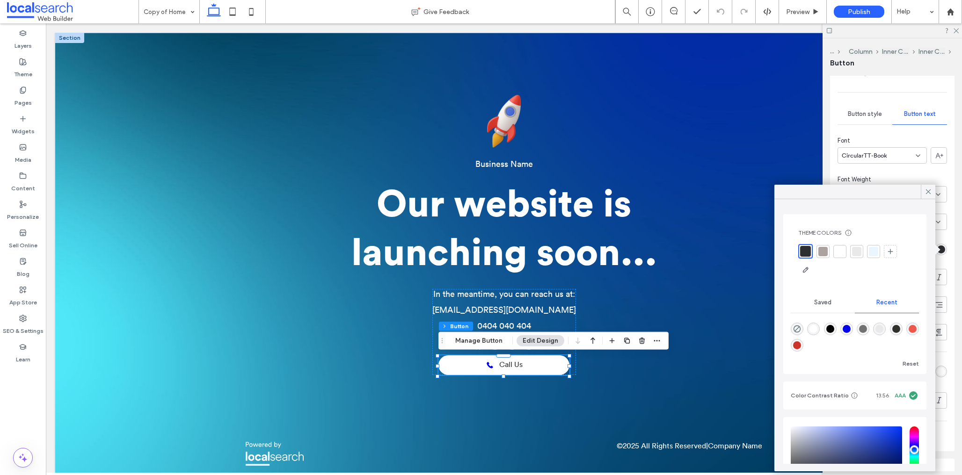
click at [892, 250] on icon at bounding box center [890, 251] width 7 height 7
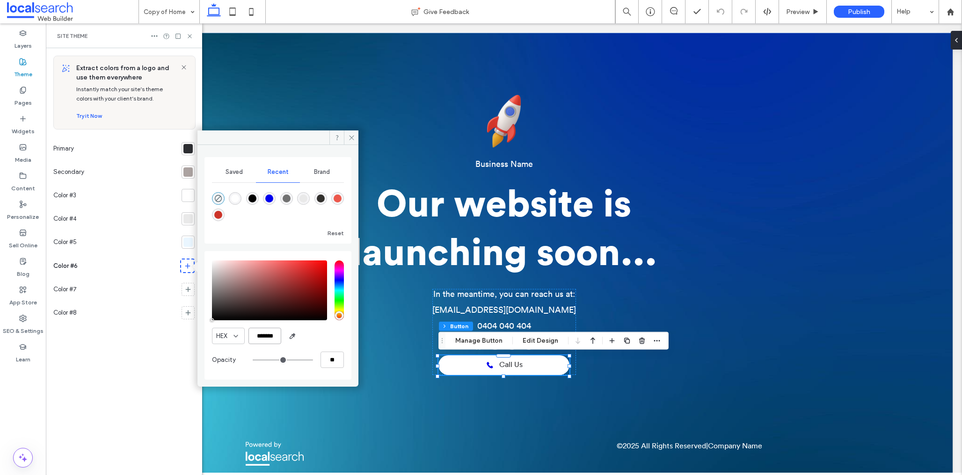
scroll to position [0, 0]
drag, startPoint x: 270, startPoint y: 335, endPoint x: 255, endPoint y: 335, distance: 14.5
click at [255, 335] on input "*******" at bounding box center [264, 336] width 33 height 16
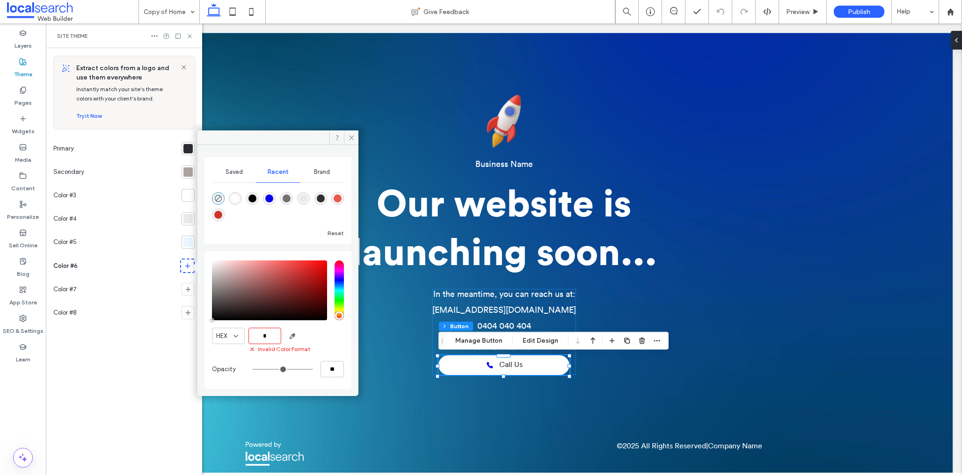
paste input "******"
type input "*******"
type input "***"
type input "****"
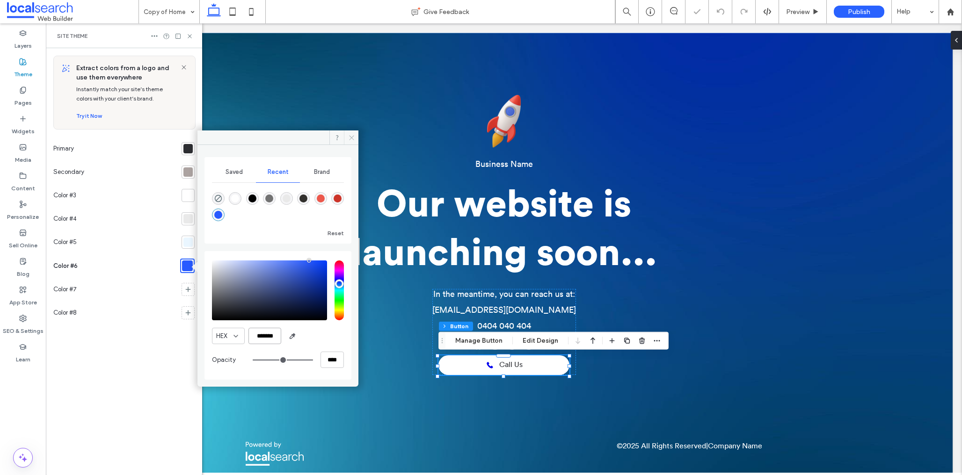
type input "*******"
click at [353, 138] on icon at bounding box center [351, 137] width 7 height 7
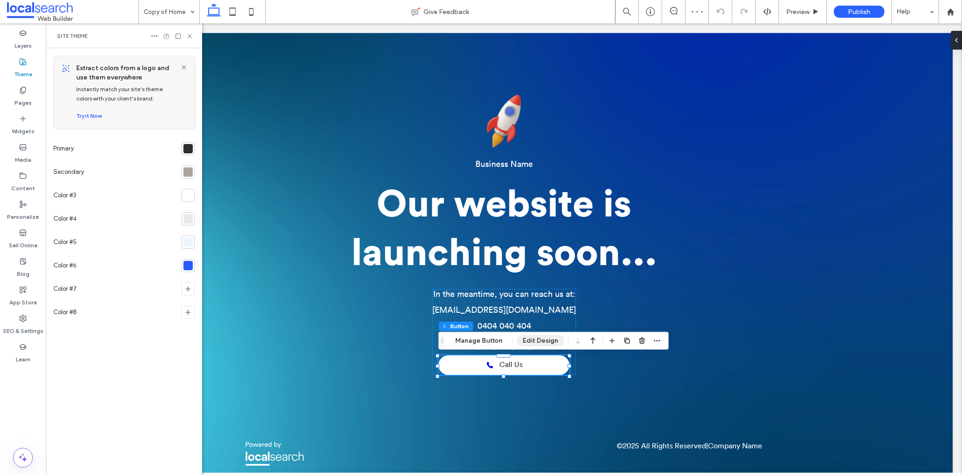
click at [525, 341] on button "Edit Design" at bounding box center [541, 340] width 48 height 11
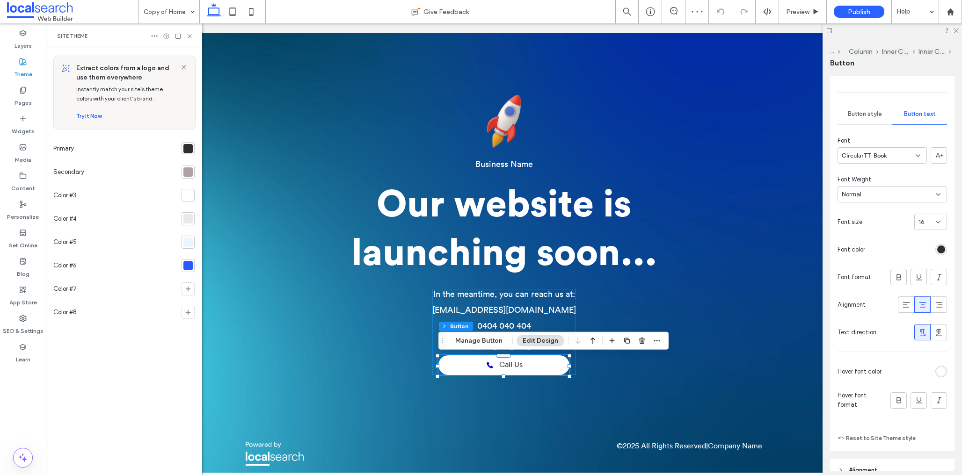
click at [875, 115] on span "Button style" at bounding box center [865, 113] width 34 height 7
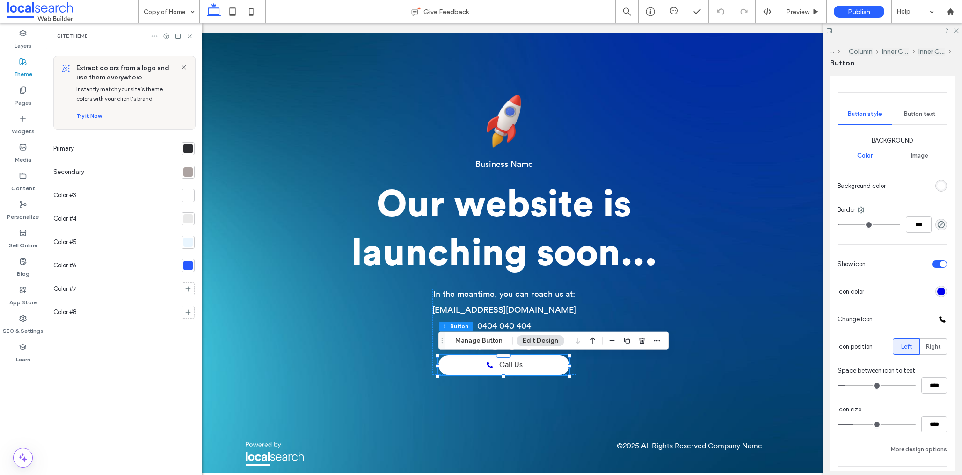
click at [937, 186] on div "rgb(255, 255, 255)" at bounding box center [941, 186] width 8 height 8
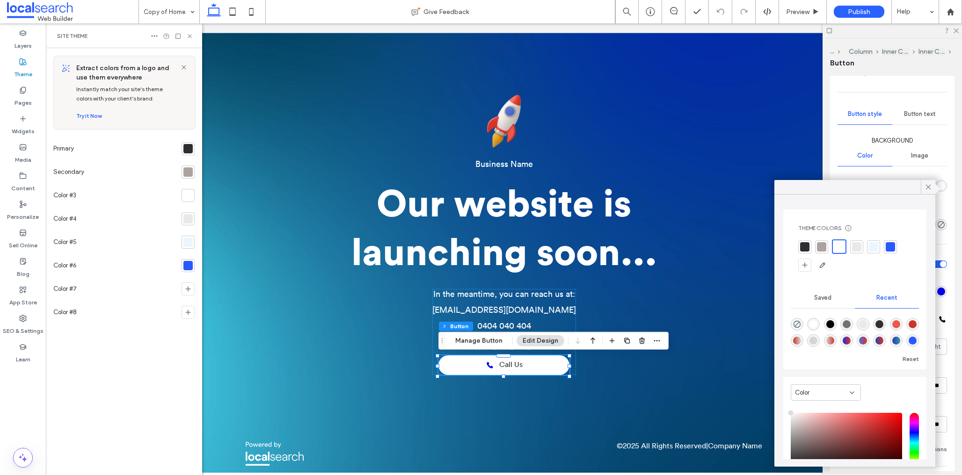
click at [892, 247] on div at bounding box center [890, 246] width 9 height 9
click at [927, 186] on icon at bounding box center [928, 187] width 8 height 8
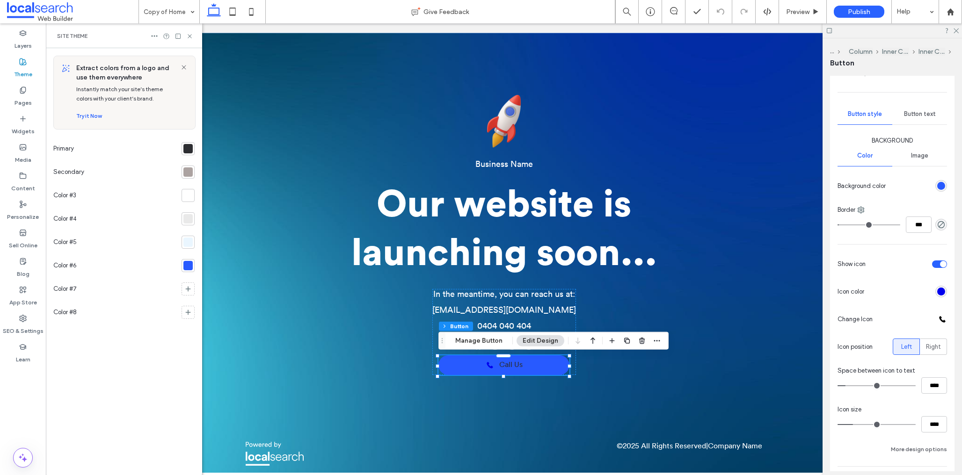
click at [914, 111] on span "Button text" at bounding box center [920, 113] width 32 height 7
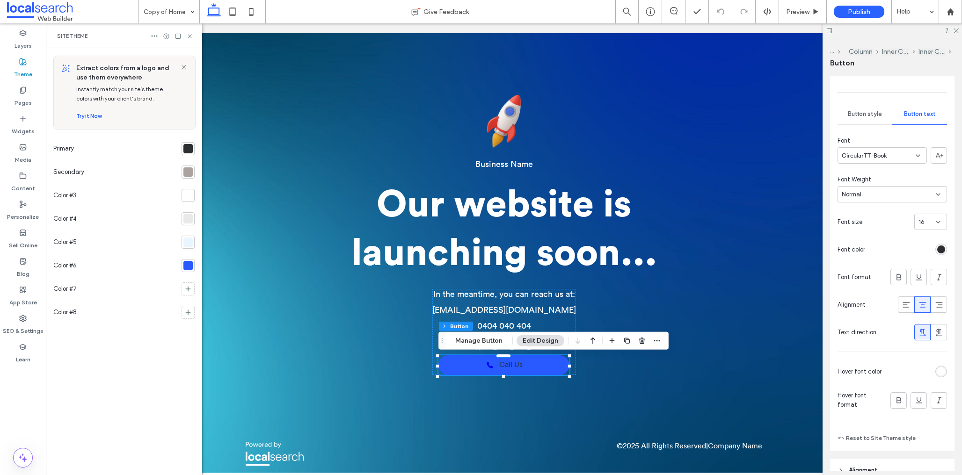
click at [940, 248] on div "rgb(45, 46, 50)" at bounding box center [941, 250] width 8 height 8
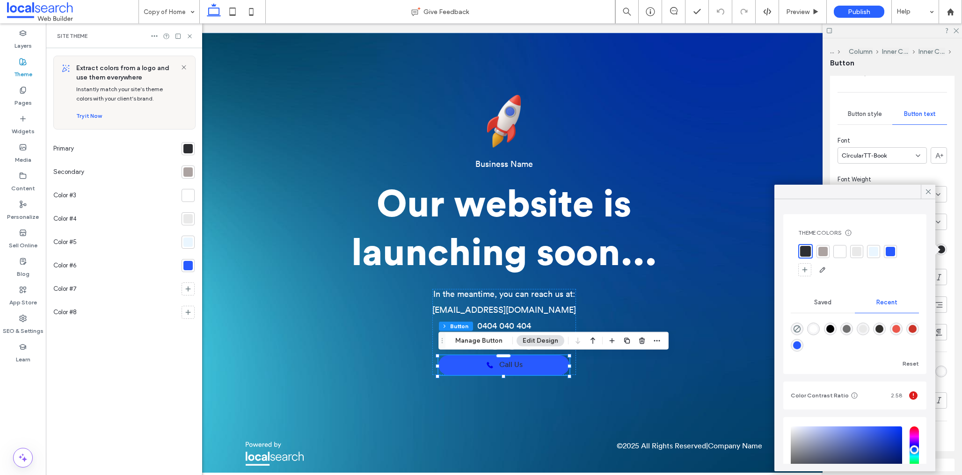
drag, startPoint x: 842, startPoint y: 249, endPoint x: 855, endPoint y: 233, distance: 21.3
click at [842, 249] on div at bounding box center [839, 251] width 9 height 9
drag, startPoint x: 926, startPoint y: 189, endPoint x: 902, endPoint y: 235, distance: 52.3
click at [926, 189] on icon at bounding box center [928, 192] width 8 height 8
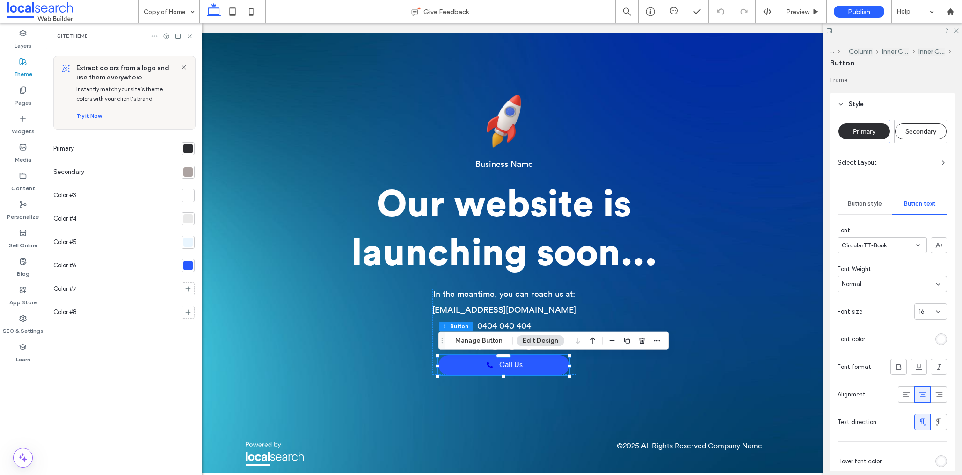
click at [865, 209] on div "Button style" at bounding box center [865, 204] width 55 height 21
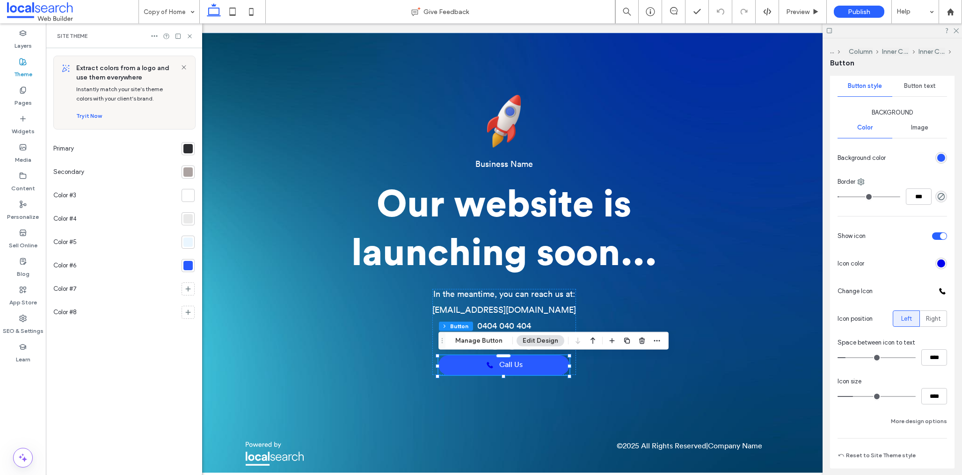
scroll to position [246, 0]
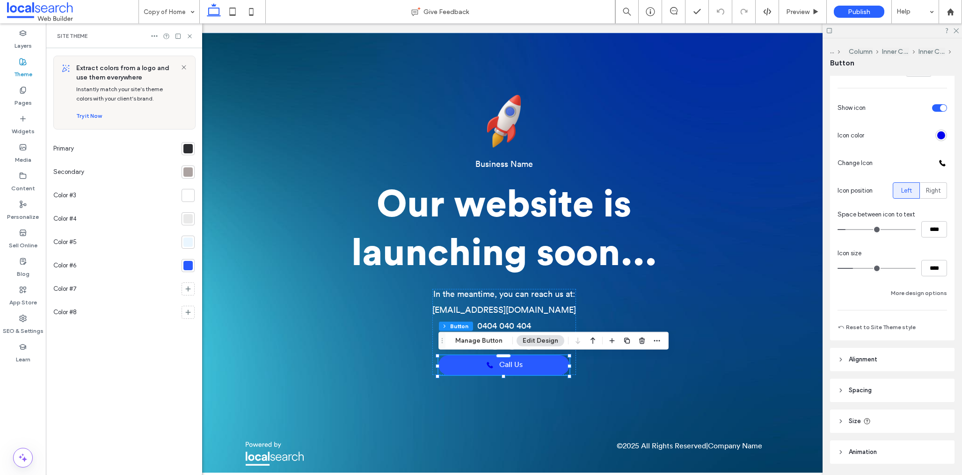
click at [937, 166] on div at bounding box center [911, 163] width 71 height 16
click at [940, 162] on div at bounding box center [942, 163] width 9 height 9
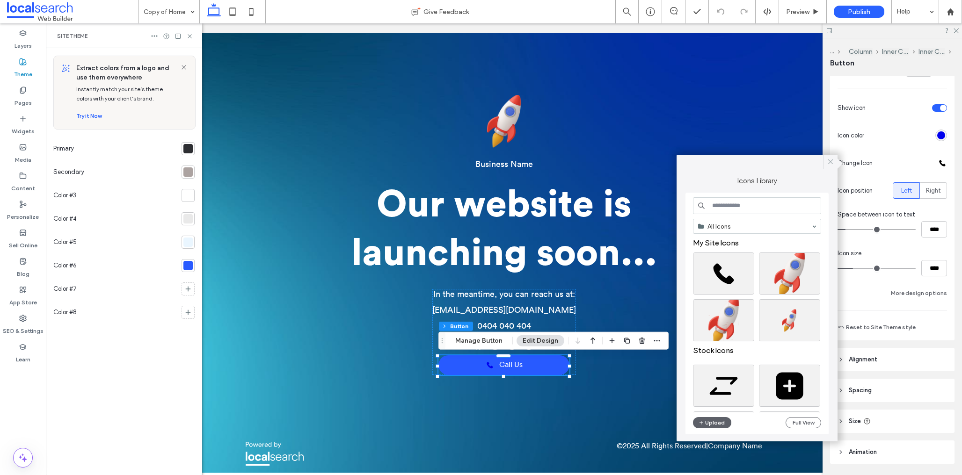
drag, startPoint x: 828, startPoint y: 160, endPoint x: 832, endPoint y: 171, distance: 11.1
click at [828, 160] on icon at bounding box center [830, 162] width 8 height 8
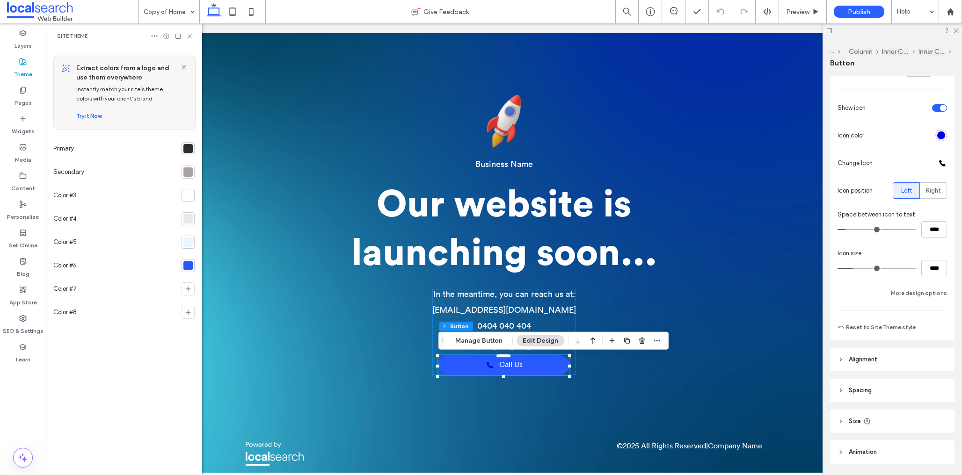
click at [939, 135] on div "rgb(0, 0, 238)" at bounding box center [941, 135] width 8 height 8
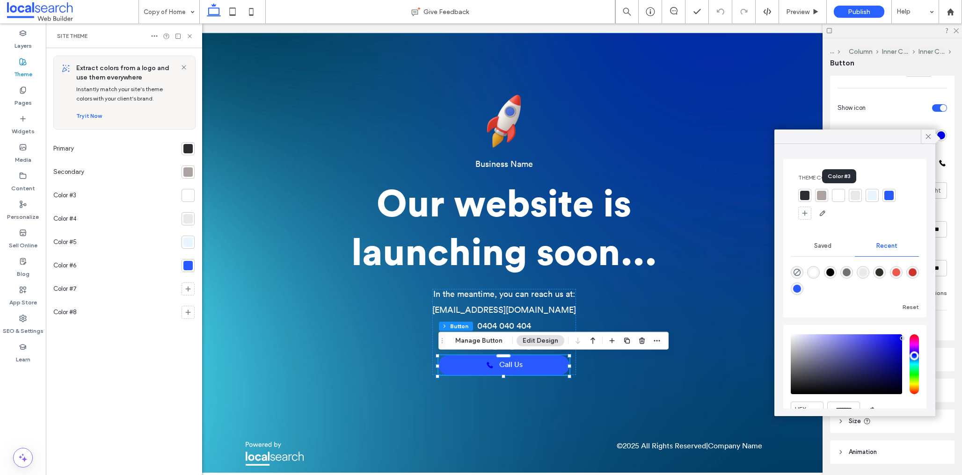
click at [839, 196] on div at bounding box center [838, 195] width 9 height 9
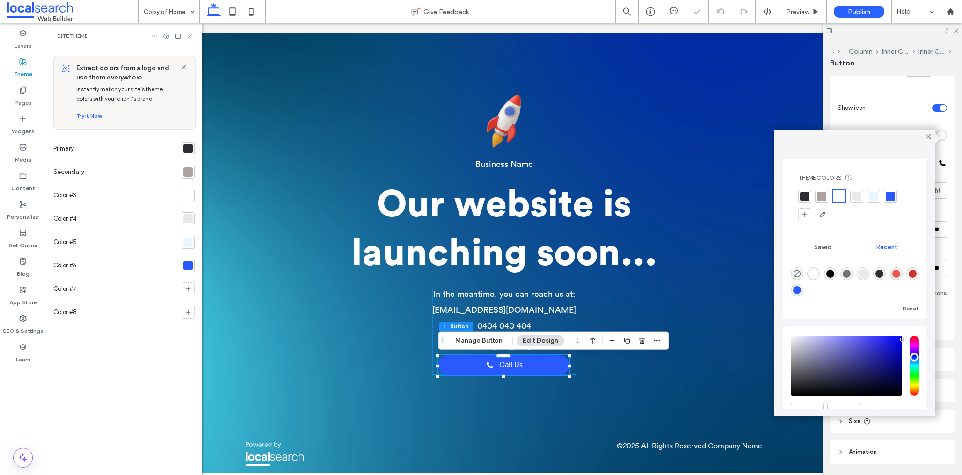
drag, startPoint x: 928, startPoint y: 138, endPoint x: 891, endPoint y: 158, distance: 42.1
click at [928, 138] on icon at bounding box center [928, 136] width 8 height 8
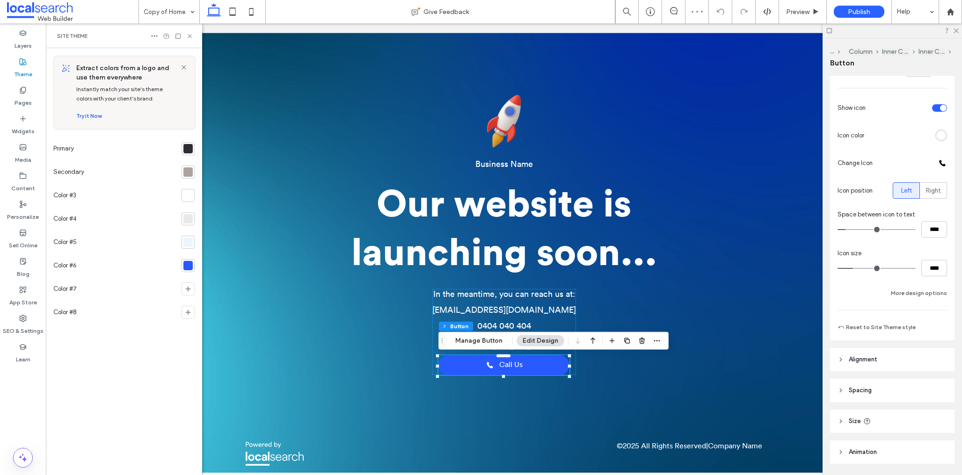
type input "**"
type input "****"
type input "**"
type input "****"
type input "**"
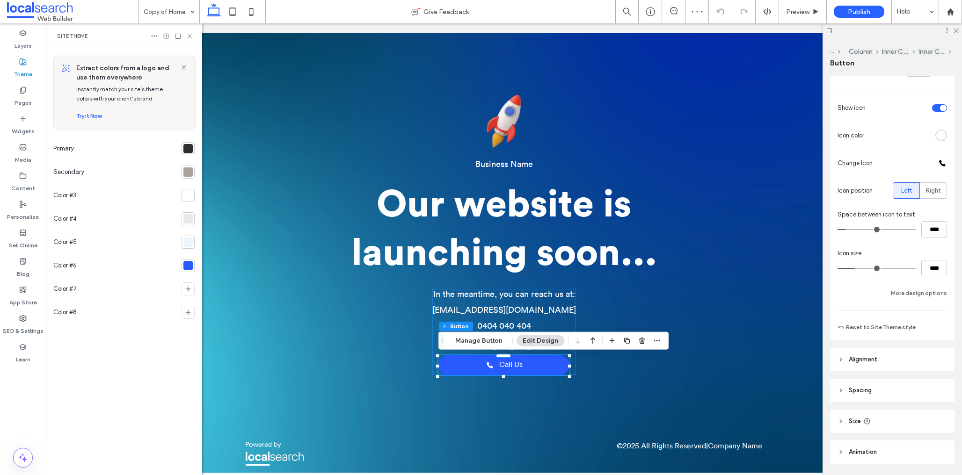
type input "****"
type input "**"
type input "****"
type input "**"
type input "****"
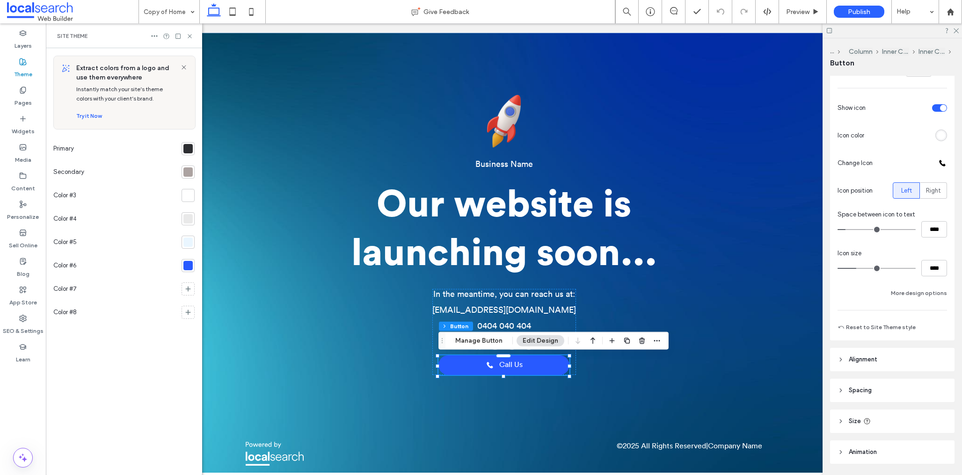
type input "**"
type input "****"
type input "**"
click at [860, 269] on input "range" at bounding box center [877, 268] width 78 height 1
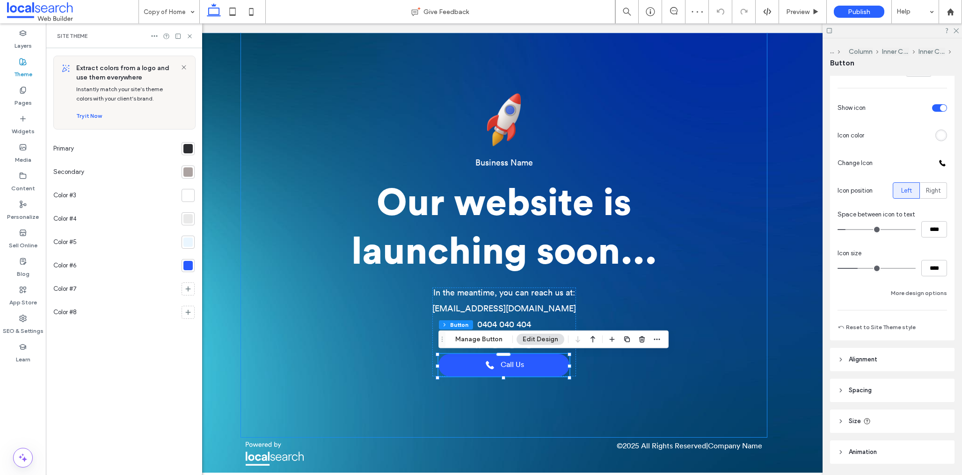
click at [635, 361] on div "Business Name Our website is launching soon... In the meantime, you can reach u…" at bounding box center [503, 235] width 525 height 405
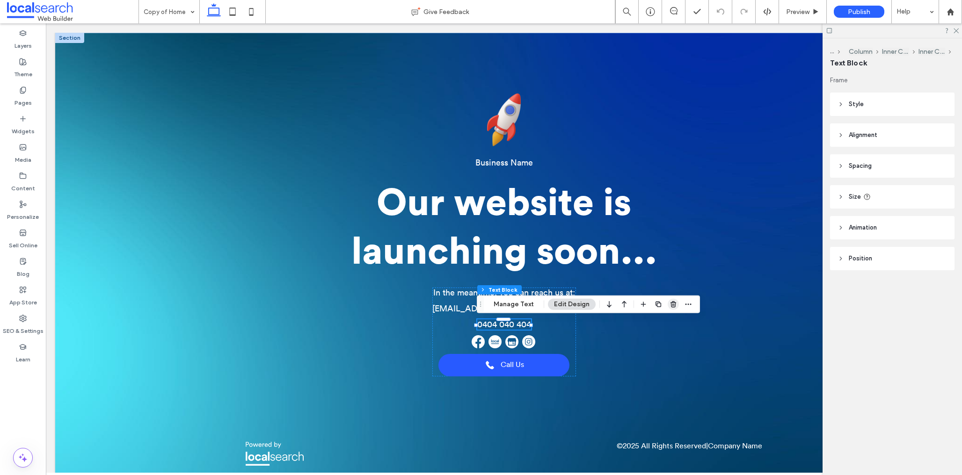
click at [670, 303] on icon "button" at bounding box center [673, 304] width 7 height 7
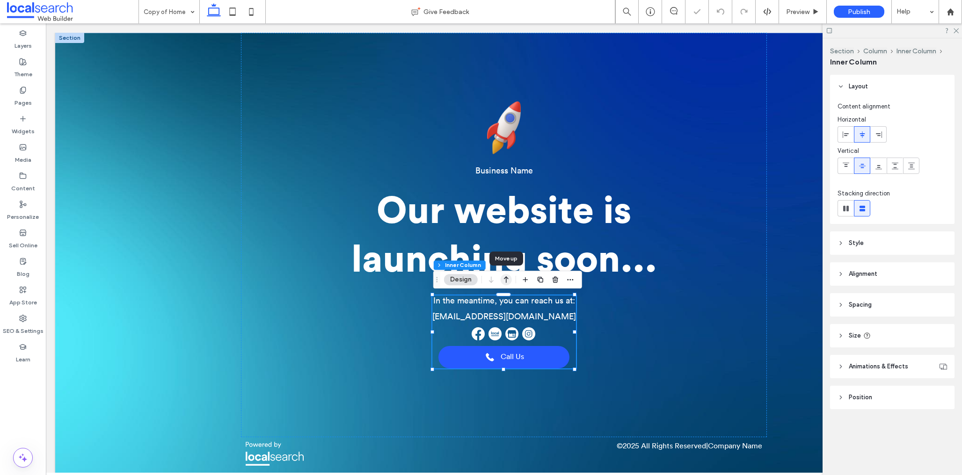
click at [508, 277] on icon "button" at bounding box center [506, 279] width 11 height 17
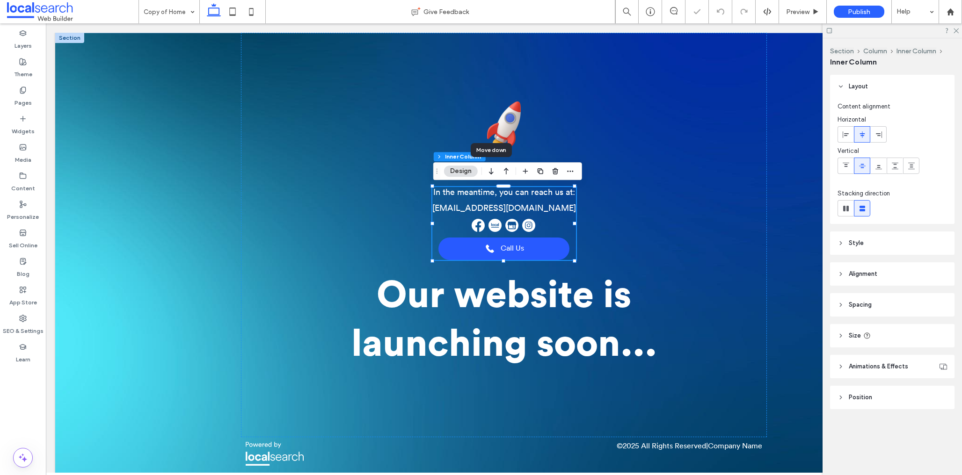
click at [491, 173] on icon "button" at bounding box center [491, 171] width 11 height 17
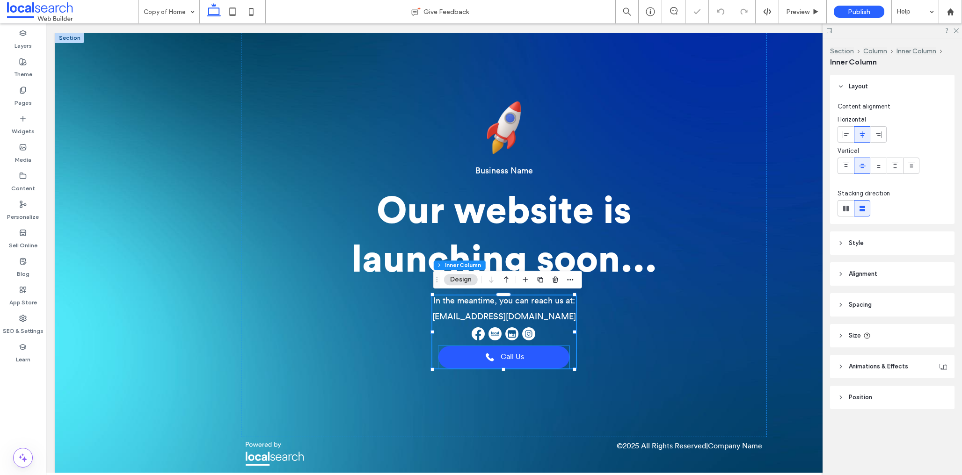
click at [508, 363] on link "Call Us" at bounding box center [503, 357] width 131 height 22
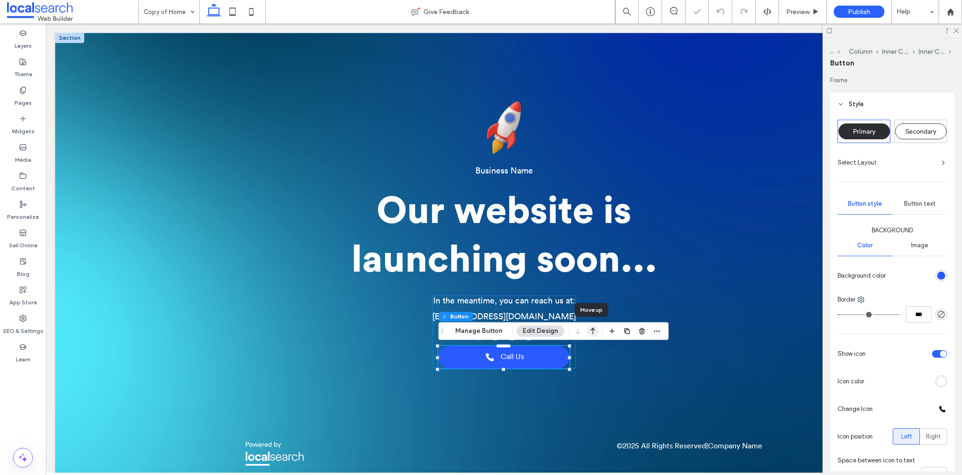
click at [593, 333] on icon "button" at bounding box center [592, 331] width 11 height 17
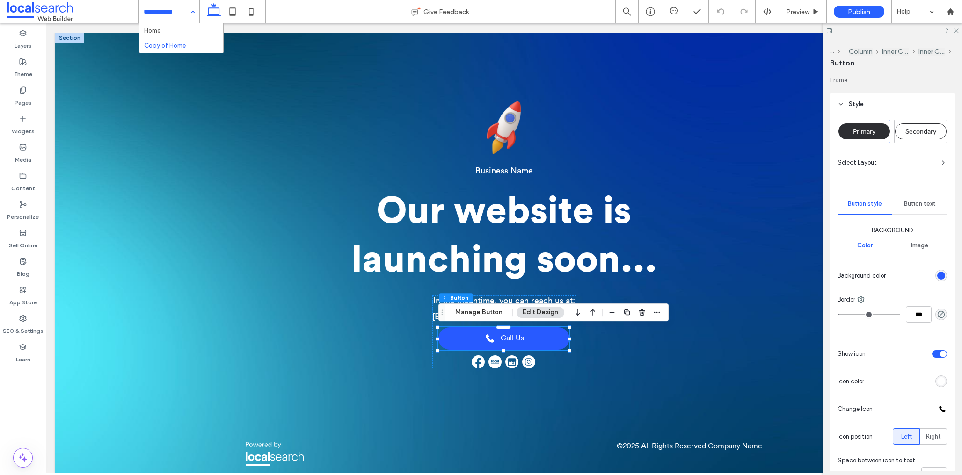
click at [188, 12] on div "Home Copy of Home" at bounding box center [169, 11] width 60 height 23
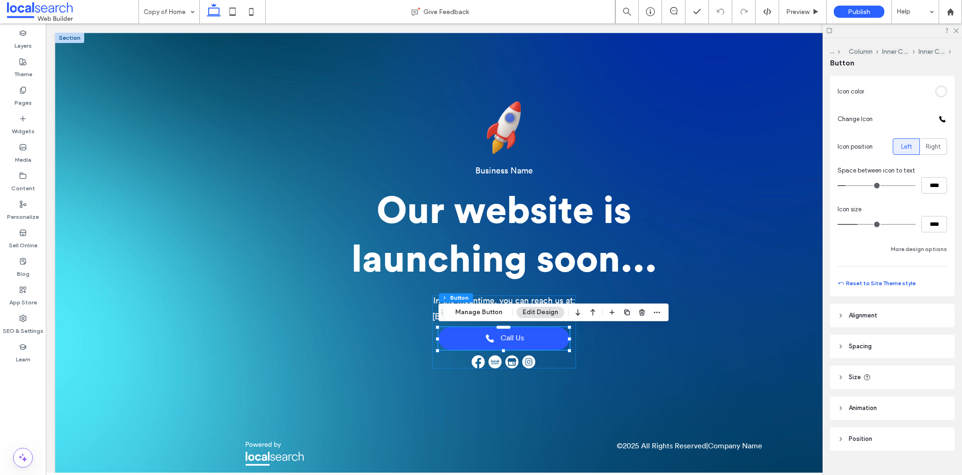
scroll to position [307, 0]
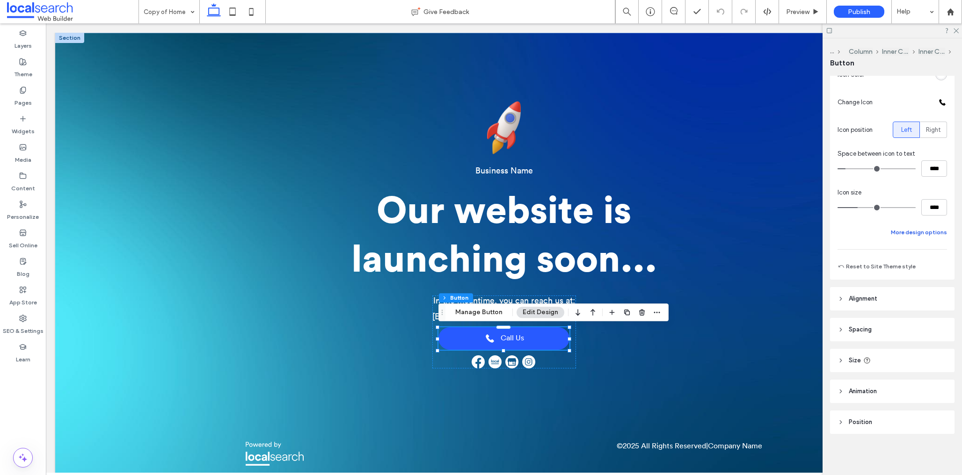
click at [918, 234] on button "More design options" at bounding box center [919, 232] width 56 height 11
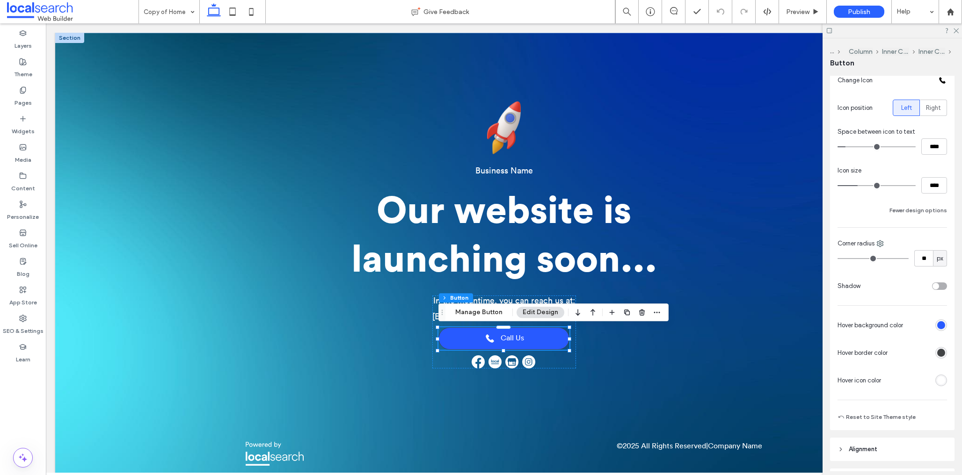
scroll to position [332, 0]
click at [942, 353] on div "rgb(65, 67, 69)" at bounding box center [941, 350] width 8 height 8
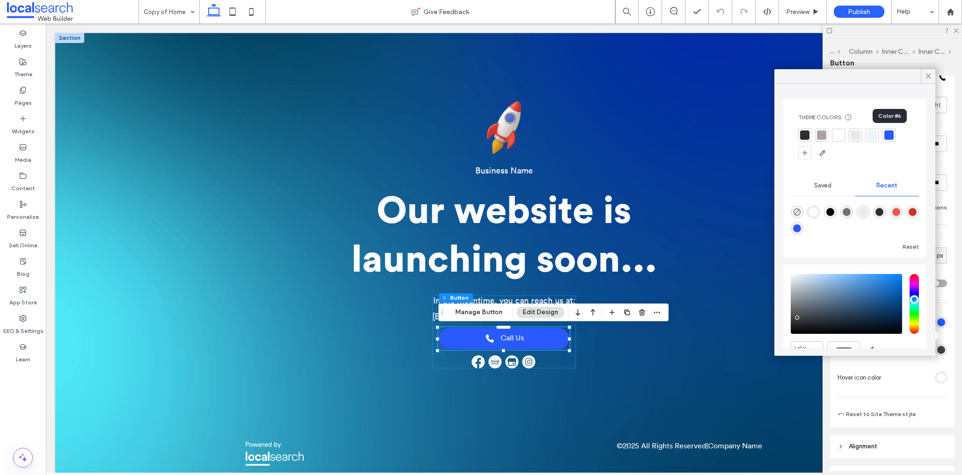
click at [889, 135] on div at bounding box center [888, 135] width 9 height 9
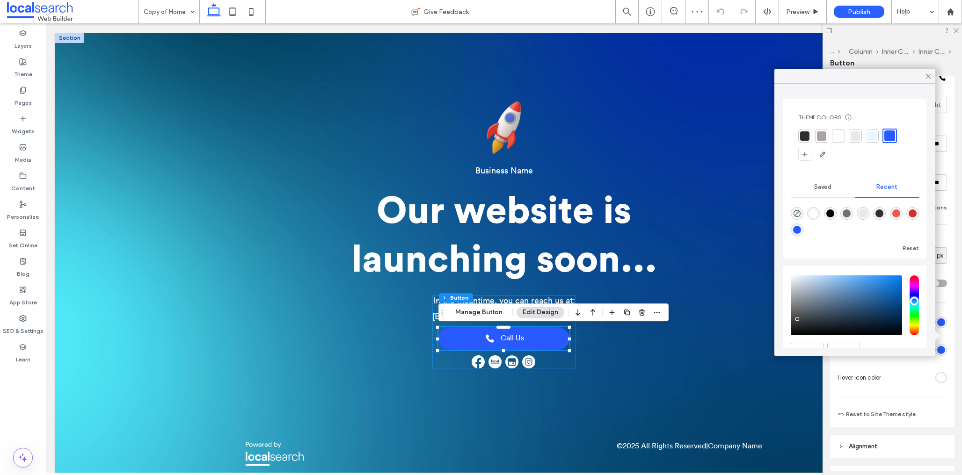
click at [794, 211] on icon "rgba(0, 0, 0, 0)" at bounding box center [797, 214] width 8 height 8
type input "*******"
type input "*"
type input "**"
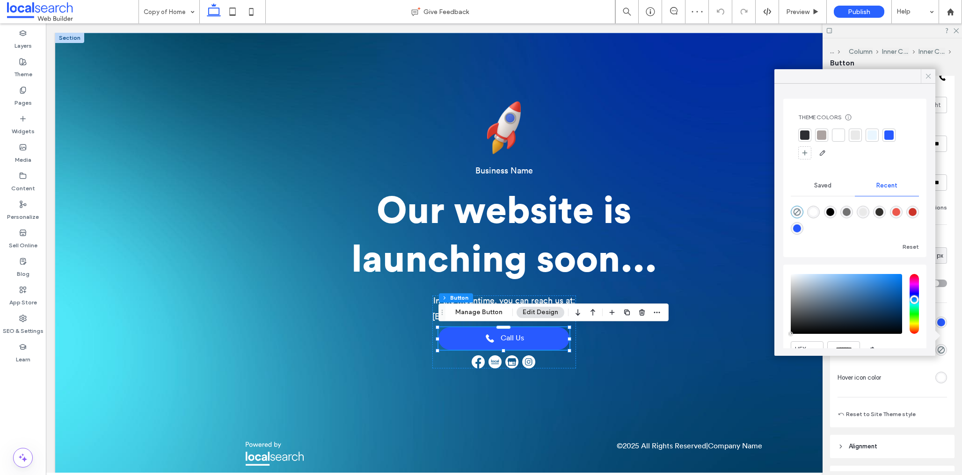
drag, startPoint x: 925, startPoint y: 76, endPoint x: 926, endPoint y: 255, distance: 178.7
click at [925, 76] on icon at bounding box center [928, 76] width 8 height 8
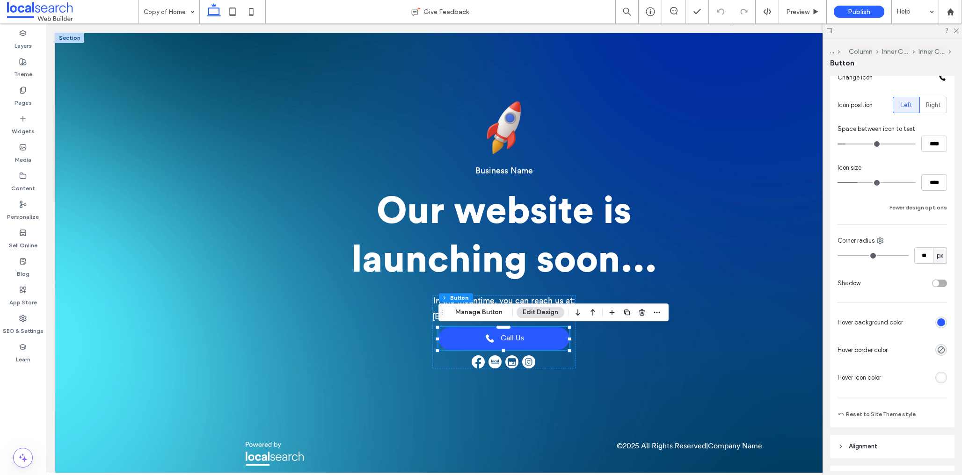
click at [943, 321] on div "rgb(40, 90, 255)" at bounding box center [941, 323] width 8 height 8
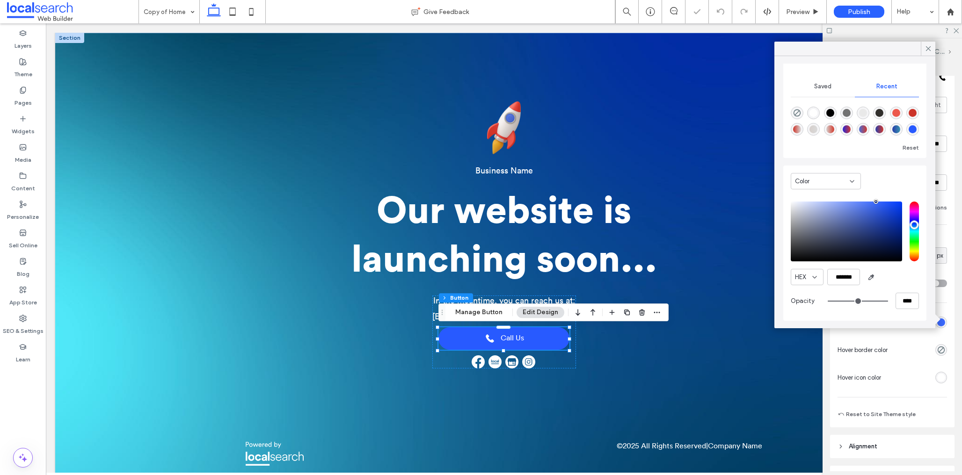
scroll to position [72, 0]
type input "*******"
drag, startPoint x: 884, startPoint y: 202, endPoint x: 873, endPoint y: 201, distance: 11.2
click at [873, 201] on div "pointer" at bounding box center [873, 201] width 3 height 3
drag, startPoint x: 928, startPoint y: 48, endPoint x: 943, endPoint y: 41, distance: 16.1
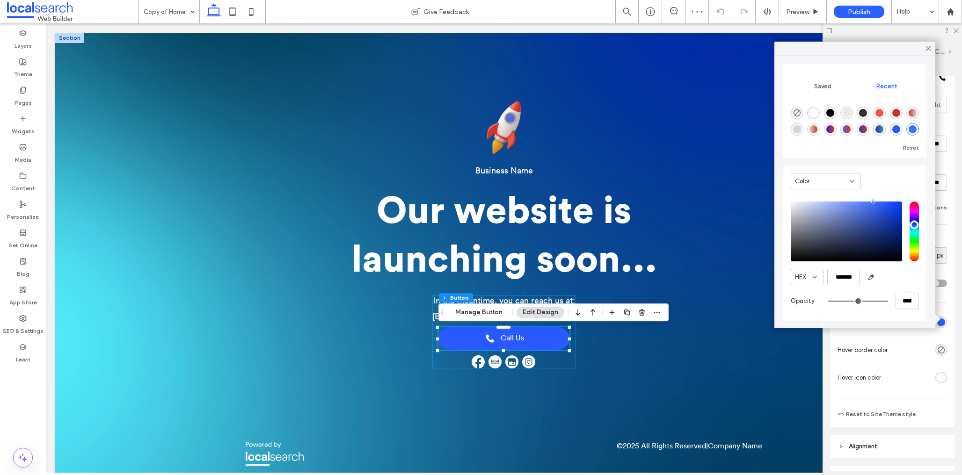
click at [928, 48] on use at bounding box center [928, 48] width 5 height 5
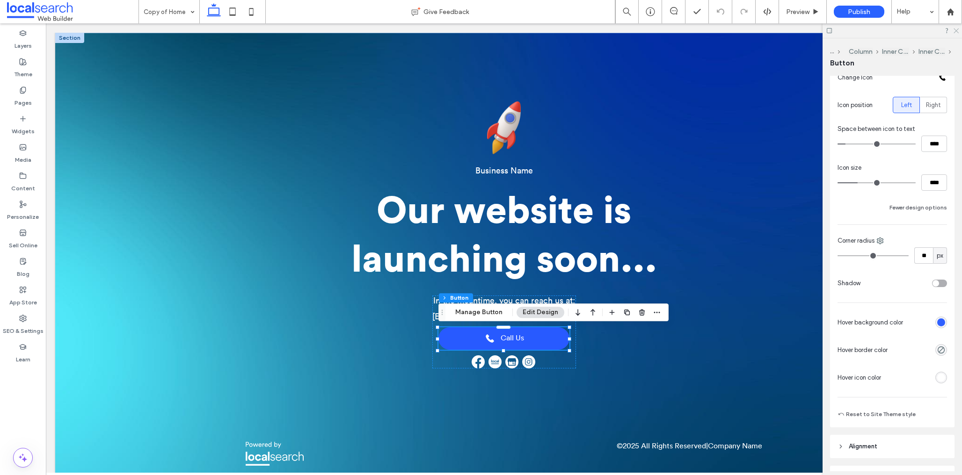
click at [955, 30] on use at bounding box center [956, 31] width 5 height 5
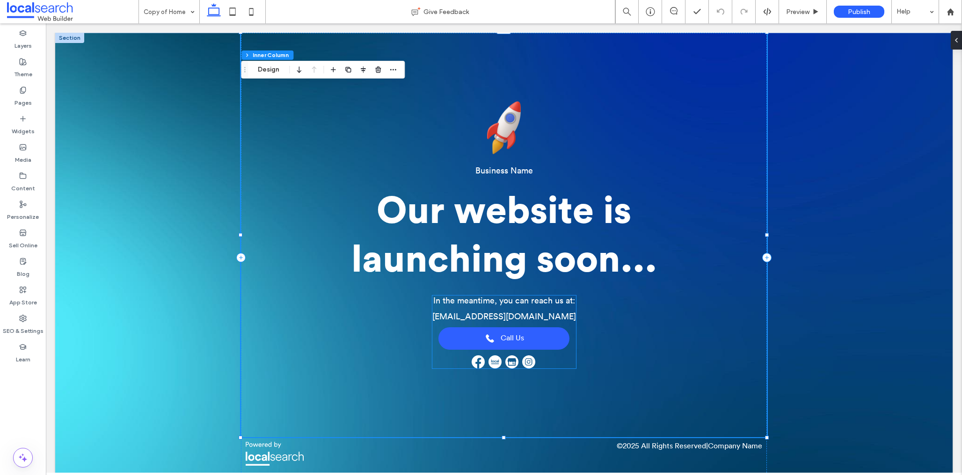
click at [525, 343] on link "Call Us" at bounding box center [503, 339] width 131 height 22
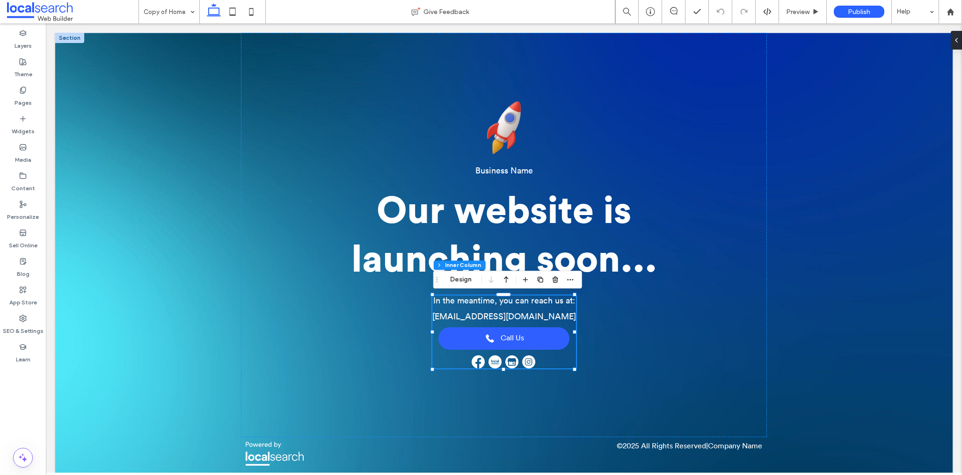
click at [527, 337] on link "Call Us" at bounding box center [503, 339] width 131 height 22
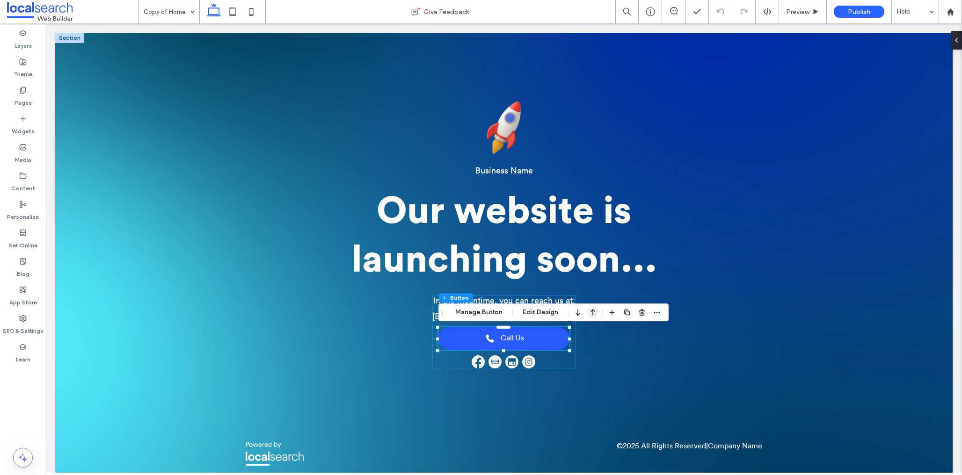
click at [592, 314] on icon "button" at bounding box center [592, 312] width 11 height 17
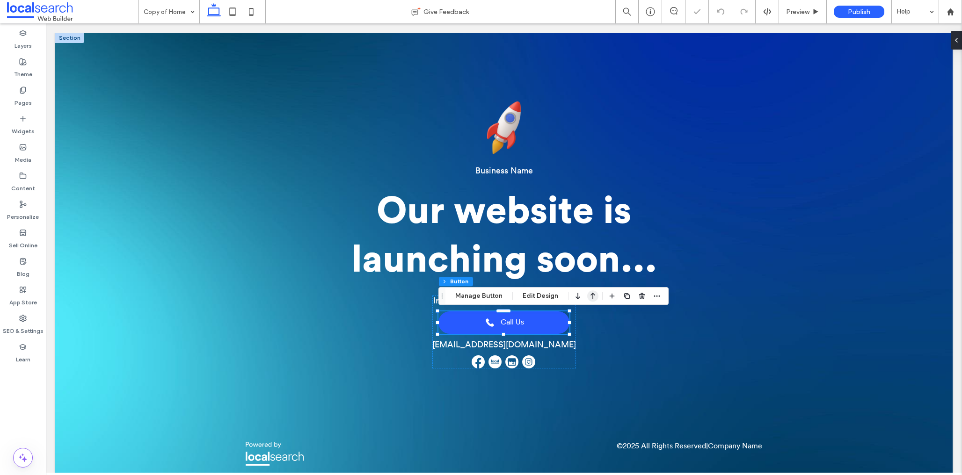
click at [587, 295] on icon "button" at bounding box center [592, 296] width 11 height 17
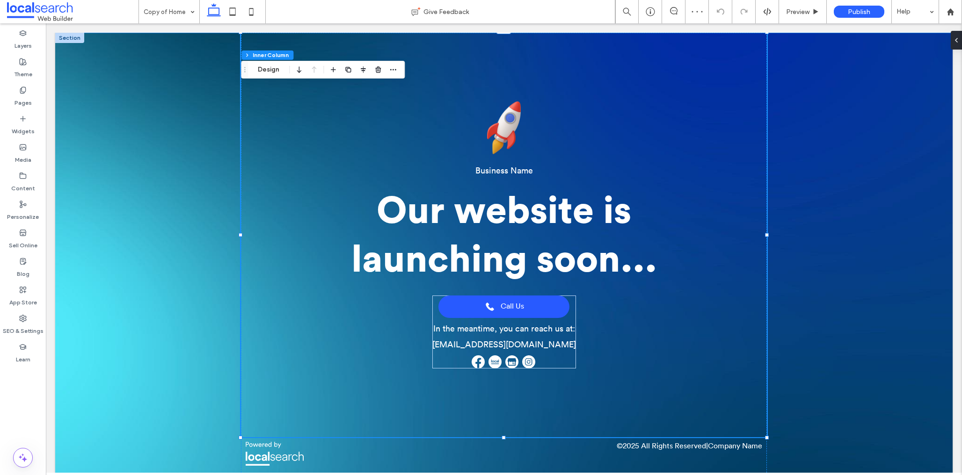
click at [814, 329] on div "Business Name Our website is launching soon... Call Us In the meantime, you can…" at bounding box center [503, 258] width 897 height 450
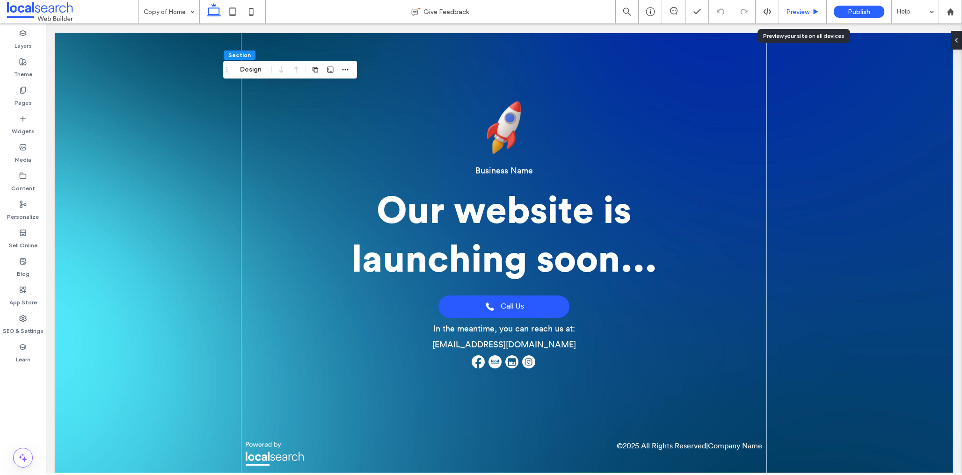
click at [802, 9] on span "Preview" at bounding box center [797, 12] width 23 height 8
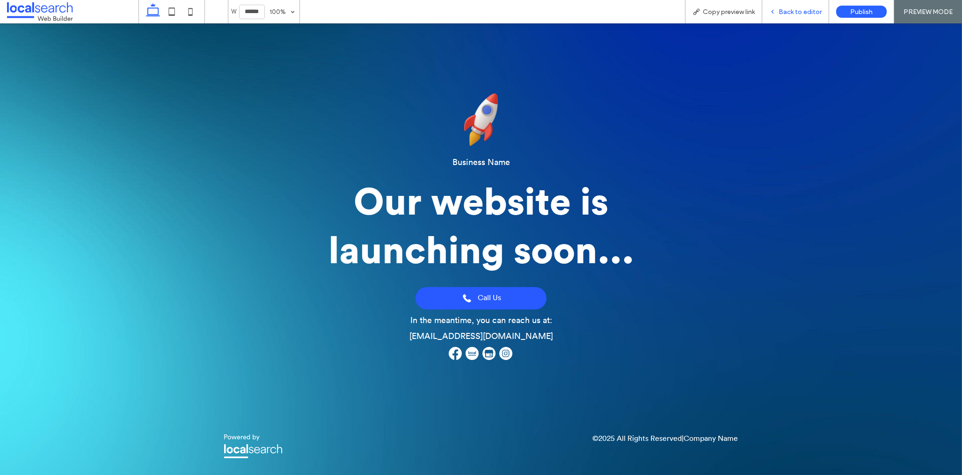
click at [793, 11] on span "Back to editor" at bounding box center [800, 12] width 43 height 8
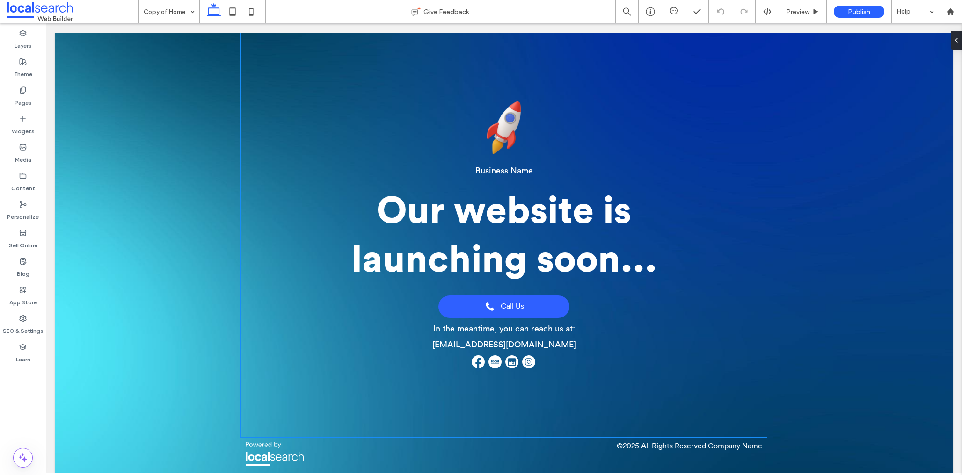
click at [524, 305] on span "Call Us" at bounding box center [512, 306] width 23 height 9
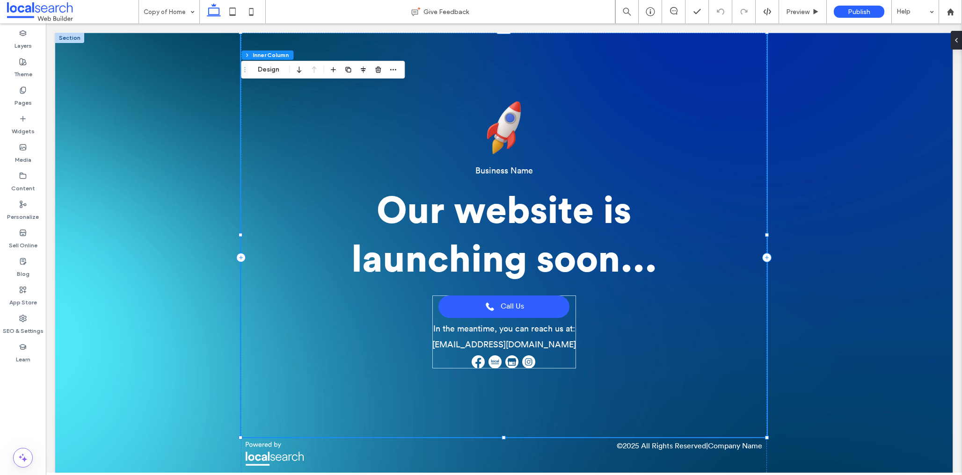
click at [524, 305] on span "Call Us" at bounding box center [512, 306] width 23 height 9
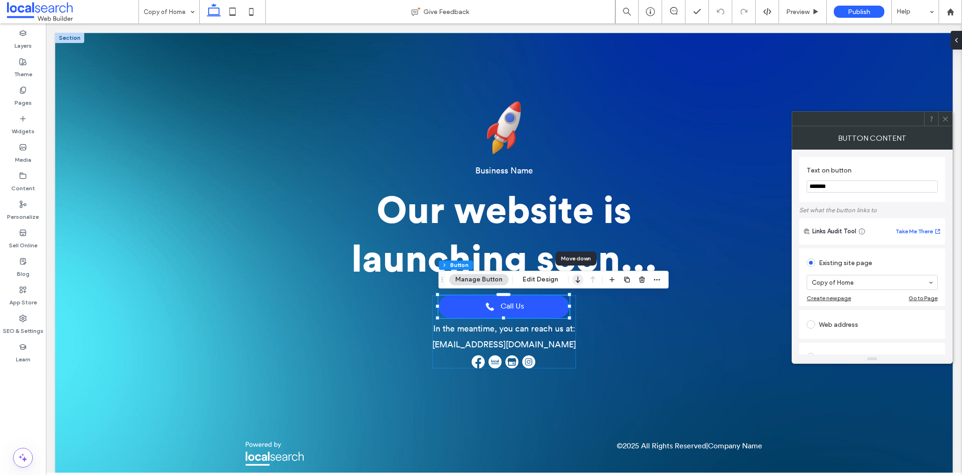
click at [575, 279] on icon "button" at bounding box center [577, 279] width 11 height 17
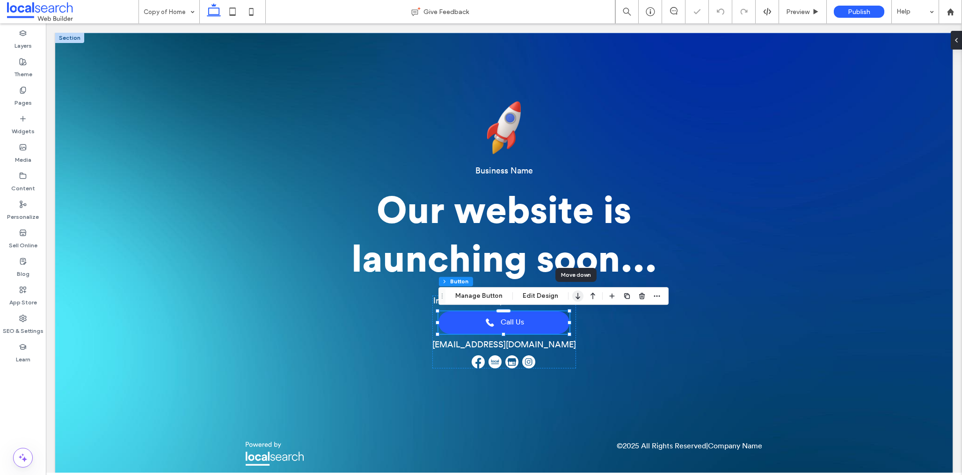
click at [575, 299] on icon "button" at bounding box center [577, 296] width 11 height 17
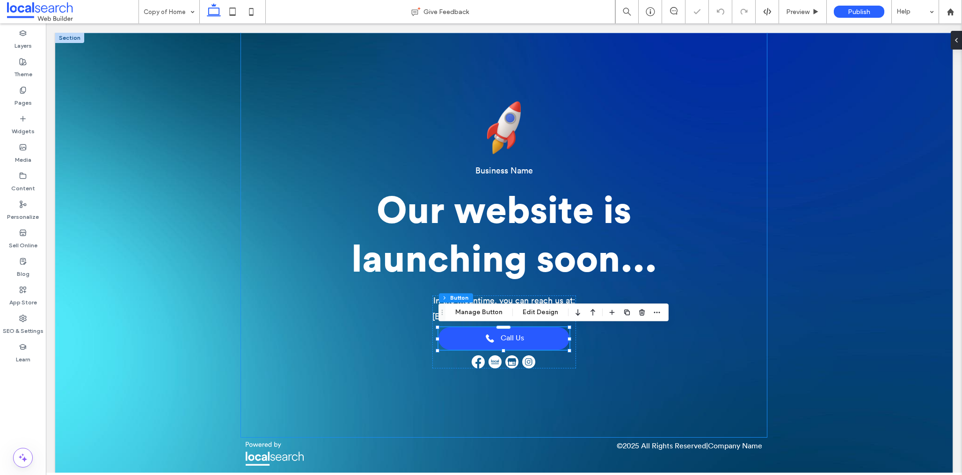
click at [613, 336] on div "Business Name Our website is launching soon... In the meantime, you can reach u…" at bounding box center [503, 235] width 525 height 405
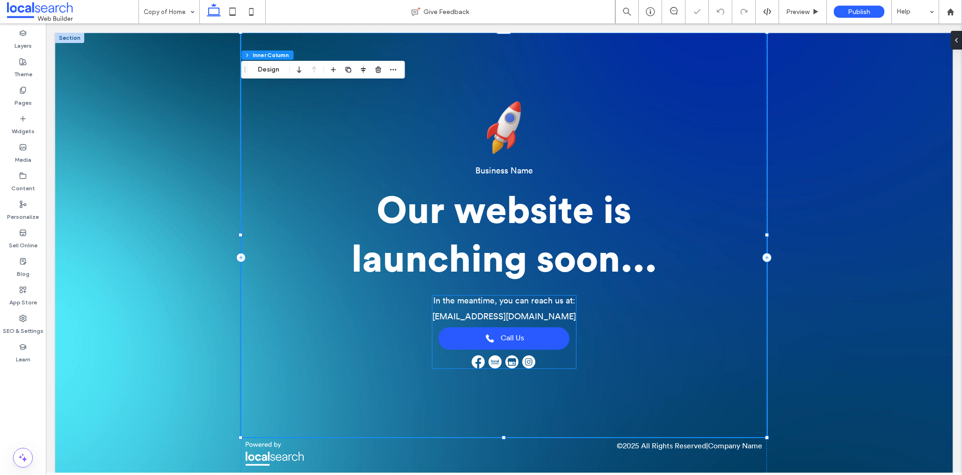
click at [565, 318] on div "In the meantime, you can reach us at: support@localsearch.com.au Call Us" at bounding box center [504, 332] width 144 height 73
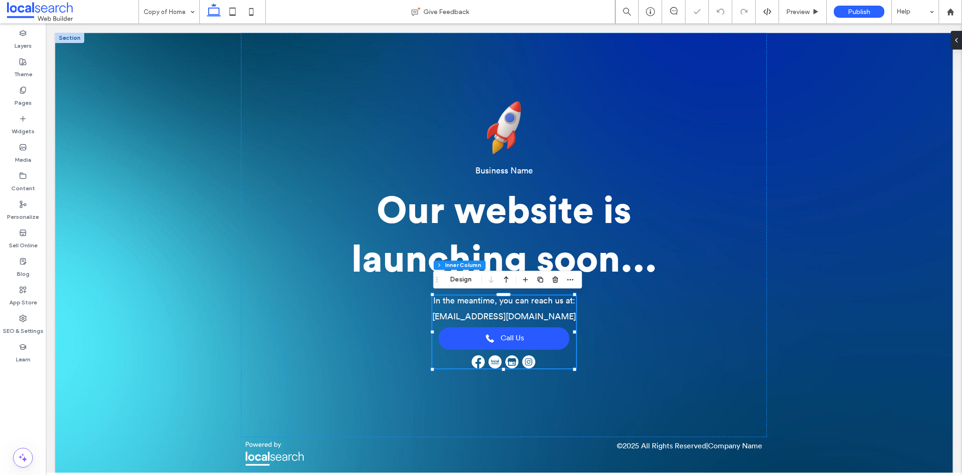
click at [565, 318] on div "In the meantime, you can reach us at: support@localsearch.com.au Call Us" at bounding box center [504, 332] width 144 height 73
click at [655, 367] on div "Business Name Our website is launching soon... In the meantime, you can reach u…" at bounding box center [503, 235] width 525 height 405
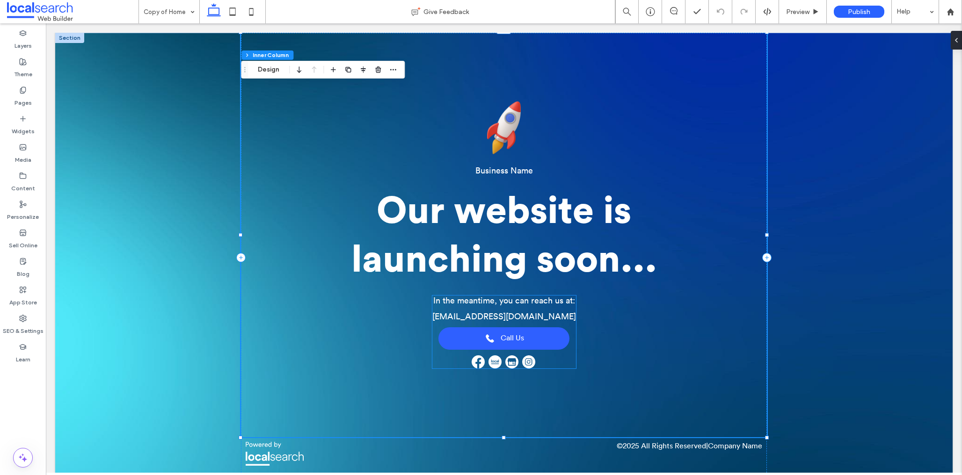
click at [540, 342] on link "Call Us" at bounding box center [503, 339] width 131 height 22
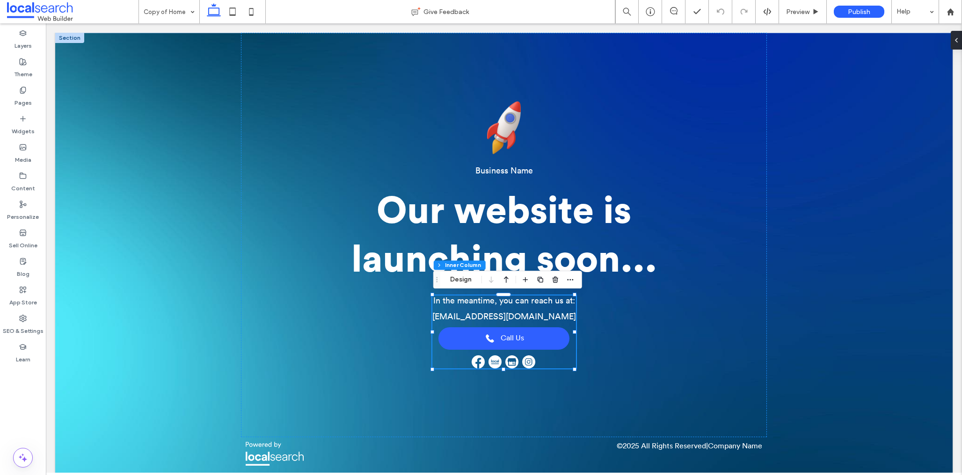
click at [538, 341] on link "Call Us" at bounding box center [503, 339] width 131 height 22
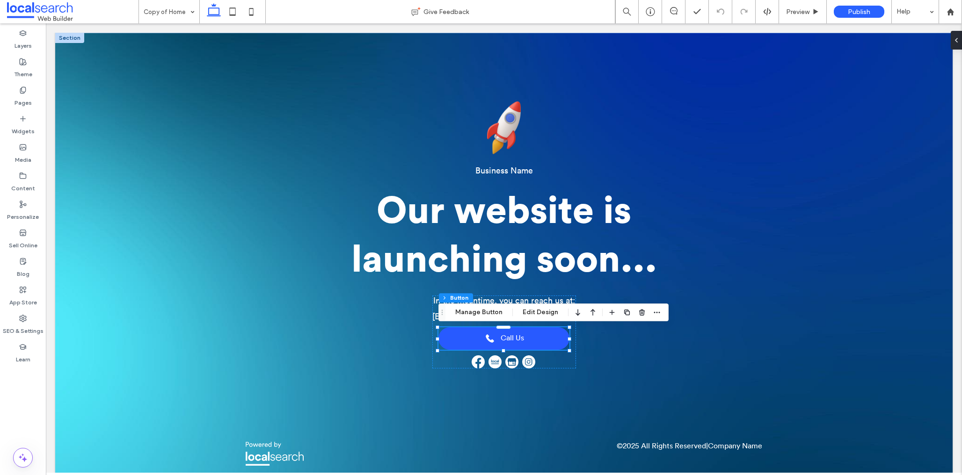
click at [574, 311] on icon "button" at bounding box center [577, 312] width 11 height 17
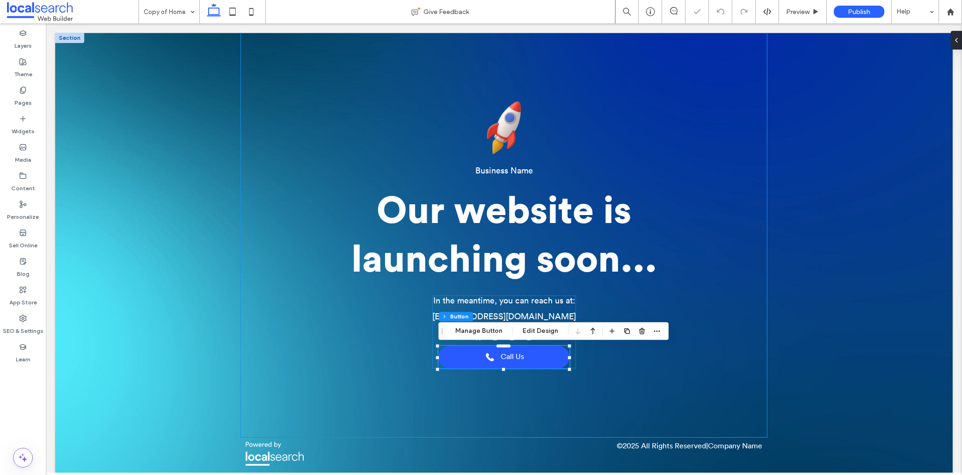
click at [653, 368] on div "Business Name Our website is launching soon... In the meantime, you can reach u…" at bounding box center [503, 235] width 525 height 405
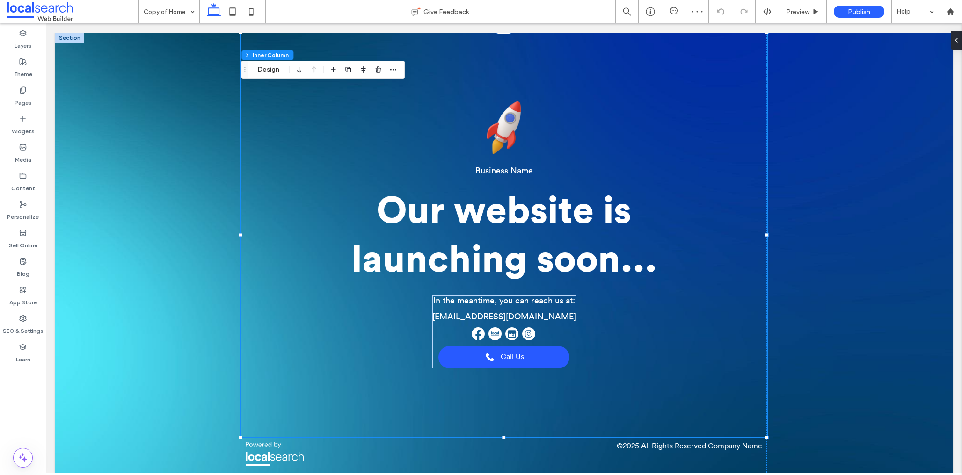
click at [864, 324] on div "Business Name Our website is launching soon... In the meantime, you can reach u…" at bounding box center [503, 258] width 897 height 450
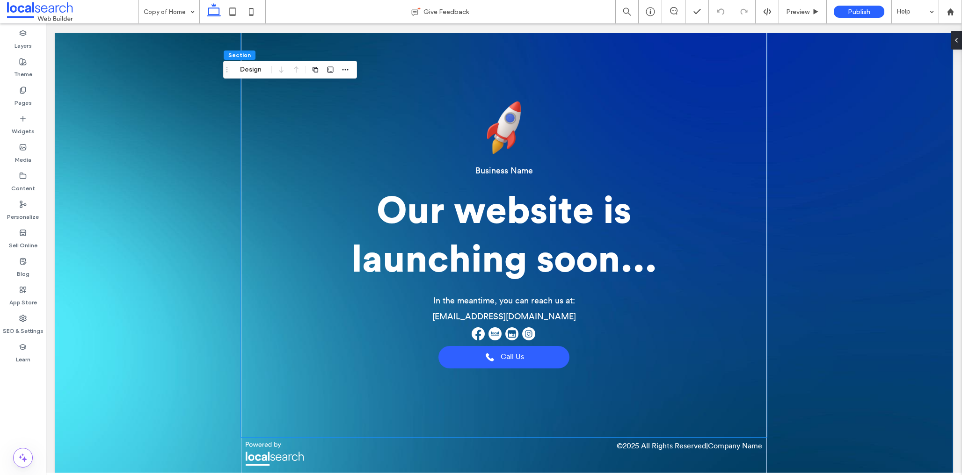
click at [525, 361] on link "Call Us" at bounding box center [503, 357] width 131 height 22
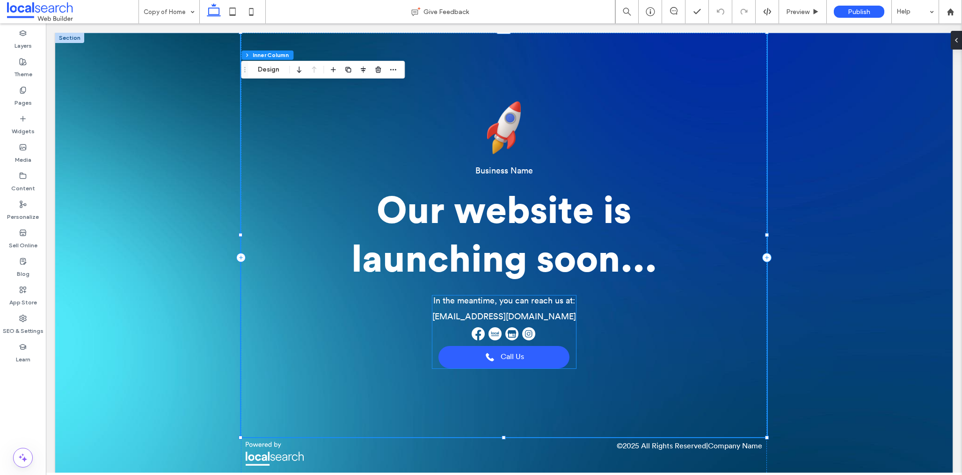
click at [526, 359] on link "Call Us" at bounding box center [503, 357] width 131 height 22
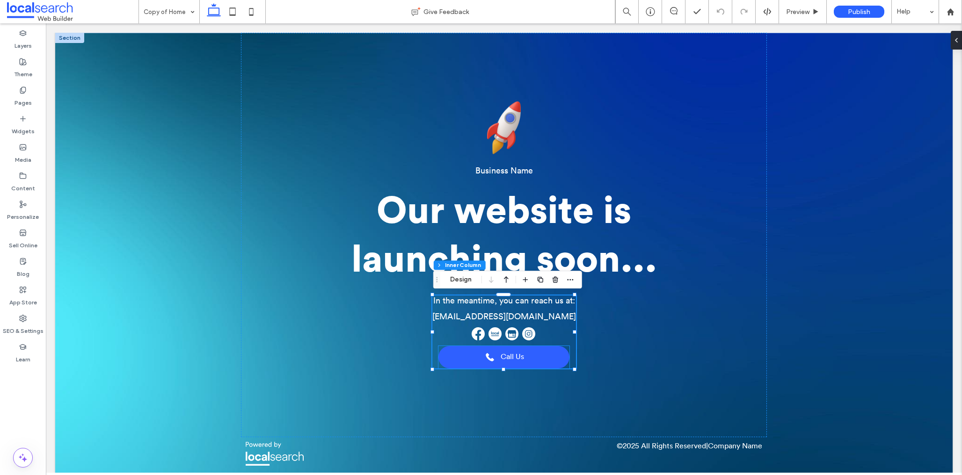
click at [531, 357] on link "Call Us" at bounding box center [503, 357] width 131 height 22
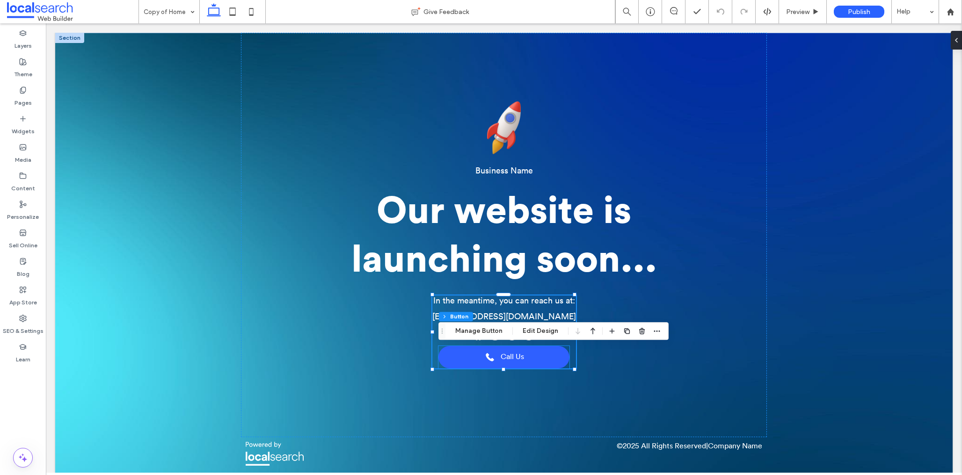
type input "**"
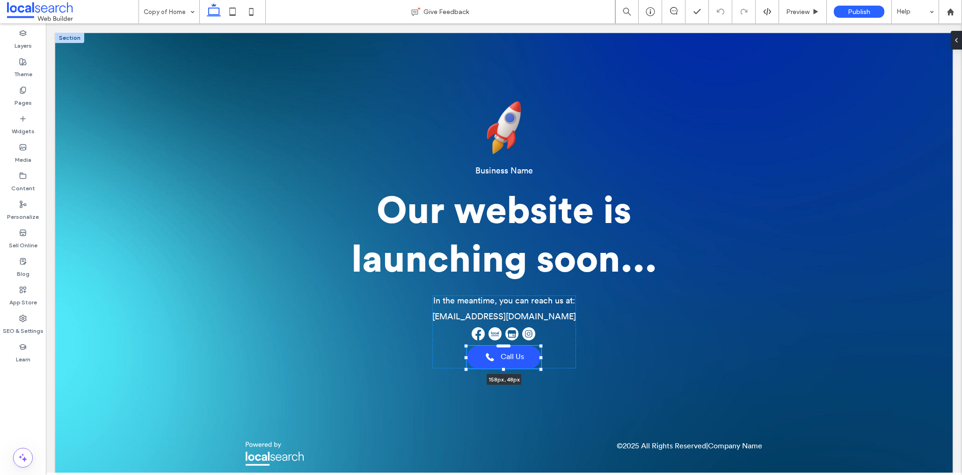
drag, startPoint x: 569, startPoint y: 359, endPoint x: 542, endPoint y: 357, distance: 27.2
click at [542, 358] on div at bounding box center [541, 358] width 4 height 4
type input "***"
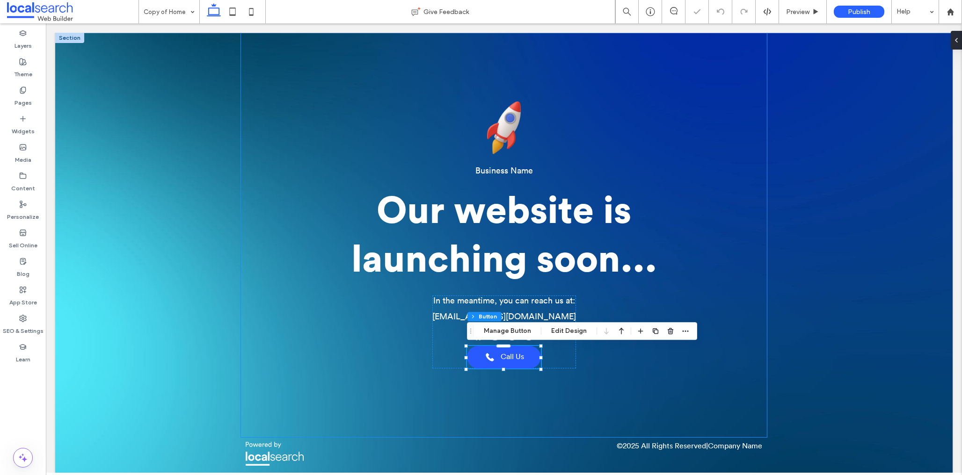
click at [671, 348] on div "Business Name Our website is launching soon... In the meantime, you can reach u…" at bounding box center [503, 235] width 525 height 405
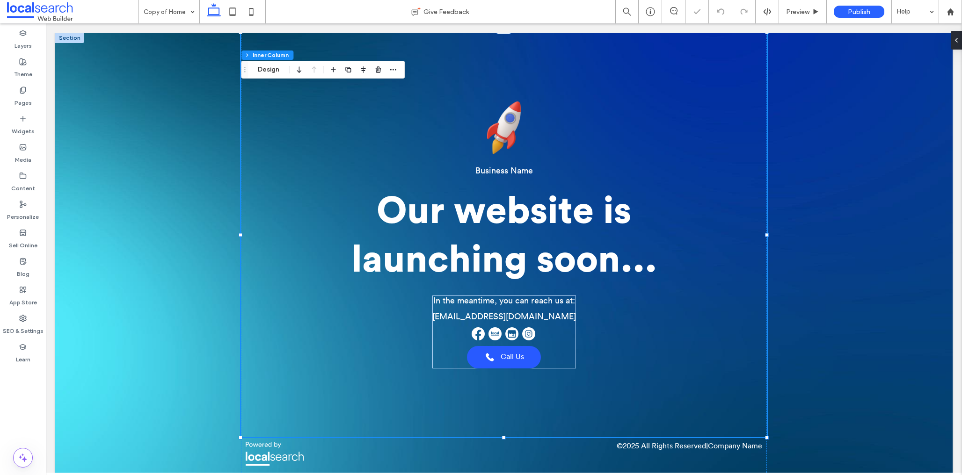
drag, startPoint x: 887, startPoint y: 352, endPoint x: 872, endPoint y: 353, distance: 14.5
click at [886, 352] on div "Business Name Our website is launching soon... In the meantime, you can reach u…" at bounding box center [503, 258] width 897 height 450
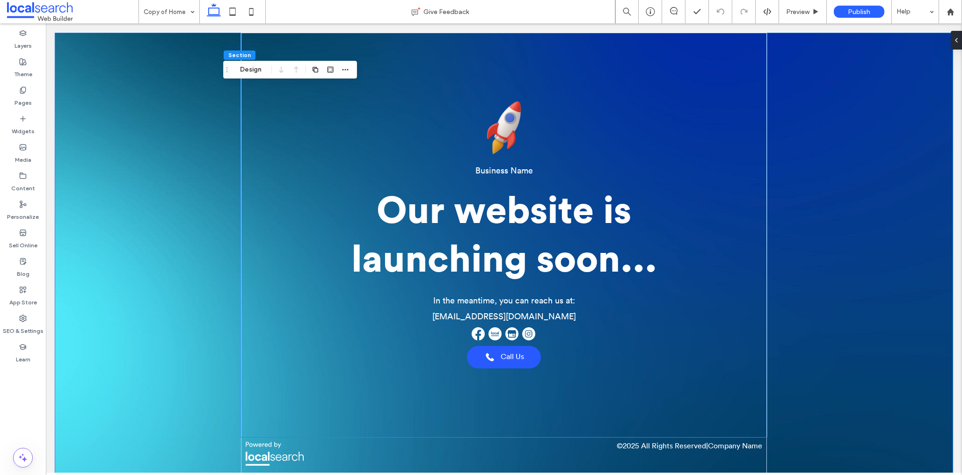
click at [546, 336] on div "In the meantime, you can reach us at: support@localsearch.com.au Call Us" at bounding box center [504, 332] width 144 height 73
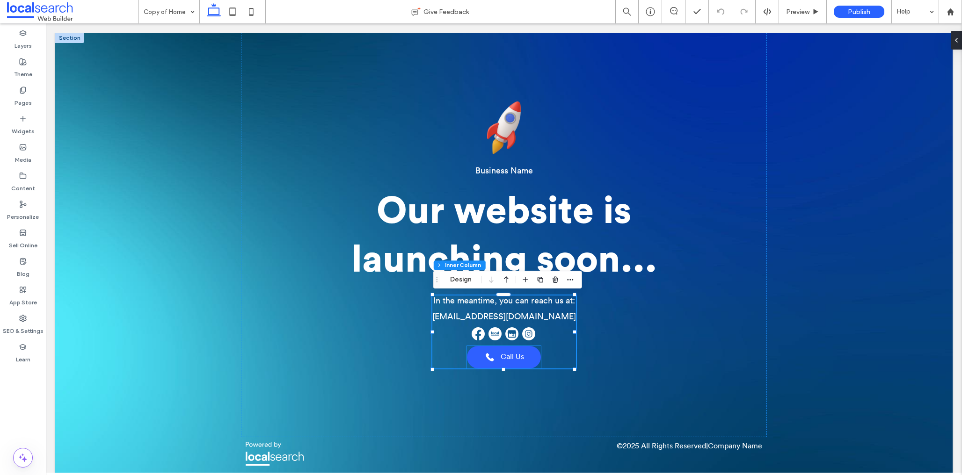
click at [499, 357] on link "Call Us" at bounding box center [504, 357] width 74 height 22
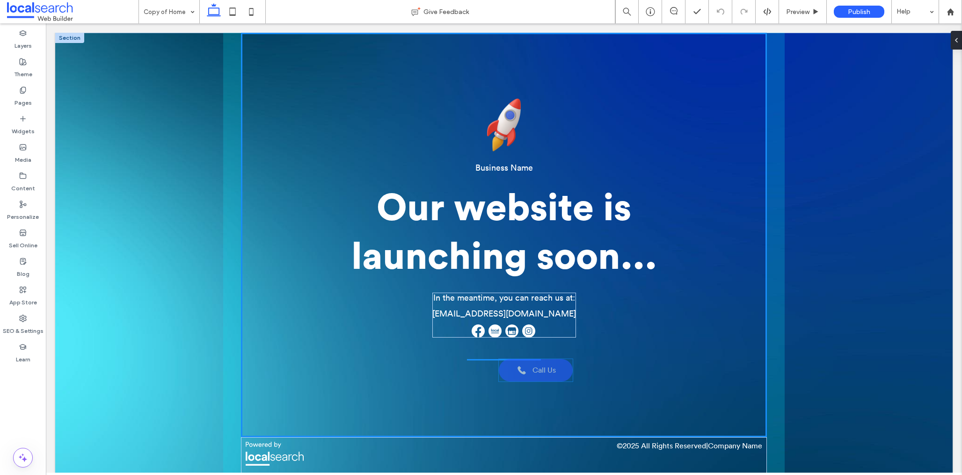
drag, startPoint x: 496, startPoint y: 359, endPoint x: 542, endPoint y: 379, distance: 50.3
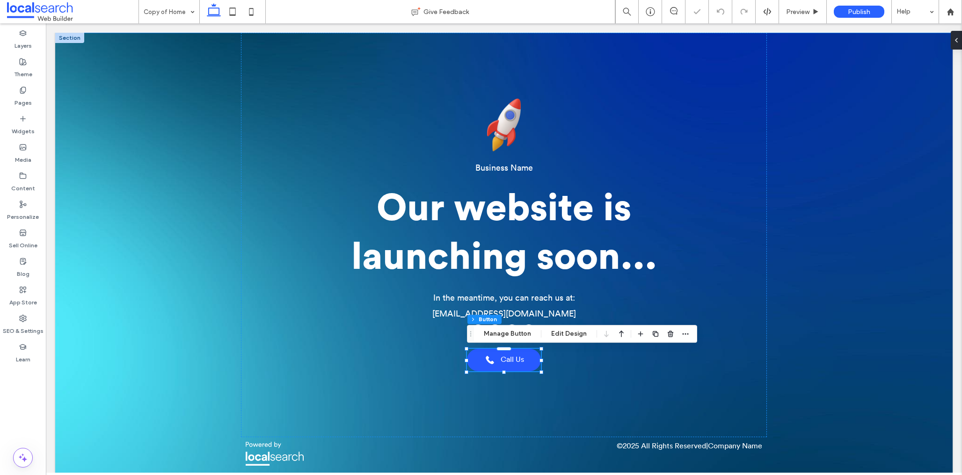
click at [816, 340] on div "Business Name Our website is launching soon... In the meantime, you can reach u…" at bounding box center [503, 258] width 897 height 450
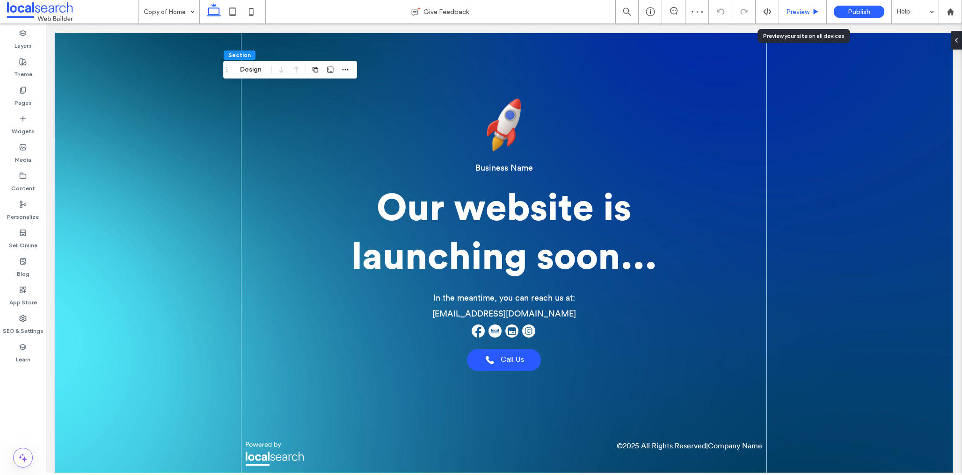
click at [796, 13] on span "Preview" at bounding box center [797, 12] width 23 height 8
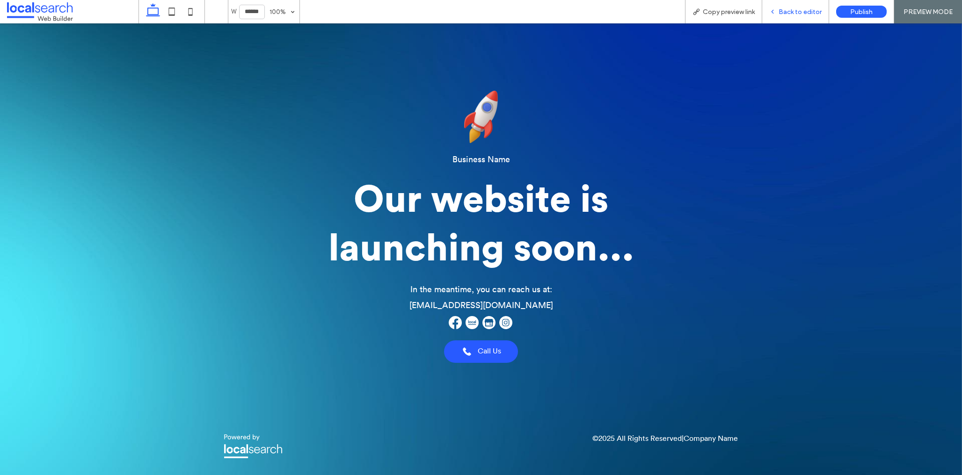
click at [799, 12] on span "Back to editor" at bounding box center [800, 12] width 43 height 8
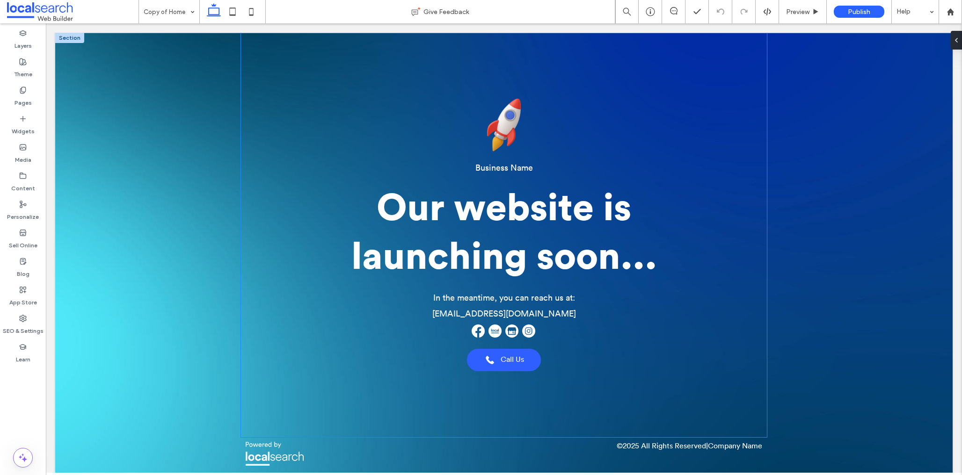
click at [505, 362] on span "Call Us" at bounding box center [512, 360] width 23 height 9
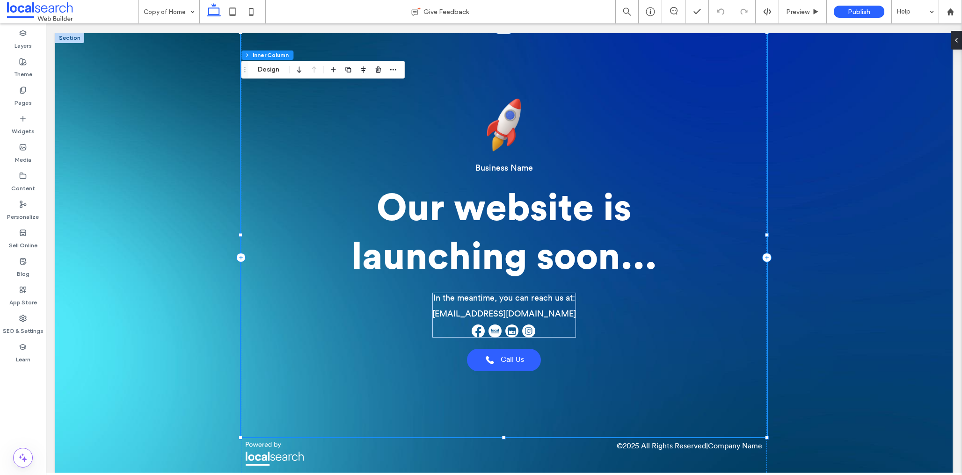
click at [505, 362] on span "Call Us" at bounding box center [512, 360] width 23 height 9
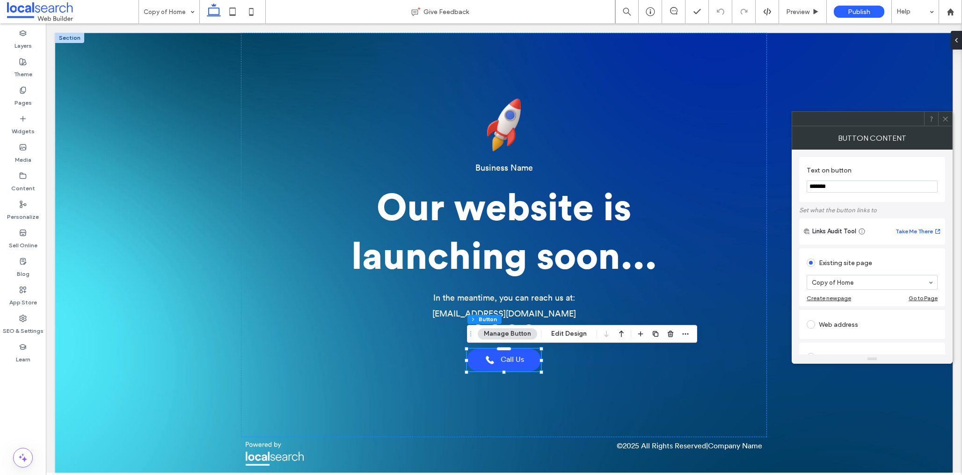
drag, startPoint x: 945, startPoint y: 116, endPoint x: 866, endPoint y: 161, distance: 91.2
click at [944, 116] on icon at bounding box center [945, 119] width 7 height 7
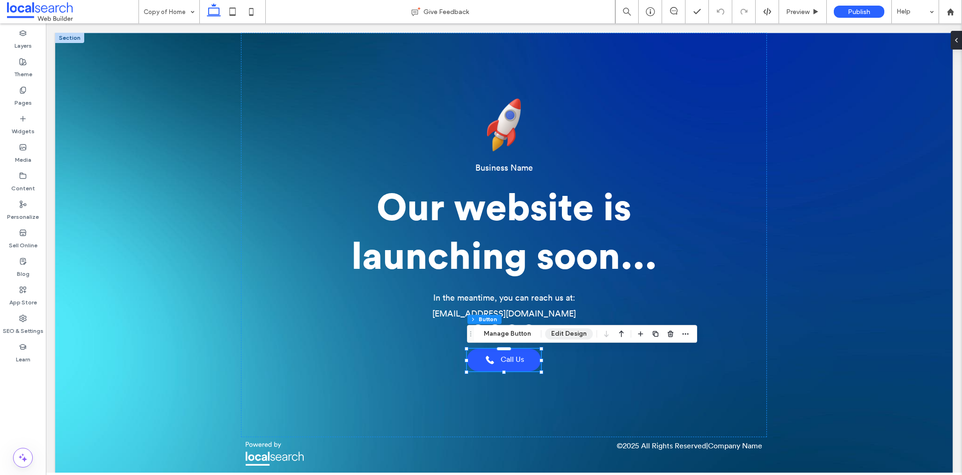
drag, startPoint x: 569, startPoint y: 335, endPoint x: 575, endPoint y: 335, distance: 5.6
click at [570, 335] on button "Edit Design" at bounding box center [569, 333] width 48 height 11
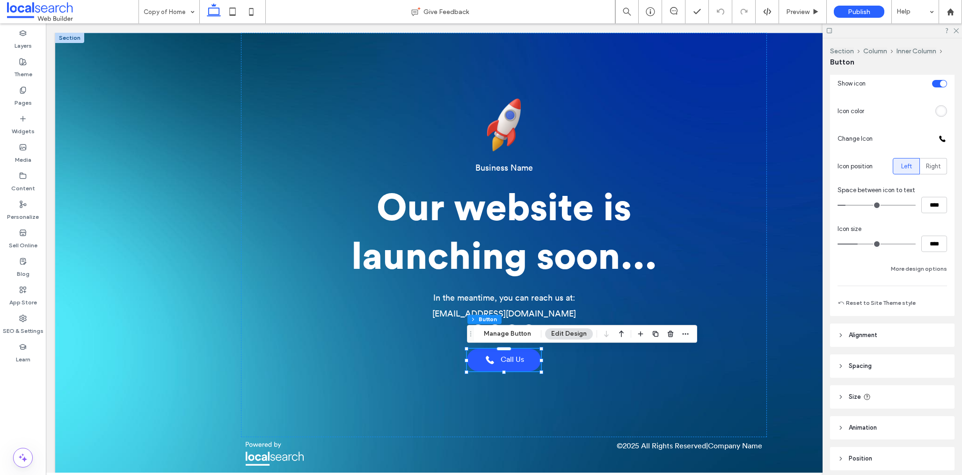
scroll to position [277, 0]
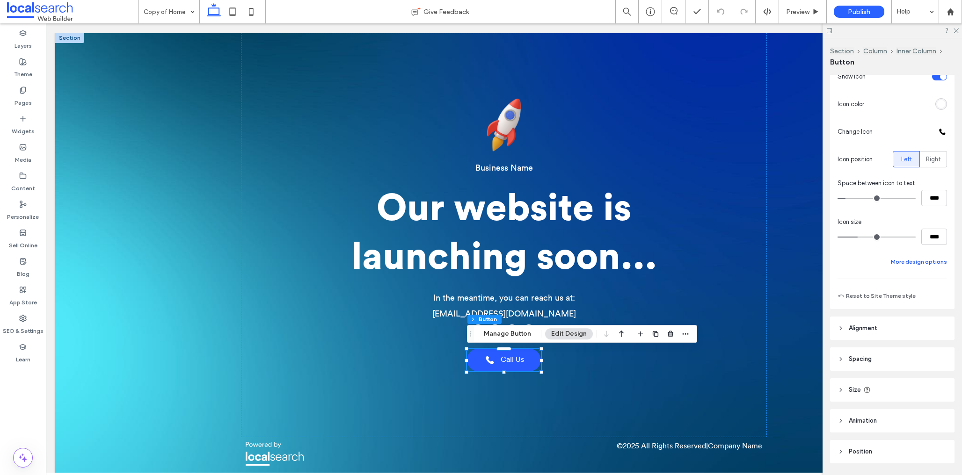
click at [922, 263] on button "More design options" at bounding box center [919, 261] width 56 height 11
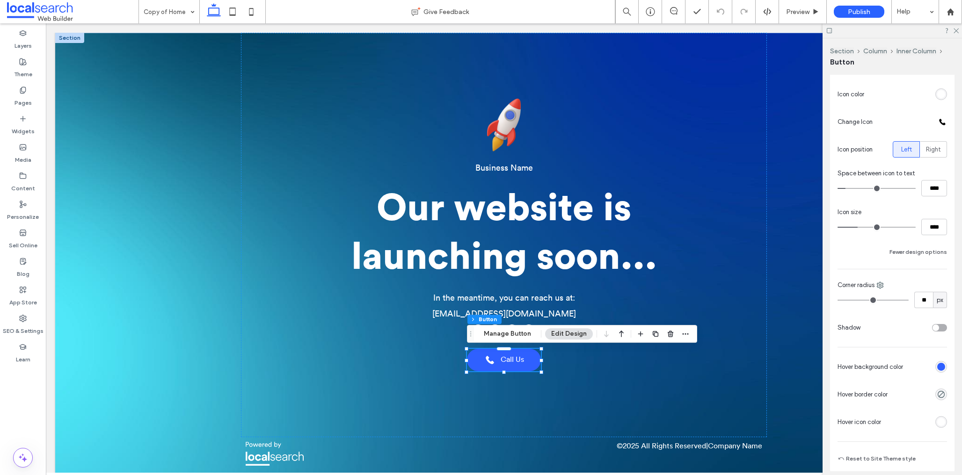
click at [940, 367] on div "rgb(47, 96, 255)" at bounding box center [941, 367] width 8 height 8
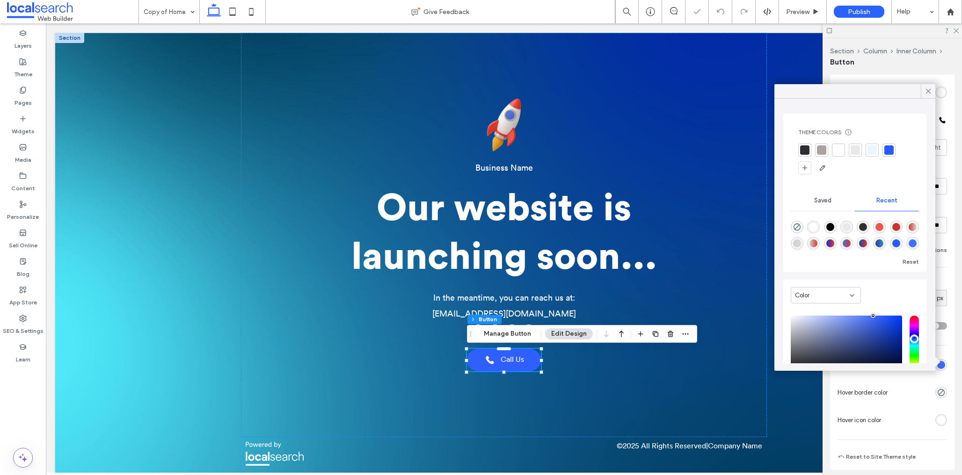
type input "*******"
drag, startPoint x: 880, startPoint y: 315, endPoint x: 872, endPoint y: 315, distance: 8.4
click at [872, 315] on div "pointer" at bounding box center [871, 315] width 3 height 3
click at [926, 91] on icon at bounding box center [928, 91] width 8 height 8
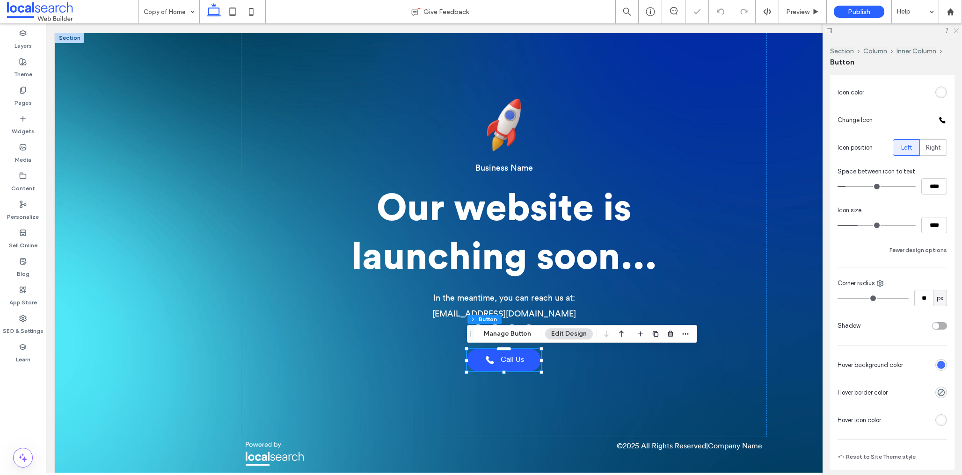
click at [955, 27] on icon at bounding box center [956, 30] width 6 height 6
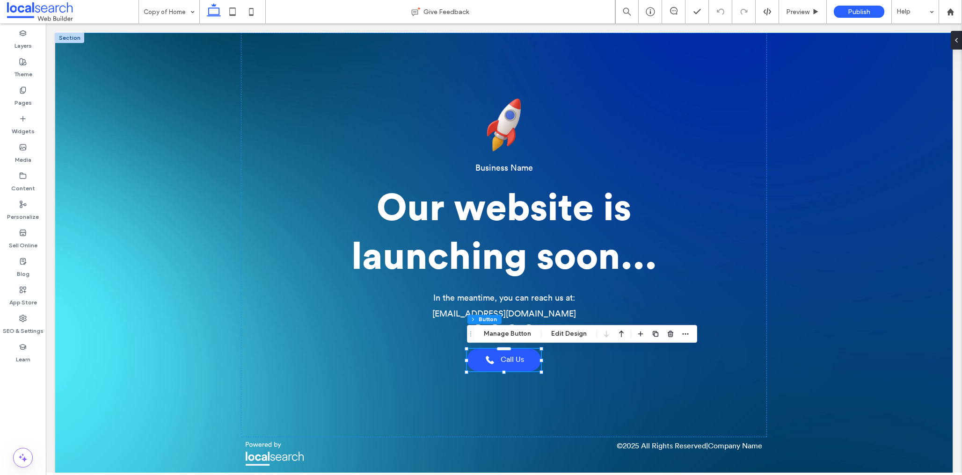
click at [856, 338] on div "Business Name Our website is launching soon... In the meantime, you can reach u…" at bounding box center [503, 258] width 897 height 450
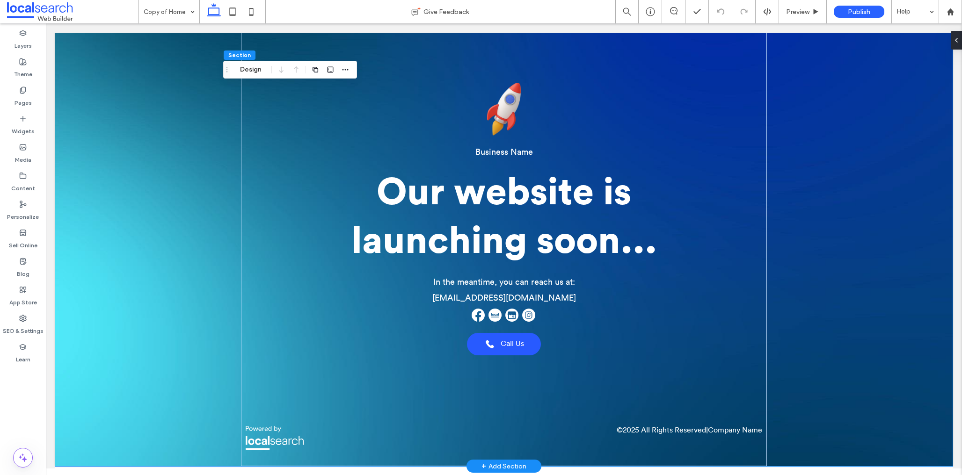
scroll to position [0, 0]
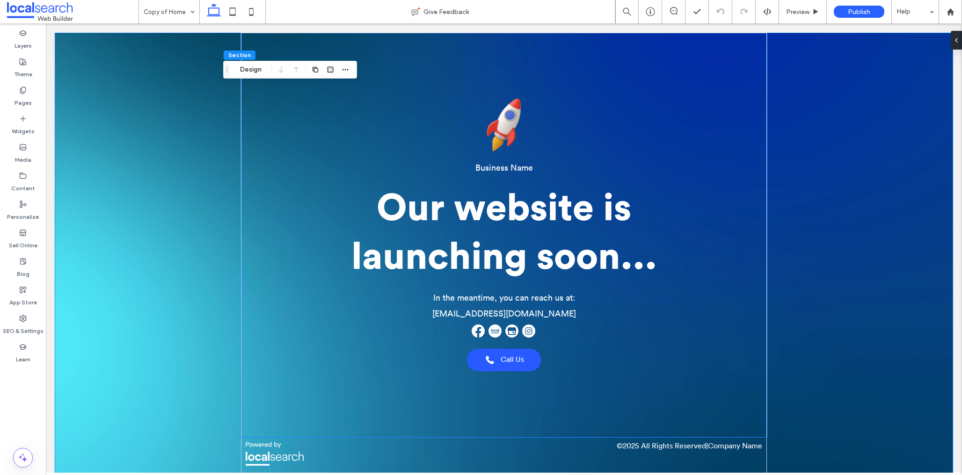
click at [574, 226] on span "Our website is launching soon..." at bounding box center [504, 233] width 306 height 86
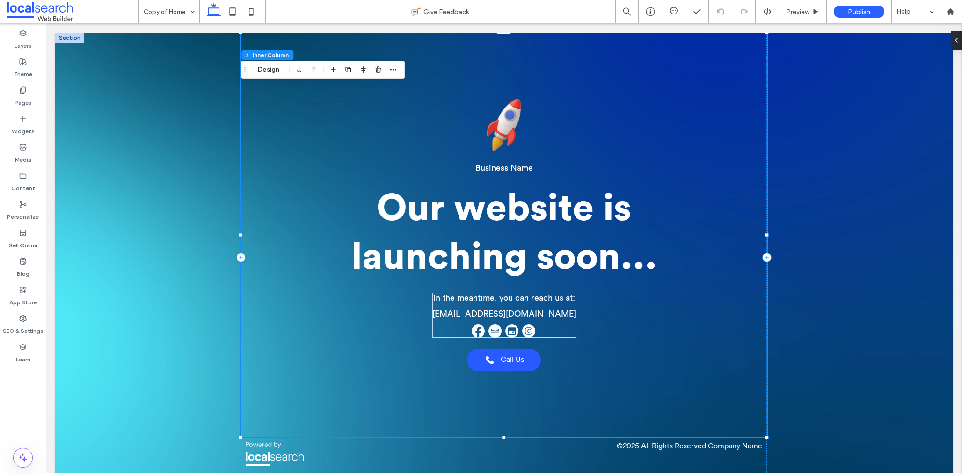
click at [537, 216] on span "Our website is launching soon..." at bounding box center [504, 233] width 306 height 86
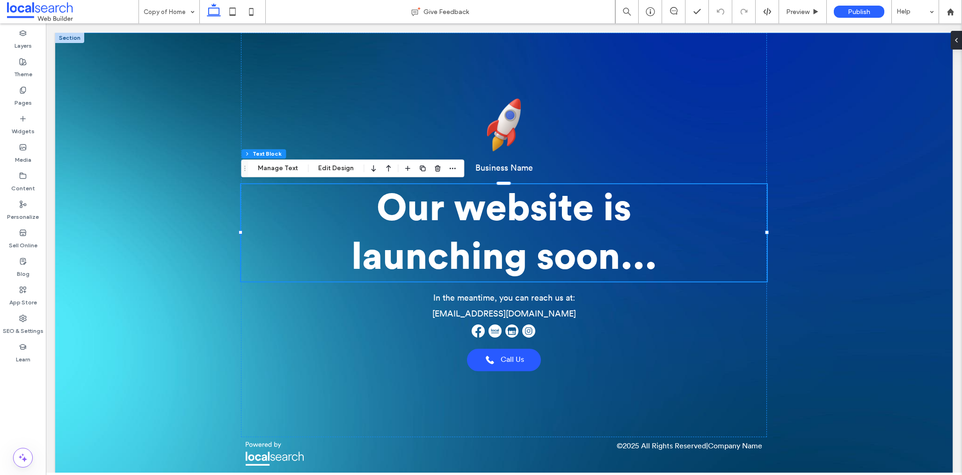
click at [853, 364] on div "Business Name Our website is launching soon... In the meantime, you can reach u…" at bounding box center [503, 258] width 897 height 450
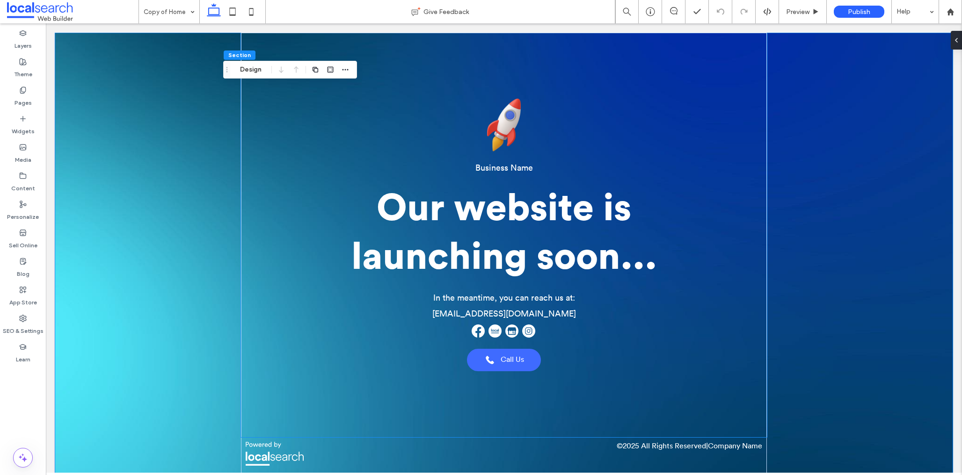
click at [512, 357] on span "Call Us" at bounding box center [512, 360] width 23 height 9
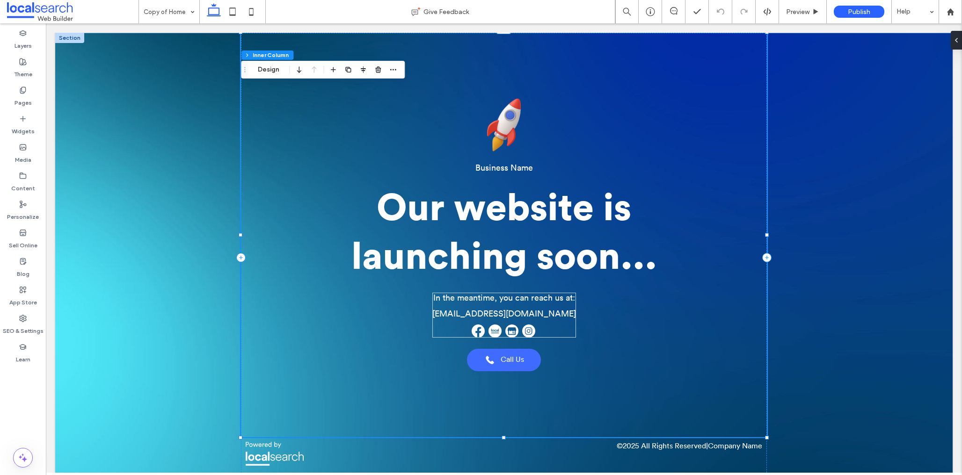
click at [506, 362] on span "Call Us" at bounding box center [512, 360] width 23 height 9
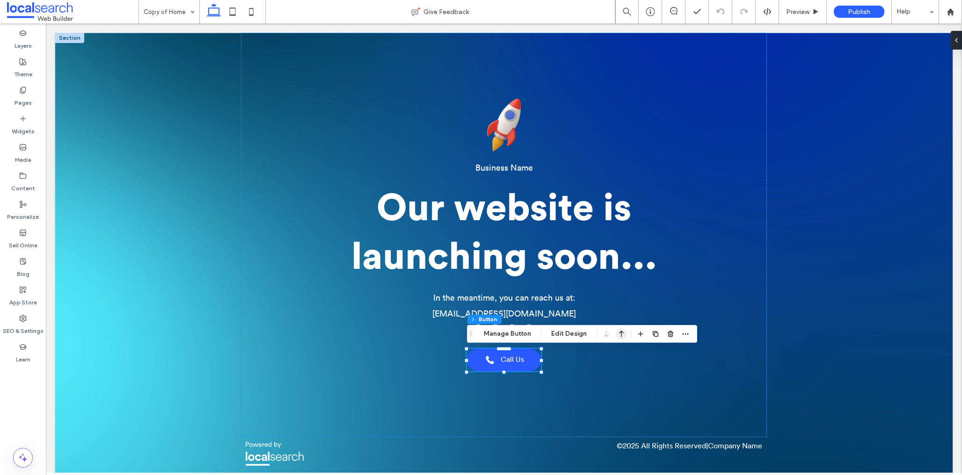
click at [622, 335] on icon "button" at bounding box center [621, 334] width 11 height 17
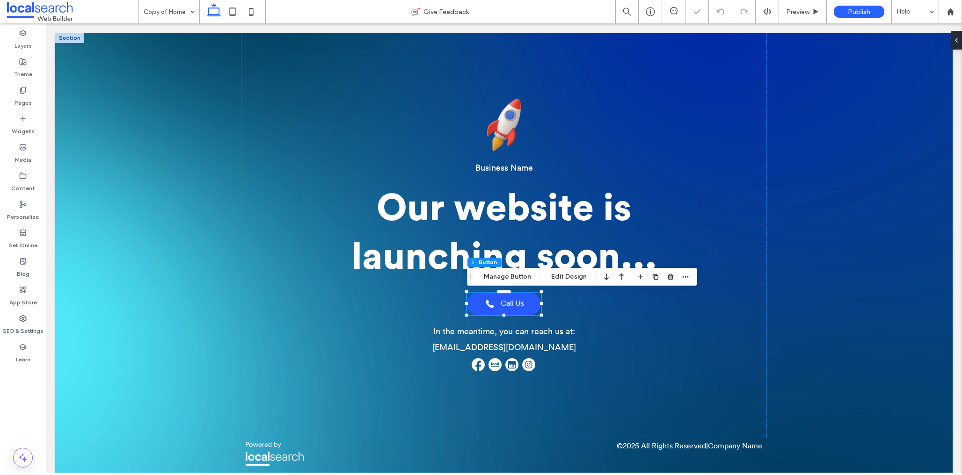
click at [867, 323] on div "Business Name Our website is launching soon... Call Us In the meantime, you can…" at bounding box center [503, 258] width 897 height 450
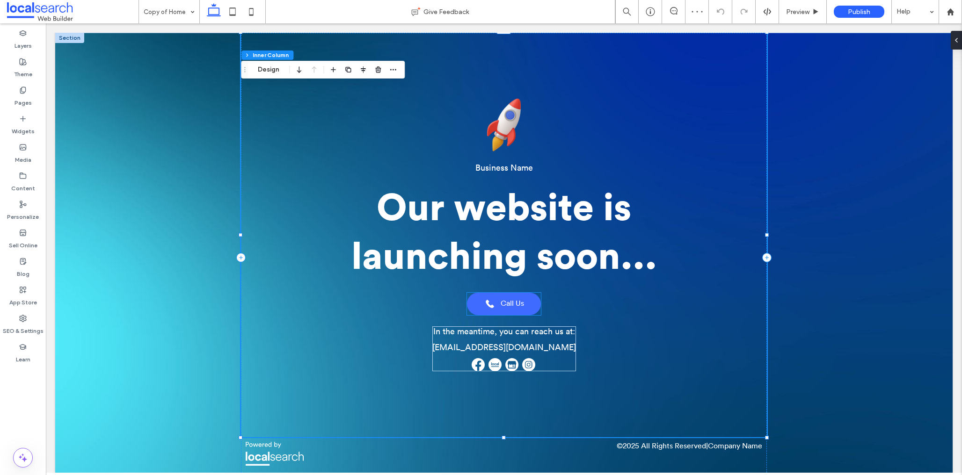
click at [496, 305] on link "Call Us" at bounding box center [504, 304] width 74 height 22
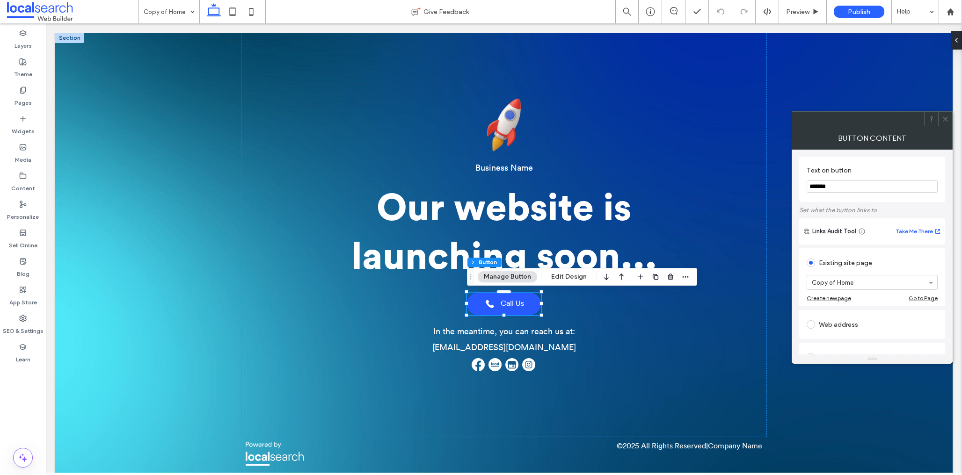
click at [605, 278] on use "button" at bounding box center [606, 277] width 4 height 7
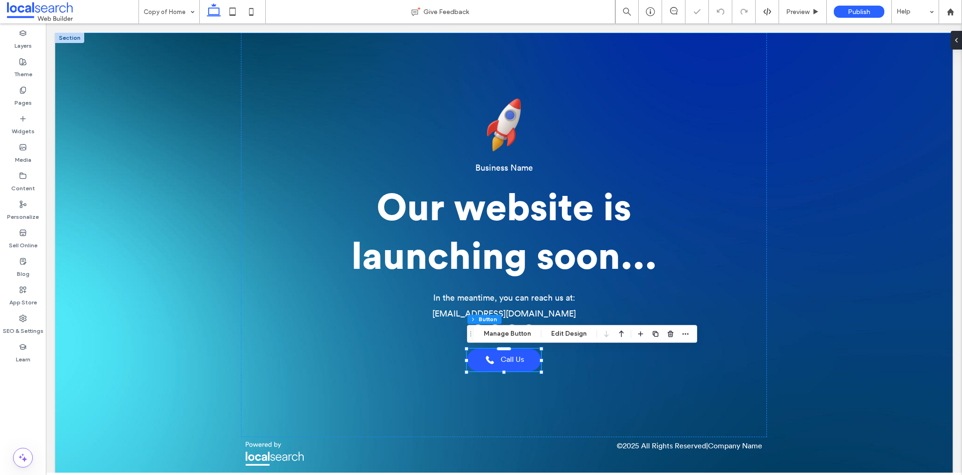
click at [838, 287] on div "Business Name Our website is launching soon... In the meantime, you can reach u…" at bounding box center [503, 258] width 897 height 450
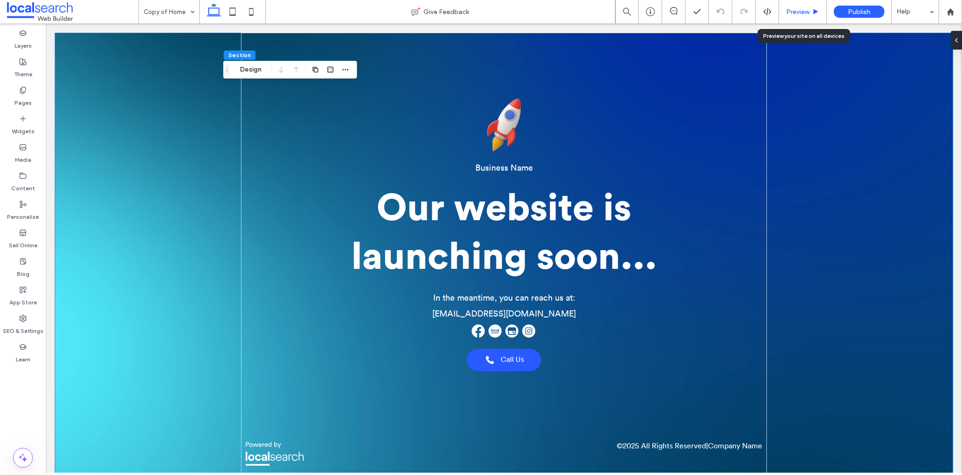
click at [794, 12] on span "Preview" at bounding box center [797, 12] width 23 height 8
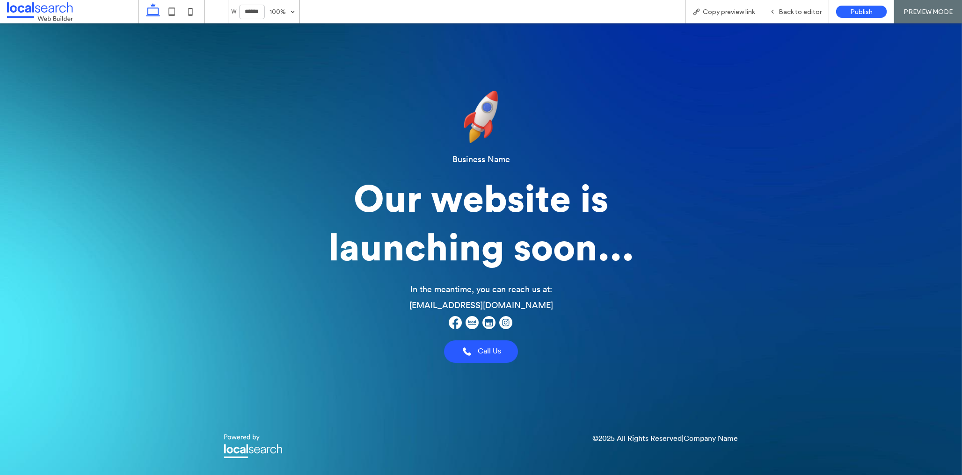
drag, startPoint x: 175, startPoint y: 17, endPoint x: 214, endPoint y: 36, distance: 43.5
click at [175, 17] on icon at bounding box center [171, 11] width 19 height 19
type input "*****"
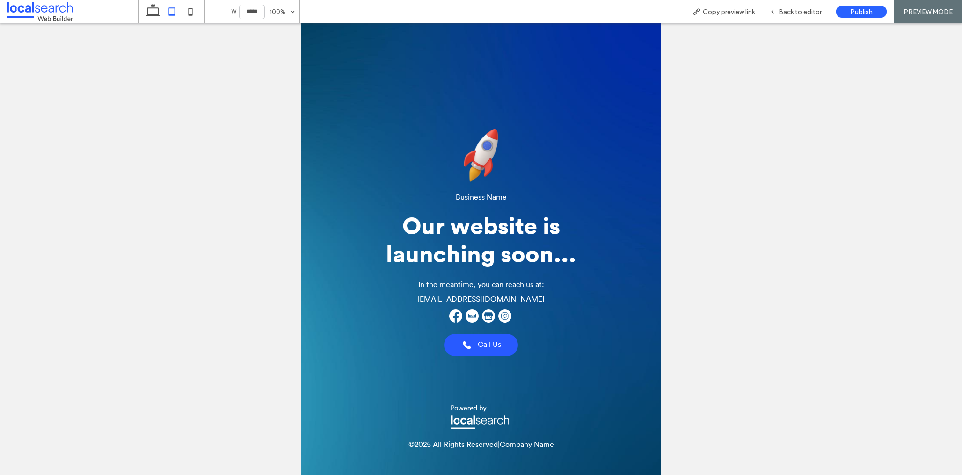
scroll to position [12, 0]
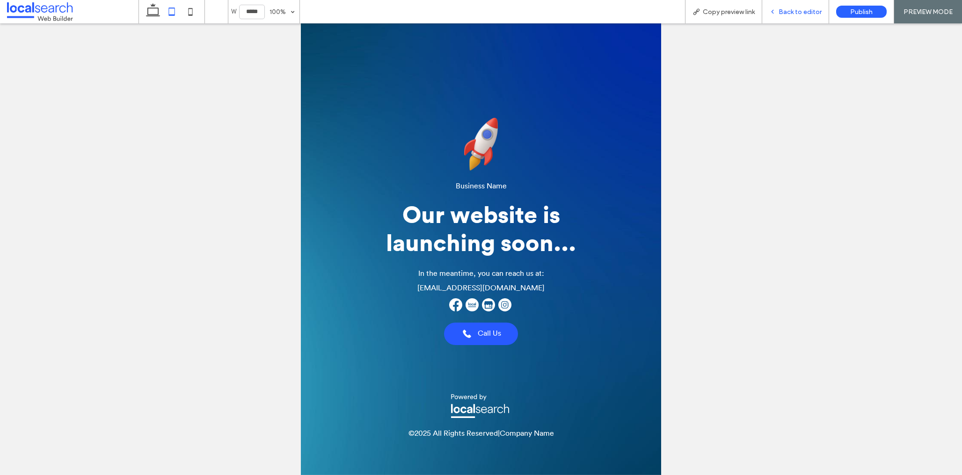
click at [788, 18] on div "Back to editor" at bounding box center [795, 11] width 67 height 23
click at [796, 12] on span "Back to editor" at bounding box center [800, 12] width 43 height 8
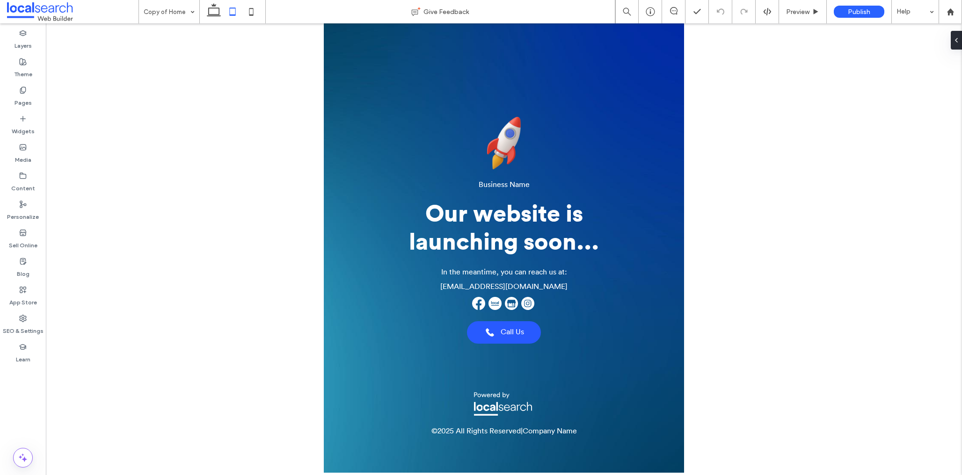
scroll to position [17, 0]
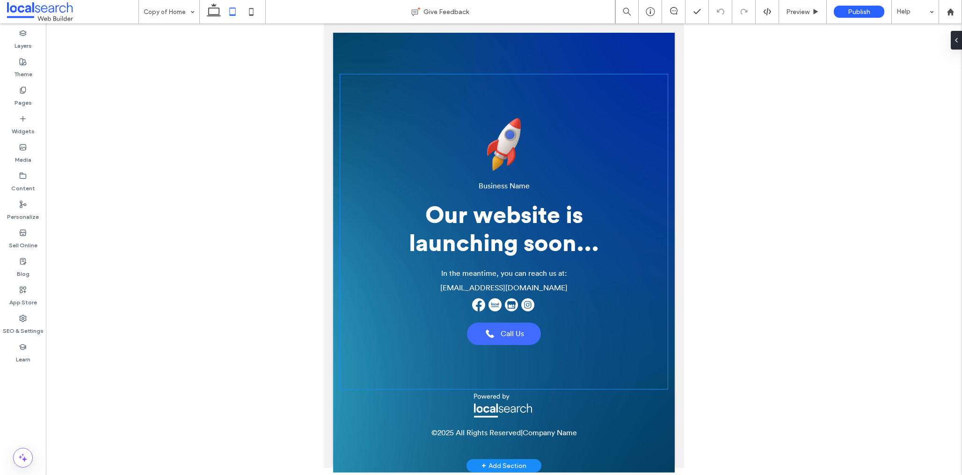
click at [514, 339] on span "Call Us" at bounding box center [512, 334] width 23 height 9
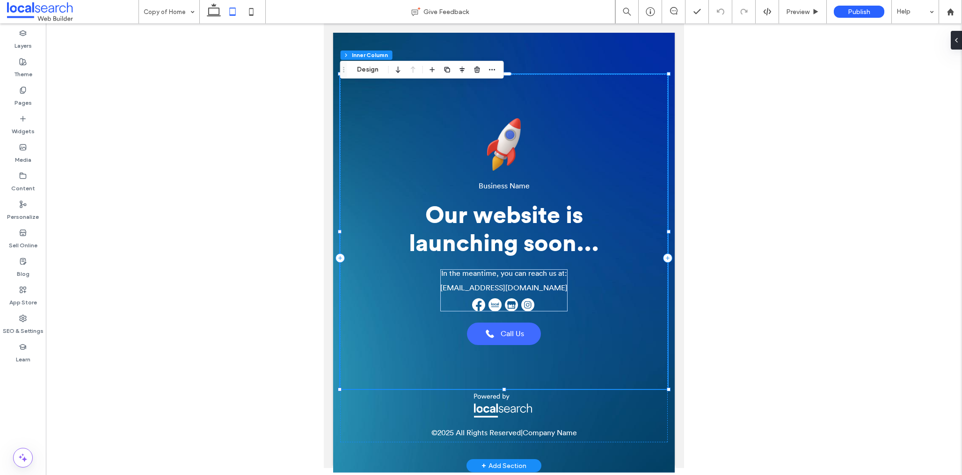
click at [514, 339] on span "Call Us" at bounding box center [512, 334] width 23 height 9
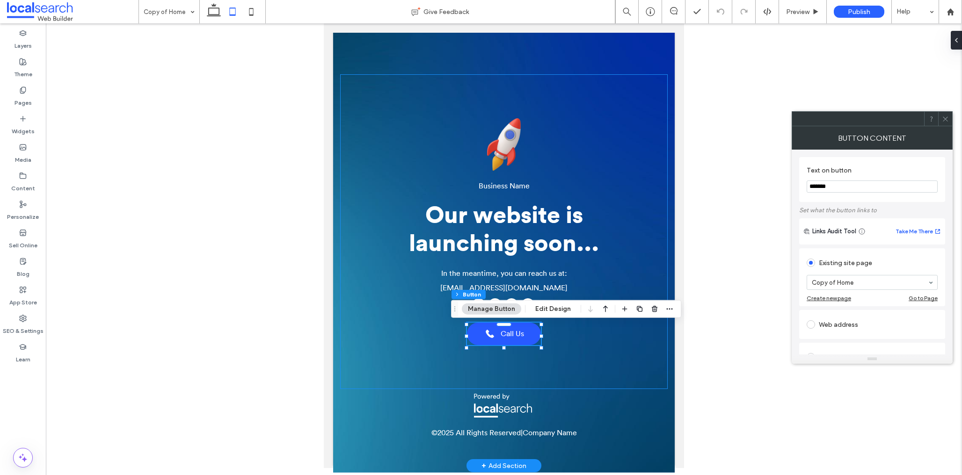
click at [503, 350] on div "Business Name Our website is launching soon... In the meantime, you can reach u…" at bounding box center [504, 231] width 328 height 315
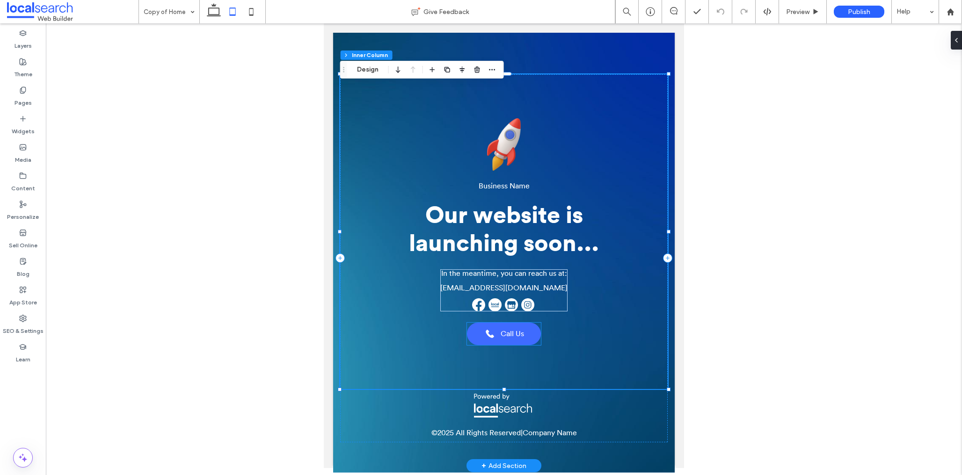
click at [506, 338] on span "Call Us" at bounding box center [512, 334] width 23 height 9
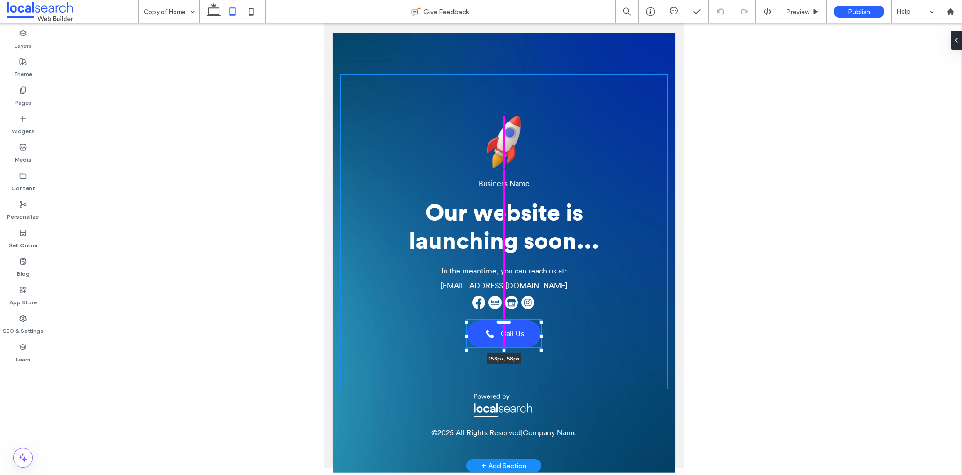
click at [503, 351] on div at bounding box center [504, 351] width 4 height 4
type input "**"
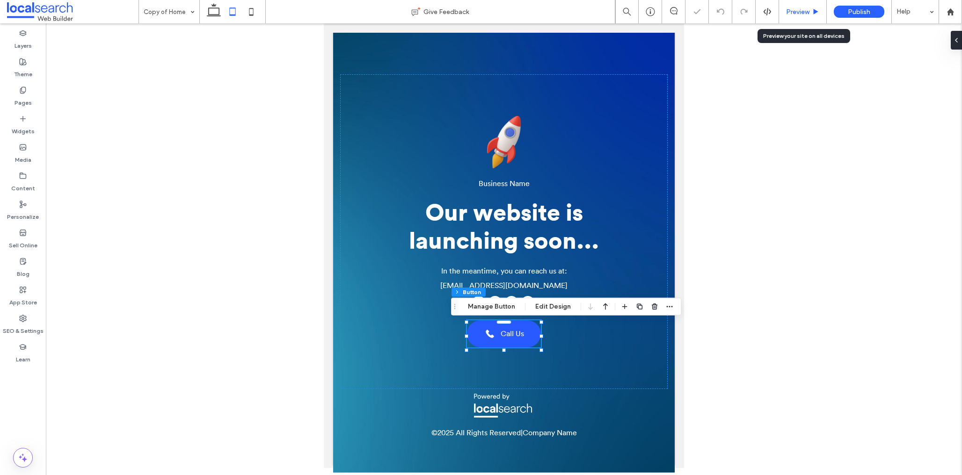
click at [807, 13] on span "Preview" at bounding box center [797, 12] width 23 height 8
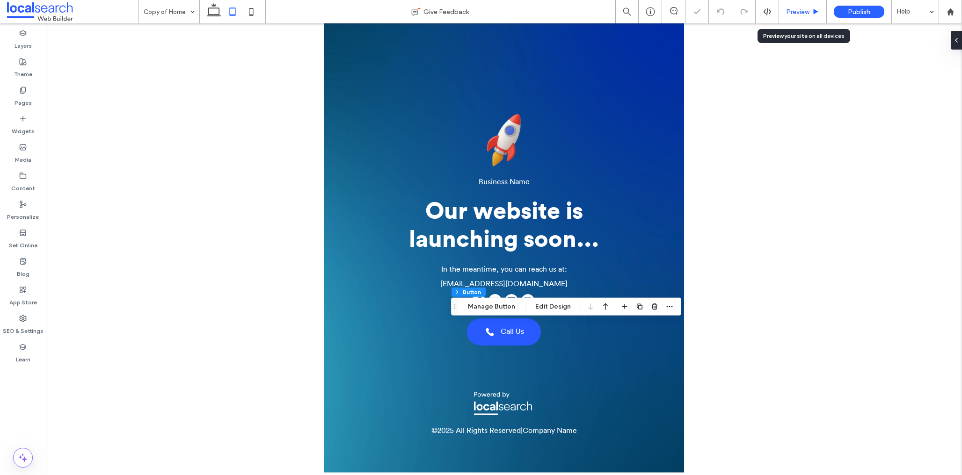
scroll to position [12, 0]
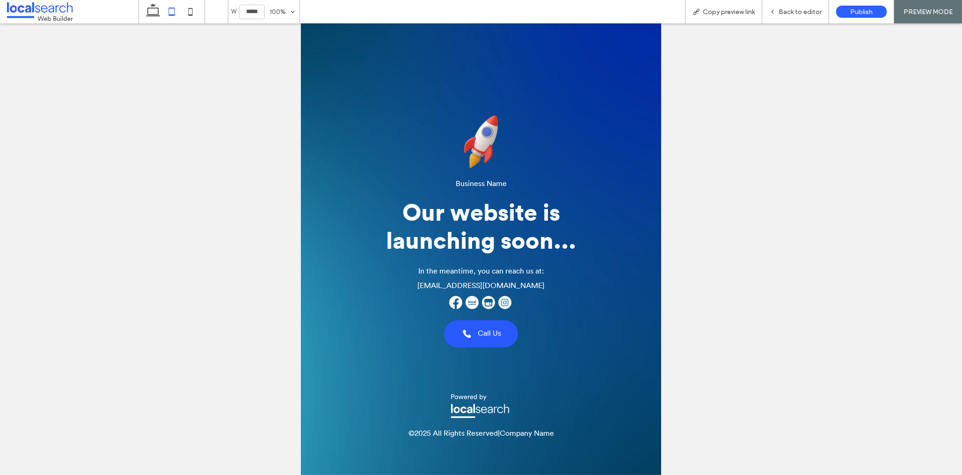
click at [807, 13] on span "Back to editor" at bounding box center [800, 12] width 43 height 8
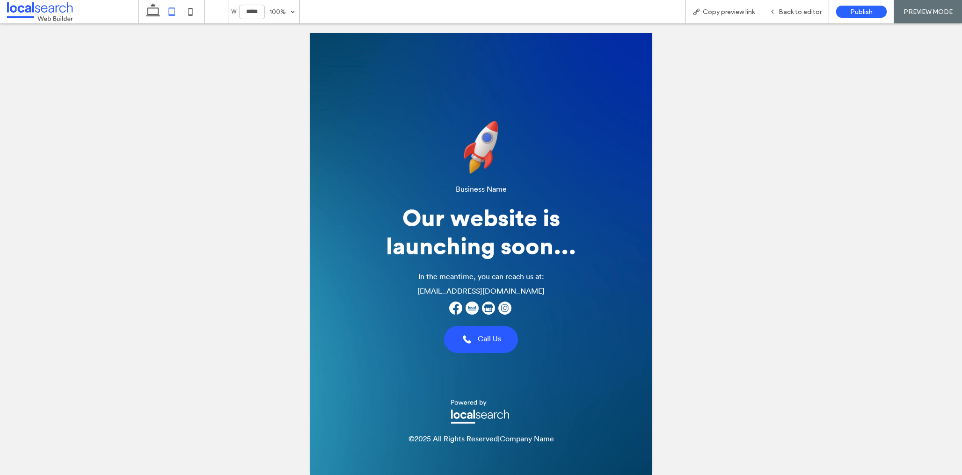
scroll to position [17, 0]
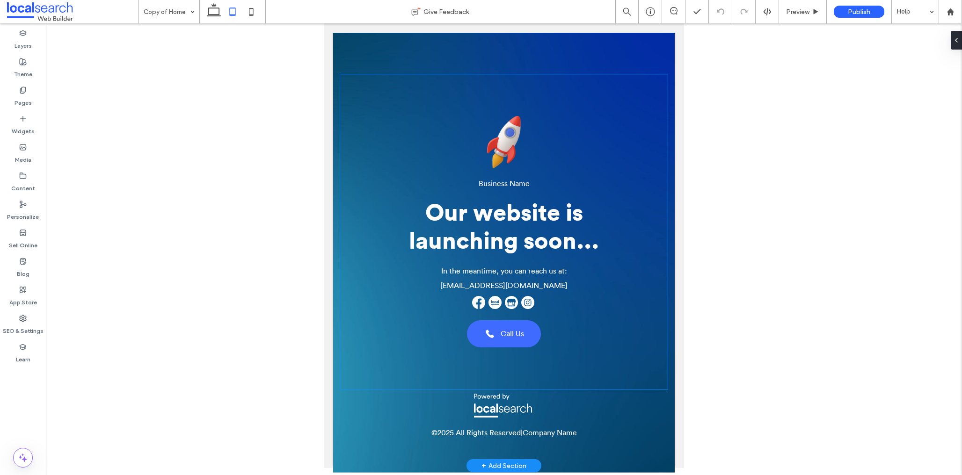
click at [506, 341] on link "Call Us" at bounding box center [504, 334] width 74 height 27
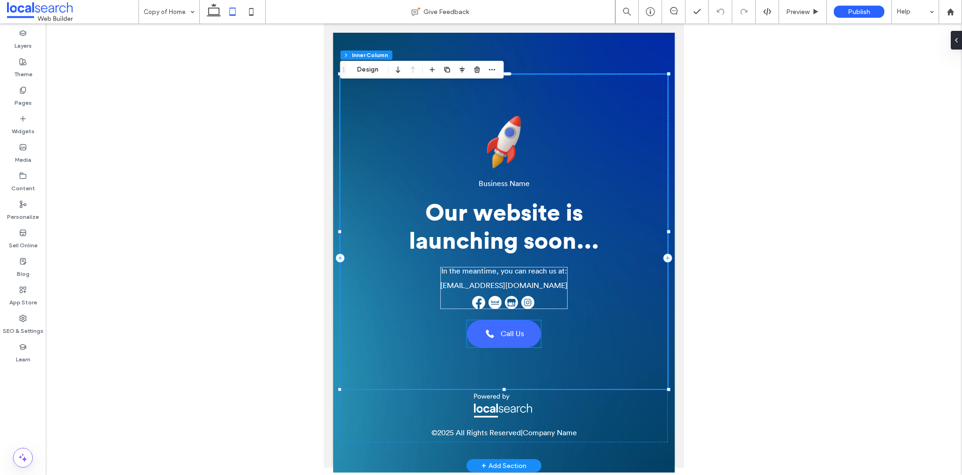
click at [513, 335] on span "Call Us" at bounding box center [512, 334] width 23 height 9
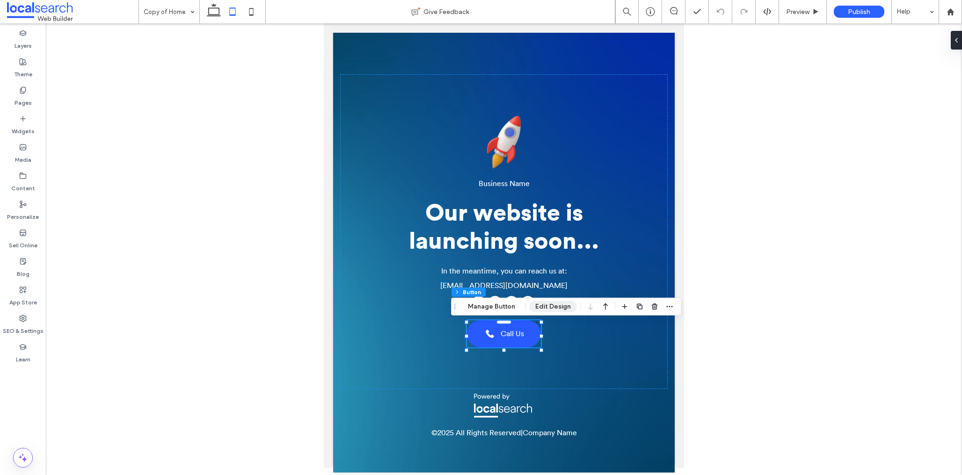
click at [555, 304] on button "Edit Design" at bounding box center [553, 306] width 48 height 11
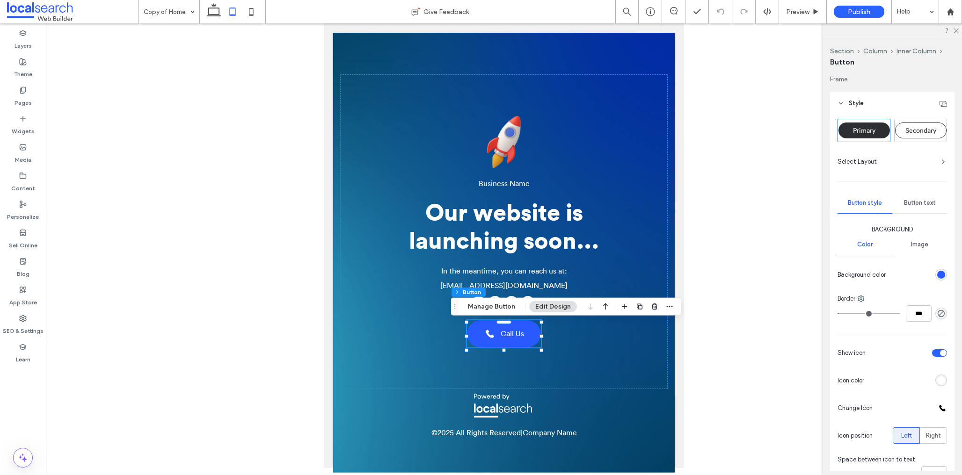
click at [920, 203] on span "Button text" at bounding box center [920, 202] width 32 height 7
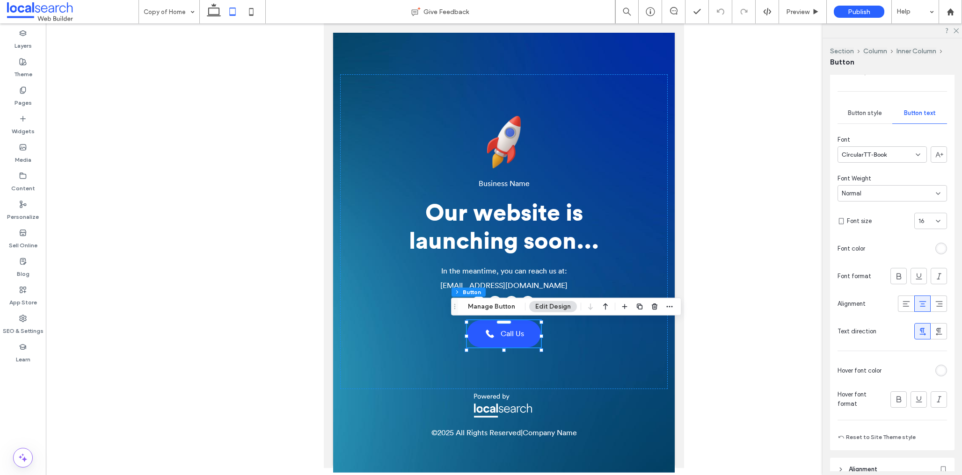
scroll to position [91, 0]
click at [899, 156] on div "CircularTT-Book" at bounding box center [882, 154] width 89 height 16
click at [898, 149] on div "CircularTT-Book" at bounding box center [882, 154] width 89 height 16
click at [896, 272] on icon at bounding box center [898, 275] width 9 height 9
click at [898, 273] on icon at bounding box center [898, 275] width 9 height 9
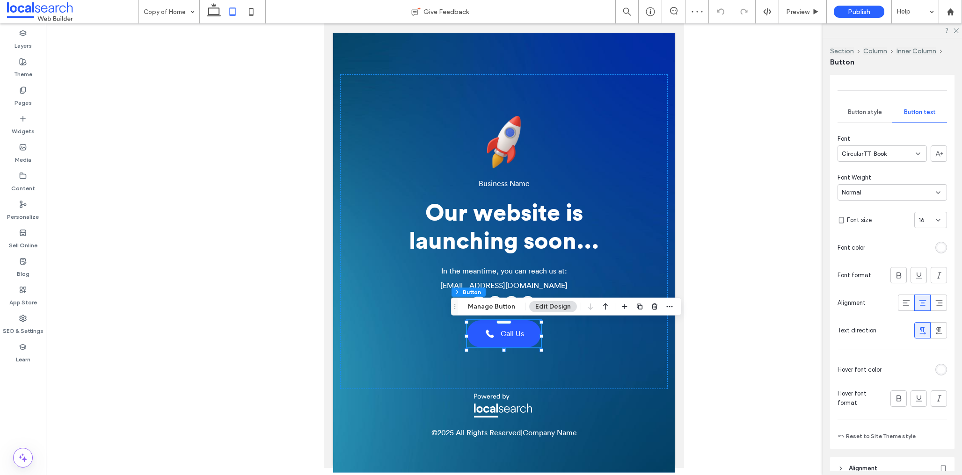
click at [889, 152] on div "CircularTT-Book" at bounding box center [882, 154] width 89 height 16
click at [885, 175] on span "CircularTT-Bold" at bounding box center [865, 171] width 46 height 9
click at [221, 11] on icon at bounding box center [213, 11] width 19 height 19
type input "**"
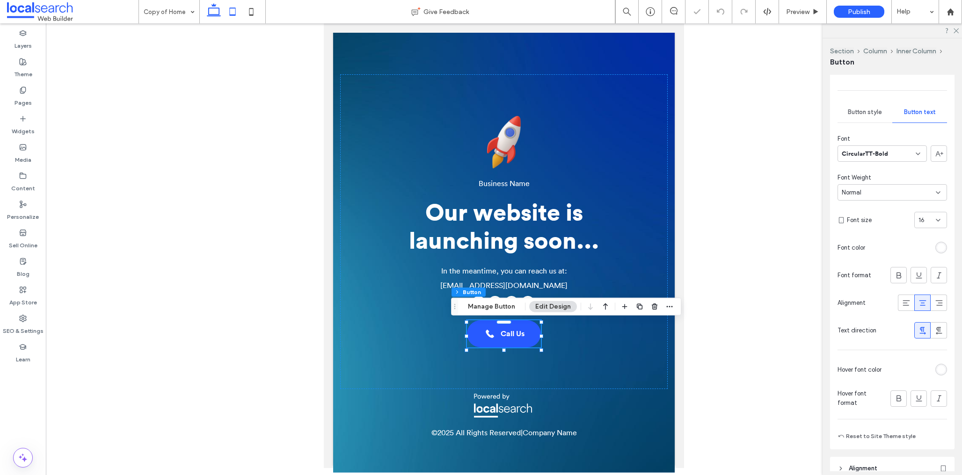
type input "**"
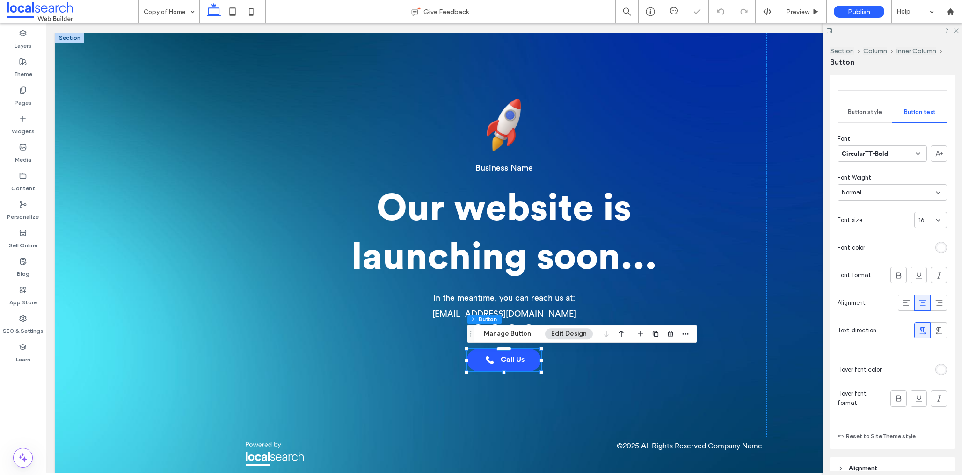
click at [792, 352] on div "Business Name Our website is launching soon... In the meantime, you can reach u…" at bounding box center [503, 258] width 897 height 450
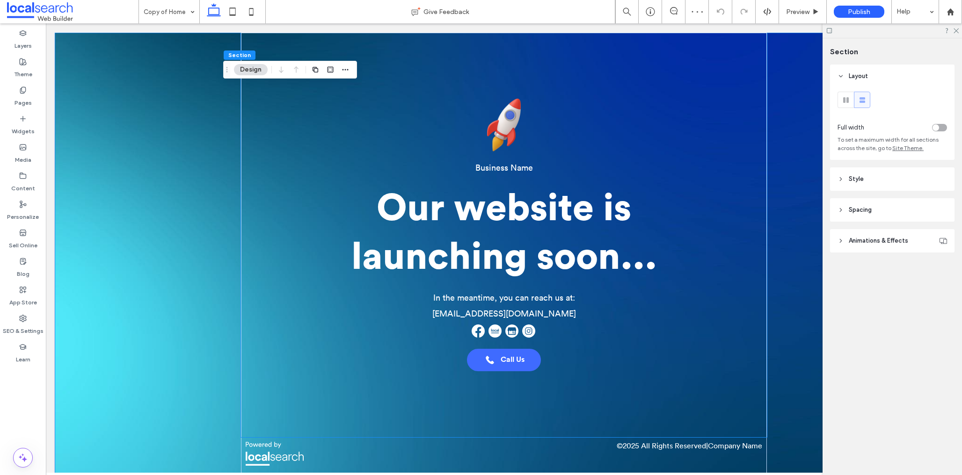
click at [504, 357] on span "Call Us" at bounding box center [513, 360] width 24 height 9
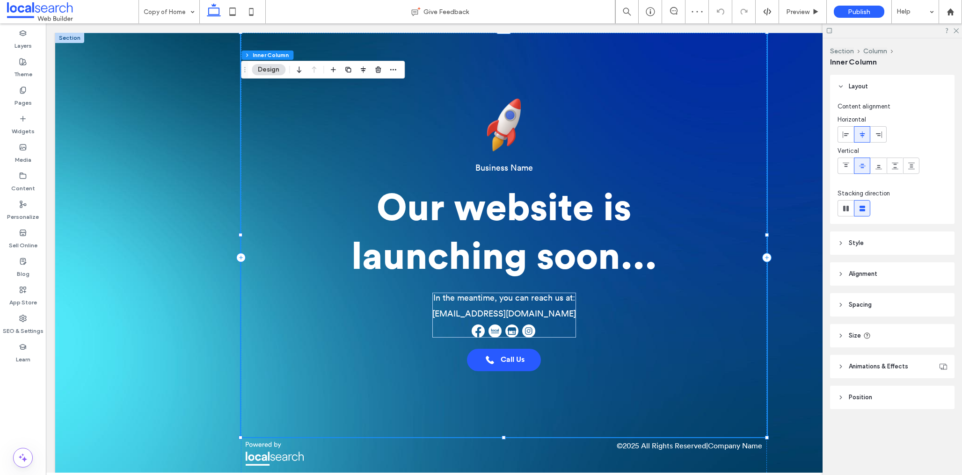
click at [504, 357] on span "Call Us" at bounding box center [513, 360] width 24 height 9
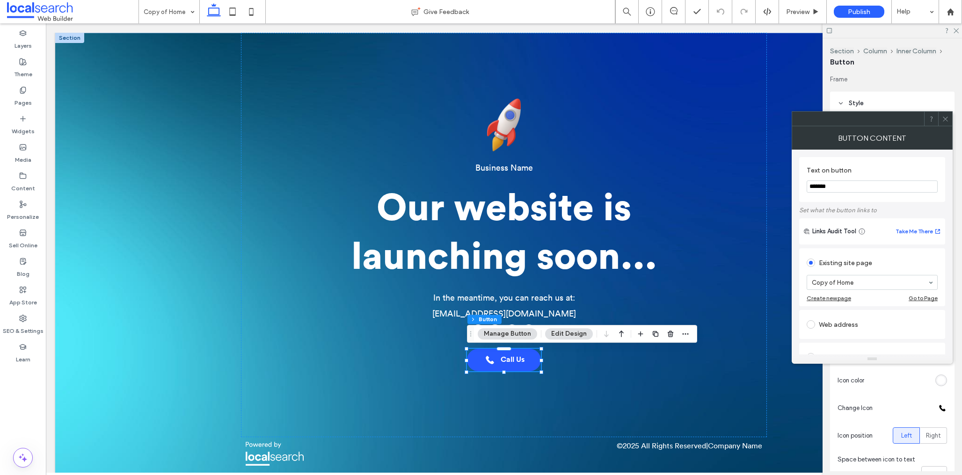
drag, startPoint x: 942, startPoint y: 118, endPoint x: 939, endPoint y: 128, distance: 10.5
click at [942, 118] on icon at bounding box center [945, 119] width 7 height 7
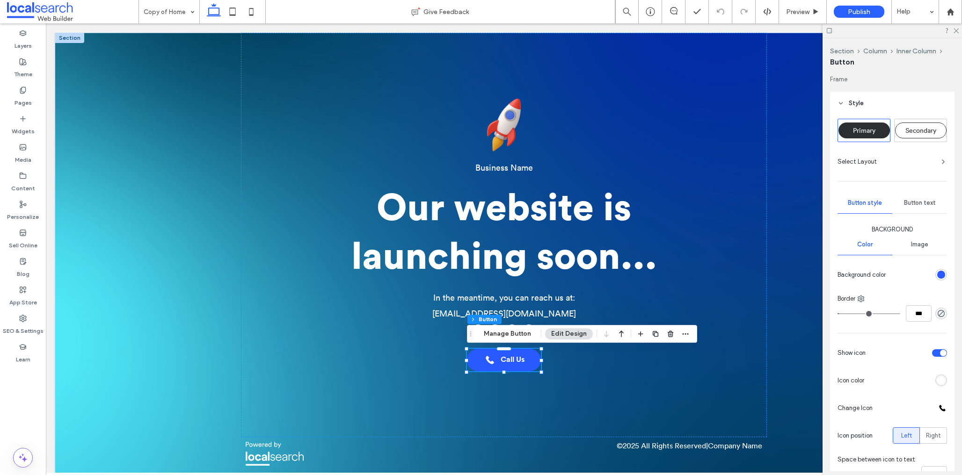
click at [924, 203] on span "Button text" at bounding box center [920, 202] width 32 height 7
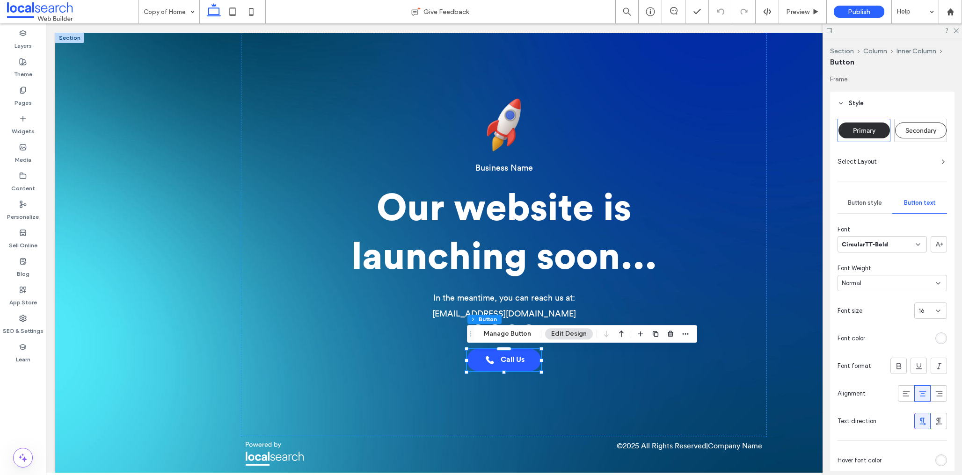
scroll to position [19, 0]
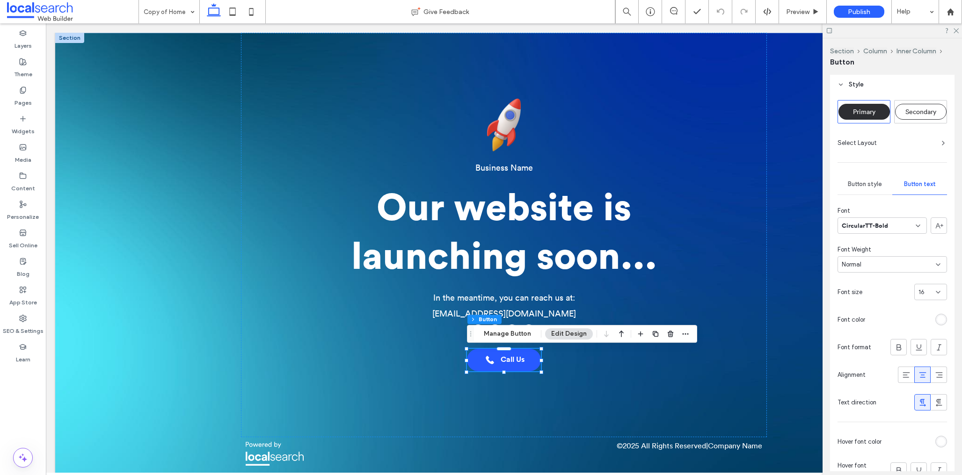
click at [930, 292] on div "16" at bounding box center [924, 292] width 13 height 9
click at [927, 342] on div "18" at bounding box center [931, 346] width 32 height 16
click at [935, 292] on icon at bounding box center [937, 292] width 7 height 7
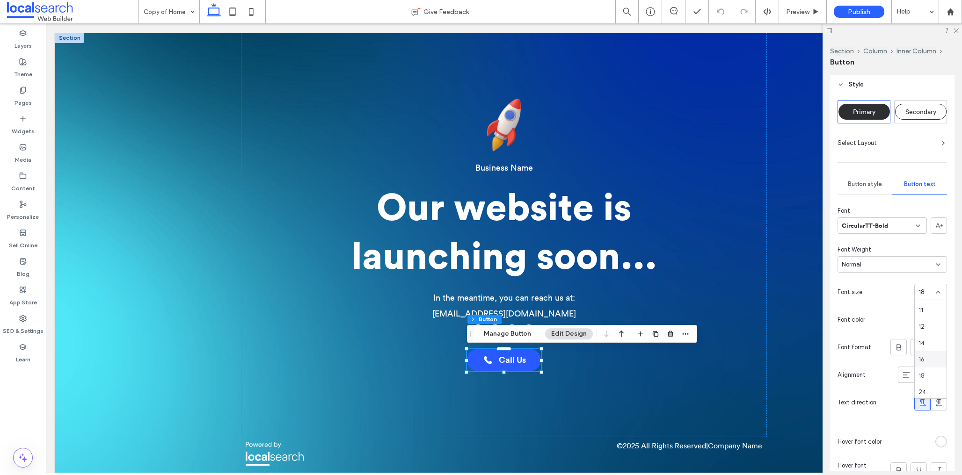
click at [927, 361] on div "16" at bounding box center [931, 359] width 32 height 16
click at [796, 284] on div "Business Name Our website is launching soon... In the meantime, you can reach u…" at bounding box center [503, 258] width 897 height 450
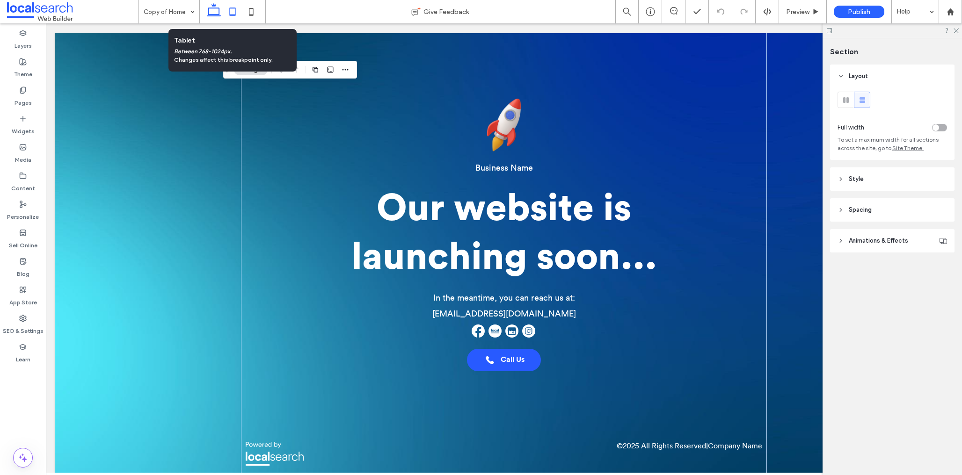
click at [233, 13] on icon at bounding box center [232, 11] width 19 height 19
type input "**"
type input "*"
type input "**"
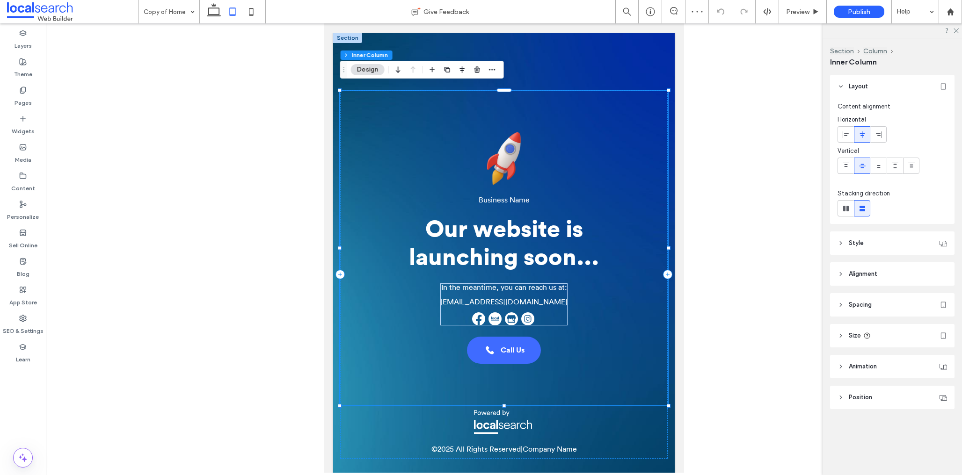
click at [499, 340] on link "Call Us" at bounding box center [504, 350] width 74 height 27
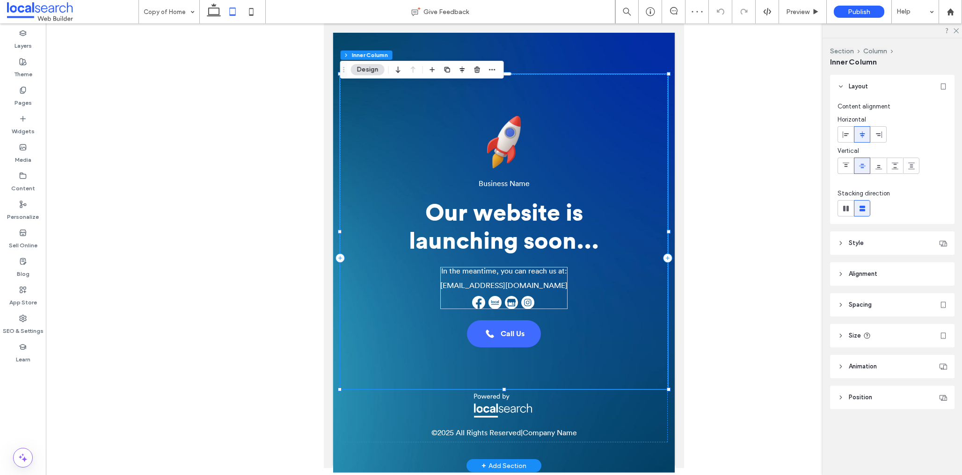
scroll to position [17, 0]
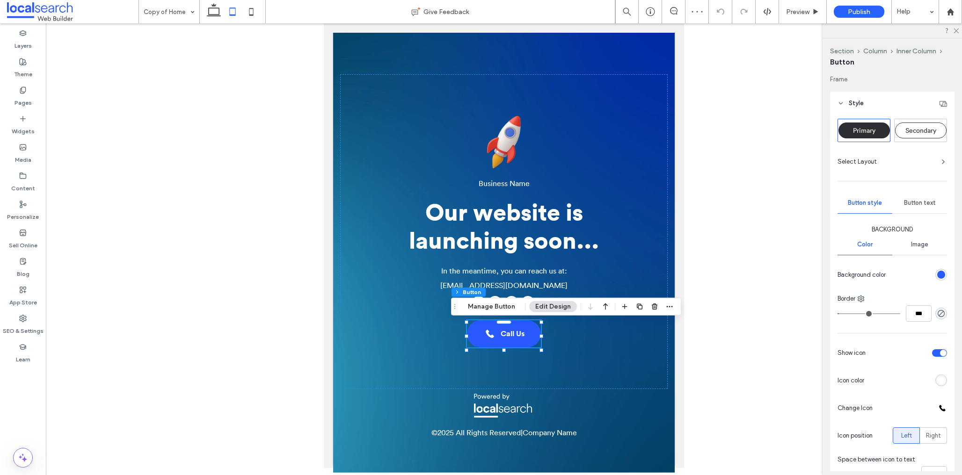
click at [928, 204] on span "Button text" at bounding box center [920, 202] width 32 height 7
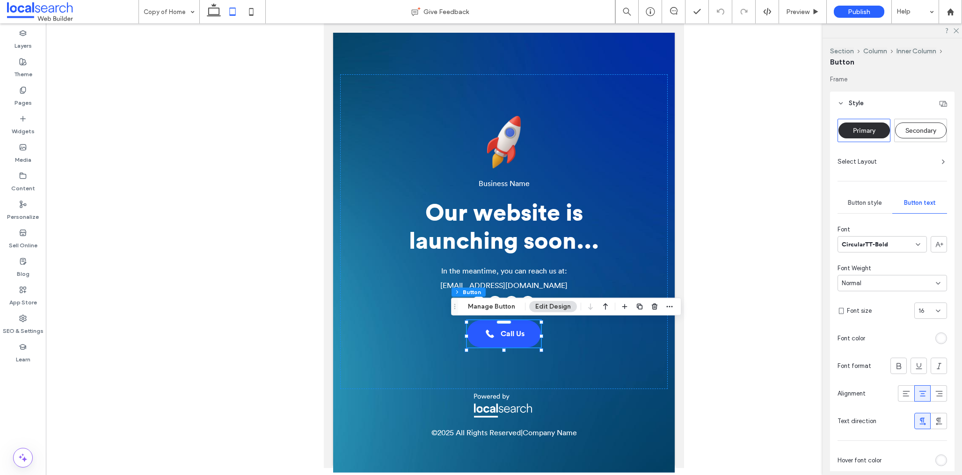
scroll to position [46, 0]
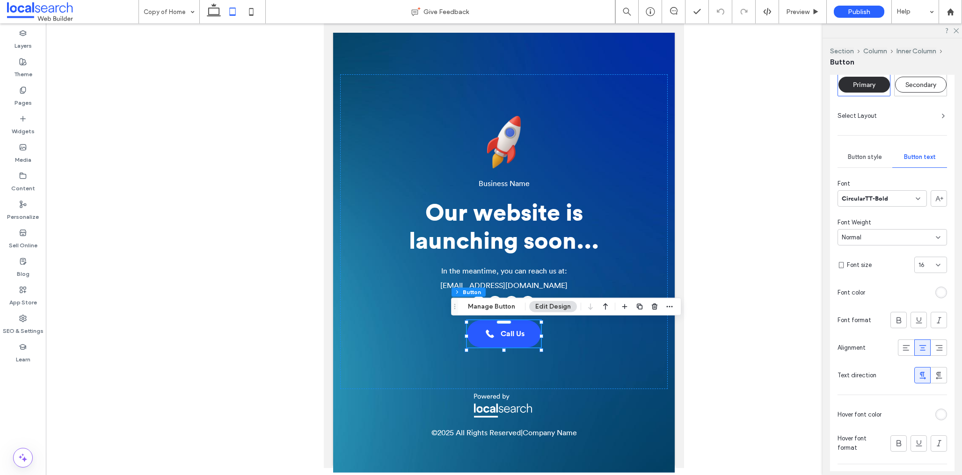
click at [931, 261] on div "16" at bounding box center [924, 265] width 13 height 9
click at [934, 262] on icon at bounding box center [937, 265] width 7 height 7
drag, startPoint x: 249, startPoint y: 12, endPoint x: 254, endPoint y: 18, distance: 8.0
click at [249, 12] on use at bounding box center [251, 11] width 4 height 7
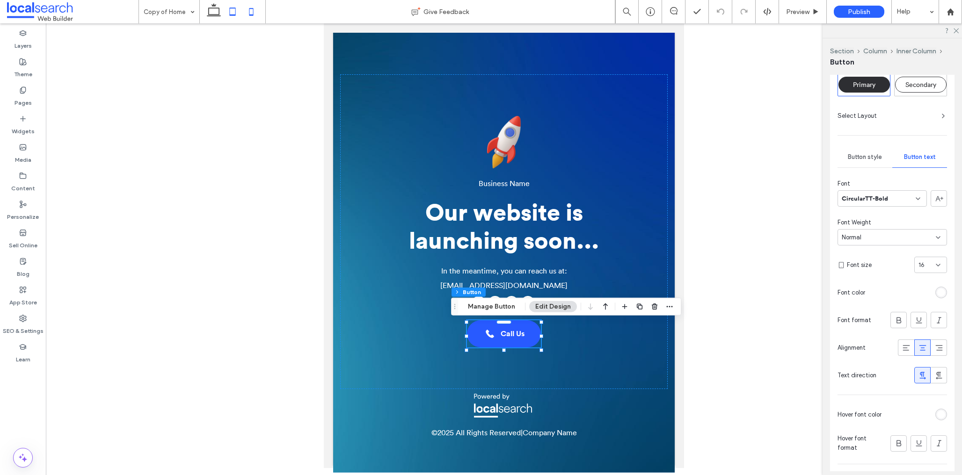
type input "**"
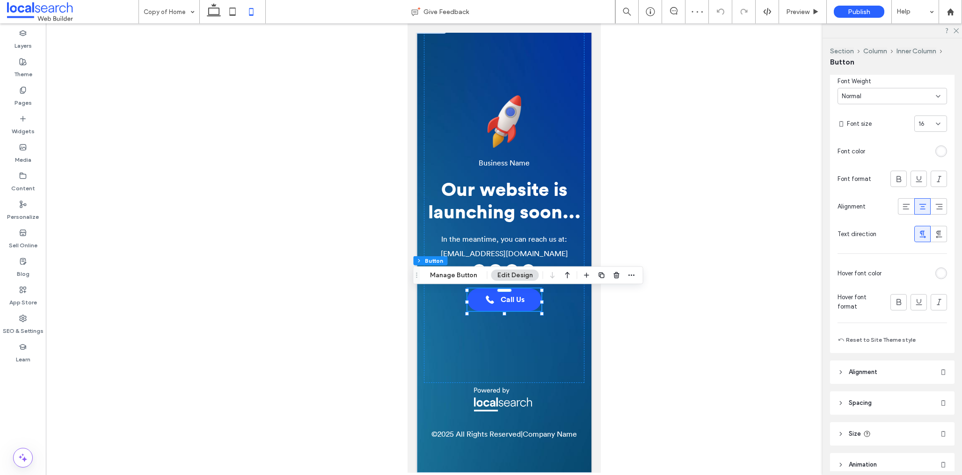
scroll to position [0, 0]
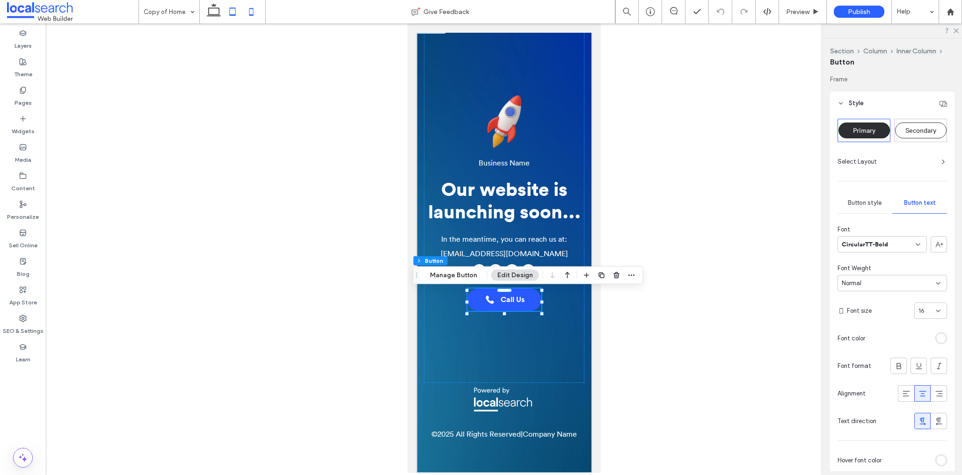
click at [238, 15] on icon at bounding box center [232, 11] width 19 height 19
type input "**"
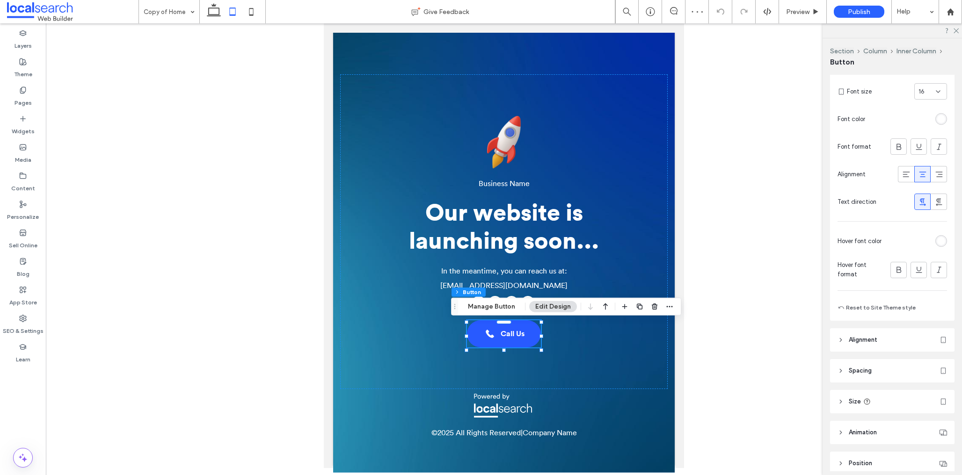
scroll to position [255, 0]
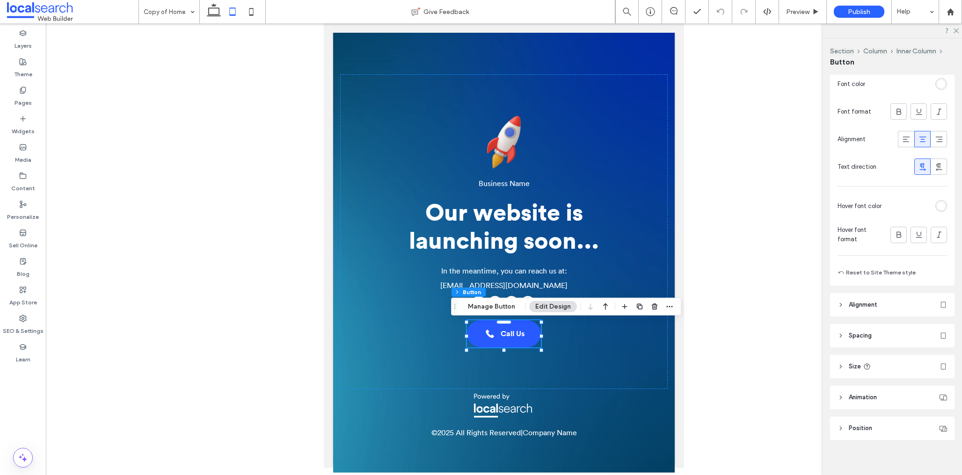
click at [884, 366] on header "Size" at bounding box center [892, 366] width 124 height 23
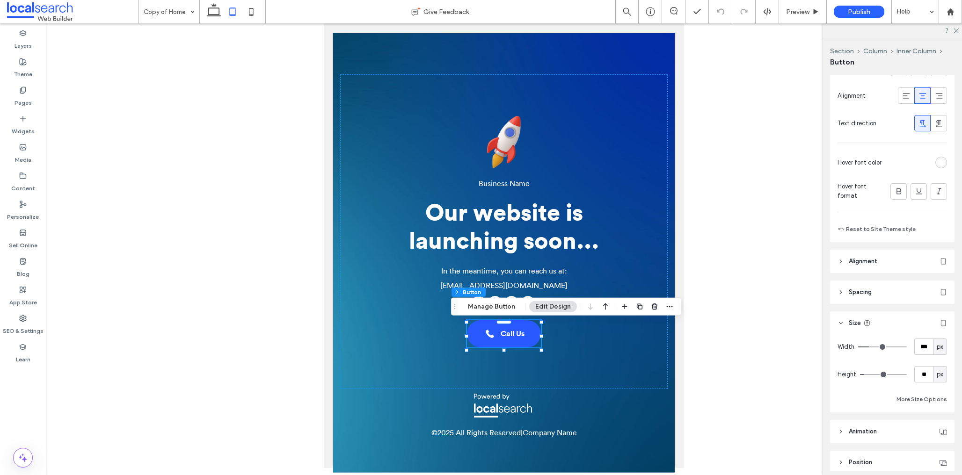
scroll to position [309, 0]
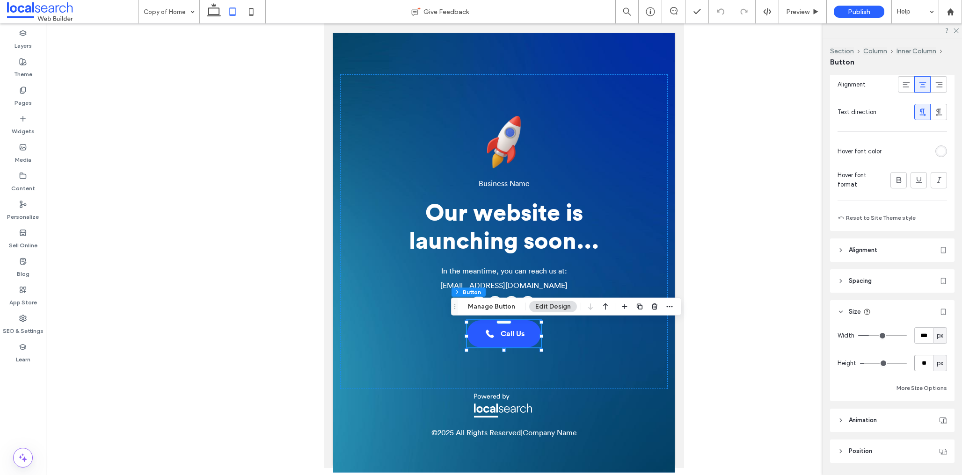
click at [929, 361] on input "**" at bounding box center [923, 363] width 19 height 16
type input "**"
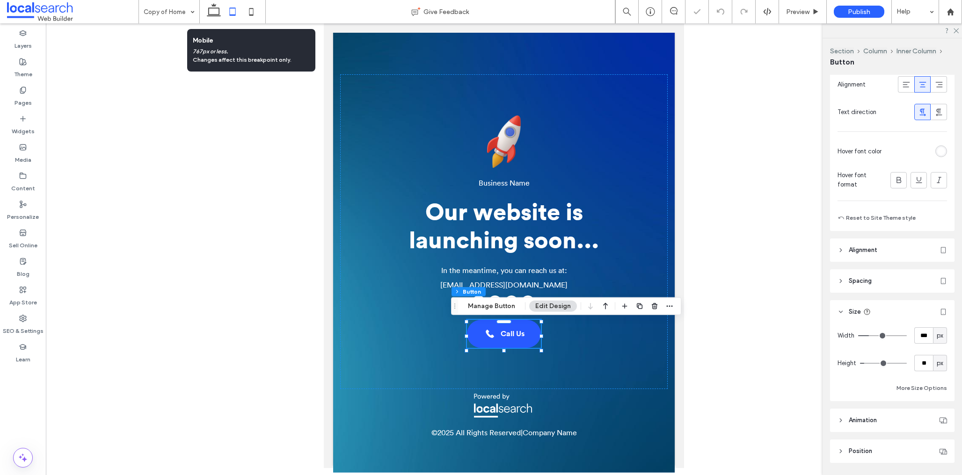
drag, startPoint x: 251, startPoint y: 12, endPoint x: 299, endPoint y: 38, distance: 54.2
click at [251, 12] on icon at bounding box center [251, 11] width 19 height 19
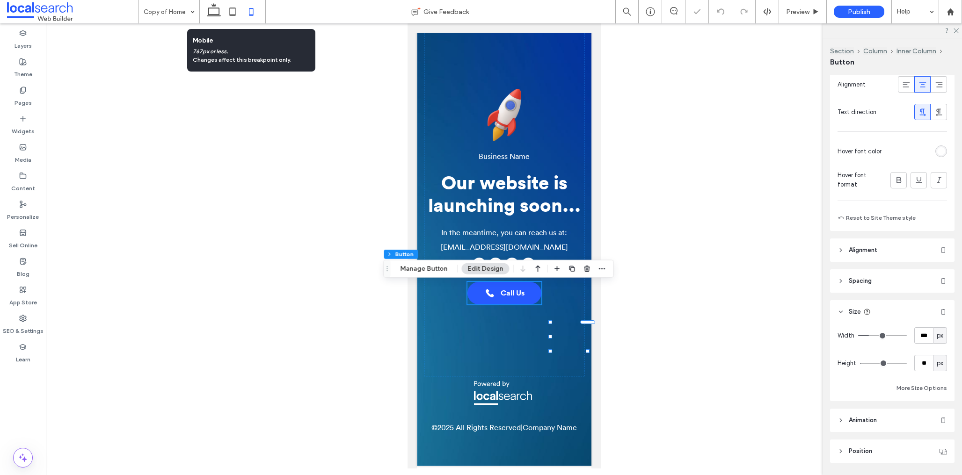
type input "**"
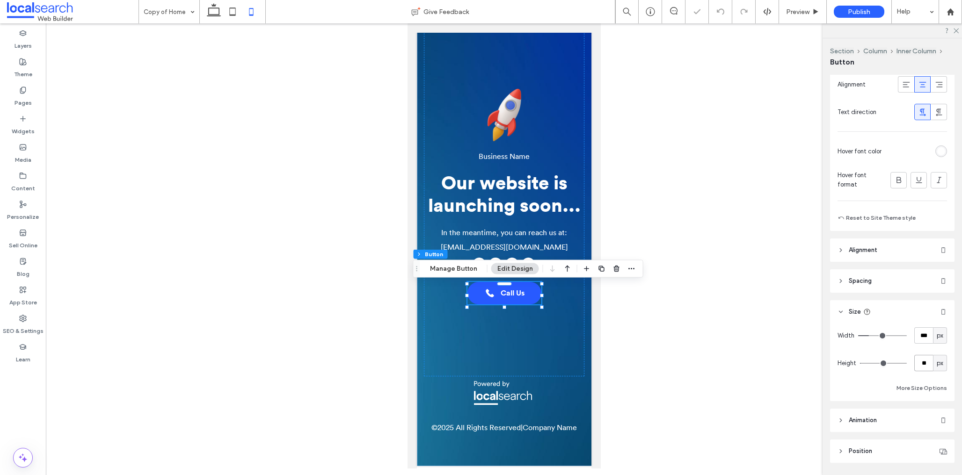
click at [929, 360] on input "**" at bounding box center [923, 363] width 19 height 16
type input "**"
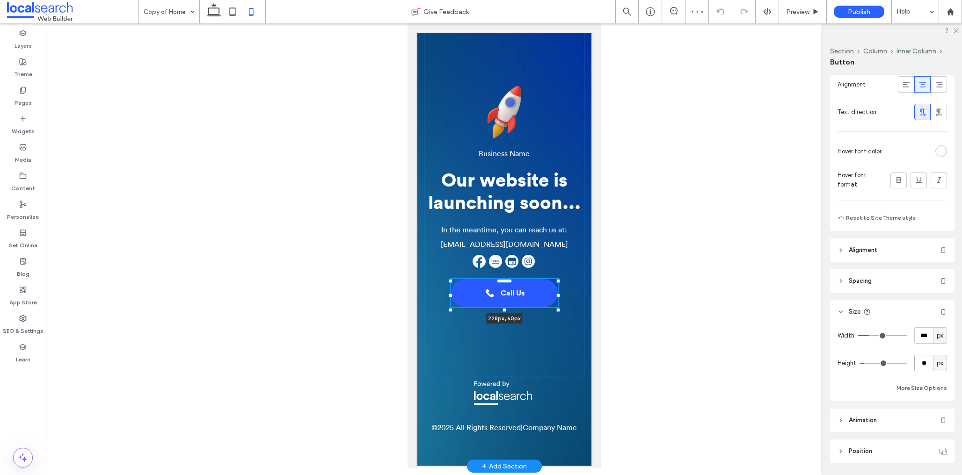
drag, startPoint x: 542, startPoint y: 297, endPoint x: 558, endPoint y: 296, distance: 16.4
click at [558, 296] on div at bounding box center [558, 296] width 4 height 4
type input "***"
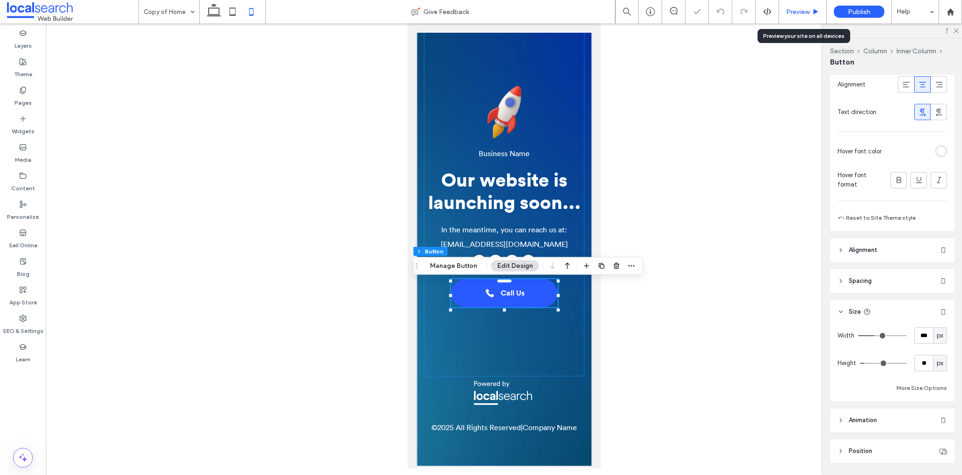
click at [808, 13] on span "Preview" at bounding box center [797, 12] width 23 height 8
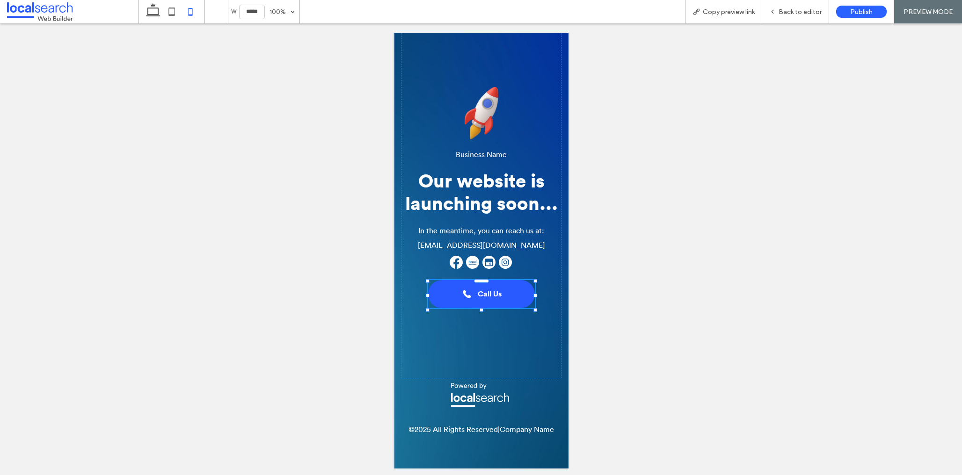
scroll to position [7, 0]
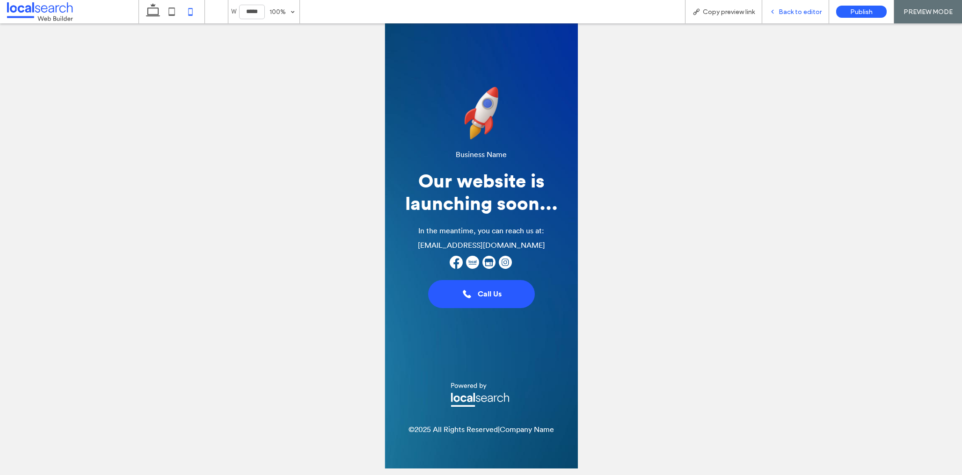
click at [808, 13] on span "Back to editor" at bounding box center [800, 12] width 43 height 8
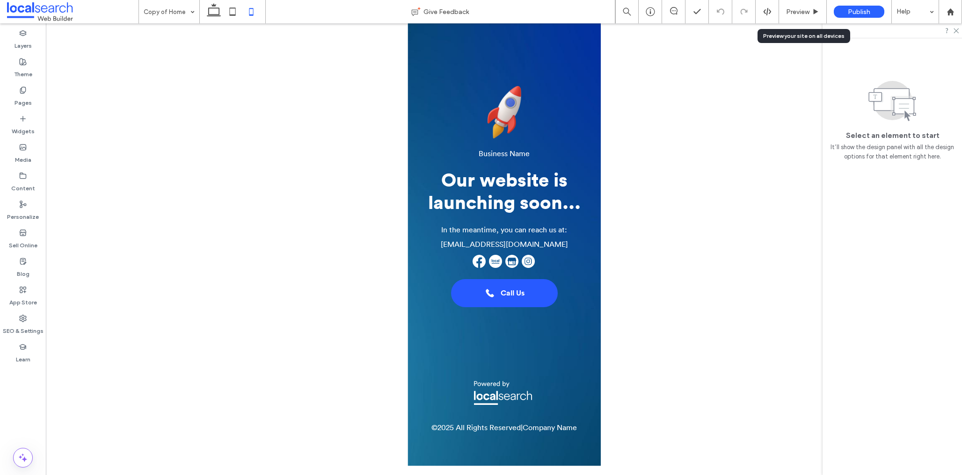
scroll to position [16, 0]
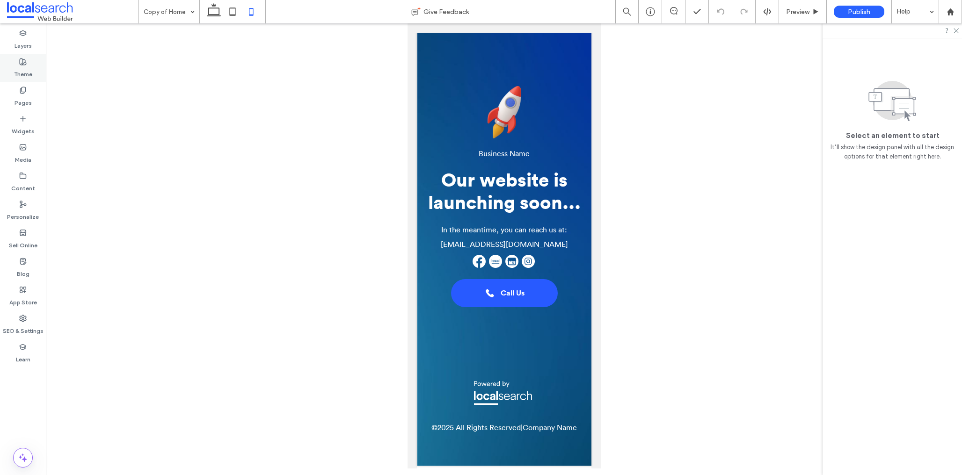
drag, startPoint x: 31, startPoint y: 68, endPoint x: 26, endPoint y: 73, distance: 6.3
click at [31, 68] on label "Theme" at bounding box center [23, 72] width 18 height 13
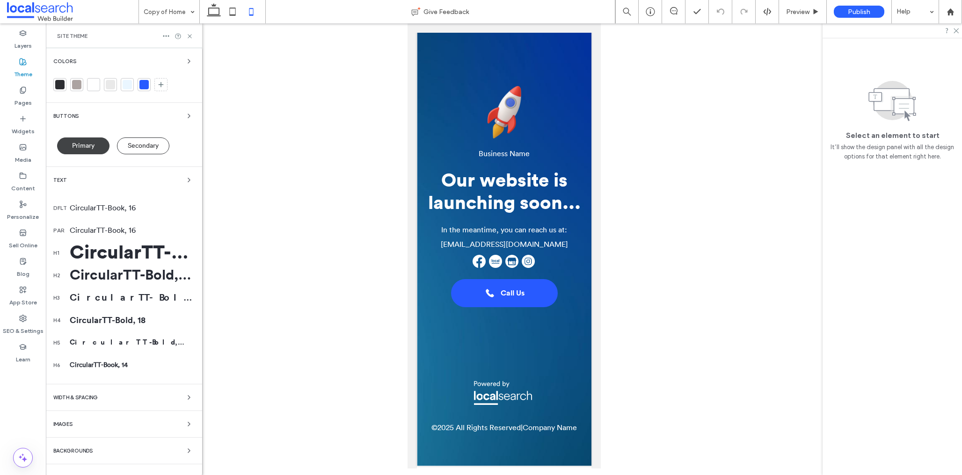
click at [89, 144] on span "Primary" at bounding box center [83, 146] width 22 height 7
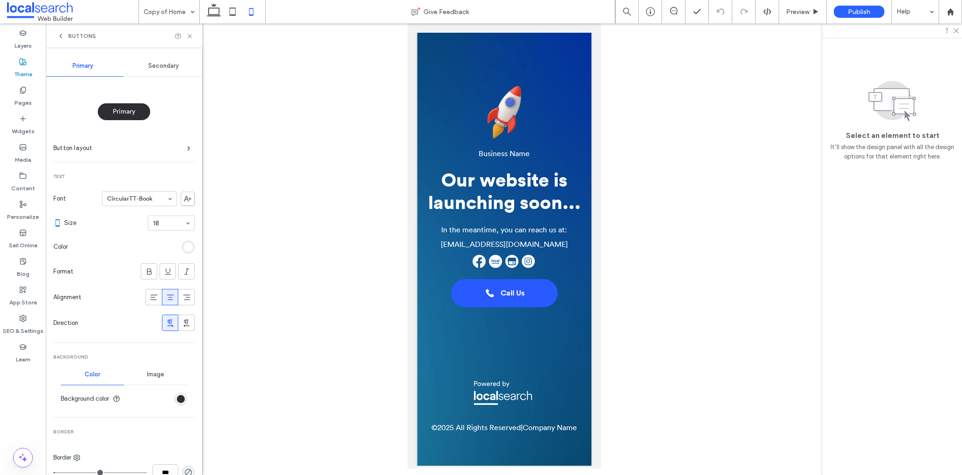
click at [184, 246] on div "rgb(255, 255, 255)" at bounding box center [188, 247] width 8 height 8
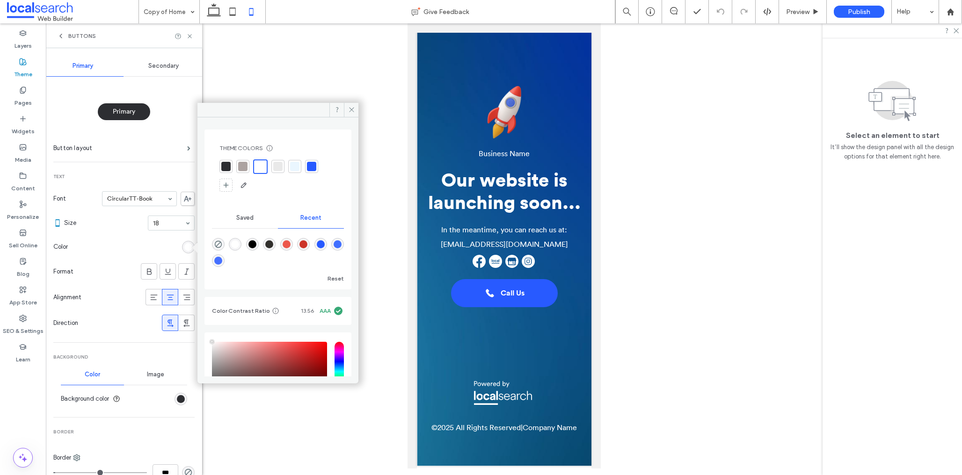
click at [314, 168] on div at bounding box center [311, 166] width 9 height 9
click at [352, 110] on use at bounding box center [351, 110] width 5 height 5
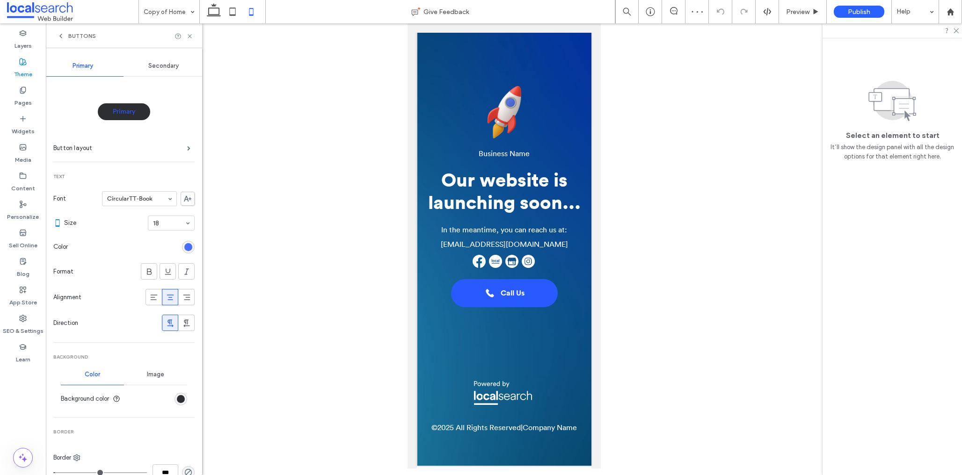
click at [184, 248] on div "rgb(40, 90, 255)" at bounding box center [188, 247] width 8 height 8
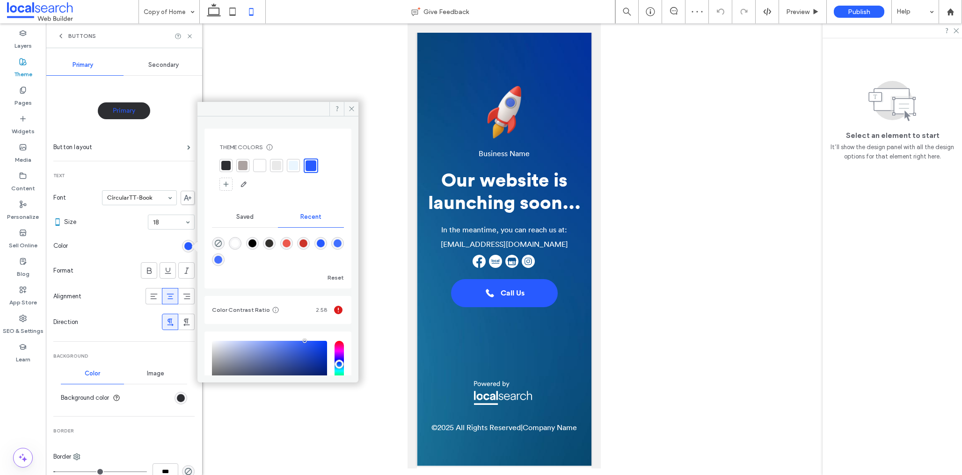
drag, startPoint x: 261, startPoint y: 168, endPoint x: 309, endPoint y: 141, distance: 55.3
click at [261, 168] on div at bounding box center [259, 165] width 9 height 9
click at [354, 111] on icon at bounding box center [351, 108] width 7 height 7
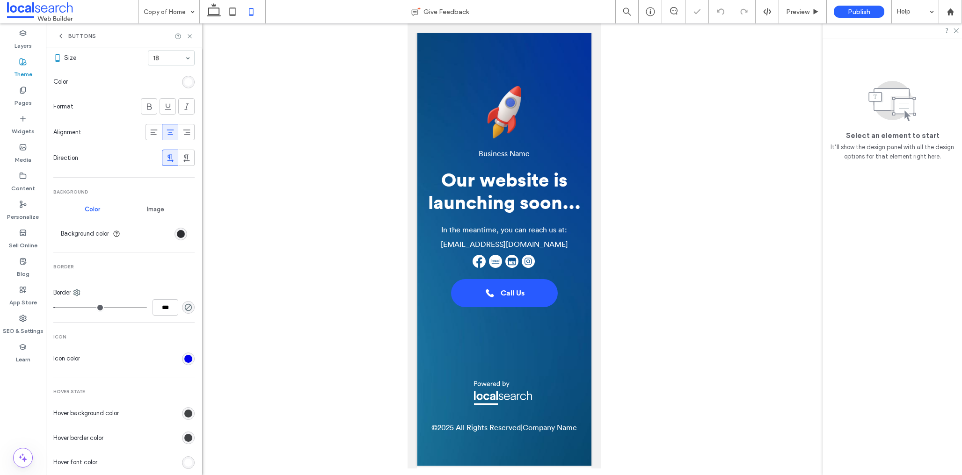
scroll to position [187, 0]
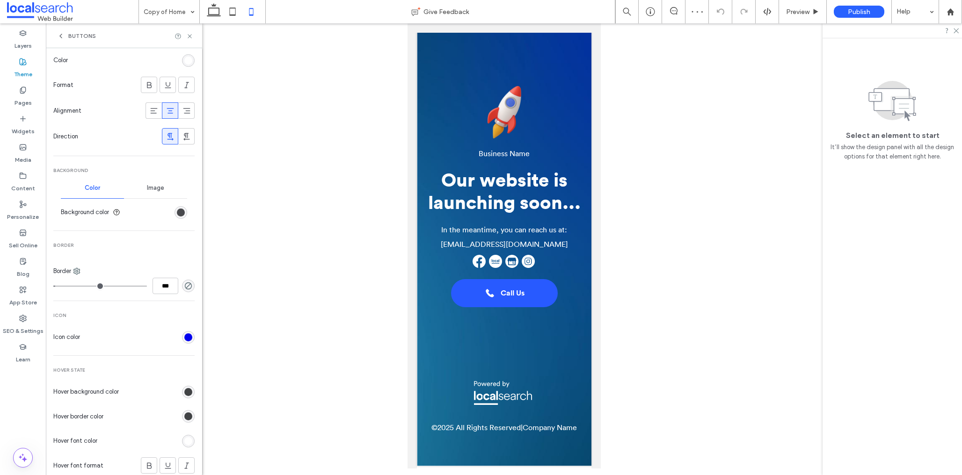
click at [177, 215] on div "rgb(45, 46, 50)" at bounding box center [181, 213] width 8 height 8
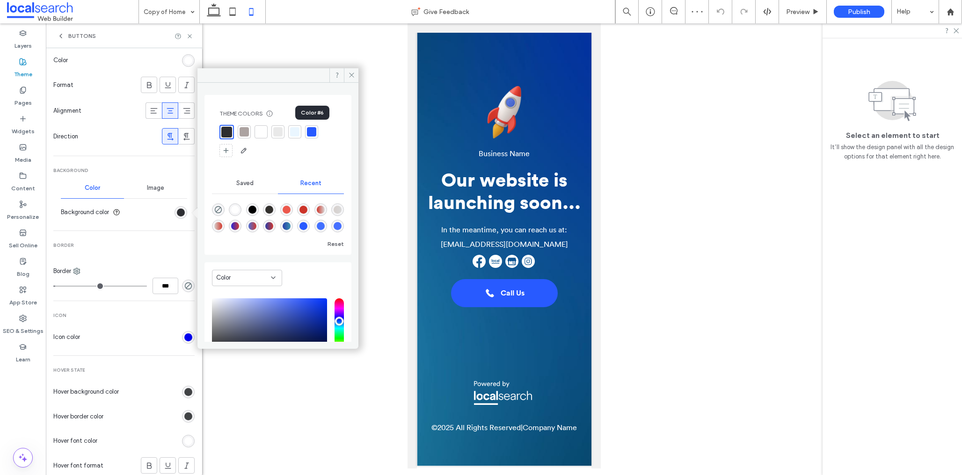
drag, startPoint x: 316, startPoint y: 127, endPoint x: 311, endPoint y: 131, distance: 6.6
click at [316, 127] on div at bounding box center [311, 131] width 13 height 13
click at [349, 72] on icon at bounding box center [351, 75] width 7 height 7
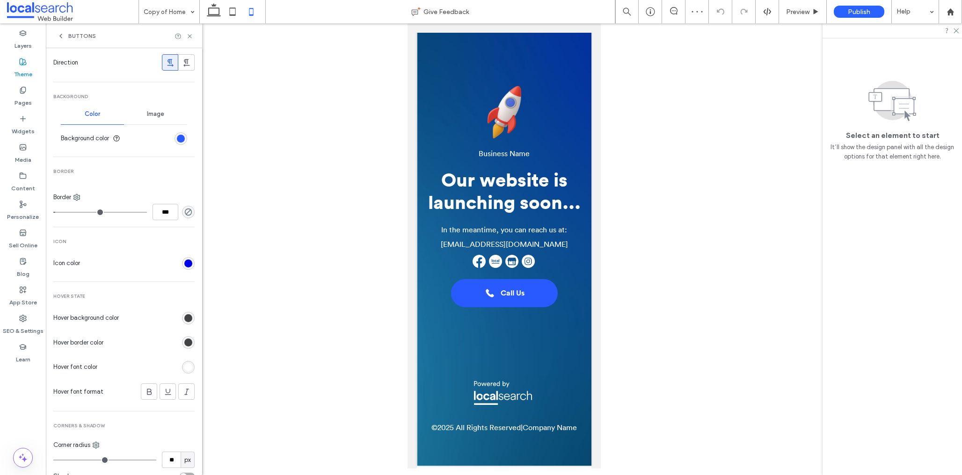
scroll to position [293, 0]
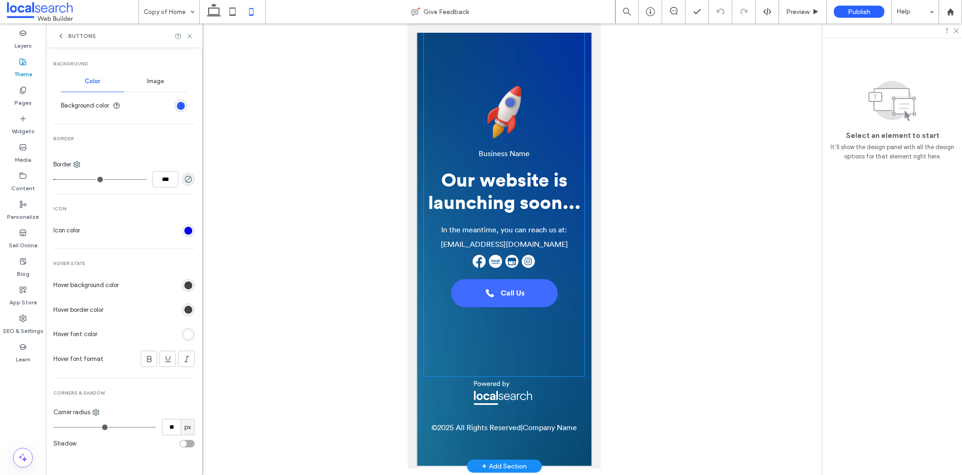
click at [525, 292] on link "Call Us" at bounding box center [504, 293] width 107 height 28
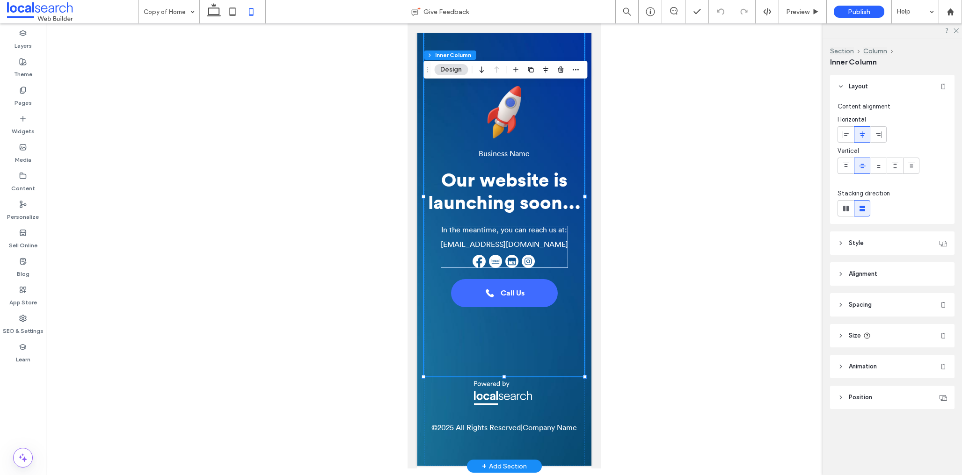
click at [525, 292] on link "Call Us" at bounding box center [504, 293] width 107 height 28
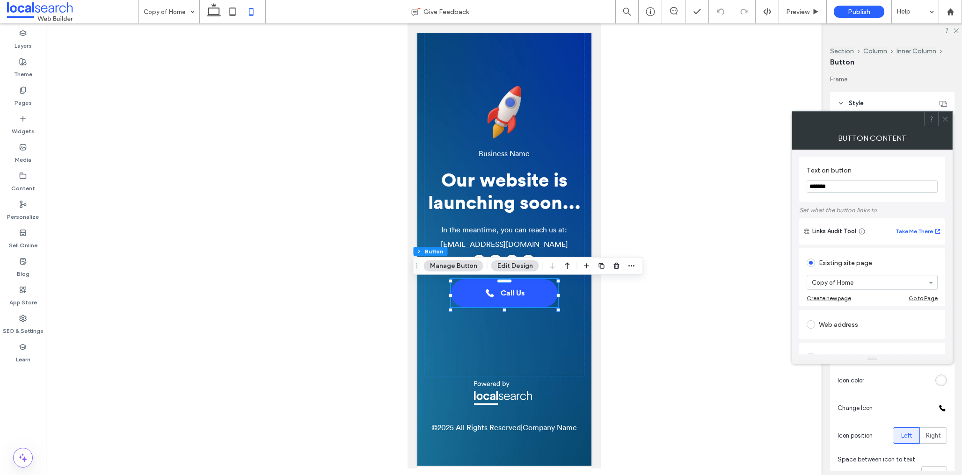
drag, startPoint x: 946, startPoint y: 120, endPoint x: 889, endPoint y: 344, distance: 230.7
click at [946, 120] on icon at bounding box center [945, 119] width 7 height 7
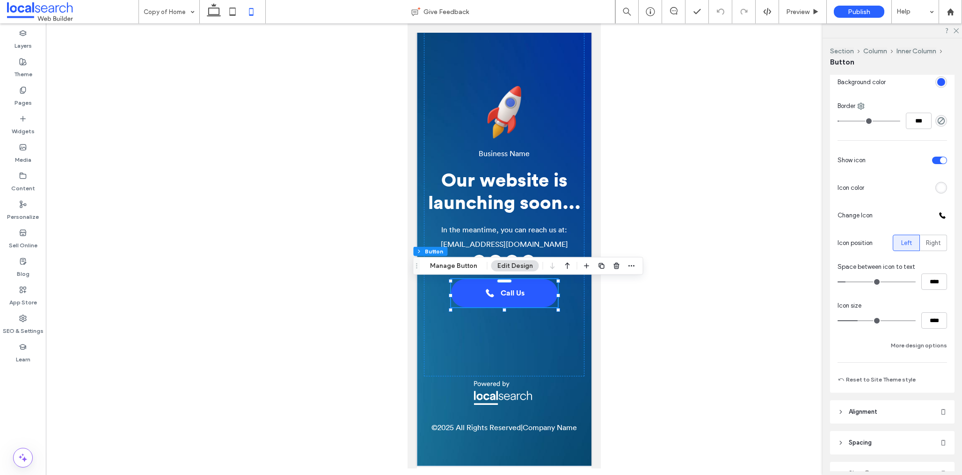
scroll to position [221, 0]
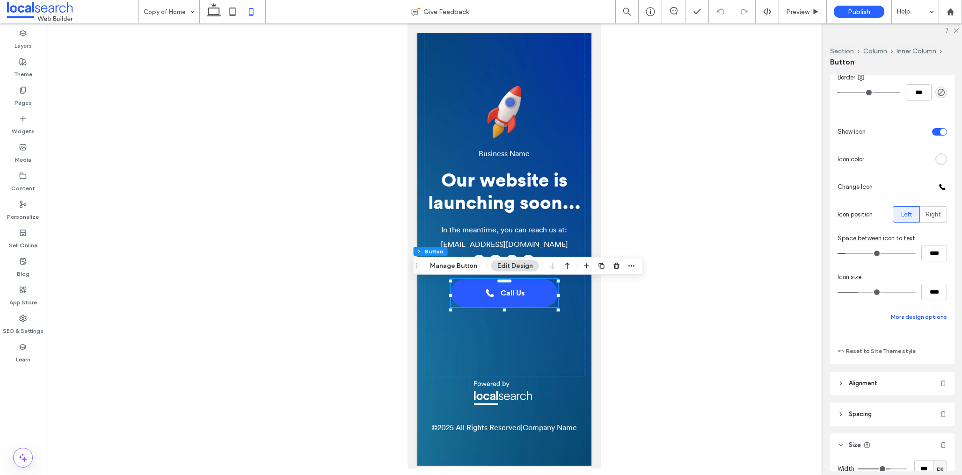
click at [911, 322] on button "More design options" at bounding box center [919, 317] width 56 height 11
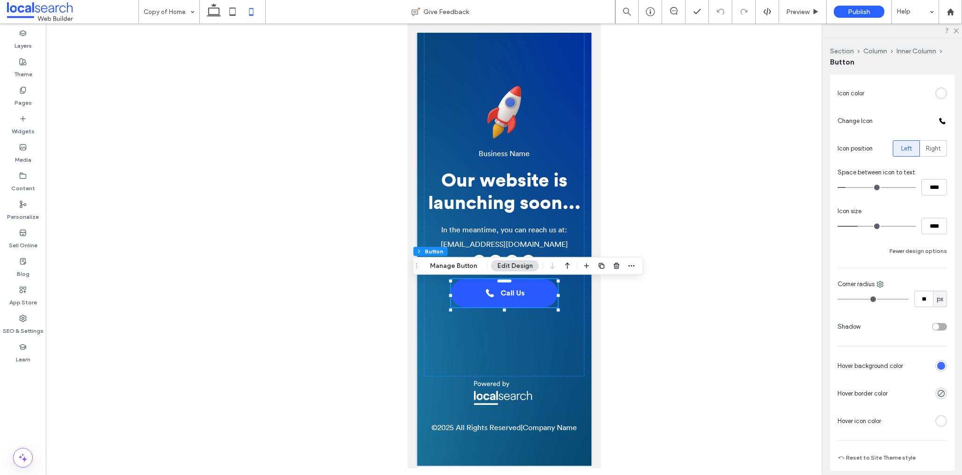
scroll to position [330, 0]
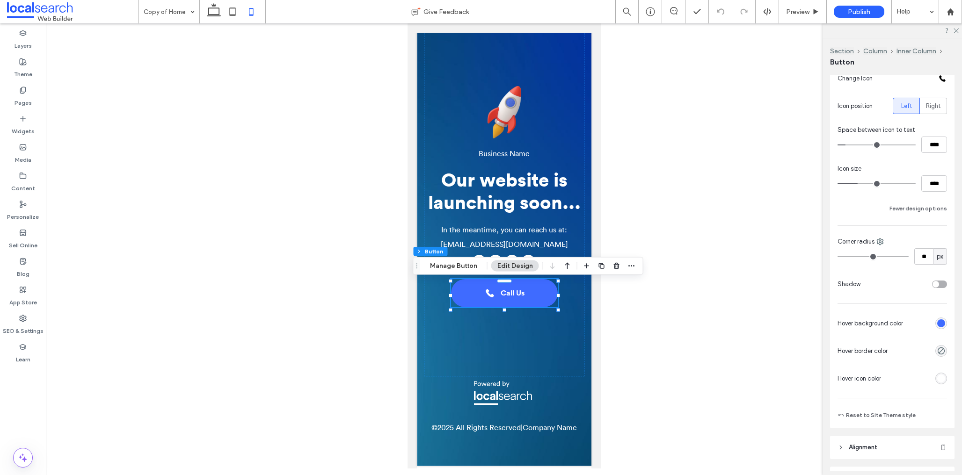
click at [940, 324] on div "rgb(63, 107, 255)" at bounding box center [941, 324] width 8 height 8
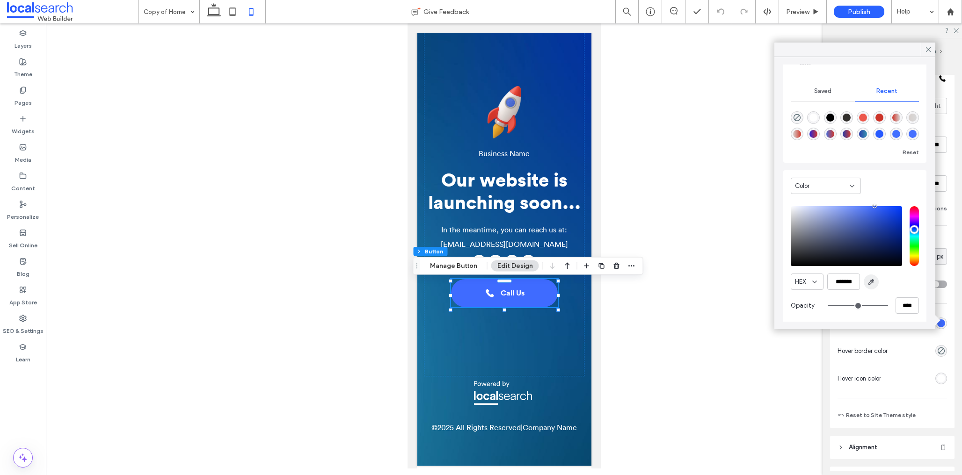
scroll to position [72, 0]
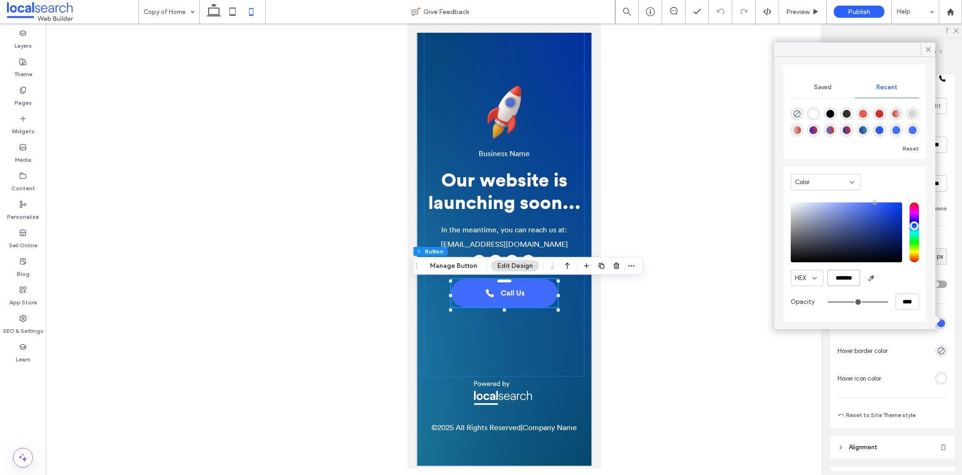
click at [827, 278] on input "*******" at bounding box center [843, 278] width 33 height 16
drag, startPoint x: 854, startPoint y: 278, endPoint x: 838, endPoint y: 278, distance: 16.8
click at [838, 278] on input "*******" at bounding box center [843, 278] width 33 height 16
click at [926, 52] on icon at bounding box center [928, 49] width 8 height 8
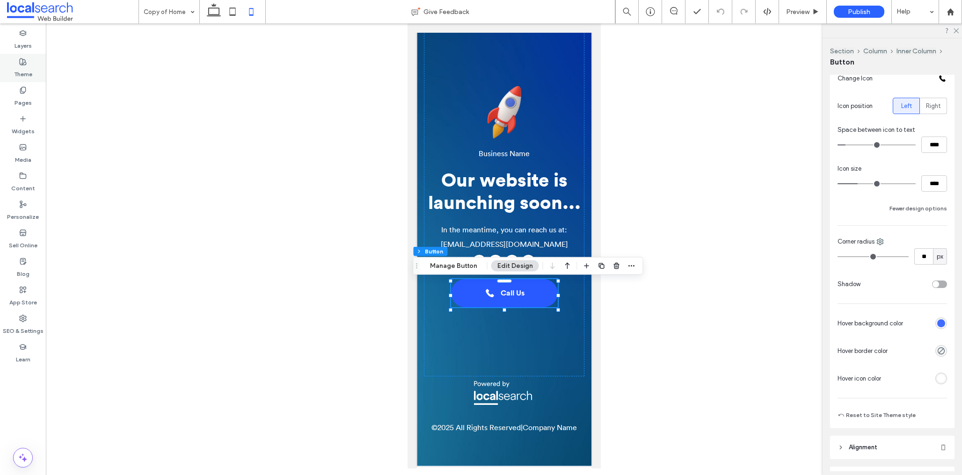
click at [16, 66] on label "Theme" at bounding box center [23, 72] width 18 height 13
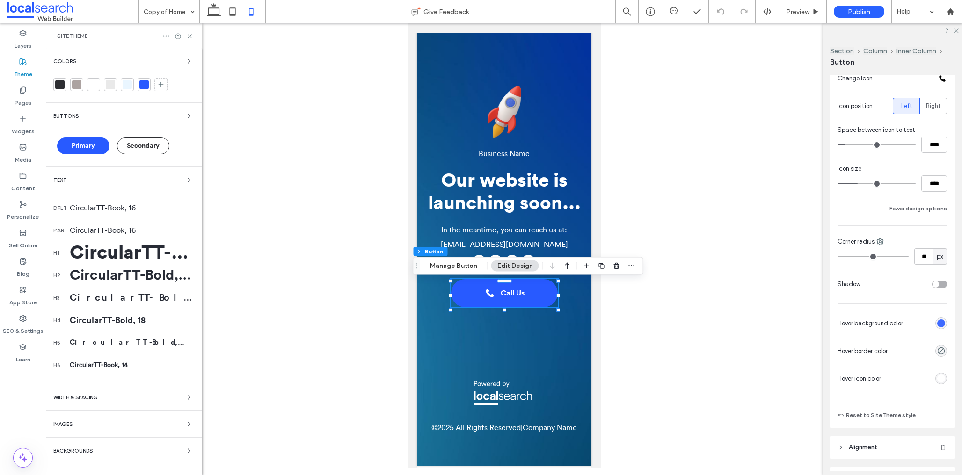
click at [87, 114] on div "Buttons" at bounding box center [123, 115] width 141 height 11
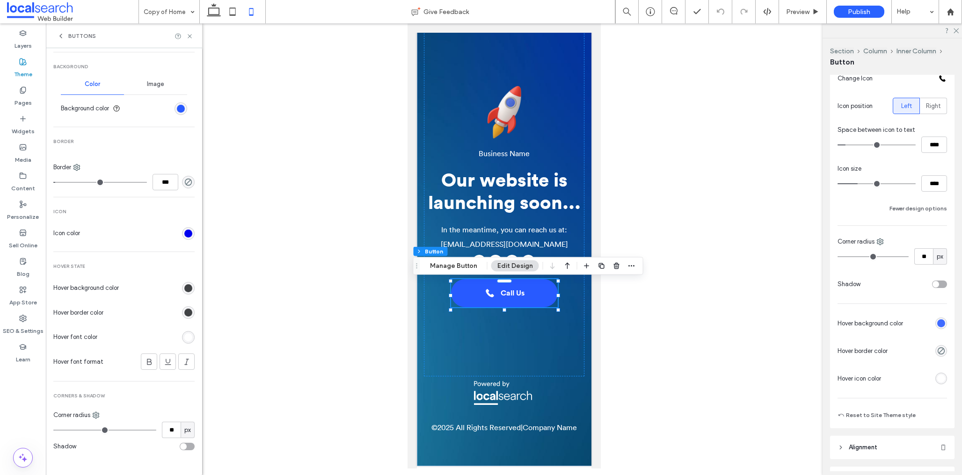
scroll to position [293, 0]
click at [184, 285] on div "rgb(65, 67, 69)" at bounding box center [188, 286] width 8 height 8
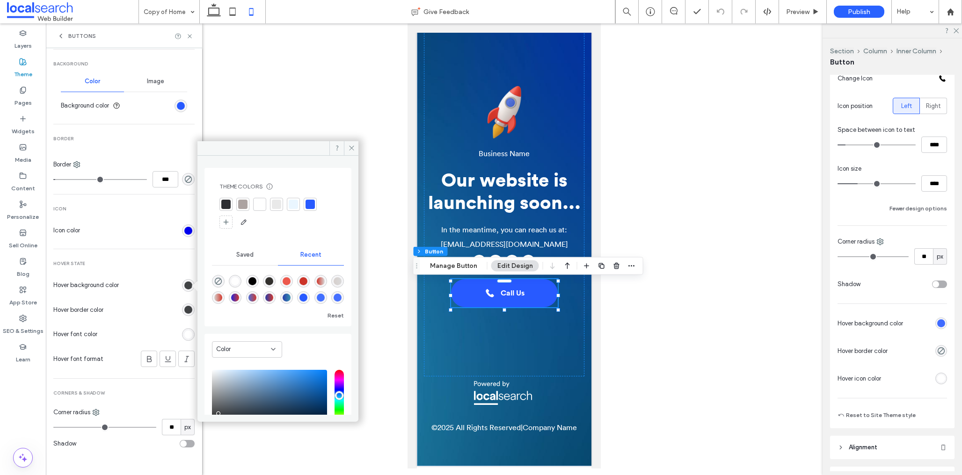
scroll to position [74, 0]
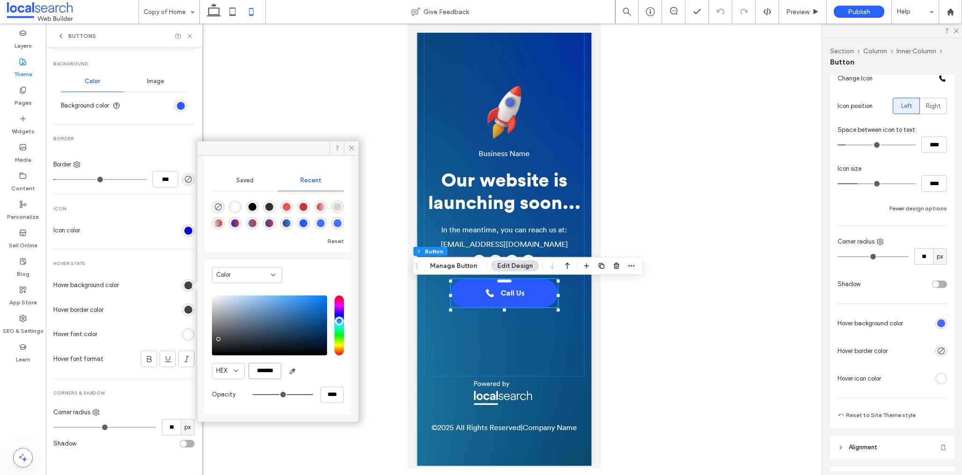
click at [257, 372] on input "*******" at bounding box center [264, 371] width 33 height 16
paste input "******"
type input "*******"
click at [350, 147] on icon at bounding box center [351, 148] width 7 height 7
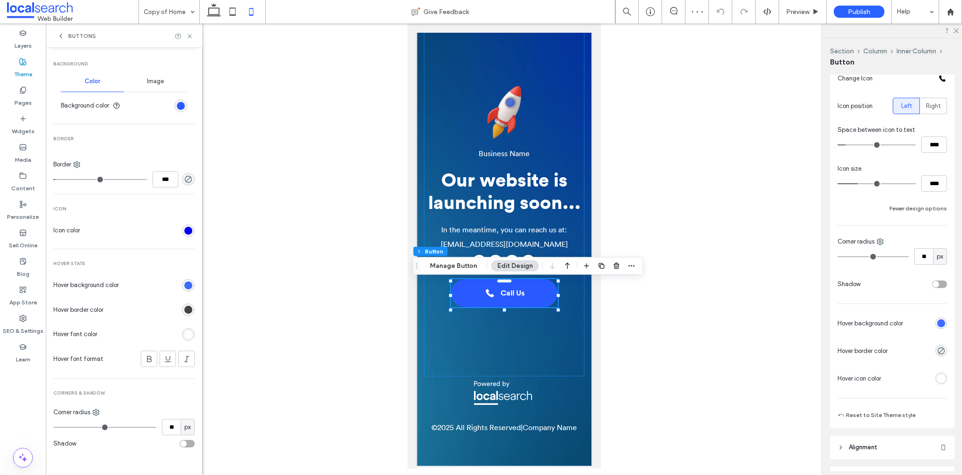
click at [184, 310] on div "rgb(65, 67, 69)" at bounding box center [188, 310] width 8 height 8
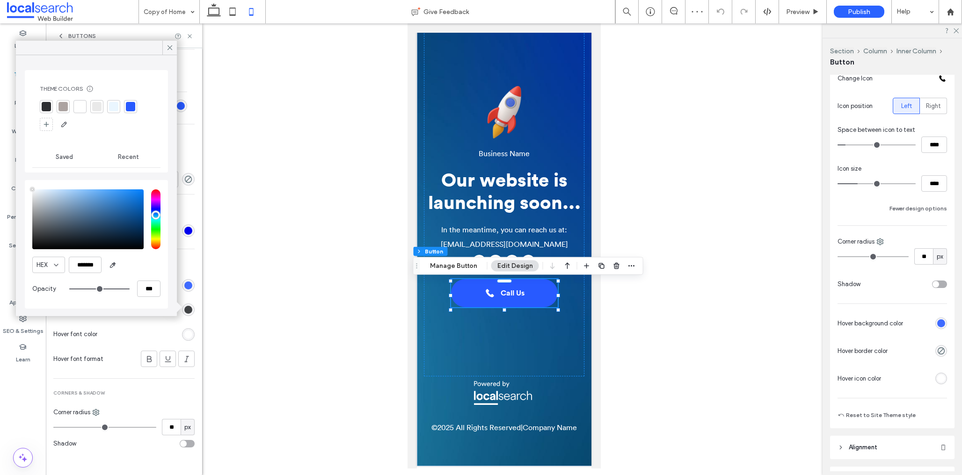
type input "****"
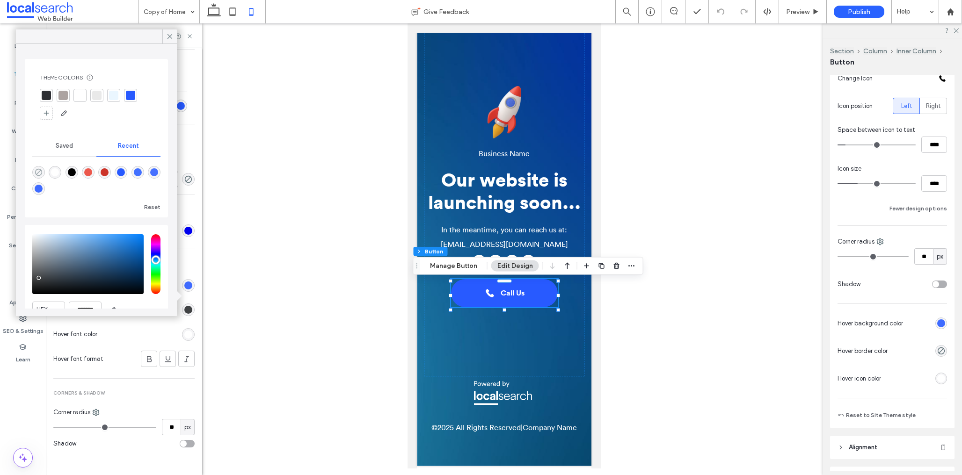
click at [39, 173] on icon "rgba(0, 0, 0, 0)" at bounding box center [39, 172] width 8 height 8
type input "*******"
type input "*"
type input "**"
drag, startPoint x: 171, startPoint y: 35, endPoint x: 170, endPoint y: 44, distance: 8.9
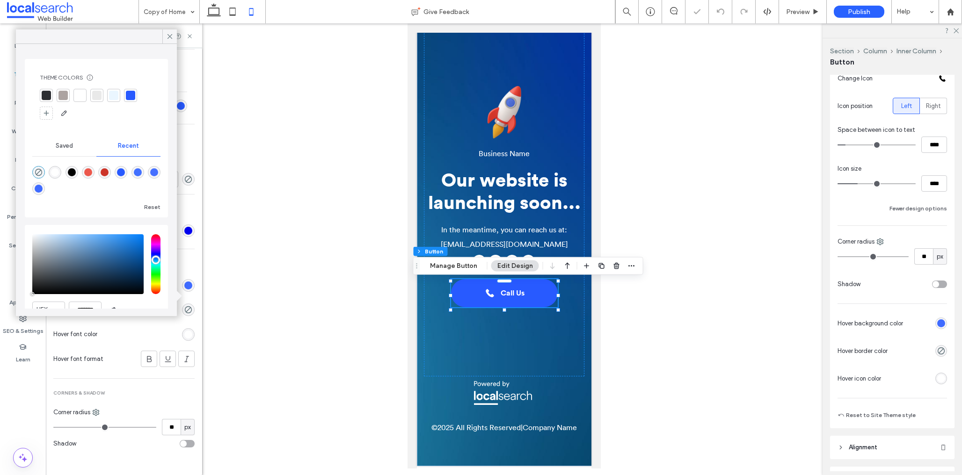
click at [171, 35] on use at bounding box center [170, 36] width 5 height 5
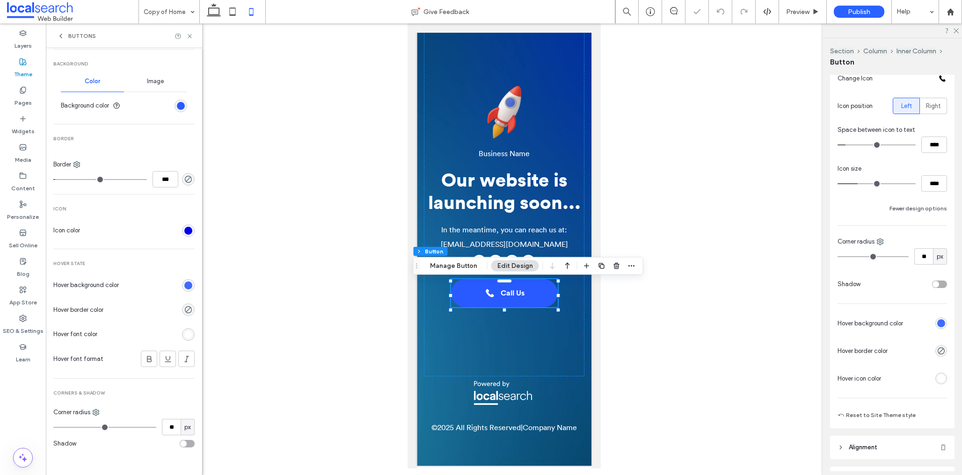
type input "*"
type input "***"
type input "*"
type input "***"
type input "*"
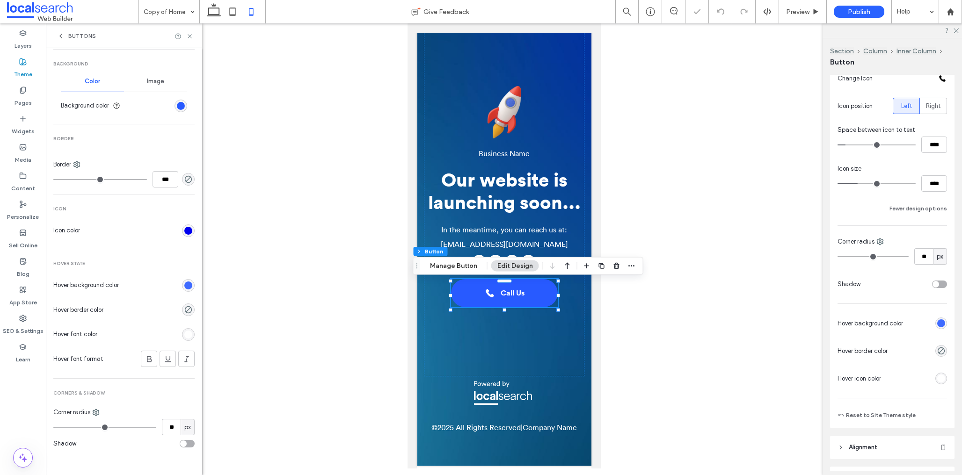
drag, startPoint x: 60, startPoint y: 181, endPoint x: 113, endPoint y: 227, distance: 70.3
click at [26, 180] on div "Layers Theme Pages Widgets Media Content Personalize Sell Online Blog App Store…" at bounding box center [23, 249] width 46 height 452
type input "*"
type input "***"
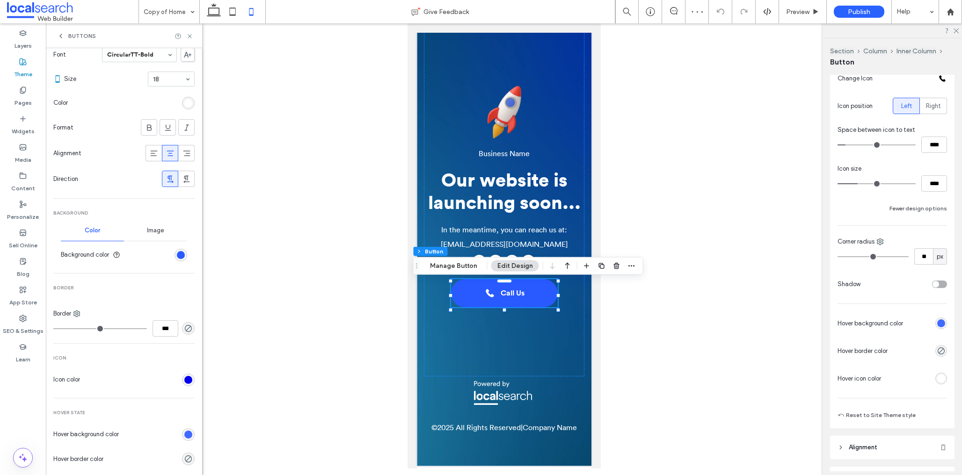
scroll to position [134, 0]
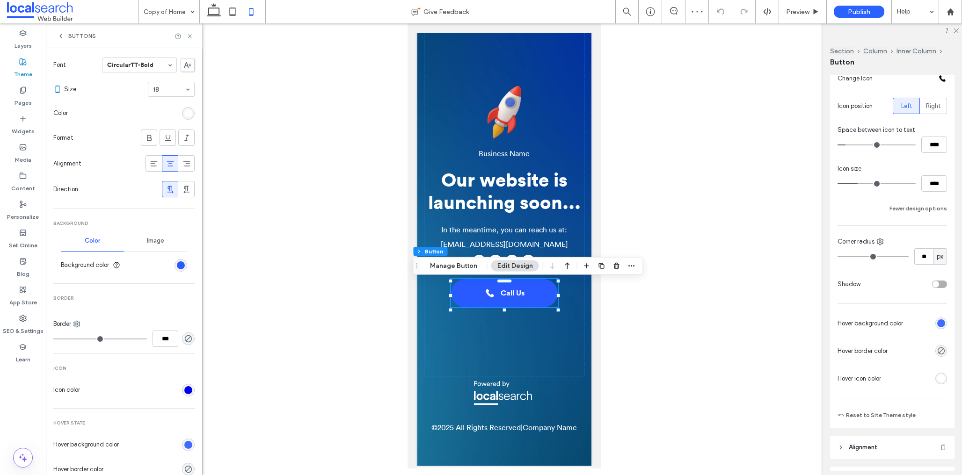
click at [189, 36] on use at bounding box center [190, 36] width 4 height 4
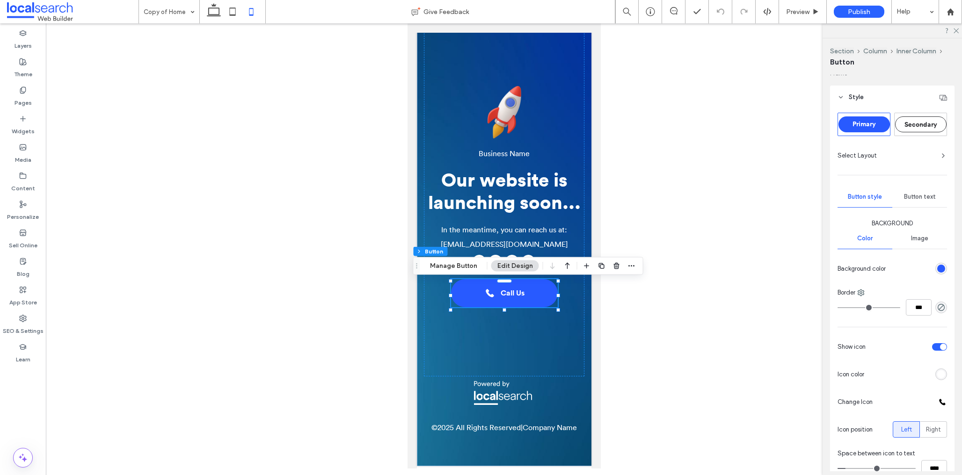
scroll to position [0, 0]
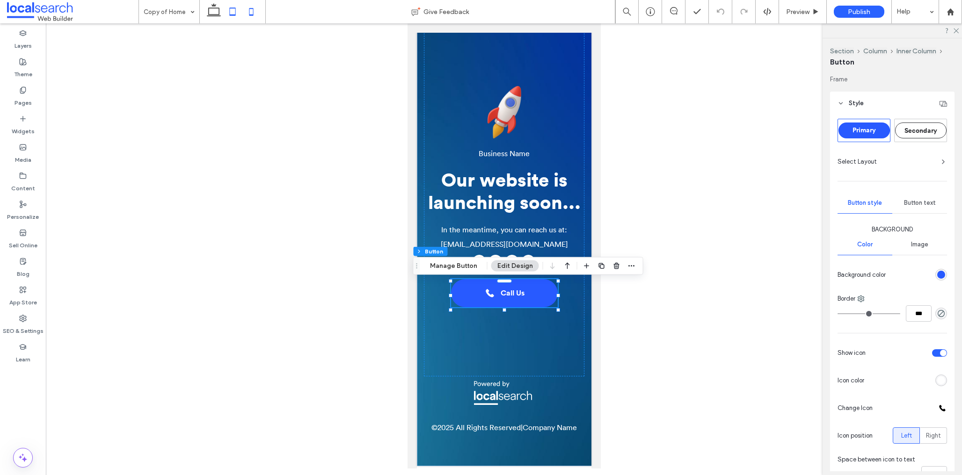
click at [214, 12] on icon at bounding box center [213, 11] width 19 height 19
type input "***"
type input "**"
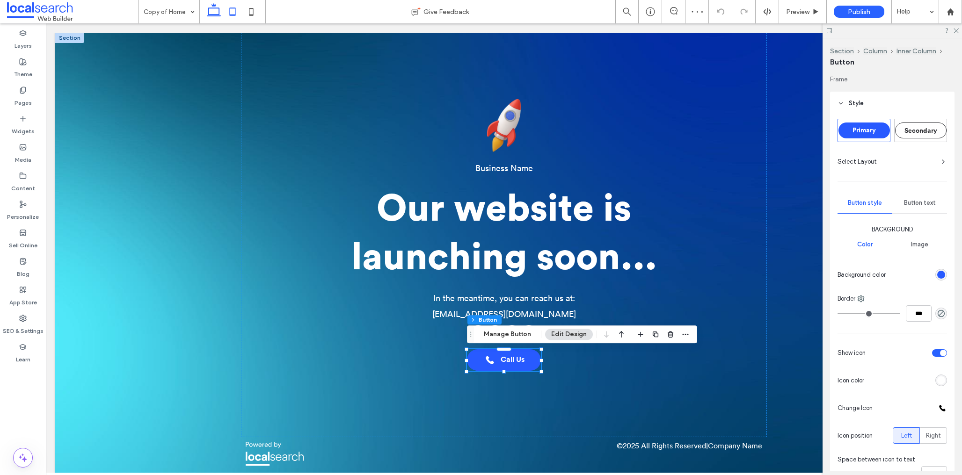
click at [229, 10] on icon at bounding box center [232, 11] width 19 height 19
type input "**"
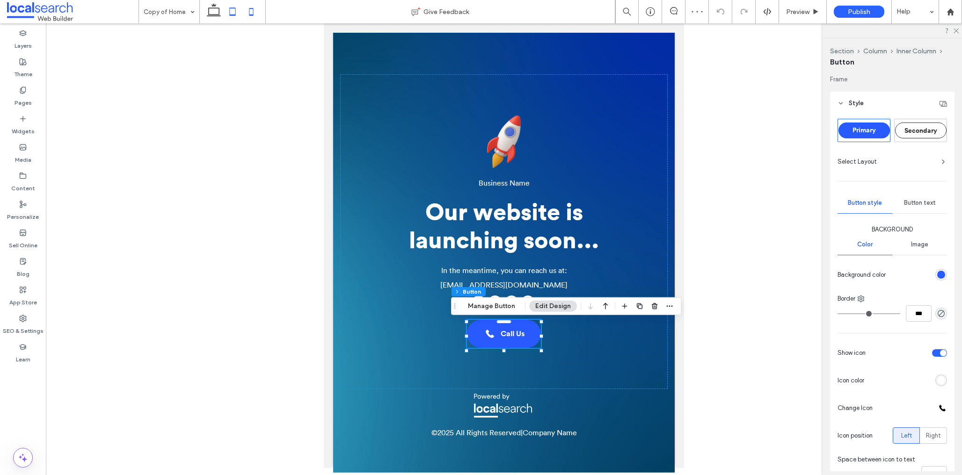
click at [249, 15] on use at bounding box center [251, 11] width 4 height 7
type input "***"
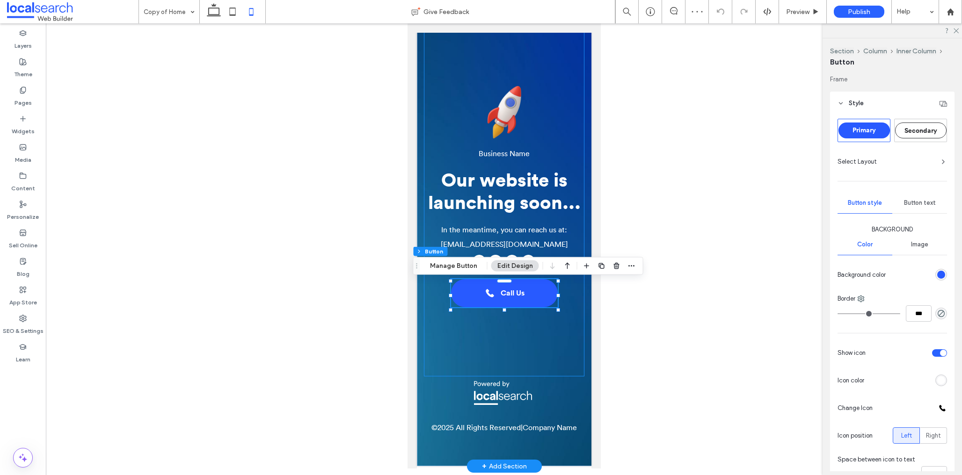
scroll to position [0, 0]
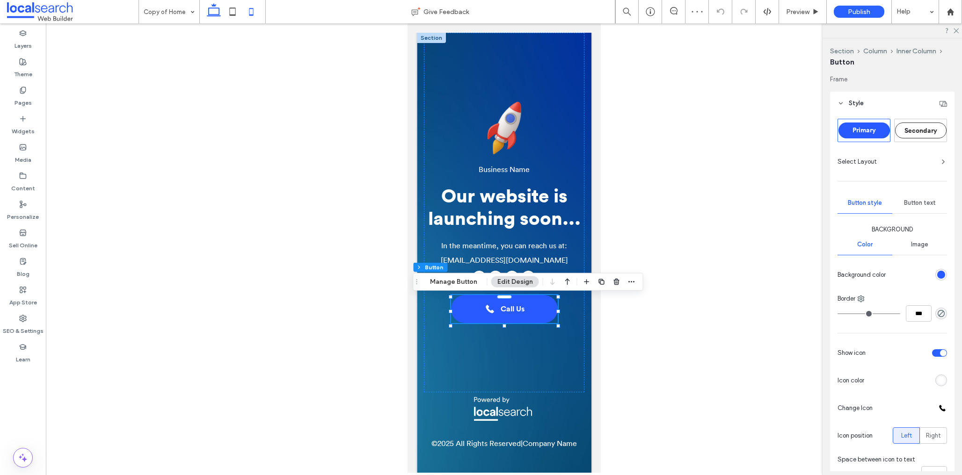
click at [216, 10] on icon at bounding box center [213, 11] width 19 height 19
type input "***"
type input "**"
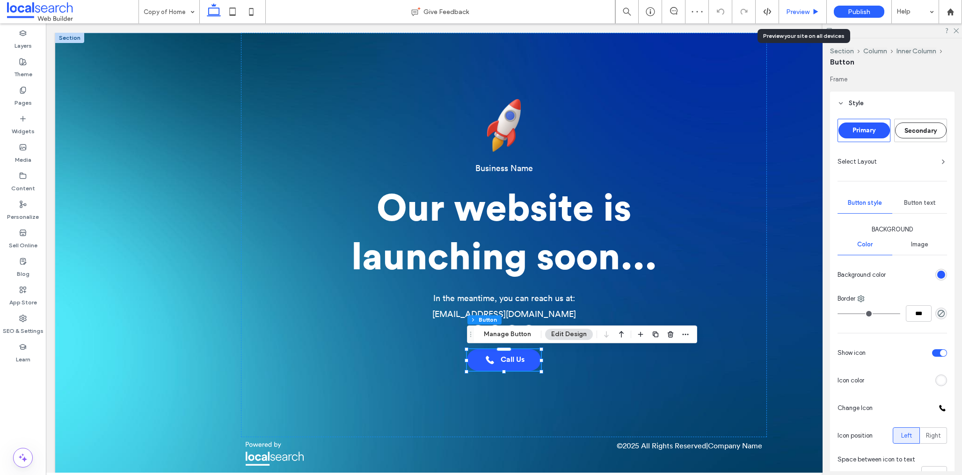
click at [806, 6] on div "Preview" at bounding box center [803, 11] width 48 height 23
click at [799, 13] on span "Preview" at bounding box center [797, 12] width 23 height 8
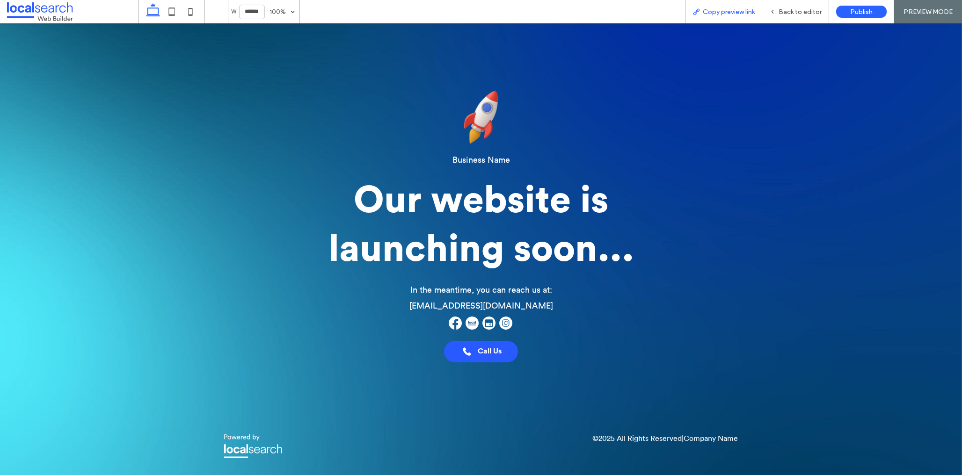
click at [726, 15] on span "Copy preview link" at bounding box center [729, 12] width 52 height 8
click at [787, 9] on span "Back to editor" at bounding box center [800, 12] width 43 height 8
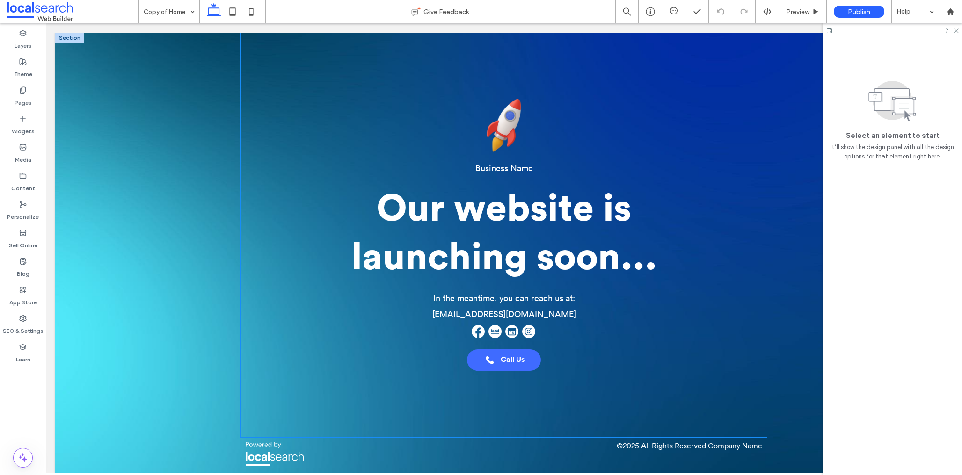
click at [509, 358] on span "Call Us" at bounding box center [513, 360] width 24 height 9
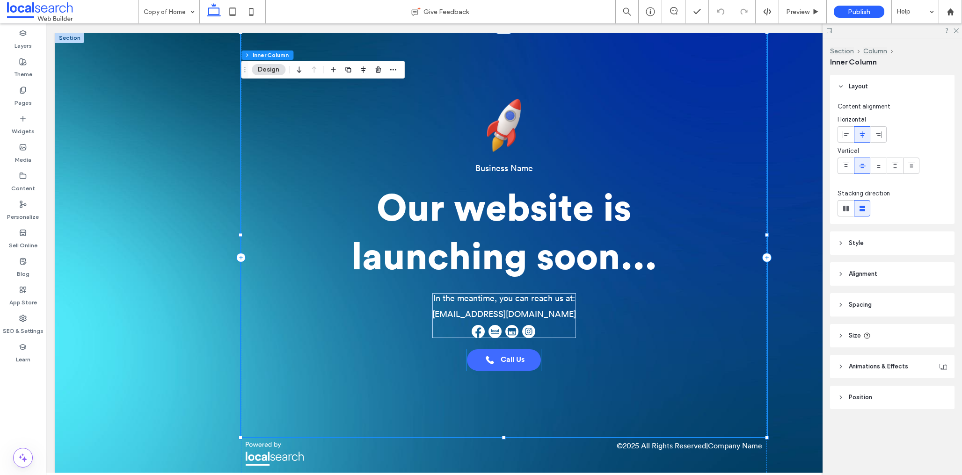
click at [510, 359] on span "Call Us" at bounding box center [513, 360] width 24 height 9
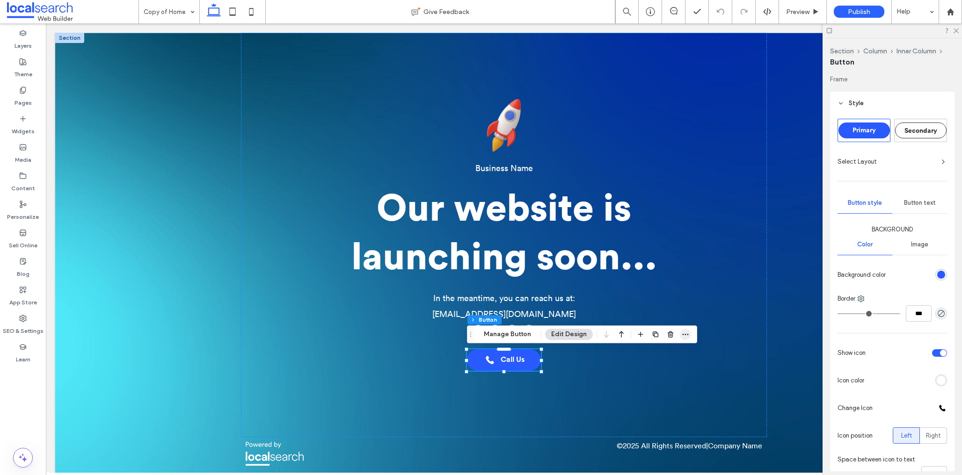
click at [683, 335] on use "button" at bounding box center [686, 334] width 6 height 1
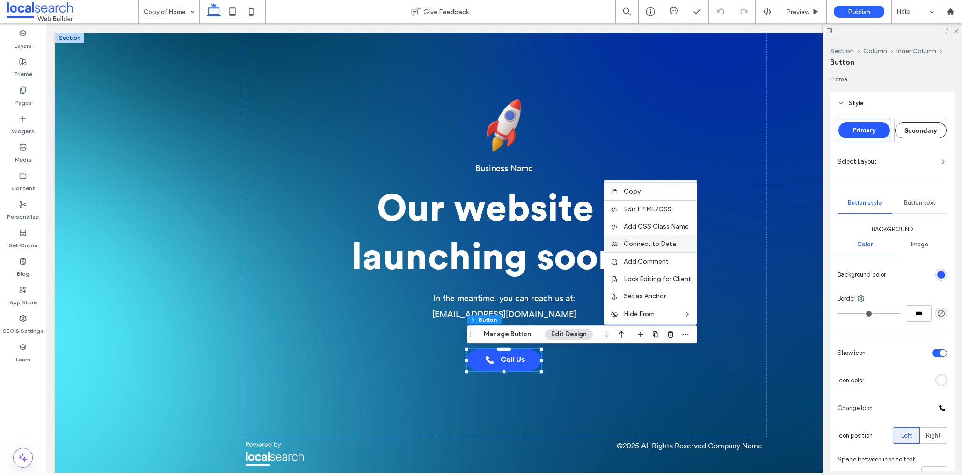
click at [648, 243] on span "Connect to Data" at bounding box center [650, 244] width 52 height 8
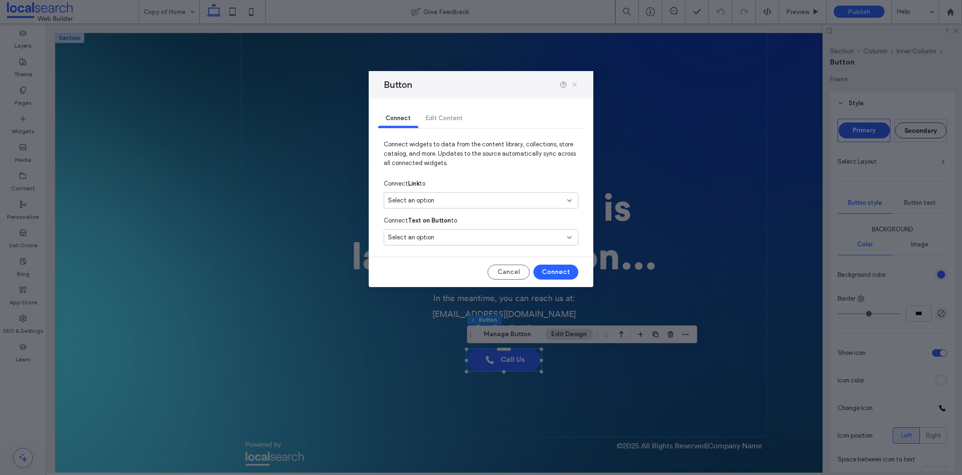
click at [576, 85] on icon at bounding box center [574, 84] width 7 height 7
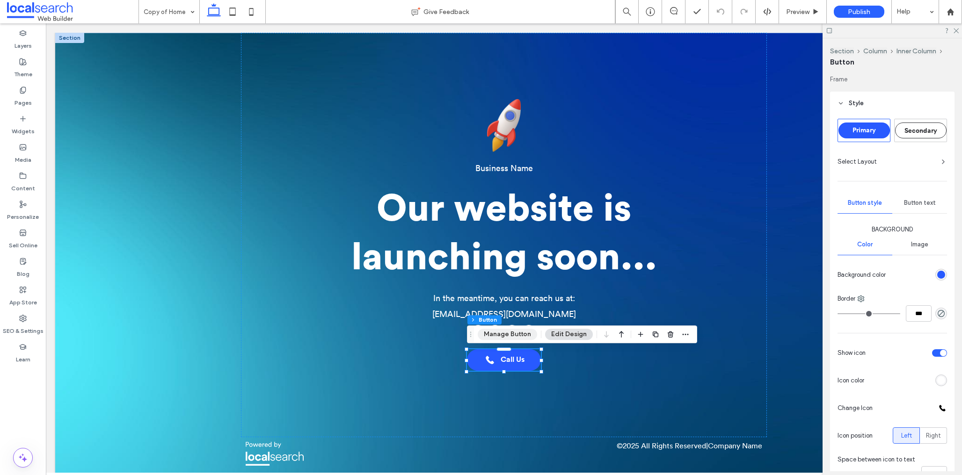
click at [497, 337] on button "Manage Button" at bounding box center [507, 334] width 59 height 11
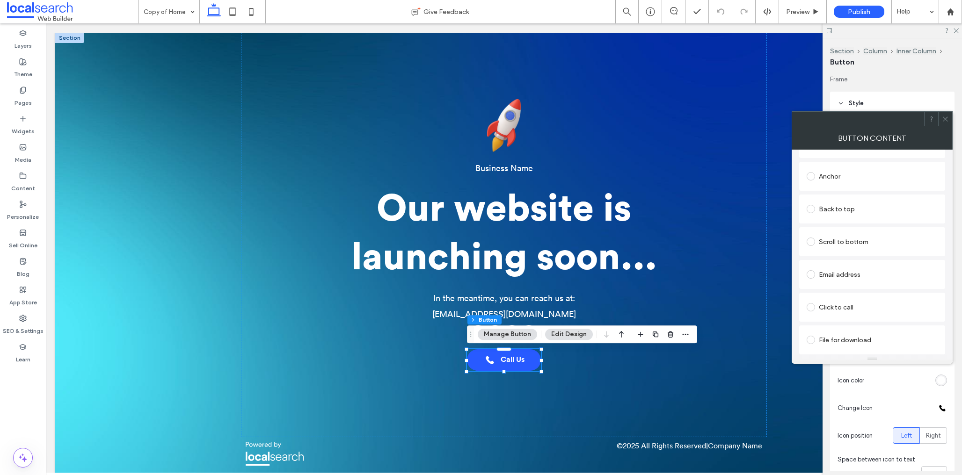
click at [833, 308] on div "Click to call" at bounding box center [872, 307] width 131 height 15
drag, startPoint x: 947, startPoint y: 120, endPoint x: 807, endPoint y: 232, distance: 179.2
click at [947, 120] on icon at bounding box center [945, 119] width 7 height 7
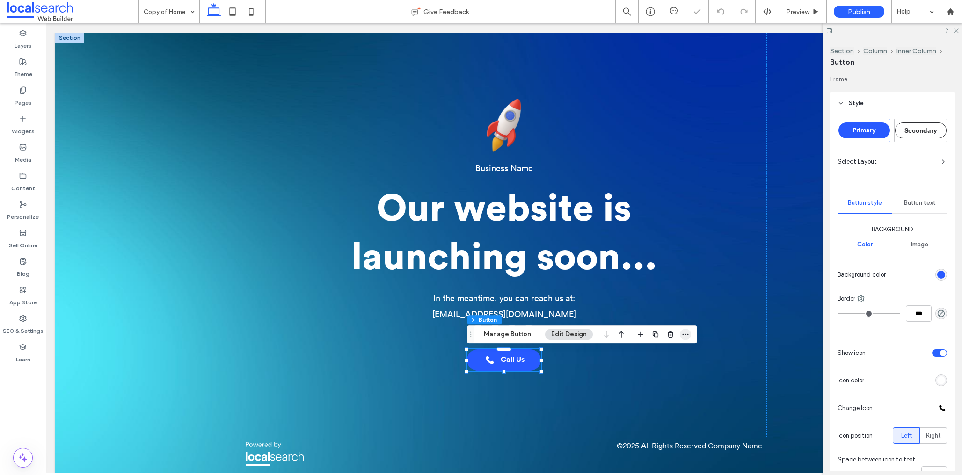
click at [682, 334] on icon "button" at bounding box center [685, 334] width 7 height 7
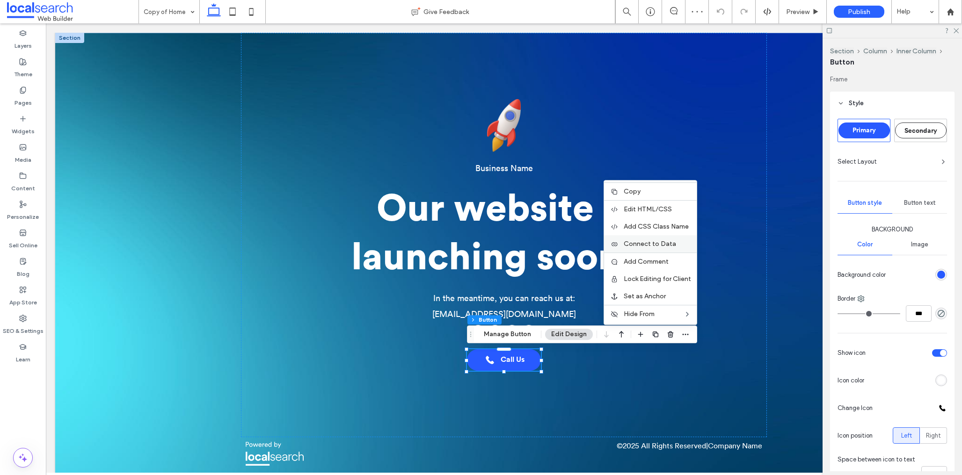
click at [663, 241] on span "Connect to Data" at bounding box center [650, 244] width 52 height 8
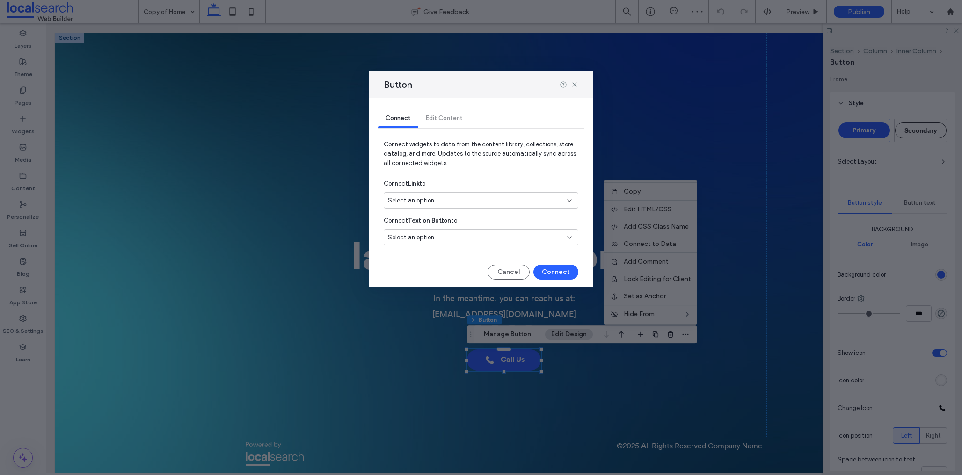
click at [467, 201] on div "Select an option" at bounding box center [475, 200] width 175 height 9
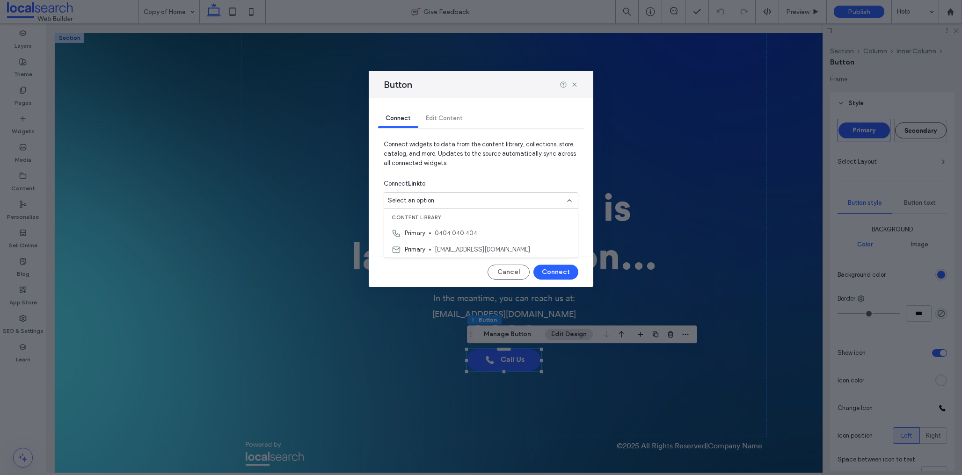
click at [479, 236] on span "0404 040 404" at bounding box center [503, 233] width 136 height 9
click at [467, 242] on div "Select an option" at bounding box center [481, 237] width 195 height 16
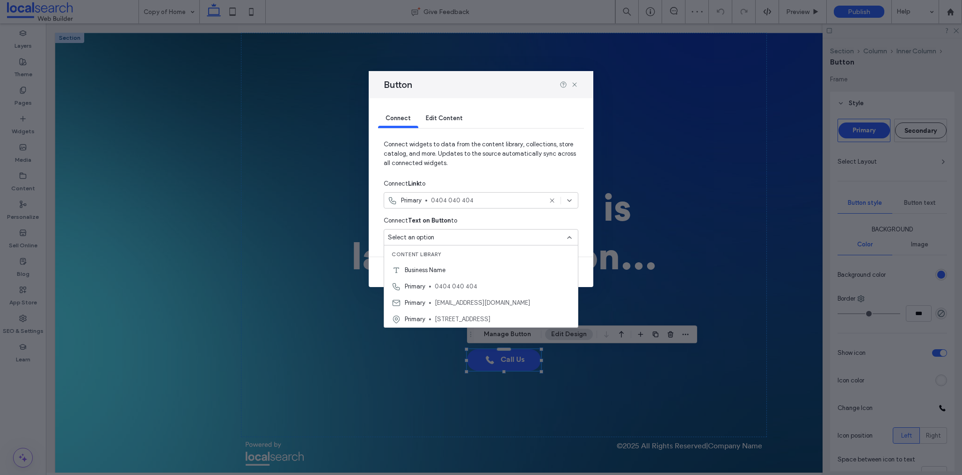
click at [572, 231] on div "Select an option" at bounding box center [481, 237] width 195 height 16
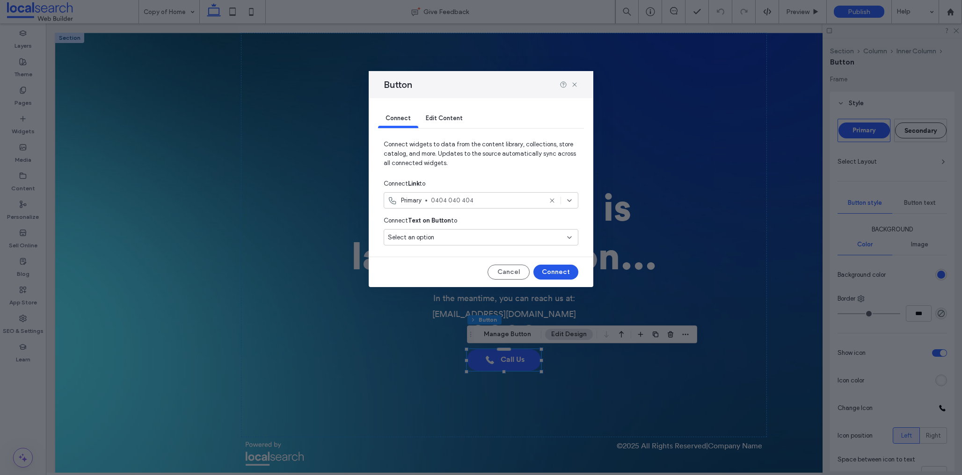
click at [559, 274] on button "Connect" at bounding box center [555, 272] width 45 height 15
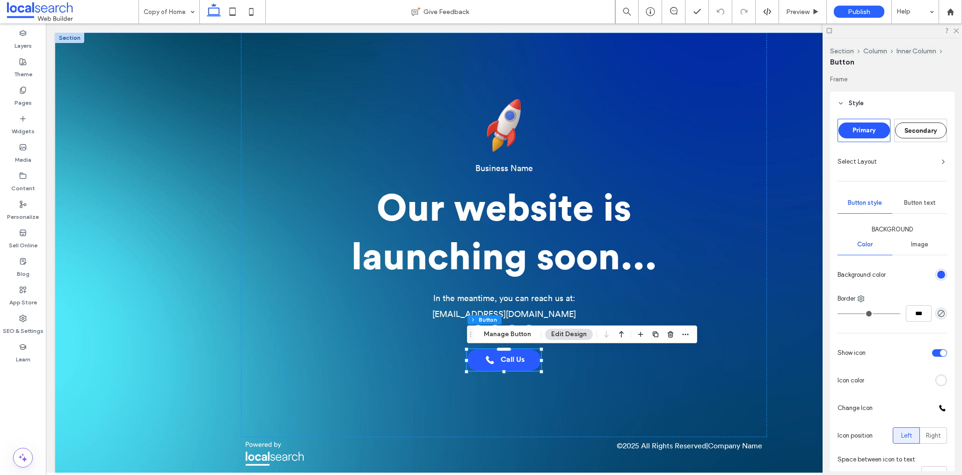
click at [788, 295] on div "Business Name Our website is launching soon... In the meantime, you can reach u…" at bounding box center [503, 258] width 897 height 450
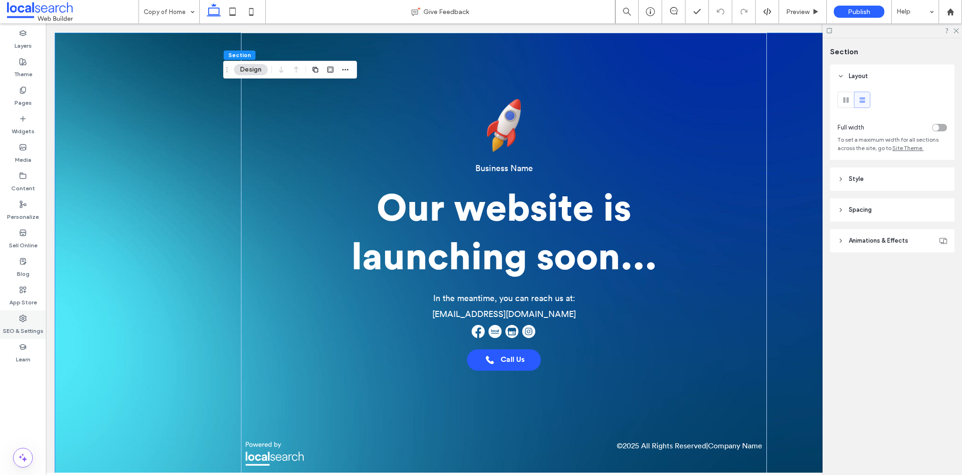
drag, startPoint x: 30, startPoint y: 327, endPoint x: 34, endPoint y: 323, distance: 5.3
click at [29, 327] on label "SEO & Settings" at bounding box center [23, 328] width 41 height 13
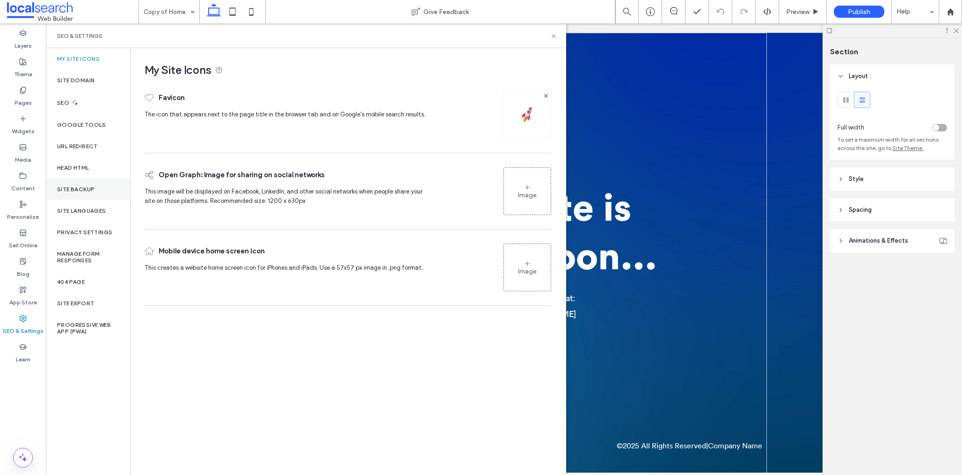
click at [81, 194] on div "Site Backup" at bounding box center [88, 190] width 84 height 22
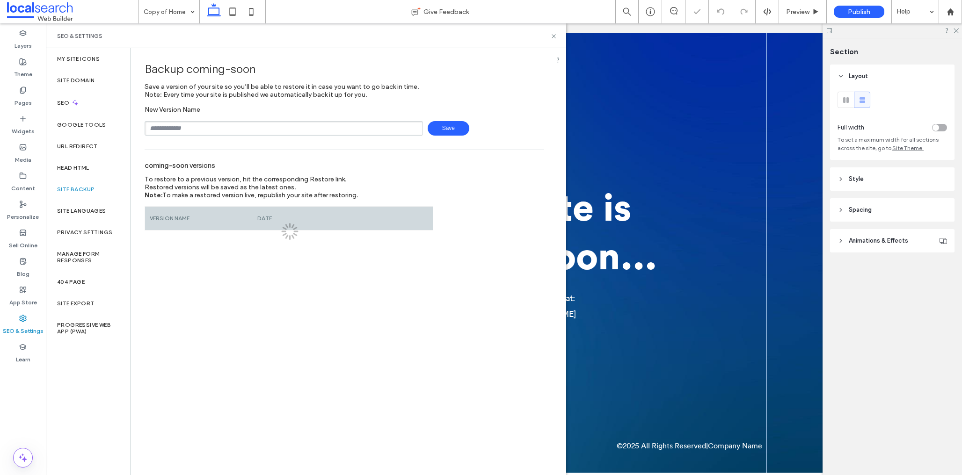
click at [255, 128] on input "text" at bounding box center [284, 128] width 278 height 15
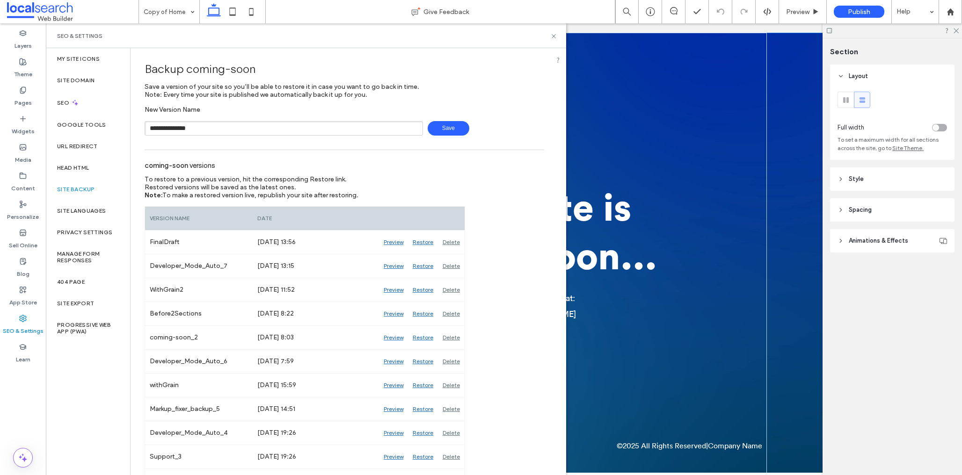
type input "**********"
click at [450, 131] on span "Save" at bounding box center [449, 128] width 42 height 15
click at [553, 36] on icon at bounding box center [553, 36] width 7 height 7
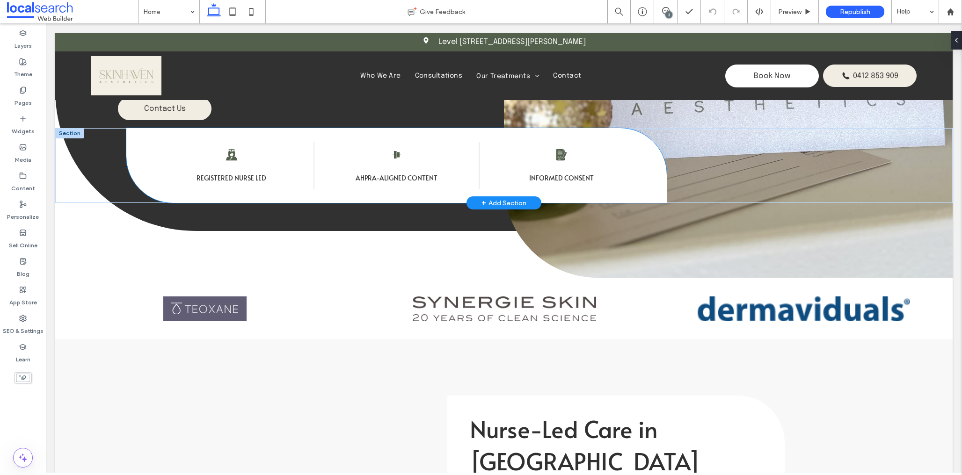
drag, startPoint x: 46, startPoint y: 23, endPoint x: 400, endPoint y: 158, distance: 378.4
click at [400, 158] on icon "Aligned Icon" at bounding box center [397, 155] width 14 height 14
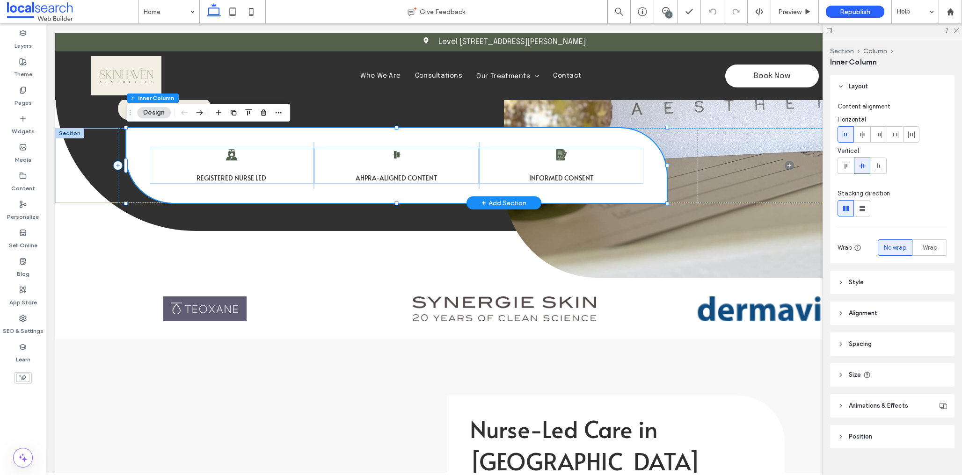
click at [400, 158] on icon "Aligned Icon" at bounding box center [397, 155] width 14 height 14
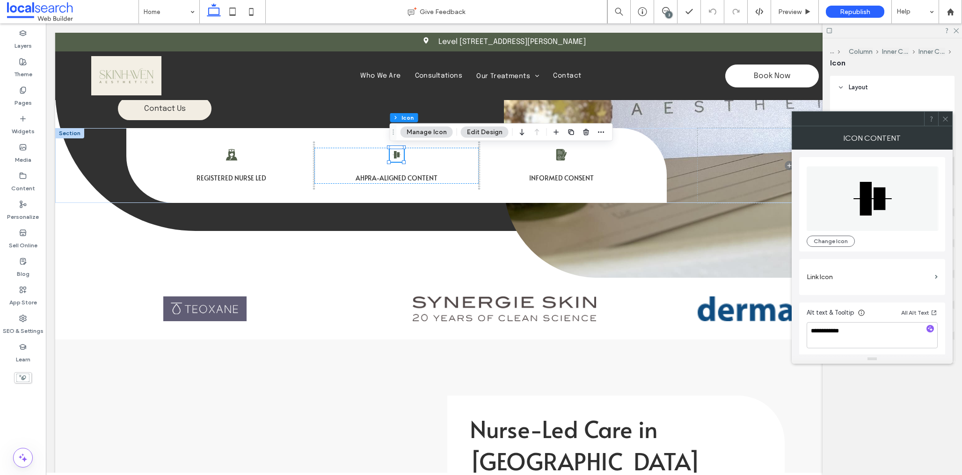
drag, startPoint x: 944, startPoint y: 120, endPoint x: 938, endPoint y: 124, distance: 7.4
click at [944, 120] on icon at bounding box center [945, 119] width 7 height 7
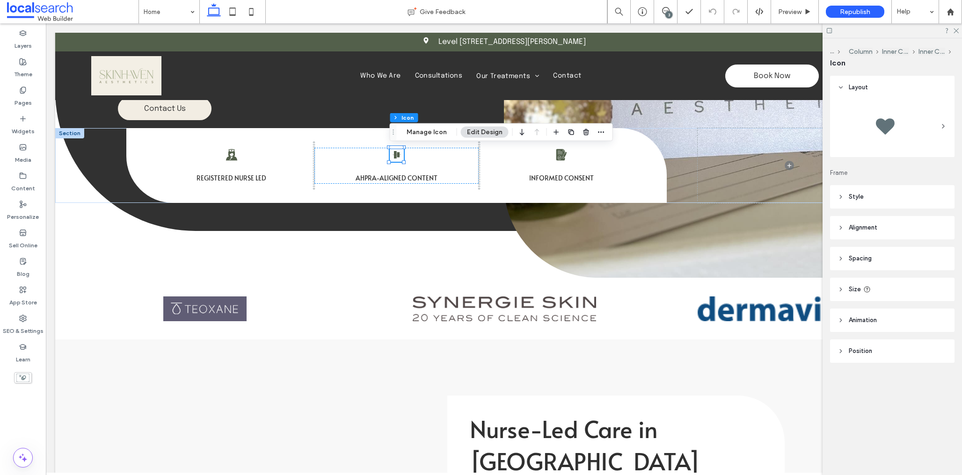
click at [874, 287] on header "Size" at bounding box center [892, 289] width 124 height 23
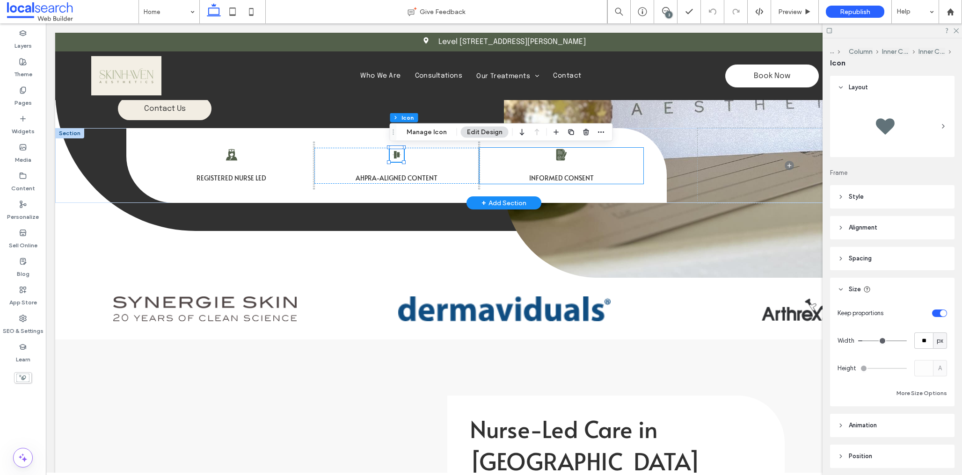
click at [562, 158] on icon "Informed Consent Icon" at bounding box center [561, 155] width 14 height 14
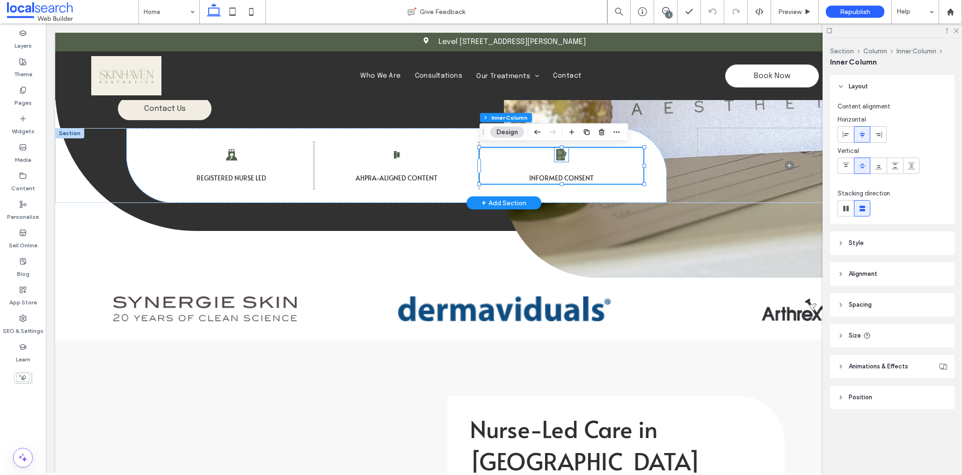
click at [562, 158] on icon "Informed Consent Icon" at bounding box center [561, 155] width 14 height 14
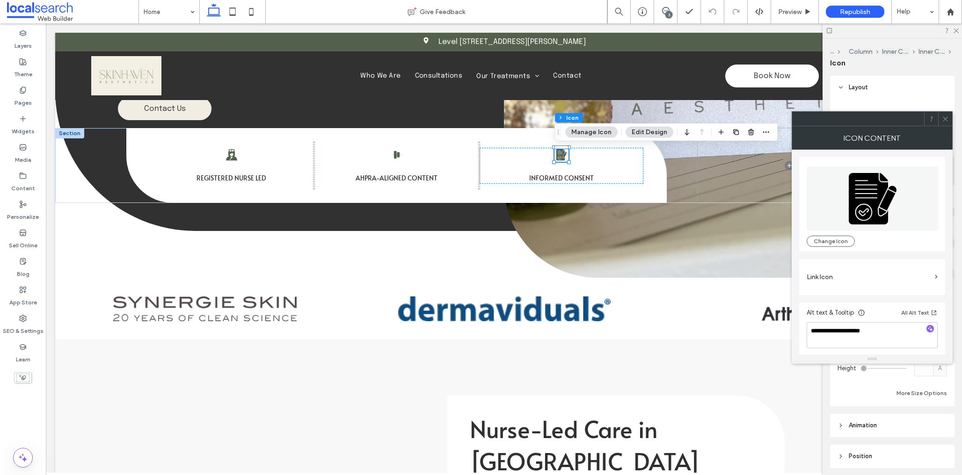
click at [943, 117] on use at bounding box center [945, 119] width 5 height 5
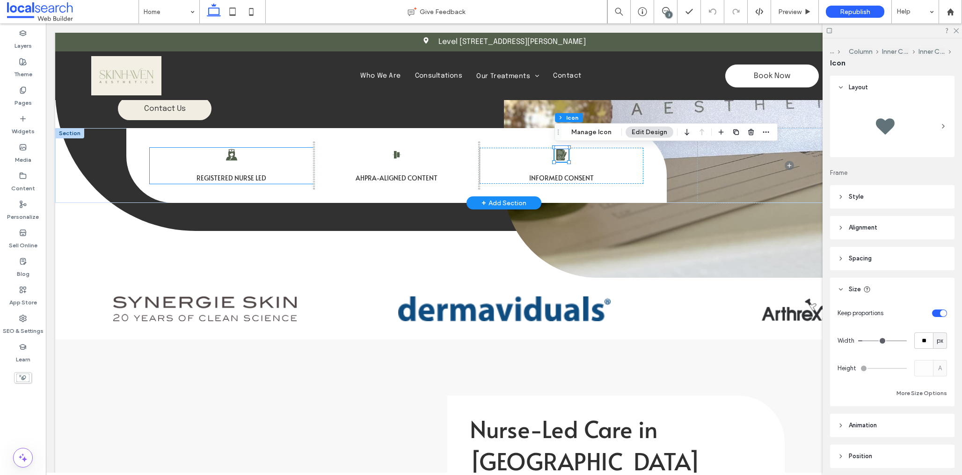
click at [234, 159] on icon at bounding box center [231, 155] width 11 height 12
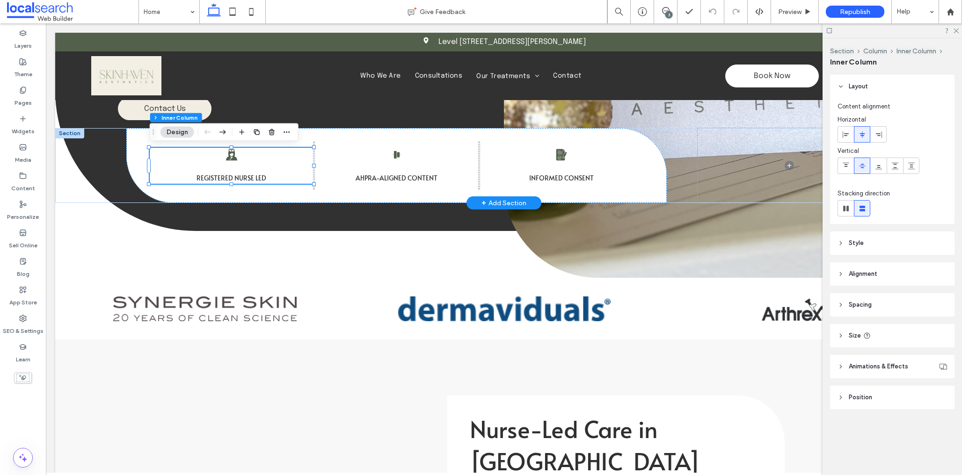
click at [233, 159] on icon at bounding box center [231, 155] width 11 height 12
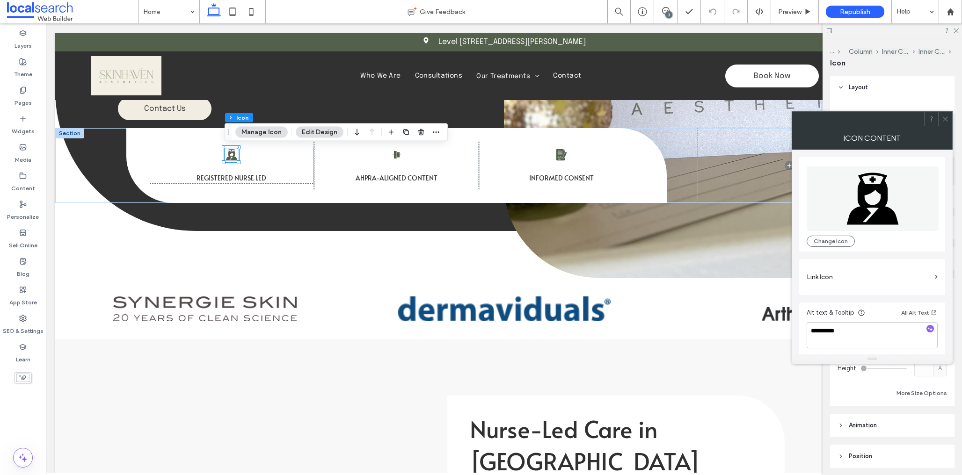
click at [945, 121] on icon at bounding box center [945, 119] width 7 height 7
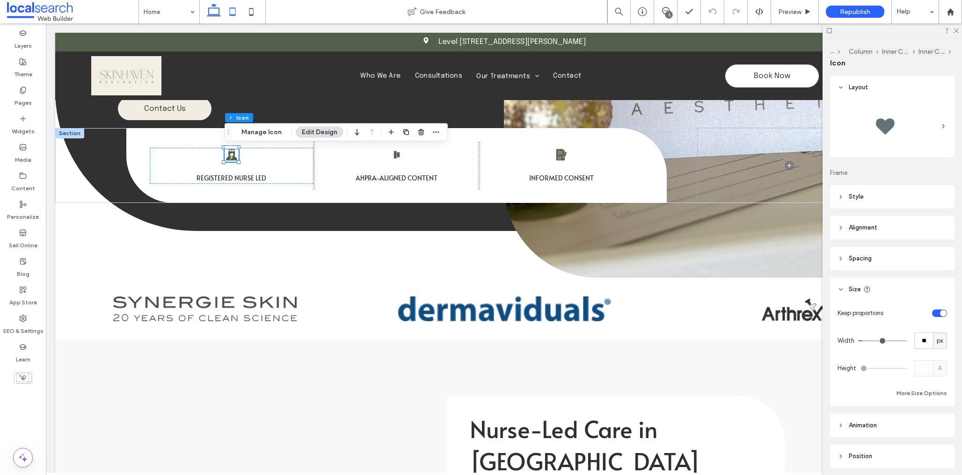
click at [234, 13] on icon at bounding box center [232, 11] width 19 height 19
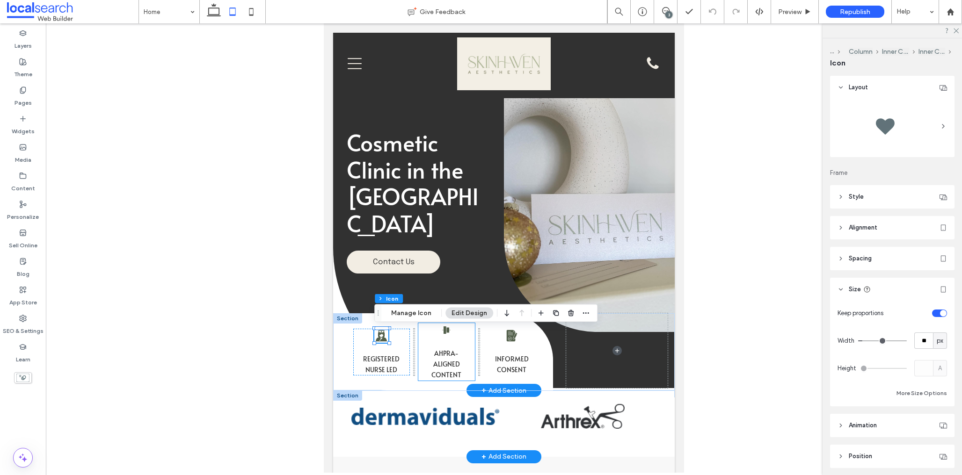
click at [446, 334] on icon "Aligned Icon" at bounding box center [446, 330] width 14 height 14
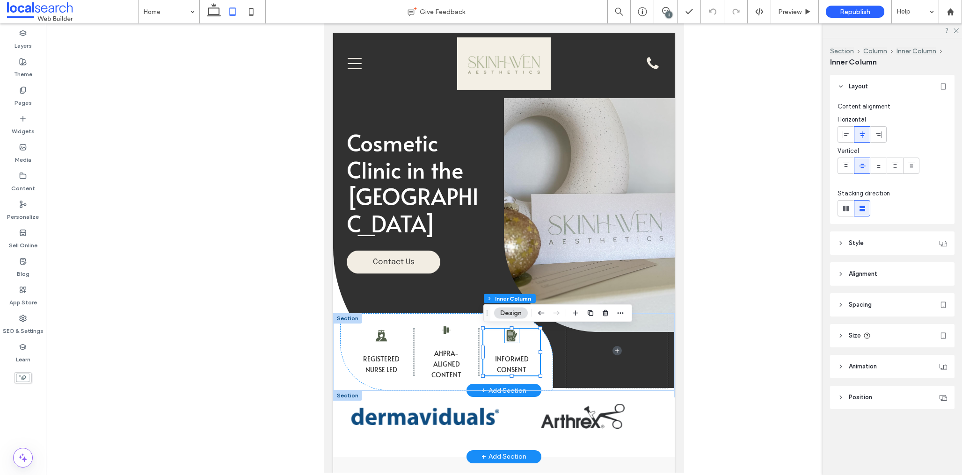
click at [513, 337] on icon at bounding box center [511, 335] width 10 height 11
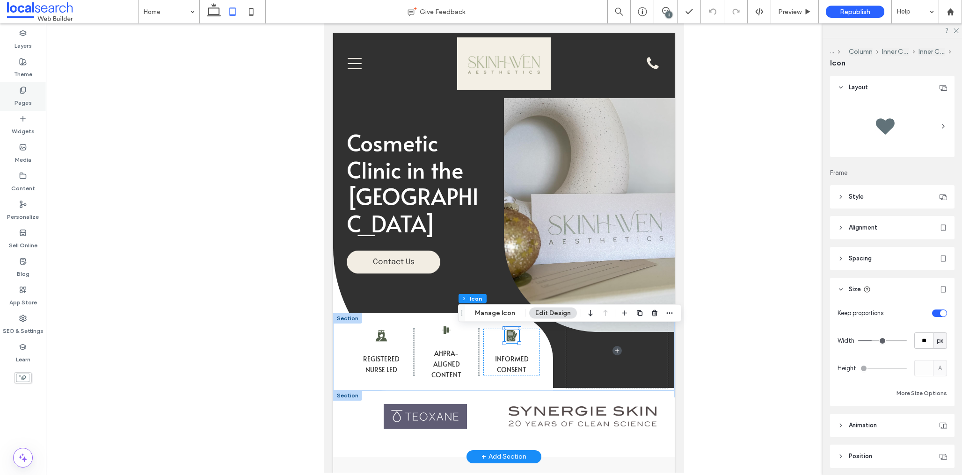
click at [29, 91] on div "Pages" at bounding box center [23, 96] width 46 height 29
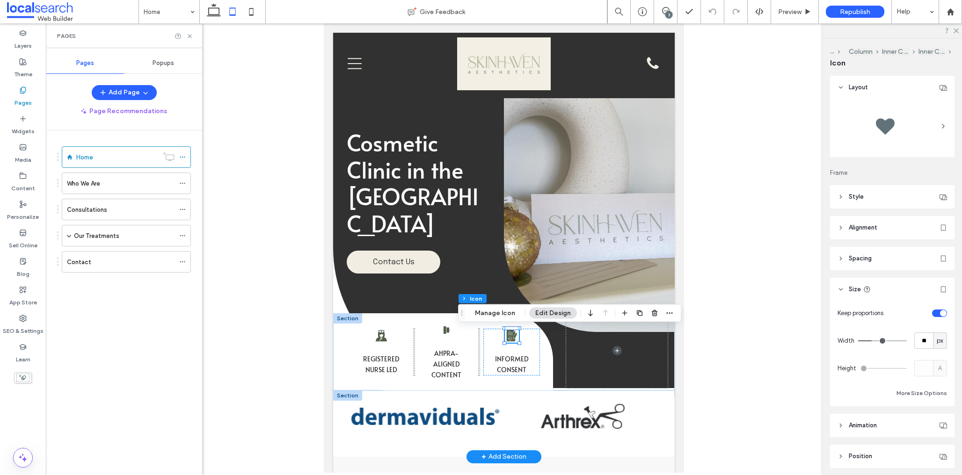
click at [104, 264] on div "Contact" at bounding box center [121, 262] width 108 height 10
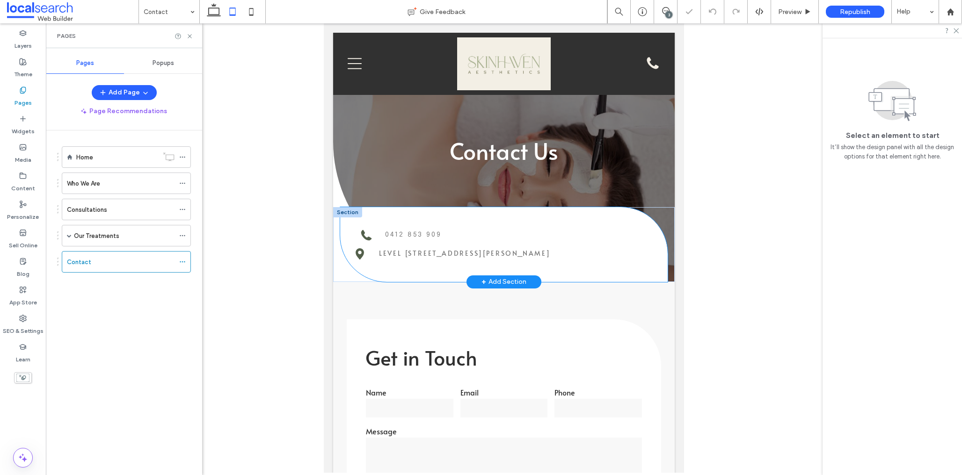
click at [372, 252] on div "Pin Icon Level 380 Shute Harbour Rd, Airlie Beach QLD 4802" at bounding box center [504, 254] width 315 height 14
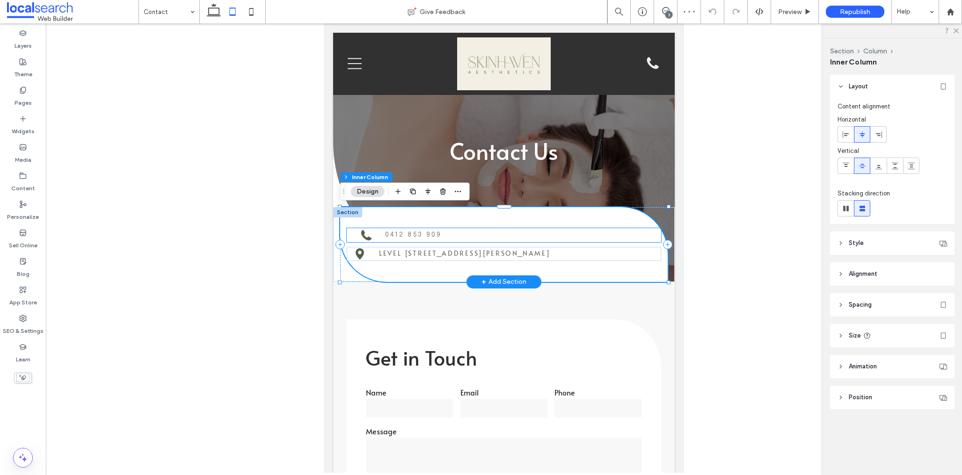
click at [360, 237] on icon "Phone Icon" at bounding box center [366, 235] width 14 height 14
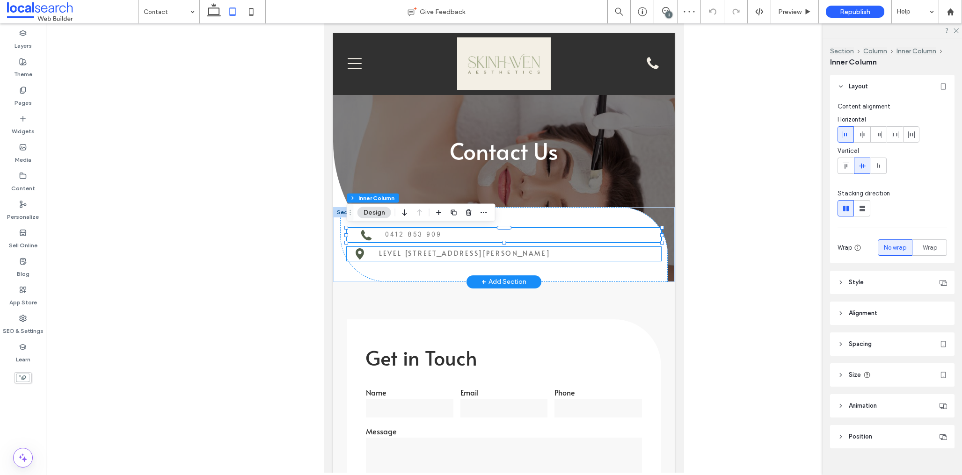
drag, startPoint x: 372, startPoint y: 256, endPoint x: 362, endPoint y: 256, distance: 9.8
click at [372, 256] on div "Pin Icon Level 380 Shute Harbour Rd, Airlie Beach QLD 4802" at bounding box center [504, 254] width 315 height 14
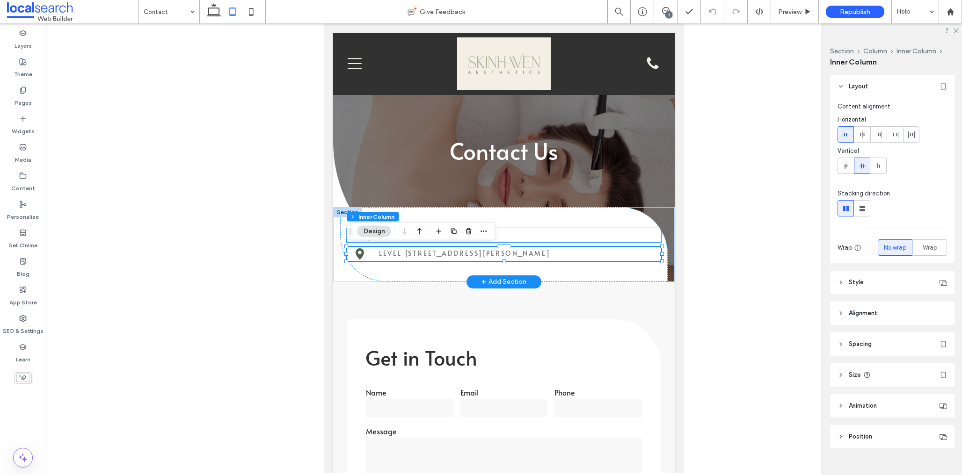
click at [556, 236] on div "Phone Icon 0412 853 909" at bounding box center [504, 235] width 315 height 14
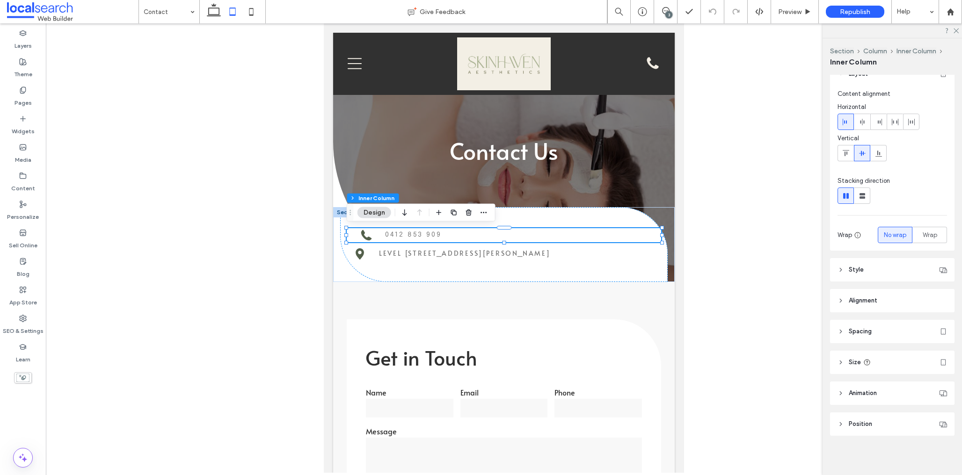
scroll to position [14, 0]
click at [871, 270] on header "Style" at bounding box center [892, 268] width 124 height 23
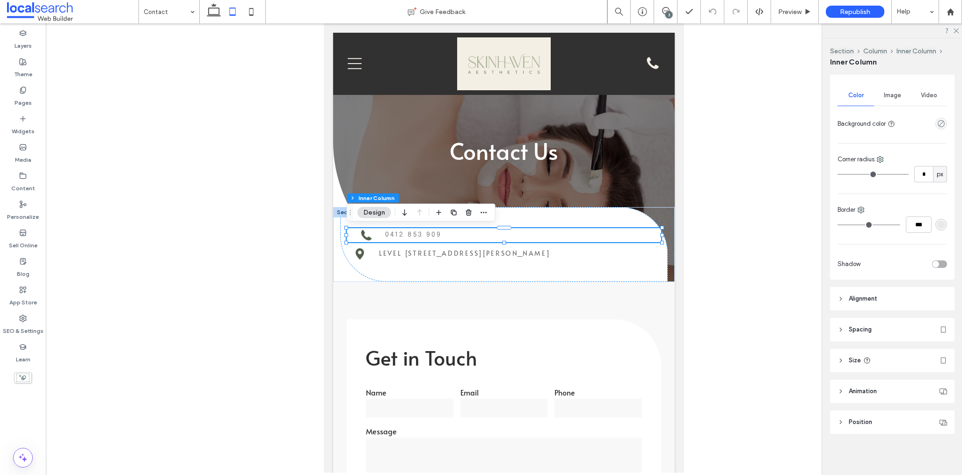
drag, startPoint x: 886, startPoint y: 323, endPoint x: 889, endPoint y: 315, distance: 8.4
click at [885, 323] on header "Spacing" at bounding box center [892, 329] width 124 height 23
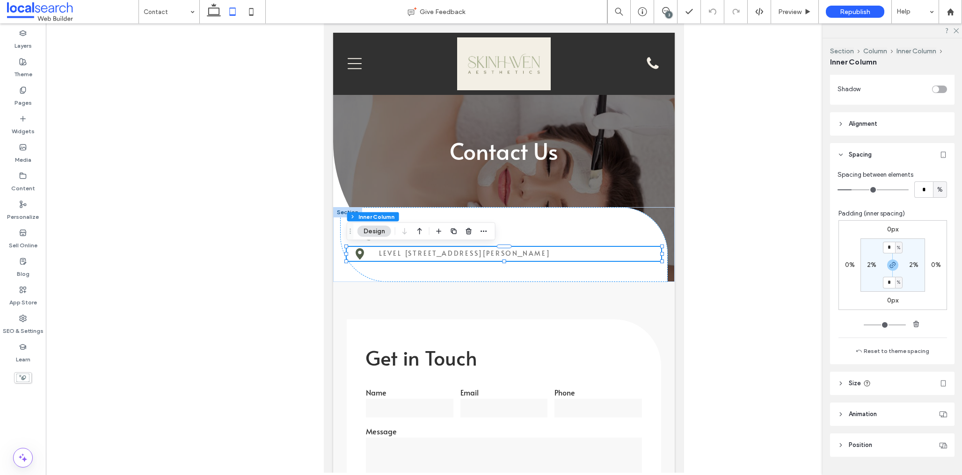
scroll to position [394, 0]
drag, startPoint x: 869, startPoint y: 257, endPoint x: 896, endPoint y: 282, distance: 36.1
click at [869, 258] on label "2%" at bounding box center [871, 259] width 9 height 8
type input "*"
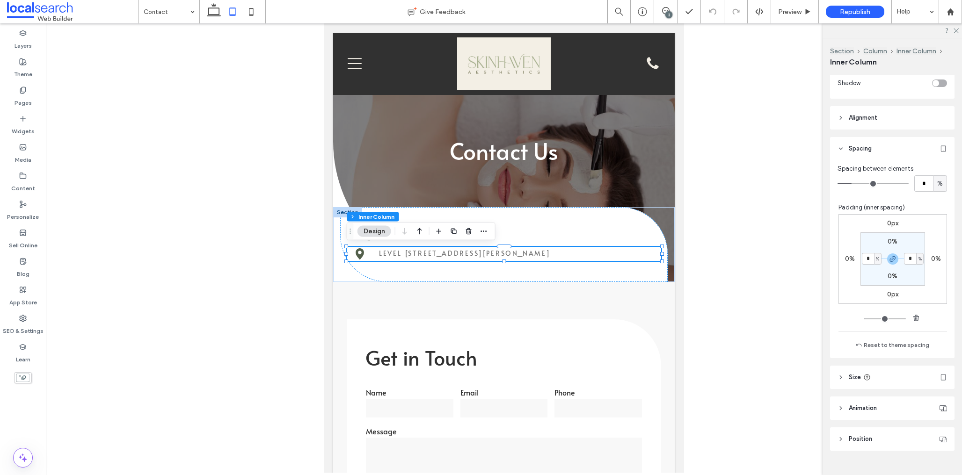
type input "*"
click at [809, 9] on icon at bounding box center [807, 11] width 7 height 7
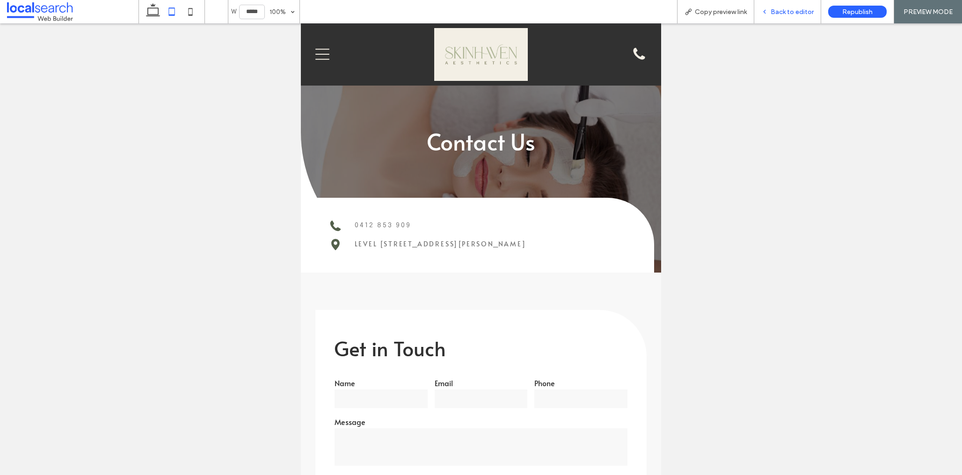
click at [808, 5] on div "Back to editor" at bounding box center [787, 11] width 67 height 23
click at [775, 14] on span "Back to editor" at bounding box center [792, 12] width 43 height 8
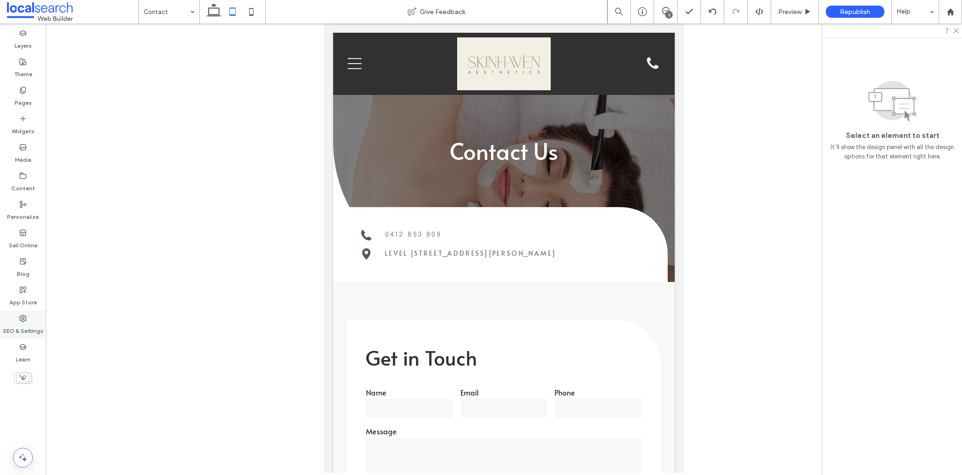
click at [23, 324] on label "SEO & Settings" at bounding box center [23, 328] width 41 height 13
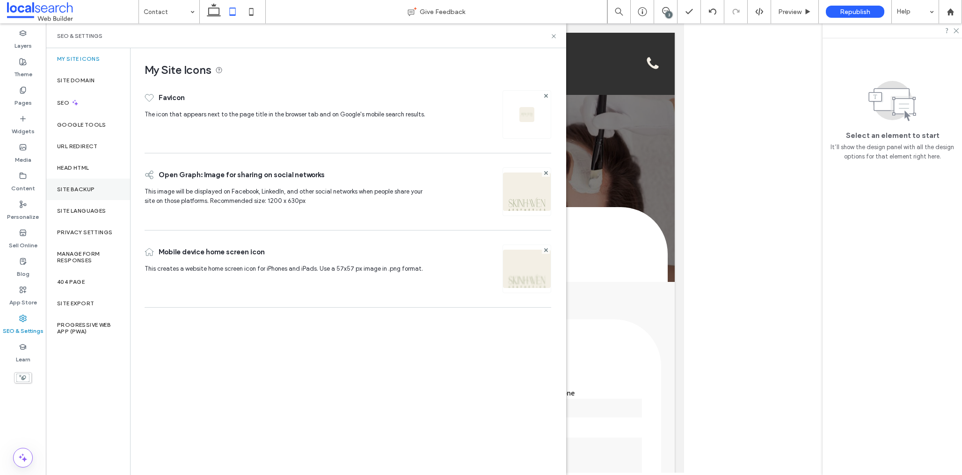
click at [88, 189] on label "Site Backup" at bounding box center [75, 189] width 37 height 7
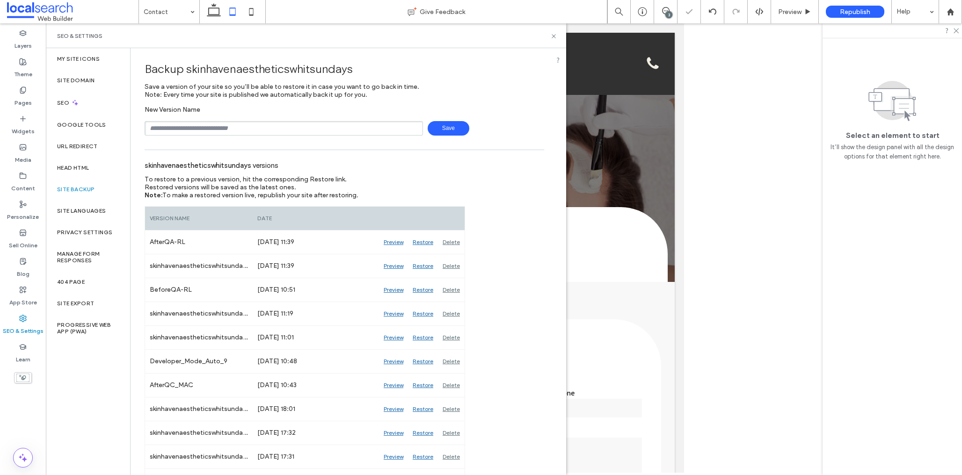
click at [235, 127] on input "text" at bounding box center [284, 128] width 278 height 15
type input "**********"
click at [440, 128] on span "Save" at bounding box center [449, 128] width 42 height 15
click at [554, 36] on use at bounding box center [554, 36] width 4 height 4
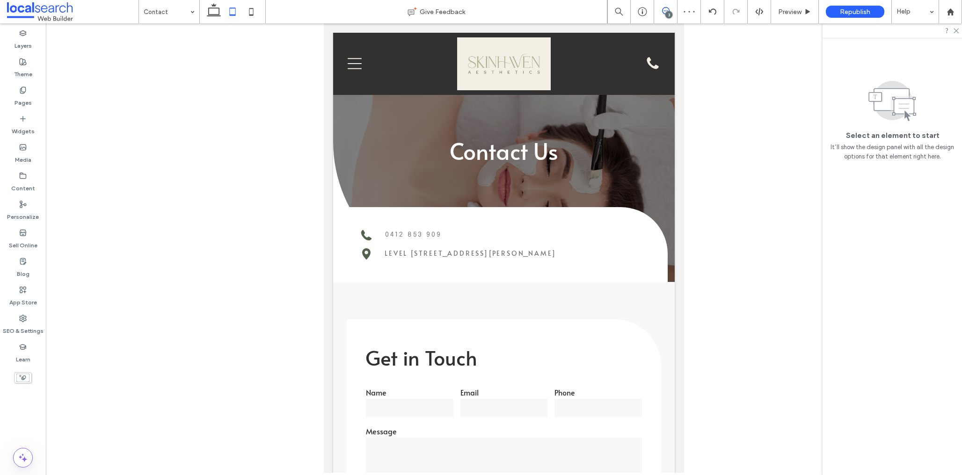
click at [656, 7] on span at bounding box center [665, 10] width 23 height 7
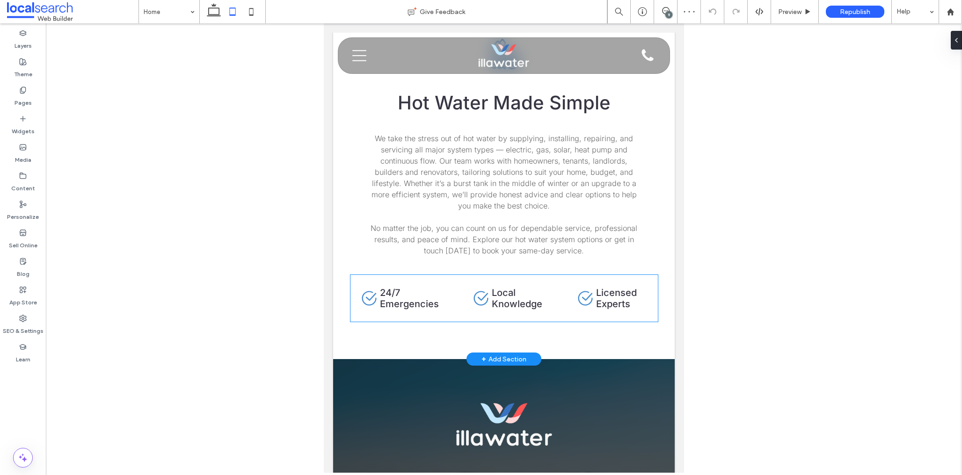
scroll to position [2798, 0]
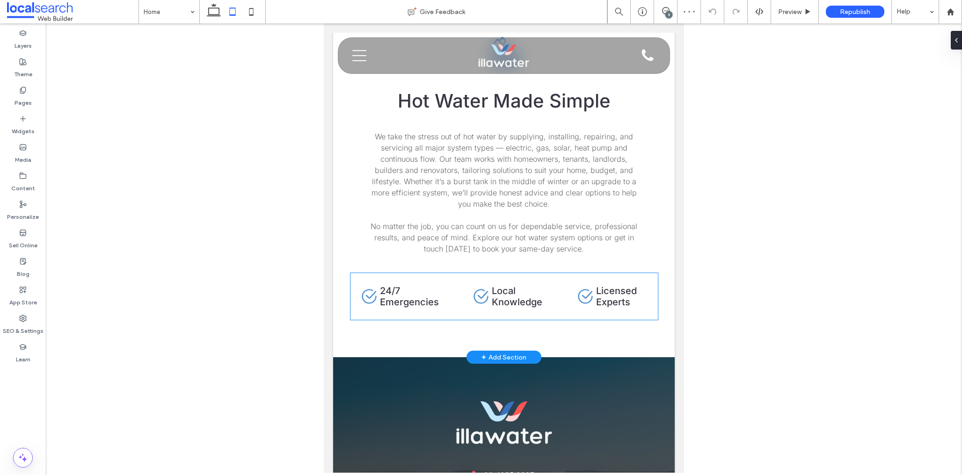
click at [469, 273] on div "Check Icon 24/7 Emergencies Check Icon Local Knowledge Check Icon Licensed Expe…" at bounding box center [503, 296] width 307 height 47
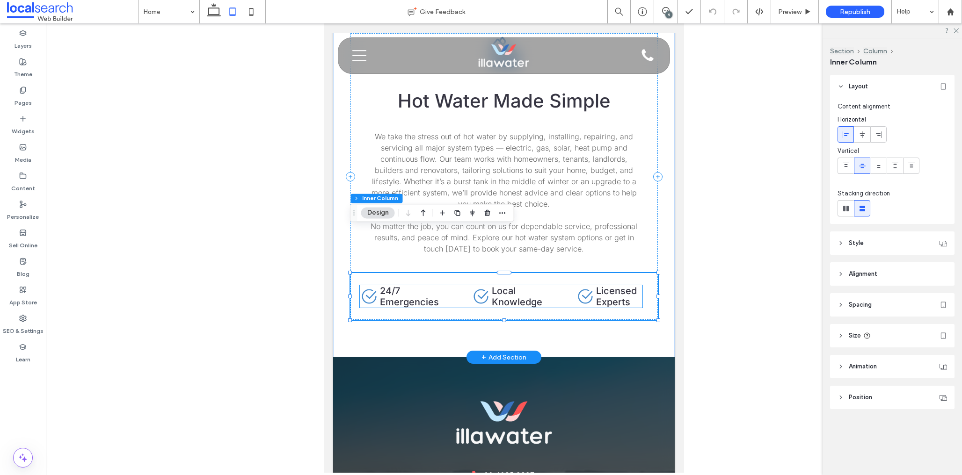
click at [567, 285] on div "Check Icon 24/7 Emergencies Check Icon Local Knowledge Check Icon Licensed Expe…" at bounding box center [501, 296] width 283 height 22
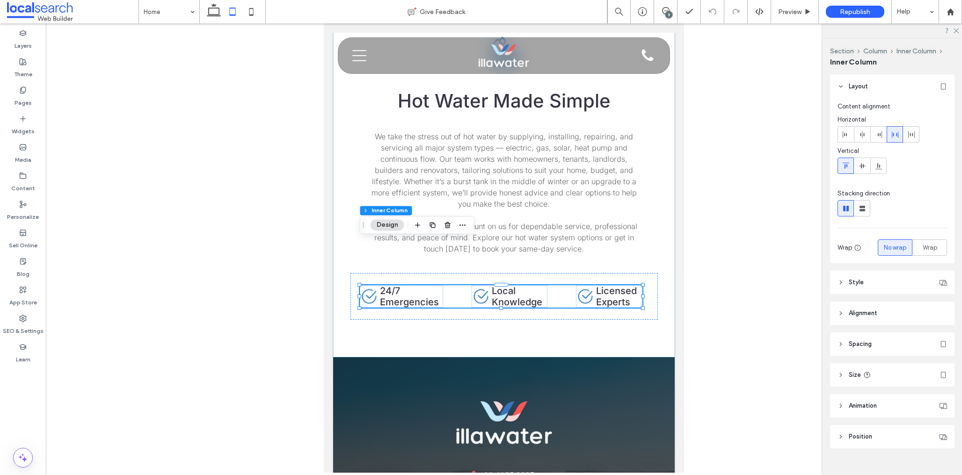
click at [898, 372] on header "Size" at bounding box center [892, 375] width 124 height 23
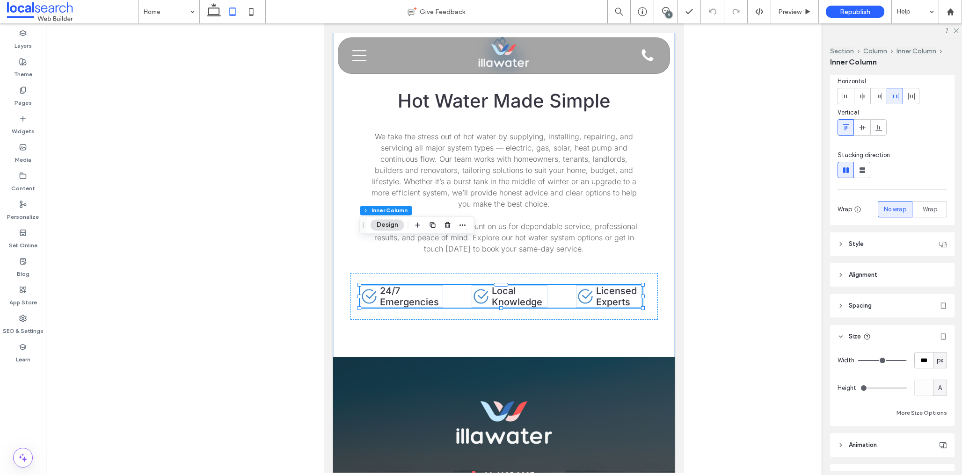
click at [937, 362] on span "px" at bounding box center [940, 360] width 7 height 9
click at [939, 445] on span "A" at bounding box center [940, 442] width 4 height 9
type input "*"
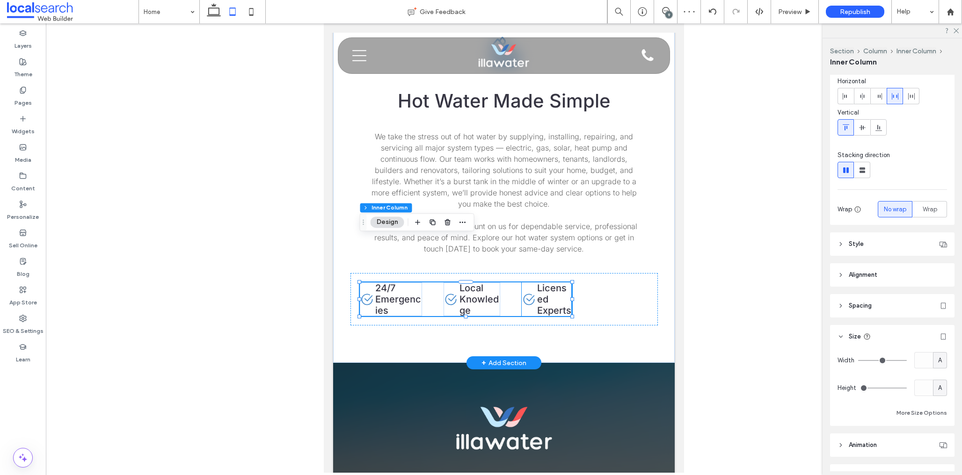
click at [552, 283] on h4 "Licensed Experts" at bounding box center [554, 300] width 34 height 34
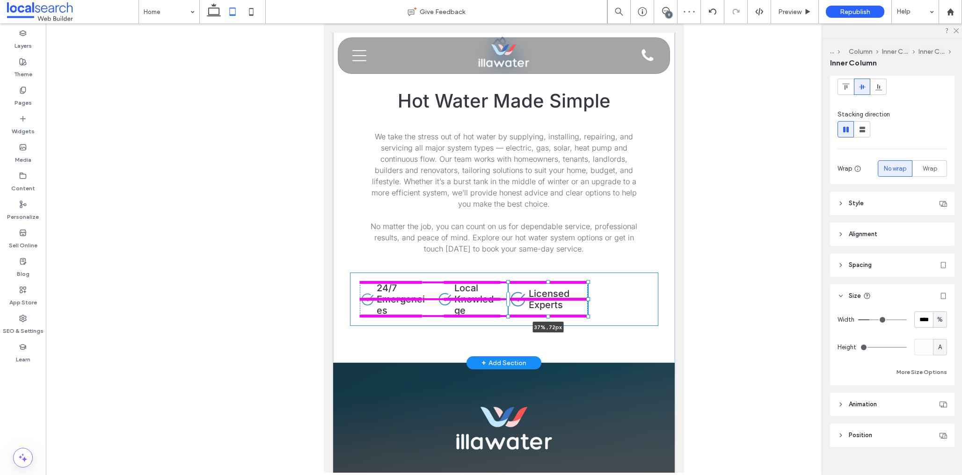
scroll to position [93, 0]
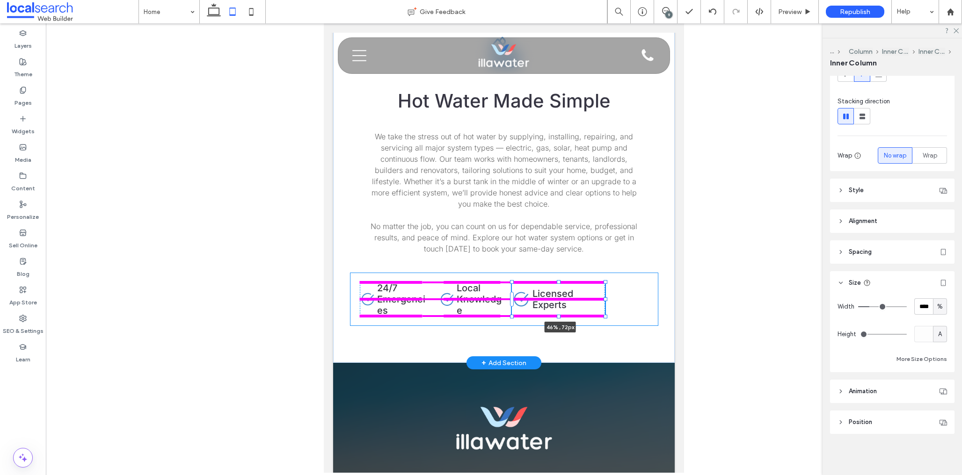
drag, startPoint x: 574, startPoint y: 255, endPoint x: 568, endPoint y: 259, distance: 7.0
click at [620, 255] on div "Hot Water Icon Hot Water Made Simple We take the stress out of hot water by sup…" at bounding box center [504, 179] width 342 height 367
type input "**"
type input "****"
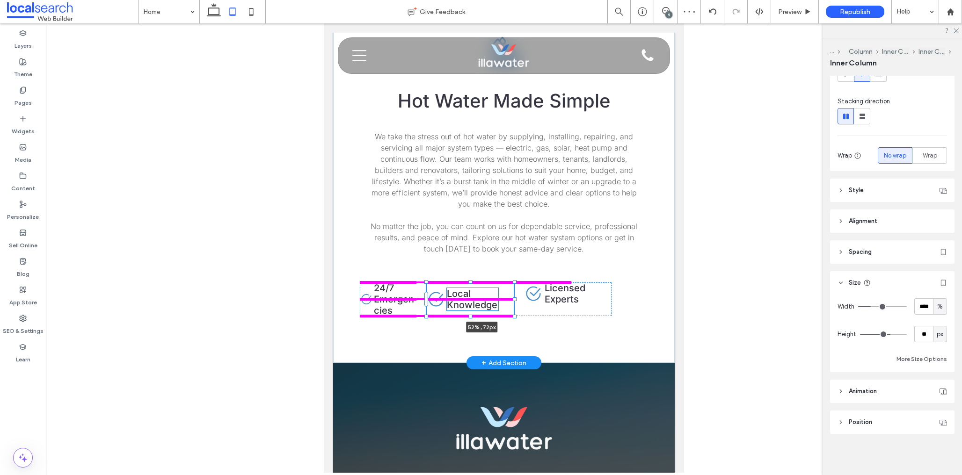
drag, startPoint x: 479, startPoint y: 255, endPoint x: 535, endPoint y: 252, distance: 56.2
click at [535, 252] on div "Hot Water Icon Hot Water Made Simple We take the stress out of hot water by sup…" at bounding box center [504, 179] width 342 height 367
type input "**"
type input "****"
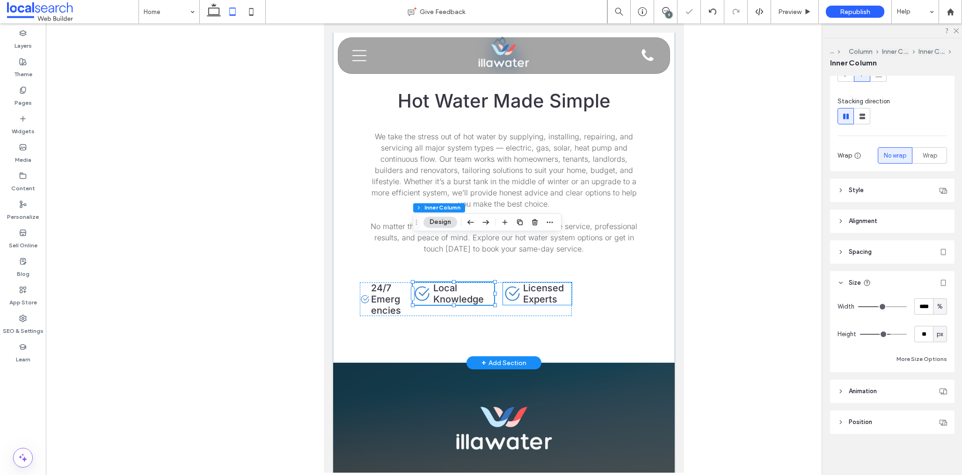
click at [551, 283] on span "Licensed Experts" at bounding box center [543, 294] width 41 height 22
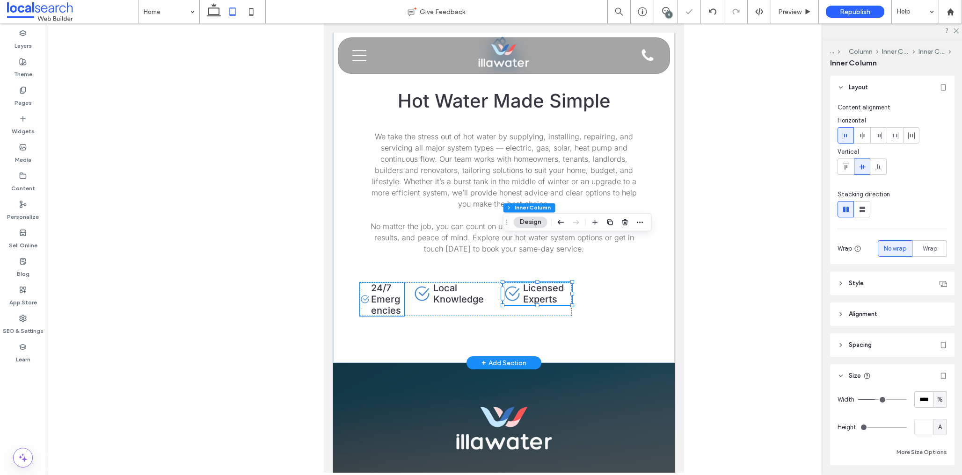
drag, startPoint x: 391, startPoint y: 254, endPoint x: 398, endPoint y: 254, distance: 7.0
click at [391, 283] on span "24/7 Emergencies" at bounding box center [386, 300] width 30 height 34
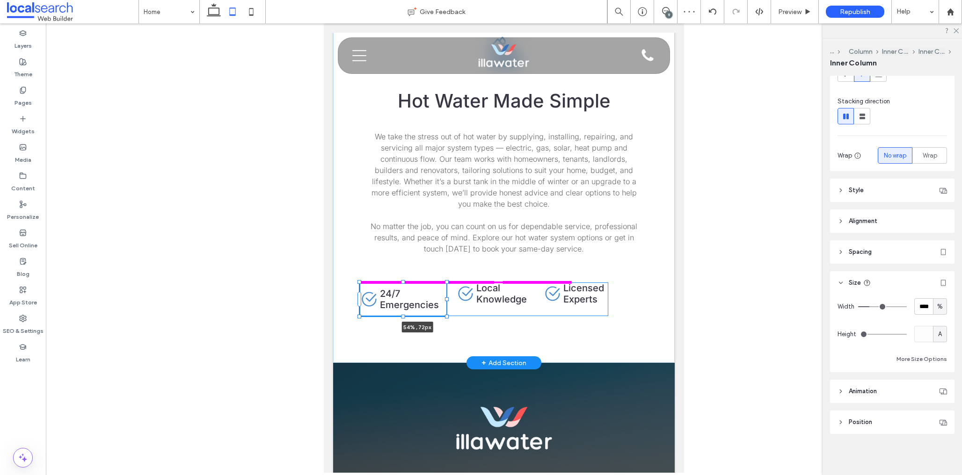
drag, startPoint x: 424, startPoint y: 255, endPoint x: 477, endPoint y: 254, distance: 52.9
click at [476, 254] on div "Hot Water Icon Hot Water Made Simple We take the stress out of hot water by sup…" at bounding box center [504, 179] width 342 height 367
type input "**"
type input "****"
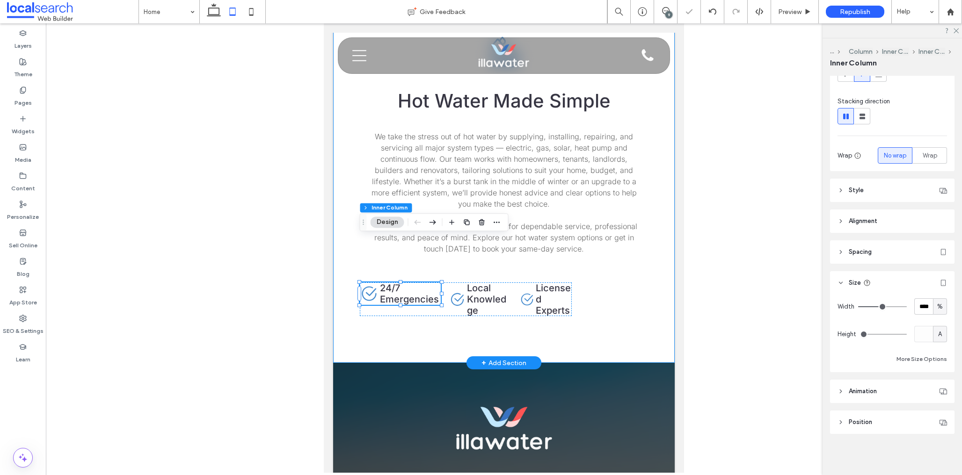
click at [552, 295] on div "Hot Water Icon Hot Water Made Simple We take the stress out of hot water by sup…" at bounding box center [504, 179] width 342 height 367
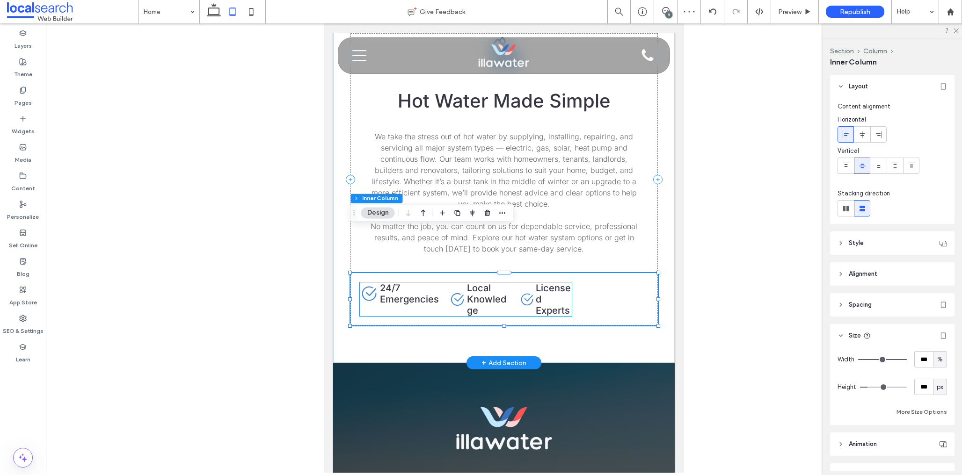
click at [571, 283] on h4 "Licensed Experts" at bounding box center [554, 300] width 36 height 34
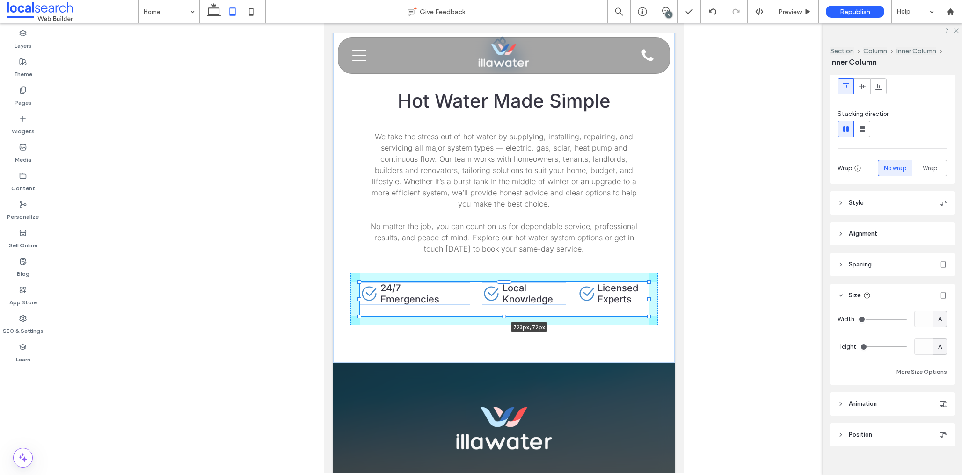
scroll to position [92, 0]
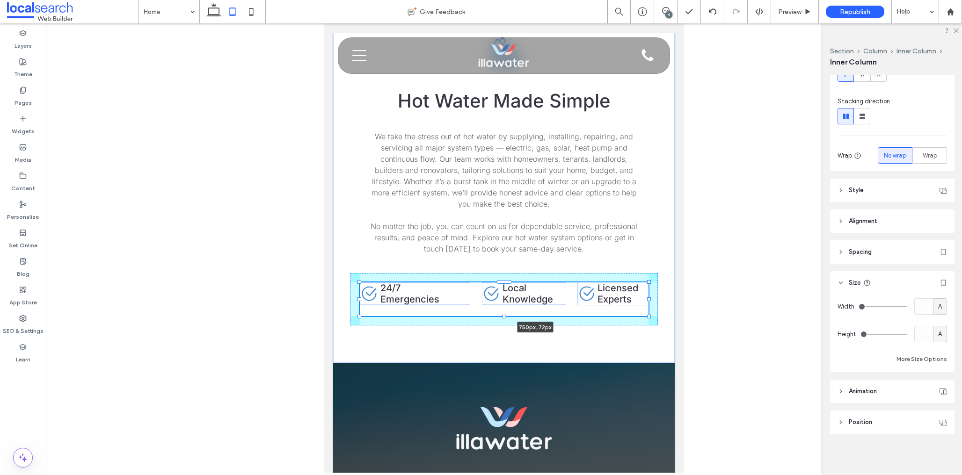
drag, startPoint x: 575, startPoint y: 253, endPoint x: 713, endPoint y: 256, distance: 138.1
type input "***"
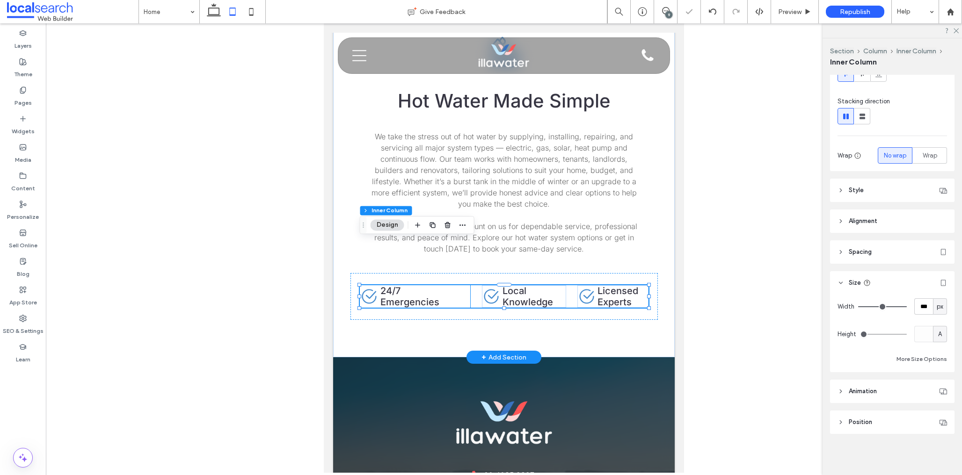
click at [444, 285] on div "Check Icon 24/7 Emergencies" at bounding box center [415, 296] width 111 height 22
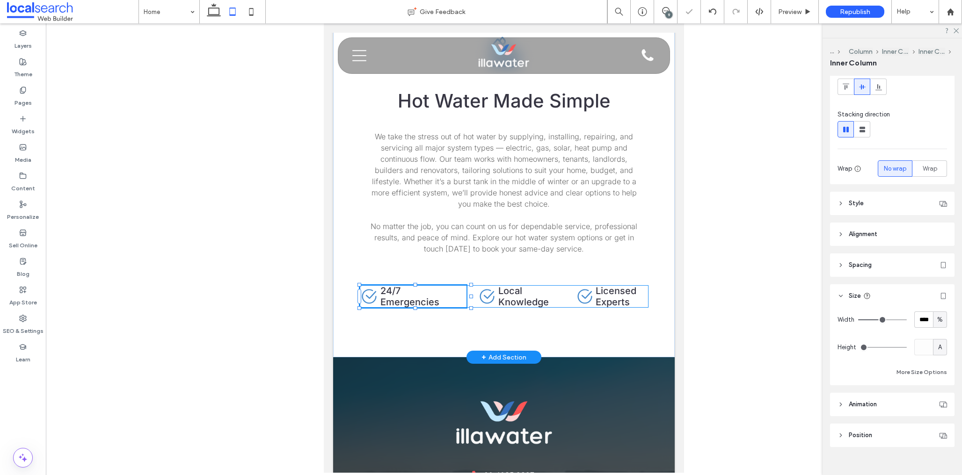
scroll to position [93, 0]
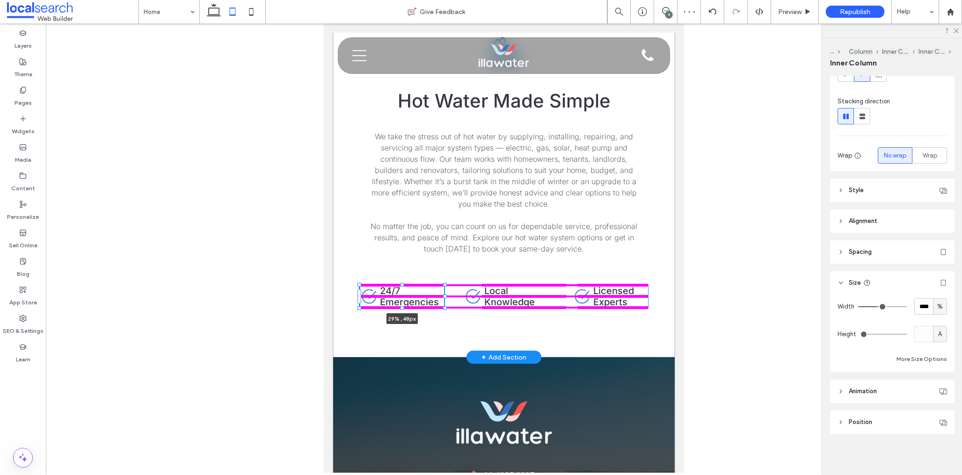
drag, startPoint x: 471, startPoint y: 252, endPoint x: 446, endPoint y: 249, distance: 25.0
click at [445, 248] on div "Hot Water Icon Hot Water Made Simple We take the stress out of hot water by sup…" at bounding box center [504, 177] width 342 height 362
type input "**"
type input "****"
drag, startPoint x: 551, startPoint y: 252, endPoint x: 540, endPoint y: 250, distance: 11.0
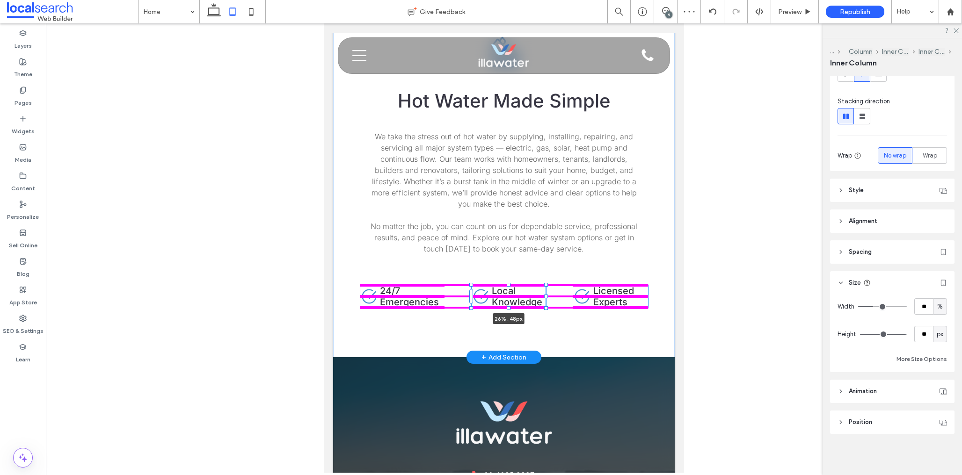
click at [539, 250] on div "Hot Water Icon Hot Water Made Simple We take the stress out of hot water by sup…" at bounding box center [504, 177] width 342 height 362
type input "**"
type input "****"
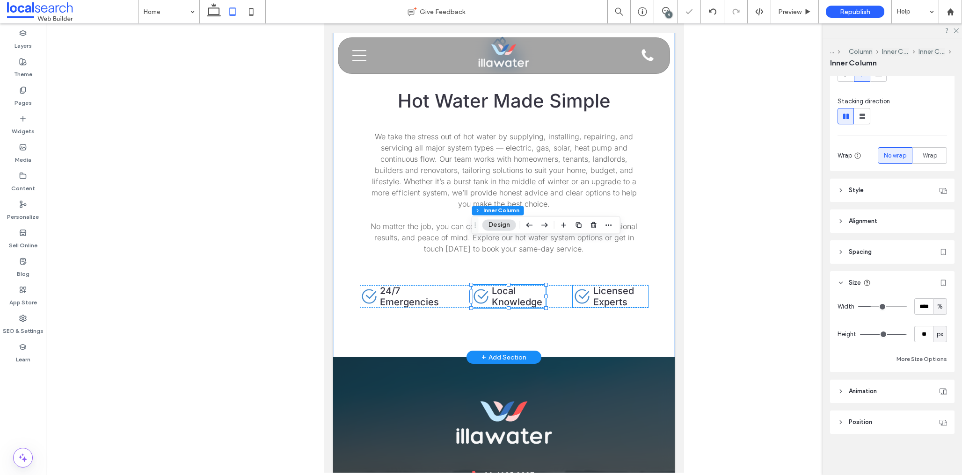
click at [623, 285] on span "Licensed Experts" at bounding box center [613, 296] width 41 height 22
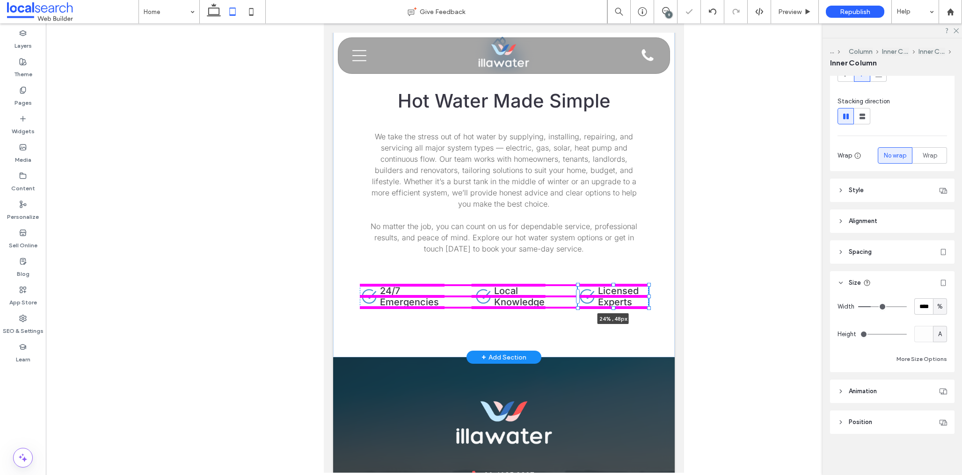
drag, startPoint x: 648, startPoint y: 251, endPoint x: 643, endPoint y: 251, distance: 5.2
click at [643, 251] on div "Hot Water Icon Hot Water Made Simple We take the stress out of hot water by sup…" at bounding box center [504, 177] width 342 height 362
type input "**"
type input "****"
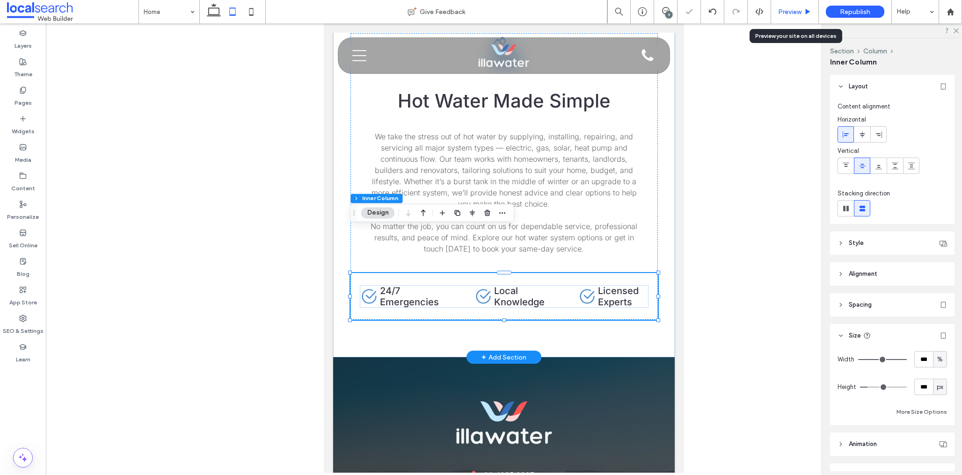
click at [797, 9] on span "Preview" at bounding box center [789, 12] width 23 height 8
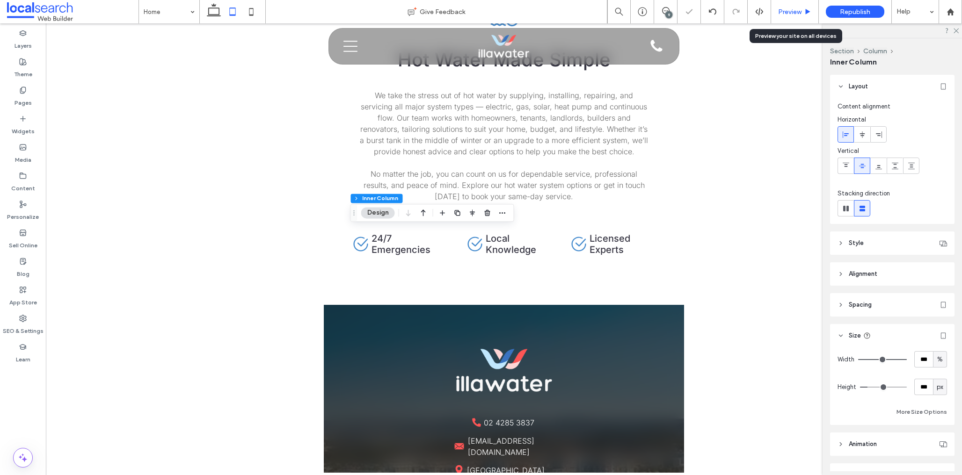
scroll to position [2769, 0]
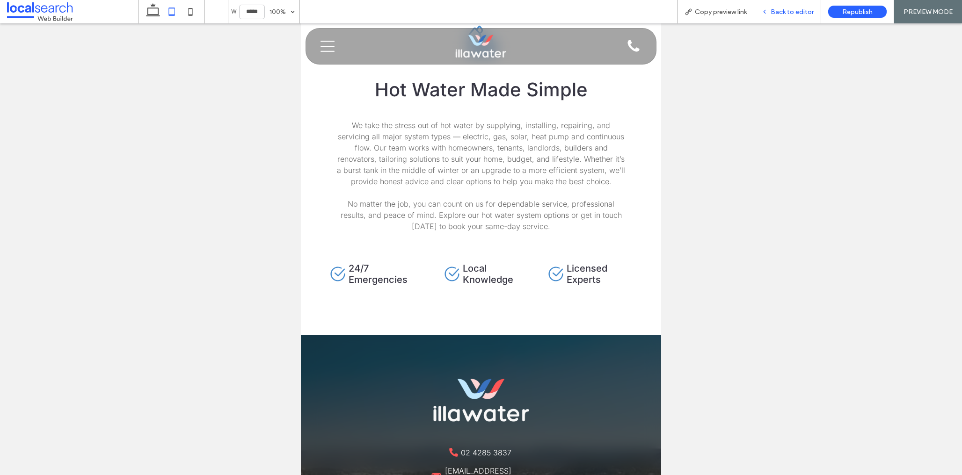
click at [781, 15] on span "Back to editor" at bounding box center [792, 12] width 43 height 8
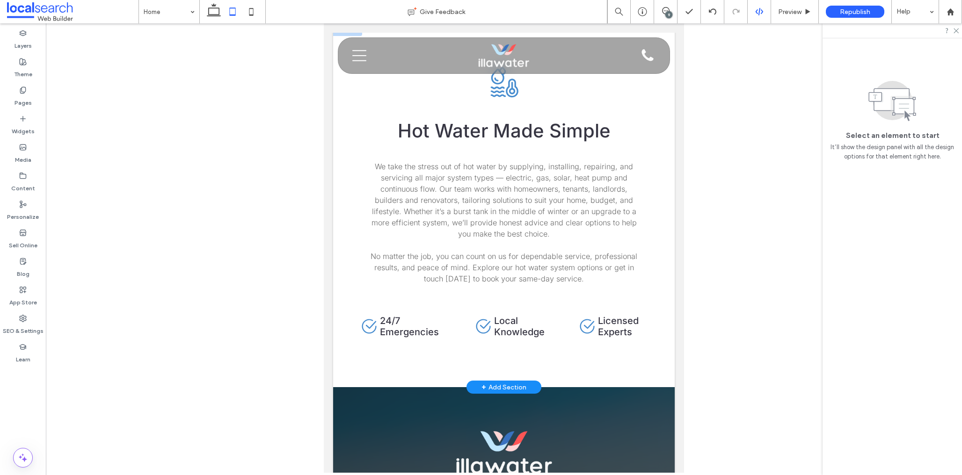
scroll to position [2798, 0]
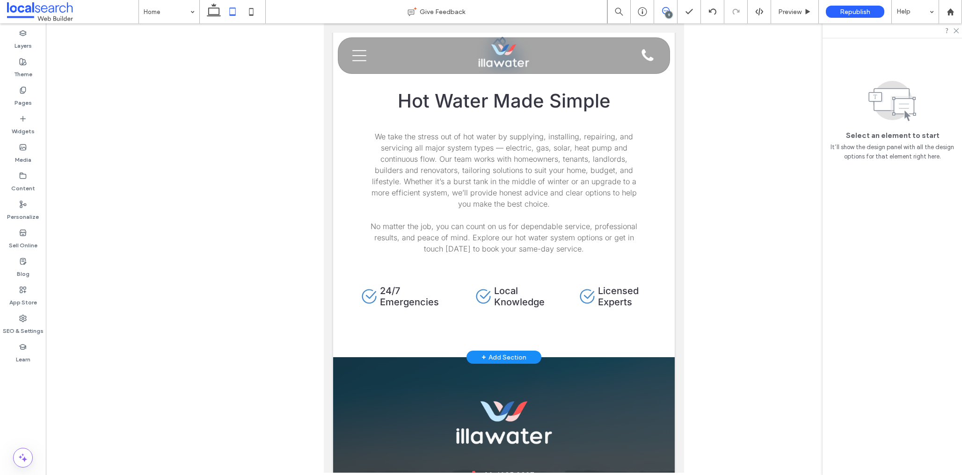
click at [663, 9] on icon at bounding box center [665, 10] width 7 height 7
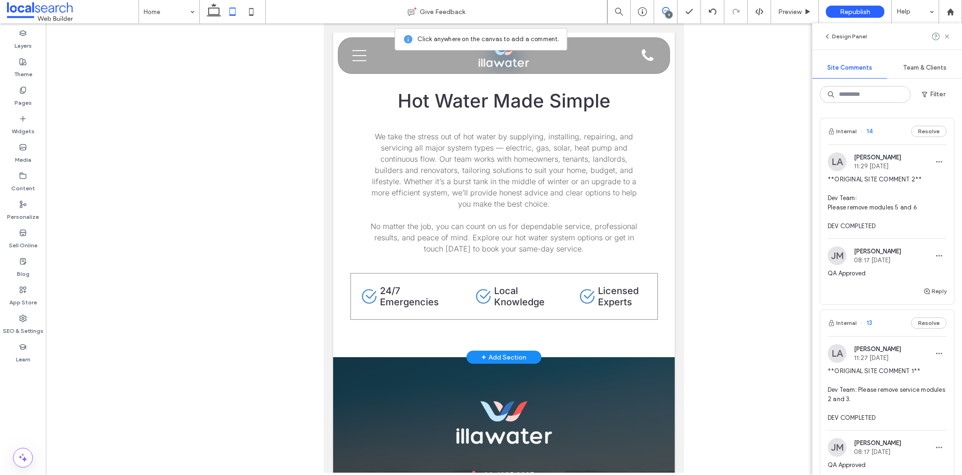
click at [581, 273] on div "Check Icon 24/7 Emergencies Check Icon Local Knowledge Check Icon Licensed Expe…" at bounding box center [503, 296] width 307 height 47
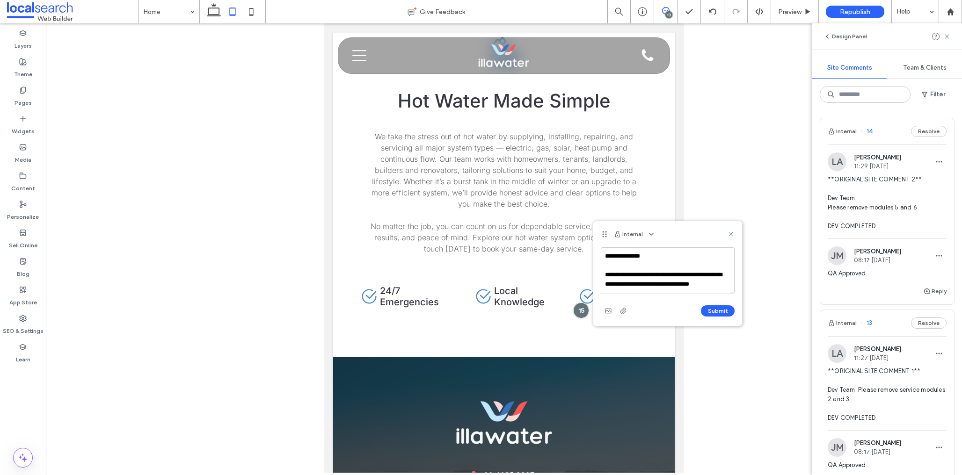
scroll to position [0, 0]
type textarea "**********"
click at [609, 314] on icon "button" at bounding box center [608, 310] width 7 height 7
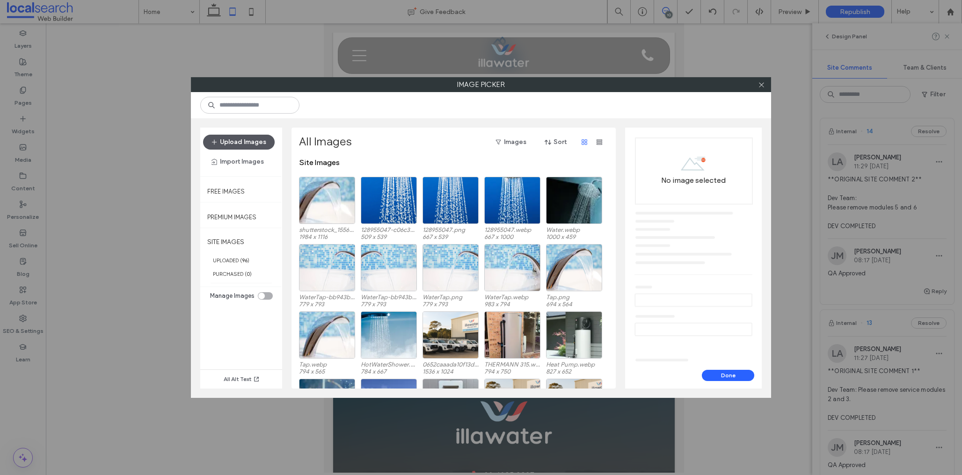
click at [236, 142] on button "Upload Images" at bounding box center [239, 142] width 72 height 15
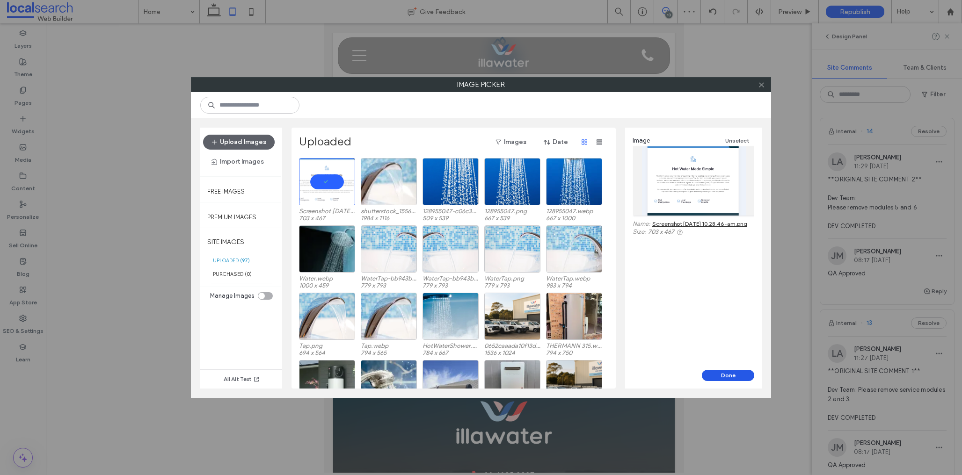
click at [732, 374] on button "Done" at bounding box center [728, 375] width 52 height 11
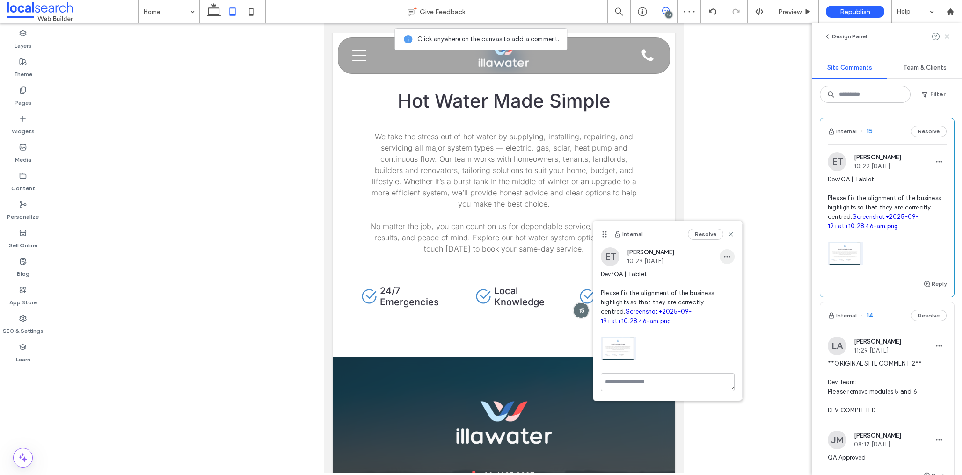
click at [727, 254] on icon "button" at bounding box center [726, 256] width 7 height 7
drag, startPoint x: 732, startPoint y: 282, endPoint x: 725, endPoint y: 286, distance: 7.5
click at [732, 282] on span "Edit" at bounding box center [734, 281] width 12 height 9
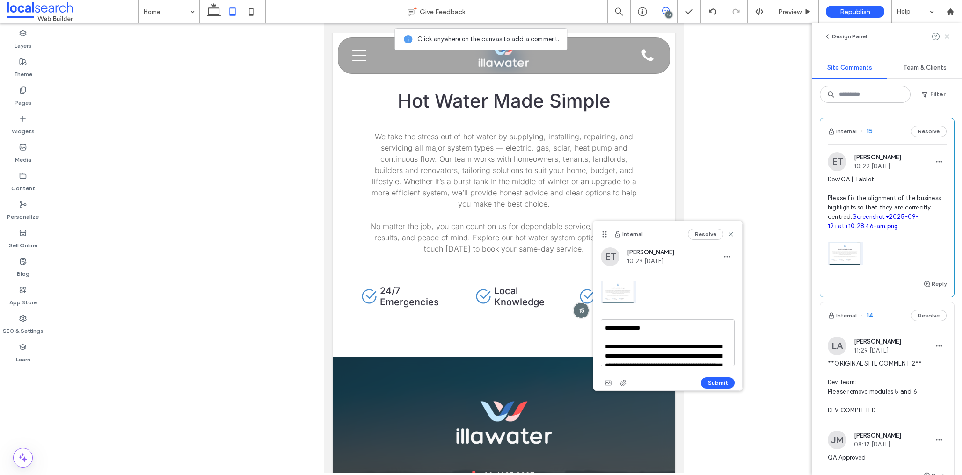
scroll to position [27, 0]
click at [724, 330] on textarea "**********" at bounding box center [668, 343] width 134 height 47
type textarea "**********"
click at [717, 385] on button "Submit" at bounding box center [718, 383] width 34 height 11
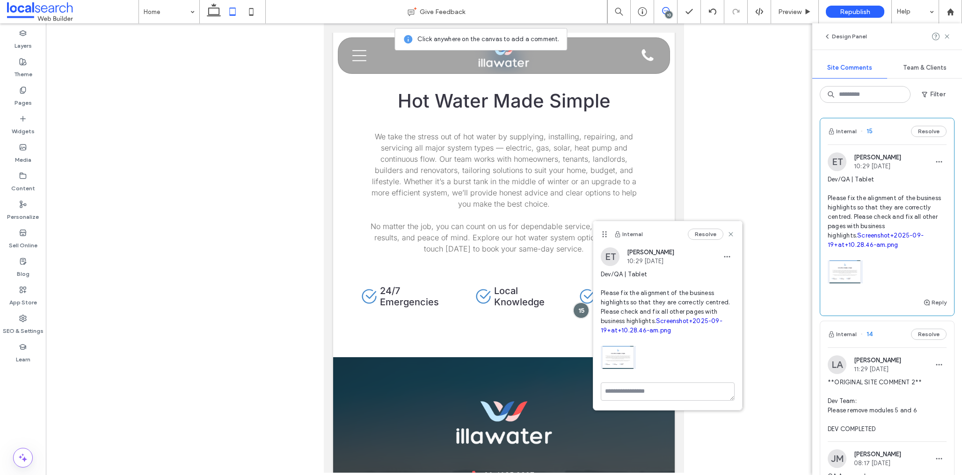
drag, startPoint x: 732, startPoint y: 233, endPoint x: 731, endPoint y: 239, distance: 6.2
click at [732, 233] on use at bounding box center [731, 234] width 4 height 4
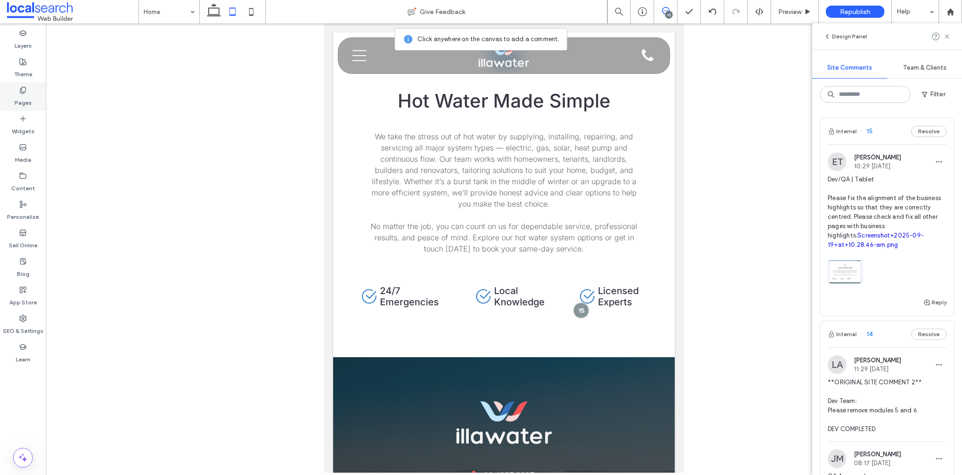
click at [19, 95] on label "Pages" at bounding box center [23, 100] width 17 height 13
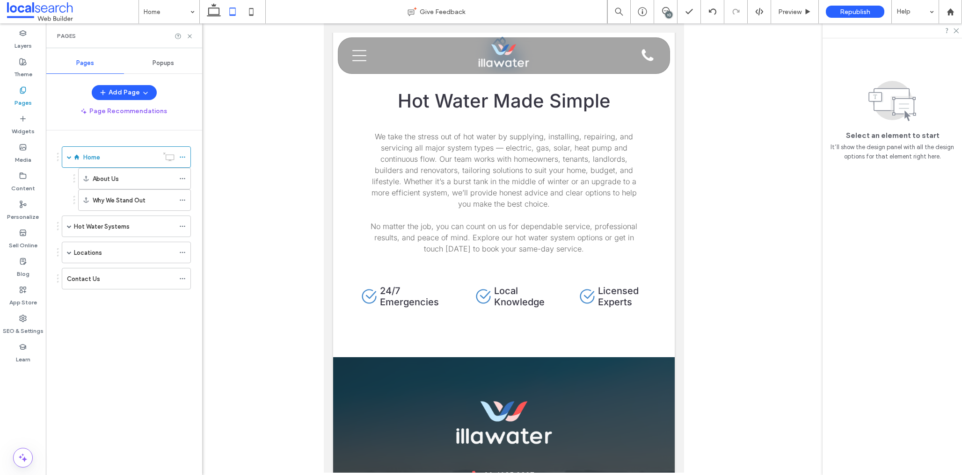
click at [113, 282] on div "Contact Us" at bounding box center [121, 279] width 108 height 10
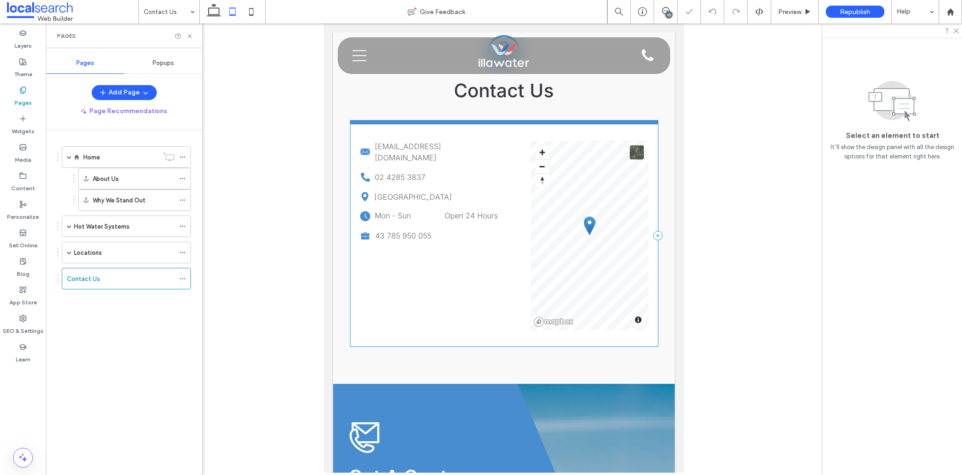
scroll to position [342, 0]
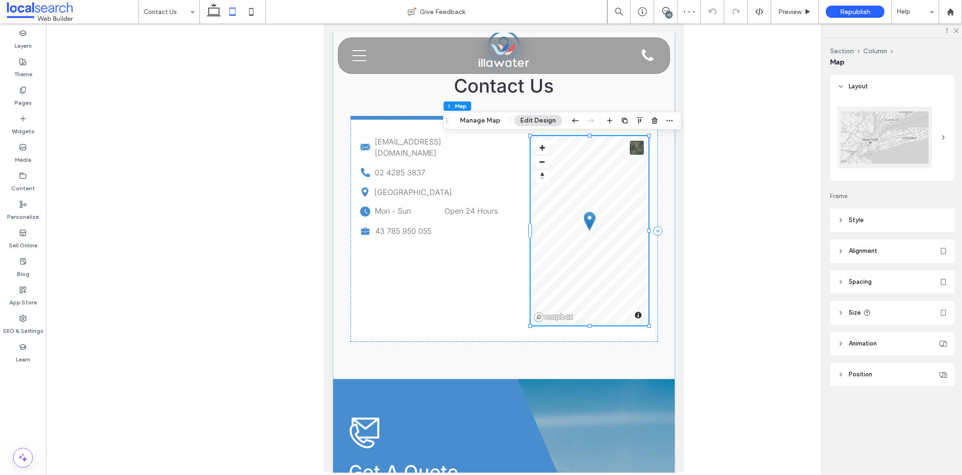
drag, startPoint x: 917, startPoint y: 309, endPoint x: 910, endPoint y: 309, distance: 6.6
click at [916, 309] on header "Size" at bounding box center [892, 312] width 124 height 23
click at [941, 339] on span "px" at bounding box center [940, 336] width 7 height 9
click at [937, 372] on div "%" at bounding box center [939, 369] width 13 height 16
type input "**"
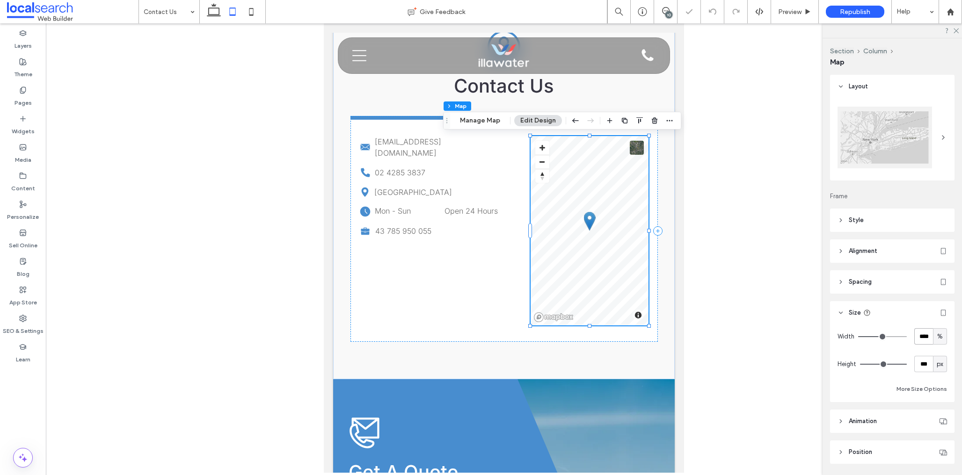
click at [925, 335] on input "****" at bounding box center [923, 336] width 19 height 16
type input "**"
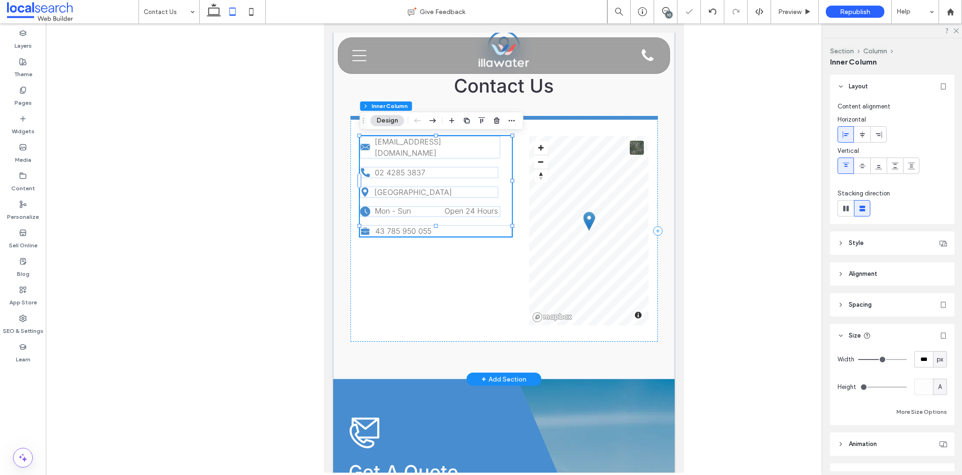
click at [944, 386] on div "A" at bounding box center [939, 387] width 9 height 9
drag, startPoint x: 910, startPoint y: 360, endPoint x: 911, endPoint y: 346, distance: 14.0
click at [910, 358] on div "Width *** px" at bounding box center [892, 359] width 109 height 16
click at [941, 359] on span "px" at bounding box center [940, 359] width 7 height 9
click at [938, 393] on span "%" at bounding box center [940, 392] width 6 height 9
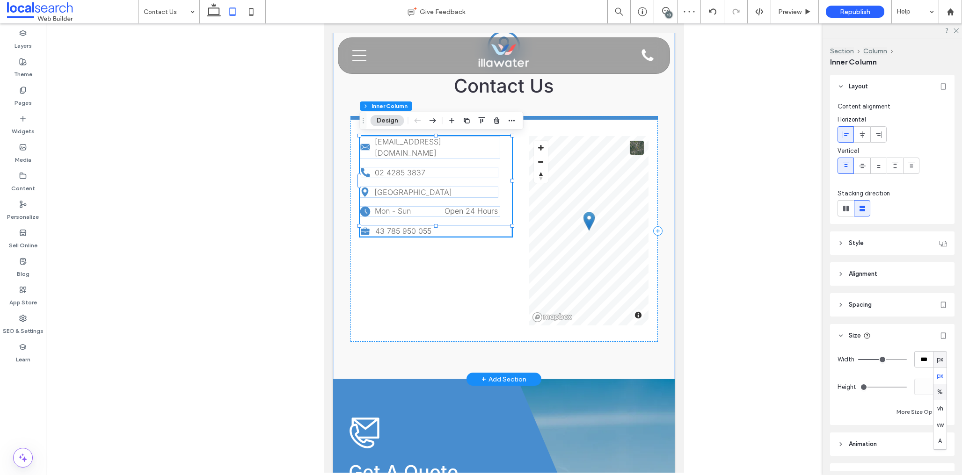
type input "**"
type input "****"
drag, startPoint x: 30, startPoint y: 328, endPoint x: 33, endPoint y: 323, distance: 5.5
click at [30, 327] on label "SEO & Settings" at bounding box center [23, 328] width 41 height 13
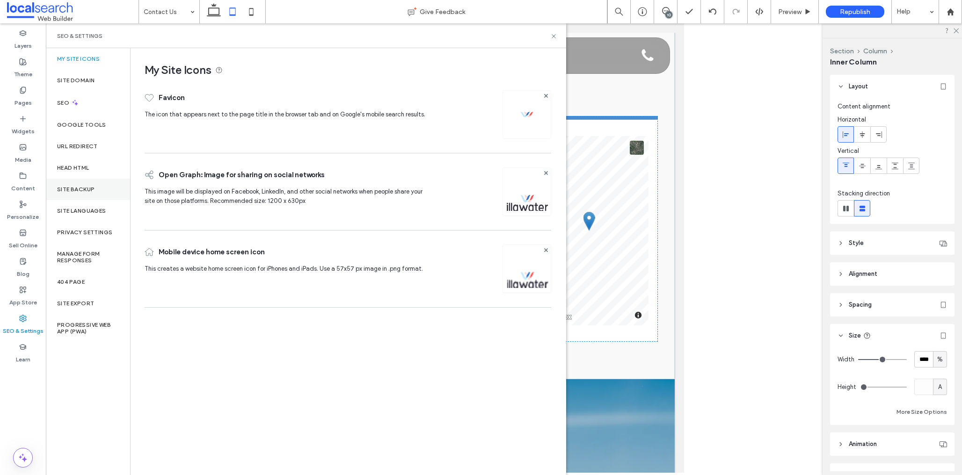
click at [92, 194] on div "Site Backup" at bounding box center [88, 190] width 84 height 22
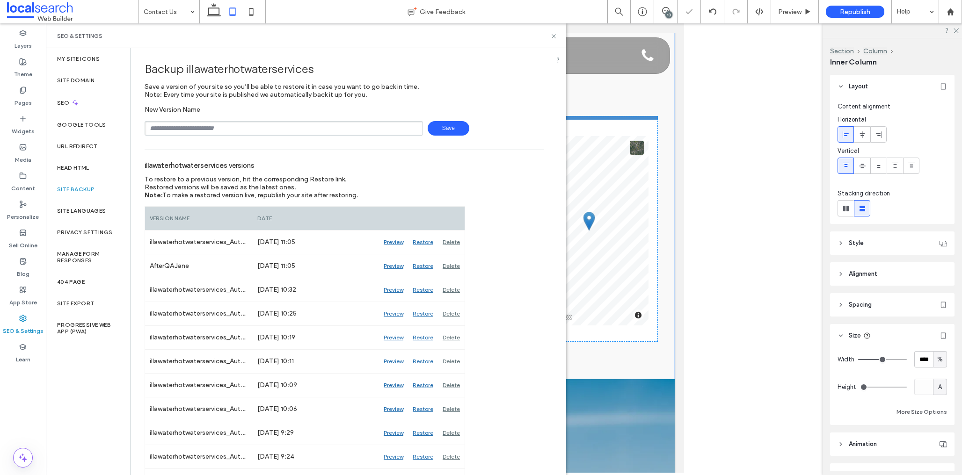
click at [211, 129] on input "text" at bounding box center [284, 128] width 278 height 15
type input "**********"
click at [444, 135] on span "Save" at bounding box center [449, 128] width 42 height 15
click at [672, 8] on span at bounding box center [665, 10] width 23 height 7
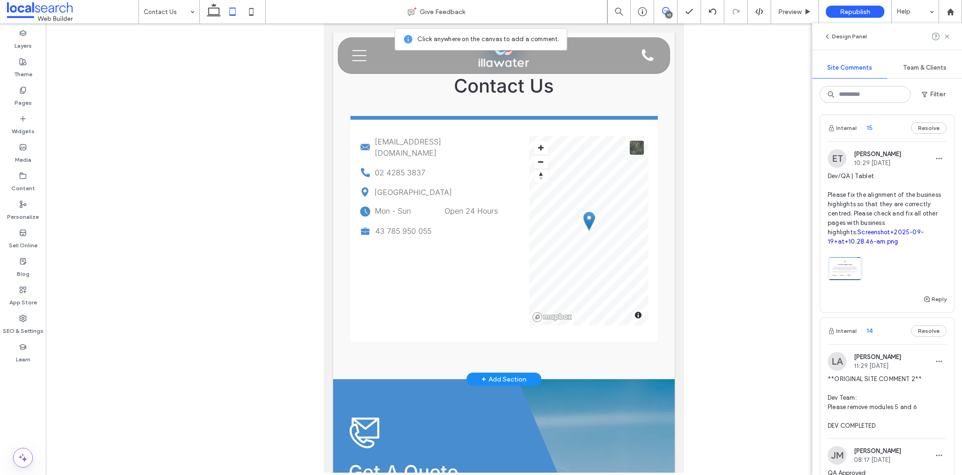
scroll to position [0, 0]
